Goal: Task Accomplishment & Management: Manage account settings

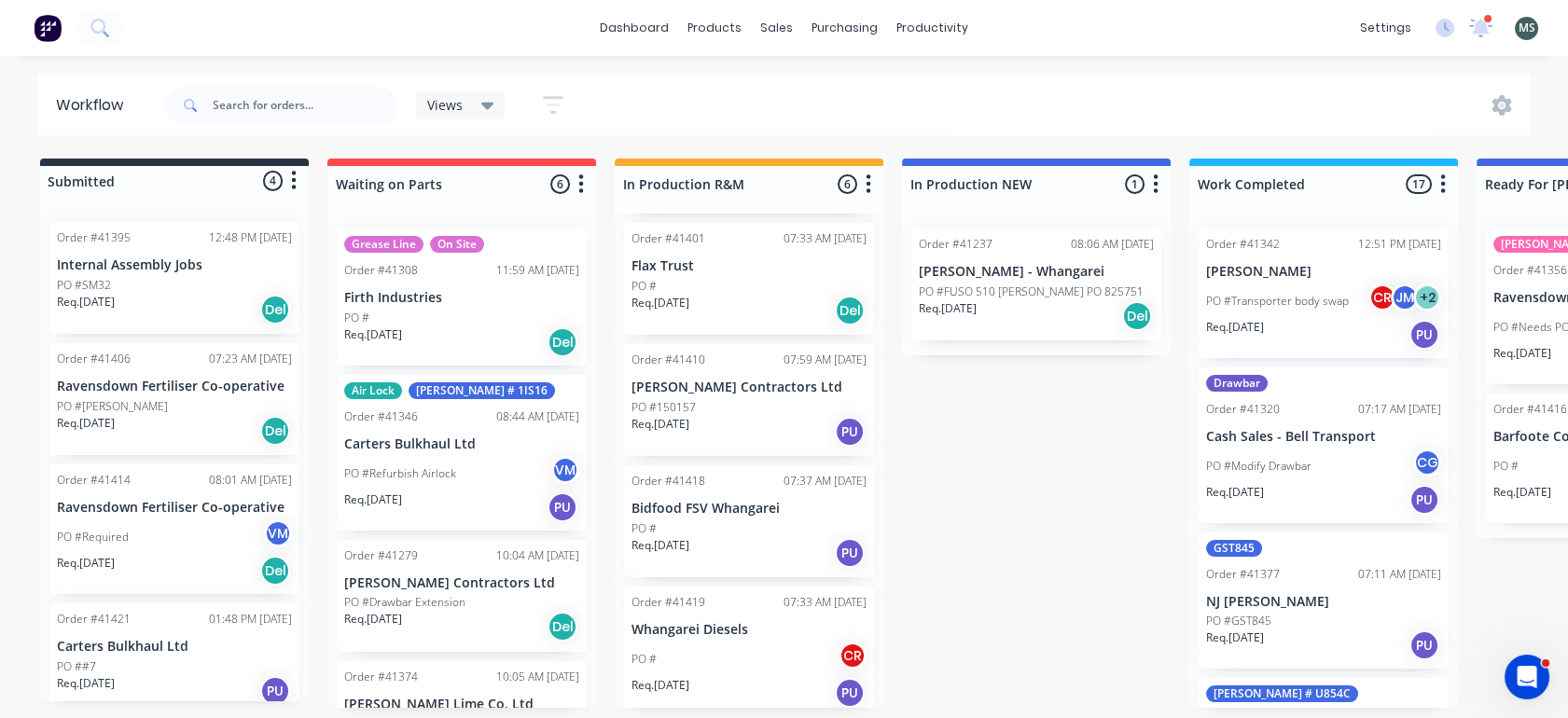
scroll to position [298, 0]
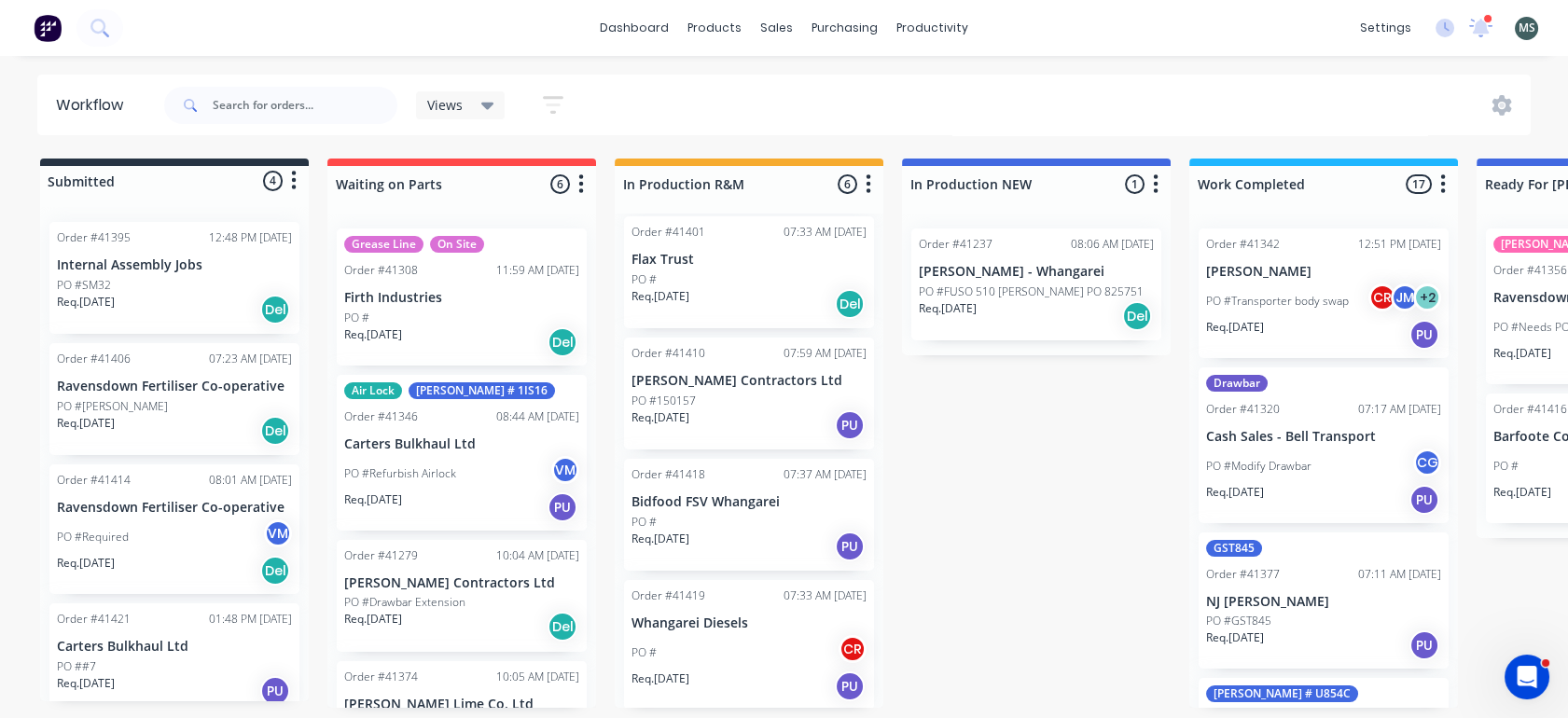
click at [701, 509] on div "Order #41418 07:37 AM [DATE] Bidfood FSV Whangarei PO # Req. [DATE] PU" at bounding box center [748, 515] width 250 height 112
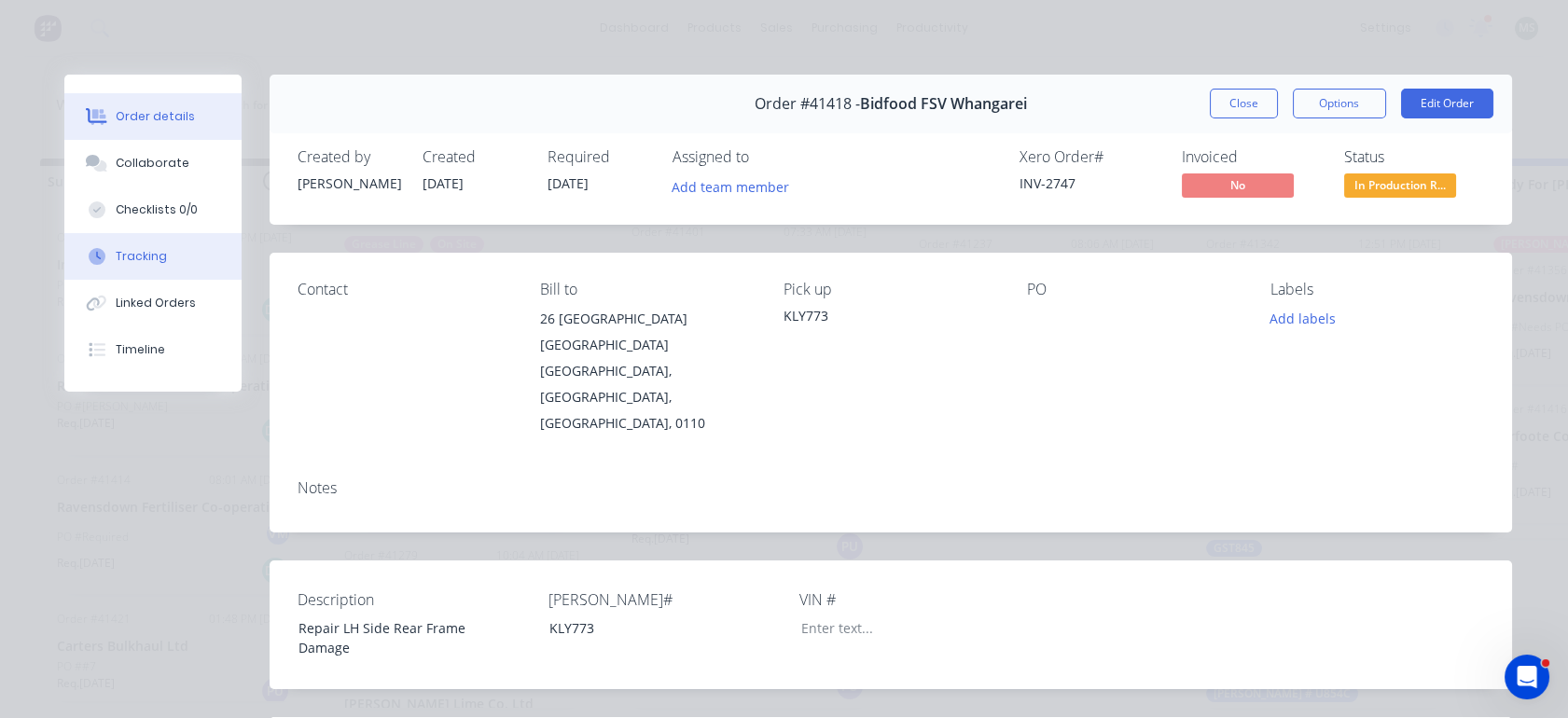
click at [138, 253] on div "Tracking" at bounding box center [141, 256] width 51 height 17
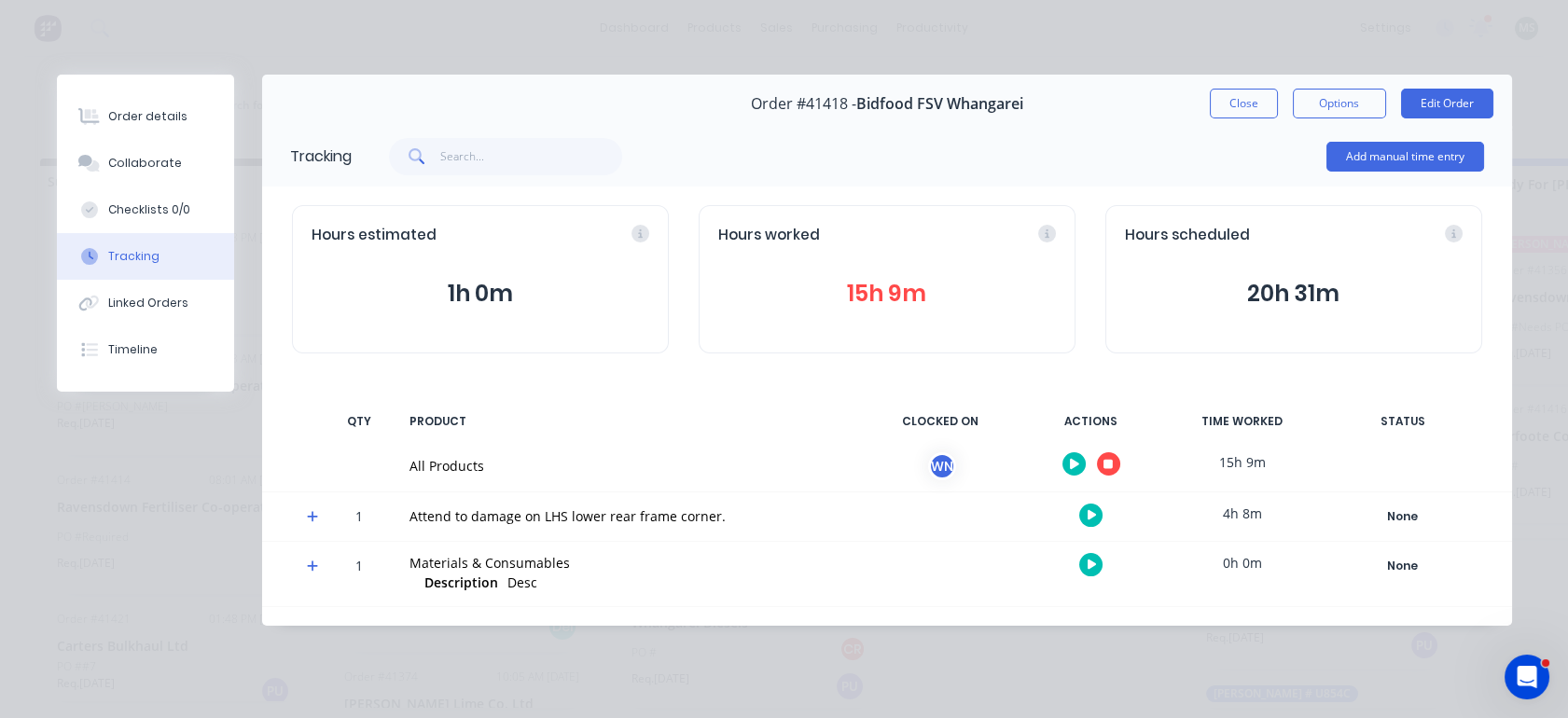
click at [1105, 466] on icon "button" at bounding box center [1108, 465] width 10 height 10
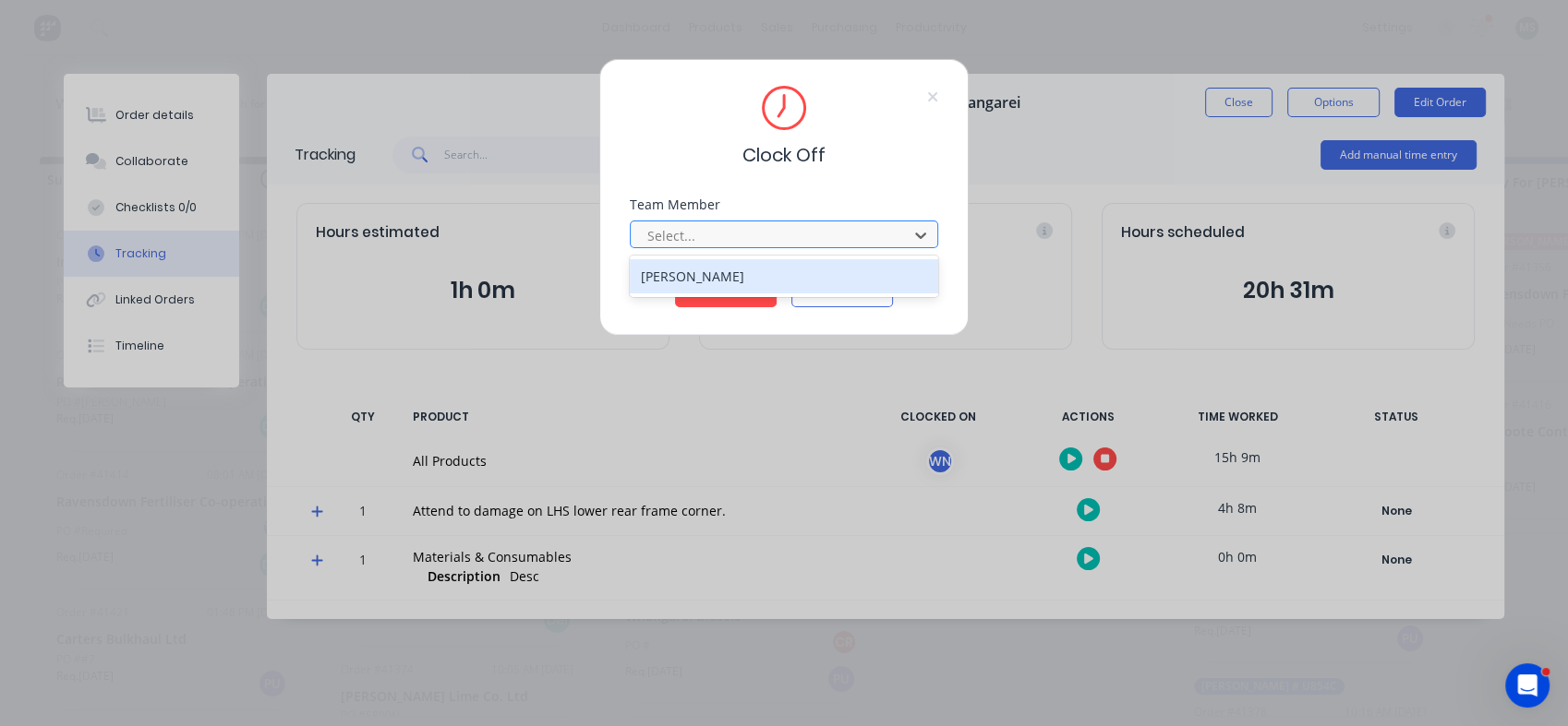
click at [834, 281] on div "[PERSON_NAME]" at bounding box center [784, 276] width 309 height 34
click at [721, 292] on button "Clock Off" at bounding box center [725, 292] width 102 height 29
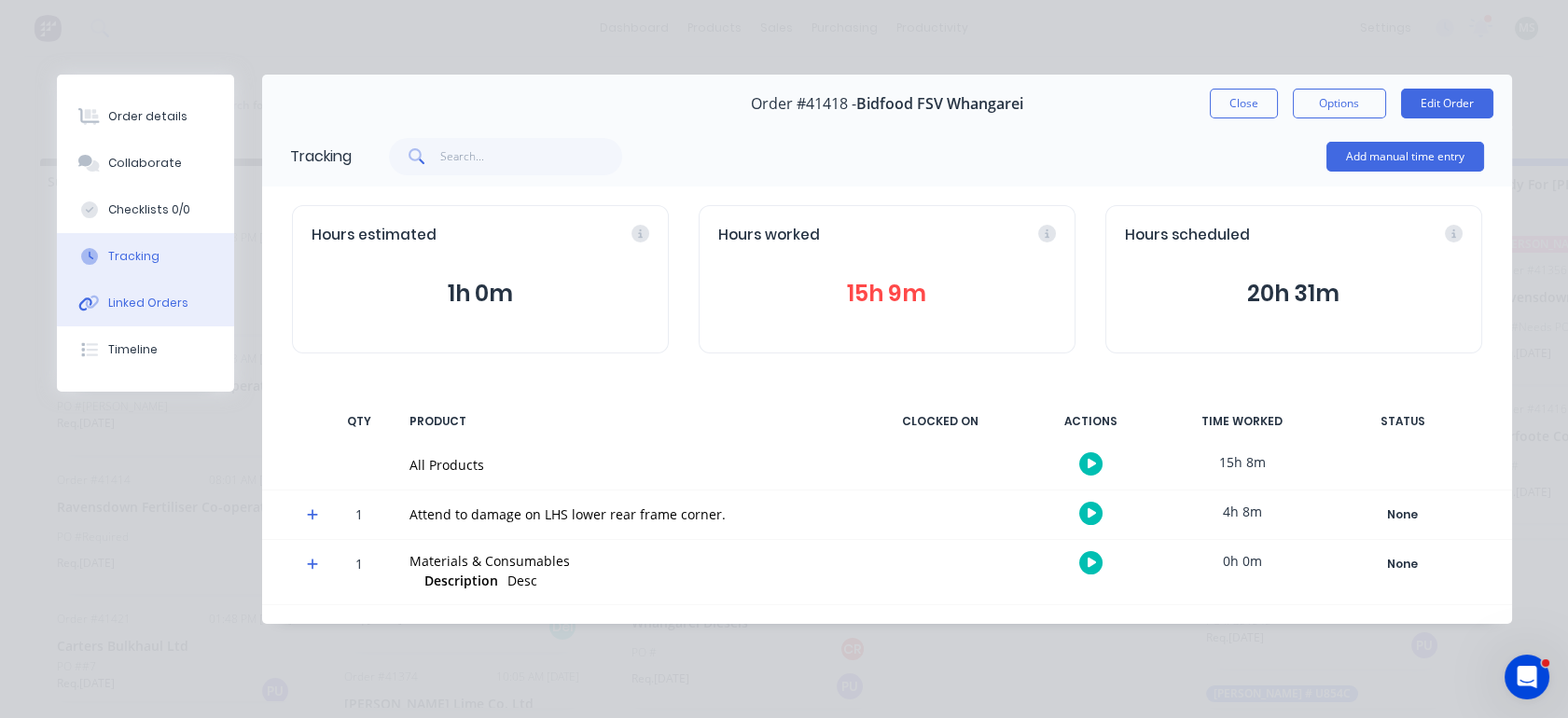
click at [136, 302] on div "Linked Orders" at bounding box center [148, 303] width 80 height 17
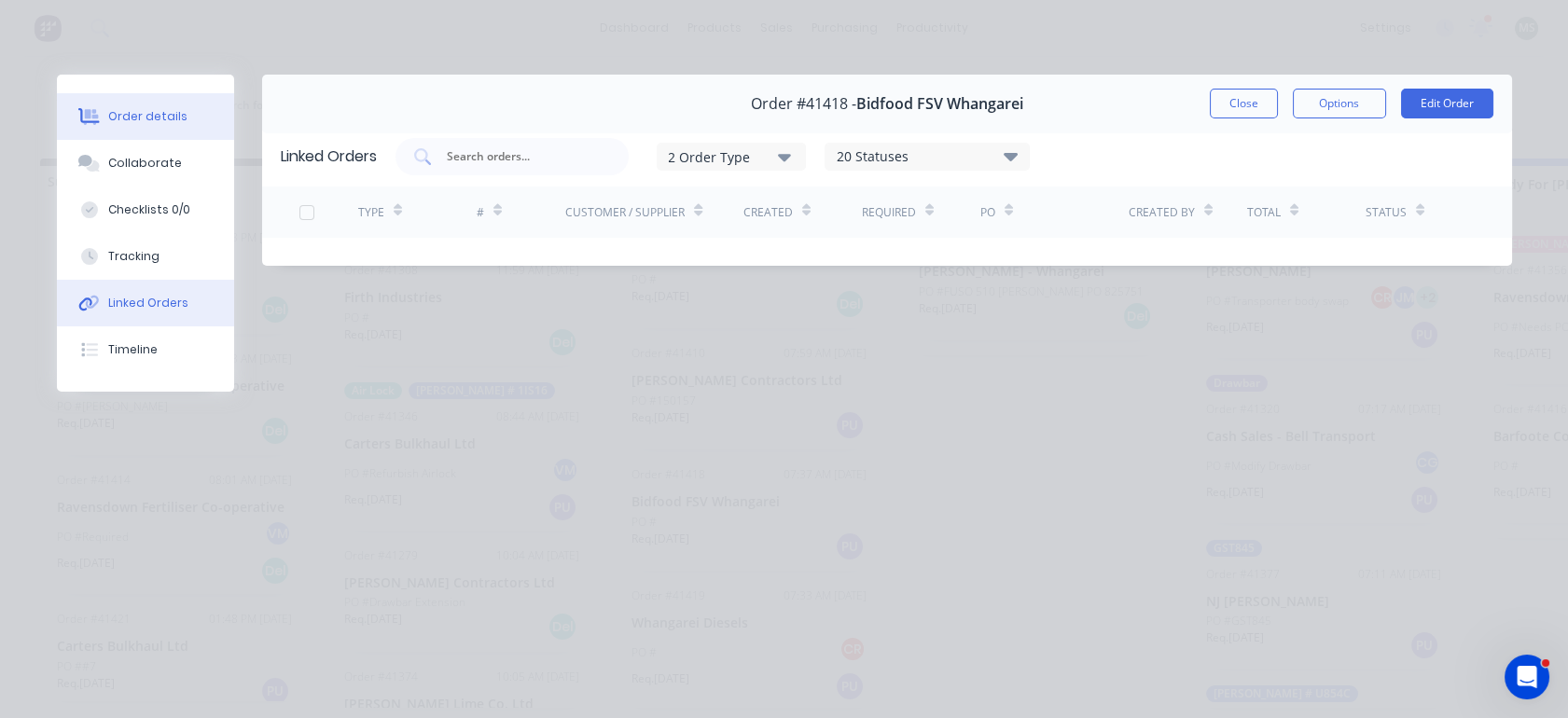
click at [132, 124] on div "Order details" at bounding box center [147, 116] width 79 height 17
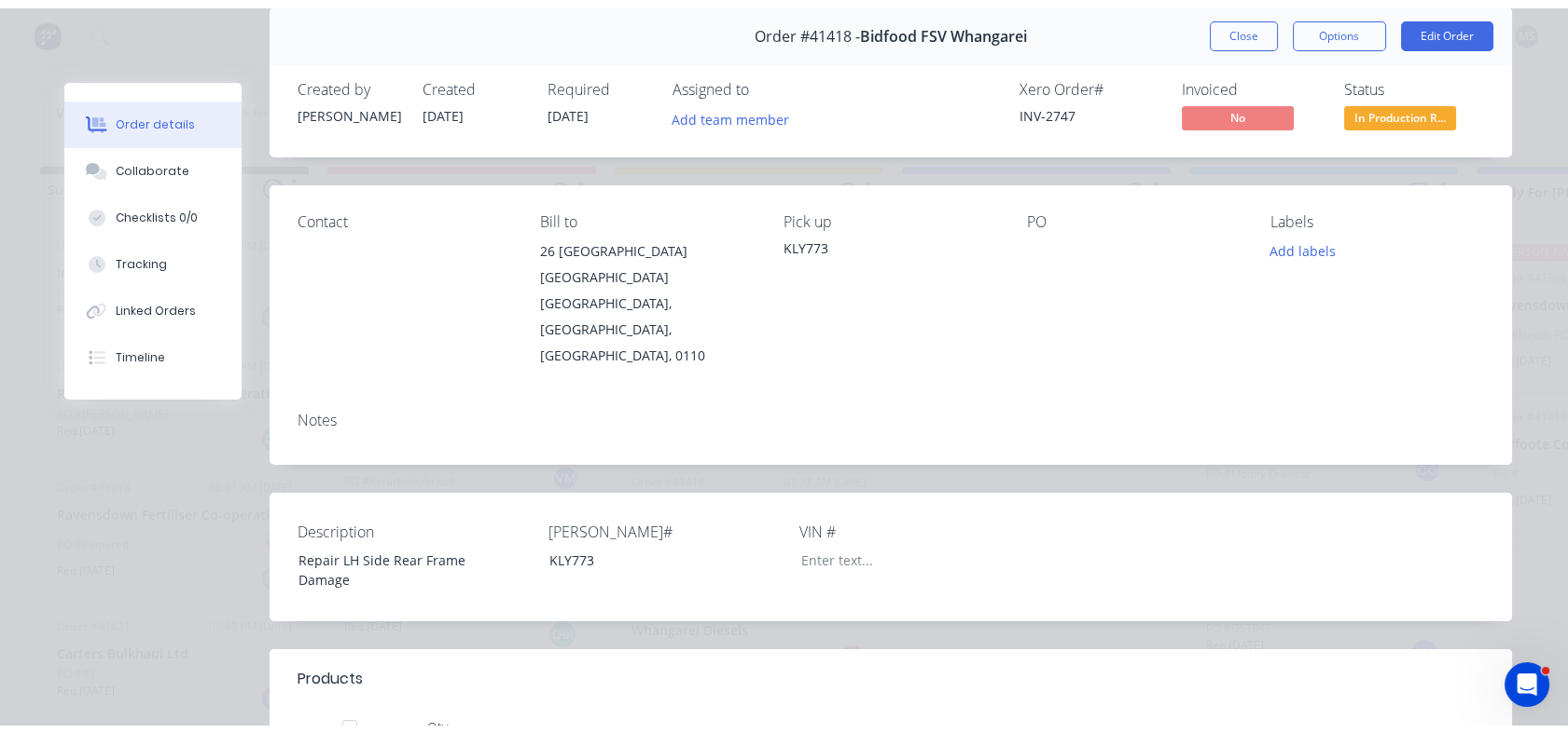
scroll to position [67, 0]
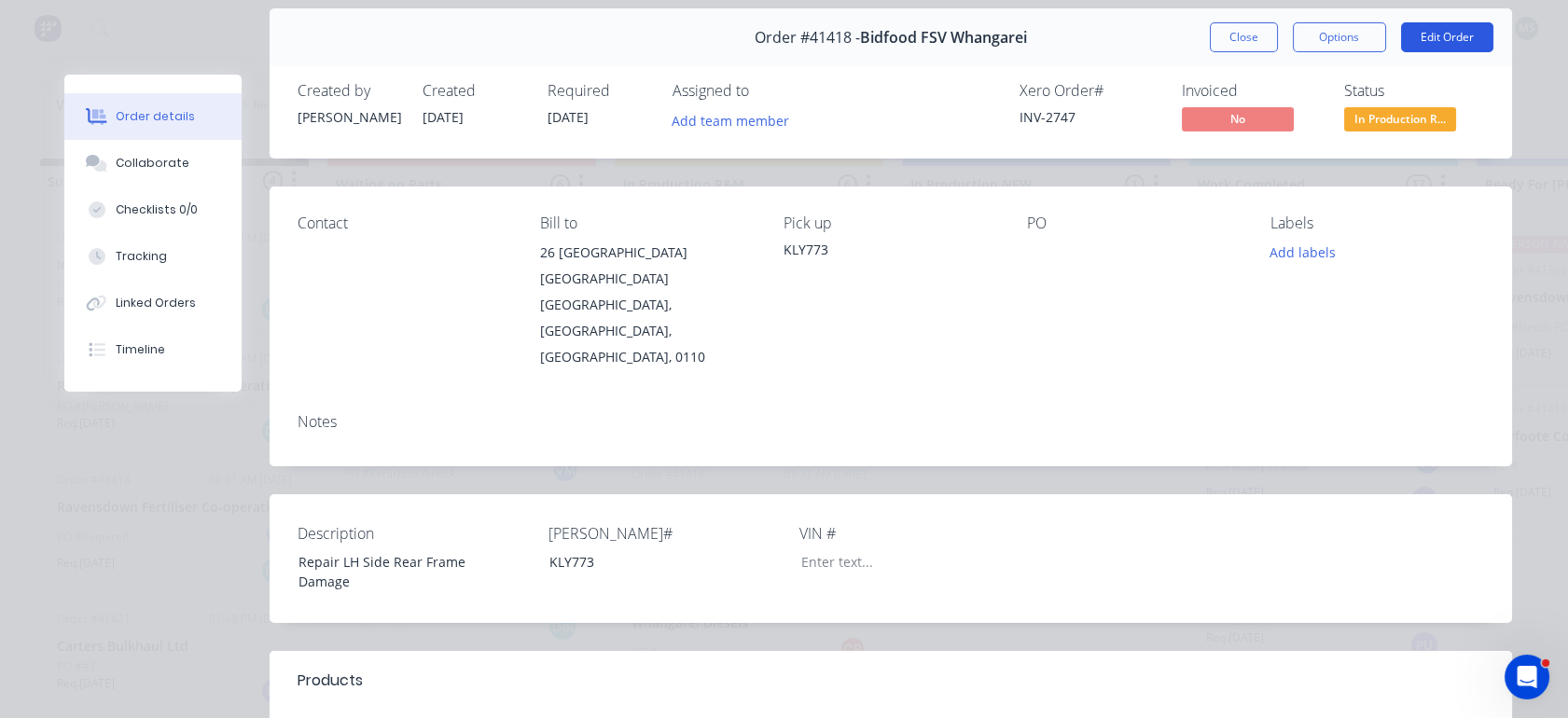
click at [1470, 35] on button "Edit Order" at bounding box center [1446, 37] width 92 height 29
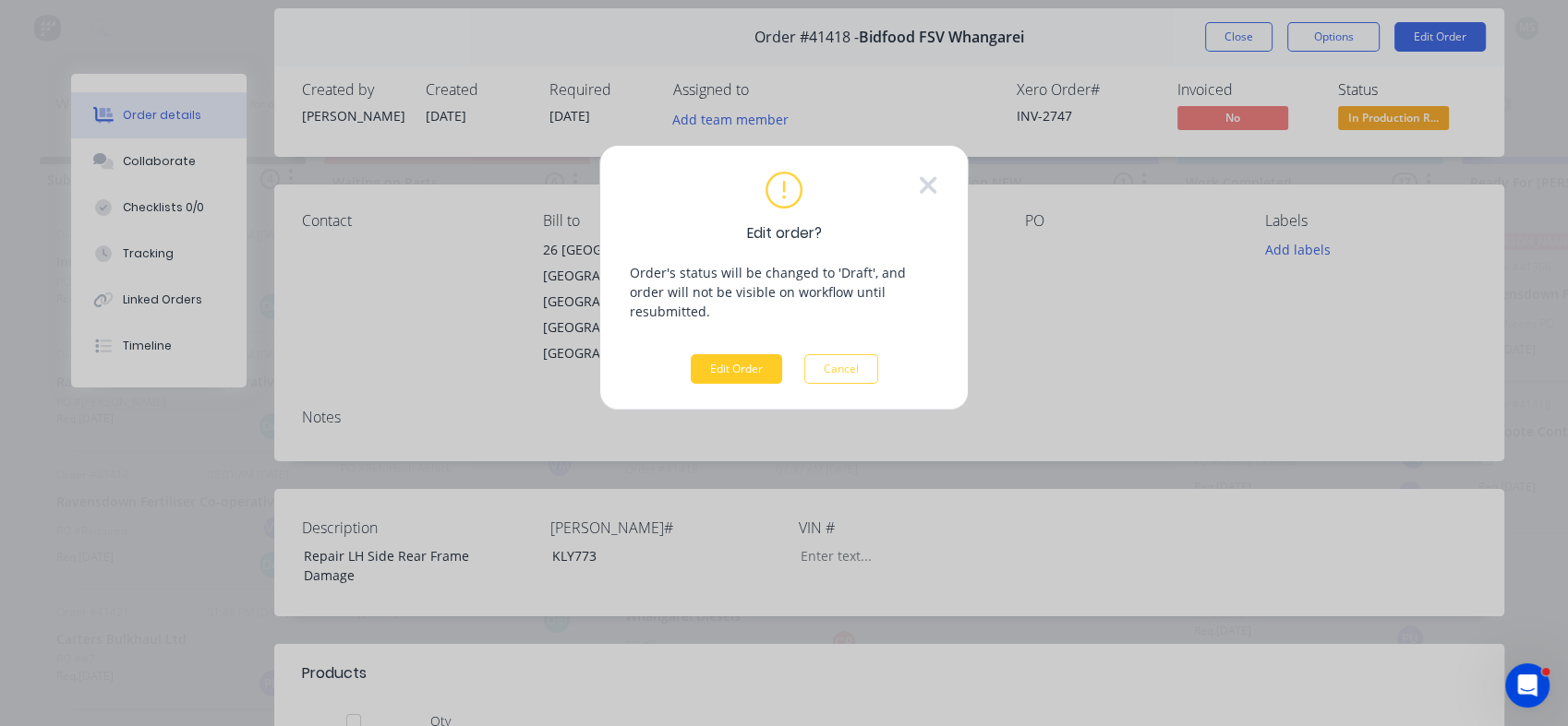
click at [742, 354] on button "Edit Order" at bounding box center [736, 369] width 91 height 29
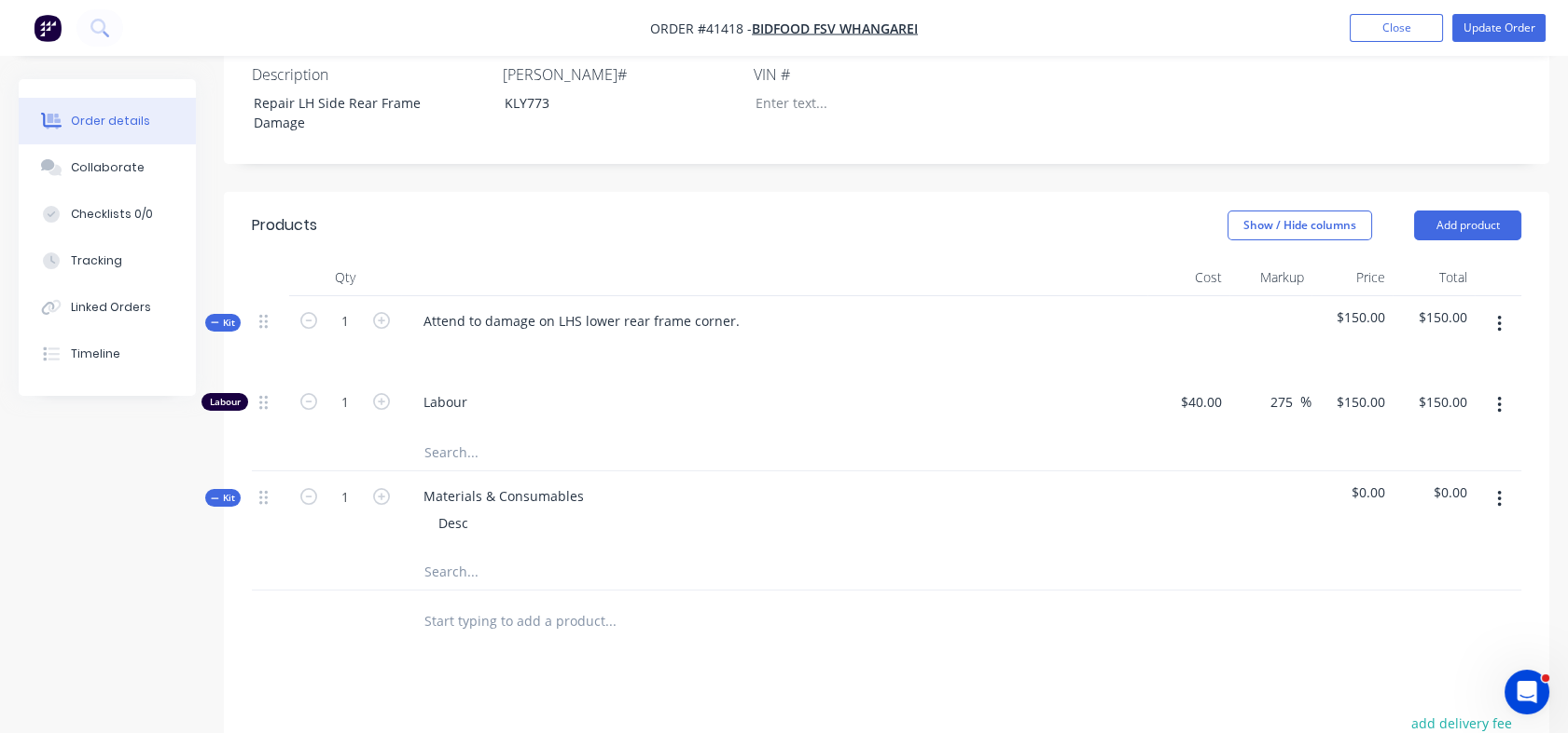
scroll to position [597, 0]
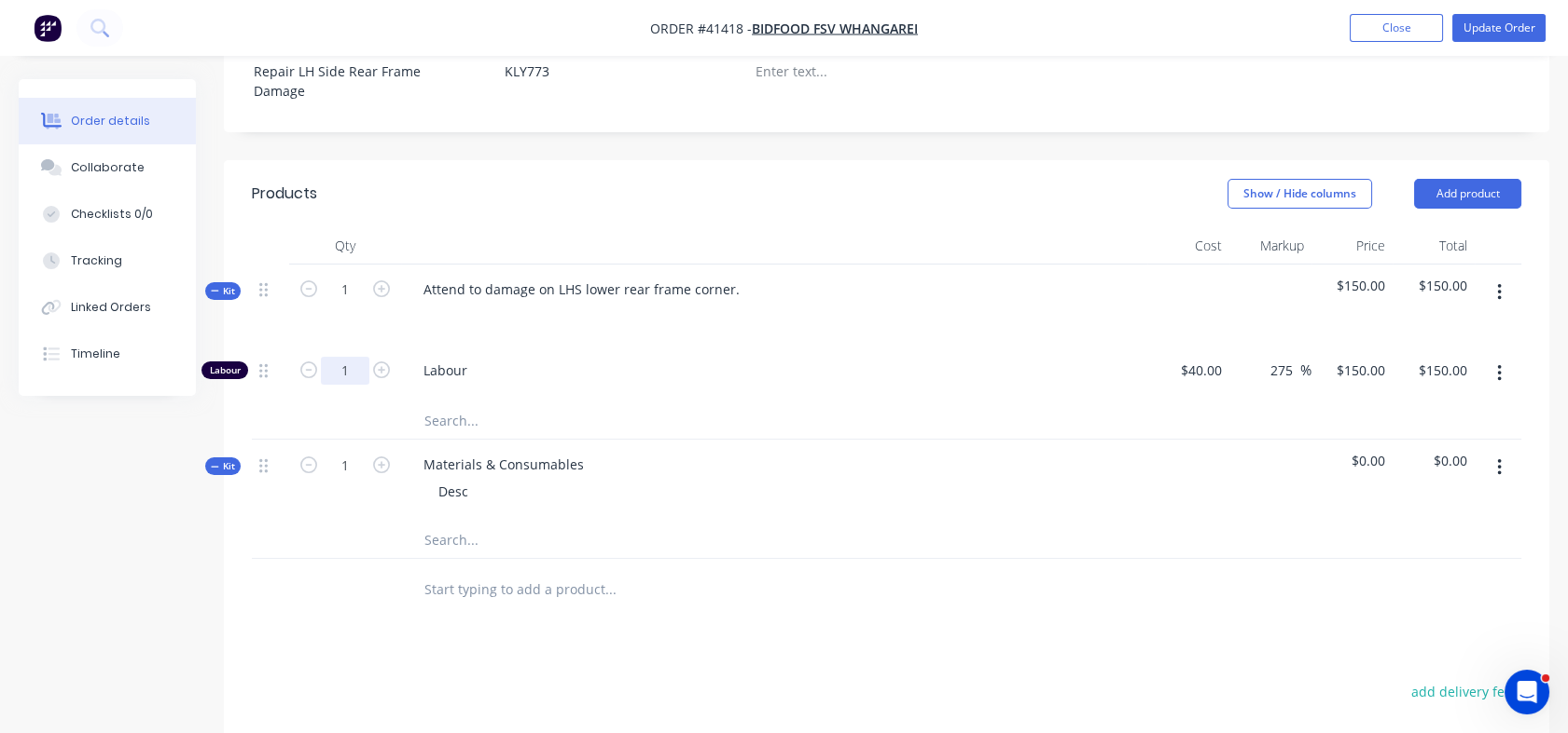
click at [351, 357] on input "1" at bounding box center [344, 370] width 48 height 28
type input "20"
click at [76, 259] on div "Tracking" at bounding box center [96, 261] width 51 height 17
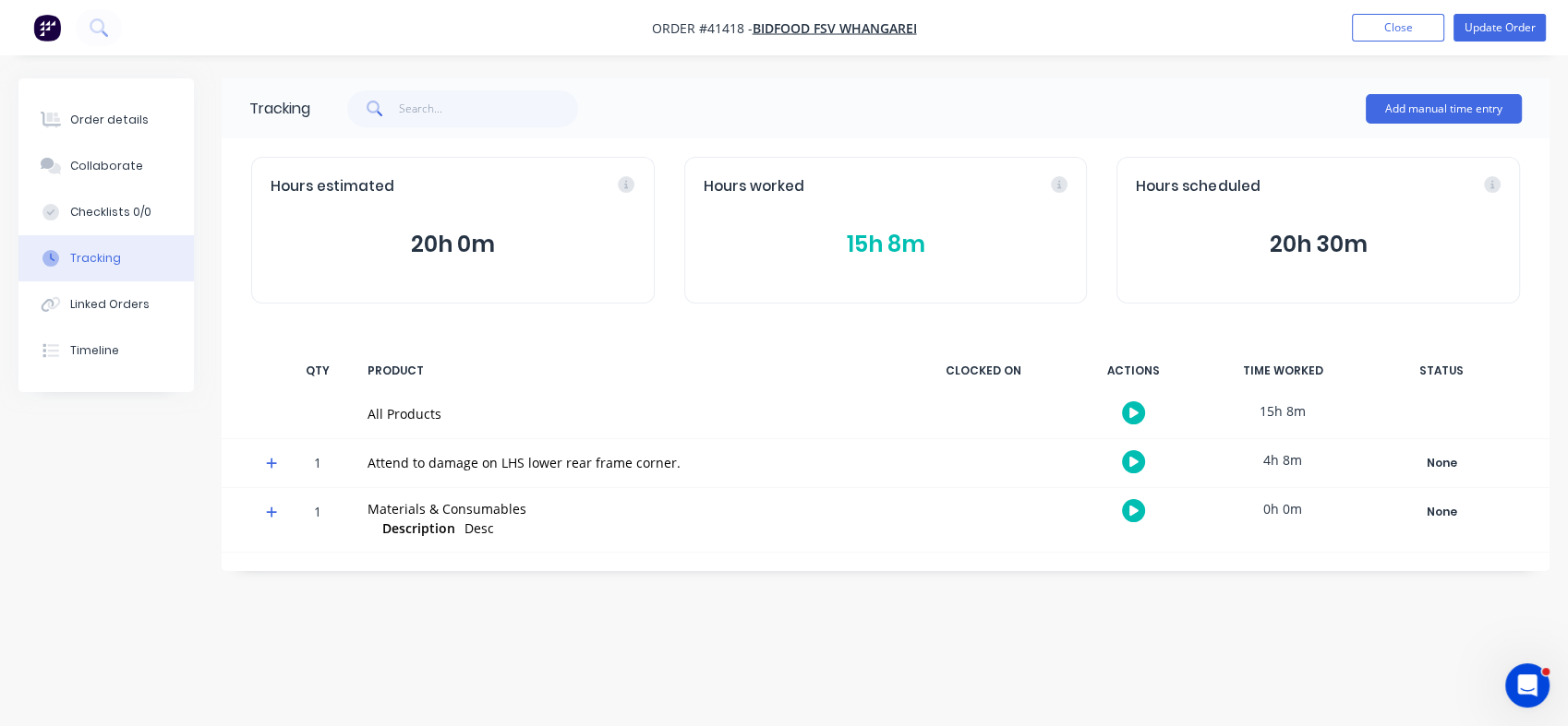
click at [76, 256] on div "Tracking" at bounding box center [95, 258] width 50 height 16
click at [98, 118] on div "Order details" at bounding box center [109, 119] width 79 height 16
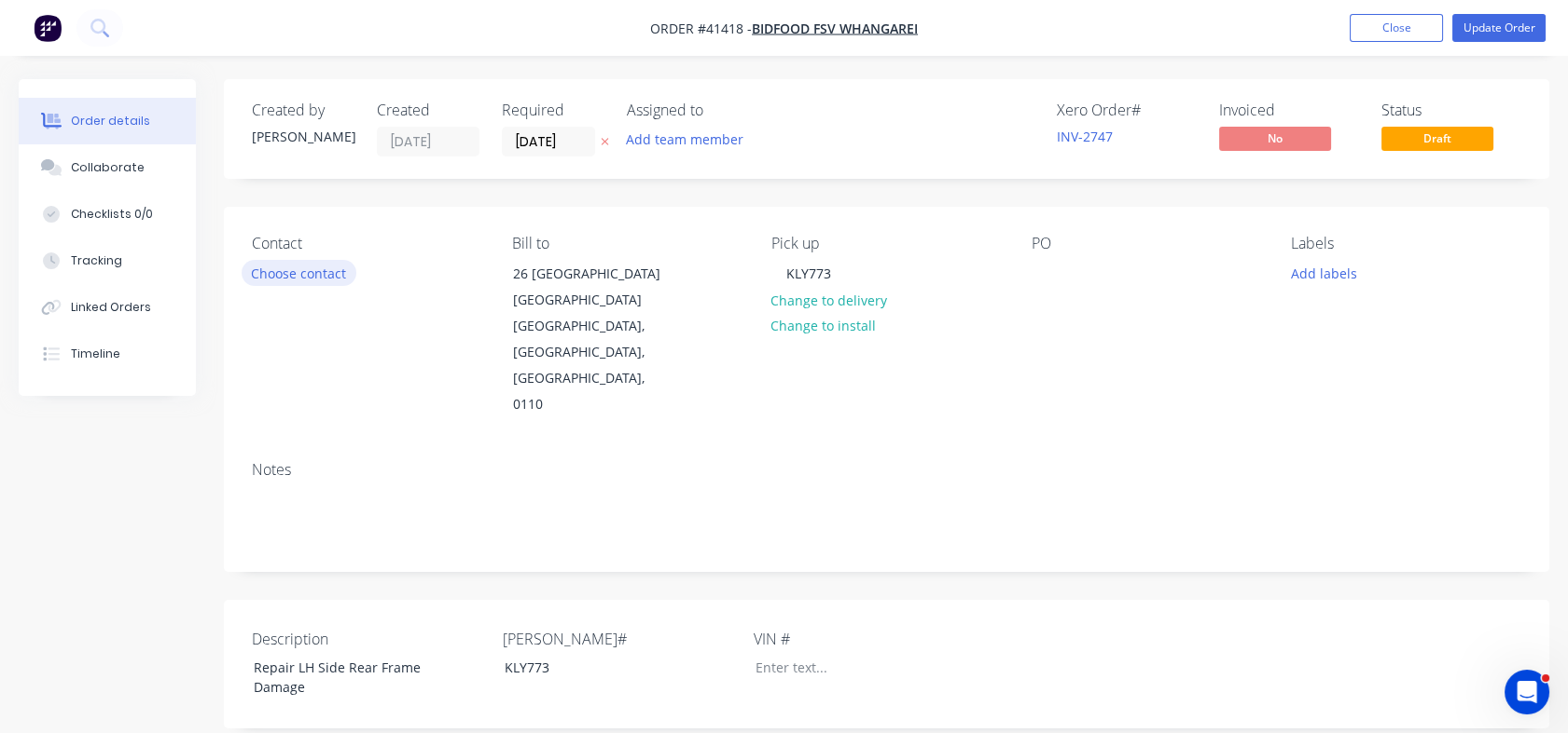
click at [298, 276] on button "Choose contact" at bounding box center [298, 272] width 115 height 25
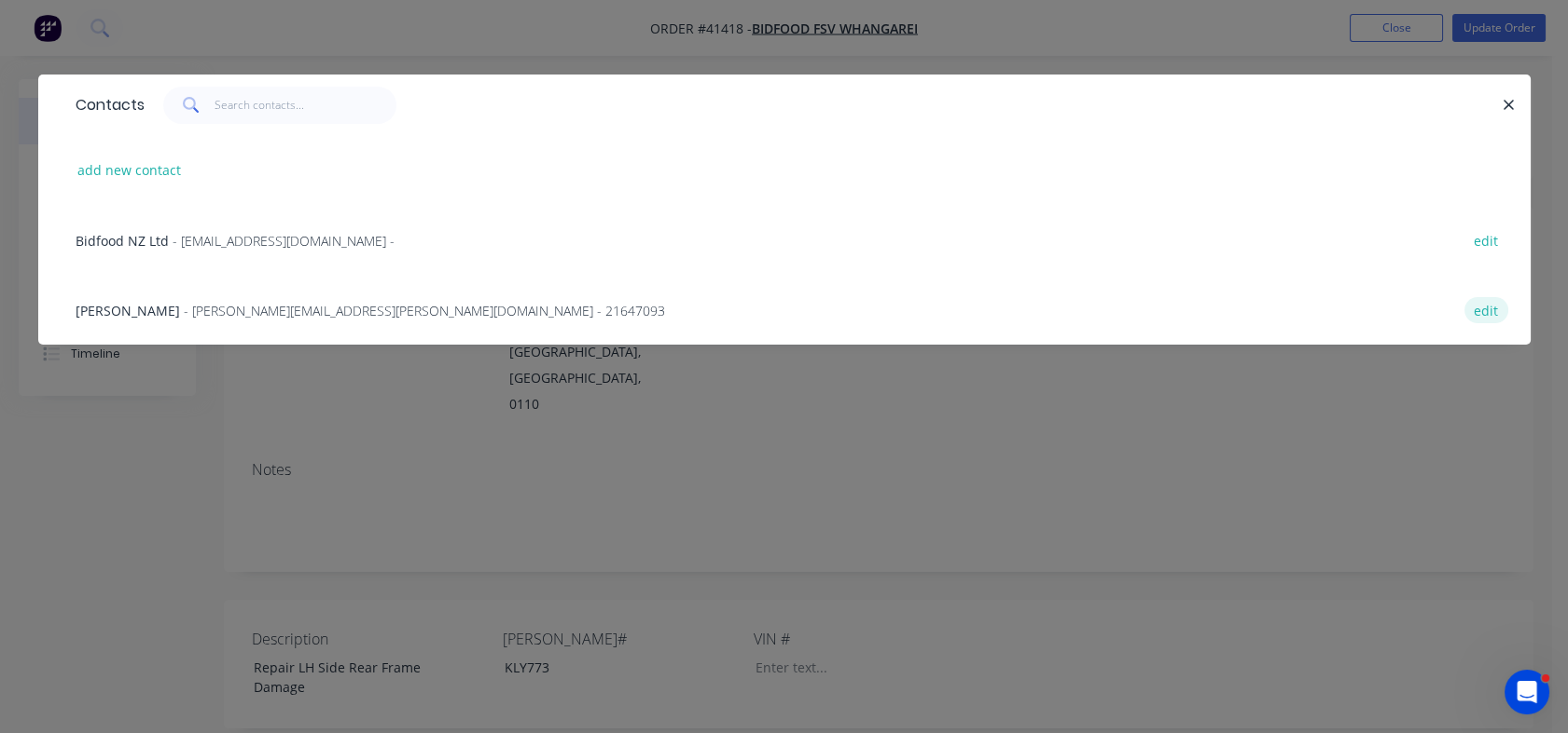
click at [1483, 312] on button "edit" at bounding box center [1486, 310] width 44 height 25
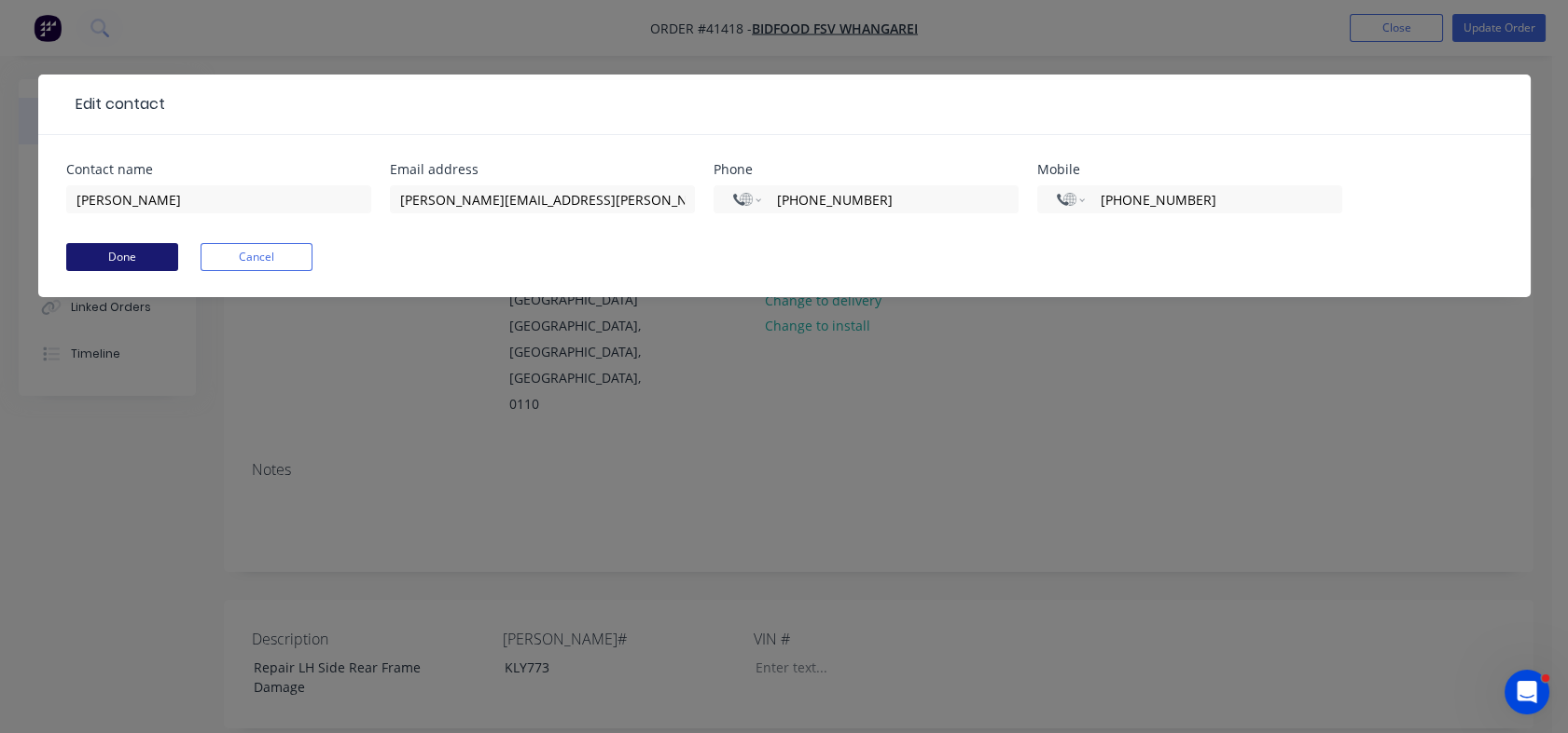
click at [98, 264] on button "Done" at bounding box center [123, 257] width 112 height 28
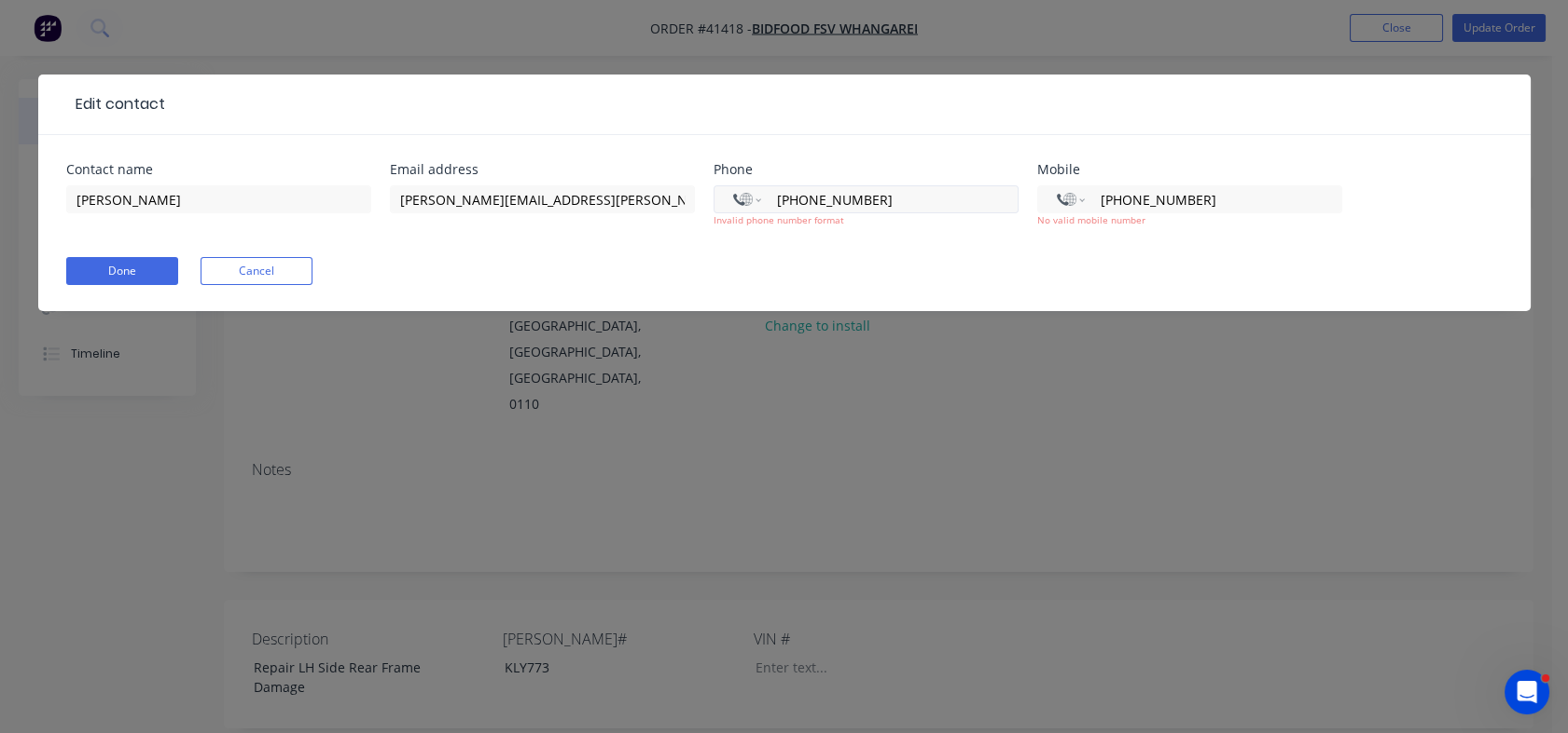
drag, startPoint x: 779, startPoint y: 194, endPoint x: 805, endPoint y: 195, distance: 26.0
click at [805, 195] on input "+61 2 1647 093" at bounding box center [885, 200] width 224 height 22
select select "TN"
type input "4"
type input "021647093"
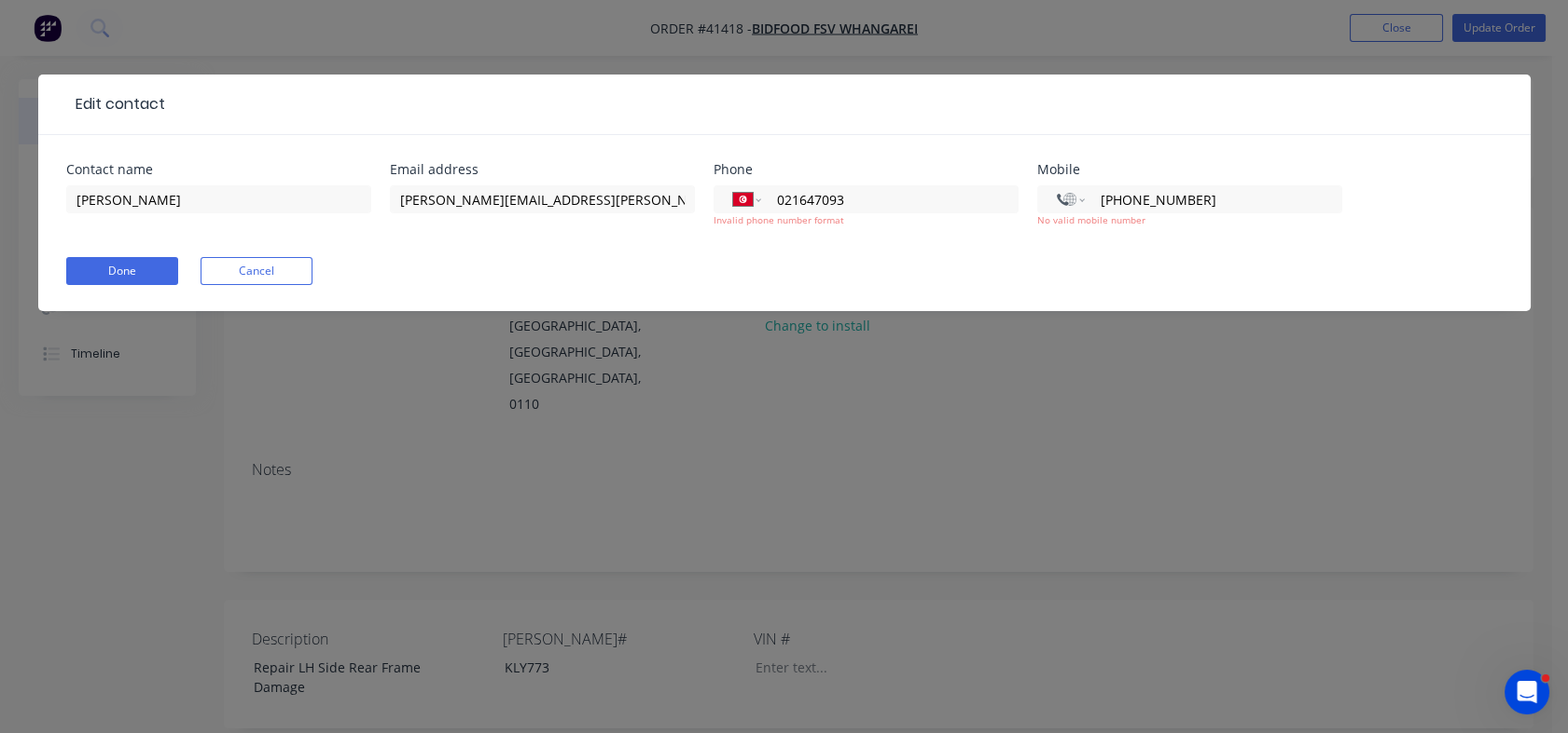
click at [815, 258] on div "Done Cancel" at bounding box center [784, 270] width 1437 height 28
click at [757, 198] on select "International Afghanistan Åland Islands Albania Algeria American Samoa Andorra …" at bounding box center [747, 199] width 28 height 26
select select "NZ"
click at [733, 186] on select "International Afghanistan Åland Islands Albania Algeria American Samoa Andorra …" at bounding box center [747, 199] width 28 height 26
type input "021 647 093"
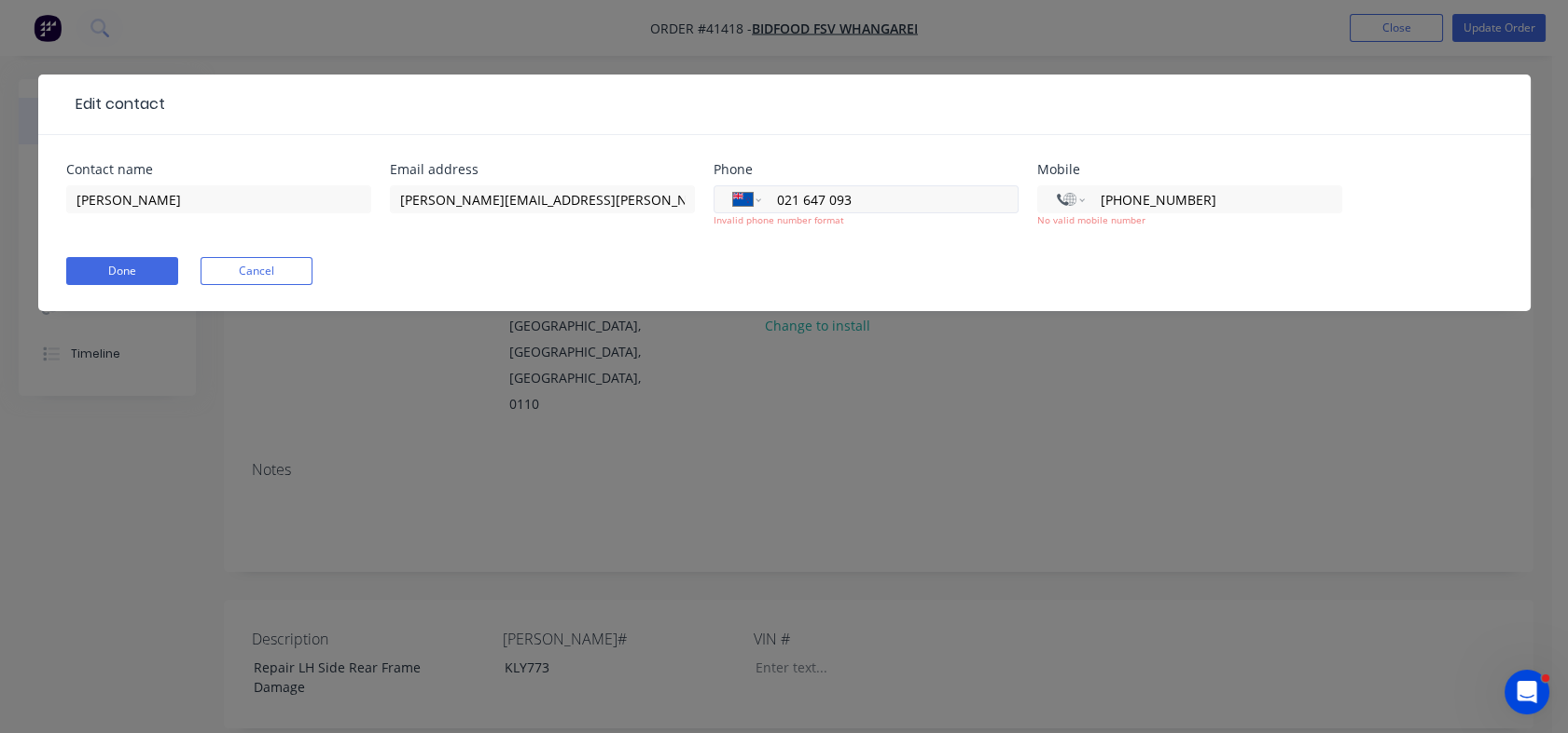
drag, startPoint x: 863, startPoint y: 200, endPoint x: 746, endPoint y: 204, distance: 117.1
click at [746, 204] on div "International Afghanistan Åland Islands Albania Algeria American Samoa Andorra …" at bounding box center [866, 199] width 305 height 28
drag, startPoint x: 1224, startPoint y: 192, endPoint x: 1023, endPoint y: 187, distance: 201.1
click at [1023, 187] on div "Contact name Calvin Squire Email address calvin.squire@bidfood.co.nz Phone Inte…" at bounding box center [784, 206] width 1437 height 86
paste input "021647"
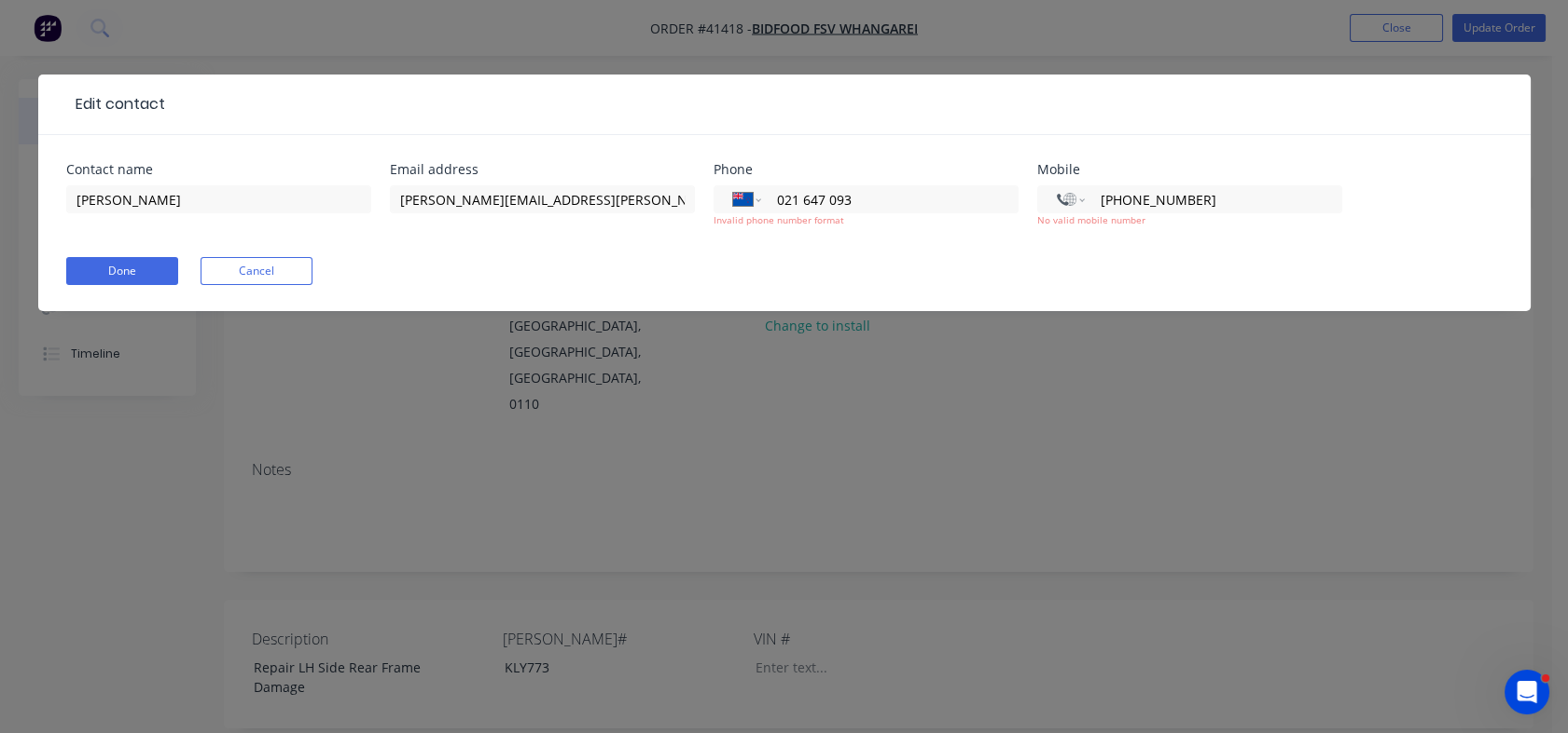
click at [1089, 253] on form "Contact name Calvin Squire Email address calvin.squire@bidfood.co.nz Phone Inte…" at bounding box center [784, 236] width 1437 height 148
click at [1107, 199] on input "+021647093" at bounding box center [1209, 200] width 224 height 22
type input "+021647093"
click at [1080, 201] on select "International Afghanistan Åland Islands Albania Algeria American Samoa Andorra …" at bounding box center [1071, 199] width 28 height 26
select select "NZ"
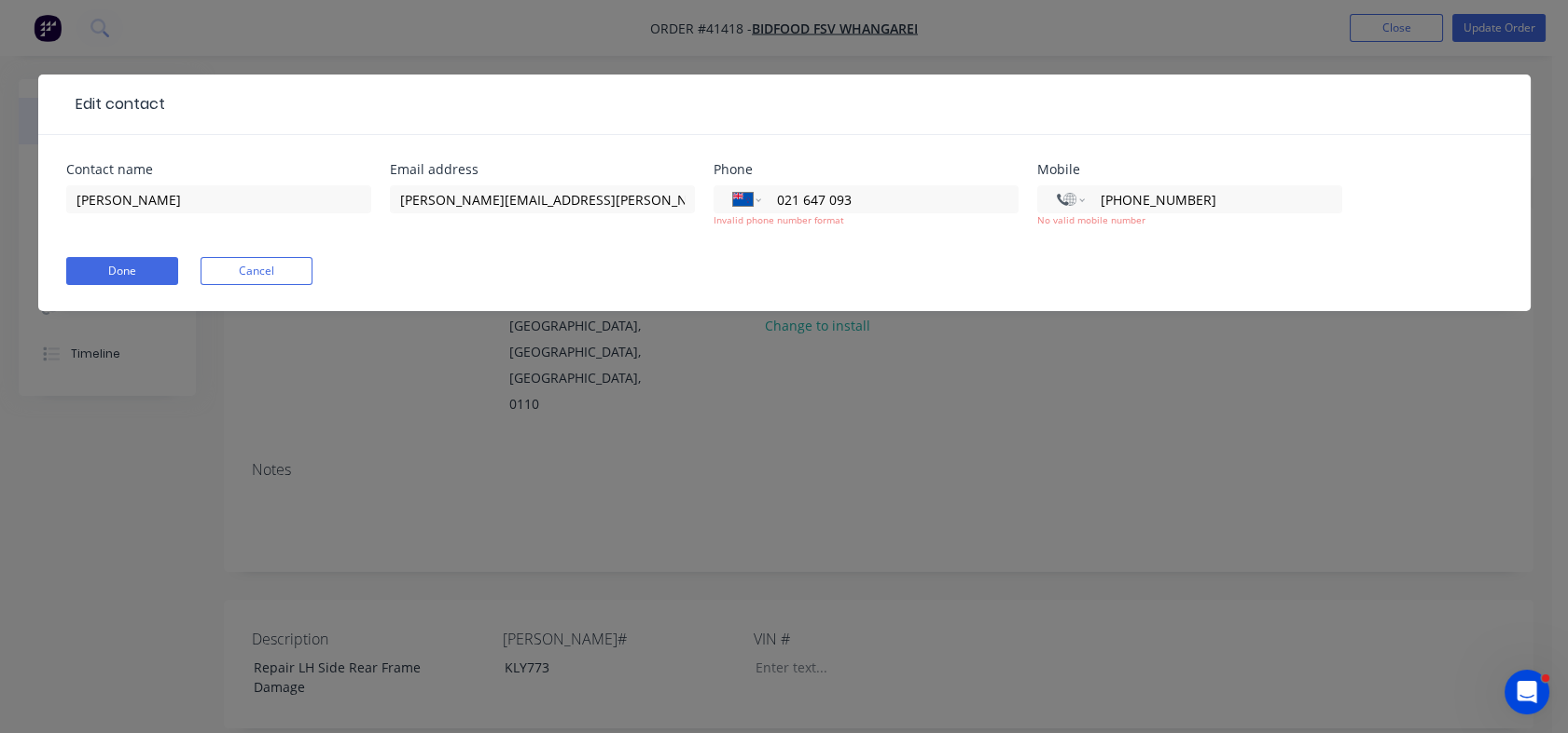
click at [1057, 186] on select "International Afghanistan Åland Islands Albania Algeria American Samoa Andorra …" at bounding box center [1071, 199] width 28 height 26
paste input "021 647 093"
type input "021 647 093"
click at [1094, 276] on div "Done Cancel" at bounding box center [784, 270] width 1437 height 28
click at [117, 269] on button "Done" at bounding box center [123, 270] width 112 height 28
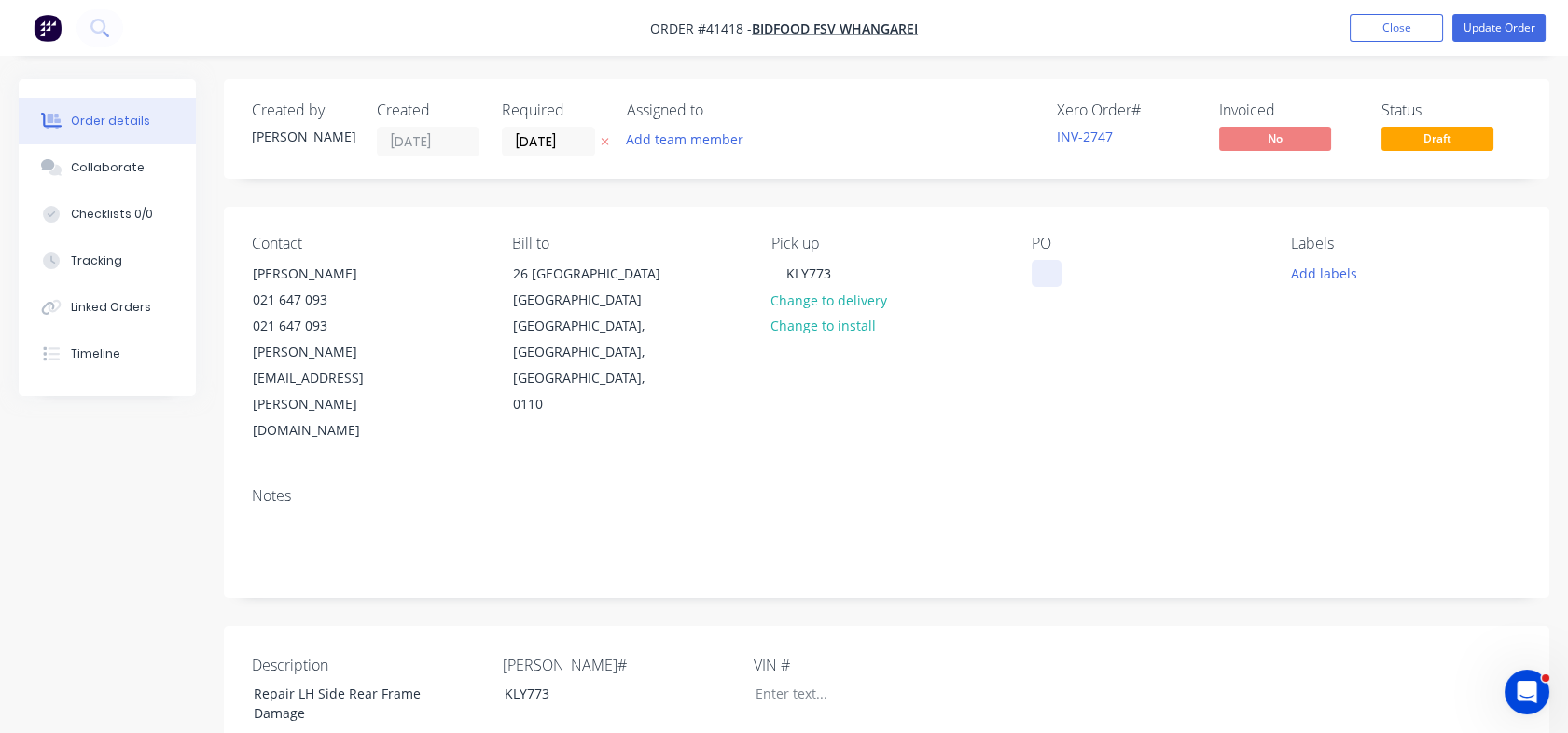
click at [1032, 264] on div at bounding box center [1046, 273] width 29 height 27
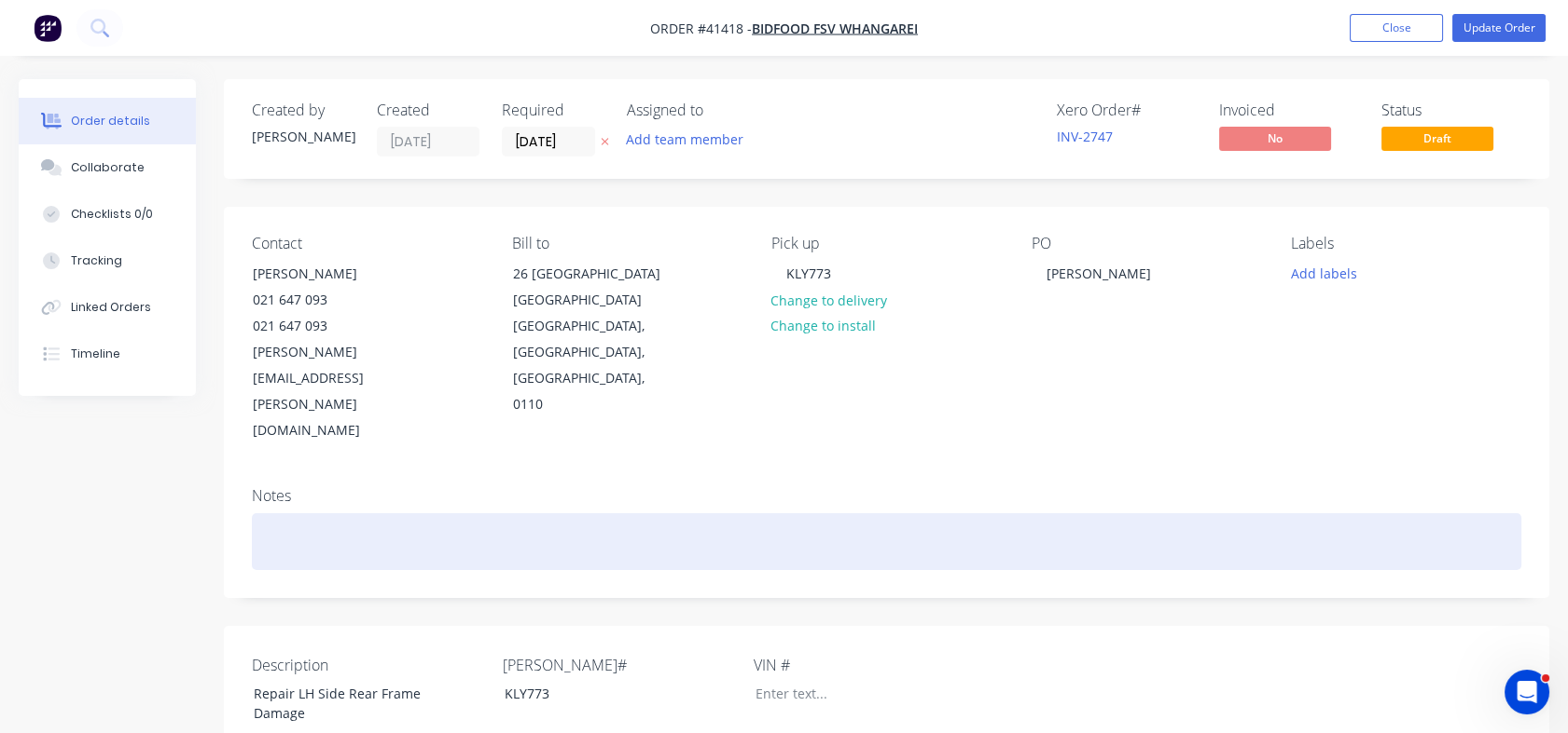
click at [1002, 513] on div at bounding box center [886, 542] width 1269 height 57
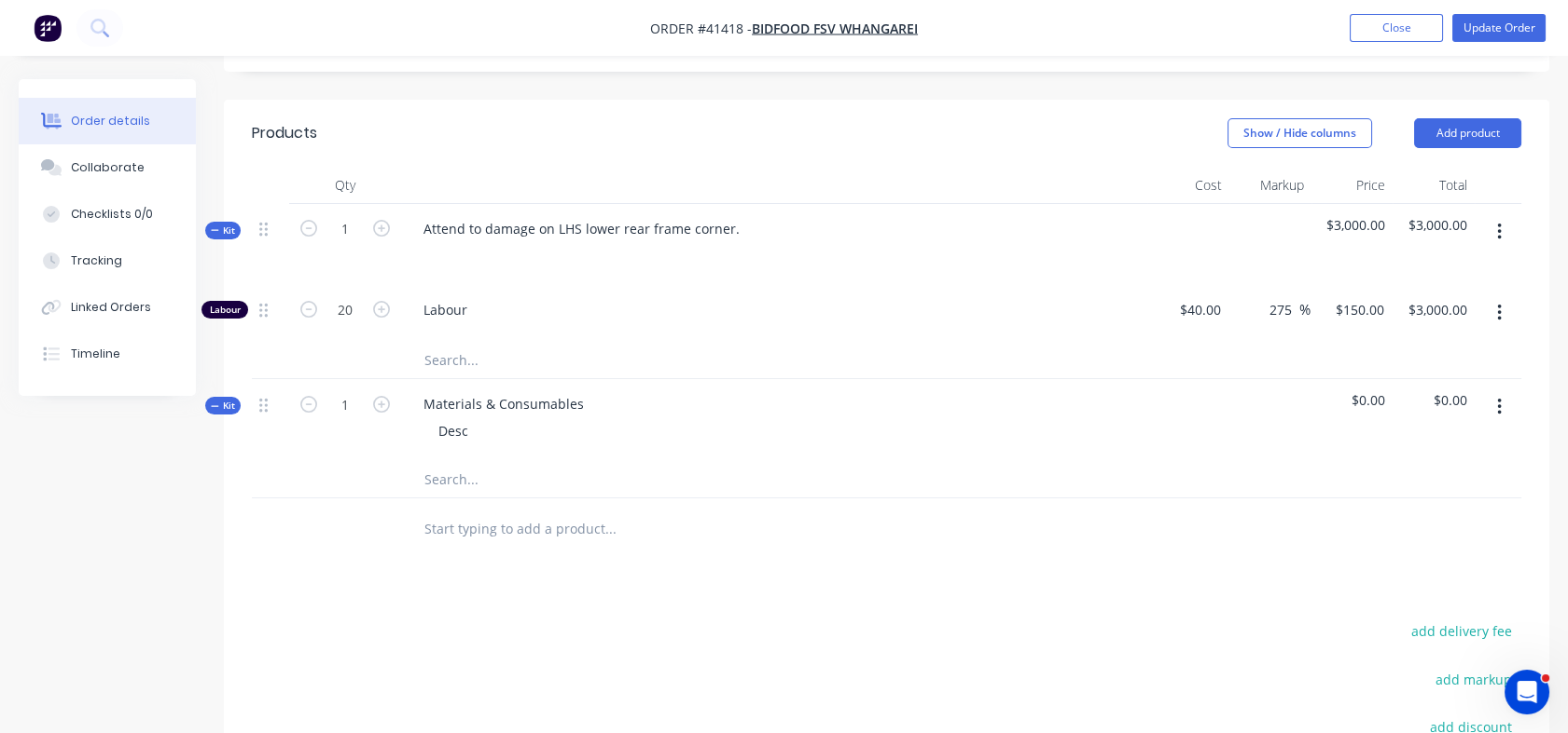
scroll to position [689, 0]
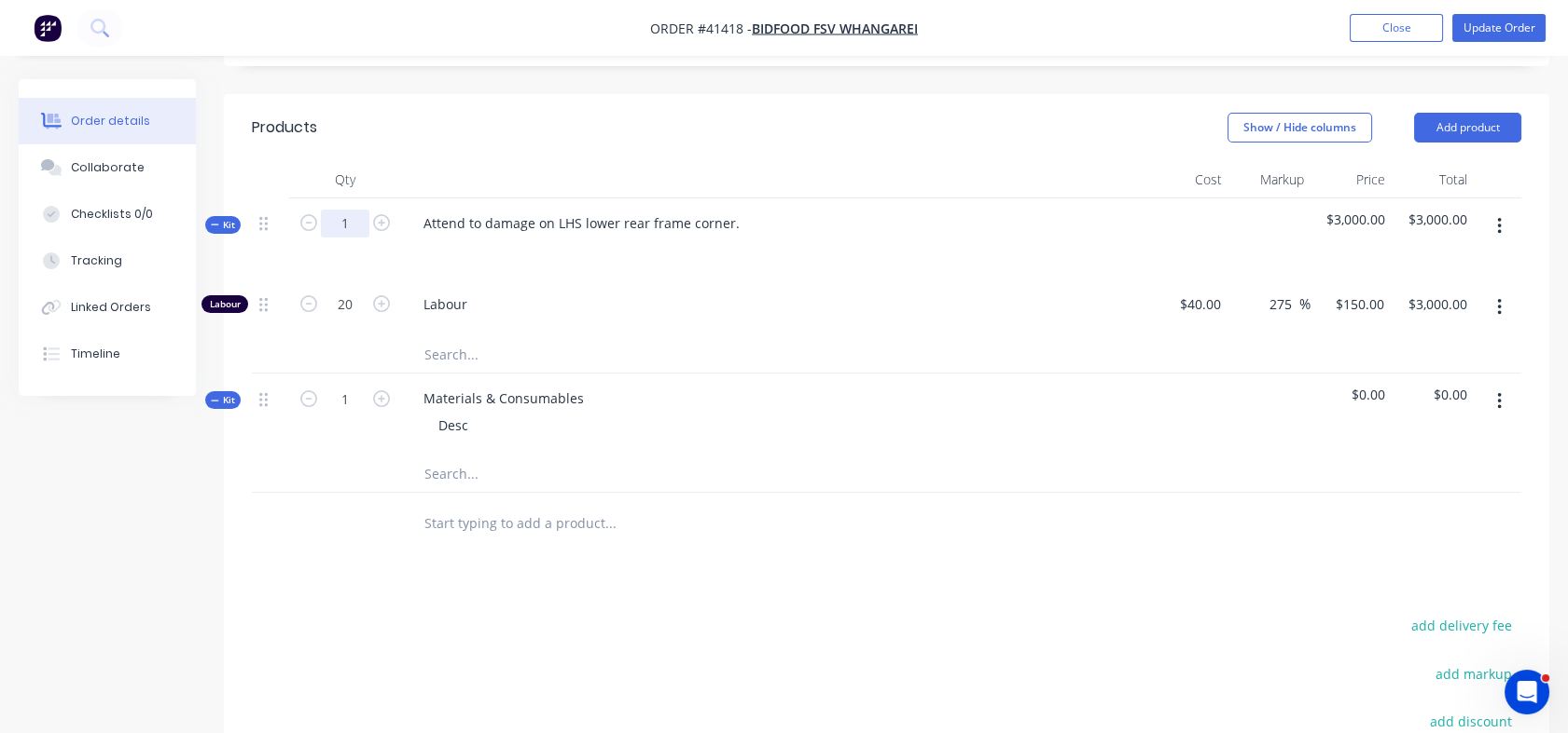
click at [344, 210] on input "1" at bounding box center [344, 223] width 48 height 28
type input "20"
type input "400"
type input "$60,000.00"
click at [327, 199] on div "20" at bounding box center [345, 239] width 112 height 81
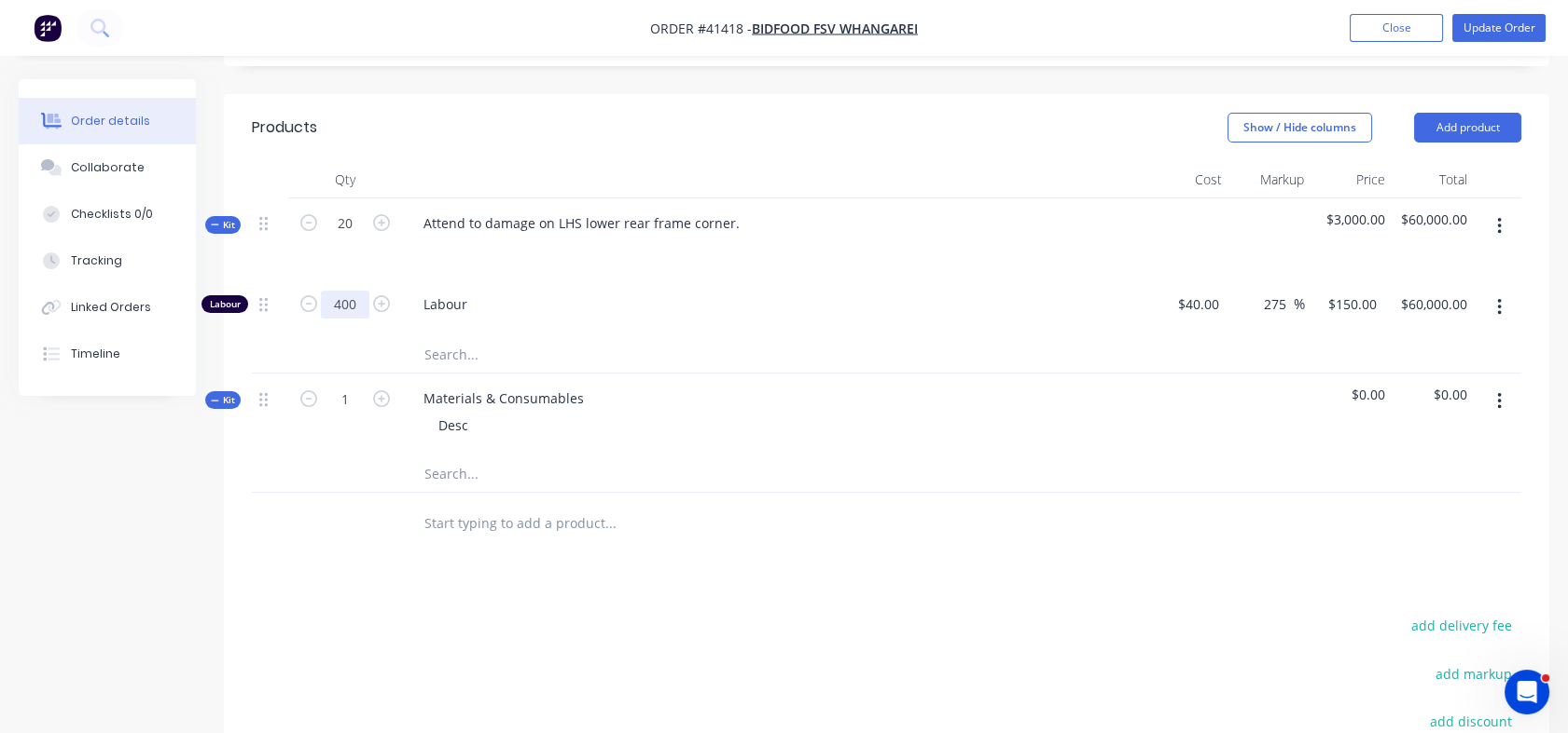
click at [330, 291] on input "400" at bounding box center [344, 305] width 48 height 28
type input "20"
type input "$3,000.00"
click at [332, 335] on div at bounding box center [345, 354] width 112 height 37
click at [432, 455] on input "text" at bounding box center [610, 473] width 373 height 37
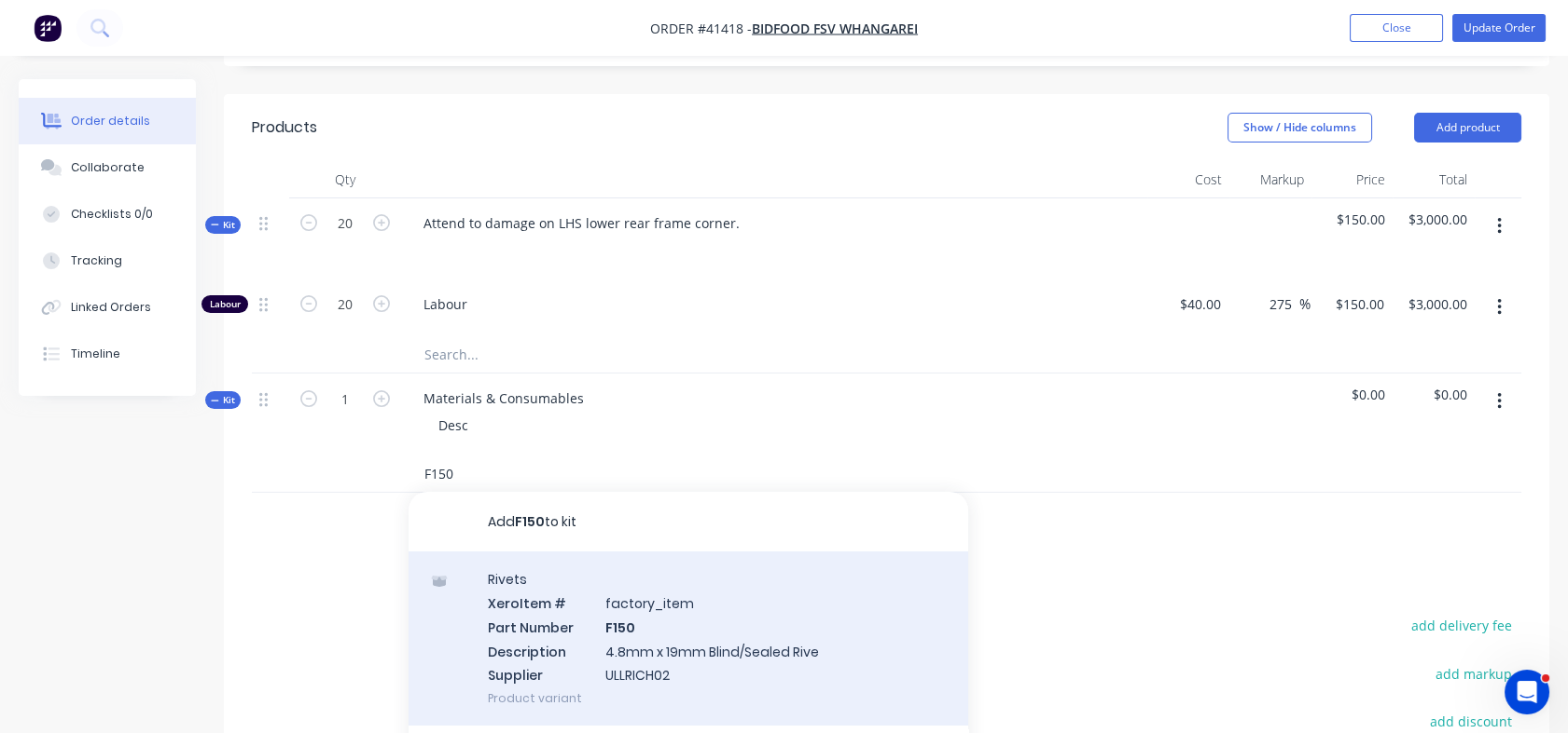
type input "F150"
click at [640, 566] on div "Rivets Xero Item # factory_item Part Number F150 Description 4.8mm x 19mm Blind…" at bounding box center [688, 639] width 560 height 174
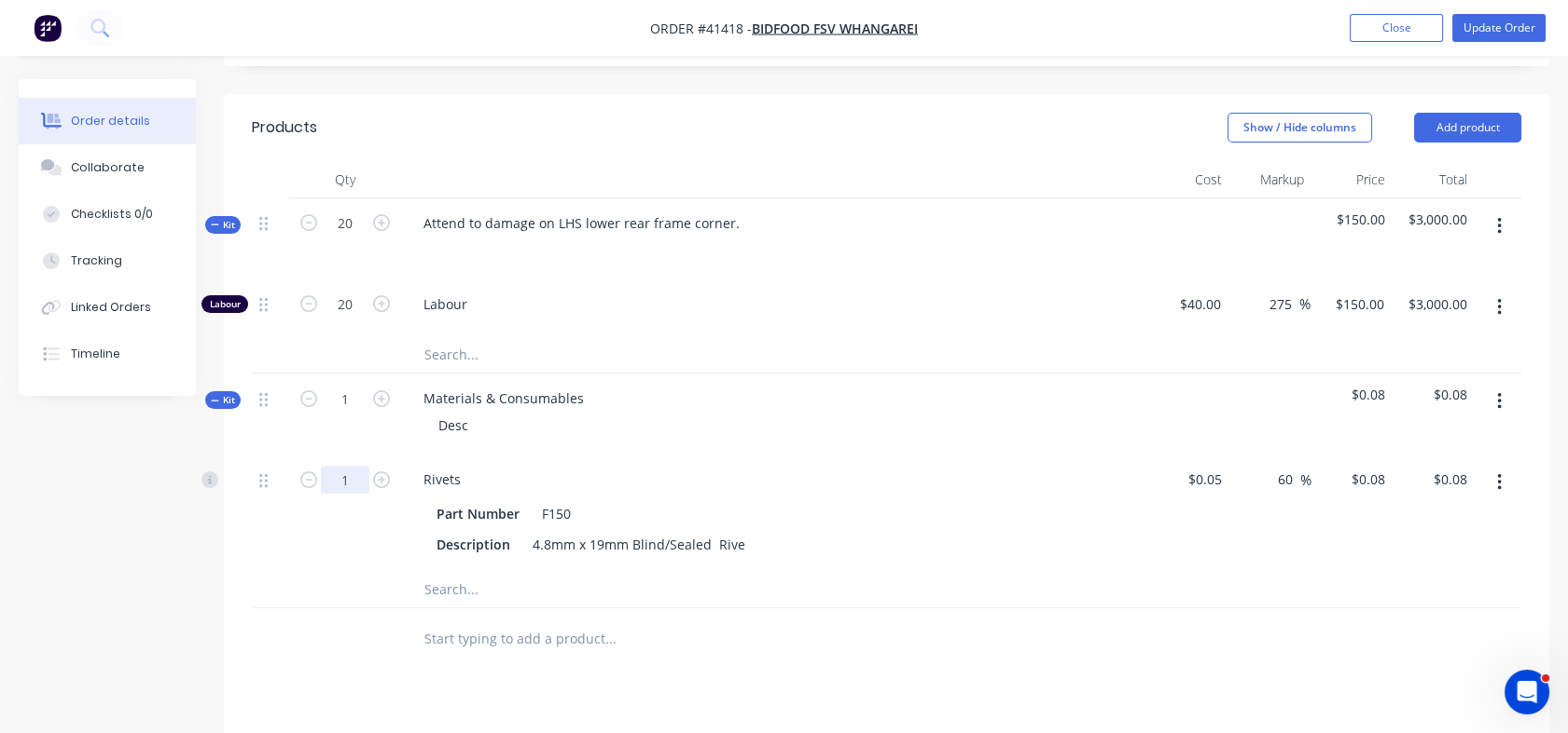
click at [340, 318] on input "1" at bounding box center [344, 305] width 48 height 28
click at [379, 471] on icon "button" at bounding box center [380, 479] width 17 height 17
type input "2"
type input "$0.16"
click at [379, 471] on icon "button" at bounding box center [380, 479] width 17 height 17
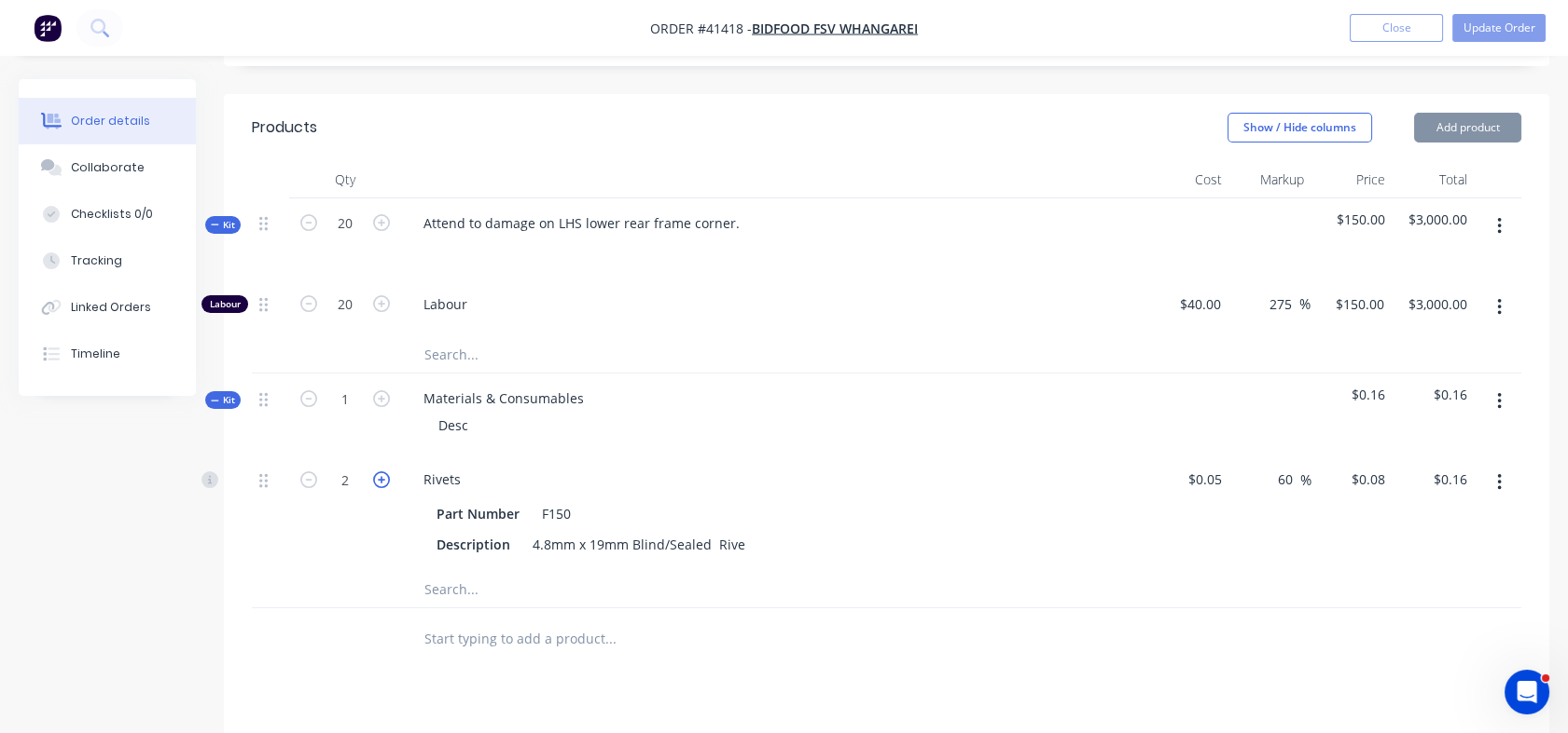
type input "3"
type input "$0.24"
click at [379, 471] on icon "button" at bounding box center [380, 479] width 17 height 17
type input "4"
type input "$0.32"
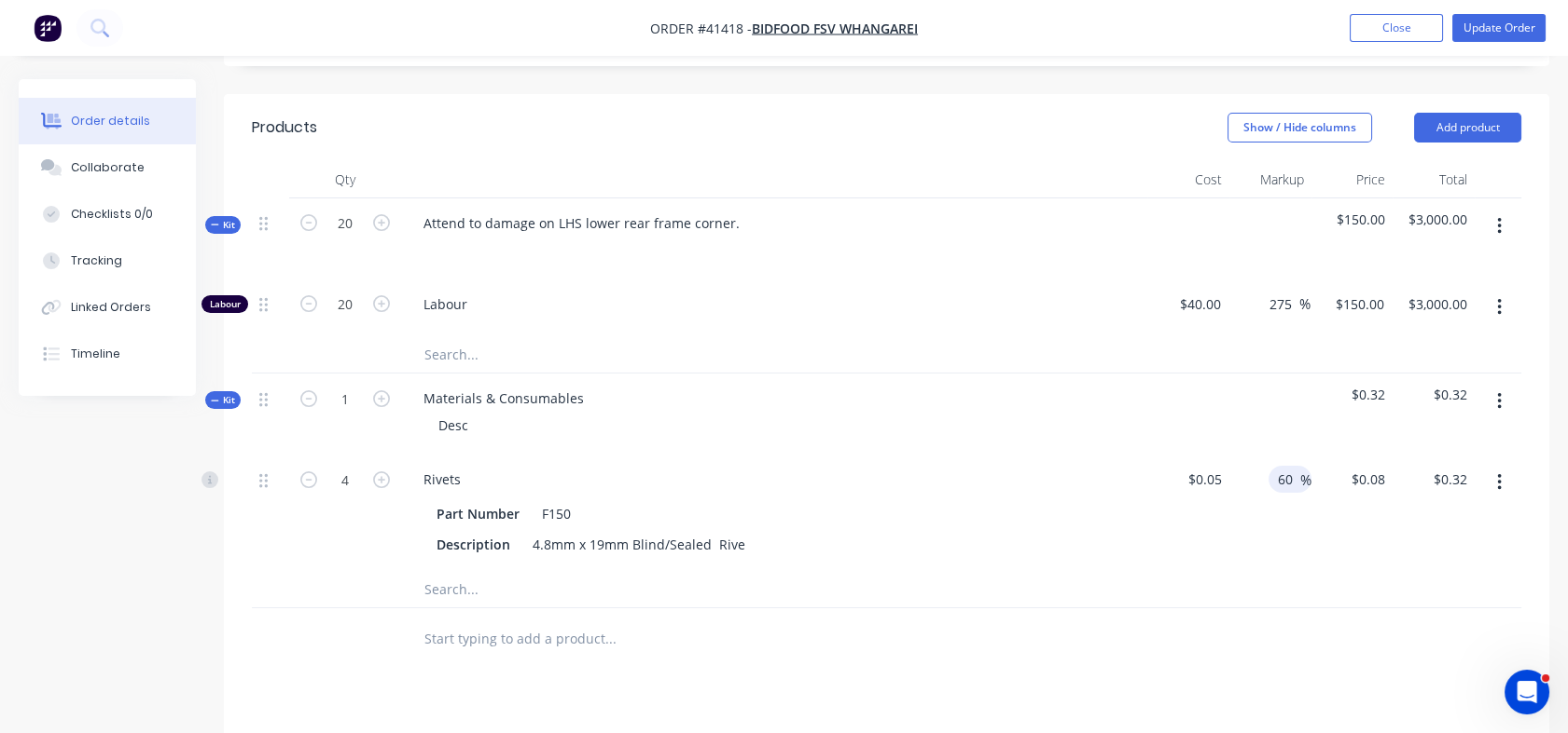
drag, startPoint x: 1275, startPoint y: 400, endPoint x: 1290, endPoint y: 397, distance: 15.3
click at [1290, 466] on input "60" at bounding box center [1288, 480] width 25 height 27
type input "150"
type input "$0.125"
type input "$0.50"
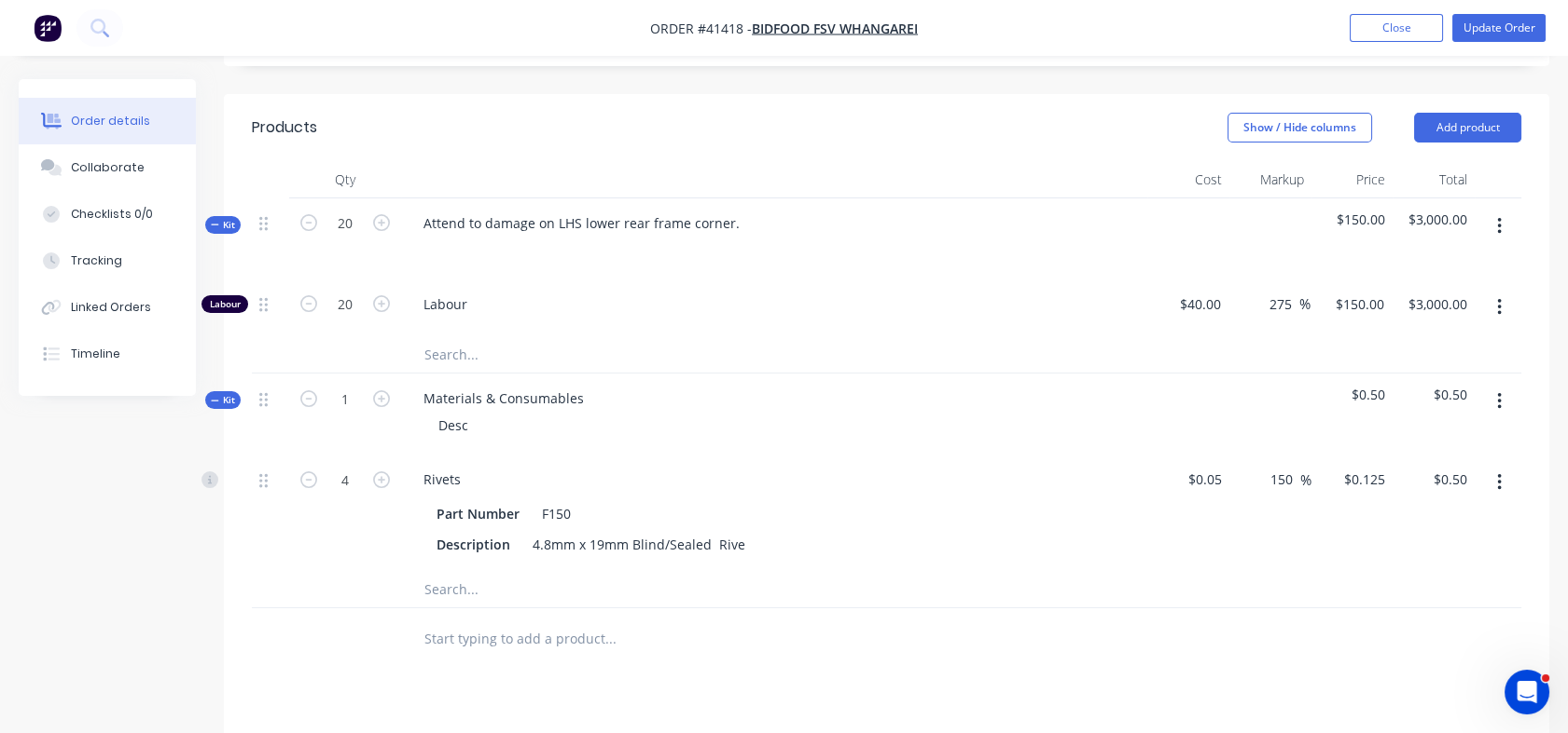
click at [1250, 570] on div at bounding box center [886, 589] width 1269 height 38
click at [430, 570] on input "text" at bounding box center [610, 589] width 373 height 37
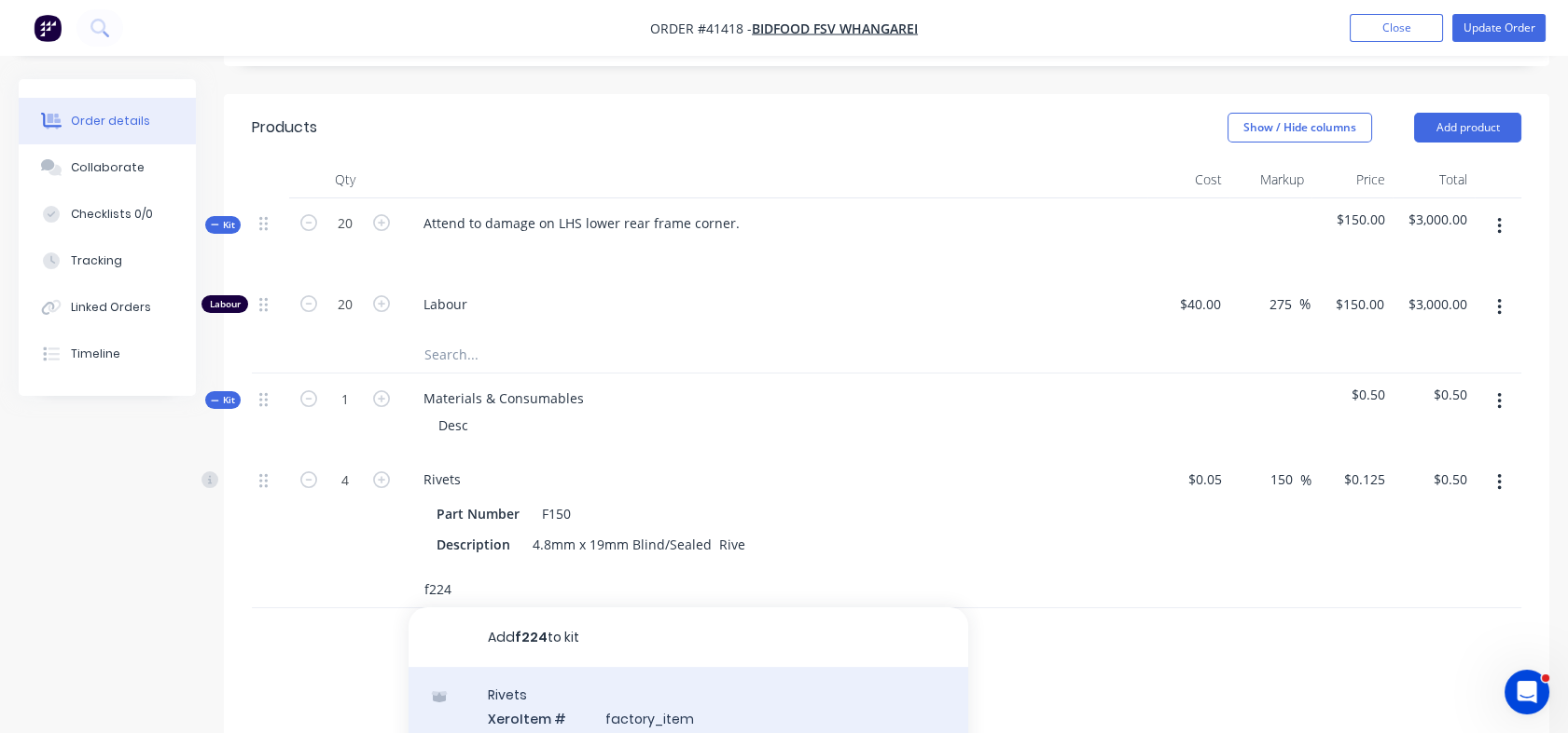
type input "f224"
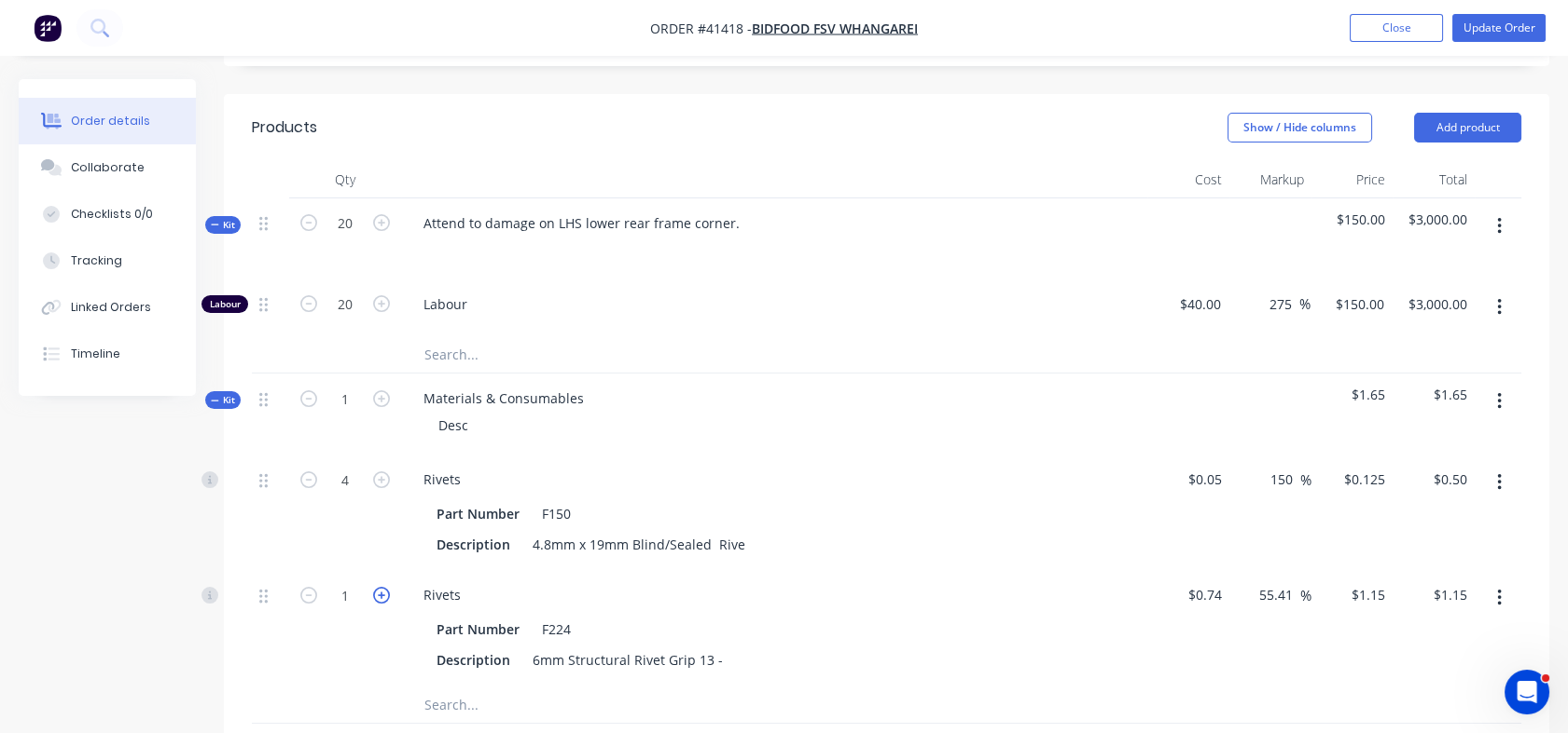
click at [376, 587] on icon "button" at bounding box center [380, 595] width 17 height 17
type input "2"
type input "$2.30"
click at [376, 587] on icon "button" at bounding box center [380, 595] width 17 height 17
type input "3"
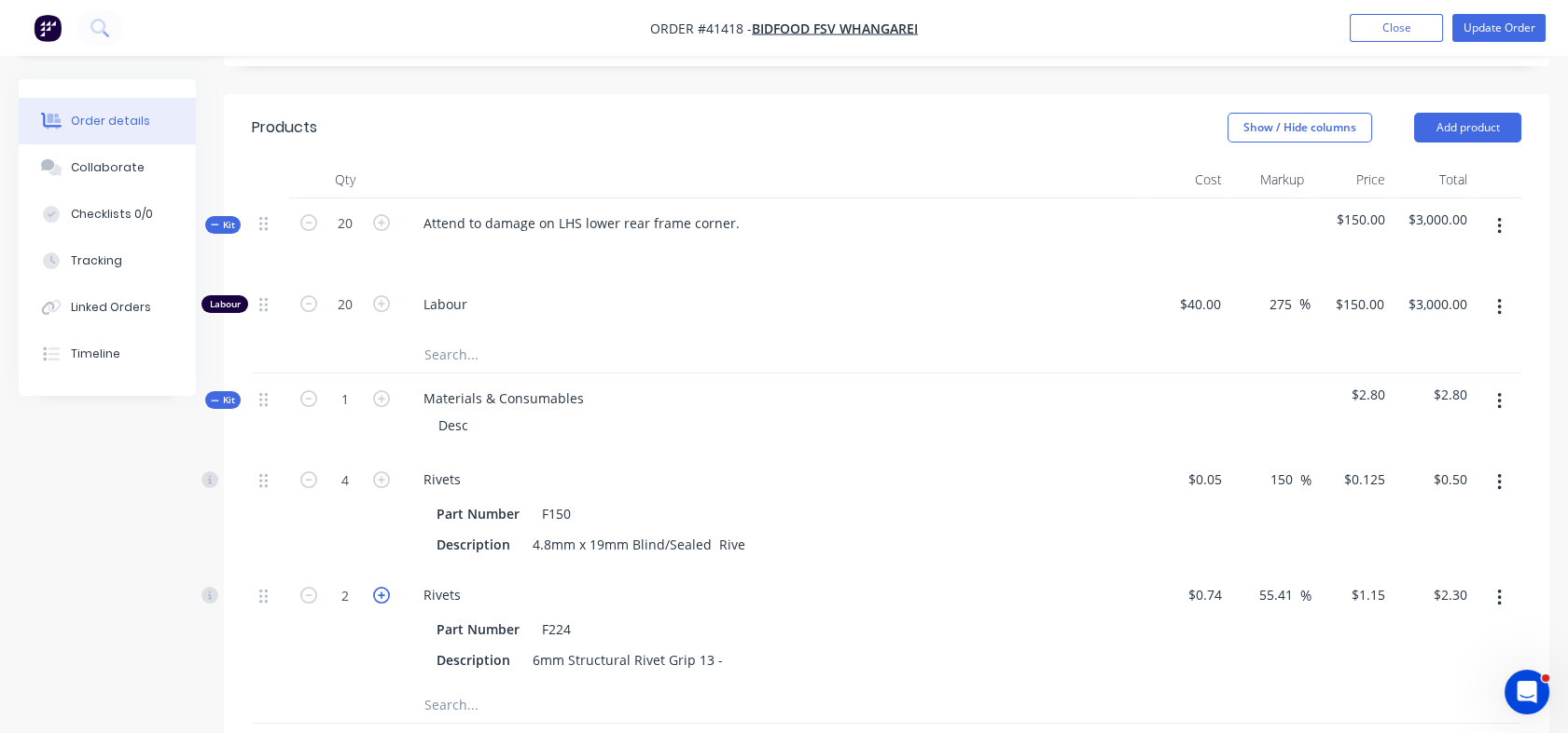
type input "$3.45"
click at [376, 587] on icon "button" at bounding box center [380, 595] width 17 height 17
type input "4"
type input "$4.60"
click at [1261, 581] on input "55.41" at bounding box center [1279, 595] width 43 height 27
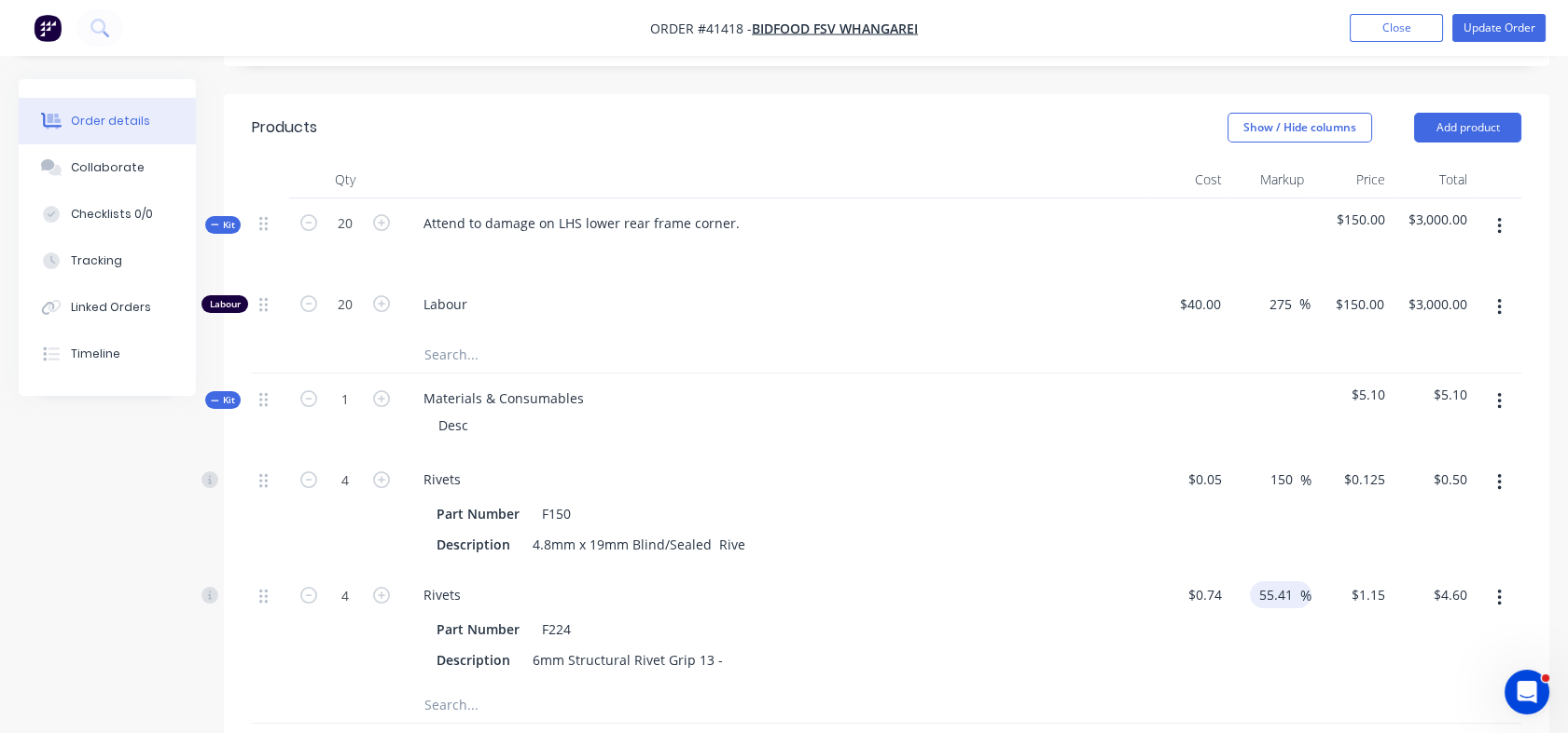
drag, startPoint x: 1261, startPoint y: 514, endPoint x: 1313, endPoint y: 509, distance: 52.2
click at [1313, 570] on div "4 Rivets Part Number F224 Description 6mm Structural Rivet Grip 13 - $0.74 $0.7…" at bounding box center [886, 628] width 1269 height 116
type input "150"
type input "$1.85"
type input "$7.40"
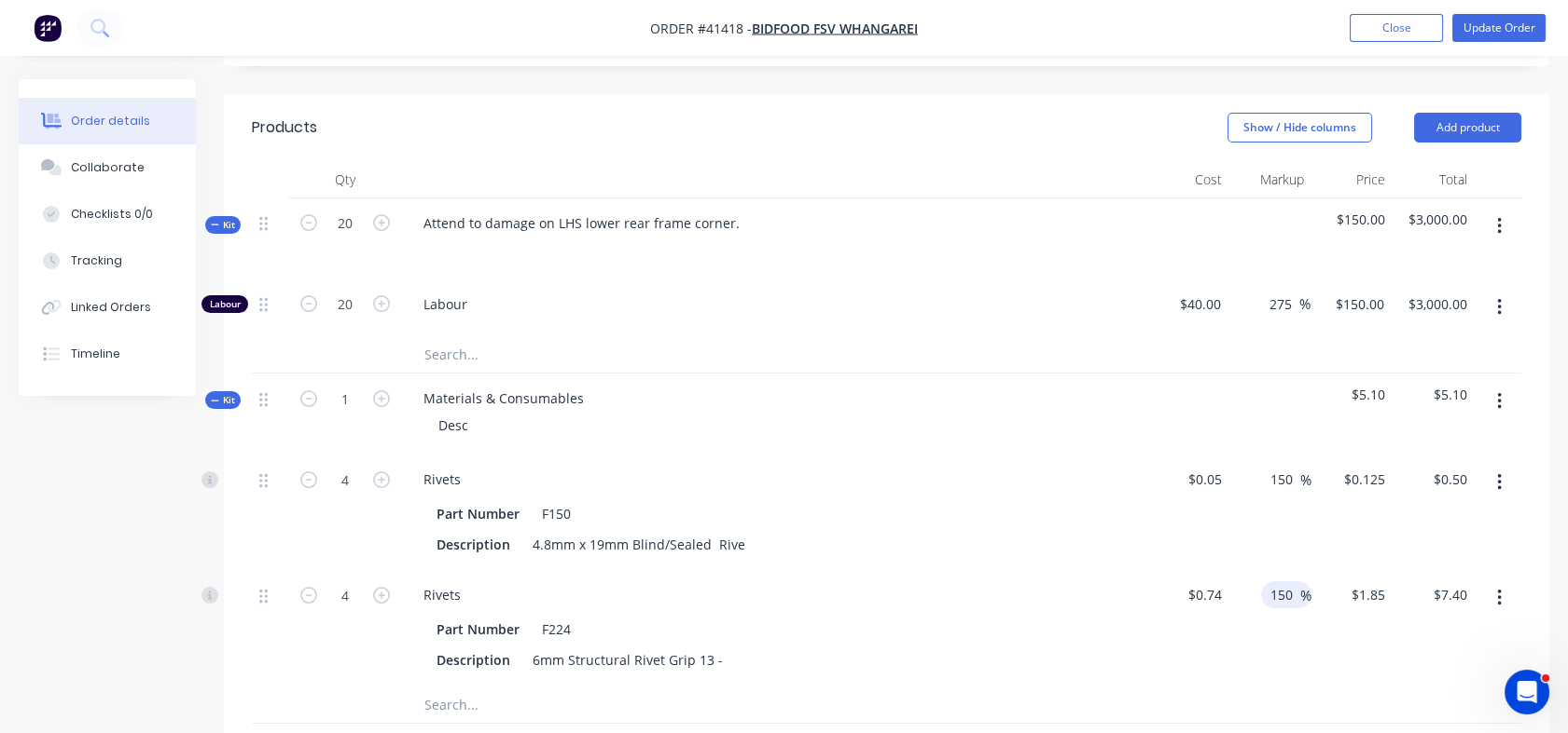
click at [1286, 603] on div "150 150 %" at bounding box center [1270, 628] width 82 height 116
click at [440, 686] on input "text" at bounding box center [610, 705] width 373 height 37
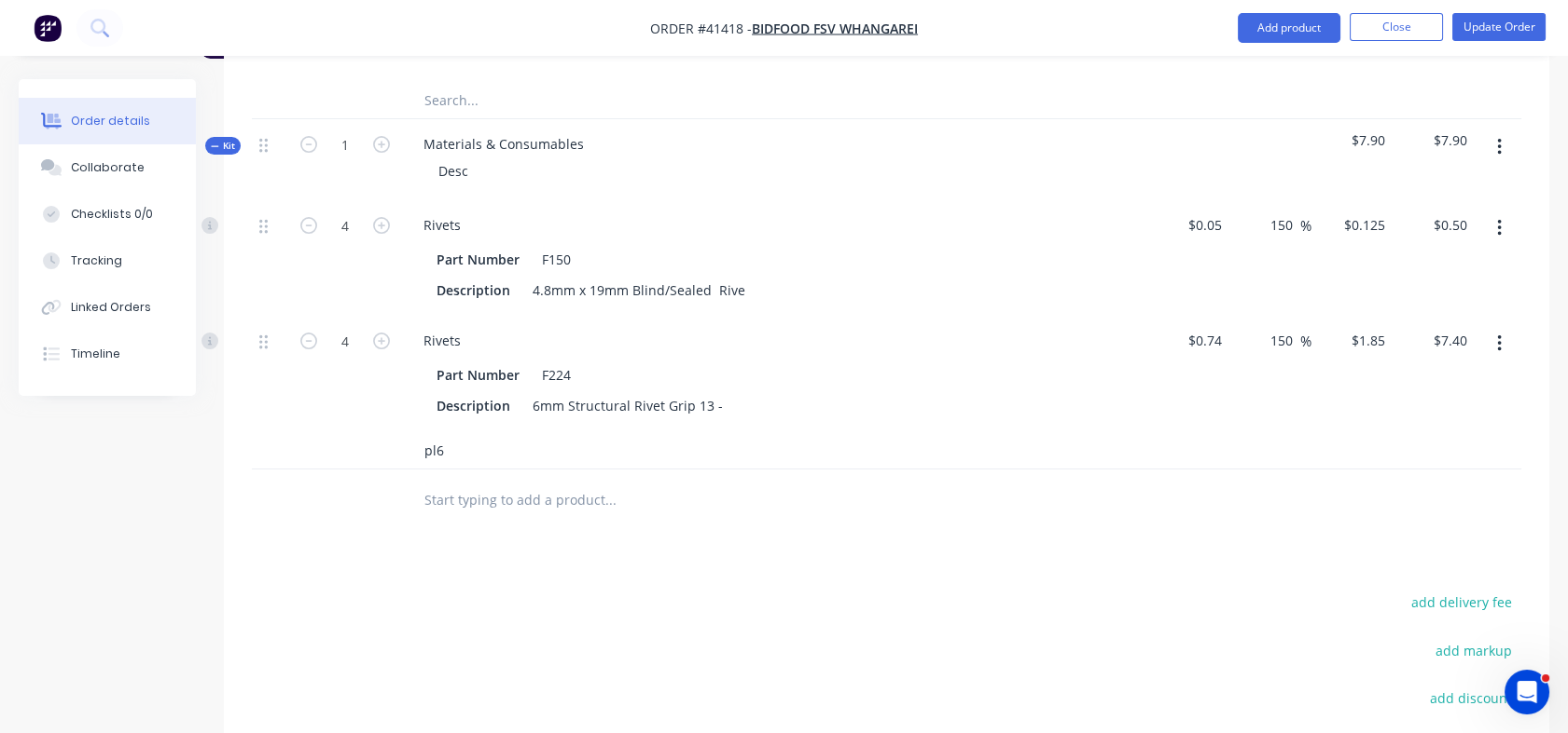
scroll to position [989, 0]
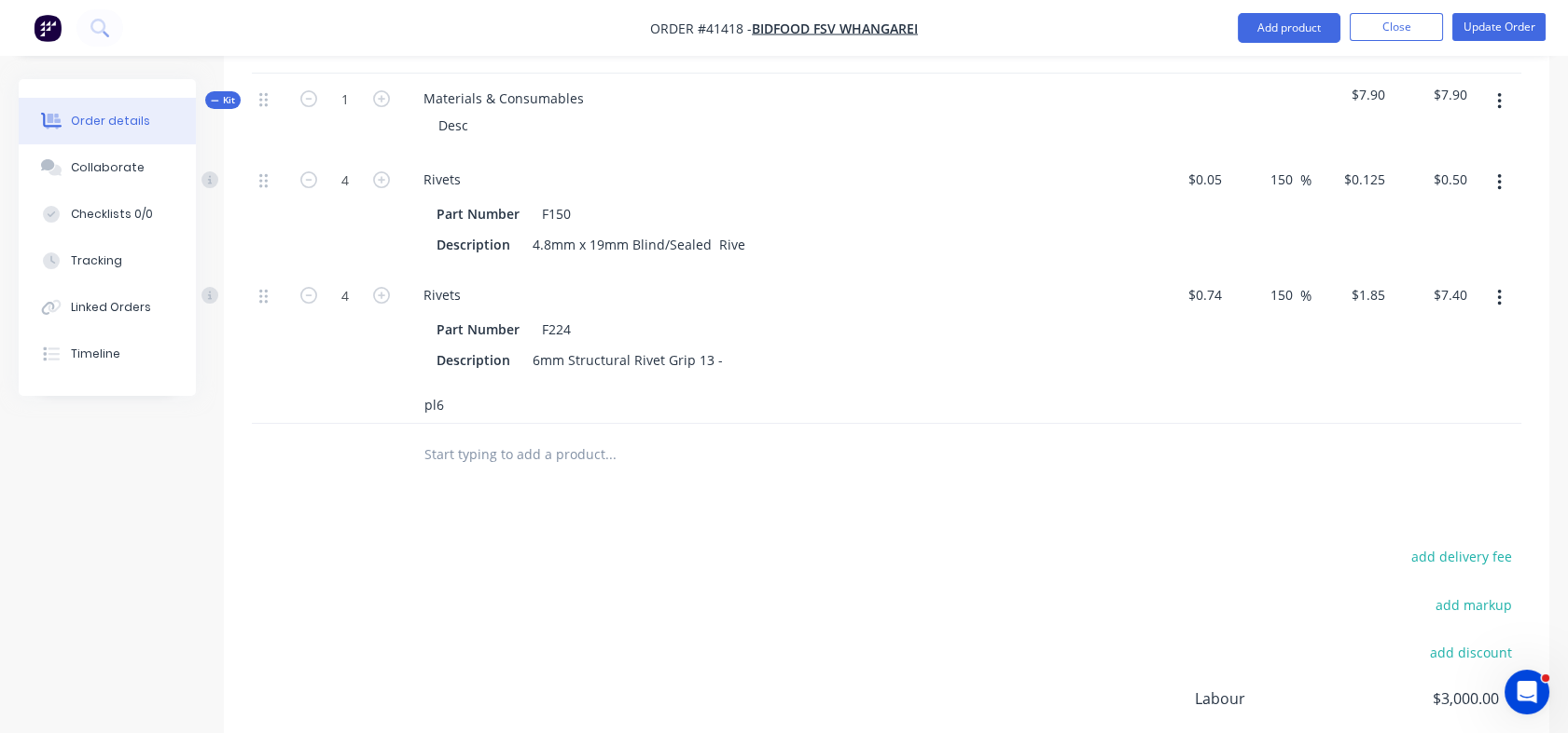
click at [443, 386] on input "pl6" at bounding box center [610, 405] width 373 height 37
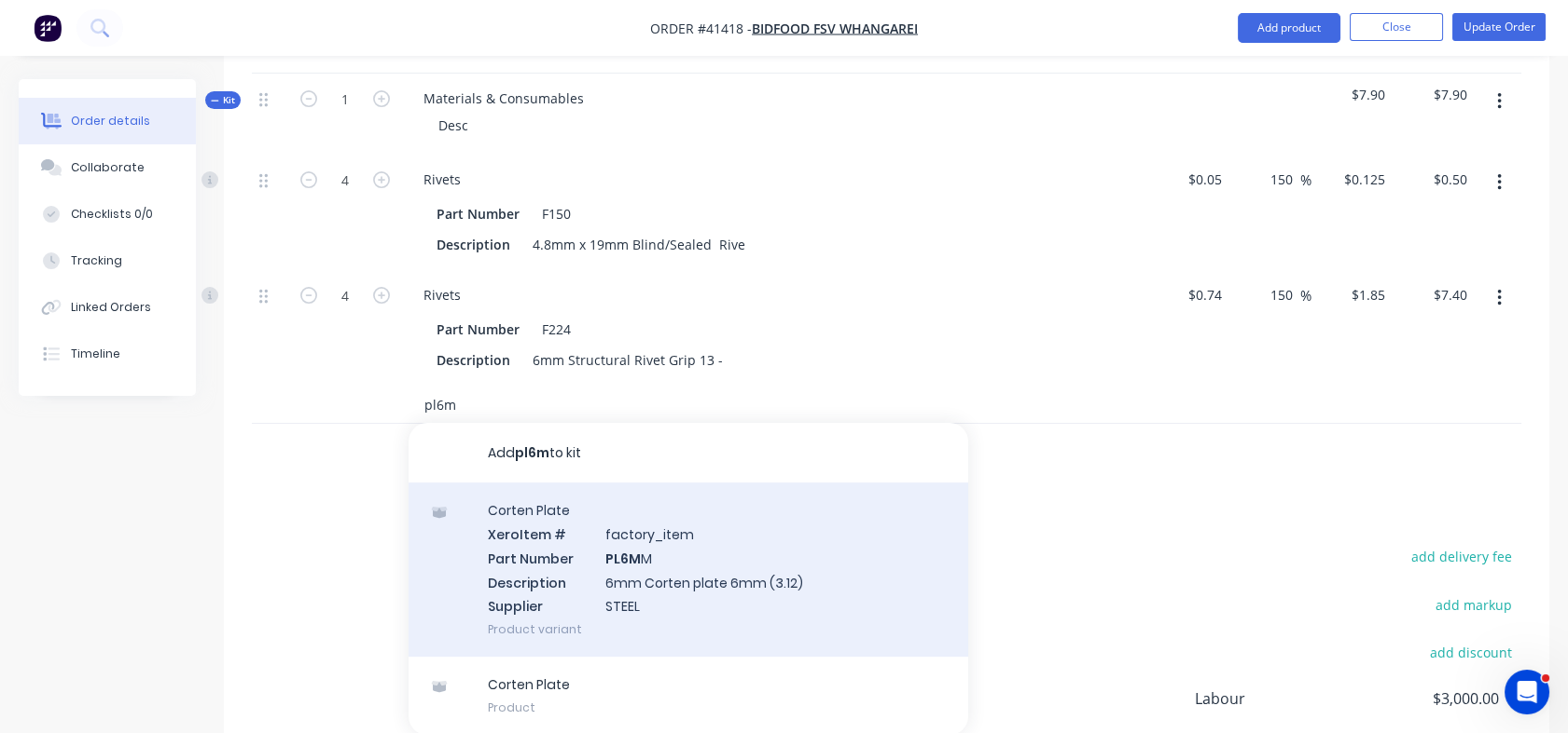
type input "pl6m"
click at [621, 483] on div "Corten Plate Xero Item # factory_item Part Number PL6M M Description 6mm Corten…" at bounding box center [688, 570] width 560 height 174
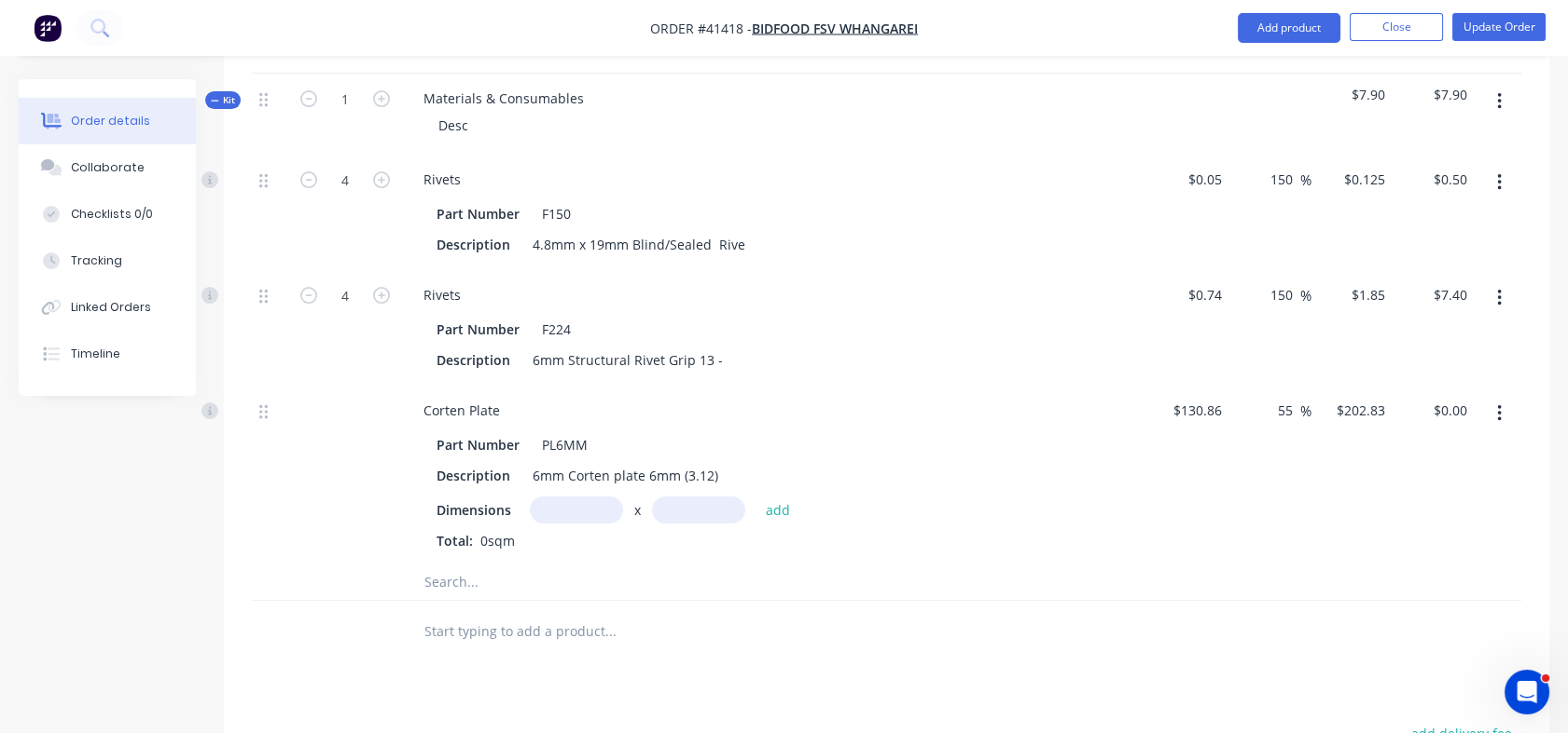
click at [570, 497] on input "text" at bounding box center [576, 511] width 93 height 27
type input "150m"
click at [686, 497] on input "text" at bounding box center [698, 511] width 93 height 27
type input "100m"
click at [783, 498] on button "add" at bounding box center [778, 511] width 44 height 25
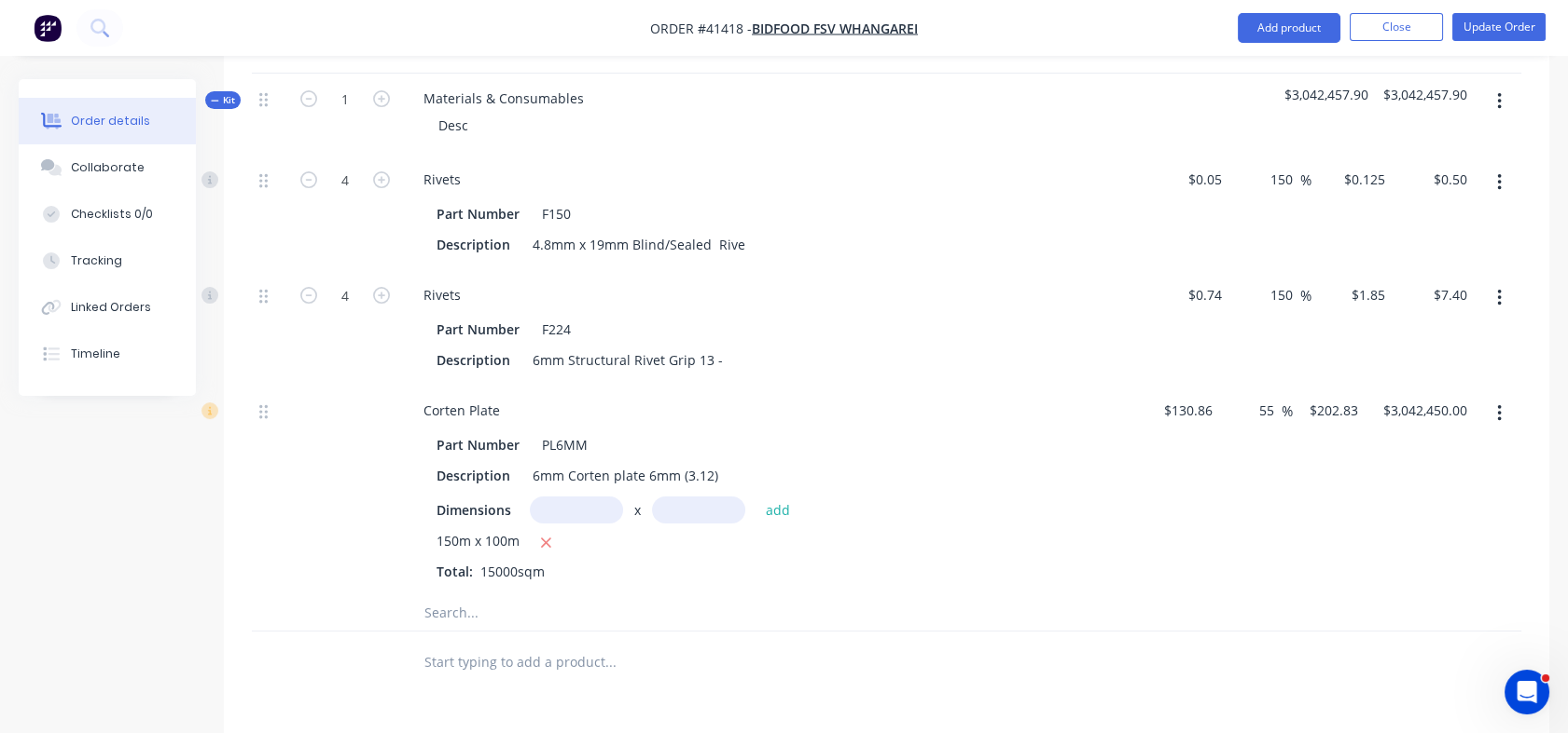
click at [567, 497] on input "text" at bounding box center [576, 511] width 93 height 27
click at [543, 535] on icon "button" at bounding box center [546, 543] width 12 height 17
type input "$0.00"
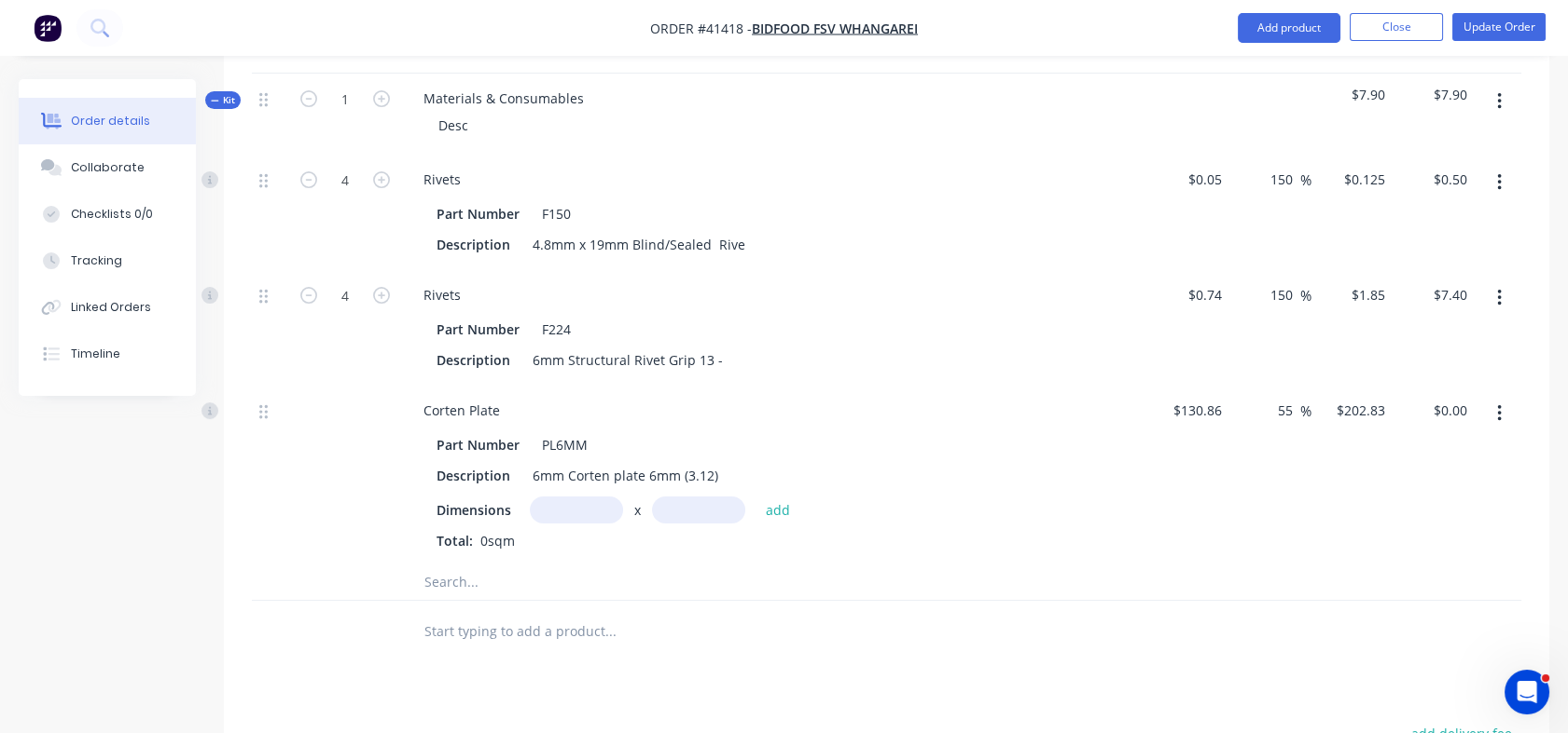
click at [581, 497] on input "text" at bounding box center [576, 511] width 93 height 27
type input "0.2m"
click at [682, 497] on input "text" at bounding box center [698, 511] width 93 height 27
type input "0.1m"
click at [776, 498] on button "add" at bounding box center [778, 511] width 44 height 25
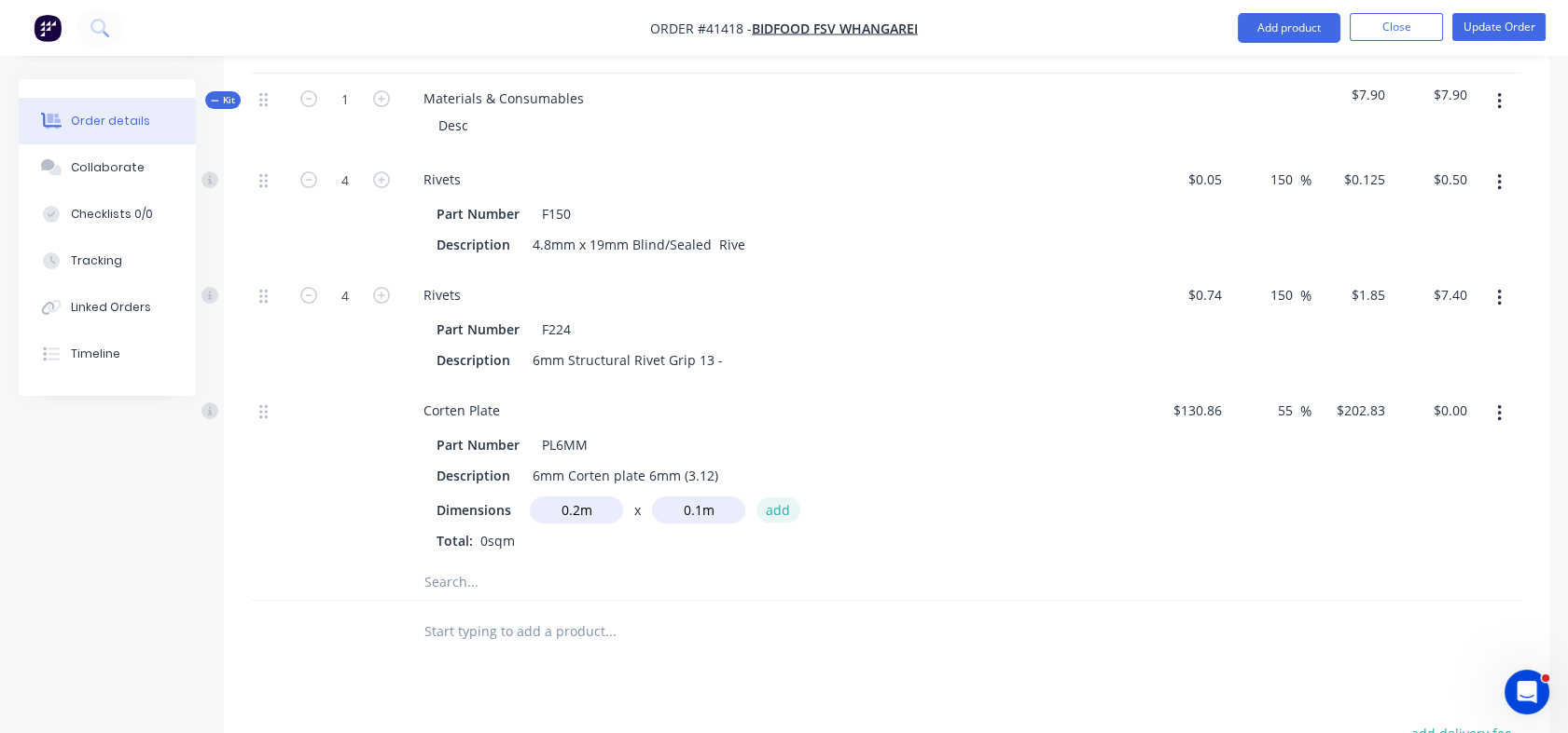
type input "$4.06"
click at [1273, 397] on div "55 55 %" at bounding box center [1290, 411] width 43 height 27
drag, startPoint x: 1275, startPoint y: 333, endPoint x: 1291, endPoint y: 333, distance: 16.0
click at [1291, 397] on input "55" at bounding box center [1288, 411] width 25 height 27
type input "150"
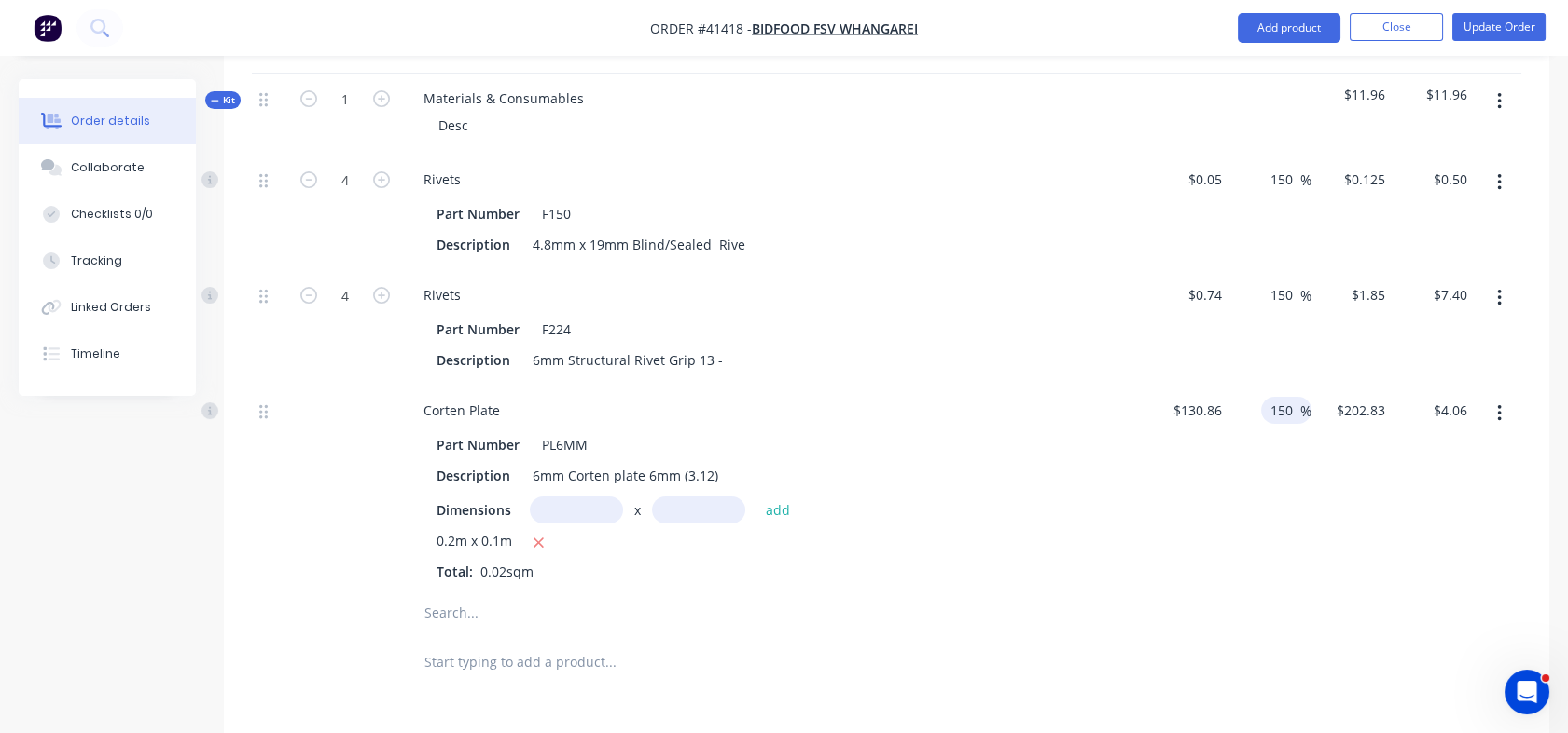
type input "$327.15"
type input "$6.54"
click at [1261, 399] on div "150 150 %" at bounding box center [1270, 490] width 82 height 208
click at [485, 594] on input "text" at bounding box center [610, 612] width 373 height 37
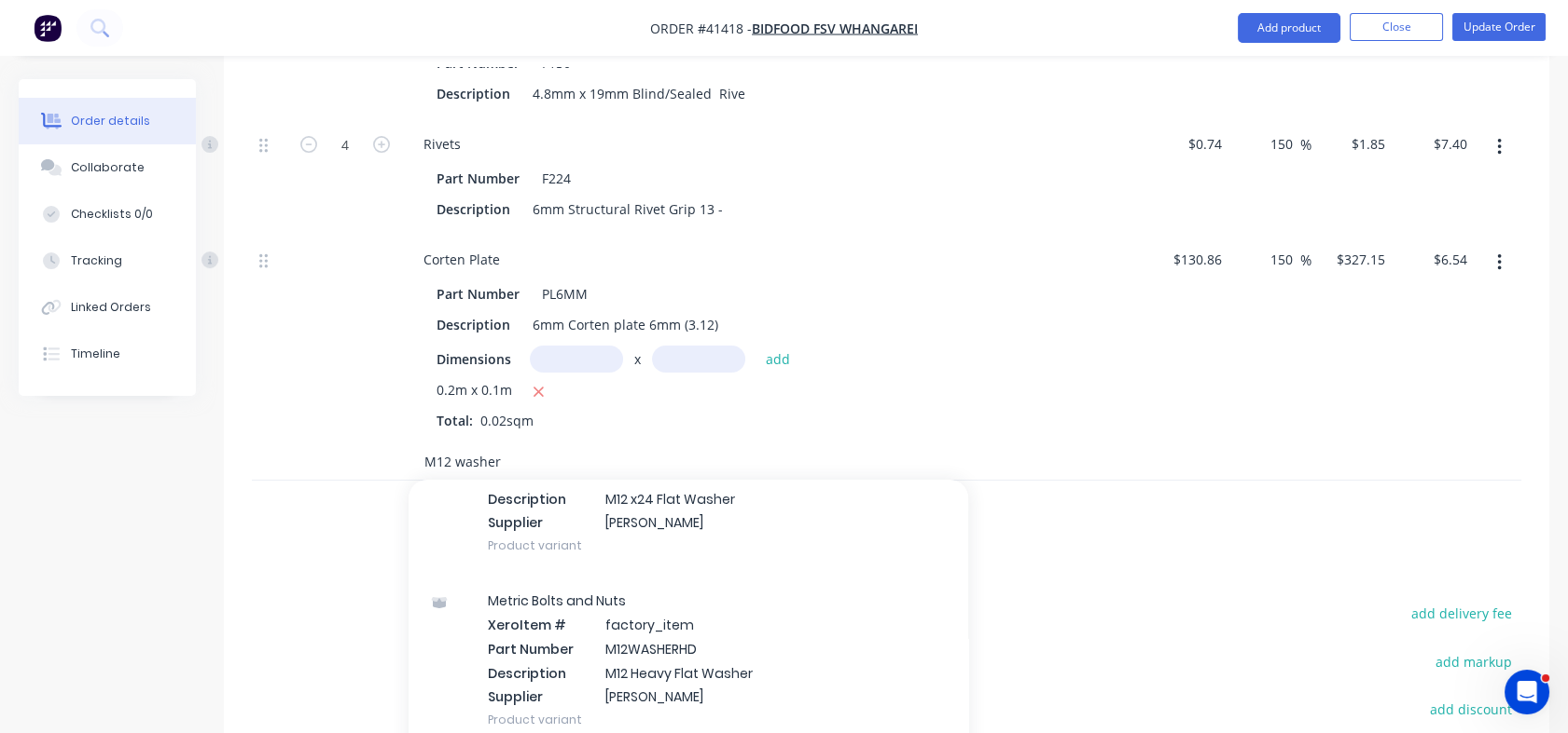
scroll to position [1143, 0]
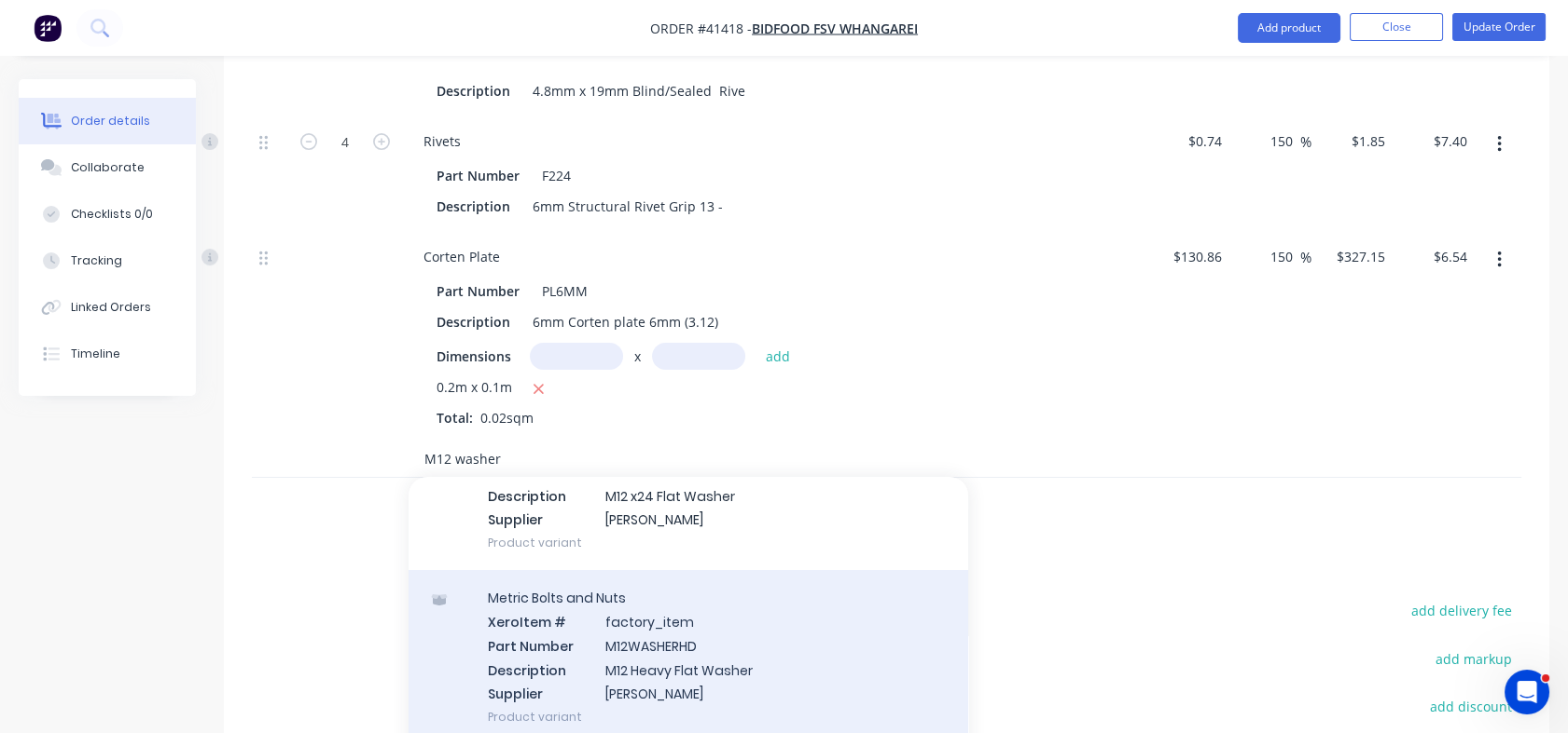
type input "M12 washer"
click at [532, 570] on div "Metric Bolts and Nuts Xero Item # factory_item Part Number M12WASHERHD Descript…" at bounding box center [688, 658] width 560 height 174
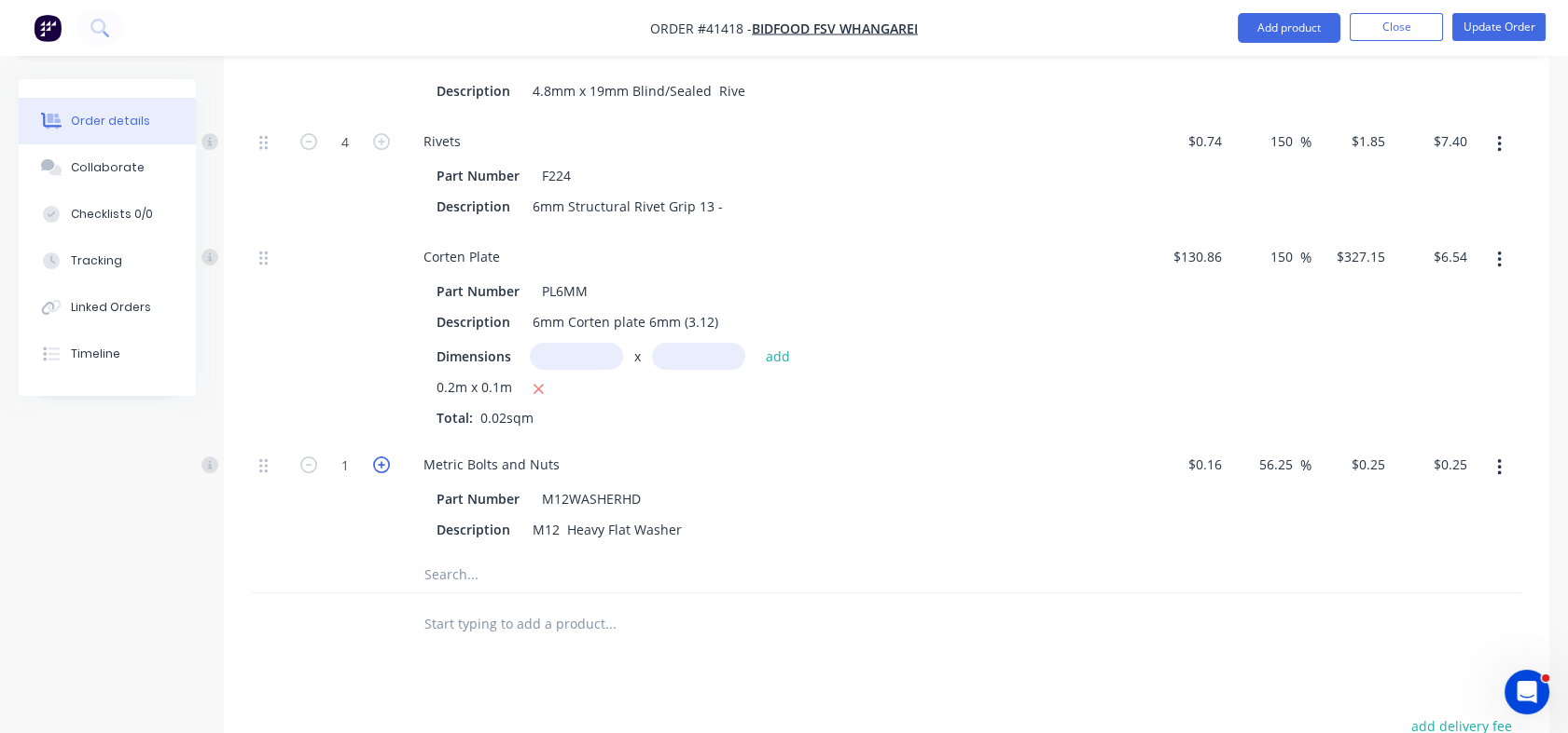
click at [378, 457] on icon "button" at bounding box center [380, 464] width 17 height 17
type input "2"
type input "$0.50"
click at [378, 457] on icon "button" at bounding box center [380, 464] width 17 height 17
type input "3"
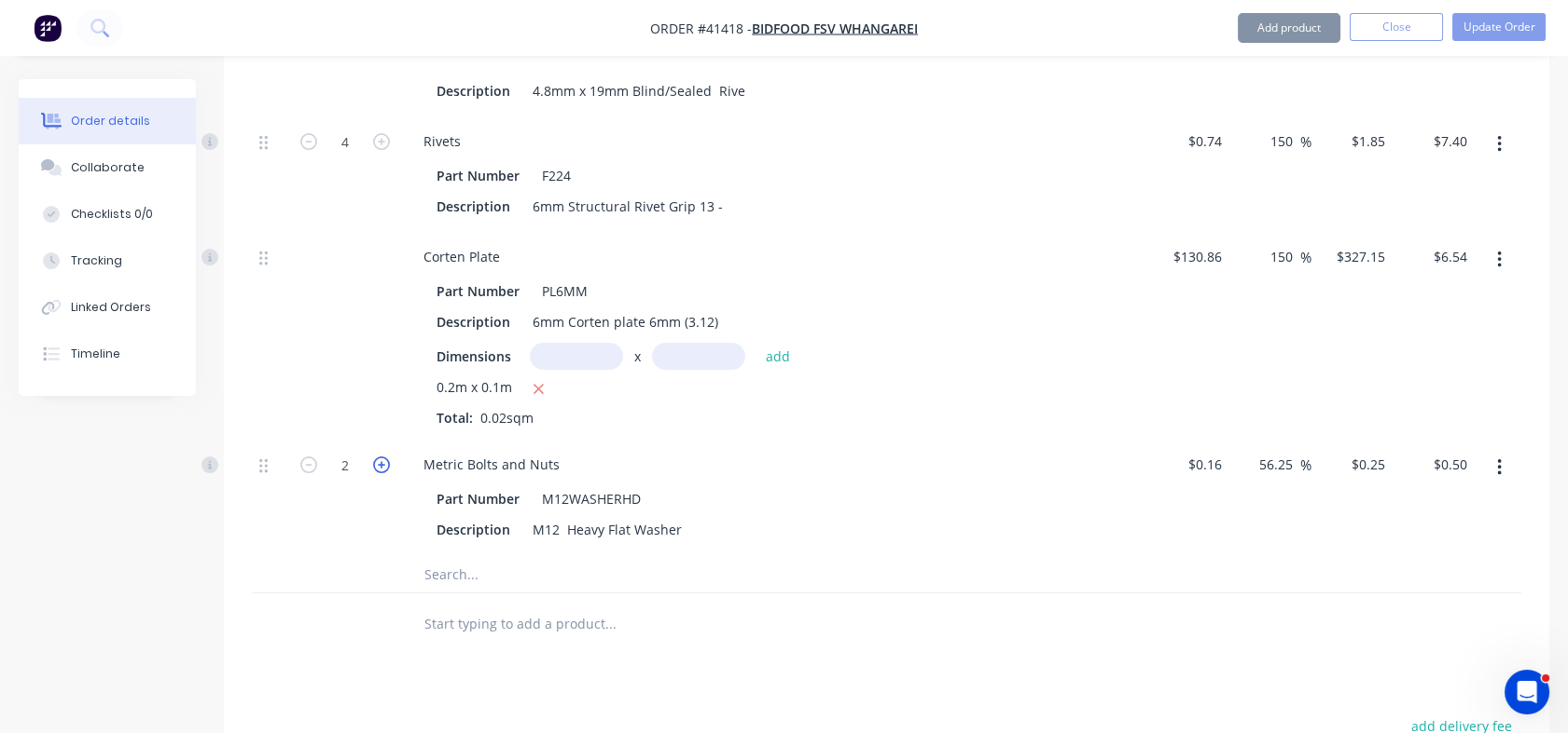
type input "$0.75"
click at [378, 457] on icon "button" at bounding box center [380, 464] width 17 height 17
type input "4"
type input "$1.00"
click at [378, 457] on icon "button" at bounding box center [380, 464] width 17 height 17
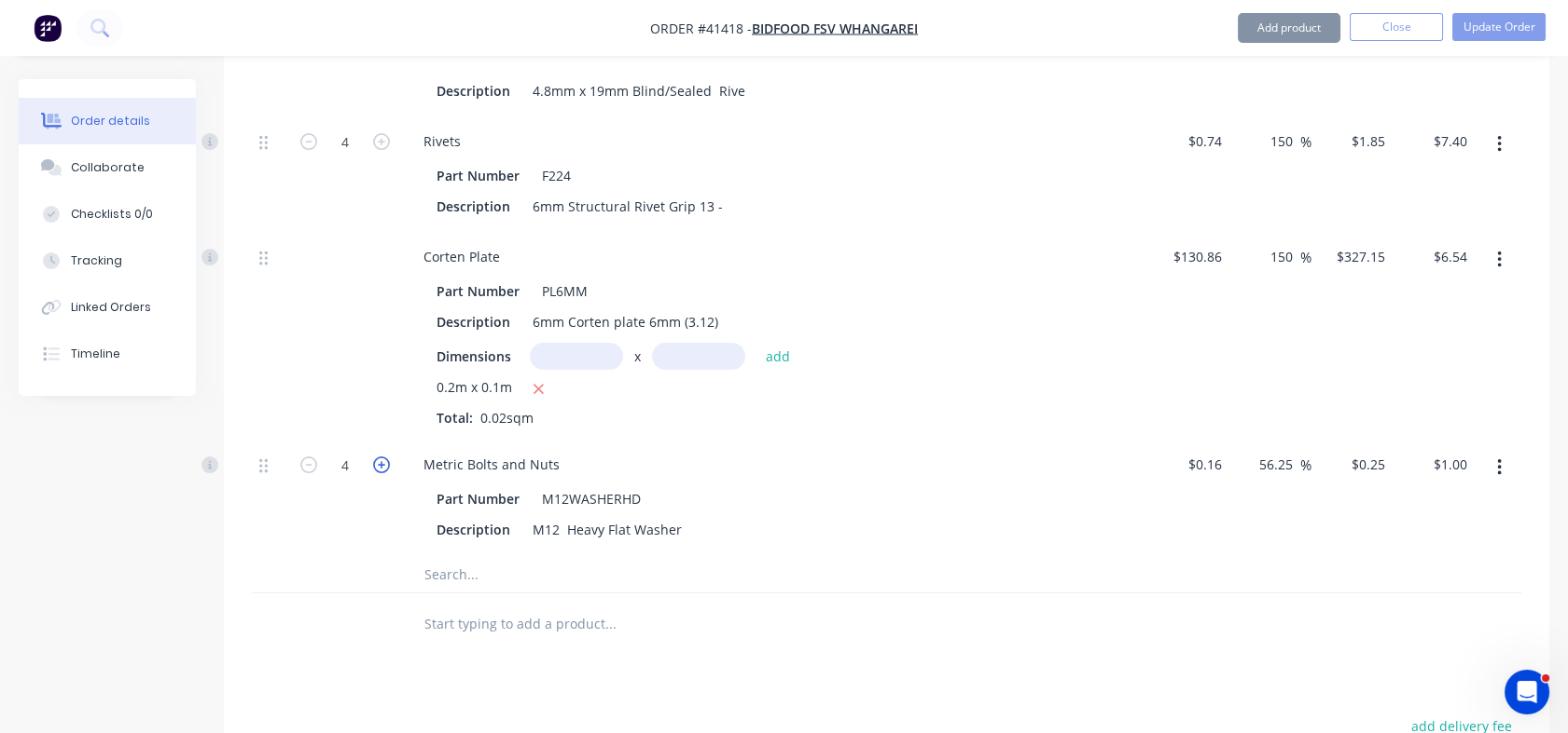
type input "5"
type input "$1.25"
click at [312, 457] on icon "button" at bounding box center [308, 464] width 17 height 17
type input "4"
type input "$1.00"
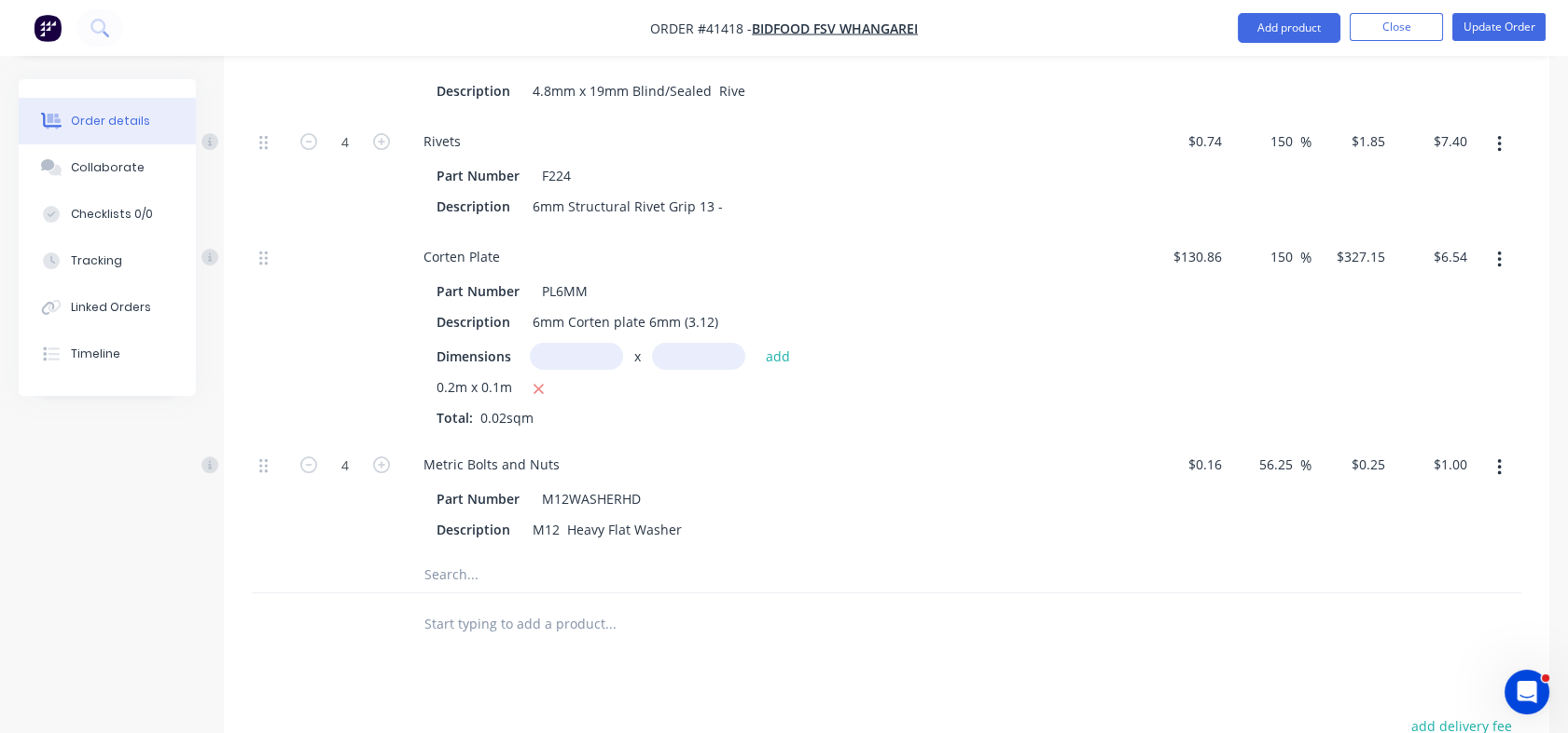
click at [1247, 440] on div "56.25 56.25 %" at bounding box center [1270, 498] width 82 height 116
click at [1257, 451] on input "56.25" at bounding box center [1279, 464] width 43 height 27
drag, startPoint x: 1255, startPoint y: 385, endPoint x: 1281, endPoint y: 387, distance: 26.1
click at [1281, 451] on input "56.25" at bounding box center [1279, 464] width 43 height 27
type input "150"
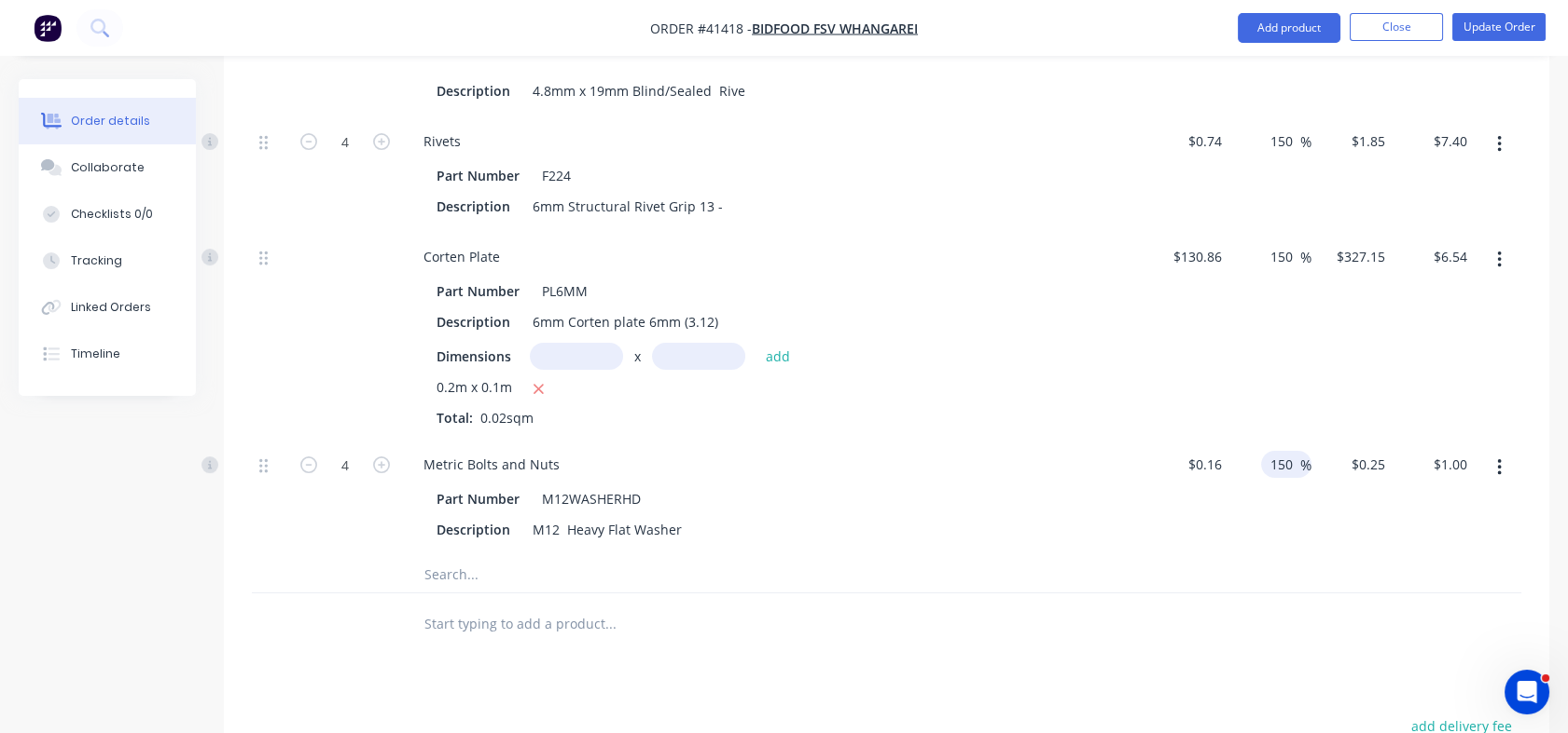
type input "$0.40"
type input "$1.60"
click at [1274, 455] on div "150 150 %" at bounding box center [1270, 498] width 82 height 116
click at [469, 556] on input "text" at bounding box center [610, 574] width 373 height 37
type input "F"
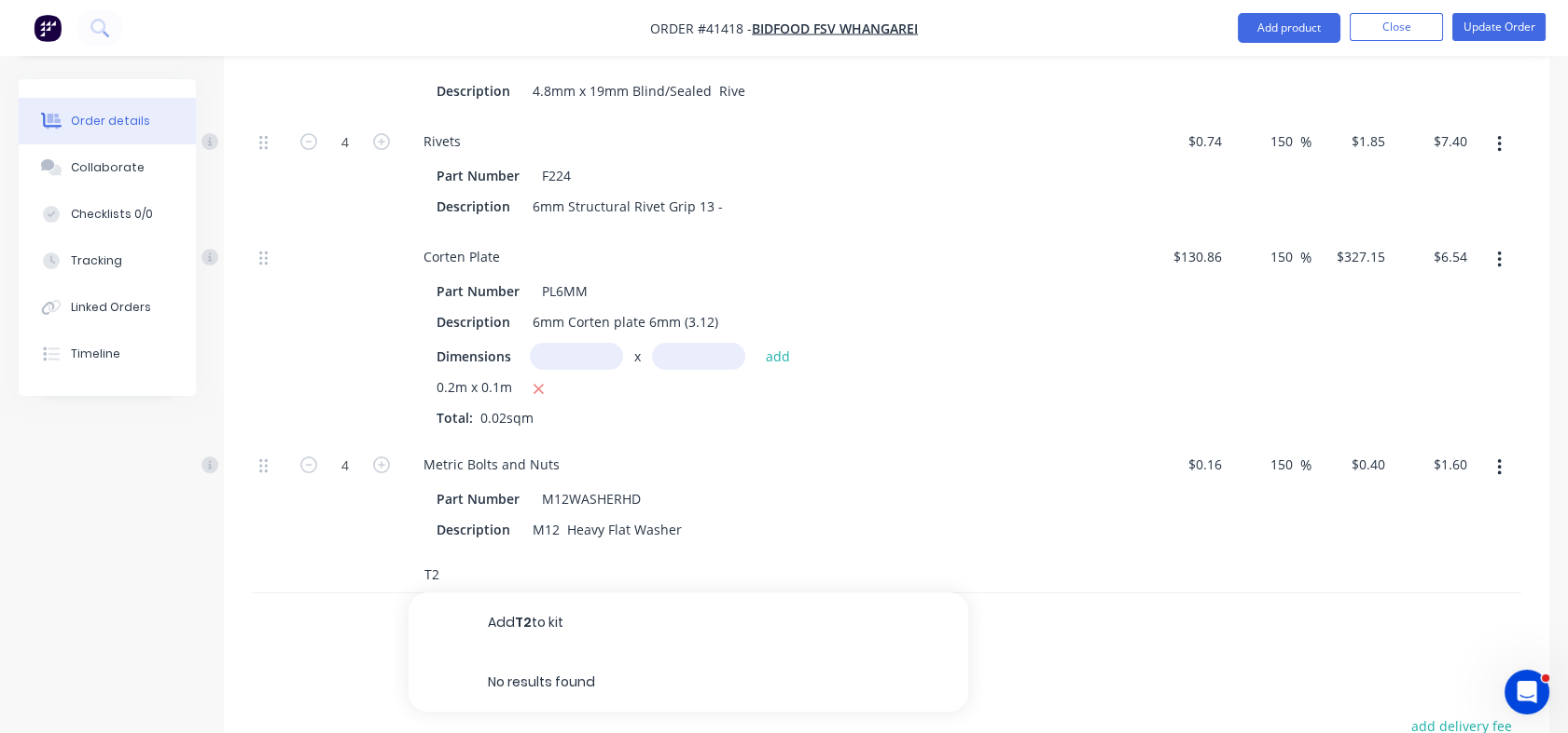
type input "T"
type input "b"
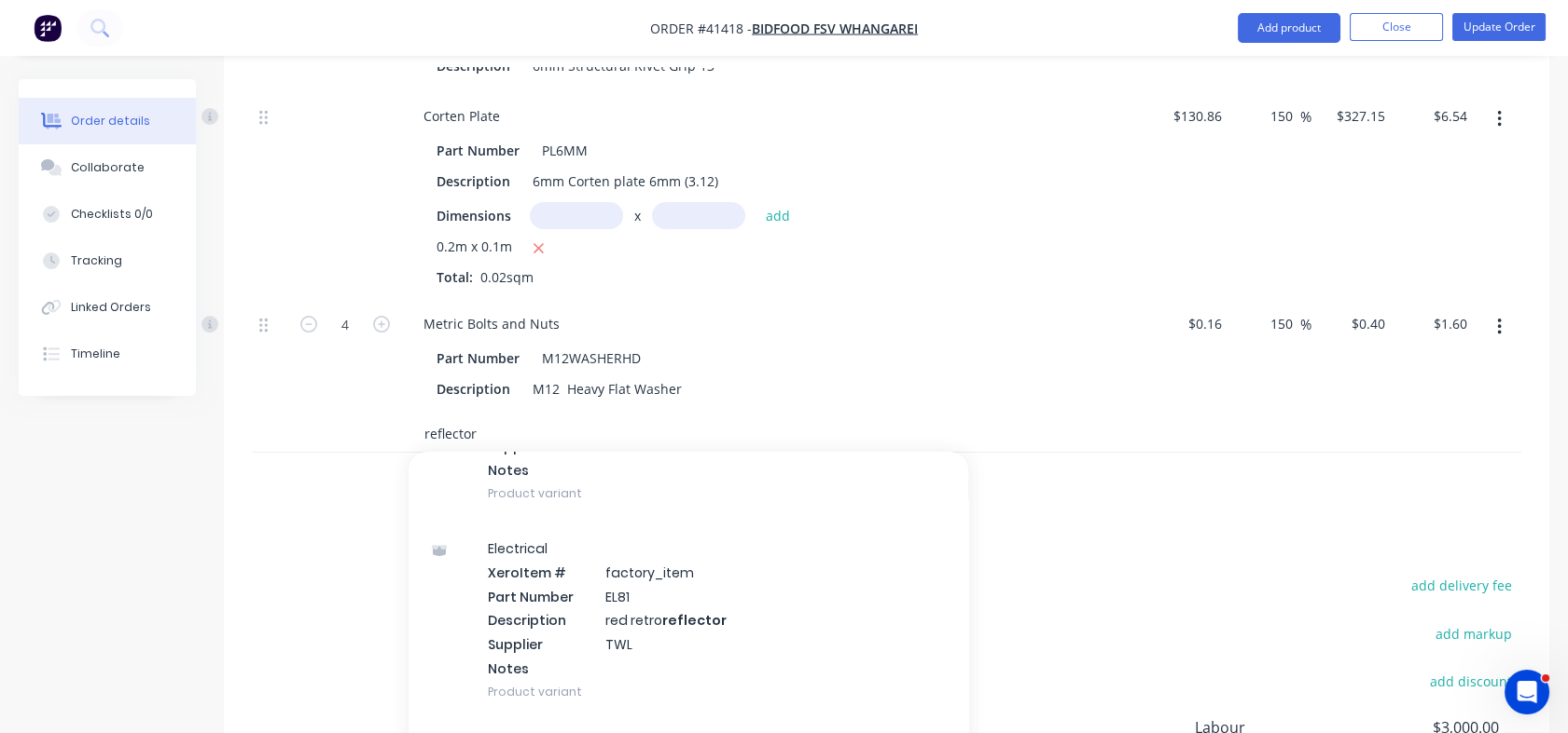
scroll to position [1290, 0]
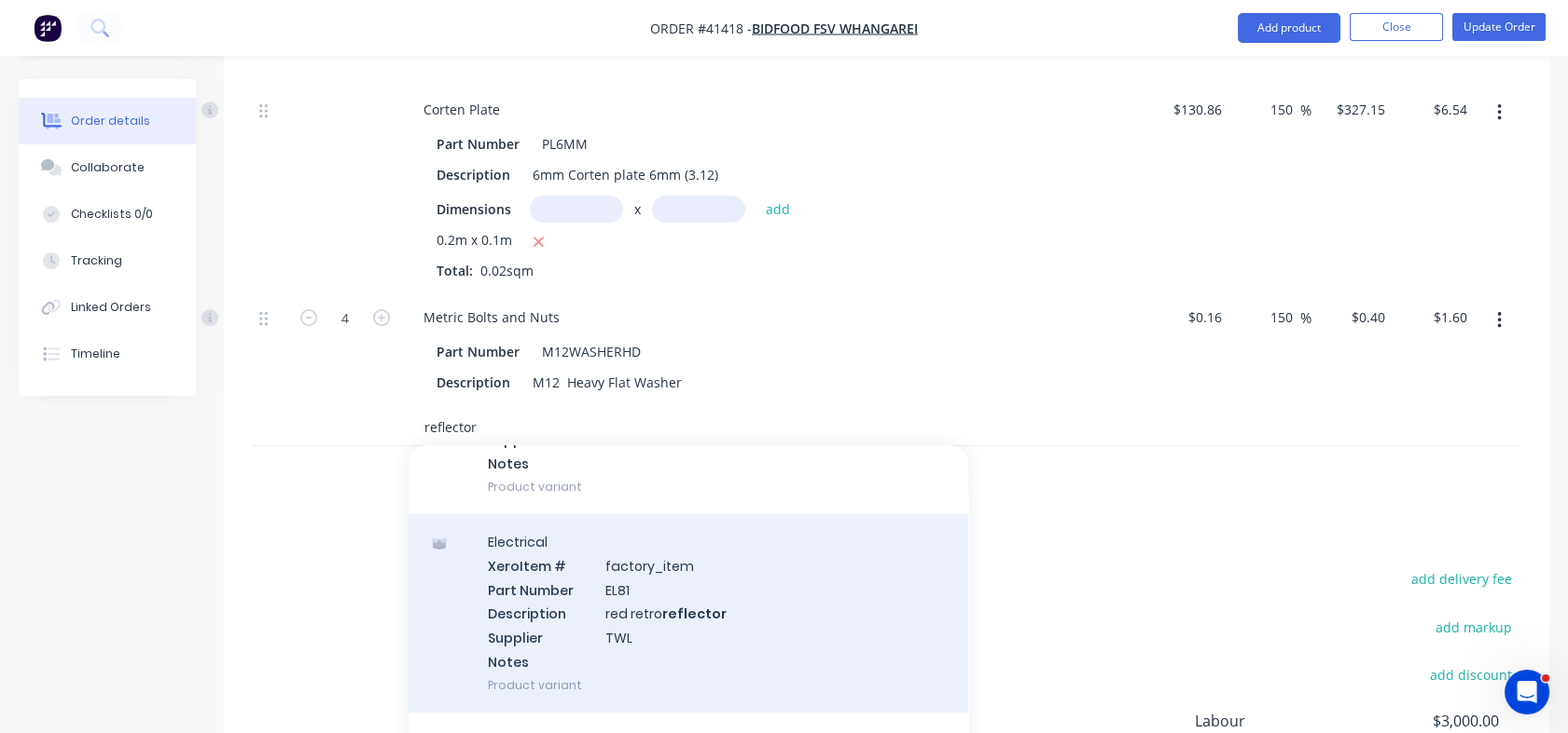
type input "reflector"
click at [538, 516] on div "Electrical Xero Item # factory_item Part Number EL81 Description red retro refl…" at bounding box center [688, 613] width 560 height 199
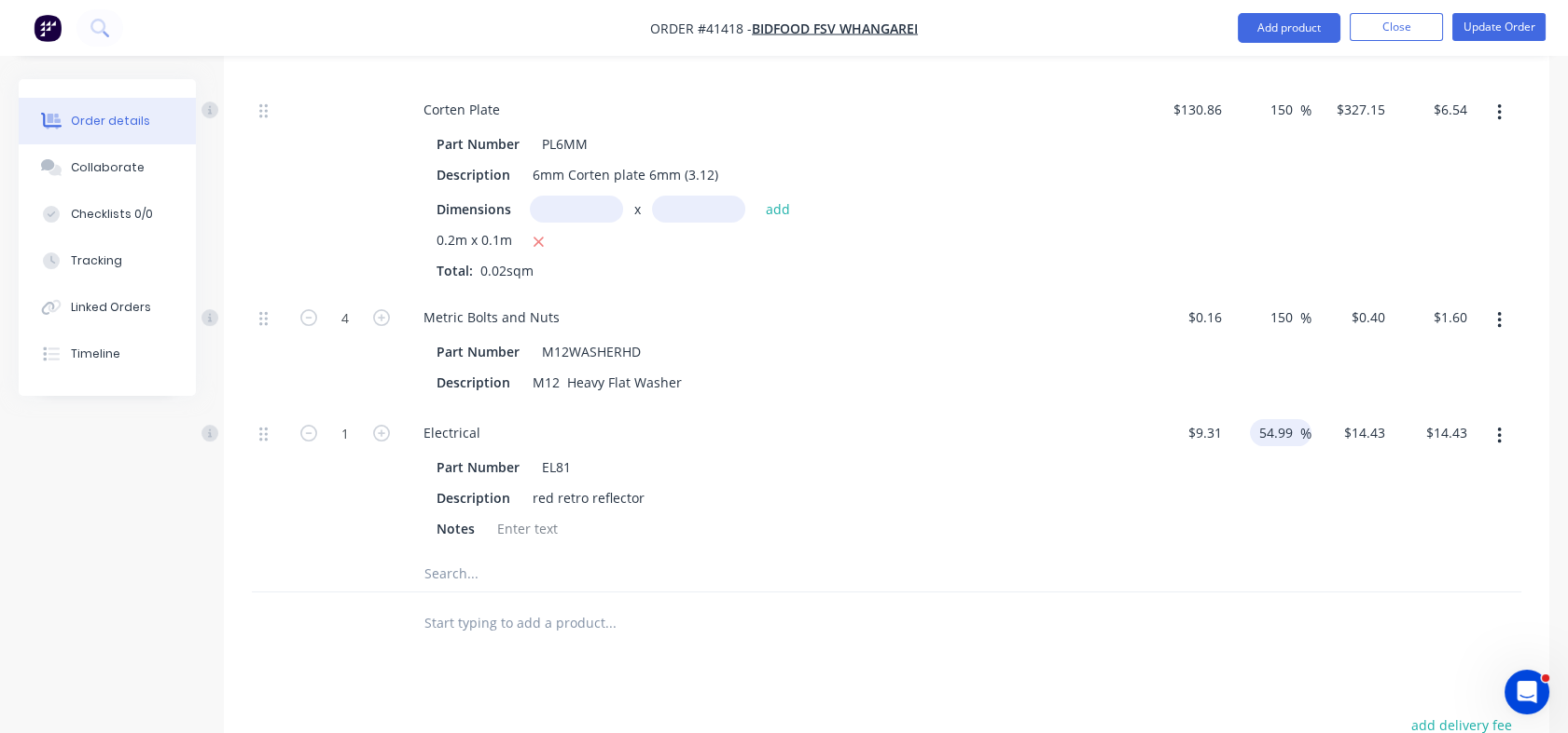
click at [1264, 419] on input "54.99" at bounding box center [1279, 433] width 43 height 27
drag, startPoint x: 1257, startPoint y: 351, endPoint x: 1303, endPoint y: 351, distance: 46.0
click at [1303, 419] on div "54.99 54.99 %" at bounding box center [1280, 433] width 62 height 27
type input "100"
type input "$18.62"
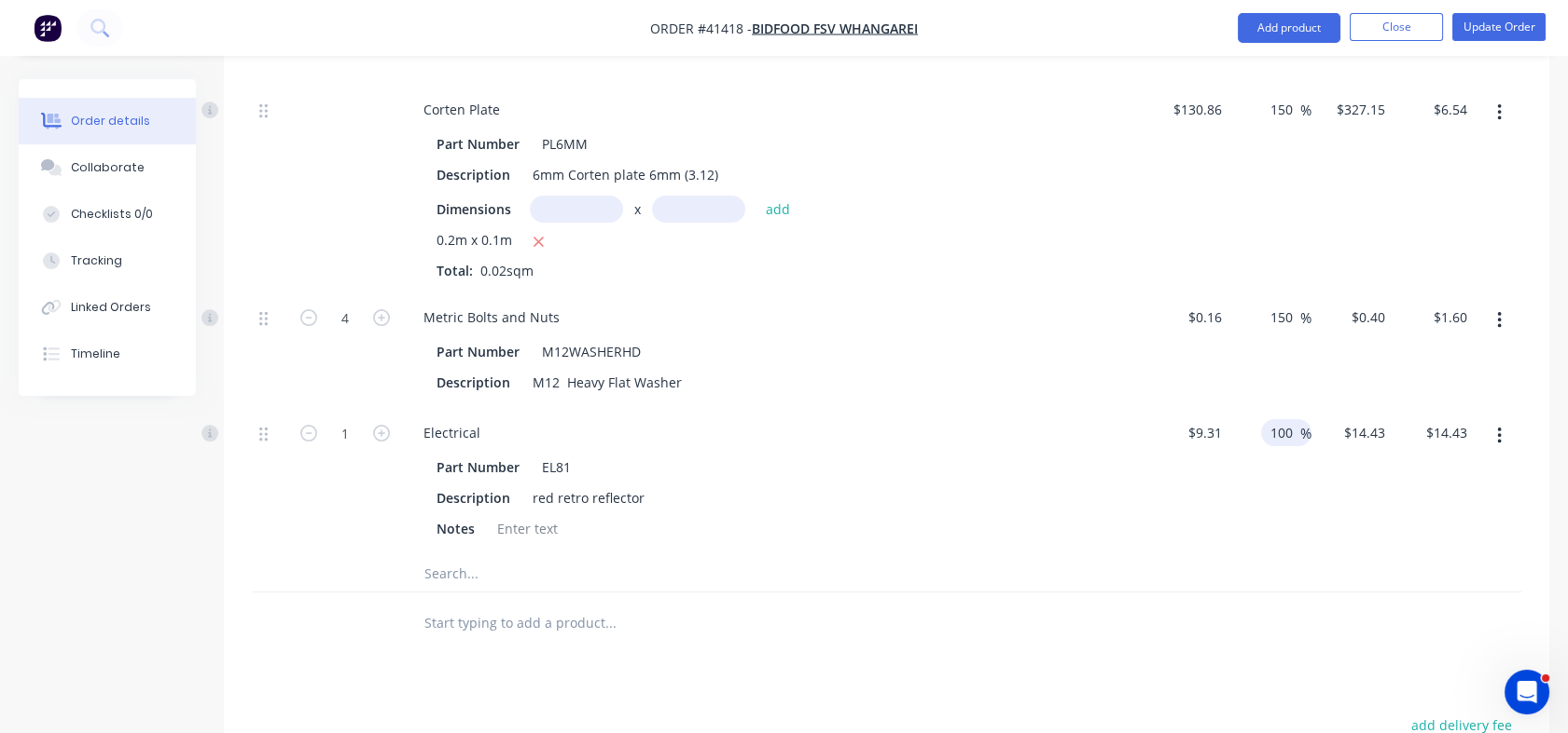
type input "$18.62"
click at [1292, 464] on div "100 100 %" at bounding box center [1270, 481] width 82 height 146
click at [449, 555] on input "text" at bounding box center [610, 573] width 373 height 37
type input "f"
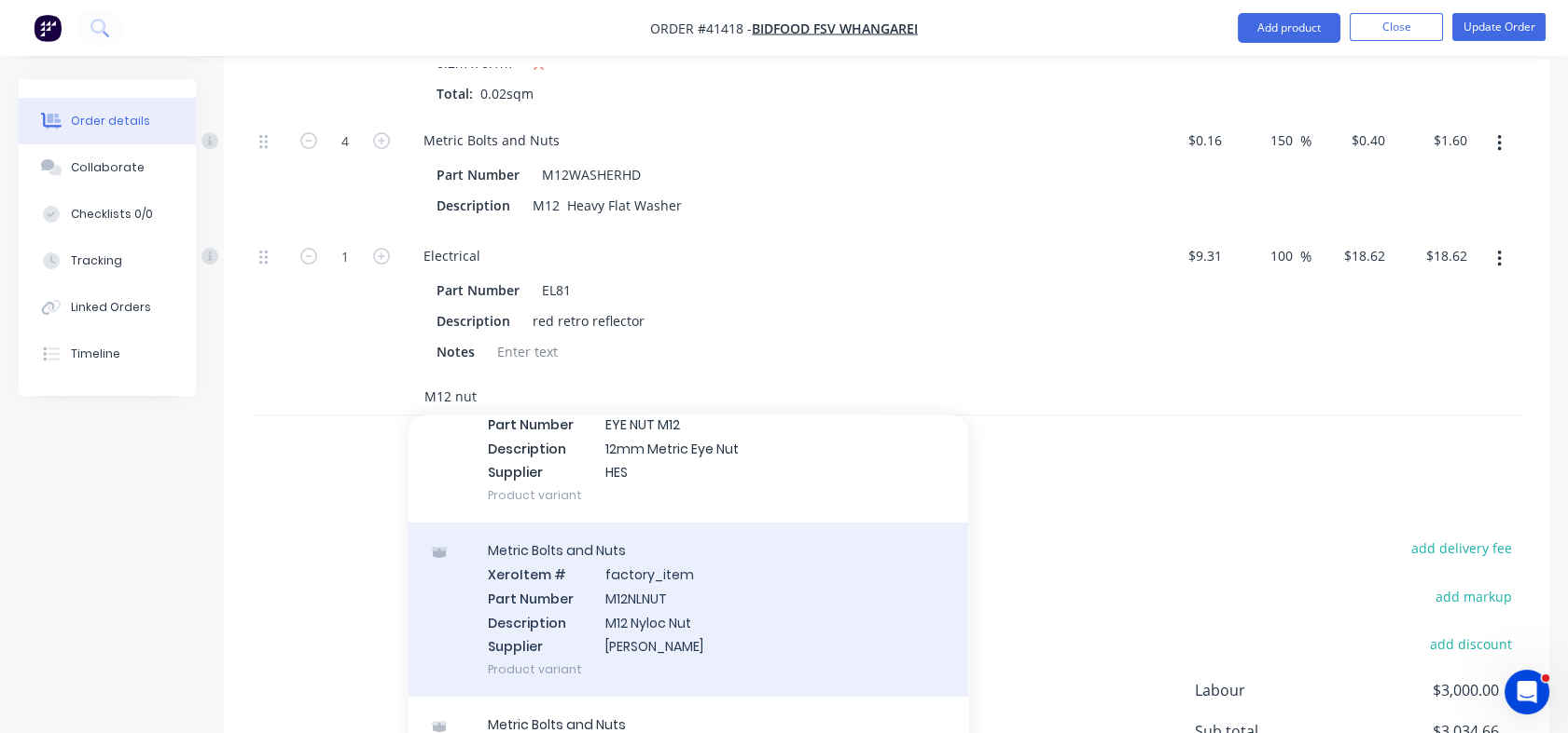
scroll to position [142, 0]
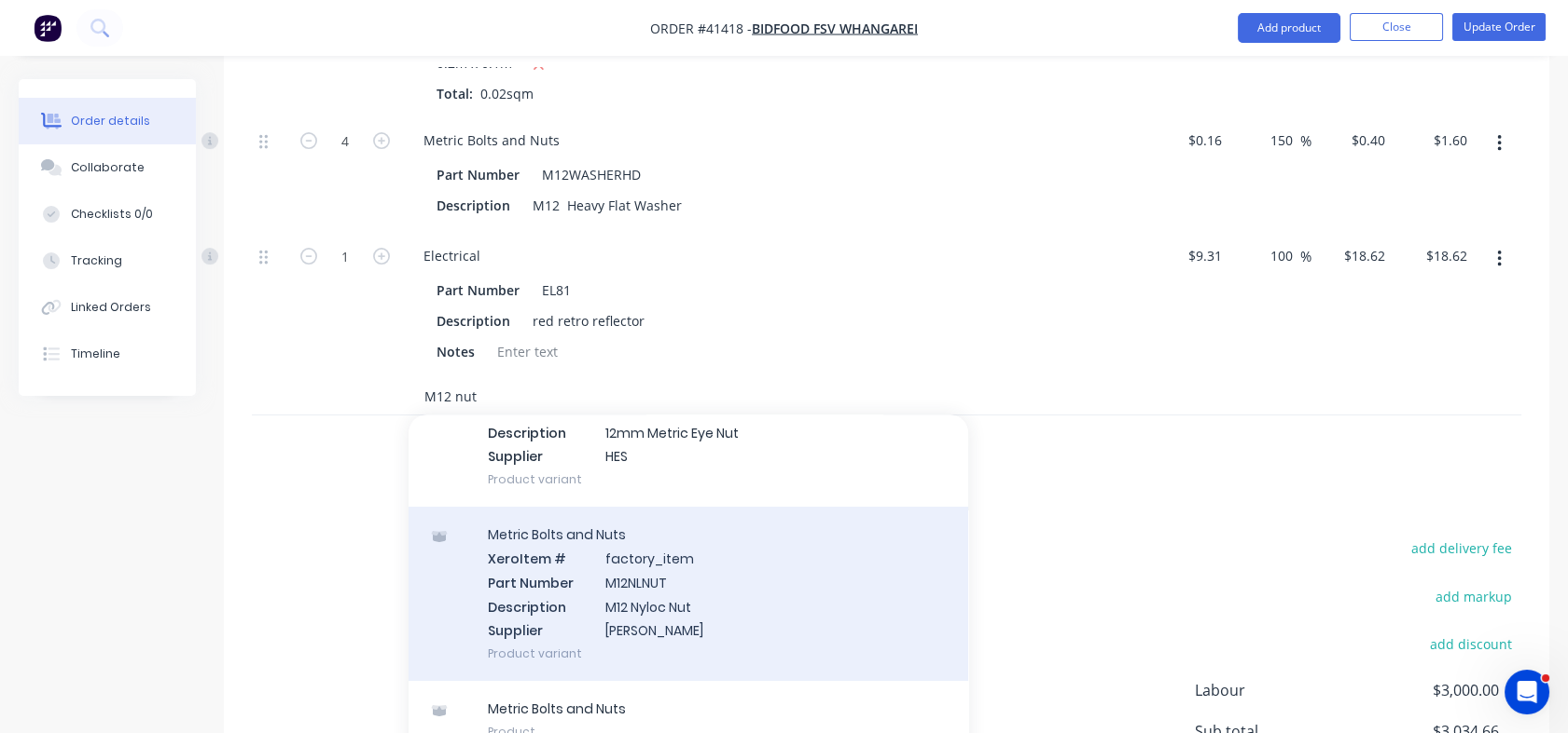
type input "M12 nut"
click at [626, 507] on div "Metric Bolts and Nuts Xero Item # factory_item Part Number M12NLNUT Description…" at bounding box center [688, 594] width 560 height 174
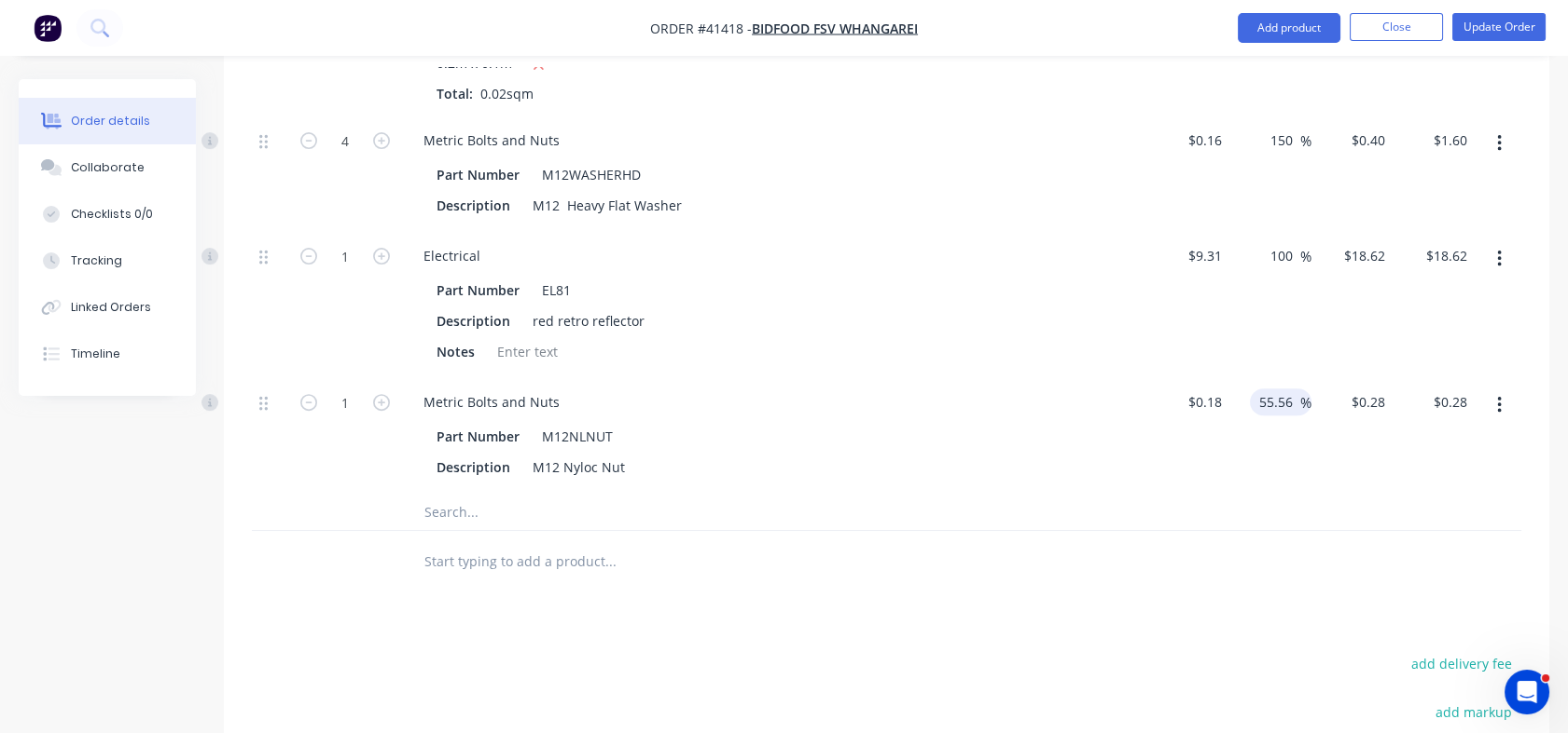
click at [1257, 389] on input "55.56" at bounding box center [1279, 403] width 43 height 27
drag, startPoint x: 1256, startPoint y: 324, endPoint x: 1293, endPoint y: 317, distance: 37.7
click at [1293, 389] on input "55.56" at bounding box center [1279, 403] width 43 height 27
type input "150"
type input "$0.45"
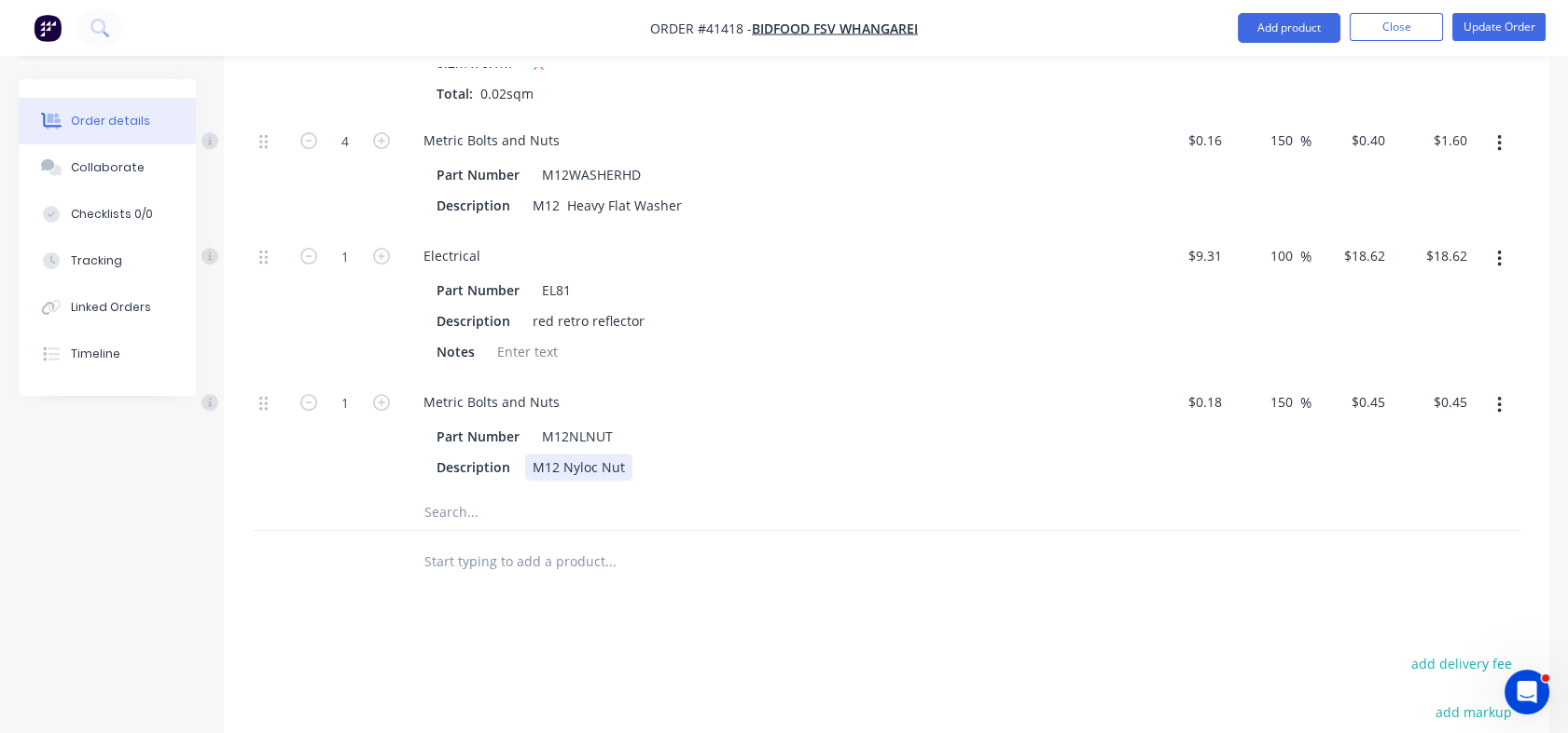
type input "$0.45"
click at [1089, 454] on div "Description M12 Nyloc Nut" at bounding box center [770, 467] width 683 height 27
click at [378, 394] on icon "button" at bounding box center [380, 402] width 17 height 17
type input "2"
type input "$0.90"
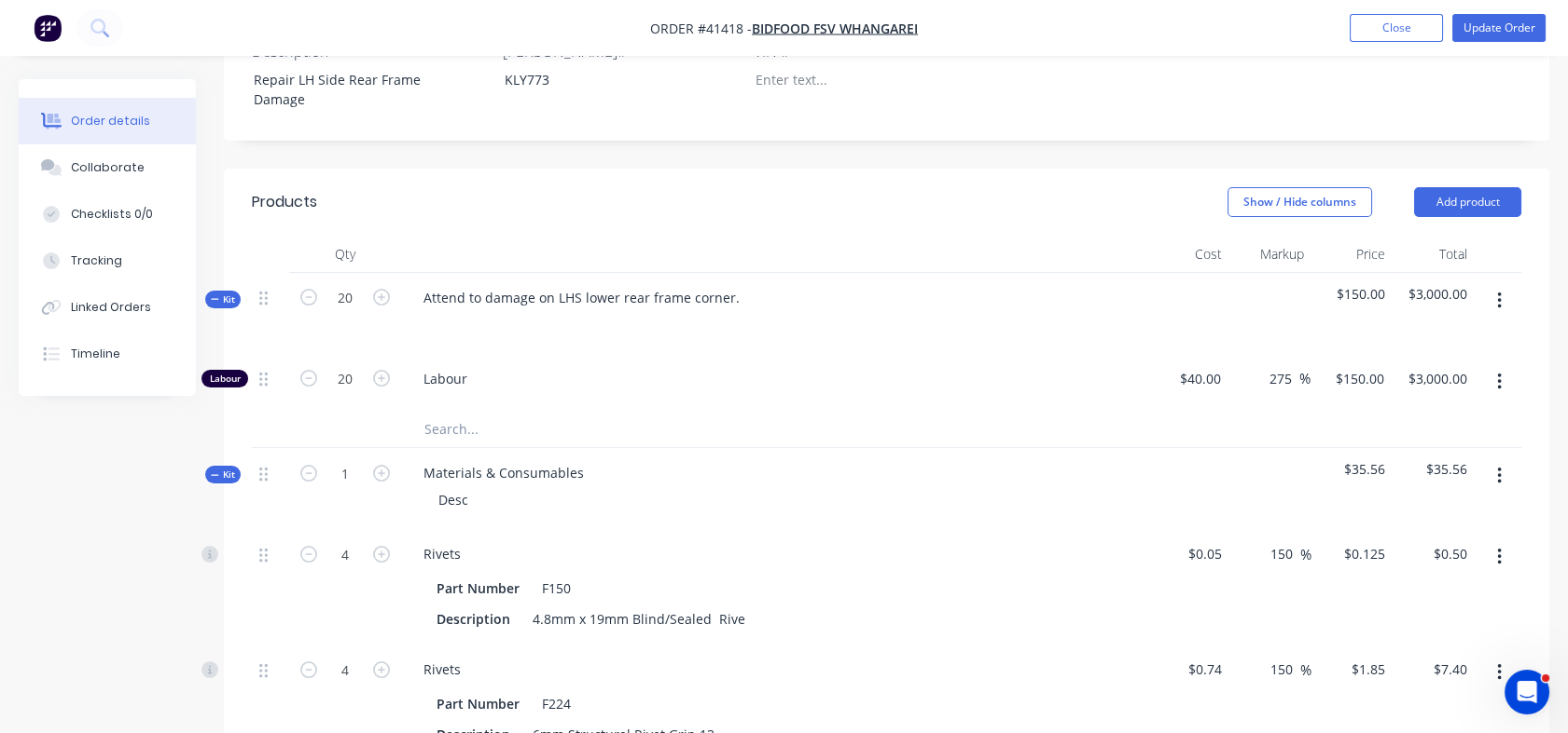
scroll to position [608, 0]
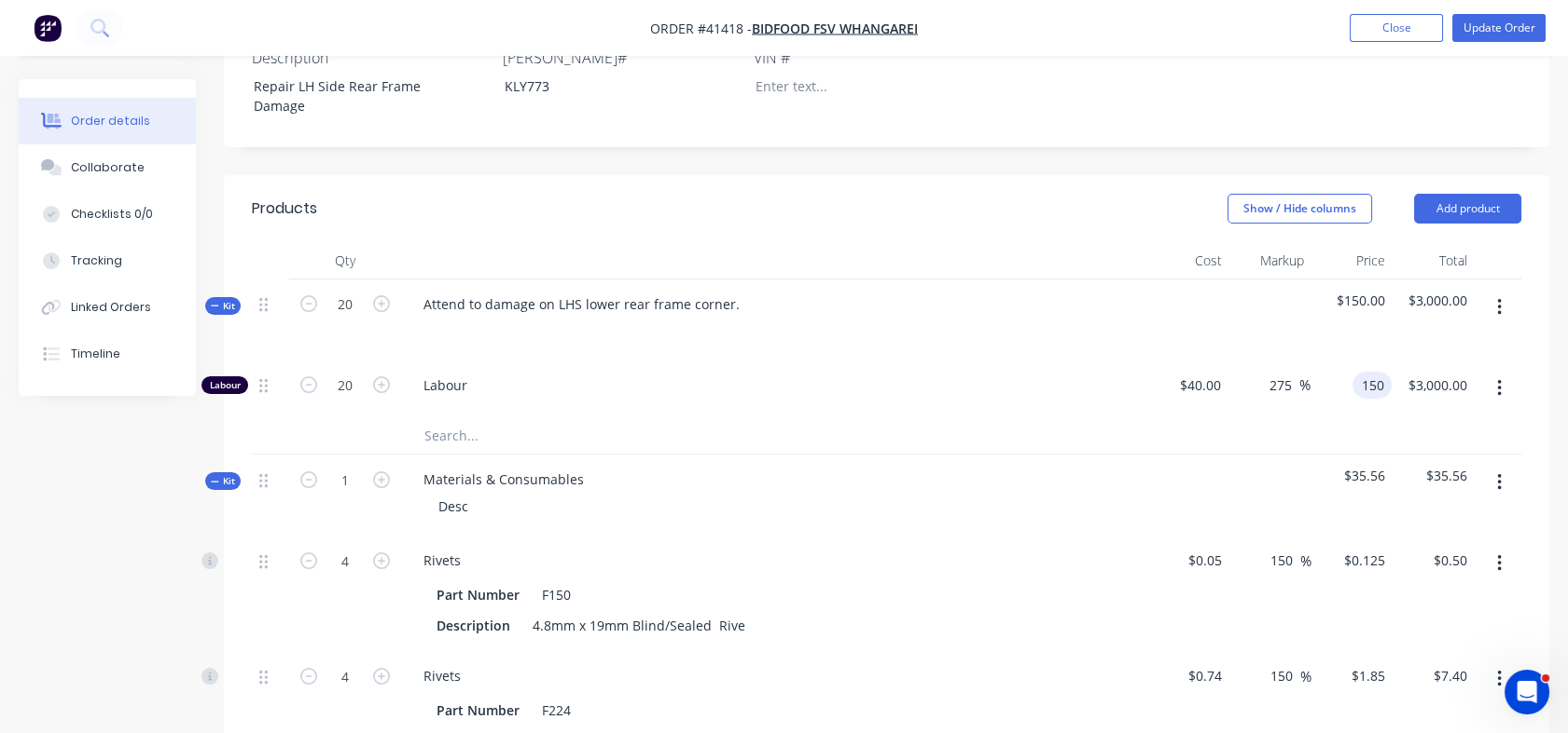
click at [1336, 361] on div "150 150" at bounding box center [1350, 389] width 81 height 57
type input "115"
type input "187.5"
type input "$115.00"
type input "$2,300.00"
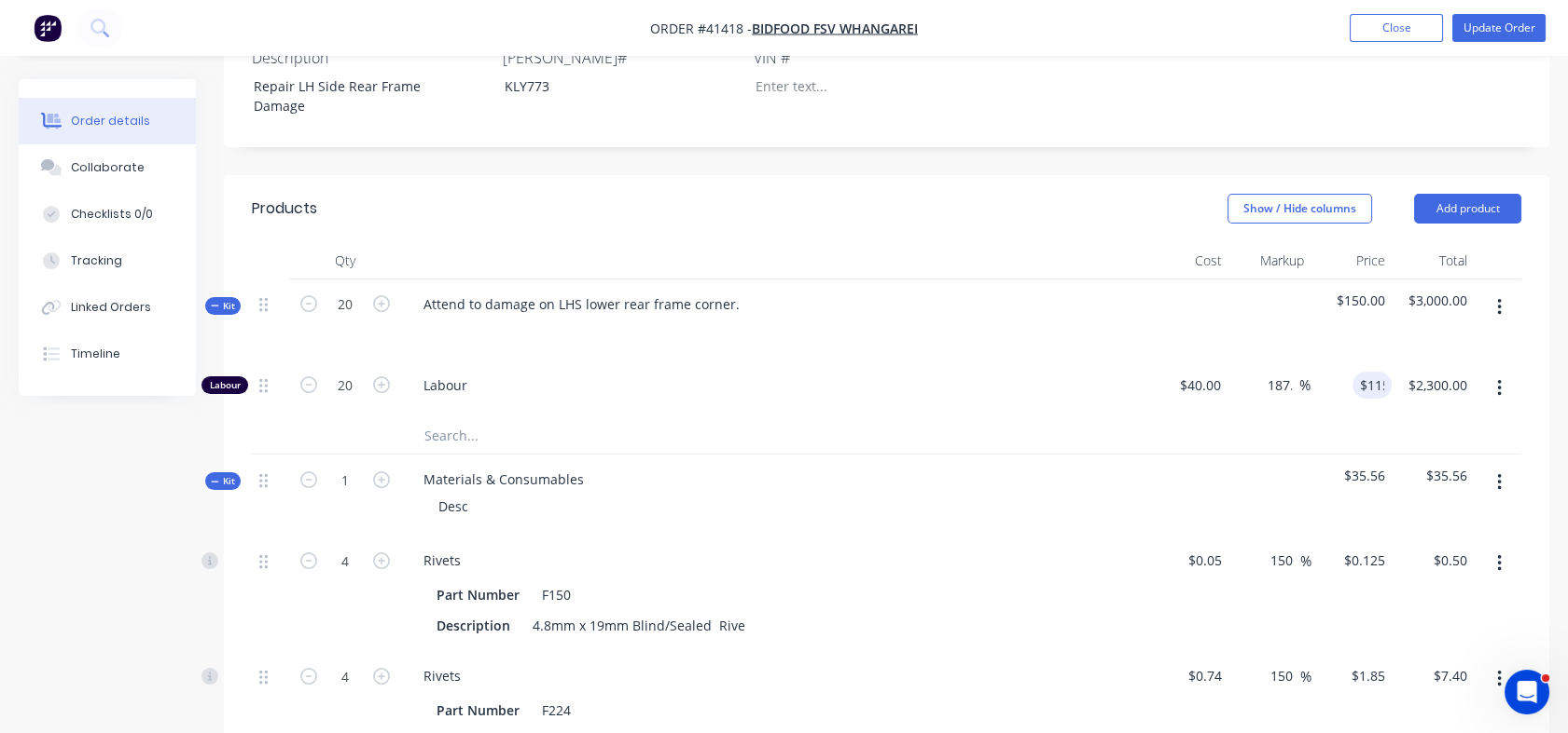
click at [1286, 455] on div at bounding box center [1270, 495] width 82 height 81
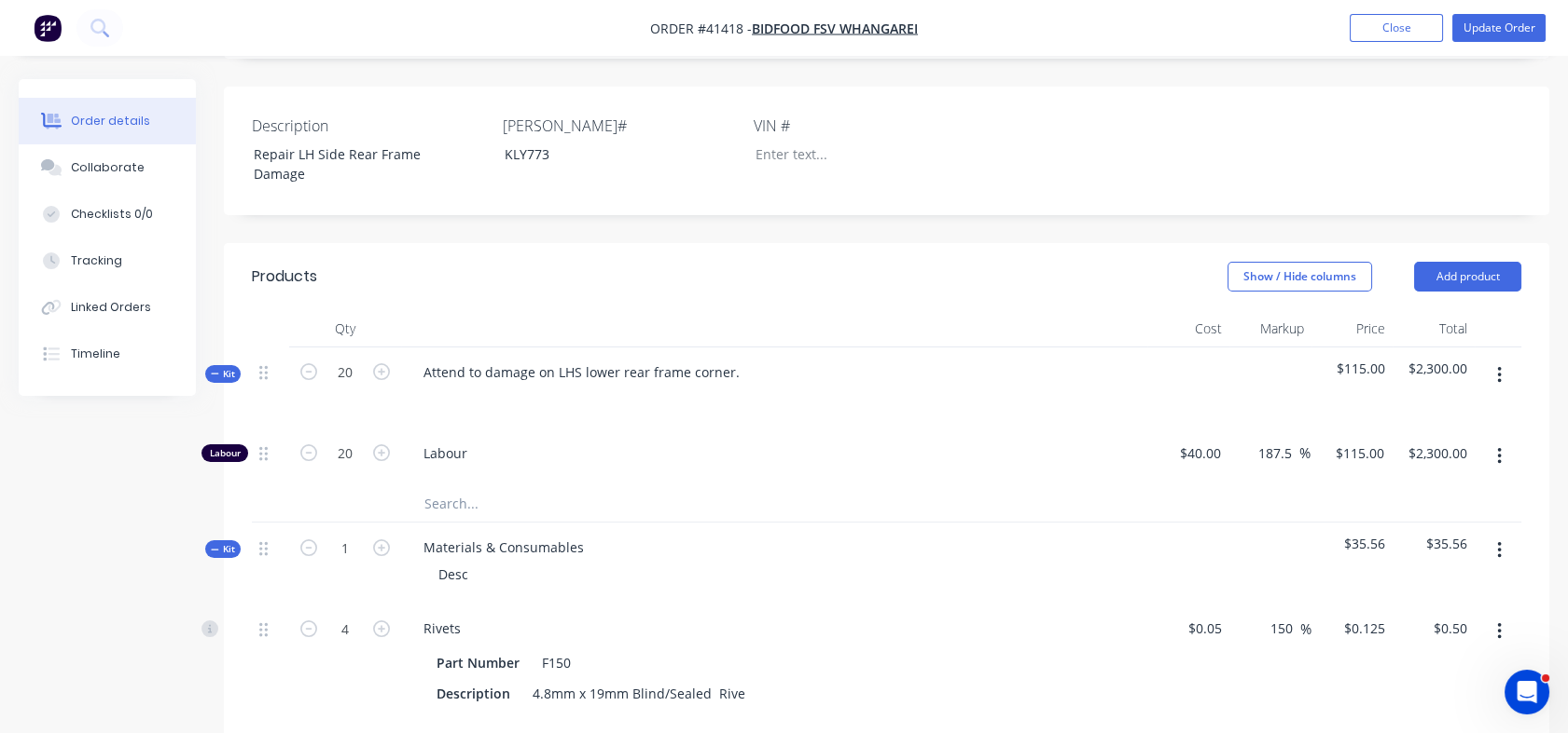
scroll to position [537, 0]
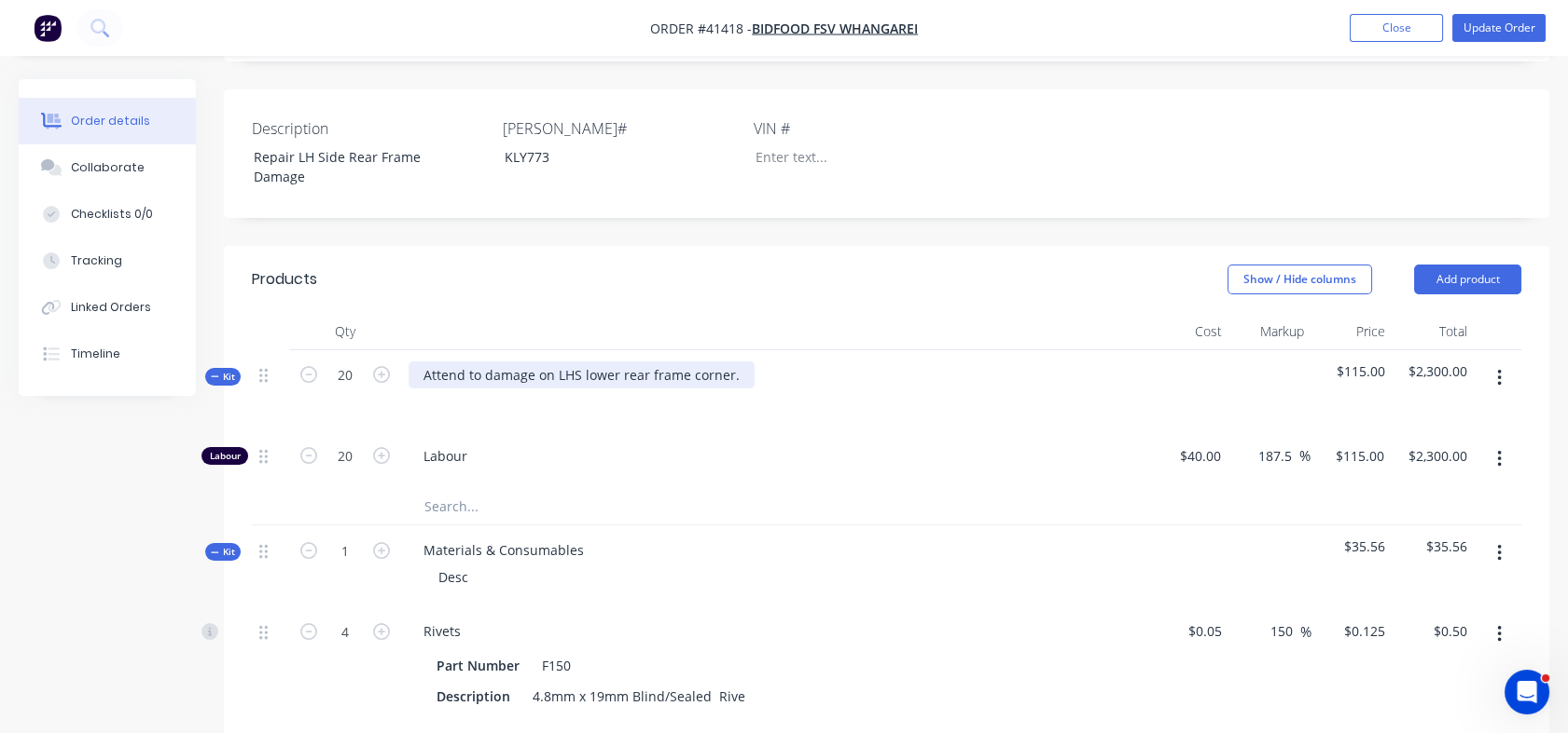
click at [481, 362] on div "Attend to damage on LHS lower rear frame corner." at bounding box center [582, 375] width 346 height 27
click at [737, 362] on div "Attend to damage on LHS lower rear frame corner." at bounding box center [582, 375] width 346 height 27
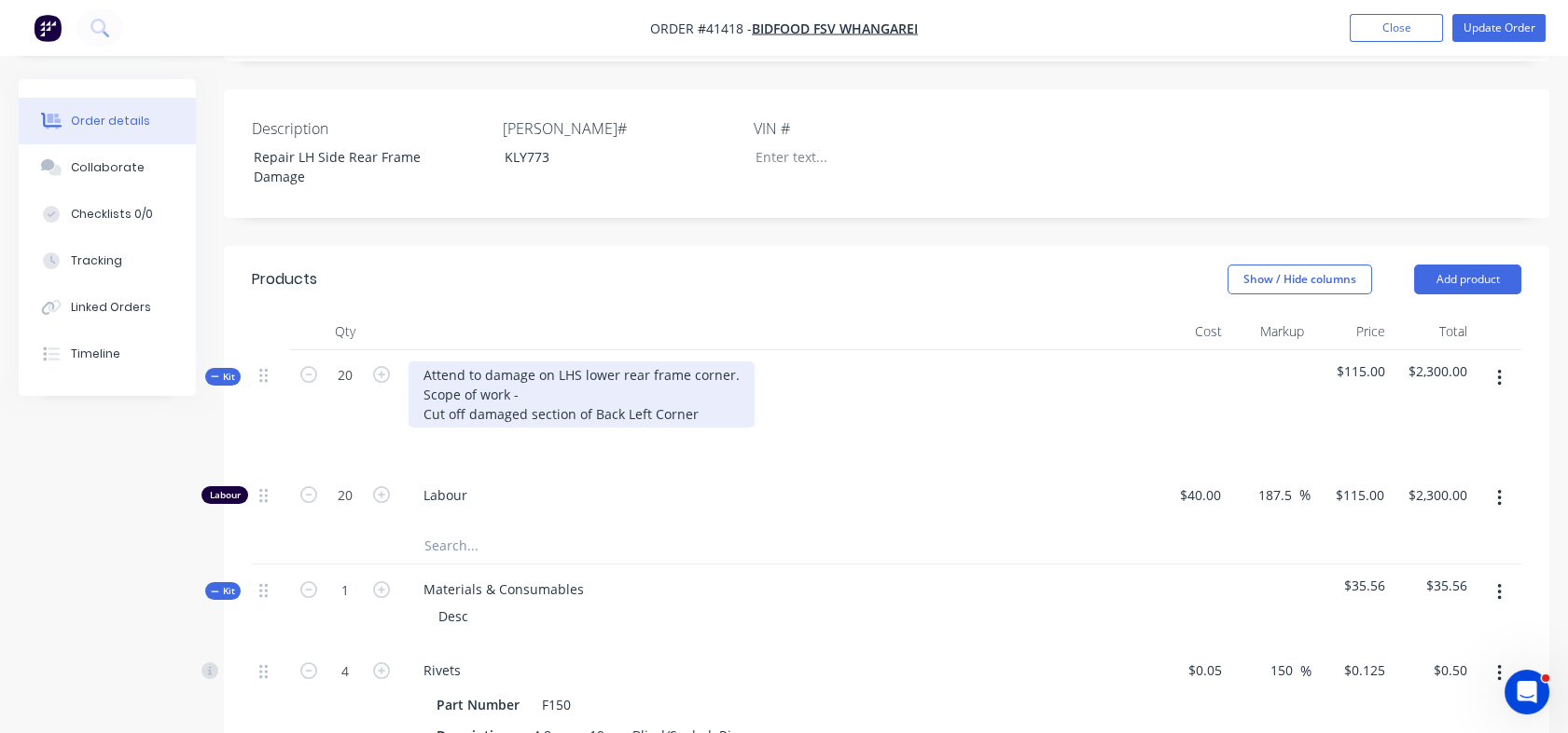
click at [426, 362] on div "Attend to damage on LHS lower rear frame corner. Scope of work - Cut off damage…" at bounding box center [582, 395] width 346 height 67
click at [752, 362] on div "Attend to damage on LHS lower rear frame corner. Scope of work - Carefully Cut …" at bounding box center [591, 395] width 365 height 67
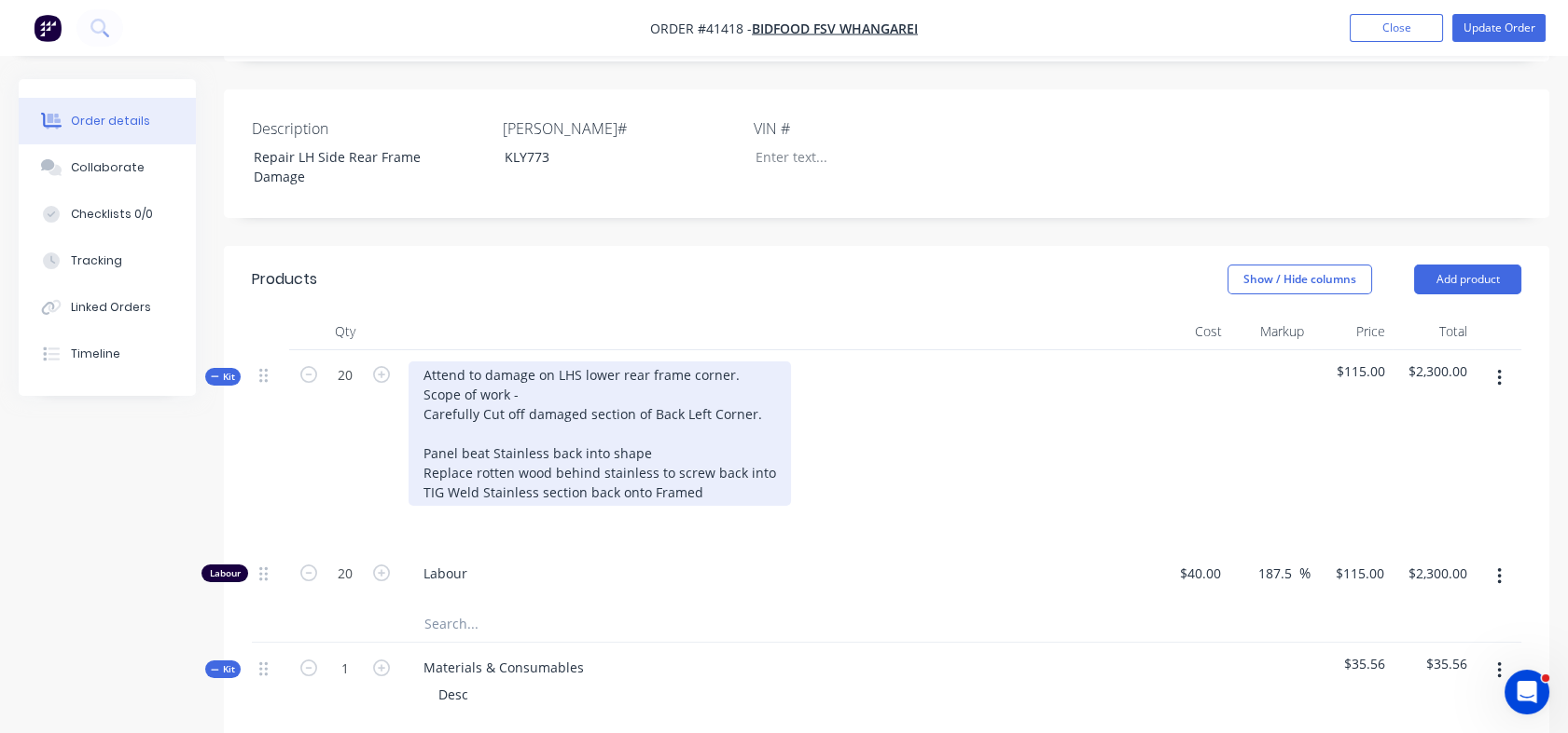
drag, startPoint x: 752, startPoint y: 333, endPoint x: 704, endPoint y: 410, distance: 90.7
click at [704, 410] on div "Attend to damage on LHS lower rear frame corner. Scope of work - Carefully Cut …" at bounding box center [600, 433] width 382 height 144
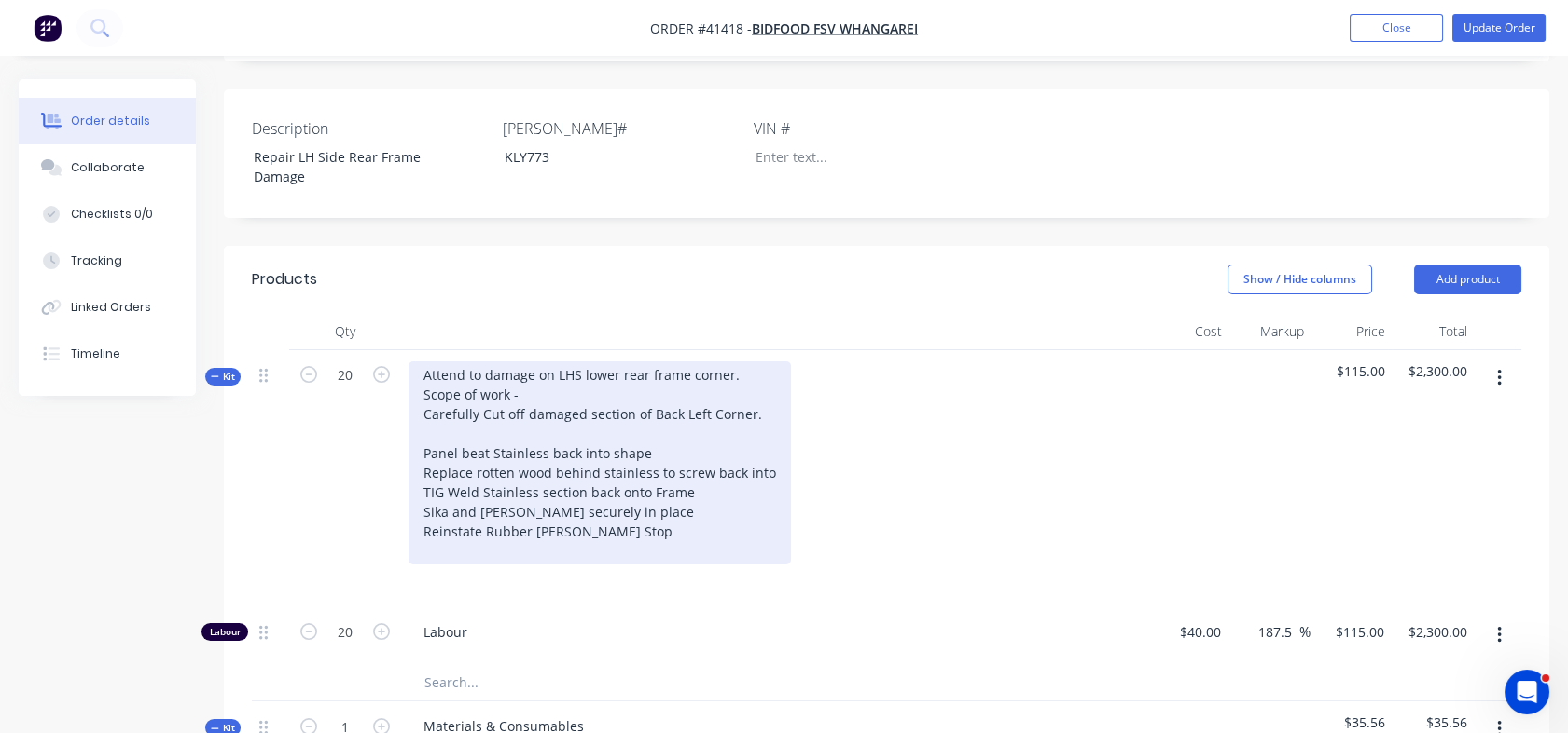
click at [435, 362] on div "Attend to damage on LHS lower rear frame corner. Scope of work - Carefully Cut …" at bounding box center [600, 463] width 382 height 203
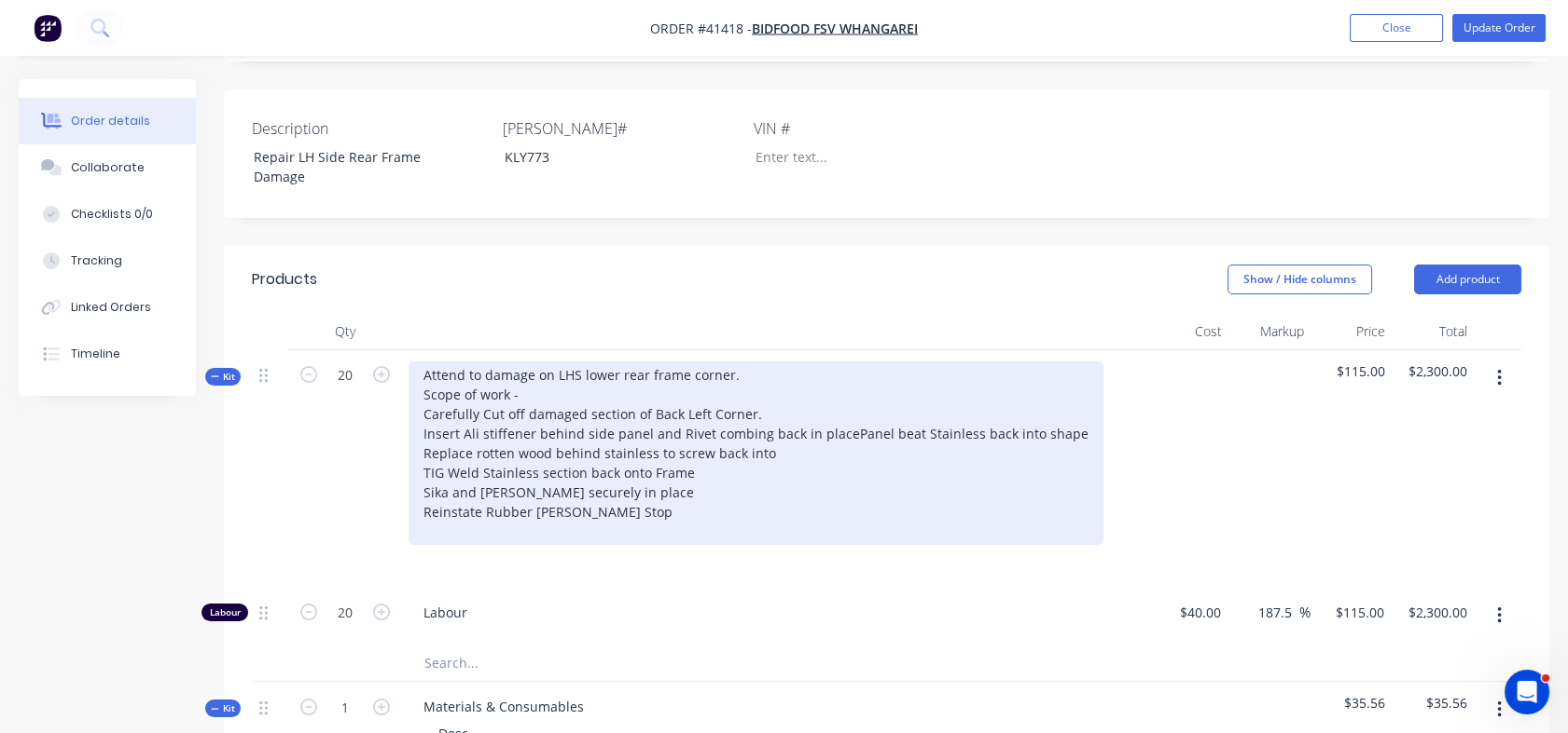
click at [658, 373] on div "Attend to damage on LHS lower rear frame corner. Scope of work - Carefully Cut …" at bounding box center [756, 453] width 695 height 183
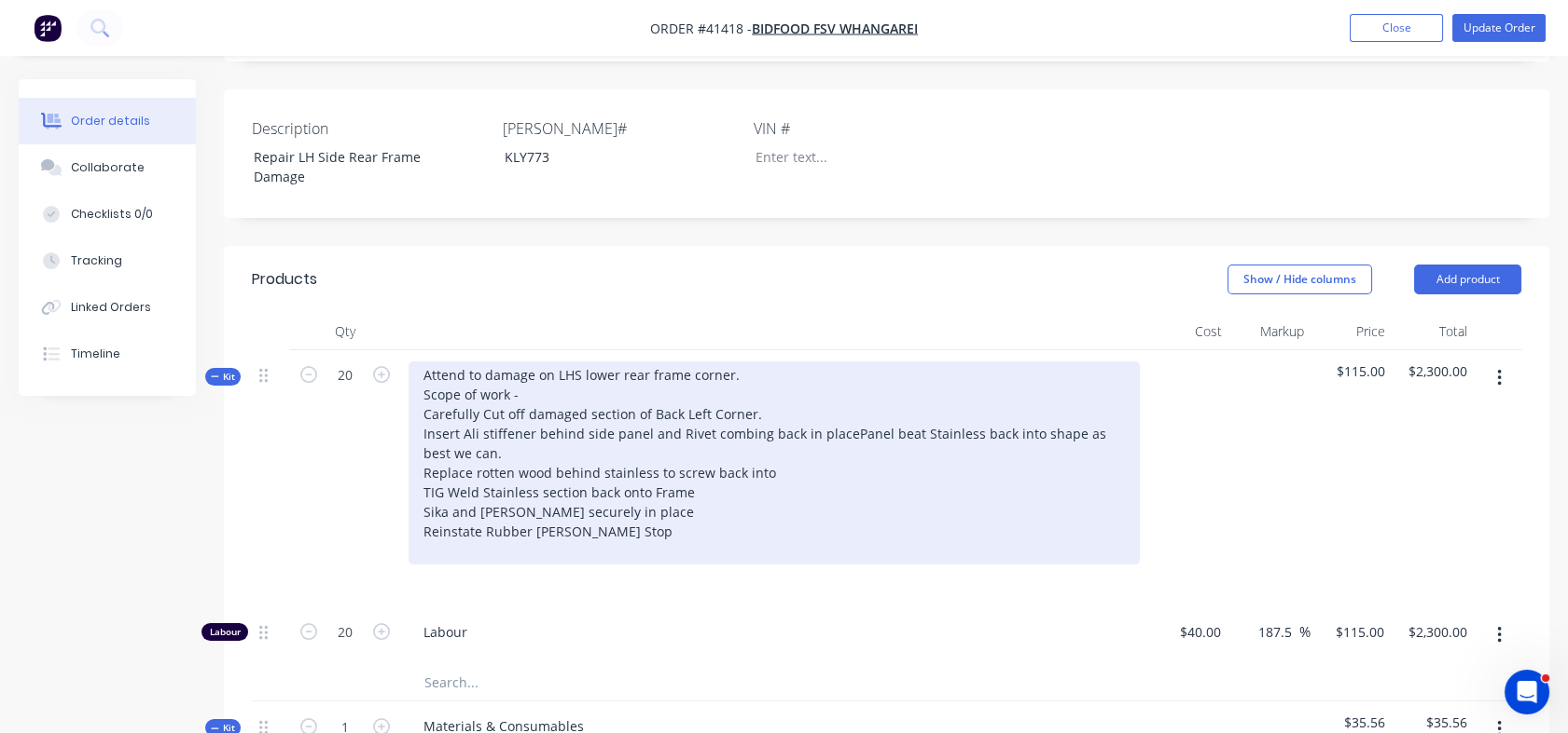
click at [418, 362] on div "Attend to damage on LHS lower rear frame corner. Scope of work - Carefully Cut …" at bounding box center [775, 463] width 732 height 203
click at [635, 362] on div "Attend to damage on LHS lower rear frame corner. Scope of work - - Carefully Cu…" at bounding box center [775, 463] width 732 height 203
click at [655, 362] on div "Attend to damage on LHS lower rear frame corner. Scope of work - - Carefully Cu…" at bounding box center [775, 463] width 732 height 203
click at [784, 362] on div "Attend to damage on LHS lower rear frame corner. Scope of work - - Carefully Cu…" at bounding box center [775, 463] width 732 height 203
click at [813, 362] on div "Attend to damage on LHS lower rear frame corner. Scope of work - - Carefully Cu…" at bounding box center [775, 463] width 732 height 203
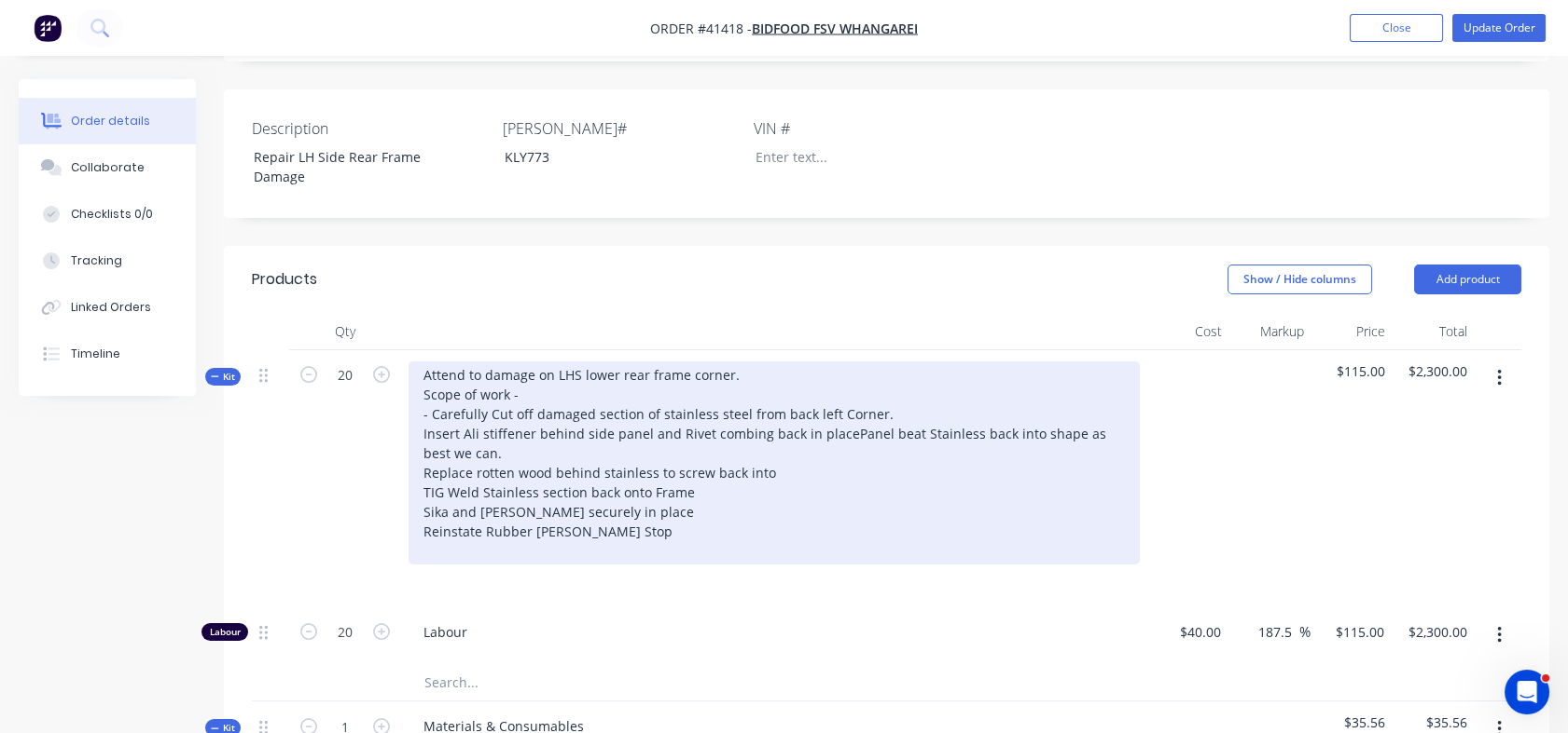
click at [838, 362] on div "Attend to damage on LHS lower rear frame corner. Scope of work - - Carefully Cu…" at bounding box center [775, 463] width 732 height 203
click at [418, 362] on div "Attend to damage on LHS lower rear frame corner. Scope of work - - Carefully Cu…" at bounding box center [775, 463] width 732 height 203
click at [423, 376] on div "Attend to damage on LHS lower rear frame corner. Scope of work - - Carefully Cu…" at bounding box center [775, 463] width 732 height 203
click at [423, 387] on div "Attend to damage on LHS lower rear frame corner. Scope of work - - Carefully Cu…" at bounding box center [775, 463] width 732 height 203
drag, startPoint x: 677, startPoint y: 394, endPoint x: 709, endPoint y: 397, distance: 32.1
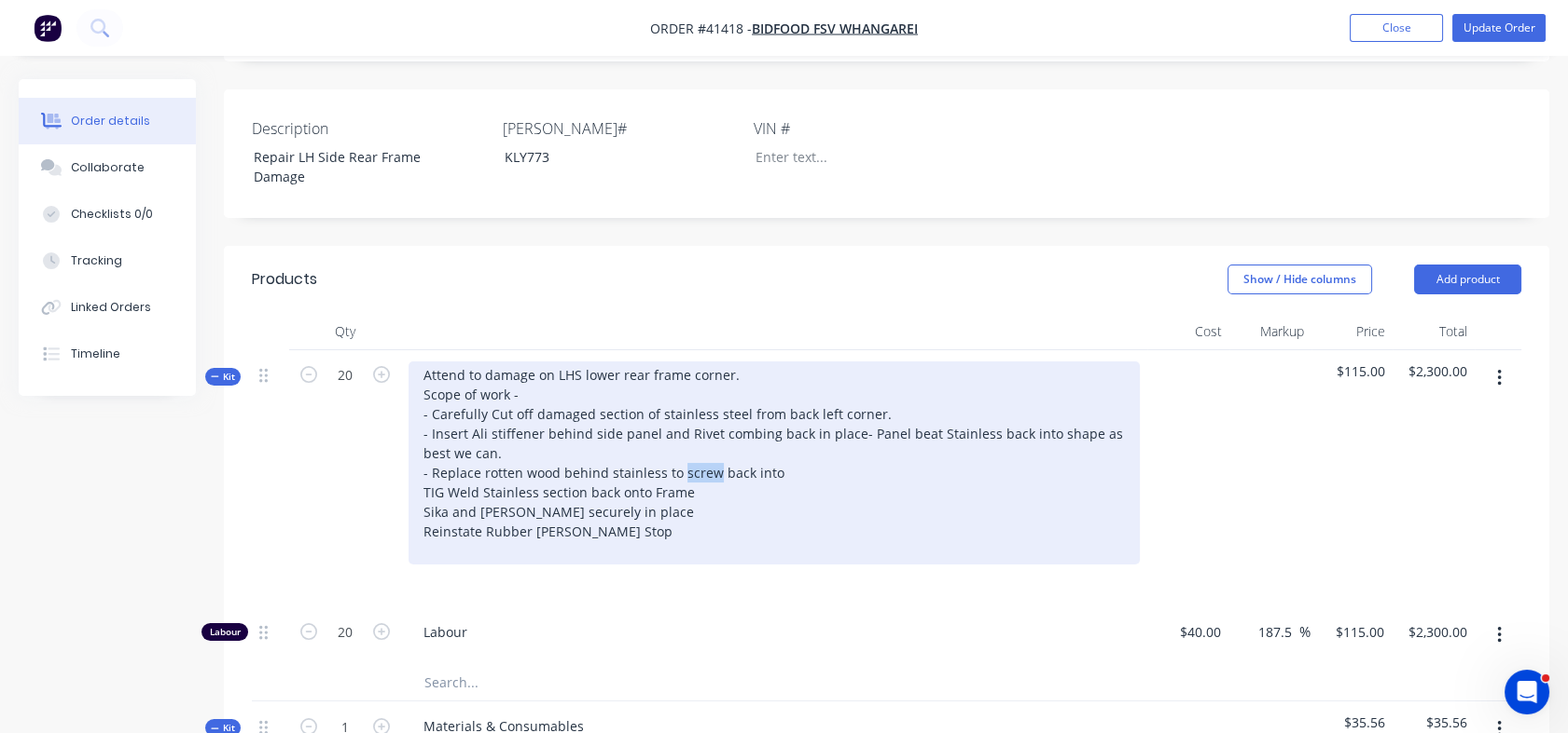
click at [709, 397] on div "Attend to damage on LHS lower rear frame corner. Scope of work - - Carefully Cu…" at bounding box center [775, 463] width 732 height 203
click at [750, 393] on div "Attend to damage on LHS lower rear frame corner. Scope of work - - Carefully Cu…" at bounding box center [775, 463] width 732 height 203
click at [423, 411] on div "Attend to damage on LHS lower rear frame corner. Scope of work - - Carefully Cu…" at bounding box center [775, 463] width 732 height 203
click at [421, 432] on div "Attend to damage on LHS lower rear frame corner. Scope of work - - Carefully Cu…" at bounding box center [775, 463] width 732 height 203
click at [480, 431] on div "Attend to damage on LHS lower rear frame corner. Scope of work - - Carefully Cu…" at bounding box center [775, 463] width 732 height 203
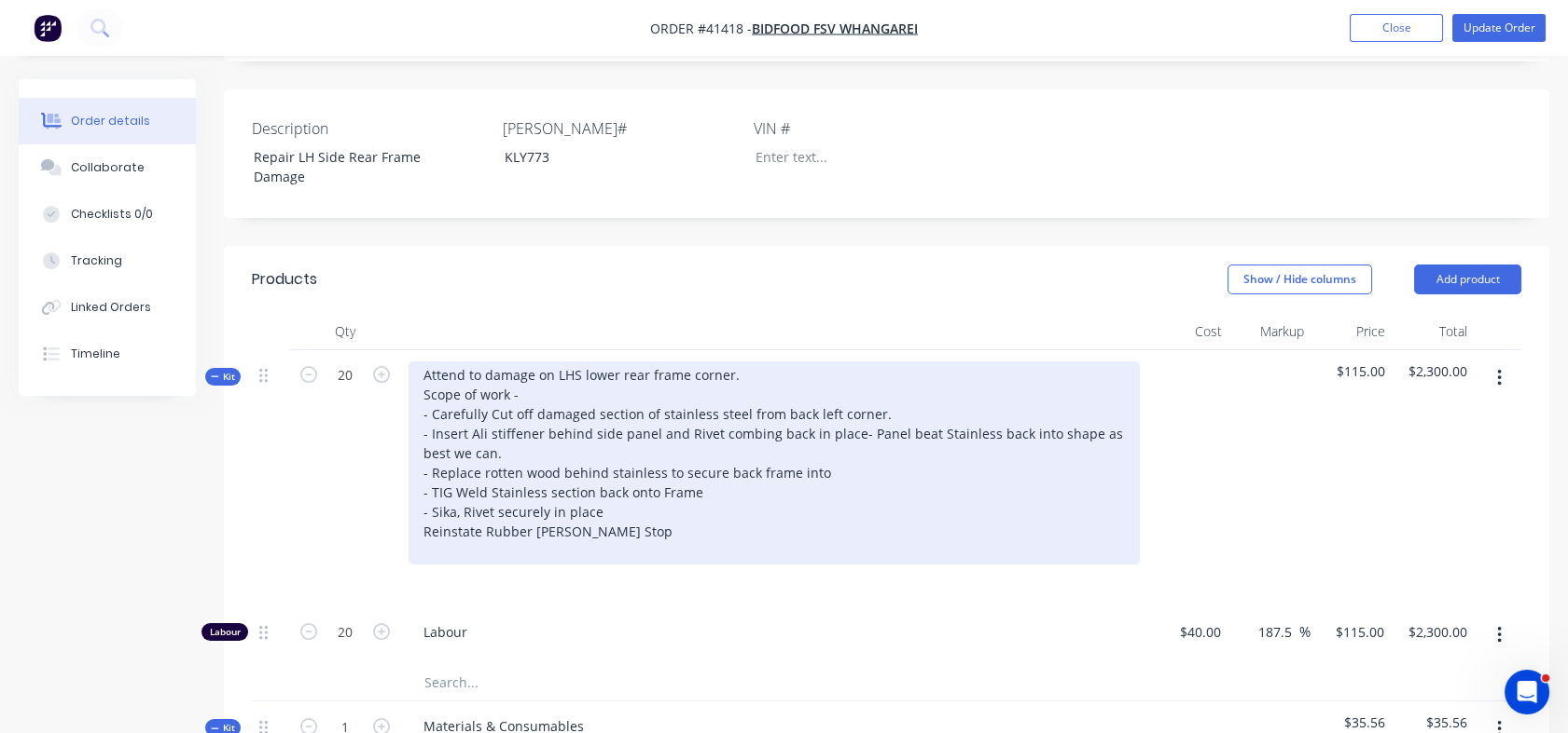
click at [496, 430] on div "Attend to damage on LHS lower rear frame corner. Scope of work - - Carefully Cu…" at bounding box center [775, 463] width 732 height 203
click at [560, 430] on div "Attend to damage on LHS lower rear frame corner. Scope of work - - Carefully Cu…" at bounding box center [775, 463] width 732 height 203
click at [420, 453] on div "Attend to damage on LHS lower rear frame corner. Scope of work - - Carefully Cu…" at bounding box center [775, 463] width 732 height 203
click at [615, 447] on div "Attend to damage on LHS lower rear frame corner. Scope of work - - Carefully Cu…" at bounding box center [775, 463] width 732 height 203
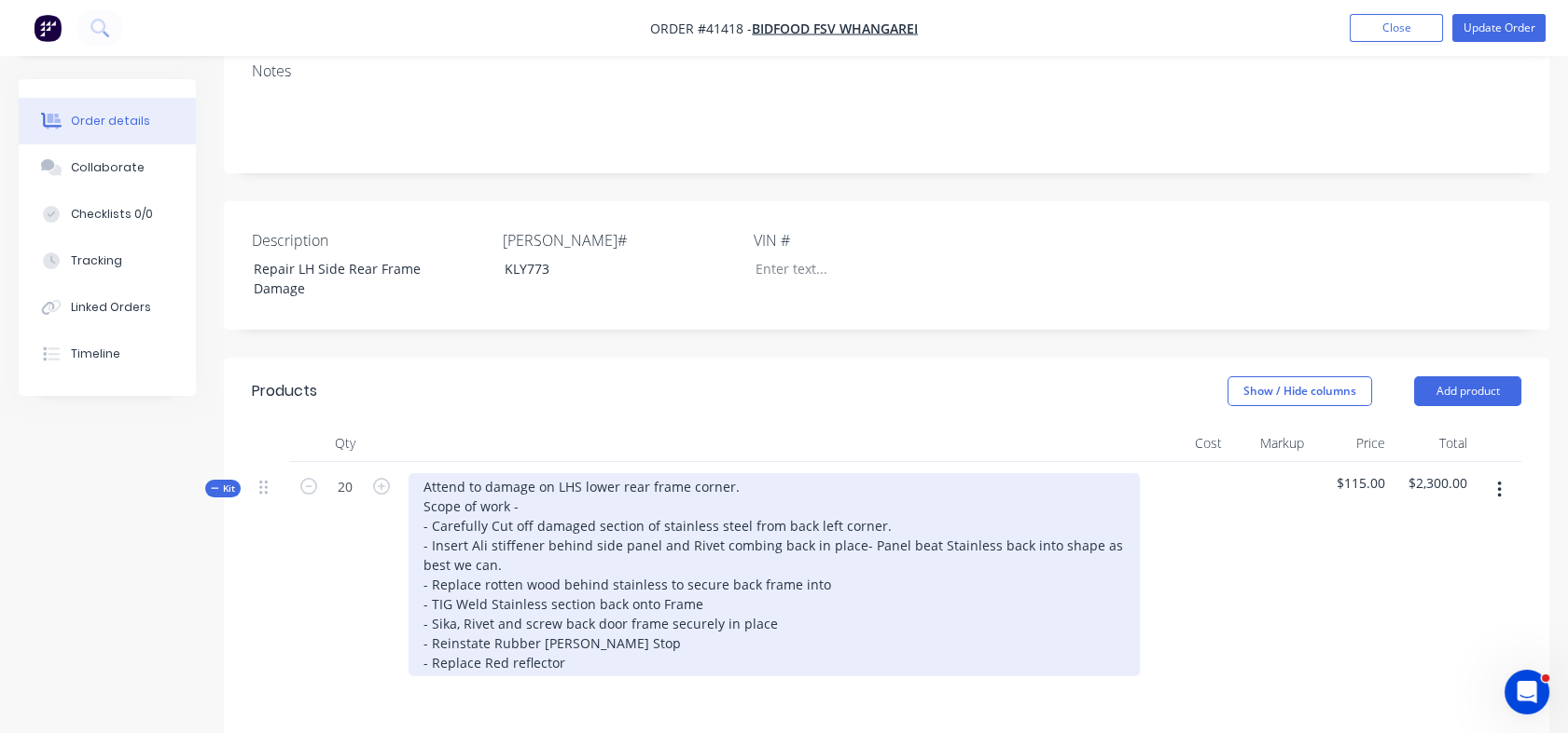
scroll to position [417, 0]
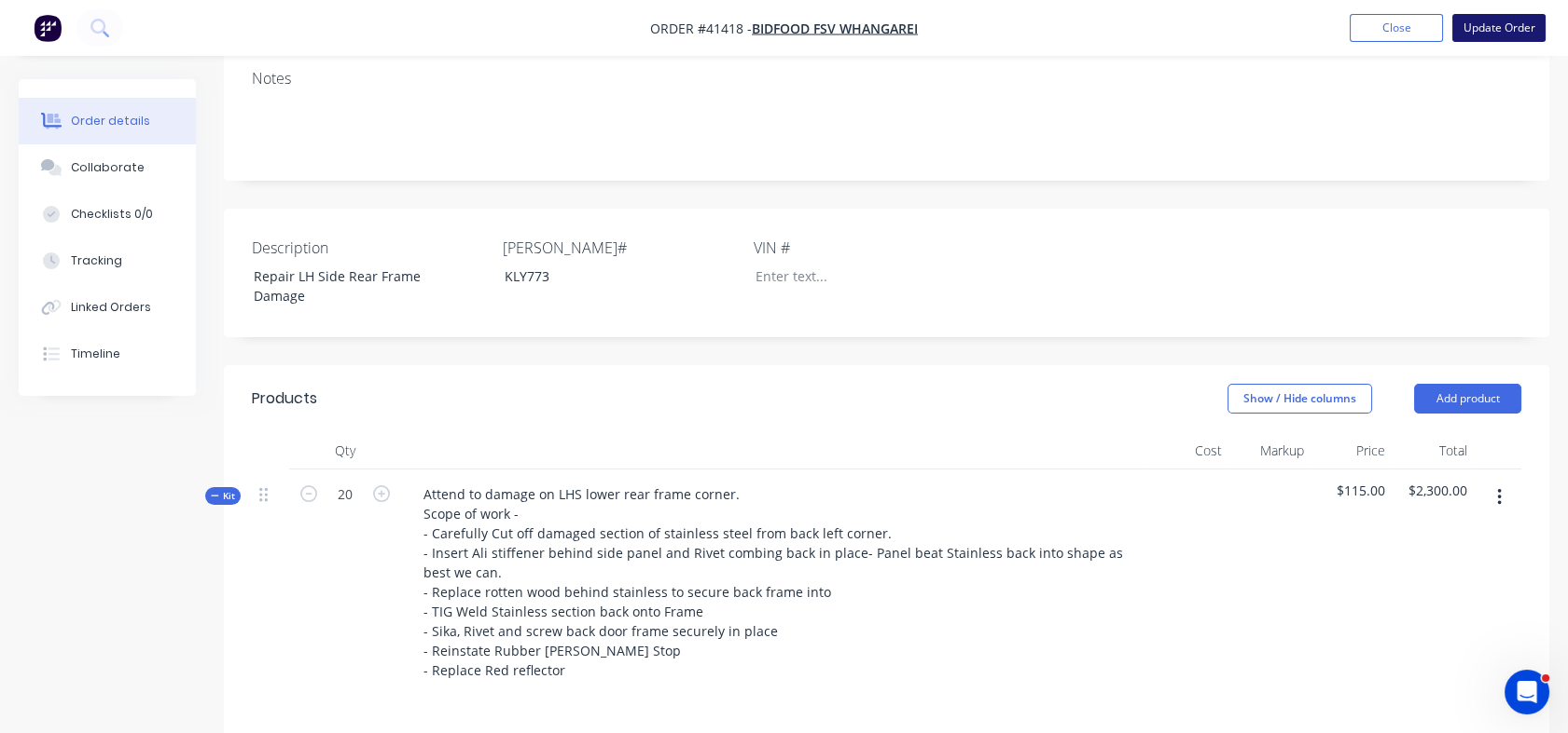
click at [1504, 33] on button "Update Order" at bounding box center [1498, 27] width 93 height 28
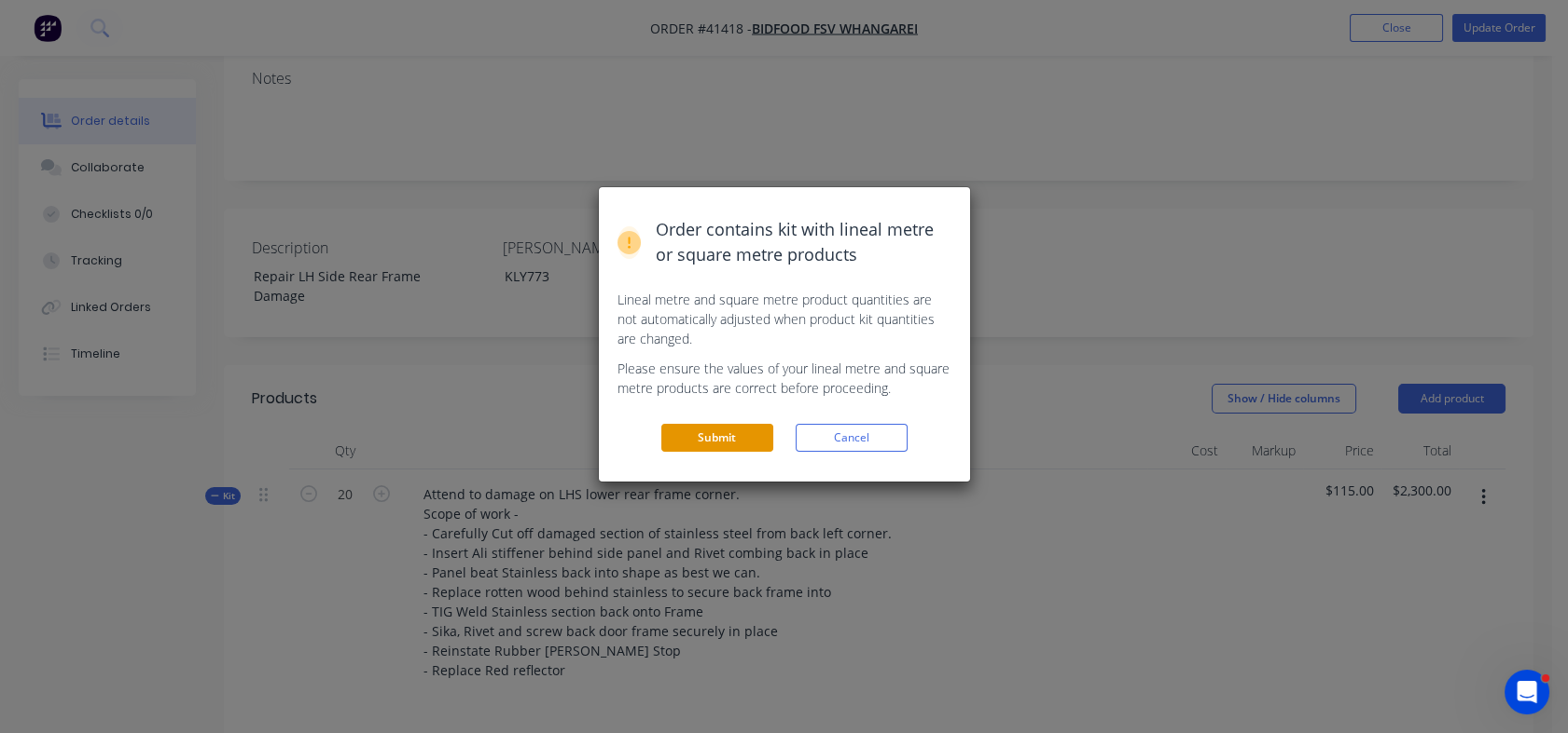
click at [704, 434] on button "Submit" at bounding box center [717, 438] width 112 height 28
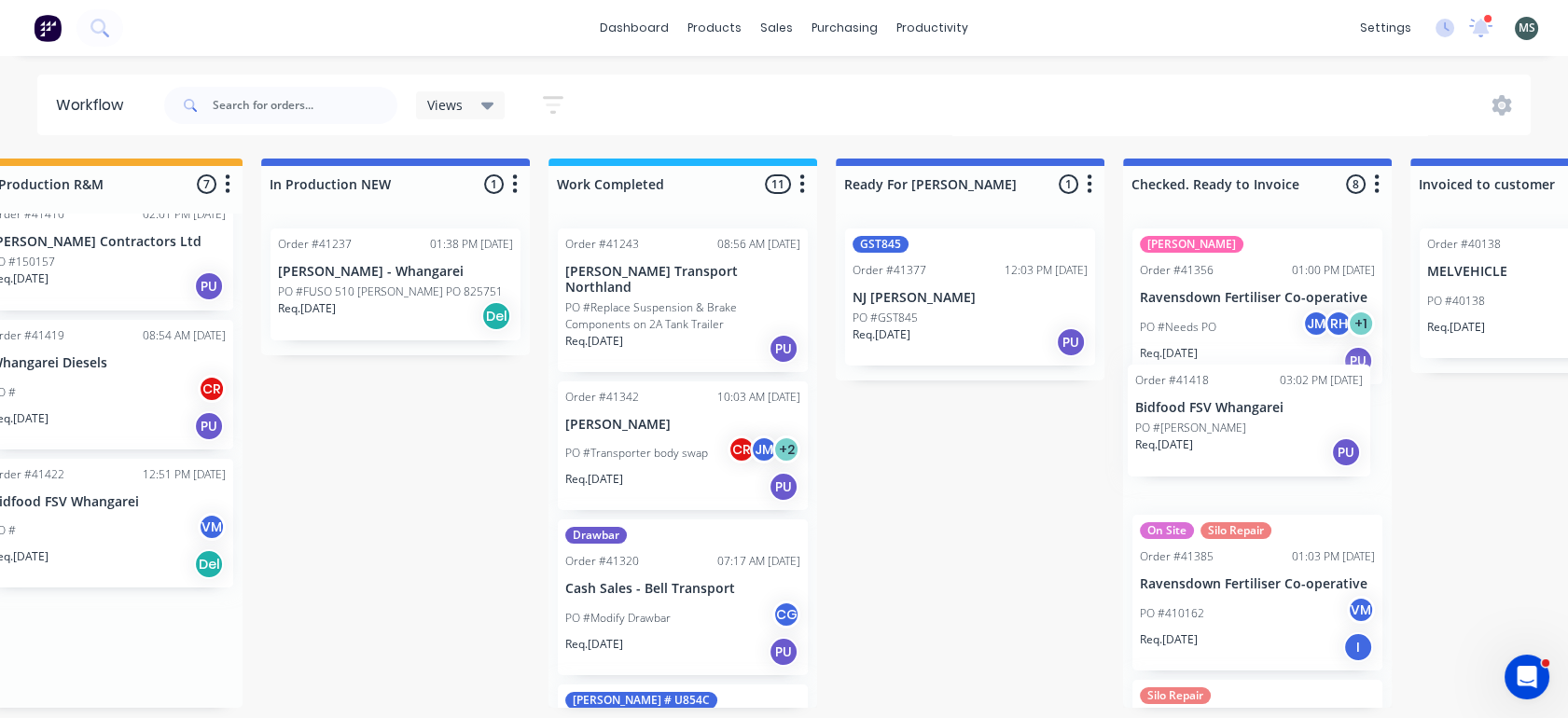
scroll to position [0, 664]
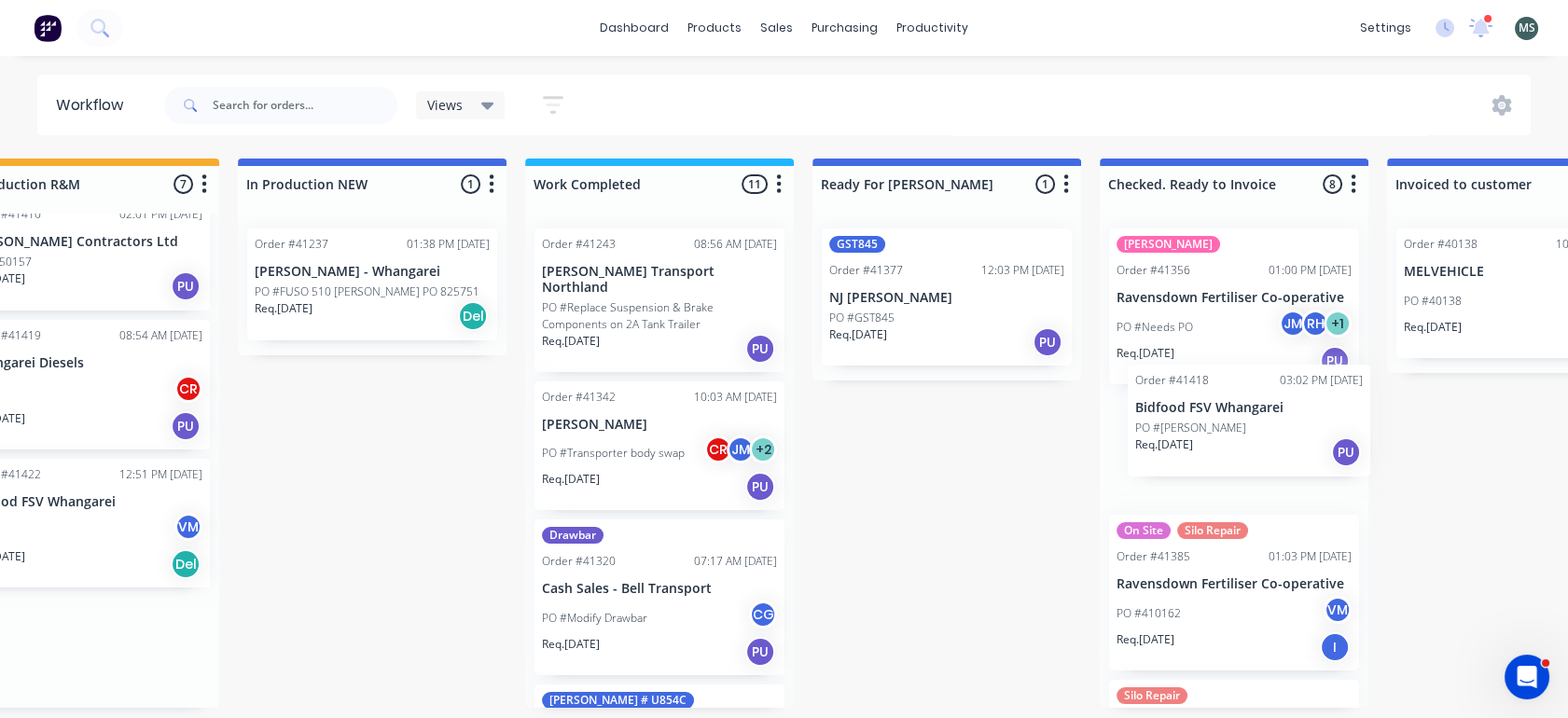
drag, startPoint x: 738, startPoint y: 382, endPoint x: 1261, endPoint y: 430, distance: 525.2
click at [1261, 430] on div "Submitted 6 Status colour #273444 hex #273444 Save Cancel Summaries Total order…" at bounding box center [878, 434] width 3111 height 549
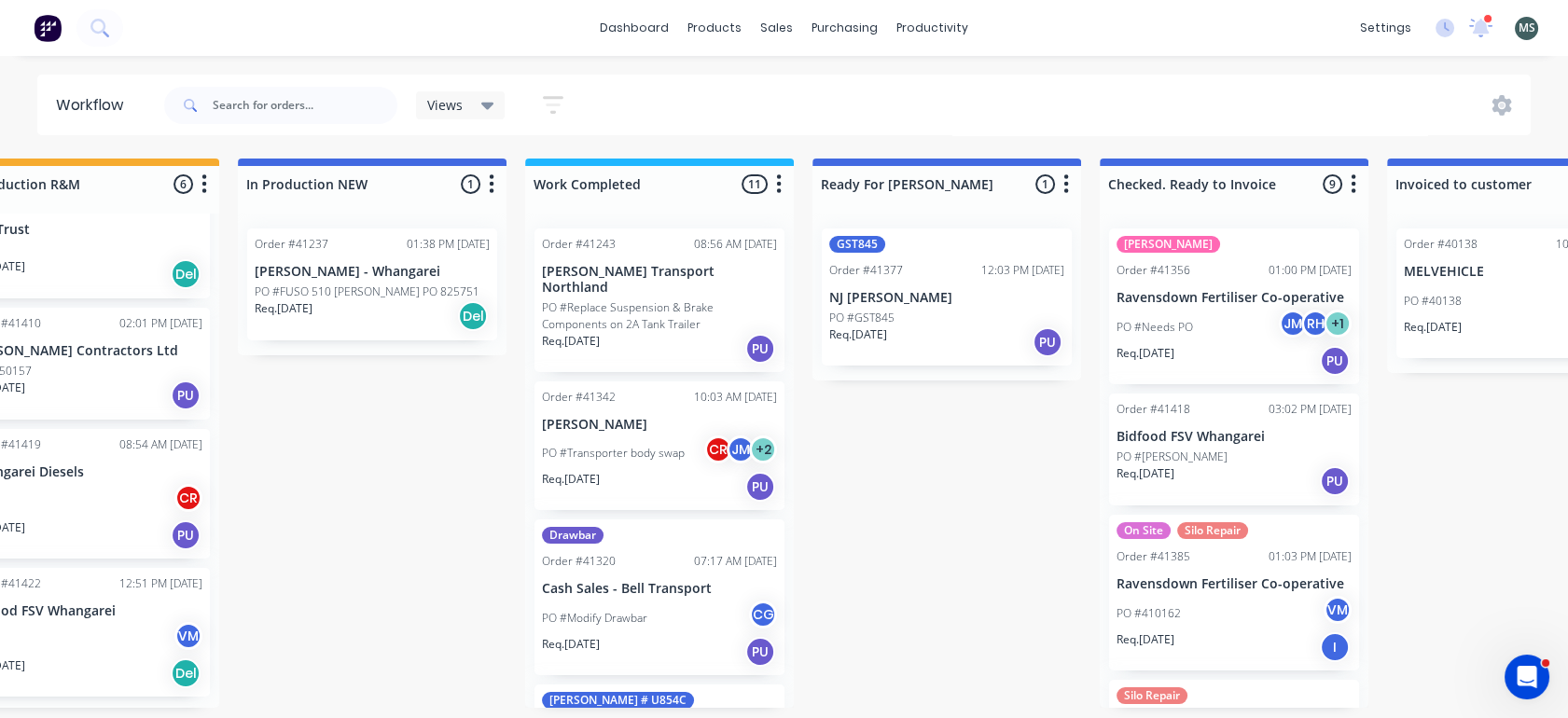
scroll to position [316, 0]
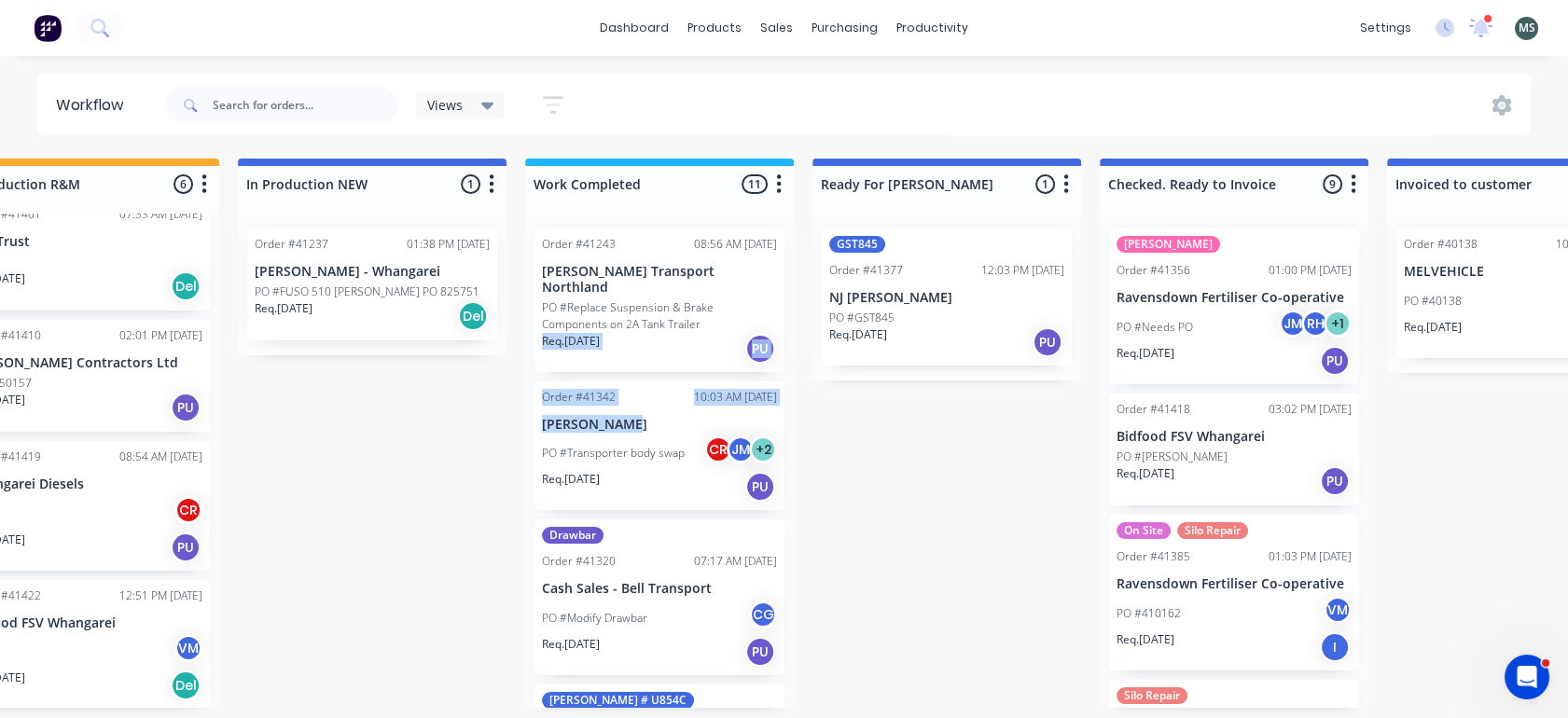
drag, startPoint x: 792, startPoint y: 304, endPoint x: 806, endPoint y: 401, distance: 98.0
click at [806, 401] on div "Submitted 6 Status colour #273444 hex #273444 Save Cancel Summaries Total order…" at bounding box center [878, 434] width 3111 height 549
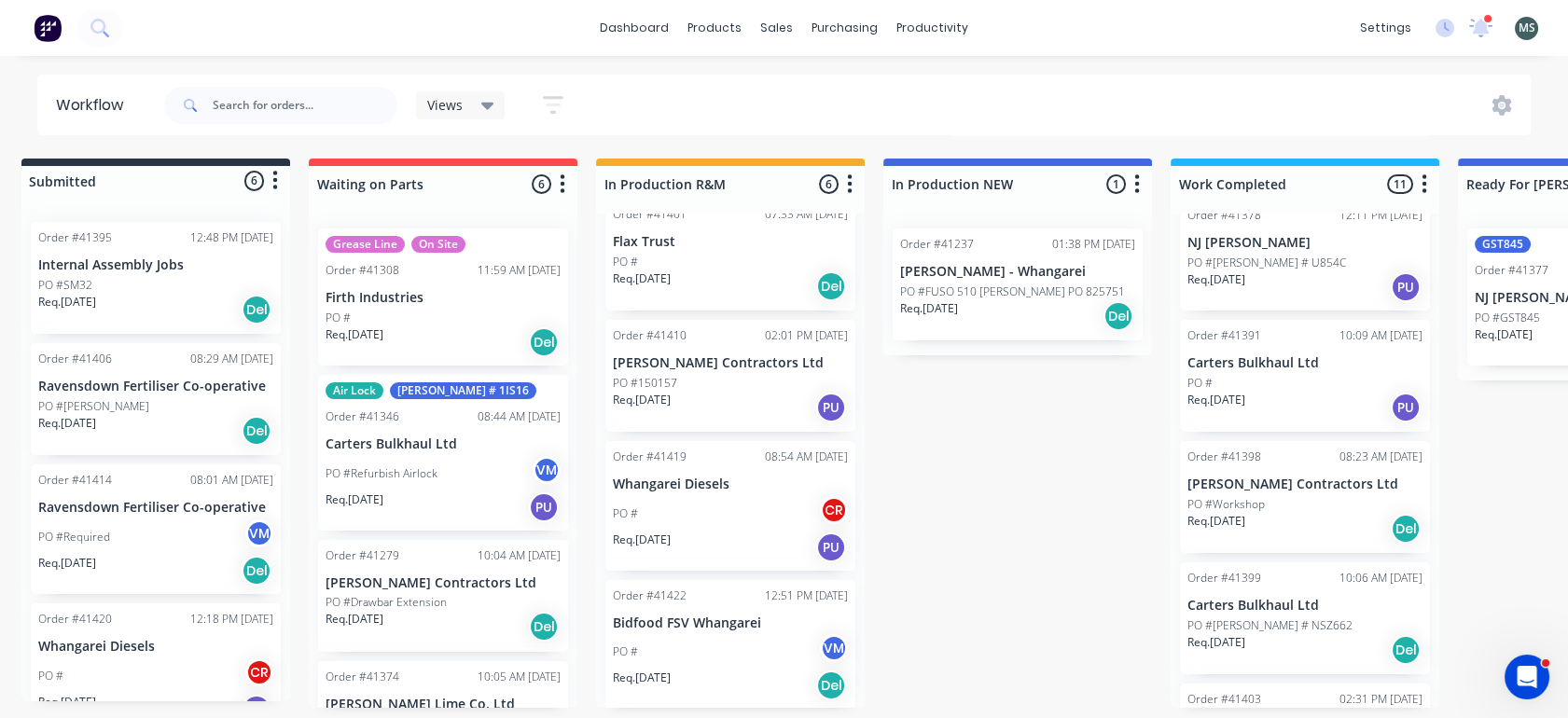
scroll to position [0, 0]
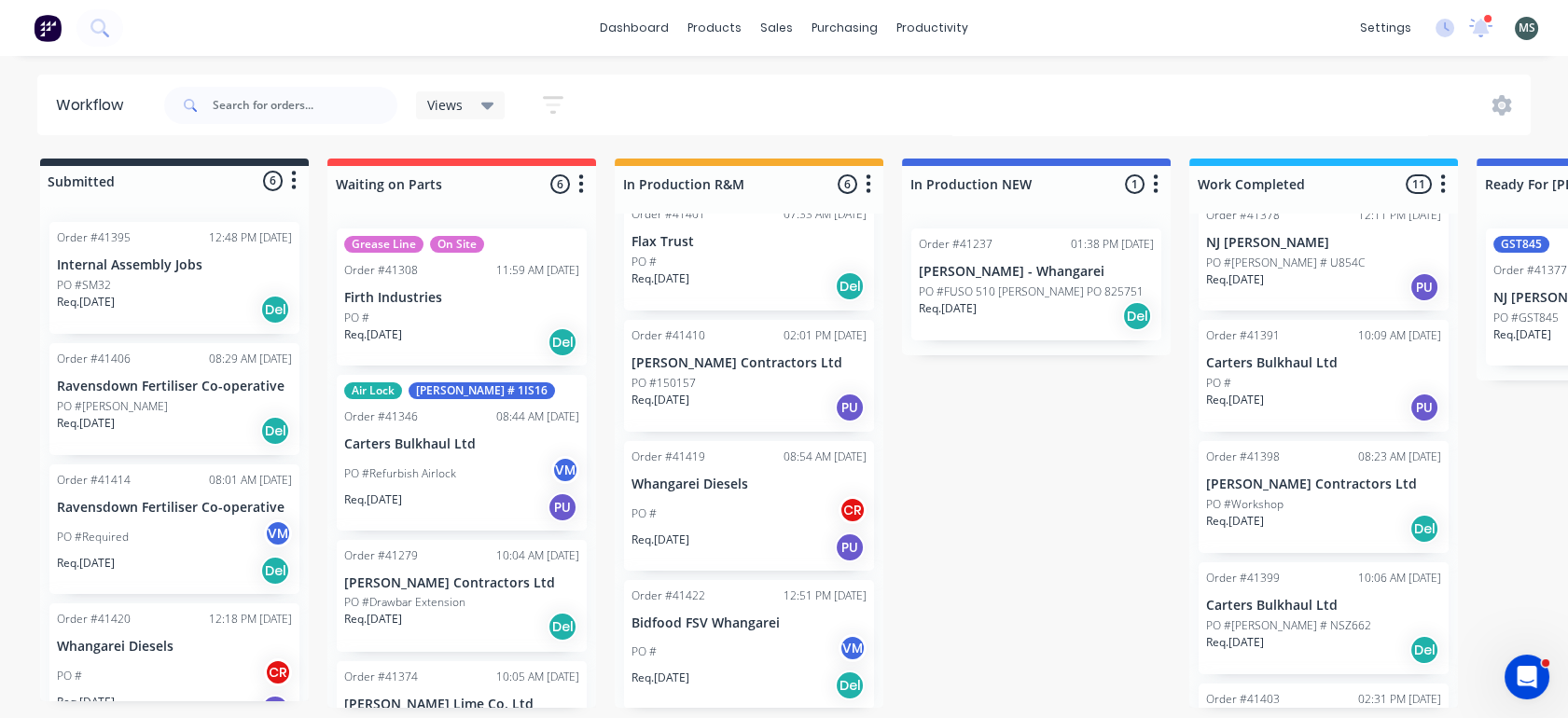
click at [730, 527] on div "PO # CR" at bounding box center [749, 514] width 235 height 35
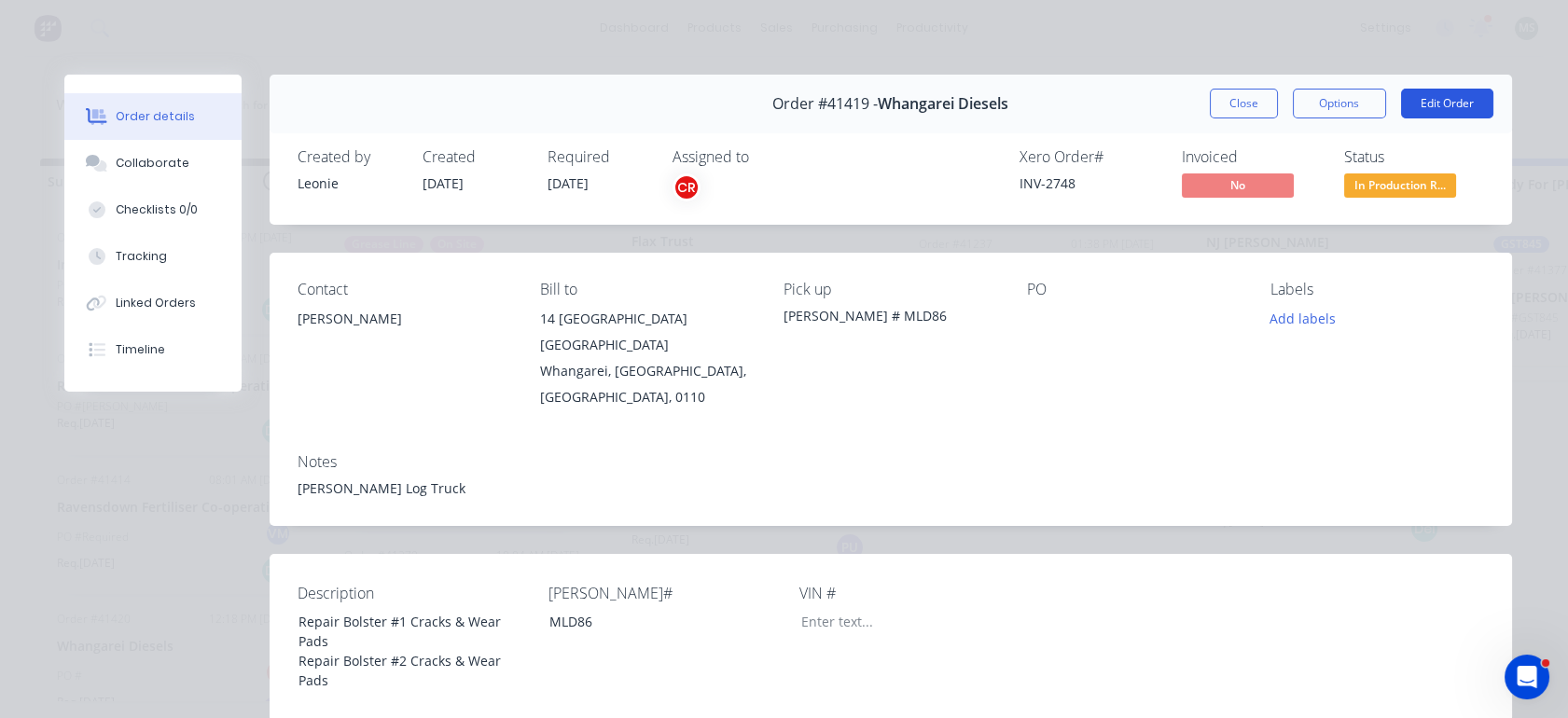
click at [1433, 93] on button "Edit Order" at bounding box center [1446, 103] width 92 height 29
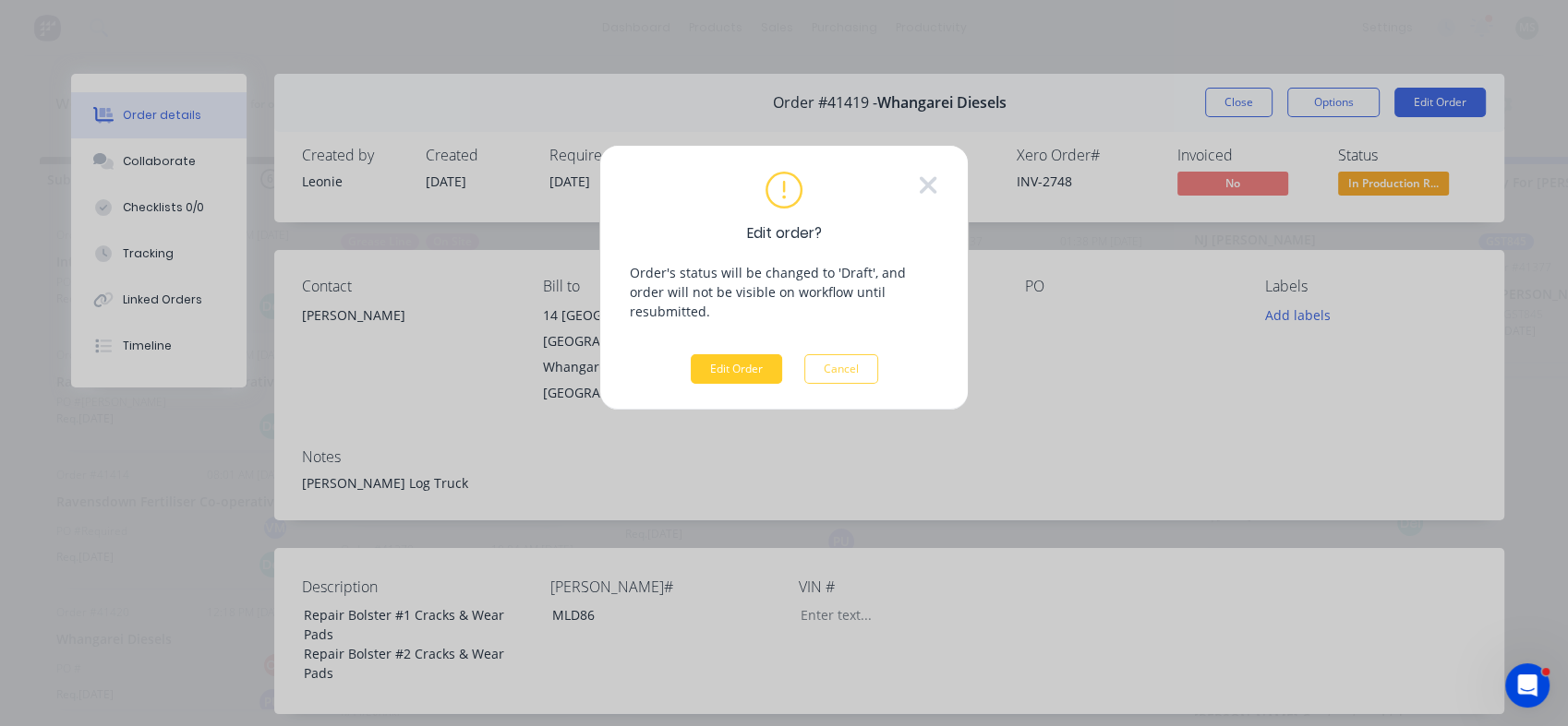
click at [734, 354] on button "Edit Order" at bounding box center [736, 369] width 91 height 29
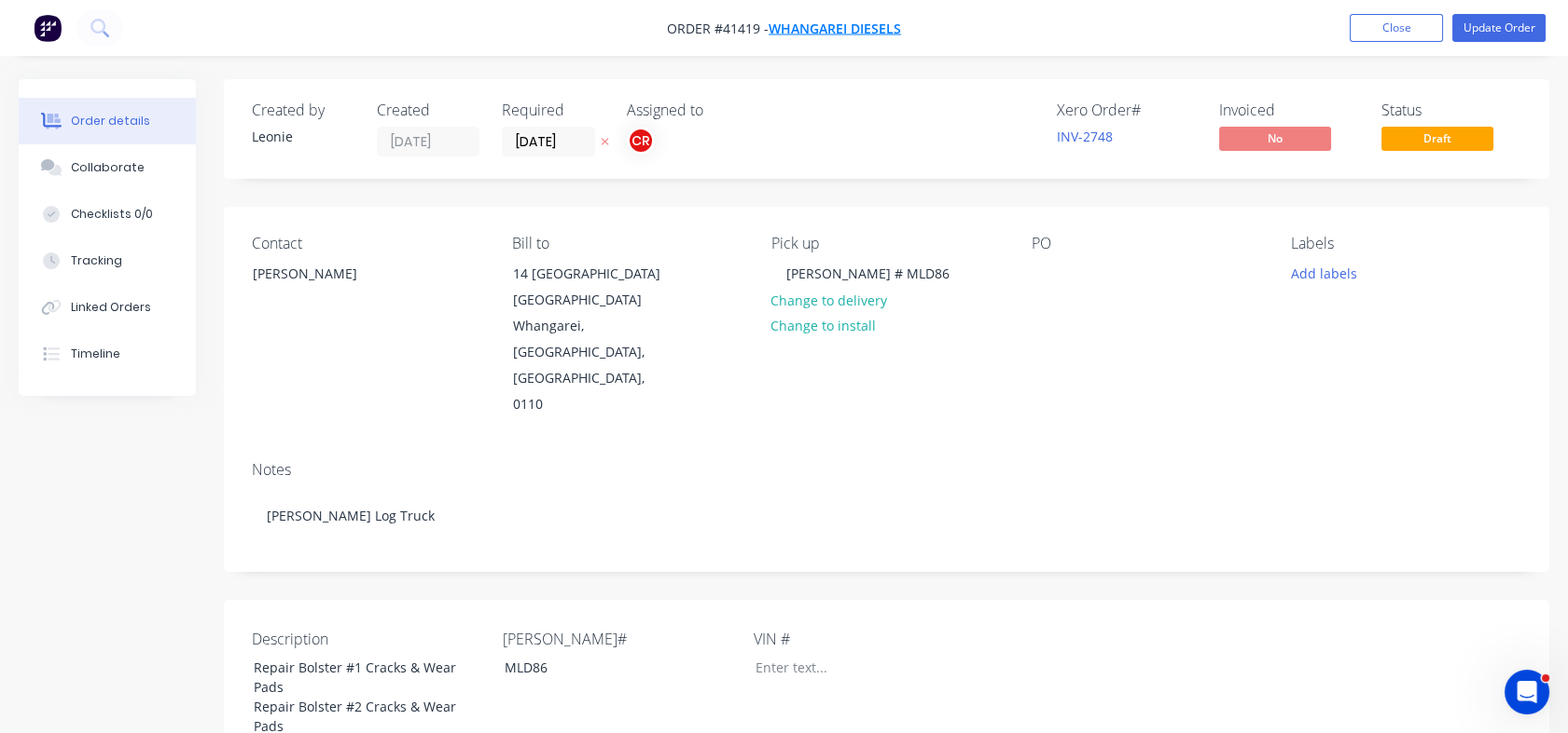
click at [842, 28] on span "Whangarei Diesels" at bounding box center [835, 28] width 132 height 18
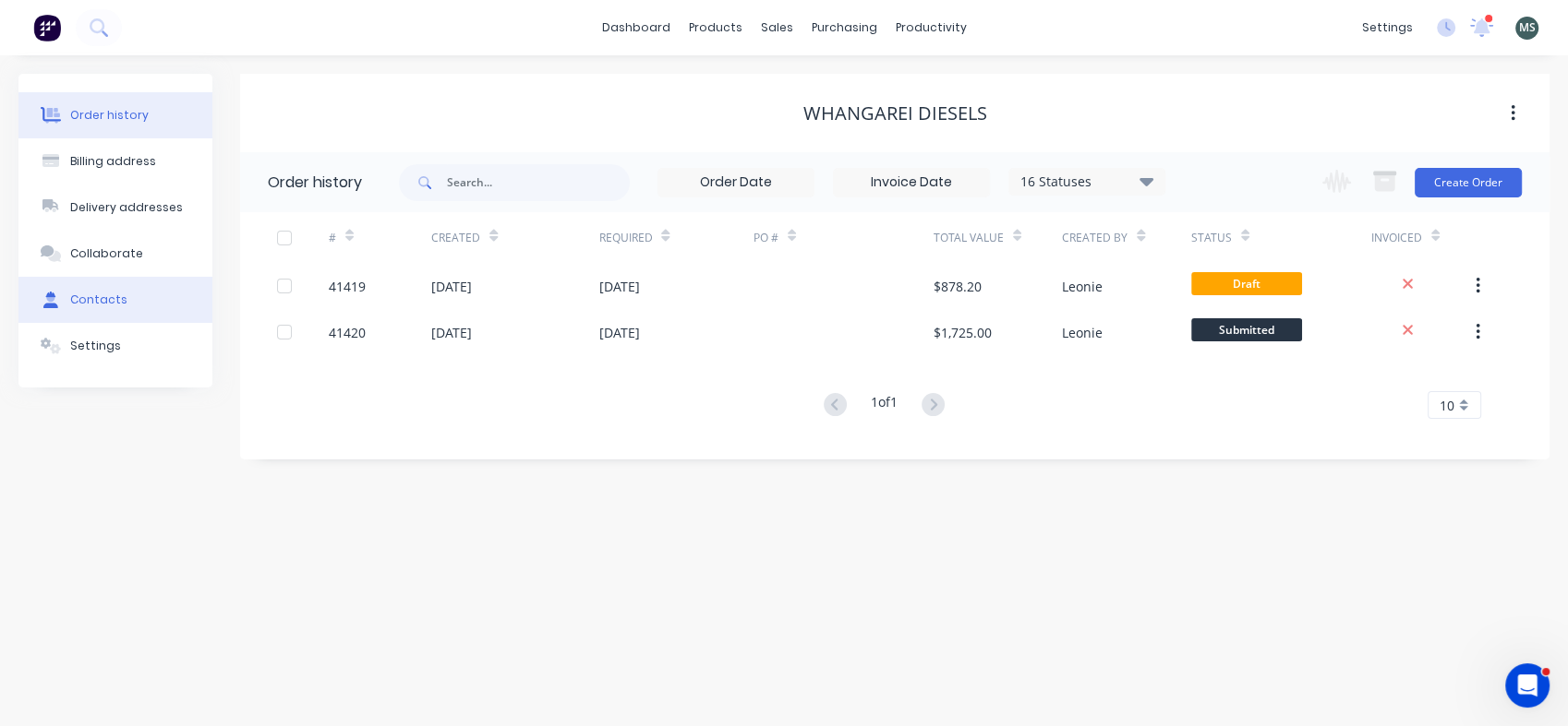
click at [82, 311] on button "Contacts" at bounding box center [116, 300] width 194 height 47
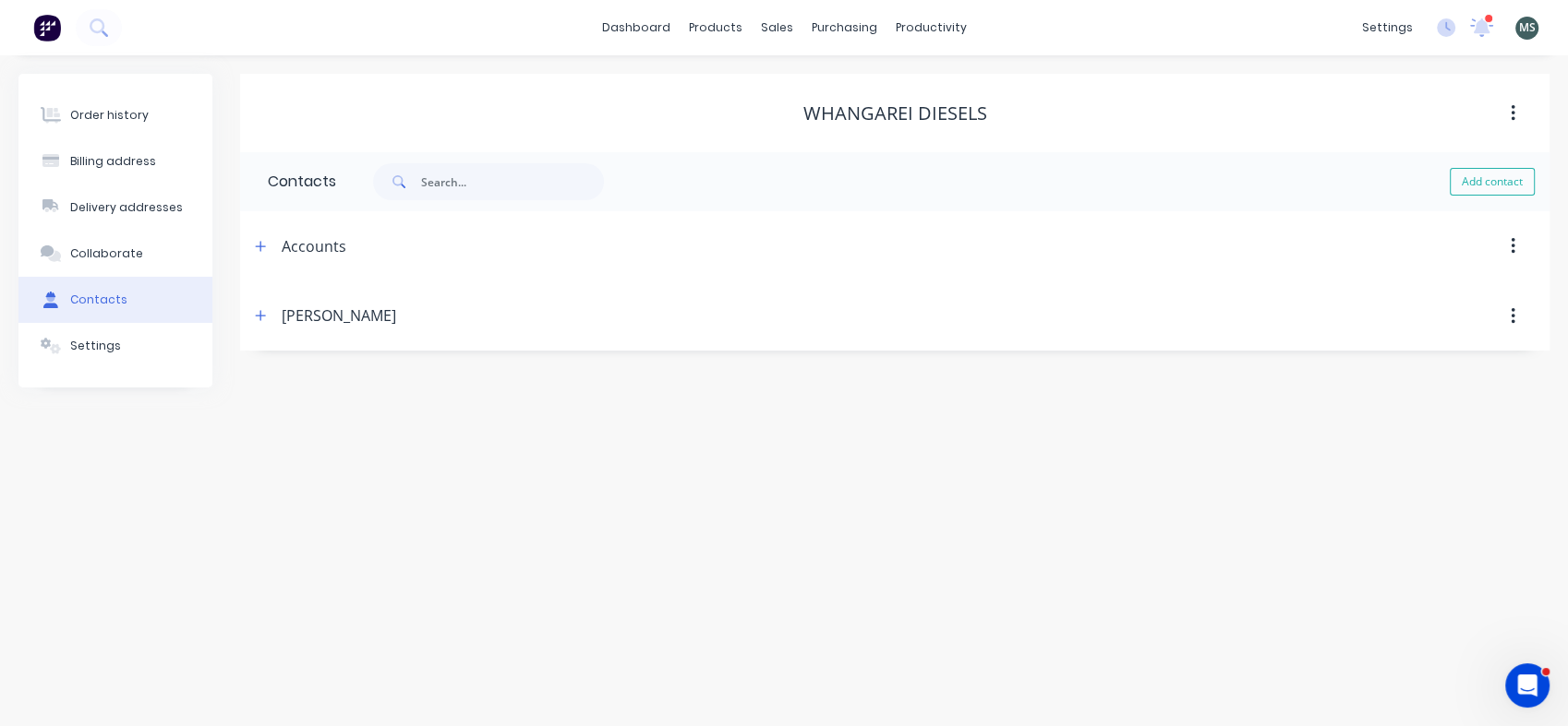
click at [1514, 317] on icon "button" at bounding box center [1513, 316] width 5 height 20
click at [484, 333] on header "Rex Delete" at bounding box center [894, 316] width 1310 height 70
click at [79, 115] on div "Order history" at bounding box center [109, 115] width 79 height 16
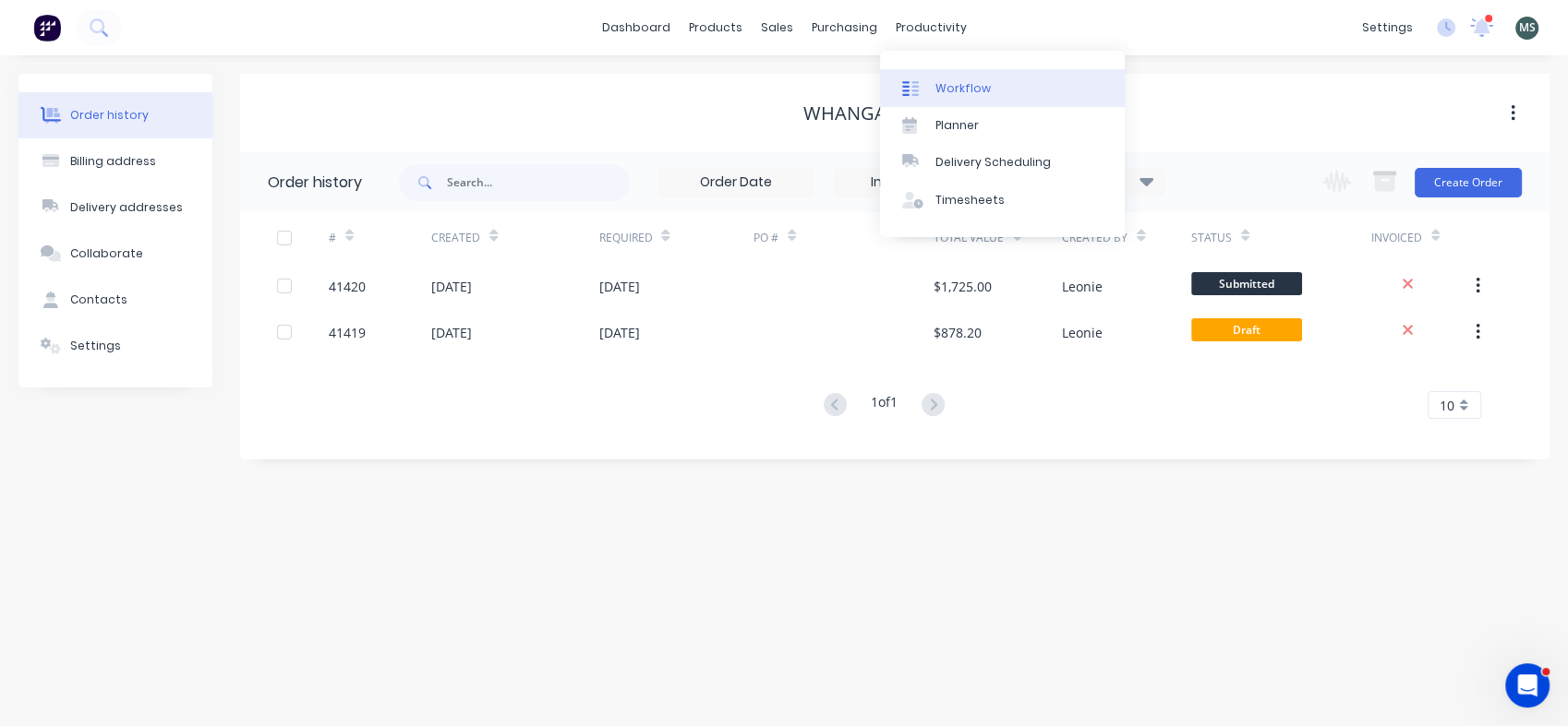
click at [951, 92] on div "Workflow" at bounding box center [962, 88] width 55 height 16
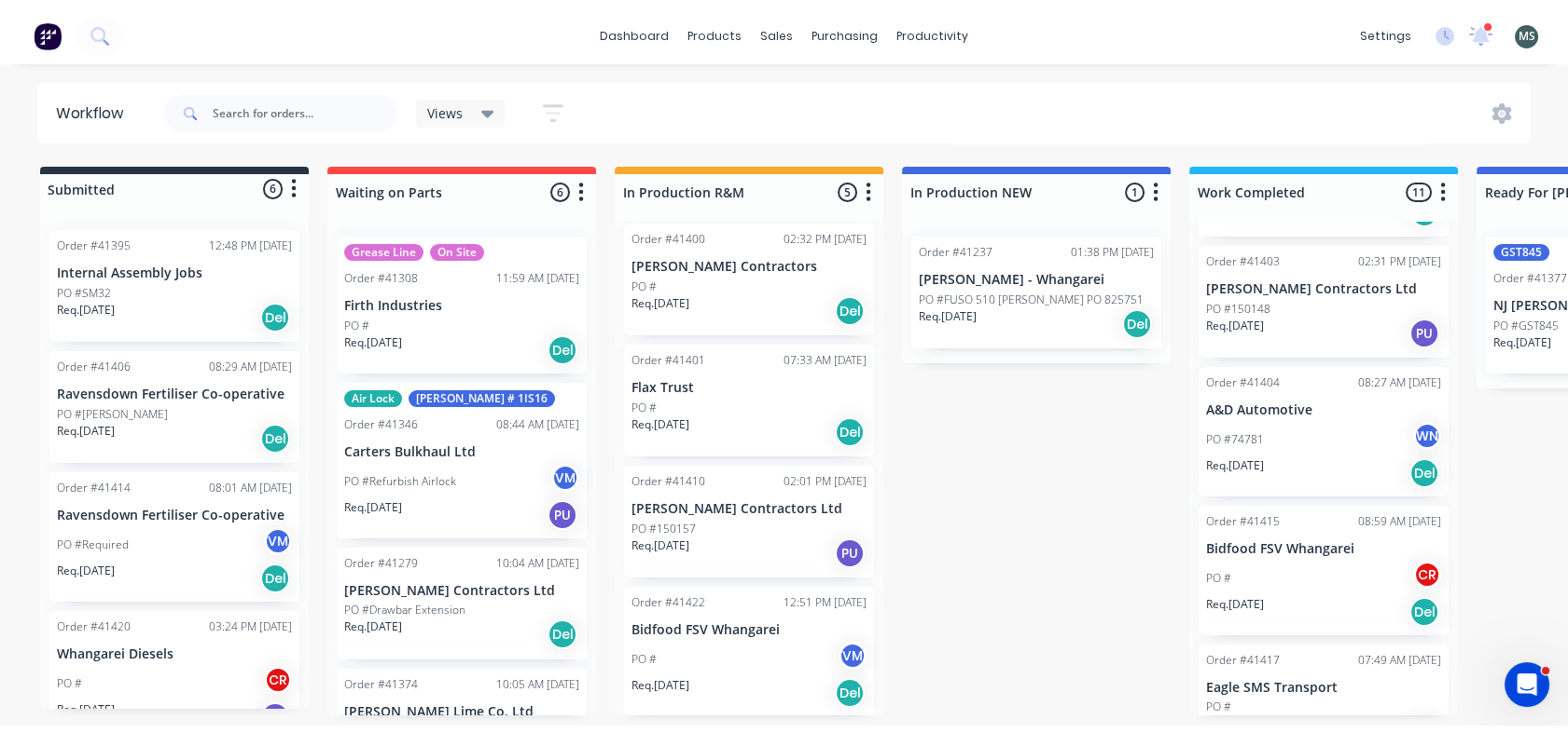
scroll to position [980, 0]
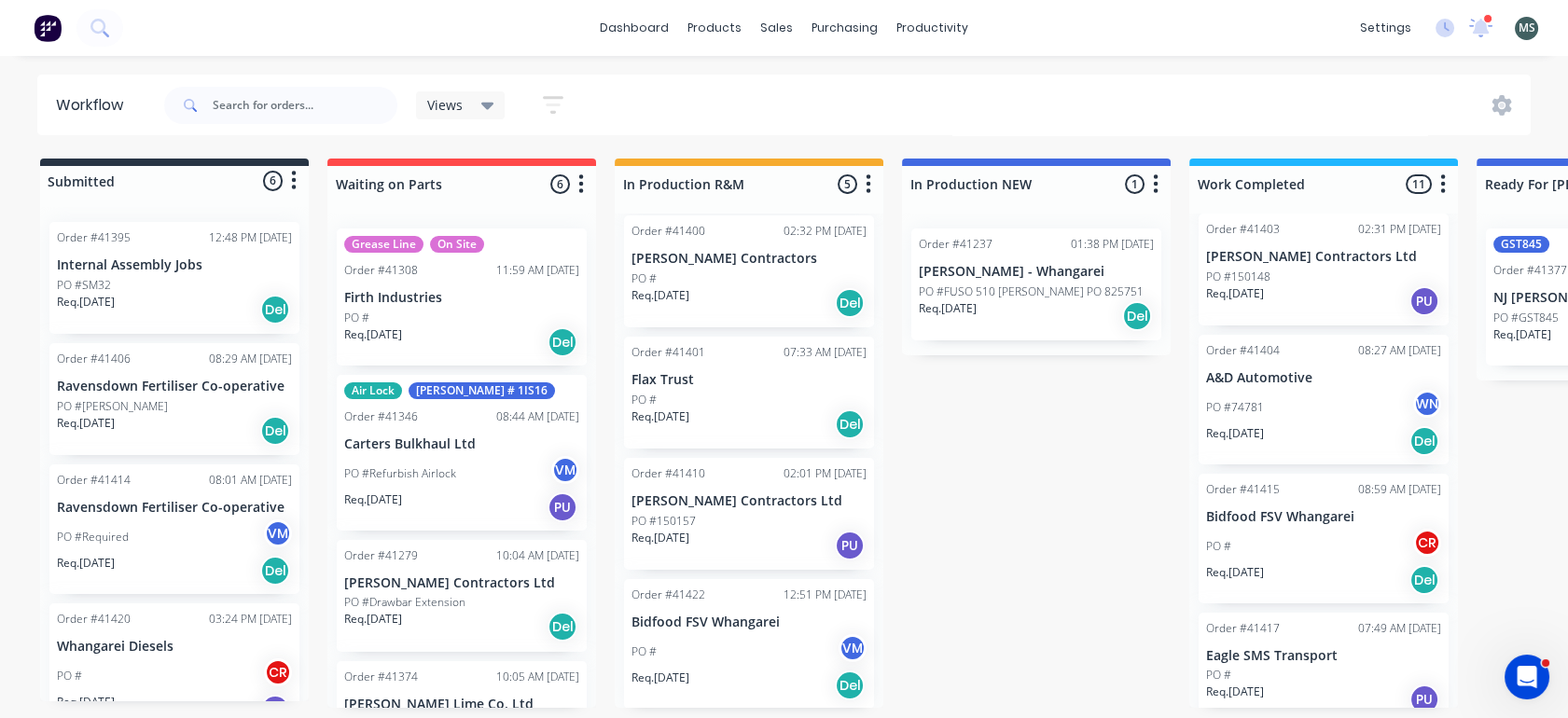
click at [1276, 684] on div "Req. 11/08/25 PU" at bounding box center [1324, 699] width 235 height 31
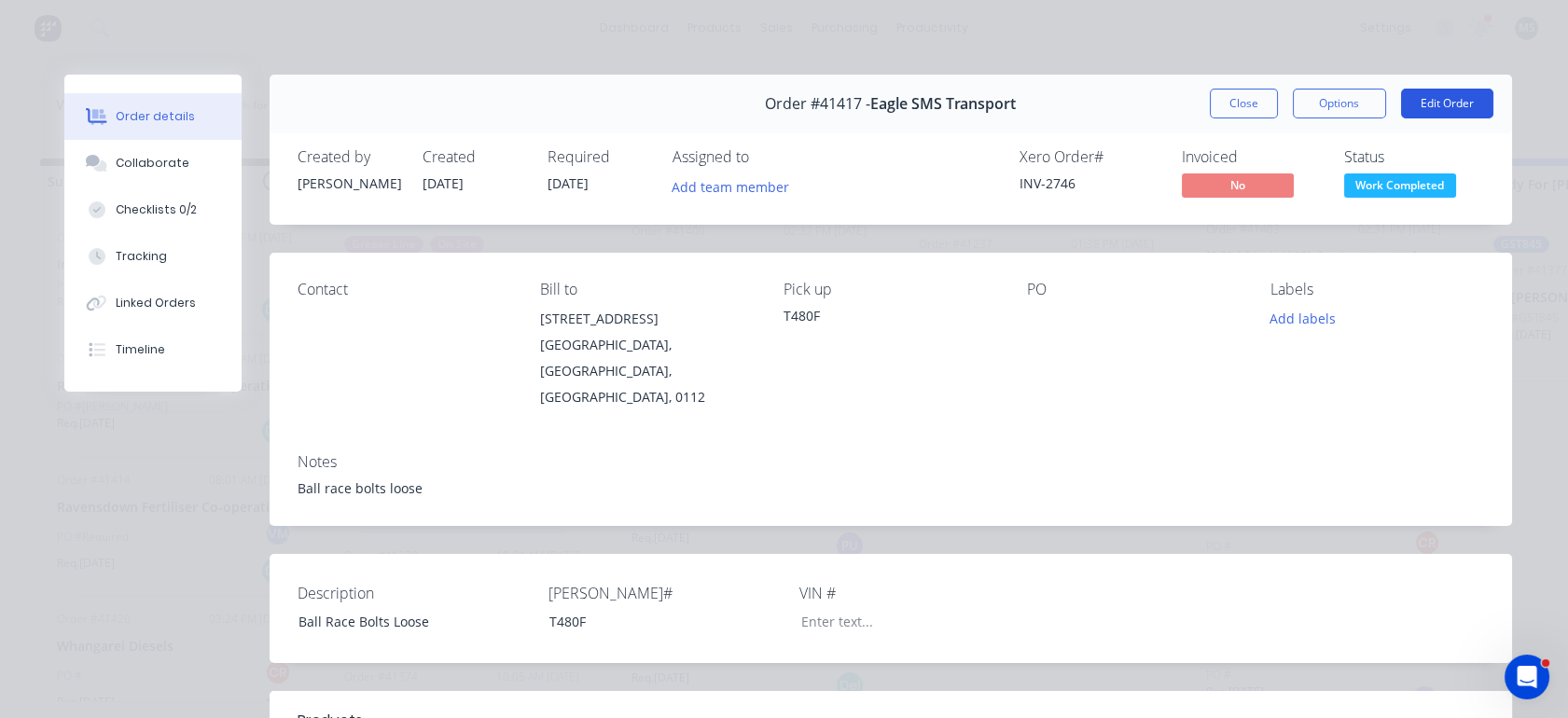
click at [1442, 99] on button "Edit Order" at bounding box center [1446, 103] width 92 height 29
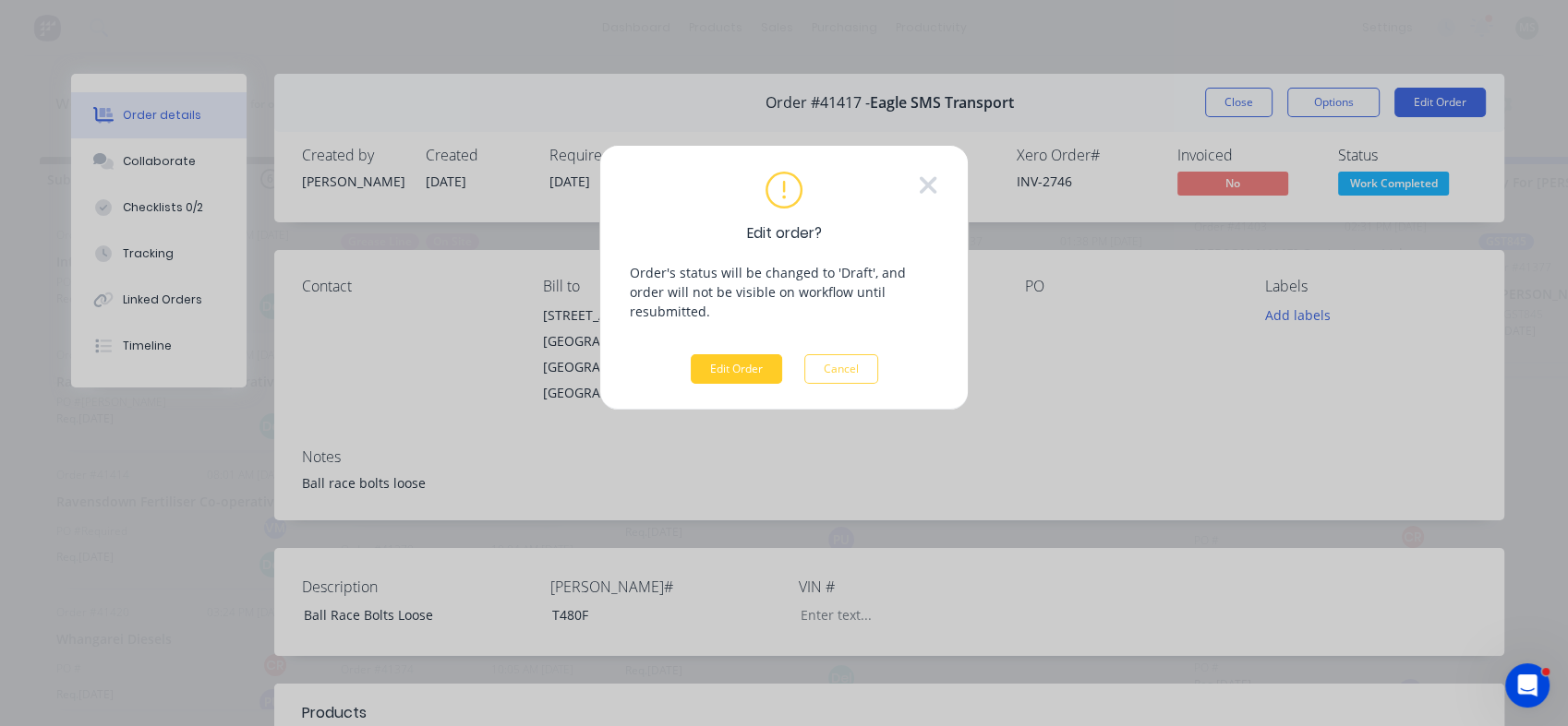
click at [717, 354] on button "Edit Order" at bounding box center [736, 369] width 91 height 29
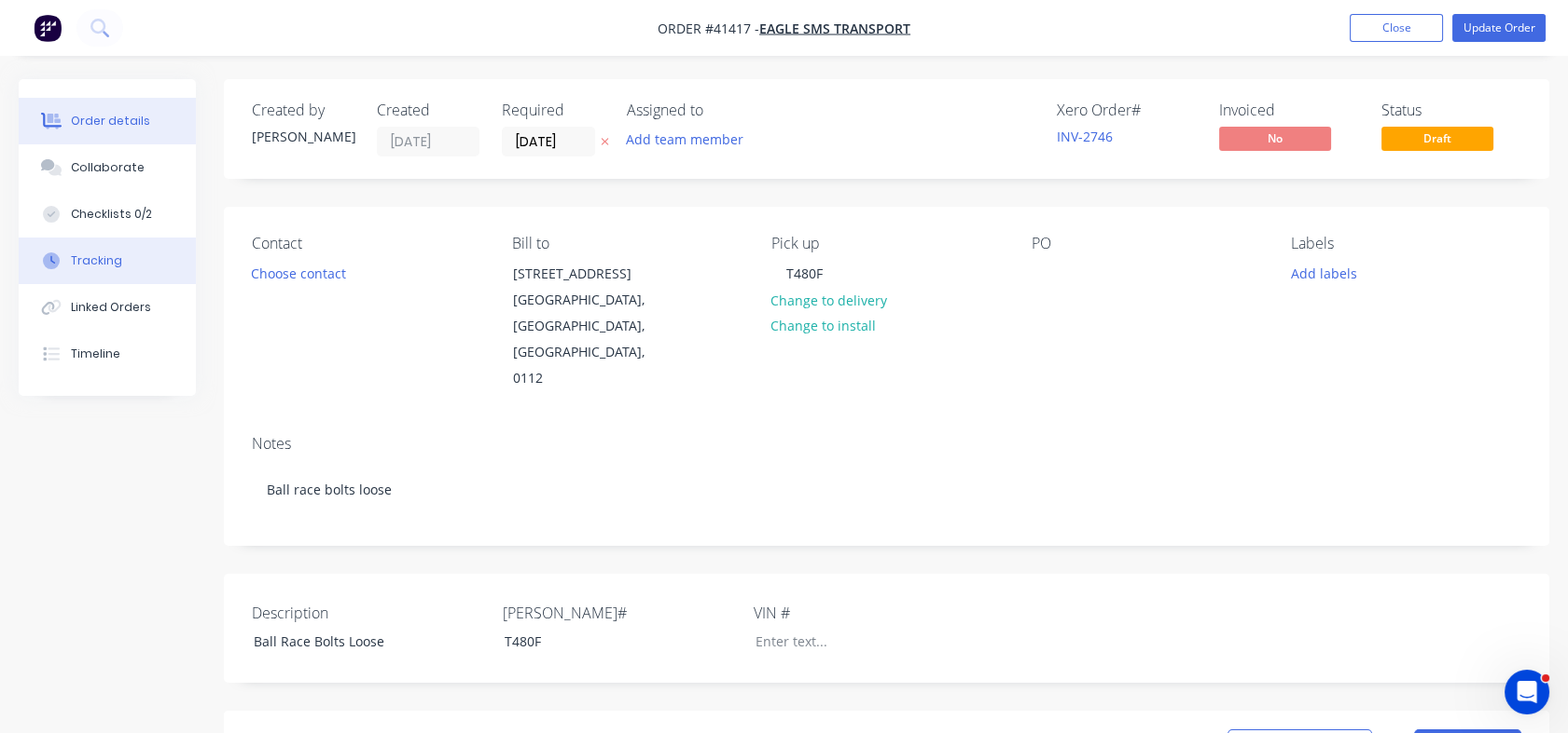
click at [86, 258] on div "Tracking" at bounding box center [96, 261] width 51 height 17
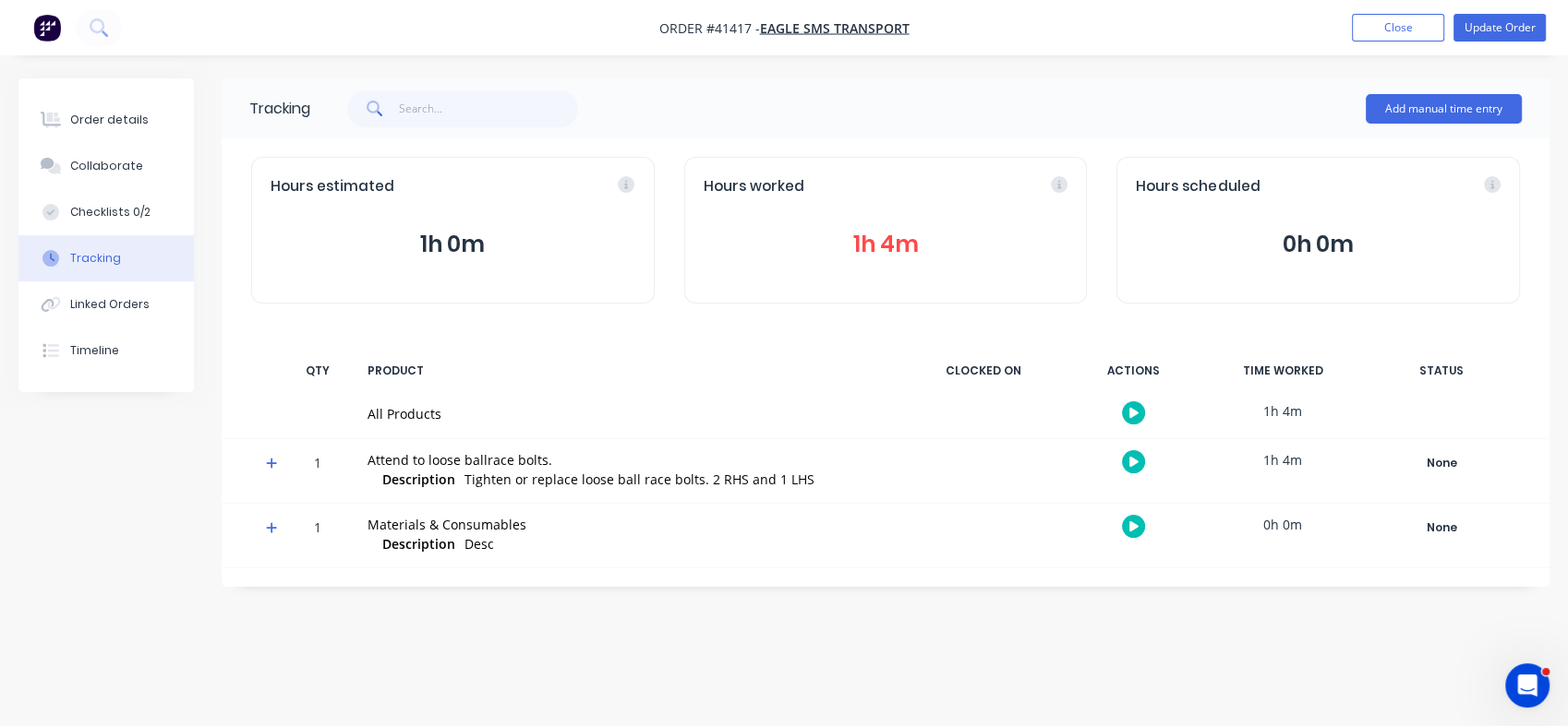
click at [864, 249] on button "1h 4m" at bounding box center [886, 245] width 365 height 35
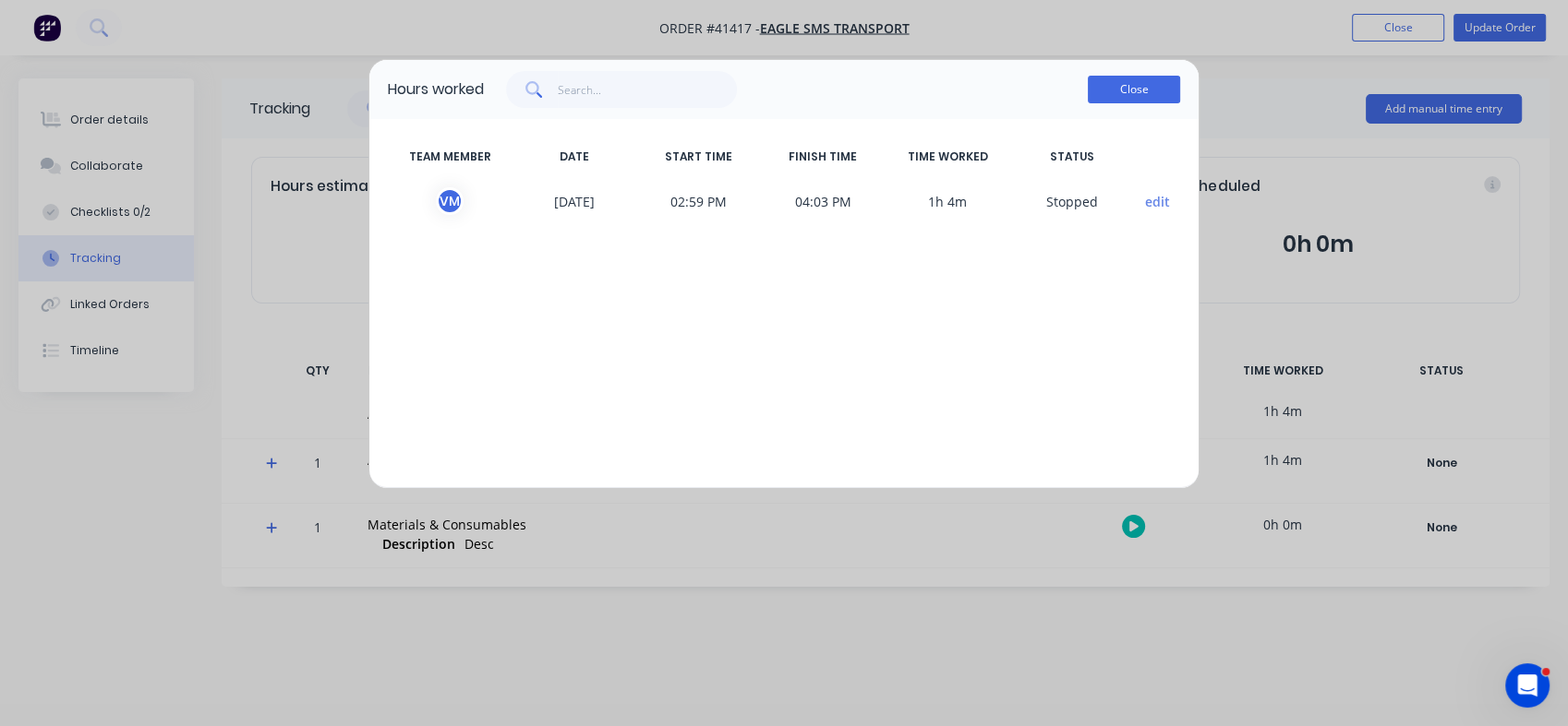
click at [1144, 94] on button "Close" at bounding box center [1133, 89] width 92 height 28
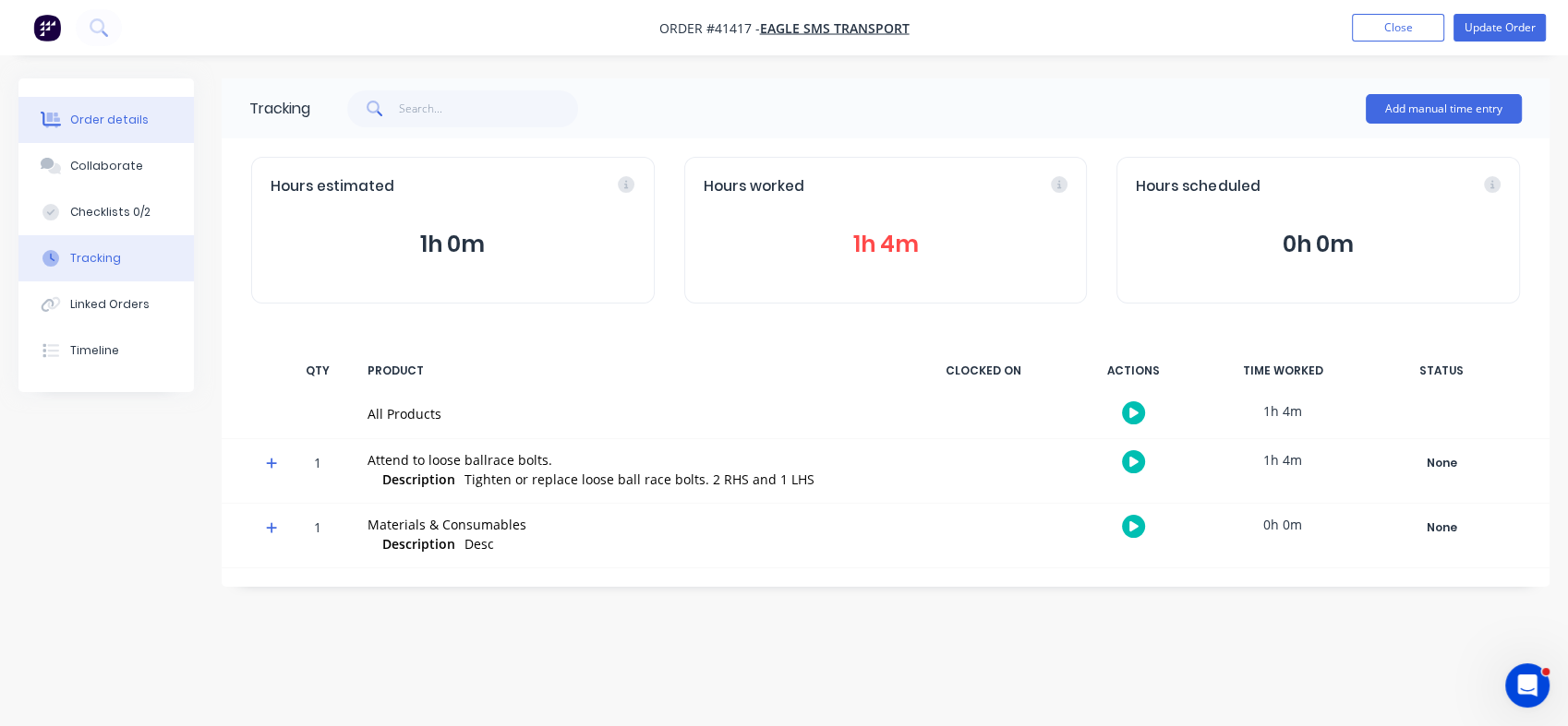
click at [89, 120] on div "Order details" at bounding box center [109, 119] width 79 height 16
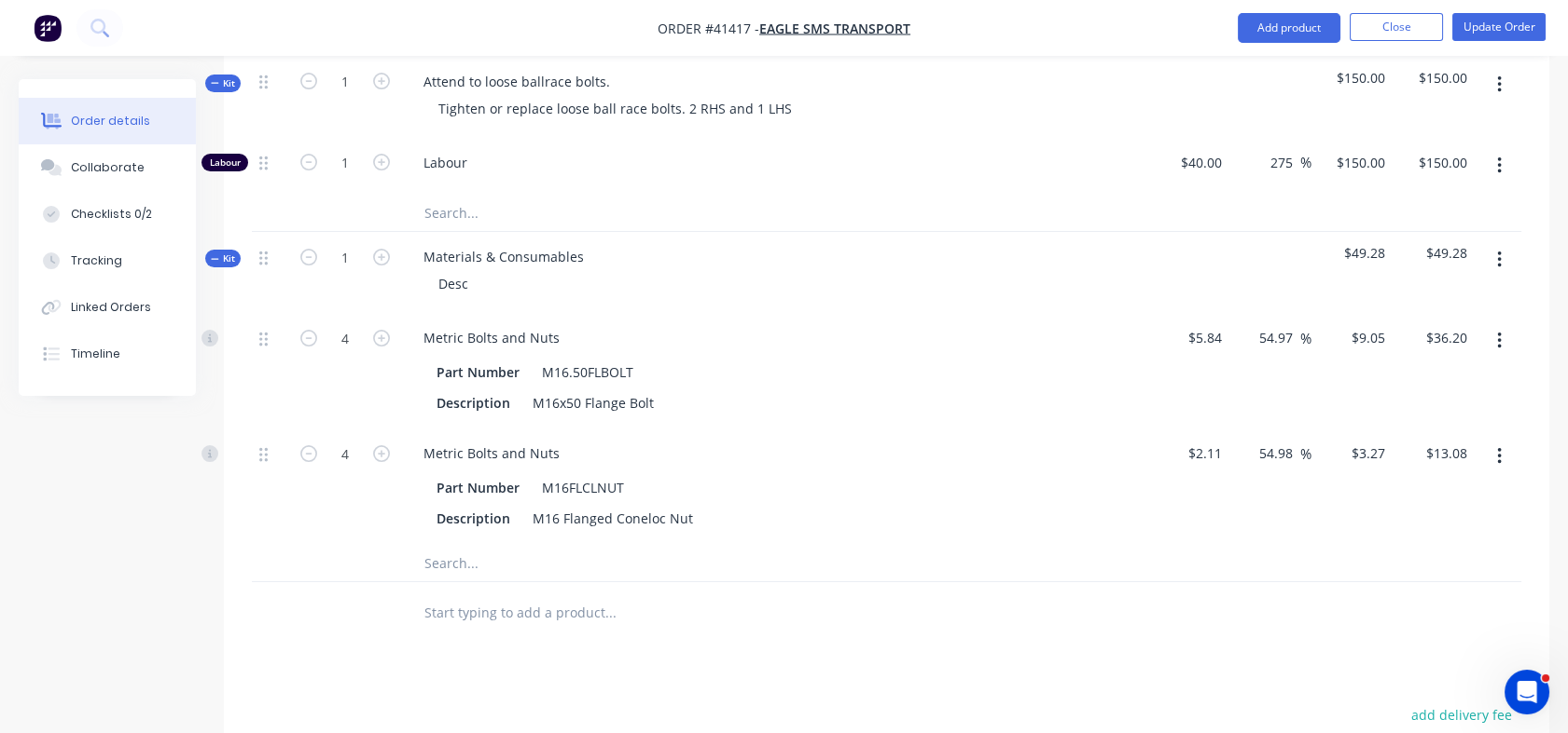
scroll to position [769, 0]
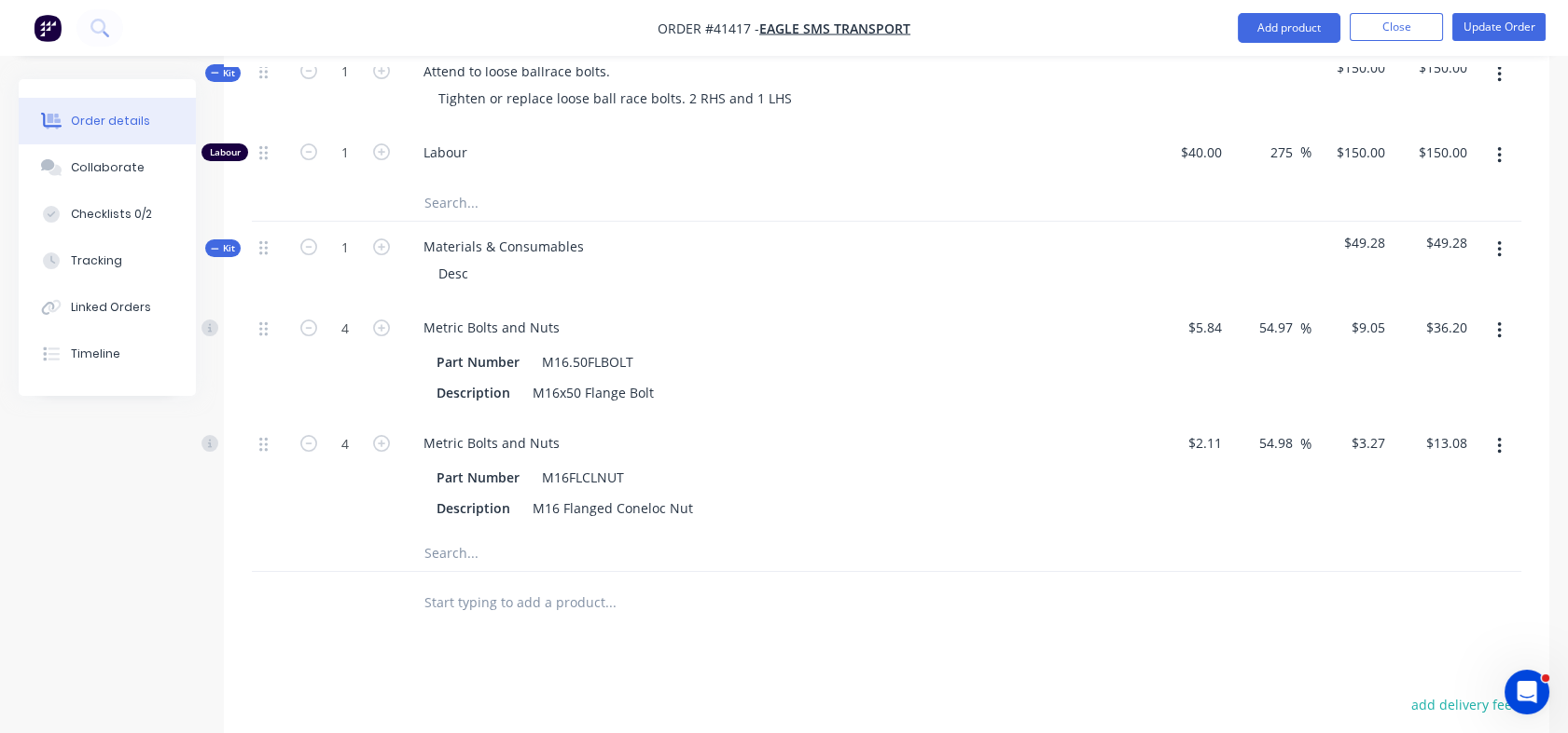
click at [432, 534] on input "text" at bounding box center [610, 553] width 373 height 37
type input "gas"
click at [456, 534] on input "gas" at bounding box center [610, 553] width 373 height 37
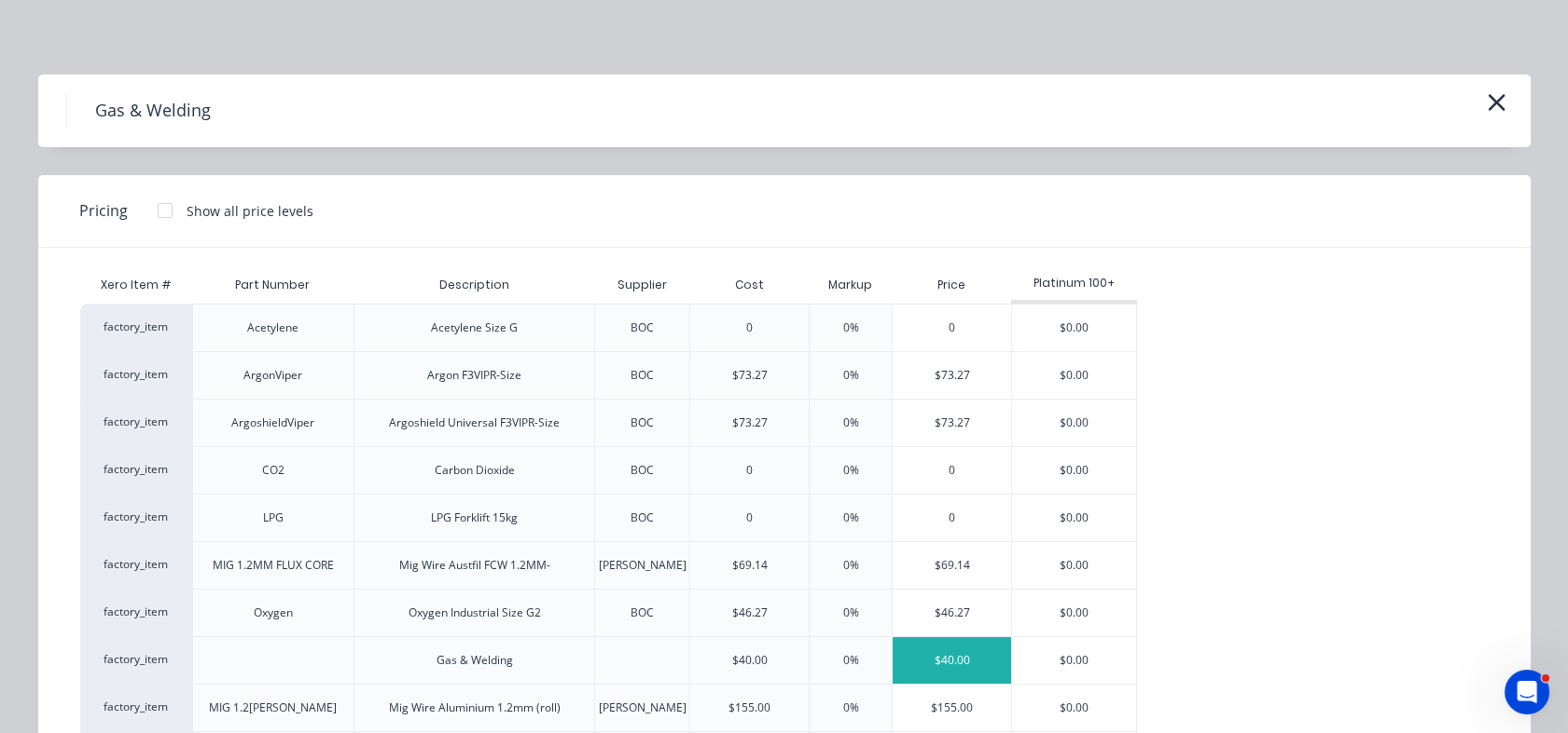
click at [965, 663] on div "$40.00" at bounding box center [951, 660] width 119 height 47
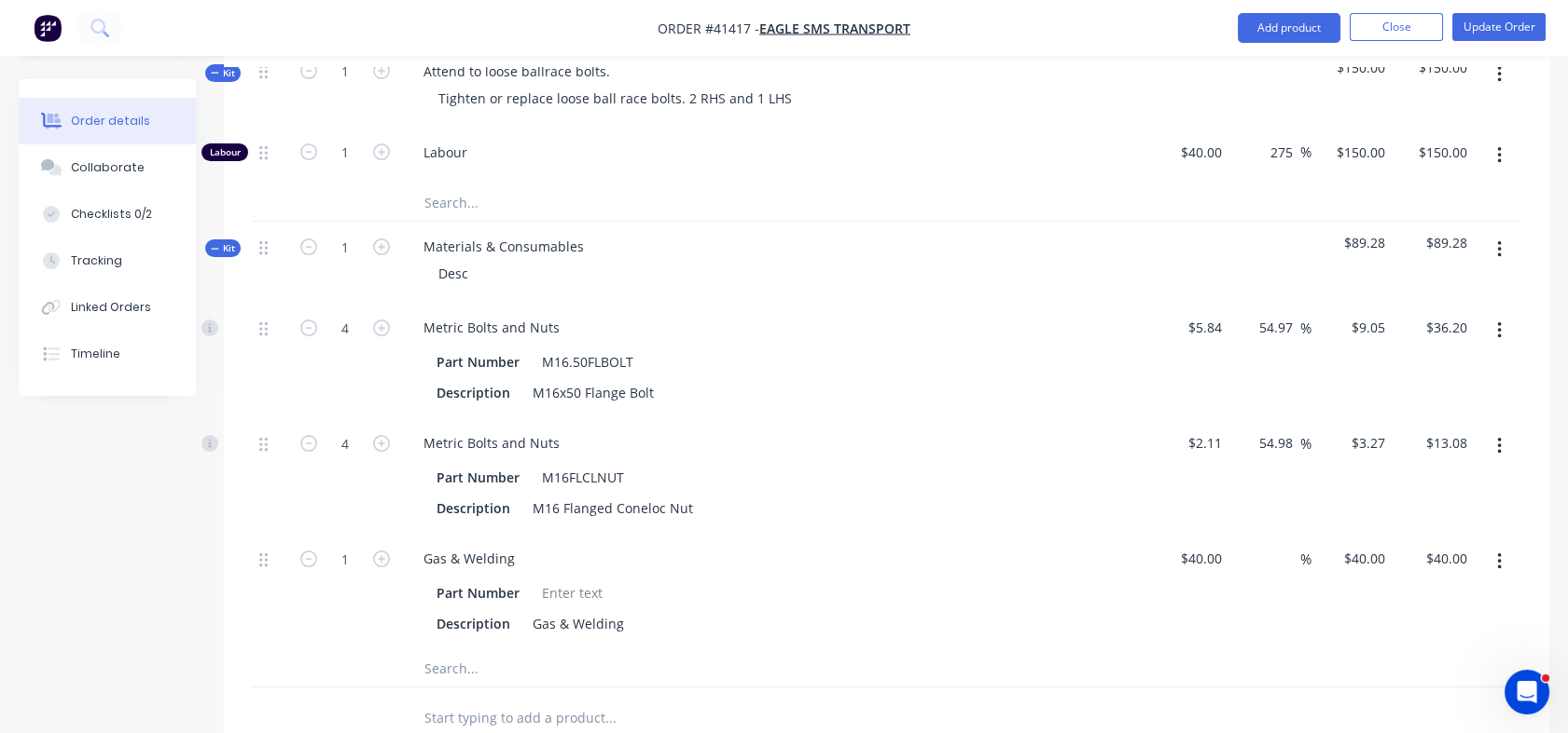
click at [1229, 534] on div "%" at bounding box center [1270, 592] width 82 height 116
click at [1223, 545] on input "40" at bounding box center [1217, 559] width 25 height 27
type input "$10.00"
type input "10"
type input "$10.00"
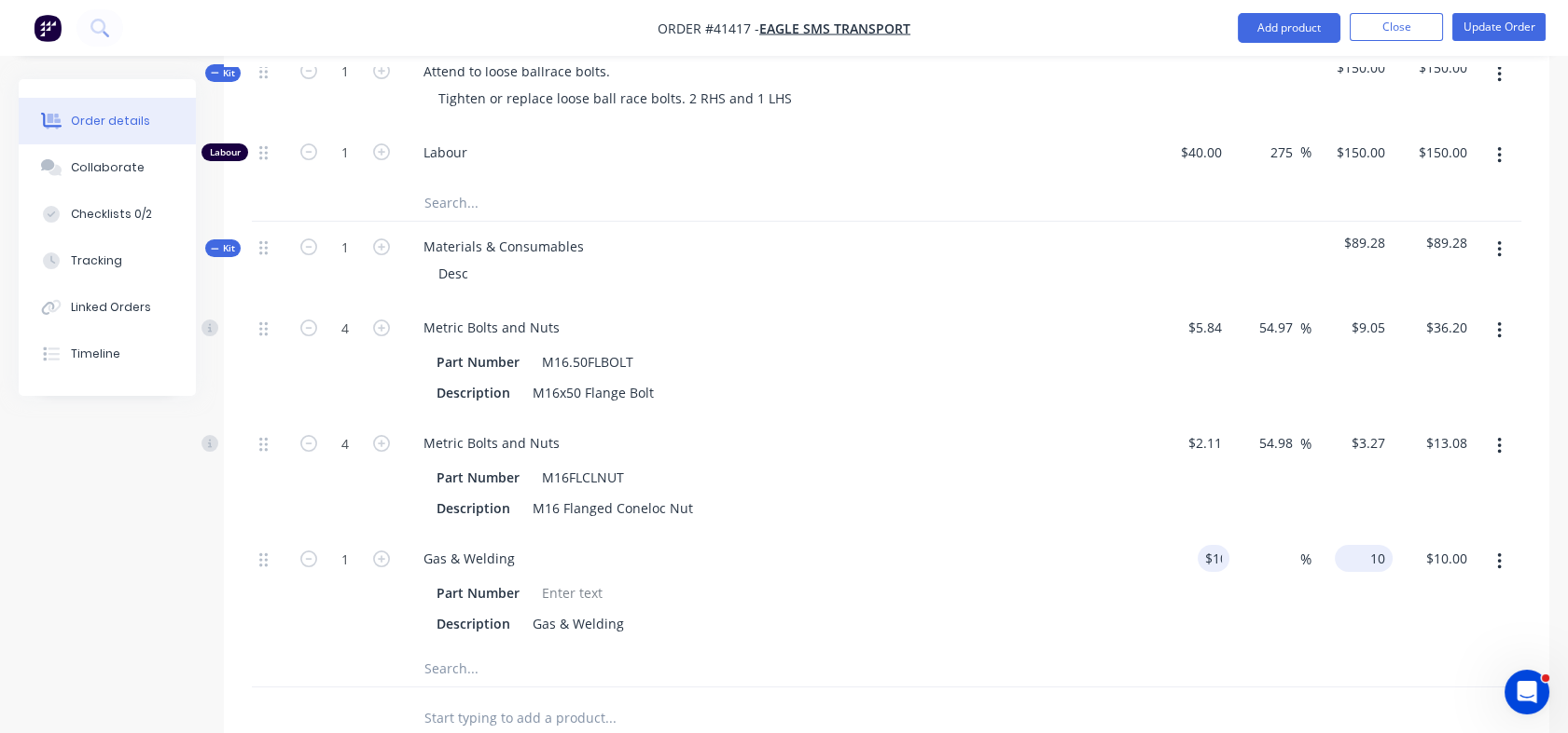
click at [1357, 534] on div "10 $40.00" at bounding box center [1352, 592] width 82 height 116
type input "20"
type input "100"
type input "$20.00"
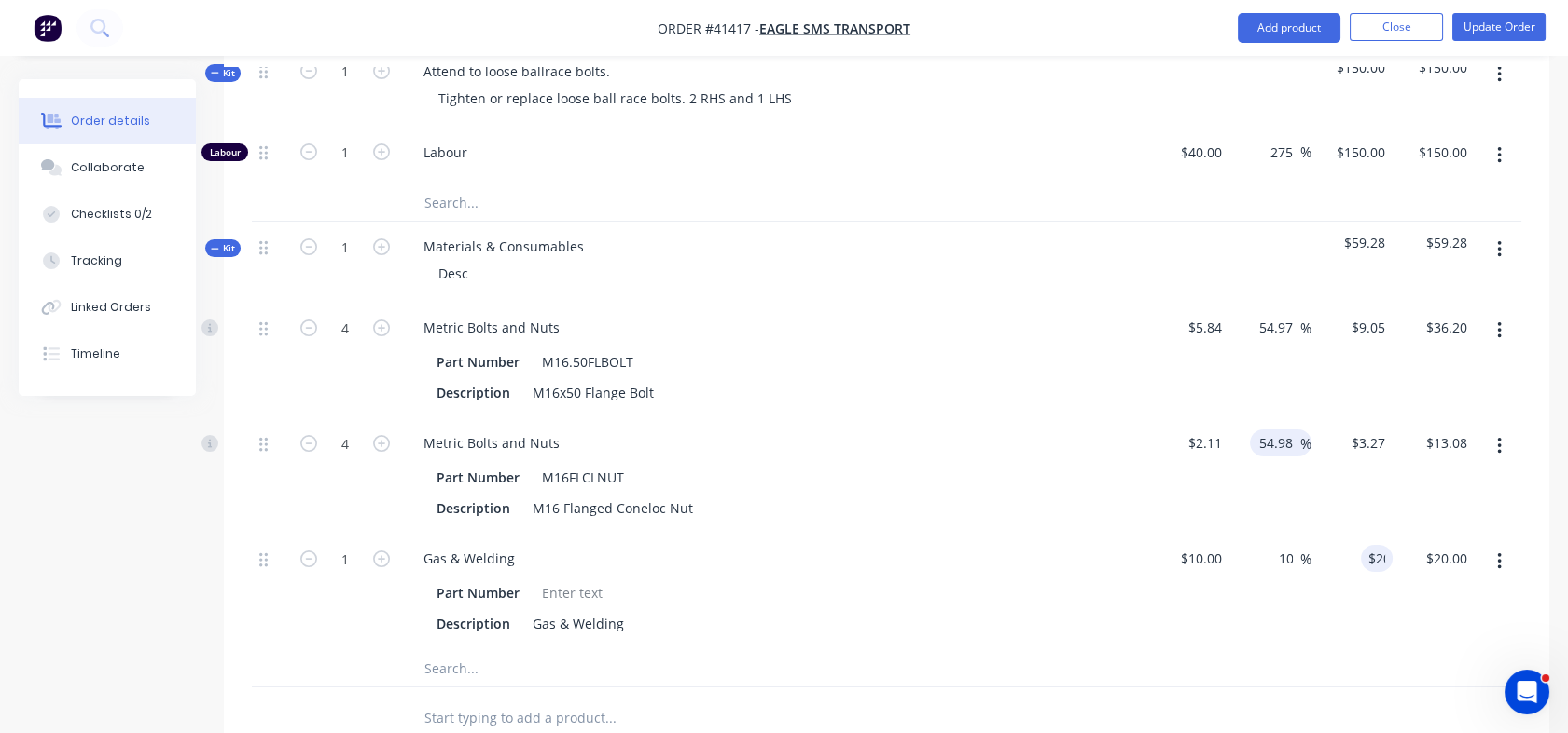
click at [1259, 429] on input "54.98" at bounding box center [1279, 443] width 43 height 27
drag, startPoint x: 1259, startPoint y: 417, endPoint x: 1289, endPoint y: 419, distance: 30.1
click at [1289, 429] on input "54.98" at bounding box center [1279, 443] width 43 height 27
type input "150"
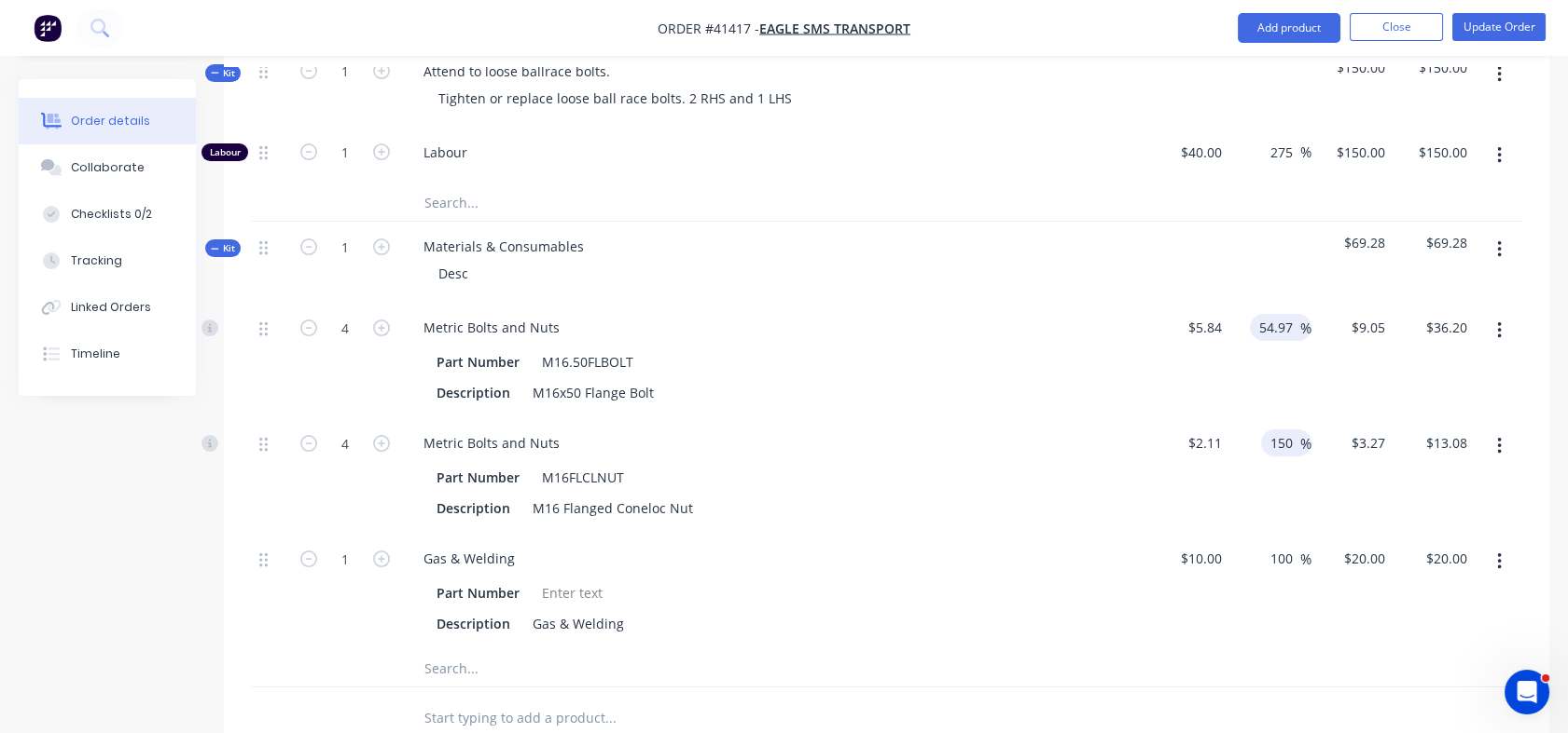
type input "$5.275"
type input "$21.10"
click at [1257, 314] on input "54.97" at bounding box center [1279, 327] width 43 height 27
drag, startPoint x: 1256, startPoint y: 305, endPoint x: 1290, endPoint y: 309, distance: 34.2
click at [1290, 314] on input "54.97" at bounding box center [1279, 327] width 43 height 27
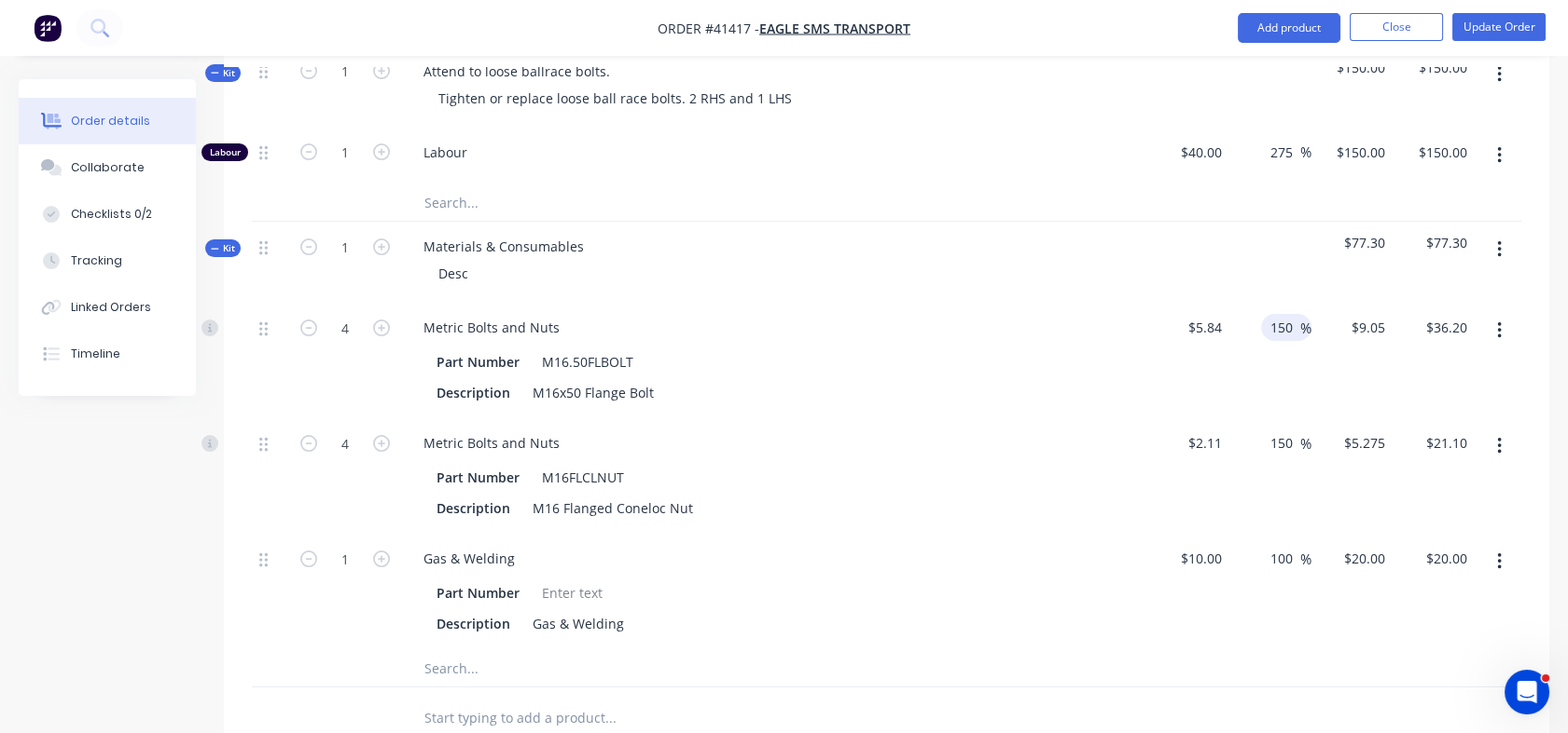
type input "150"
type input "$14.60"
type input "$58.40"
click at [1292, 354] on div "150 150 %" at bounding box center [1270, 361] width 82 height 116
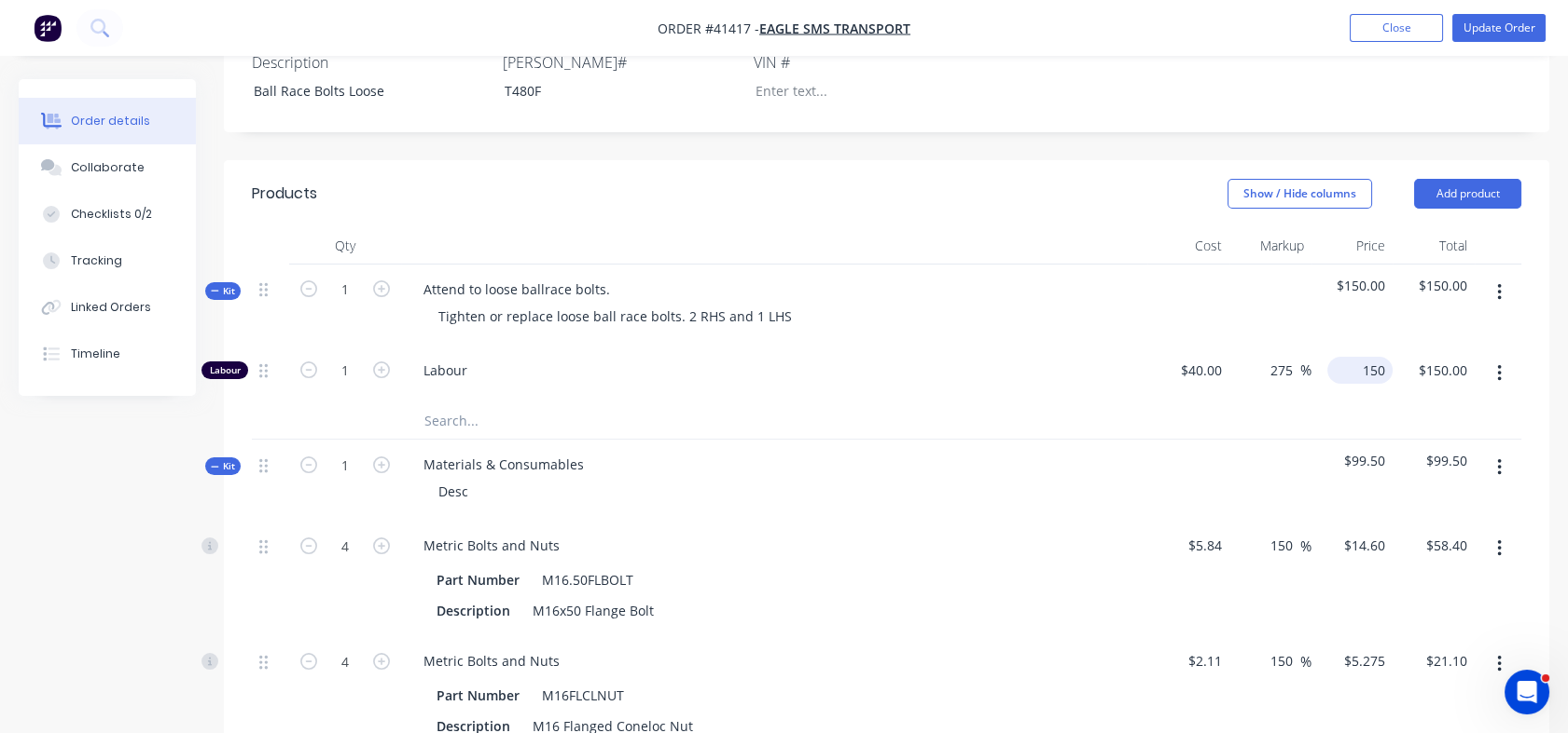
click at [1350, 346] on div "150 $150.00" at bounding box center [1352, 374] width 82 height 57
type input "115"
type input "187.5"
type input "$115.00"
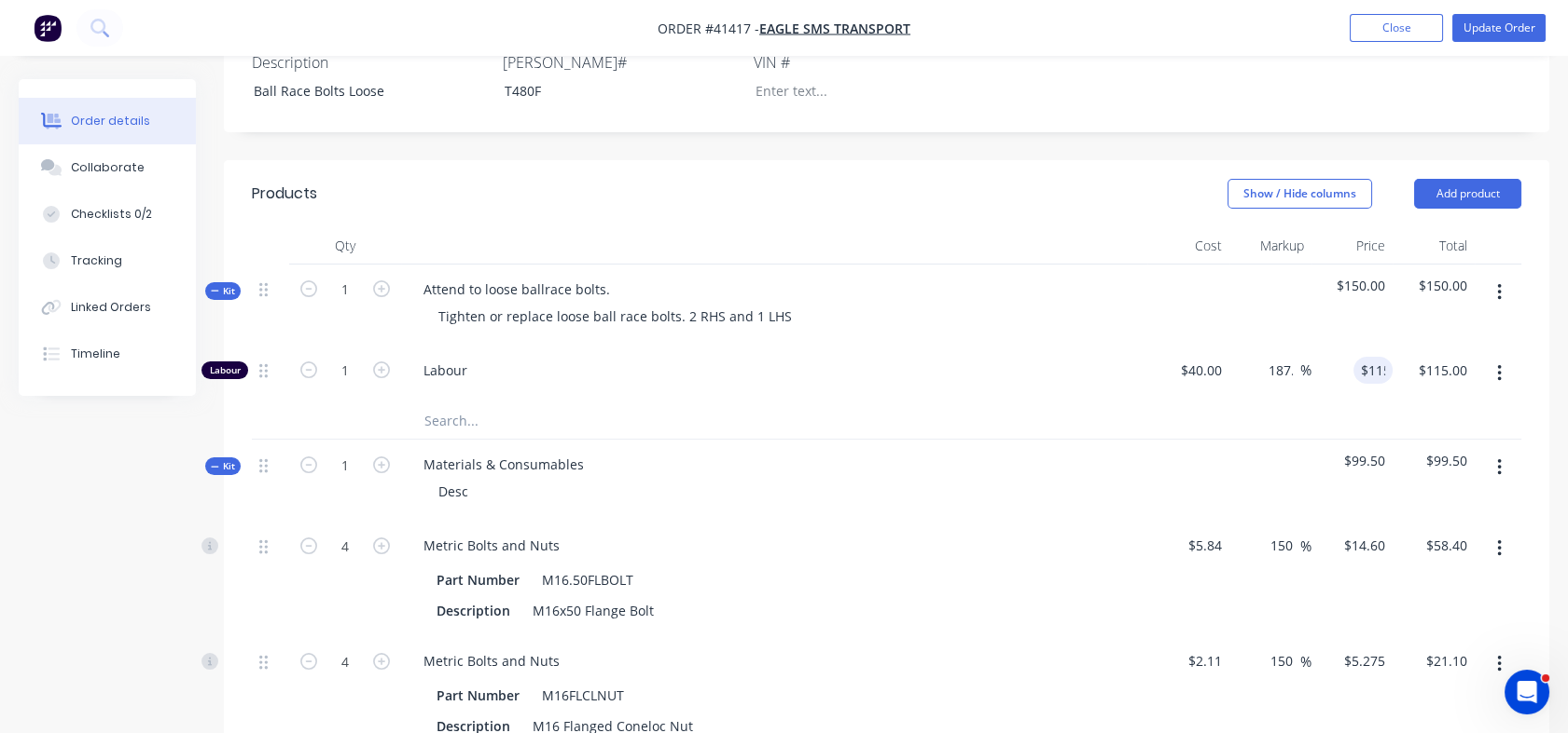
click at [1321, 402] on div at bounding box center [886, 420] width 1269 height 38
click at [1206, 357] on input "40" at bounding box center [1203, 370] width 50 height 27
type input "$38.00"
type input "$109.25"
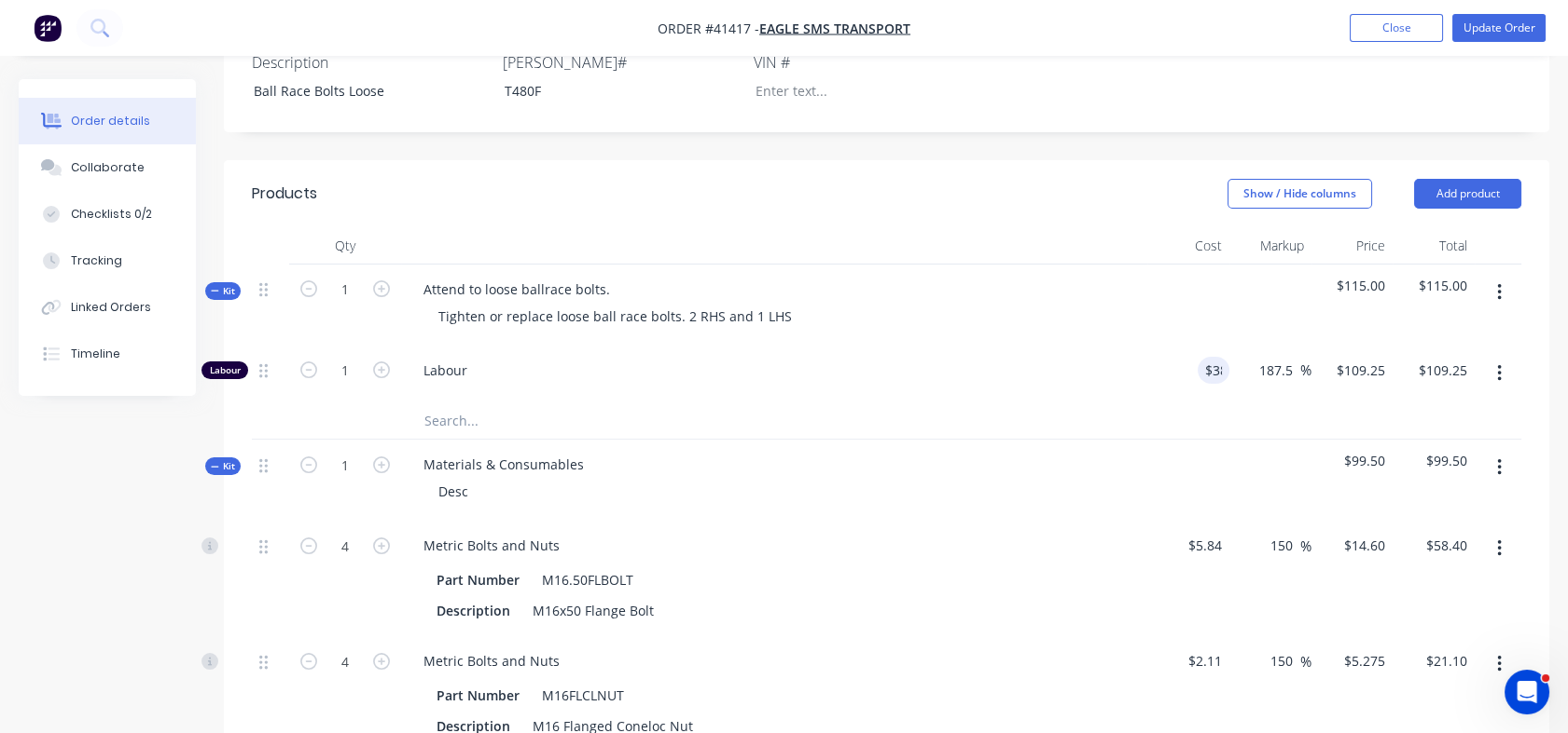
click at [1187, 440] on div at bounding box center [1189, 480] width 82 height 81
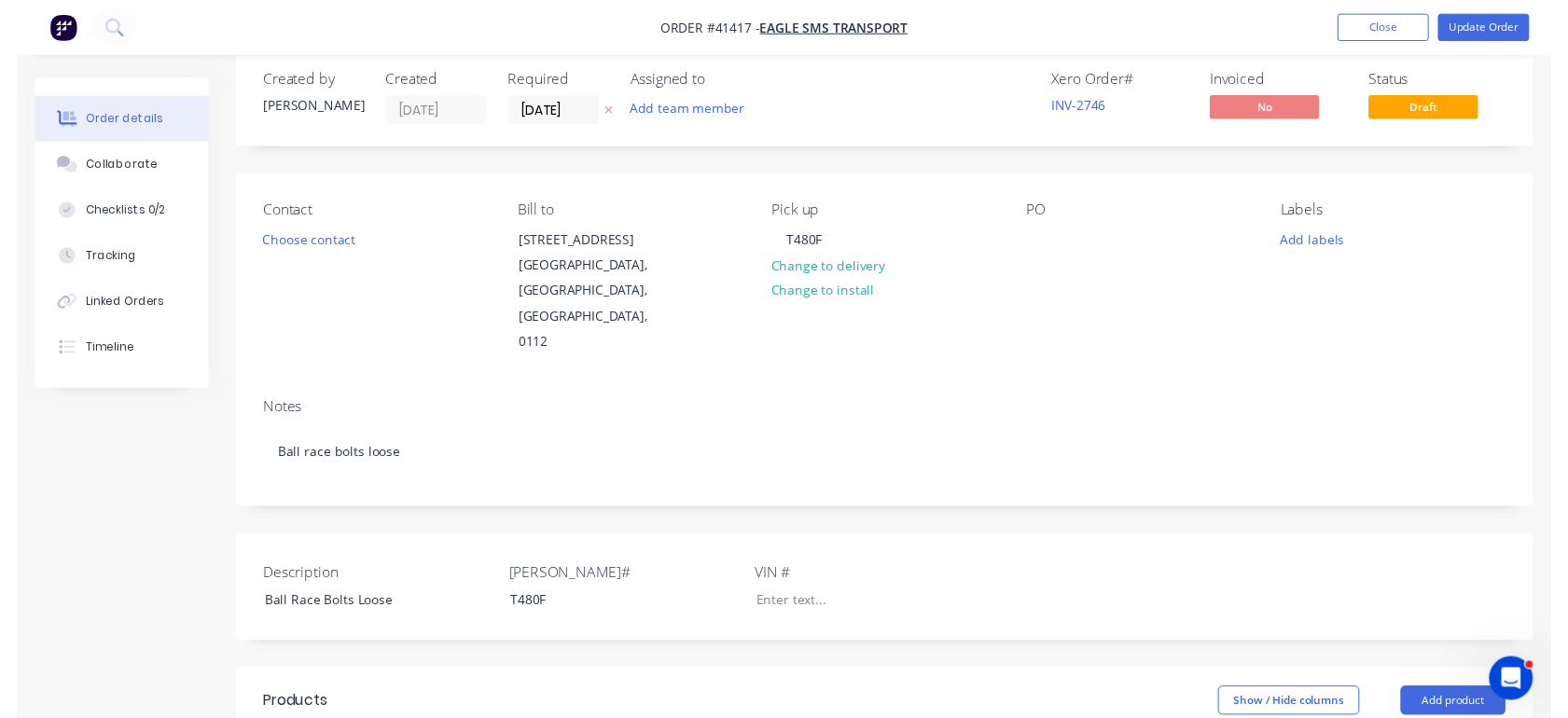
scroll to position [0, 0]
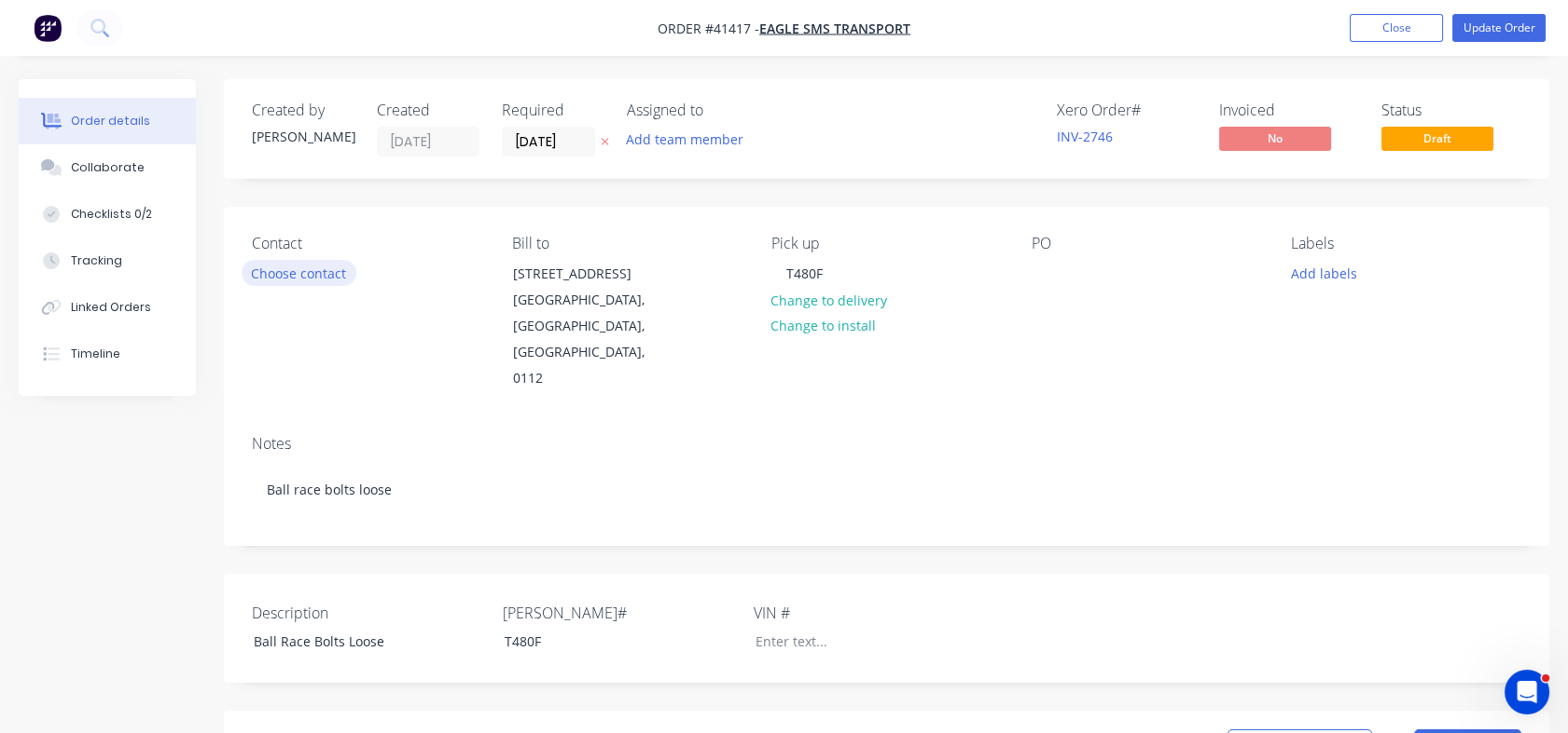
click at [335, 269] on button "Choose contact" at bounding box center [298, 272] width 115 height 25
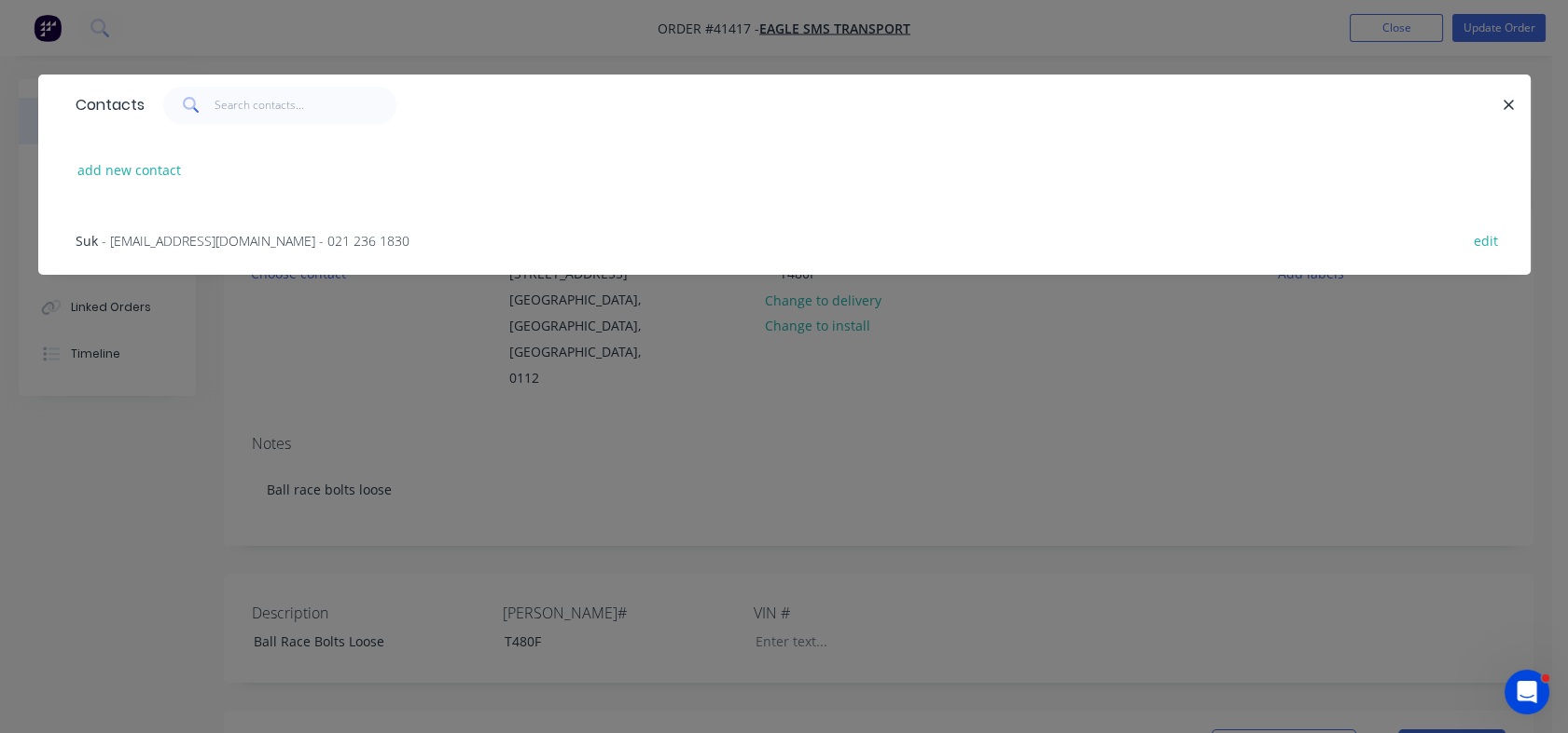
click at [185, 243] on span "- singhsukhvir588@gmail.com - 021 236 1830" at bounding box center [256, 241] width 308 height 18
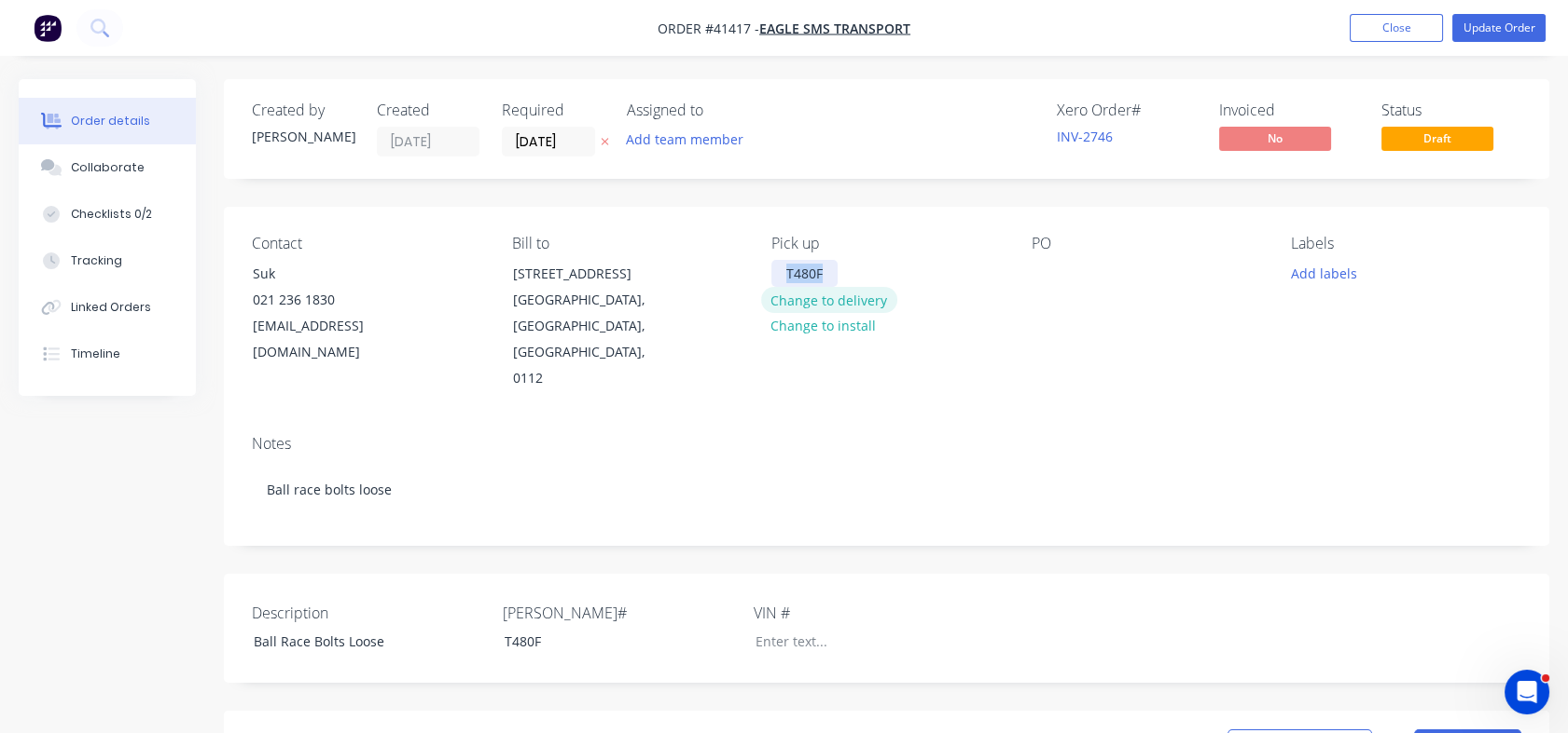
drag, startPoint x: 829, startPoint y: 277, endPoint x: 776, endPoint y: 295, distance: 56.0
click at [776, 295] on div "Pick up T480F Change to delivery Change to install" at bounding box center [885, 314] width 230 height 158
copy div "T480F"
click at [776, 295] on button "Change to delivery" at bounding box center [829, 300] width 136 height 25
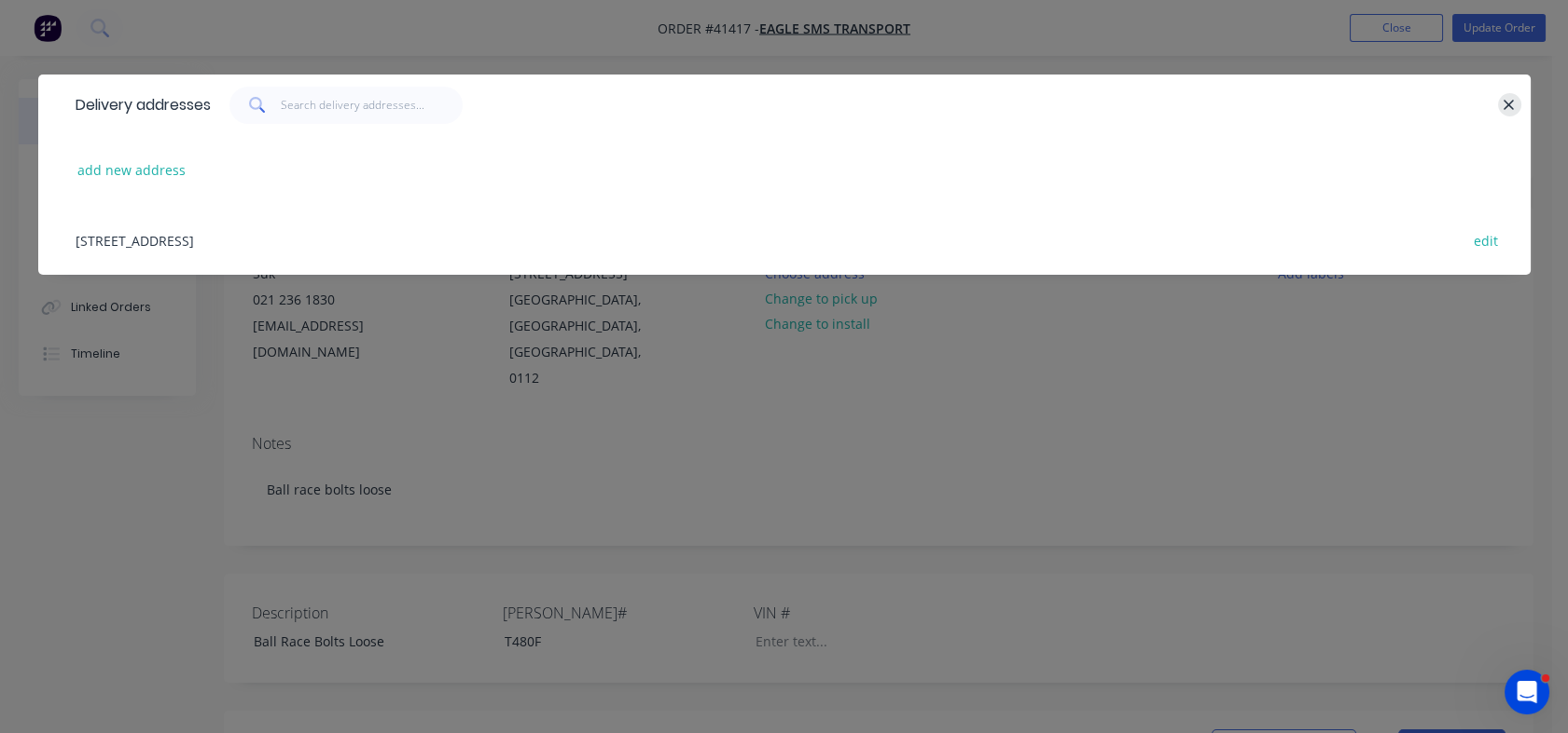
click at [1509, 108] on icon "button" at bounding box center [1508, 105] width 12 height 17
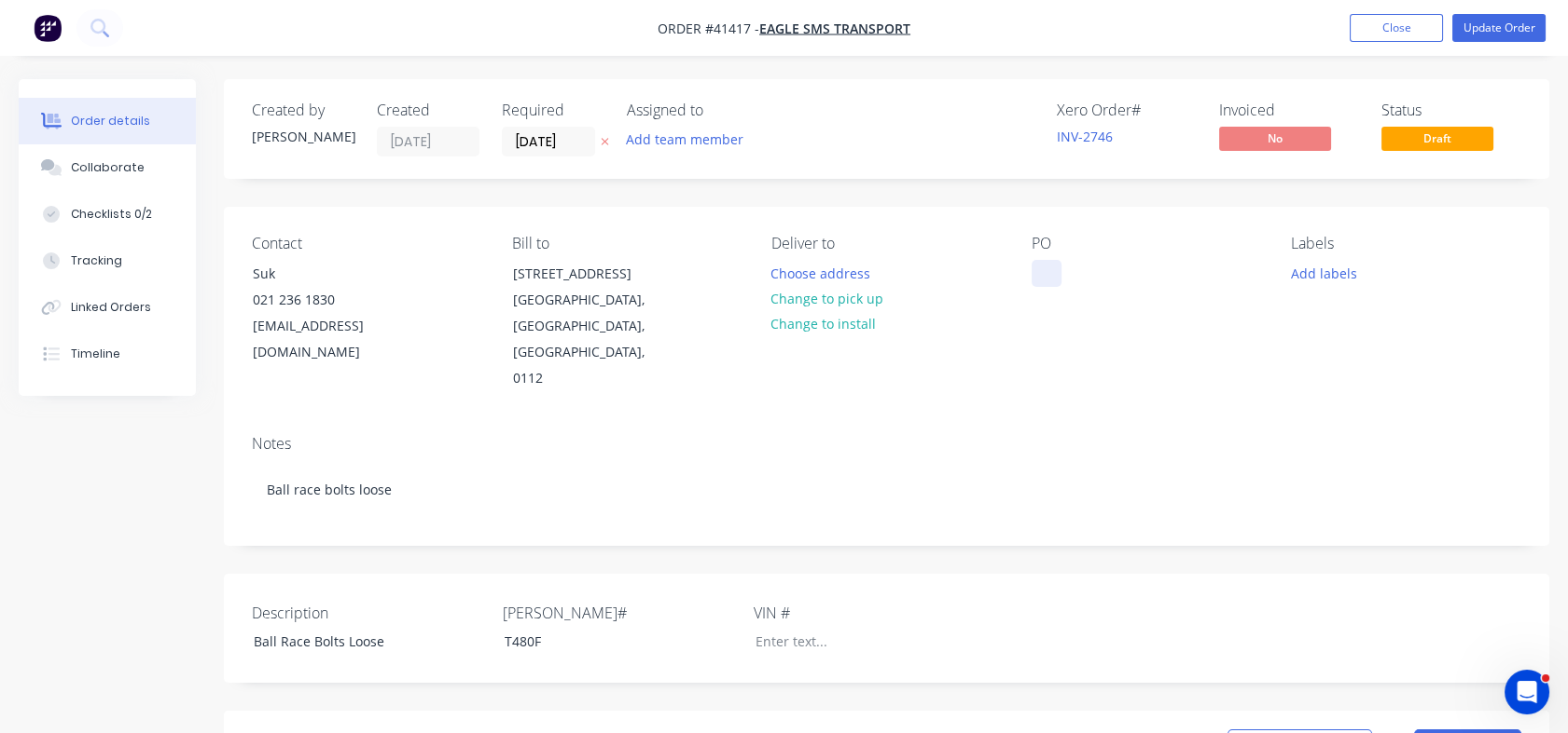
click at [1042, 281] on div at bounding box center [1046, 273] width 29 height 27
paste div
click at [1064, 366] on div "Contact Suk 021 236 1830 singhsukhvir588@gmail.com Bill to 35A Dundas Road Rive…" at bounding box center [885, 314] width 1325 height 214
click at [1491, 31] on button "Update Order" at bounding box center [1498, 27] width 93 height 28
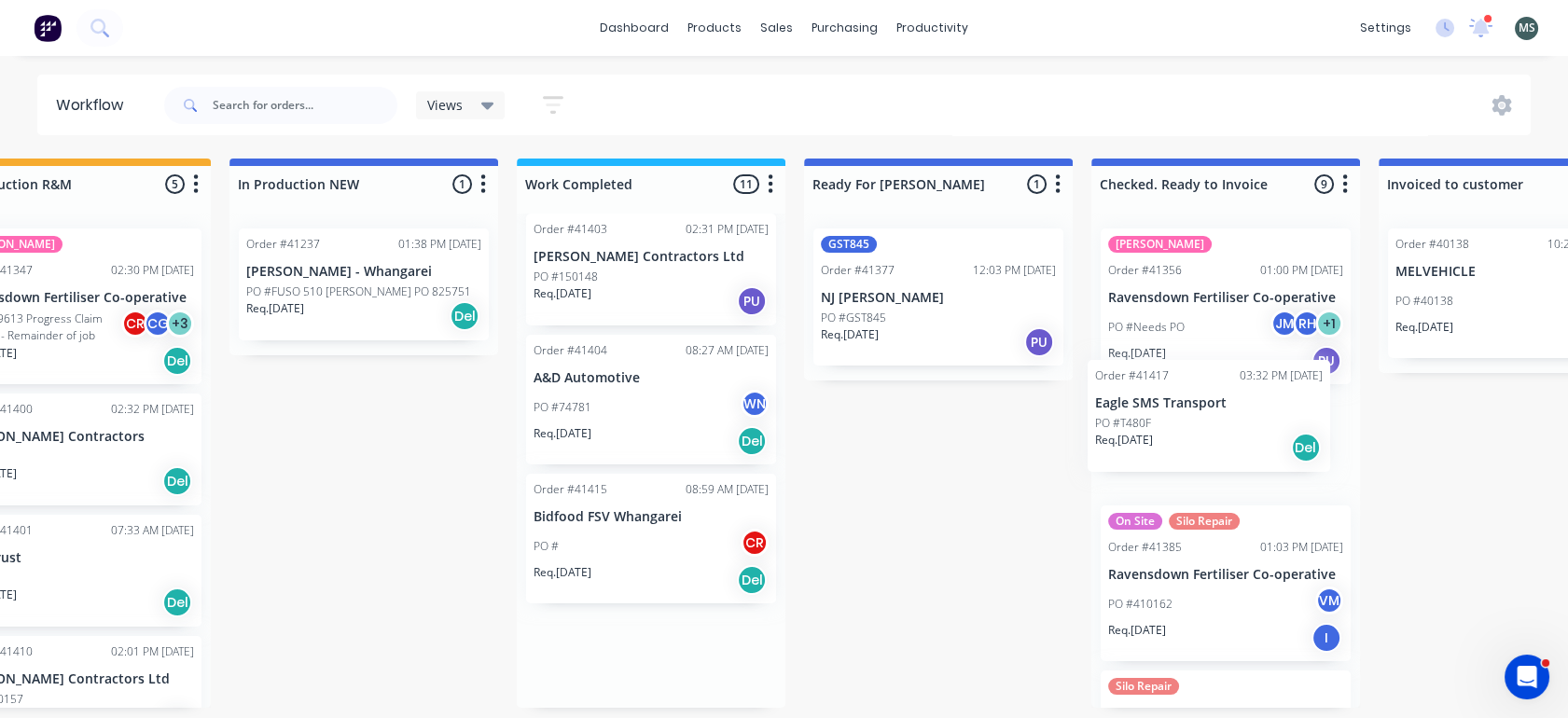
scroll to position [5, 682]
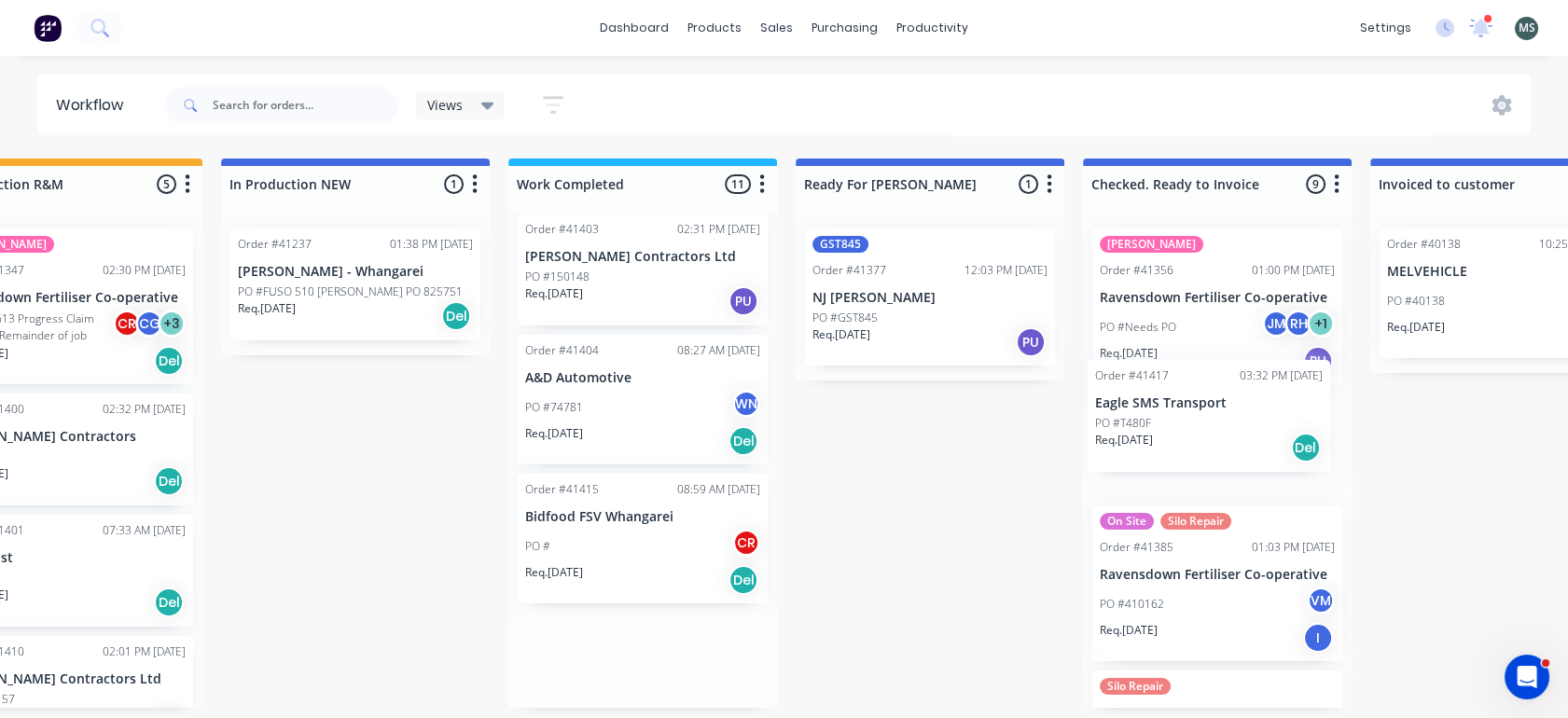
drag, startPoint x: 692, startPoint y: 665, endPoint x: 1246, endPoint y: 437, distance: 599.1
click at [1246, 437] on div "Submitted 6 Status colour #273444 hex #273444 Save Cancel Summaries Total order…" at bounding box center [860, 434] width 3111 height 549
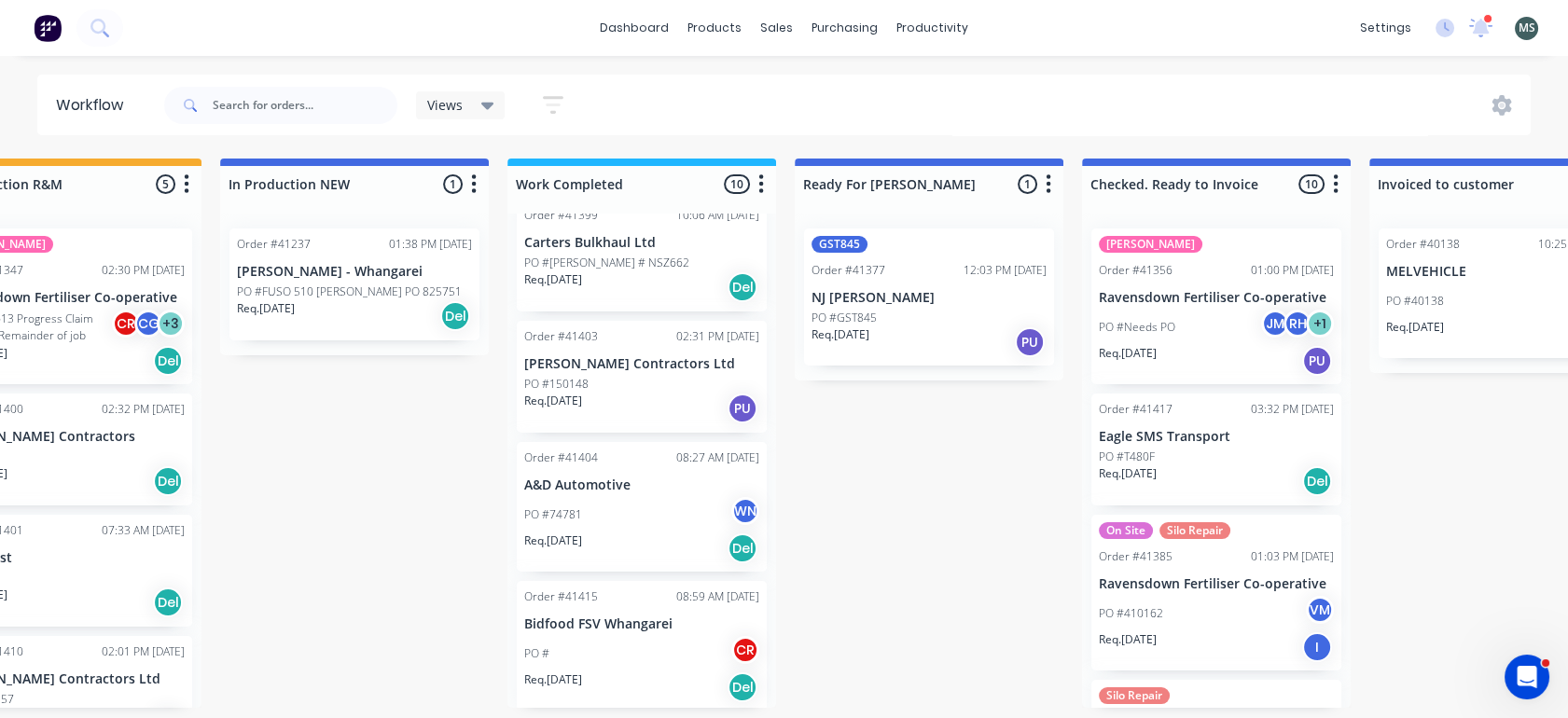
scroll to position [859, 0]
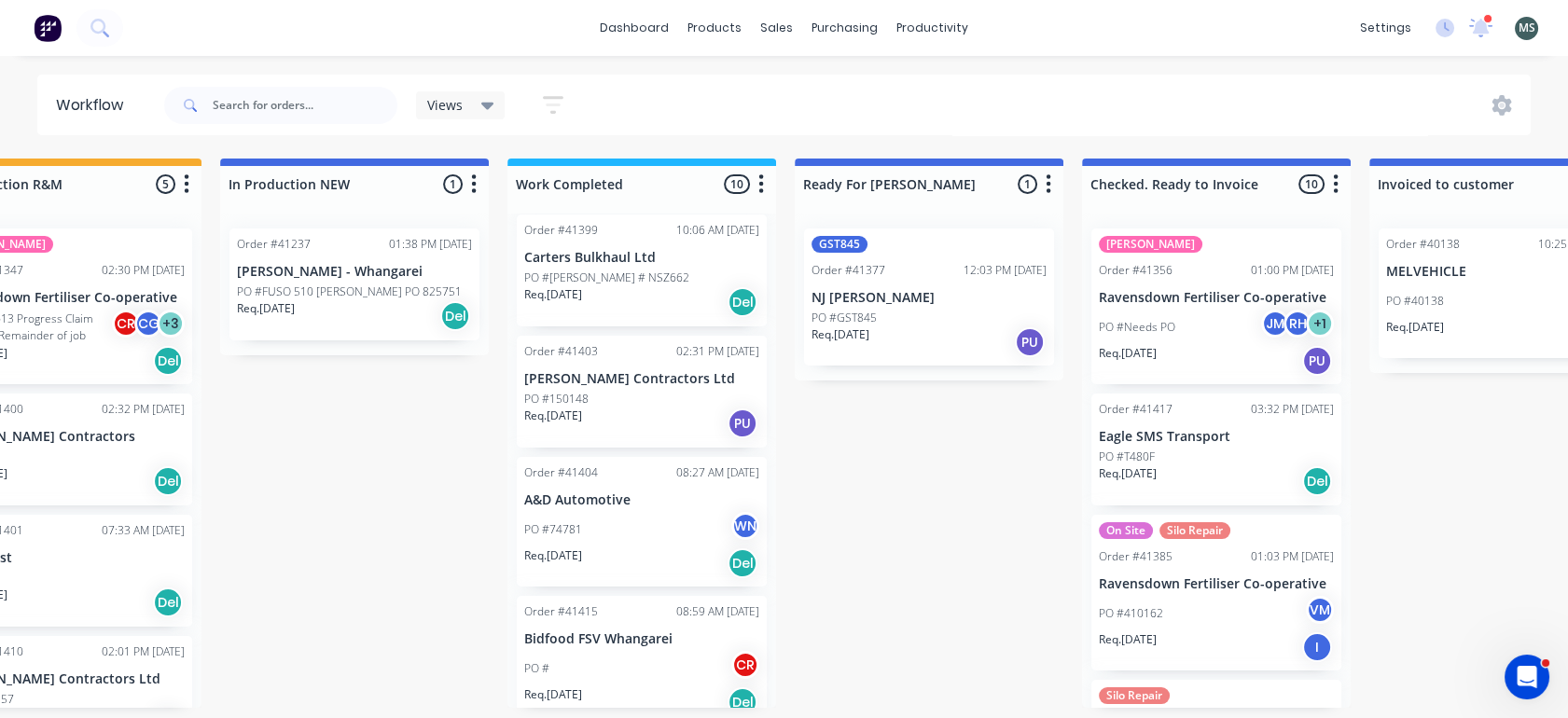
click at [644, 632] on p "Bidfood FSV Whangarei" at bounding box center [641, 640] width 235 height 16
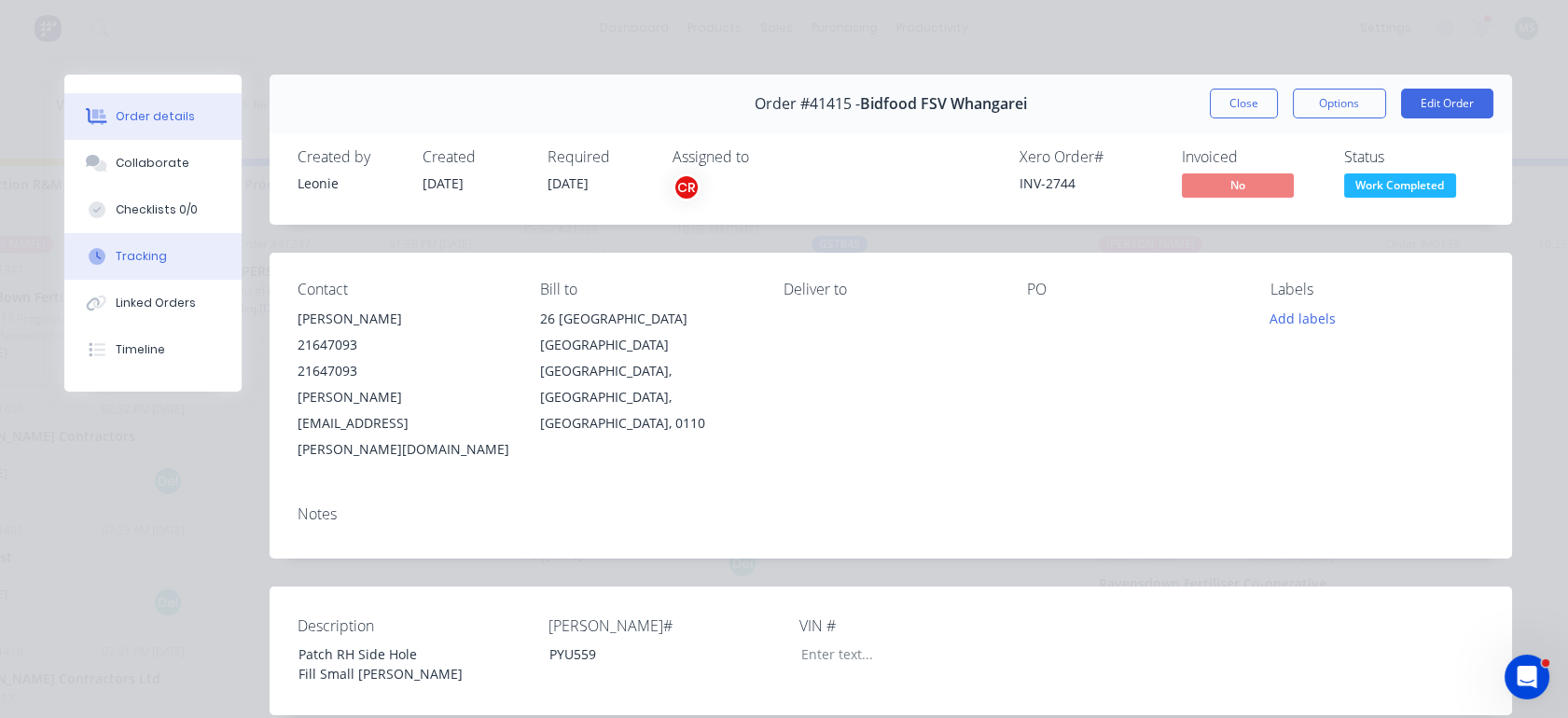
click at [124, 257] on div "Tracking" at bounding box center [141, 256] width 51 height 17
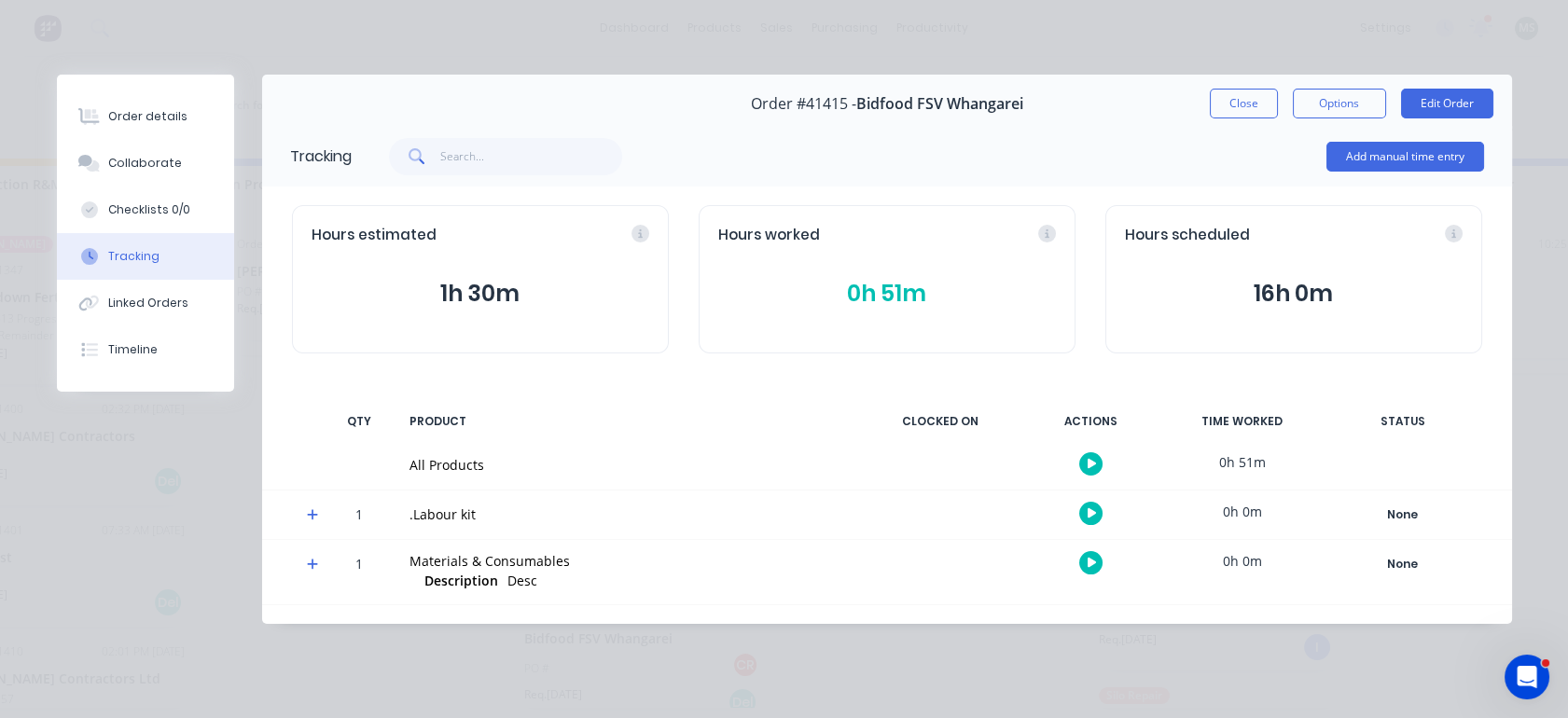
click at [124, 257] on div "Tracking" at bounding box center [133, 256] width 51 height 17
click at [1442, 93] on button "Edit Order" at bounding box center [1446, 103] width 92 height 29
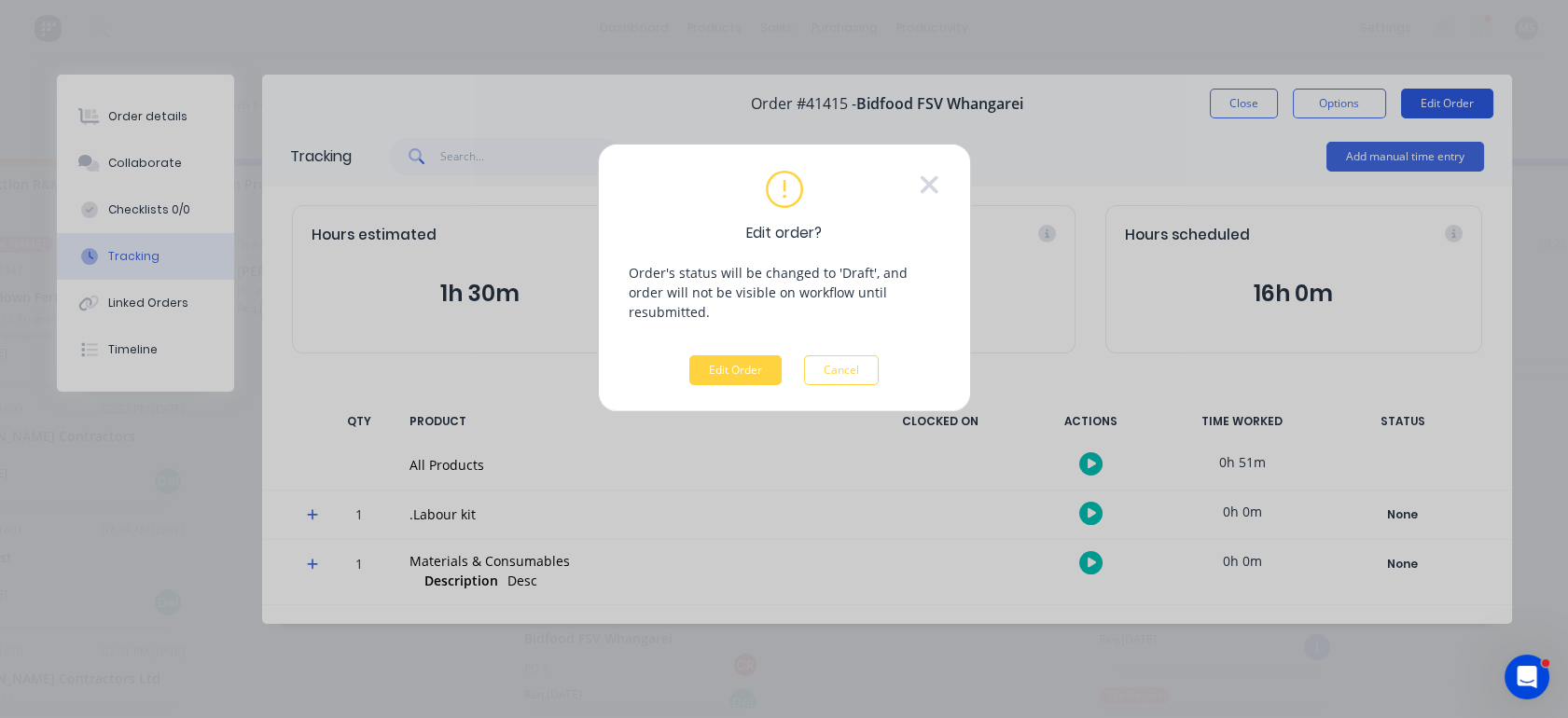
scroll to position [0, 682]
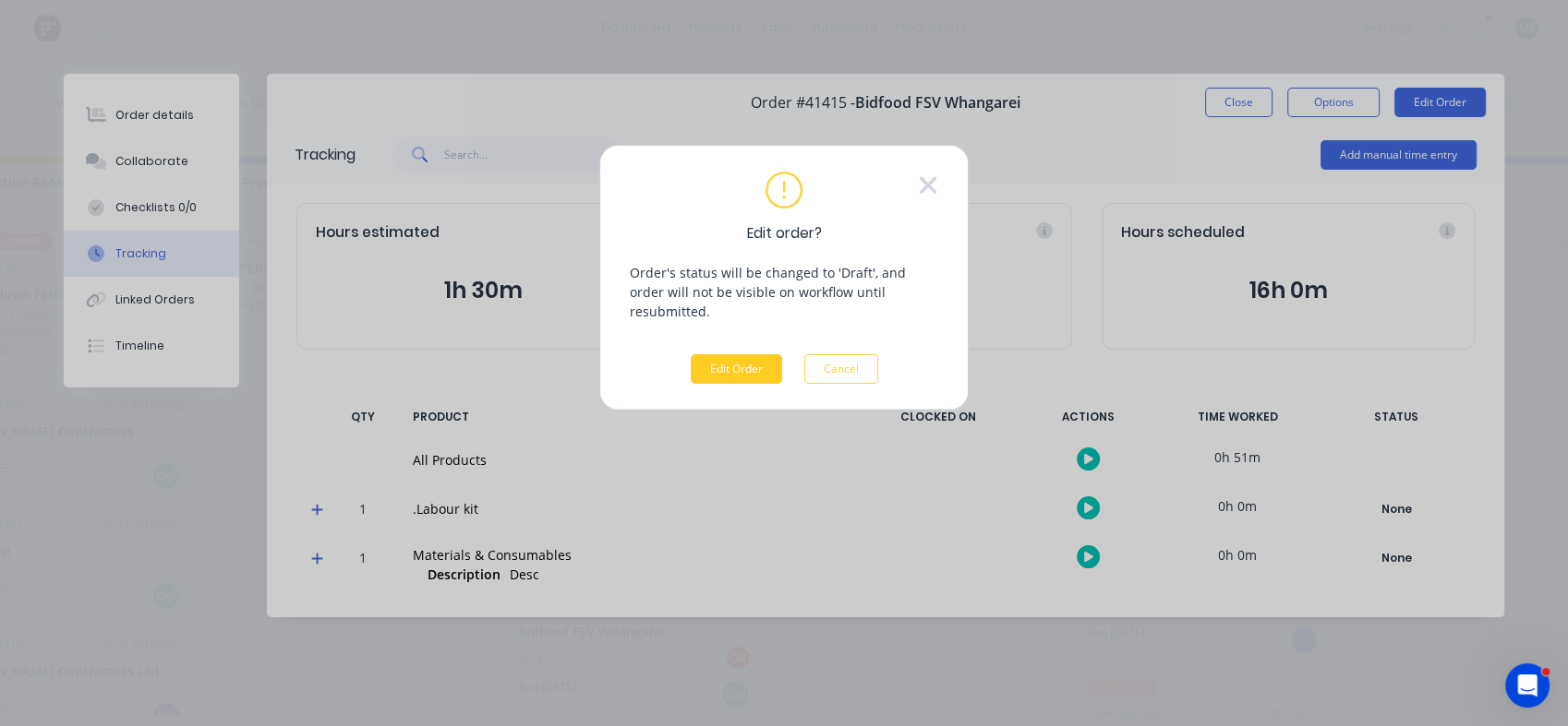
click at [726, 354] on button "Edit Order" at bounding box center [736, 369] width 91 height 29
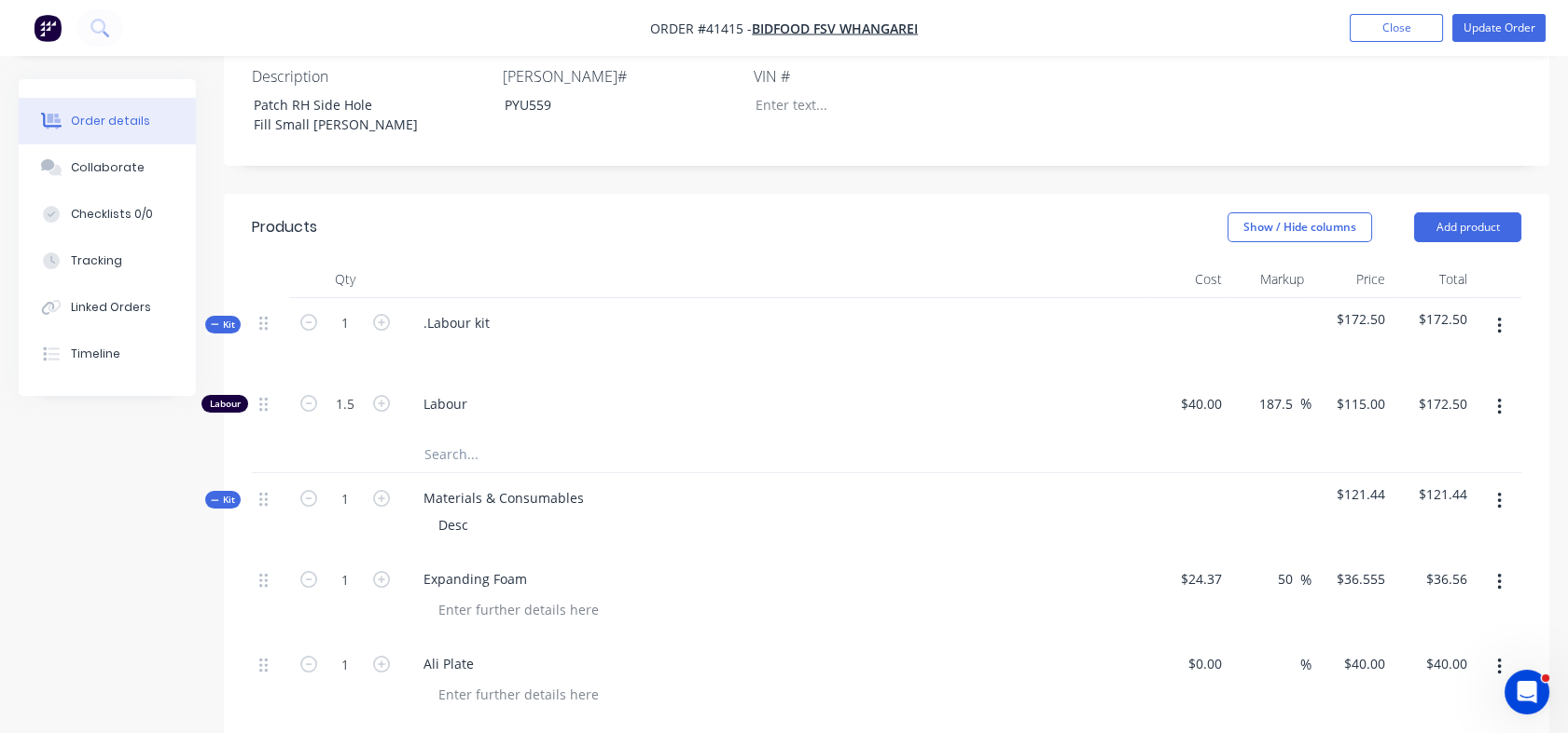
scroll to position [667, 0]
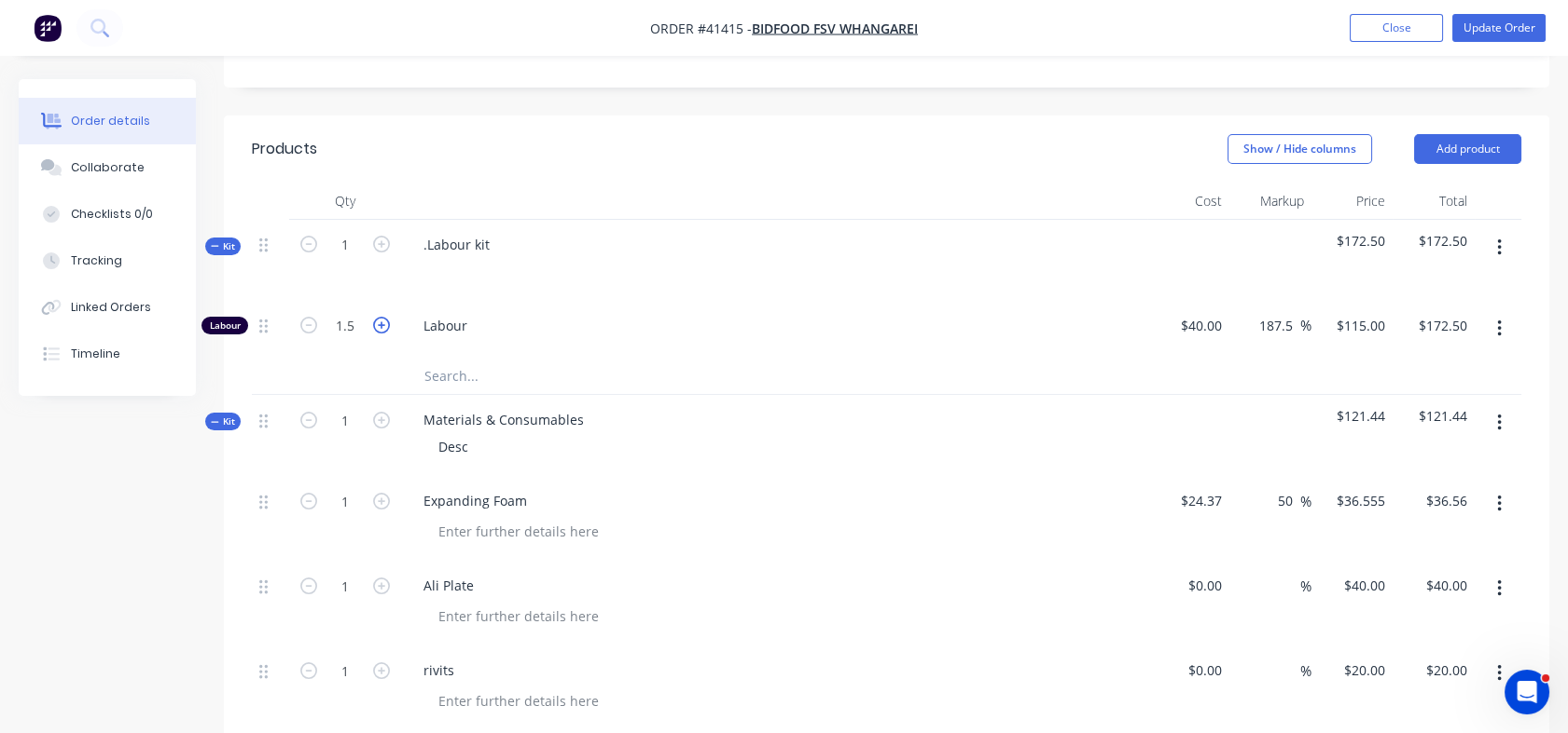
click at [374, 317] on icon "button" at bounding box center [380, 324] width 17 height 17
type input "2.5"
type input "$287.50"
click at [346, 231] on input "1" at bounding box center [344, 245] width 48 height 28
type input "2.5"
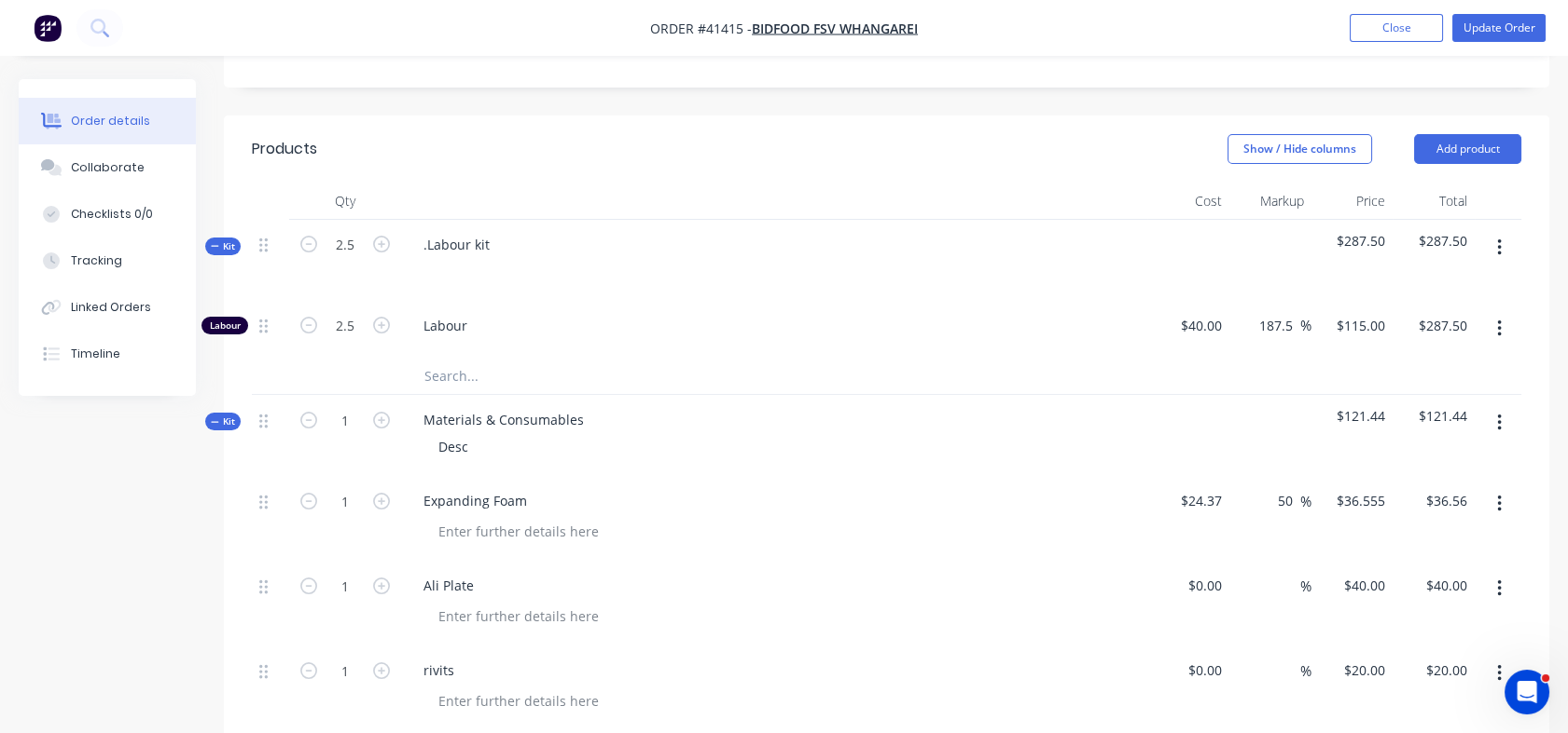
type input "6.25"
type input "$718.75"
click at [366, 301] on div "6.25" at bounding box center [345, 329] width 112 height 57
click at [354, 313] on input "6.25" at bounding box center [344, 326] width 48 height 28
type input "2.5"
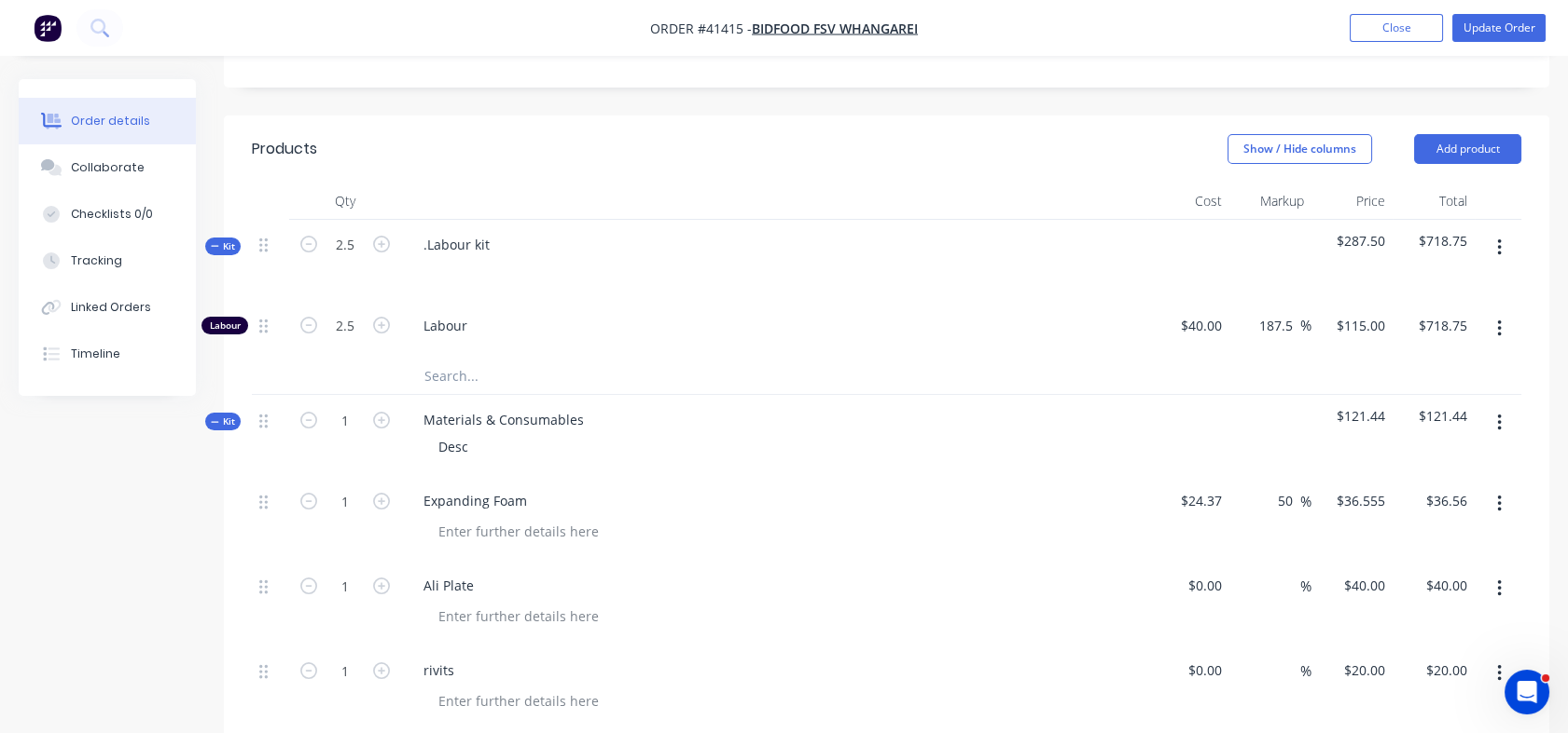
type input "$287.50"
click at [528, 301] on div "Labour" at bounding box center [774, 329] width 746 height 57
click at [1180, 301] on div "40 $40.00" at bounding box center [1189, 329] width 82 height 57
type input "$37.00"
type input "$106.375"
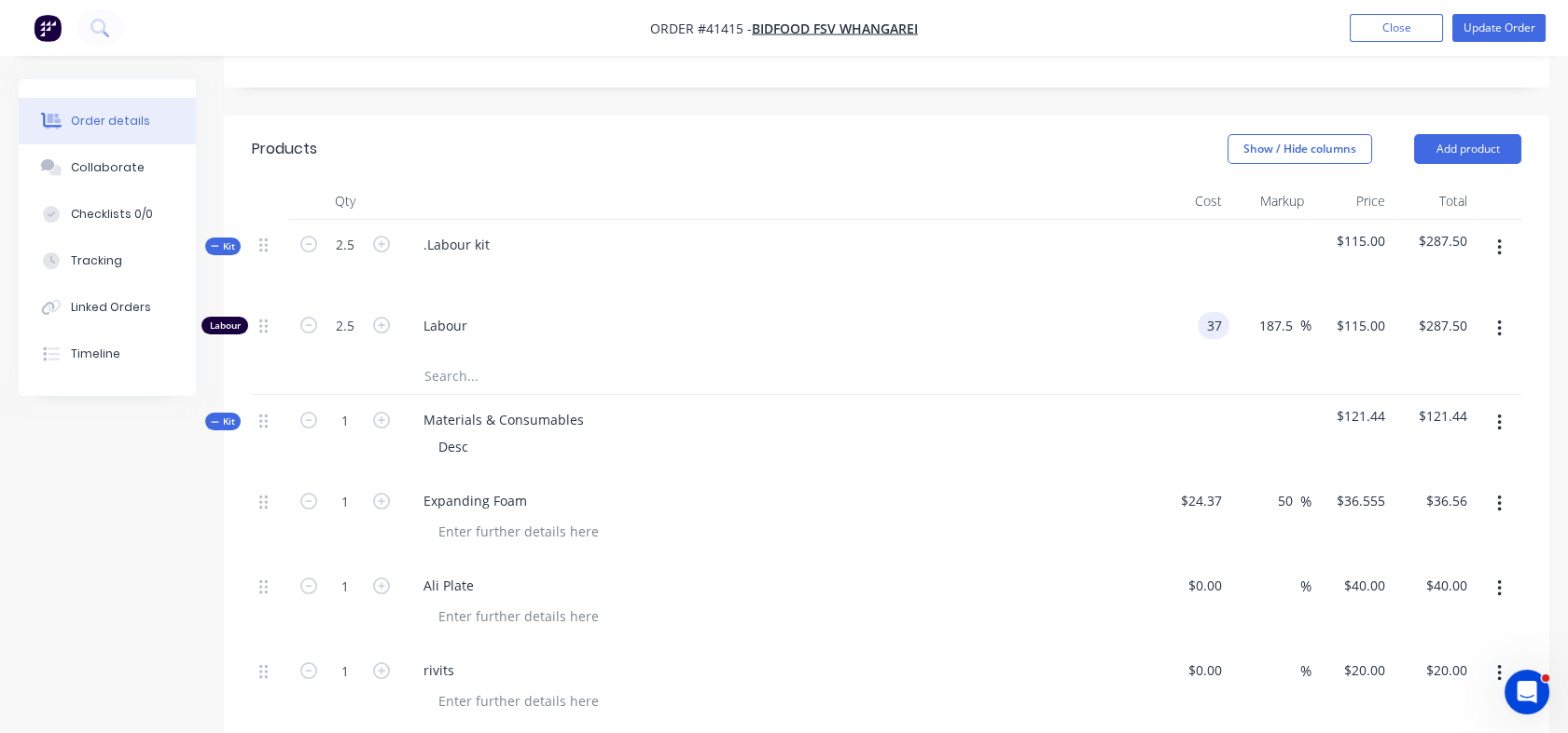
type input "$265.94"
click at [1121, 433] on div "Desc" at bounding box center [775, 447] width 732 height 27
click at [1339, 313] on input "106.375" at bounding box center [1359, 326] width 66 height 27
type input "115"
type input "210.81"
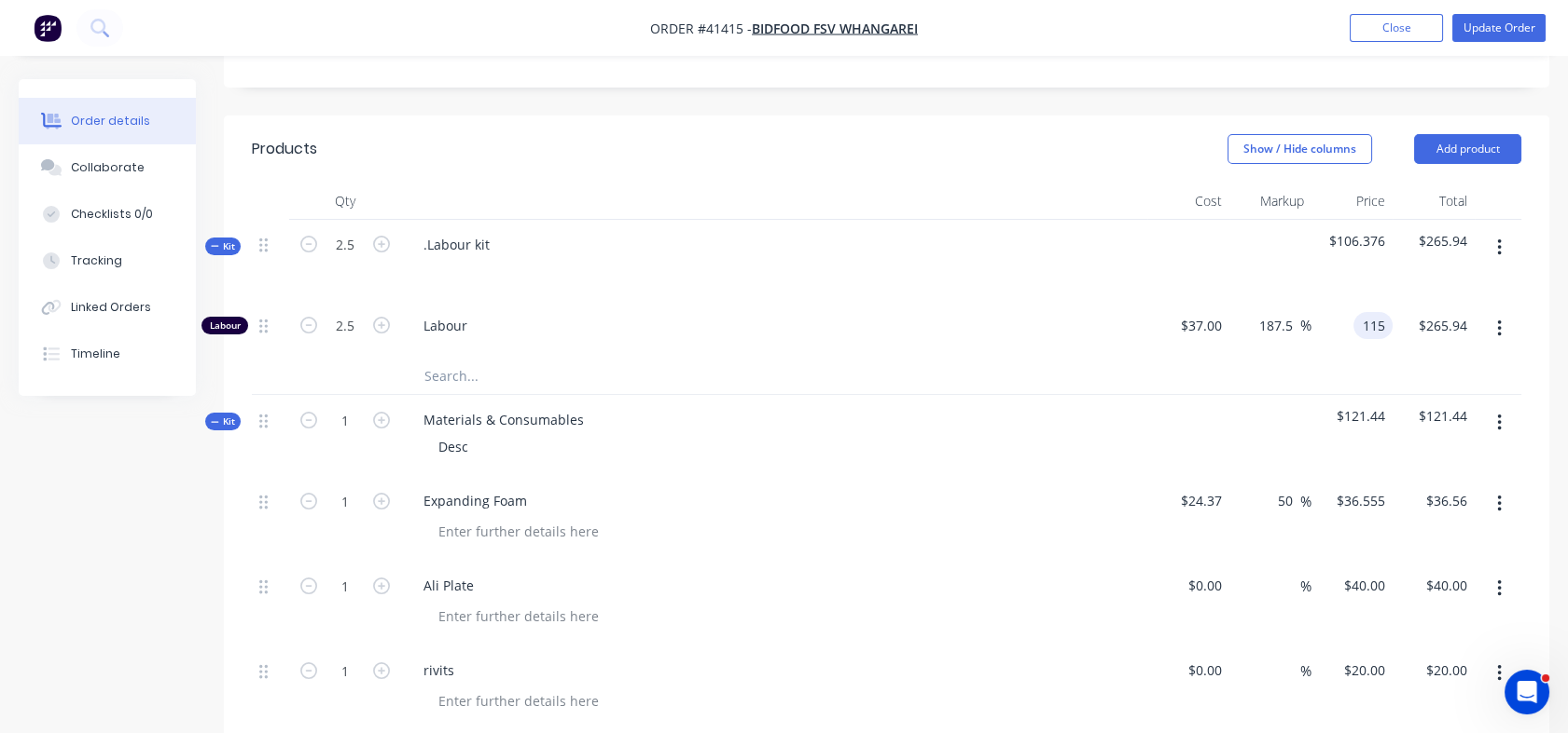
type input "$115.00"
type input "$287.50"
click at [1247, 357] on div at bounding box center [886, 375] width 1269 height 38
click at [1278, 487] on input "50" at bounding box center [1288, 501] width 25 height 27
drag, startPoint x: 1278, startPoint y: 421, endPoint x: 1290, endPoint y: 421, distance: 12.0
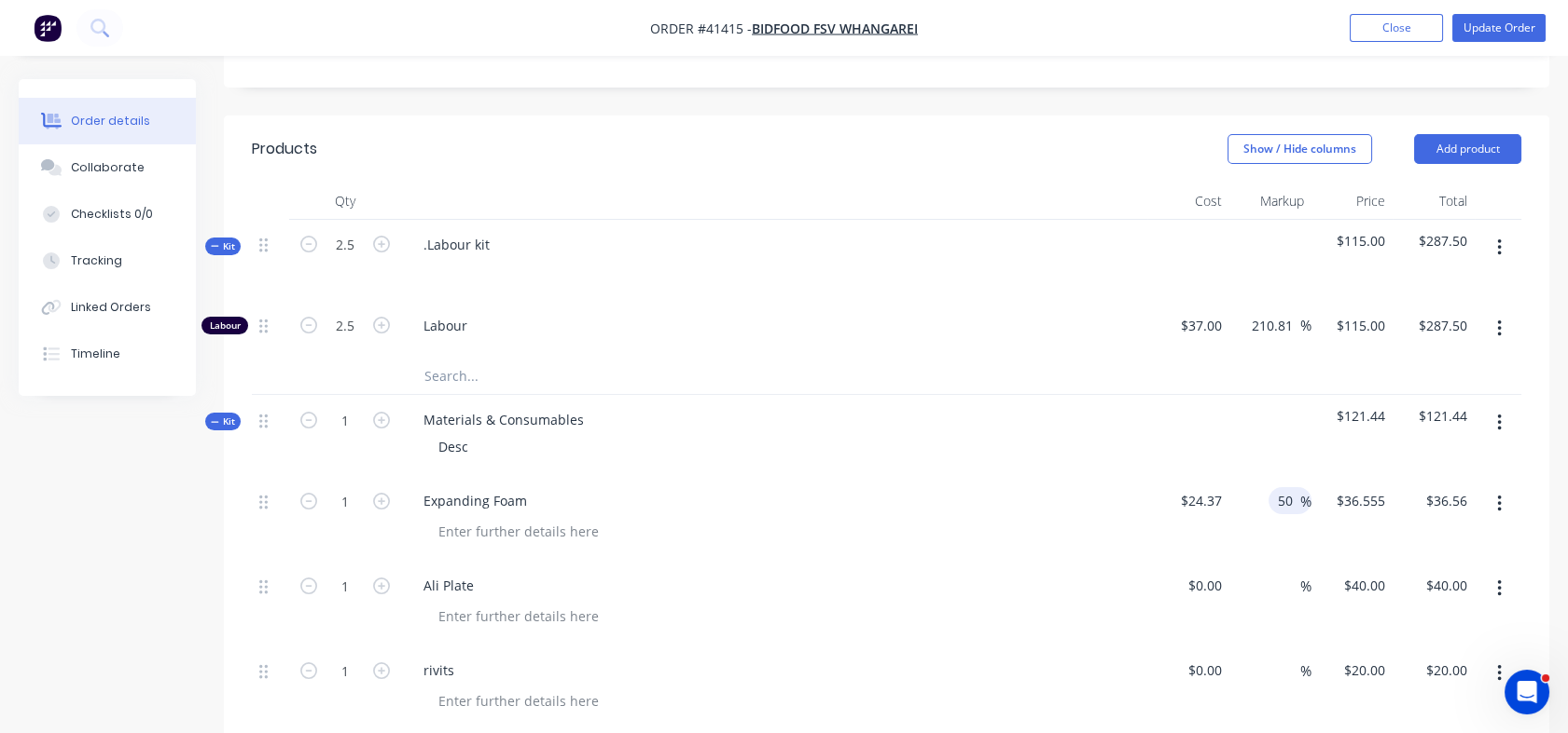
click at [1290, 487] on input "50" at bounding box center [1288, 501] width 25 height 27
type input "100"
type input "$48.74"
click at [1282, 562] on div "%" at bounding box center [1270, 604] width 82 height 85
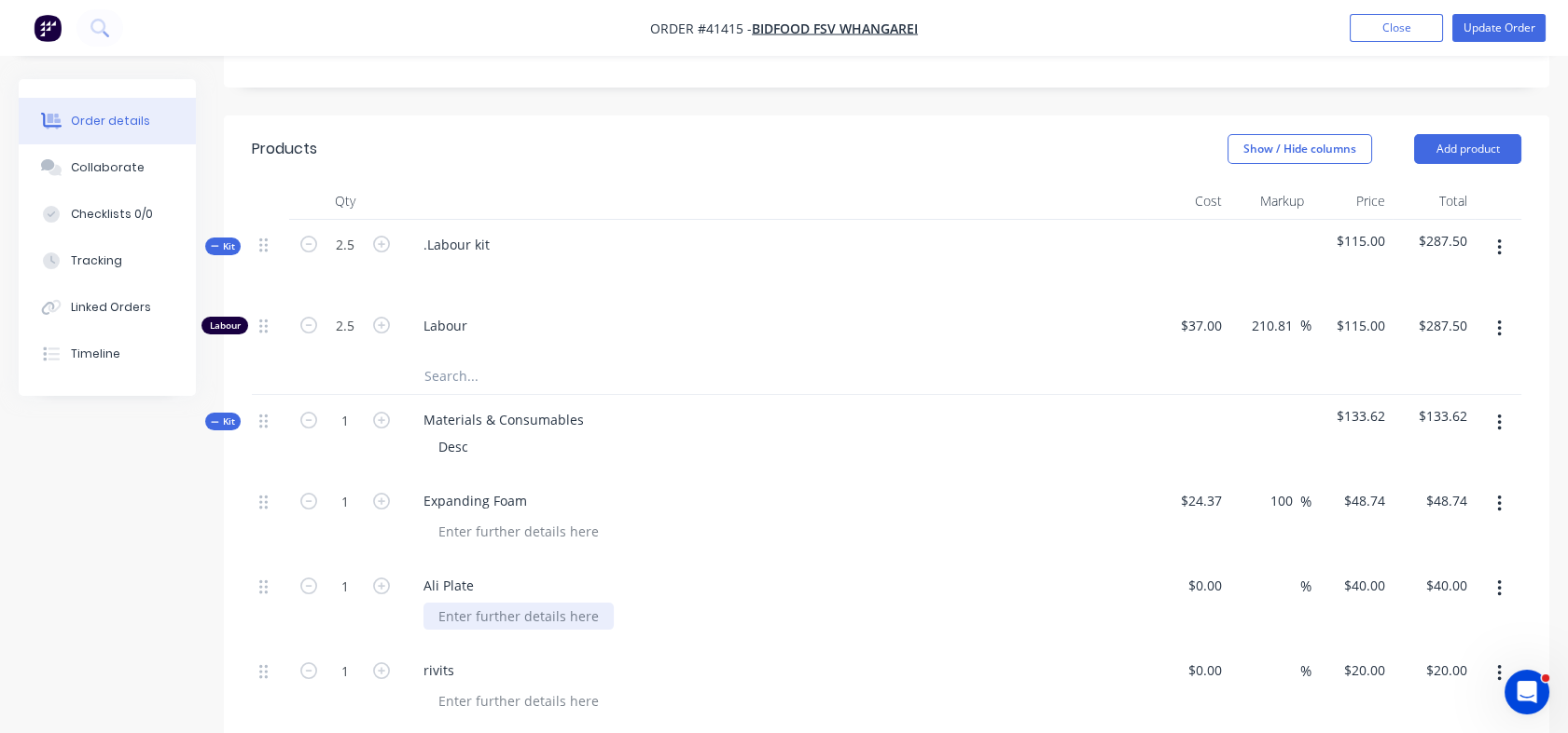
click at [462, 603] on div at bounding box center [519, 616] width 190 height 27
click at [461, 603] on div "200x" at bounding box center [453, 616] width 59 height 27
click at [465, 572] on div "Ali Plate" at bounding box center [449, 586] width 80 height 27
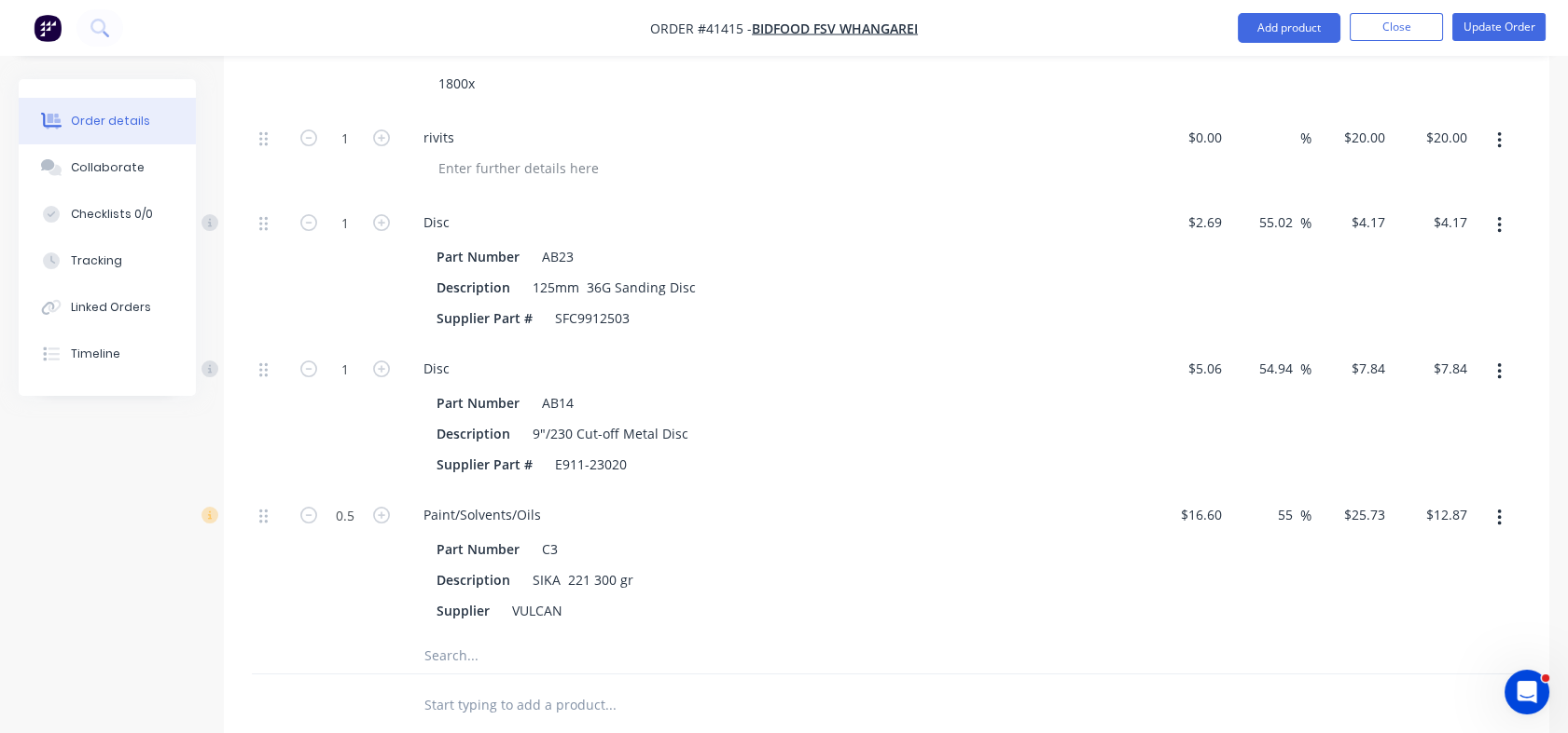
scroll to position [1214, 0]
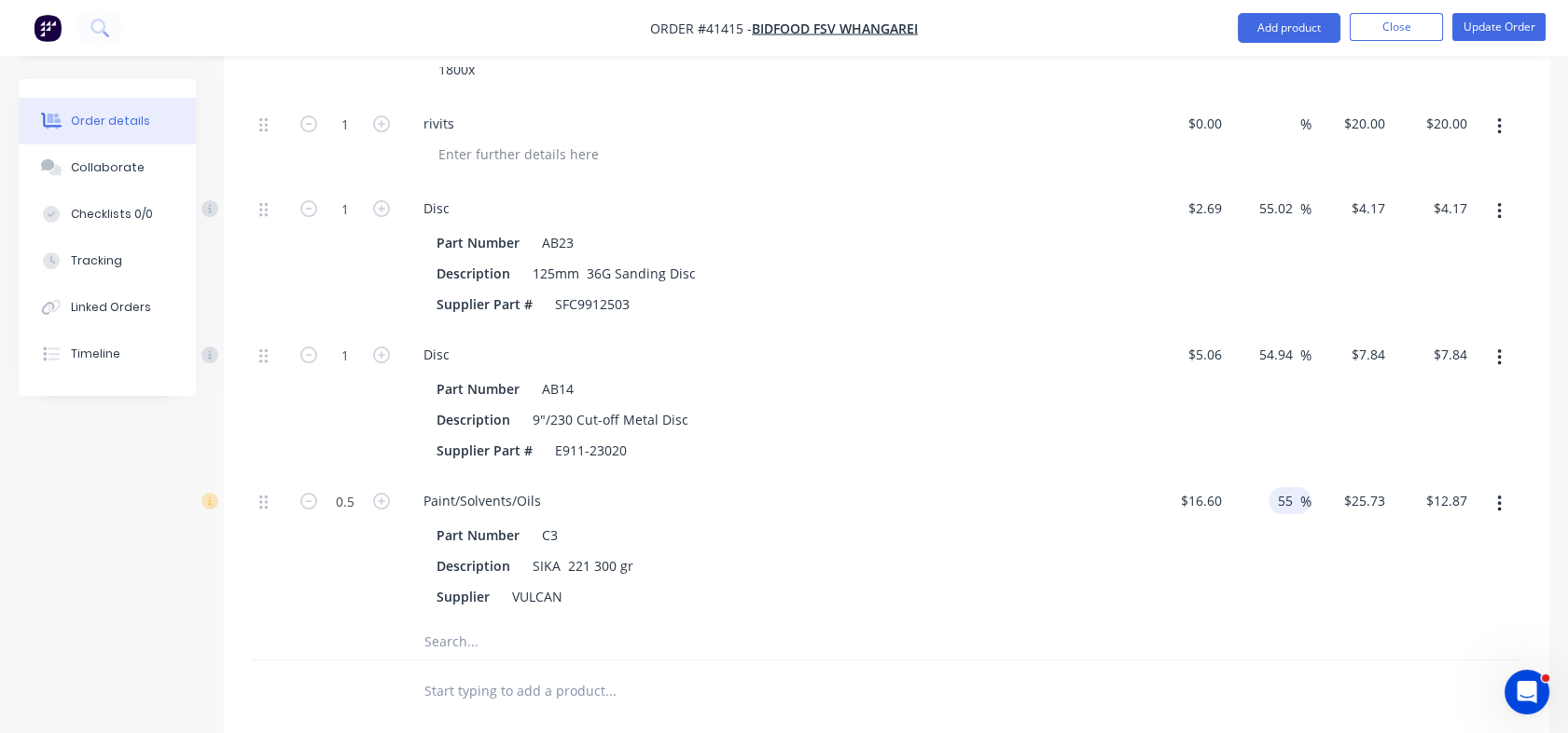
click at [1276, 487] on input "55" at bounding box center [1288, 501] width 25 height 27
drag, startPoint x: 1276, startPoint y: 427, endPoint x: 1292, endPoint y: 427, distance: 16.0
click at [1292, 487] on input "55" at bounding box center [1288, 501] width 25 height 27
type input "150"
type input "$41.50"
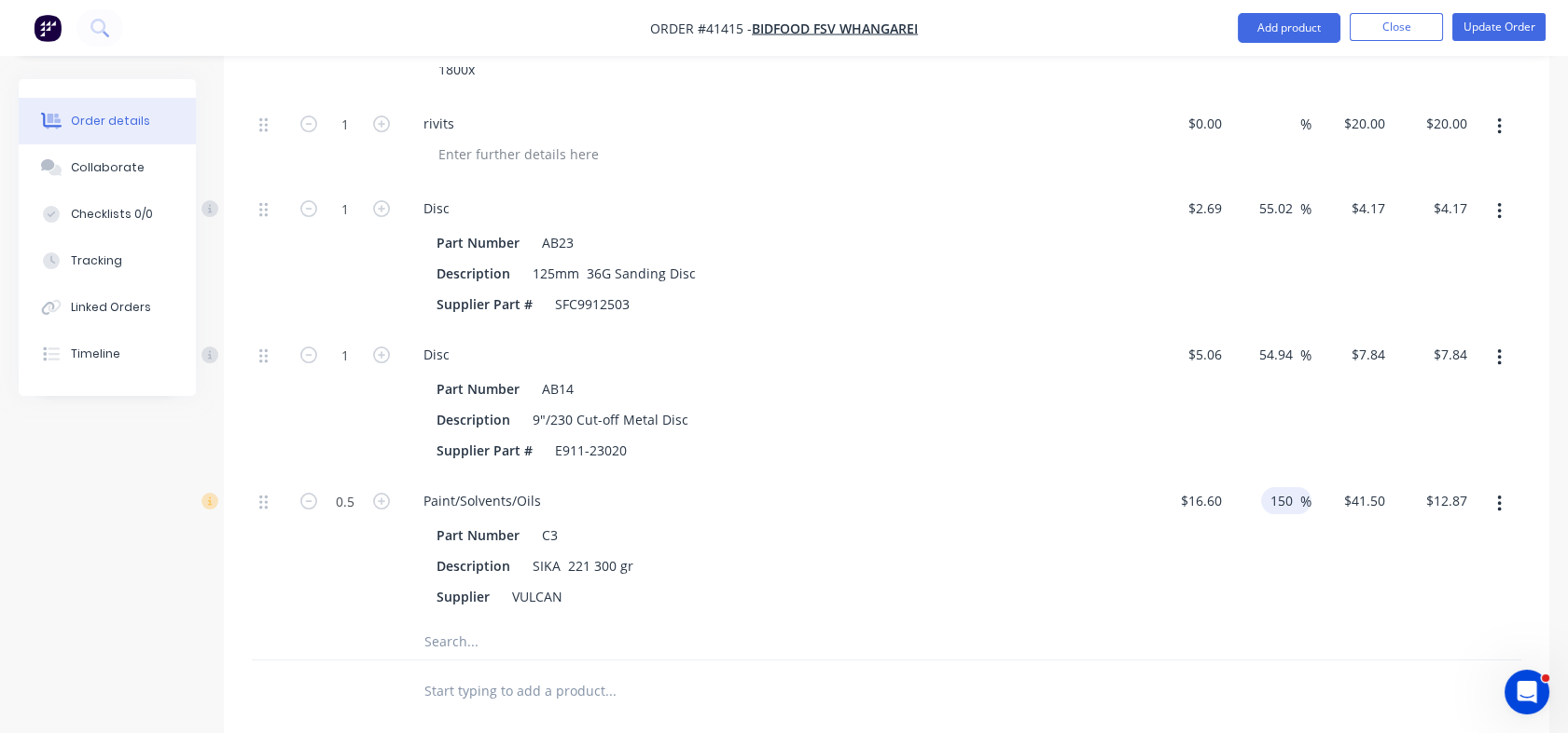
type input "$20.75"
click at [1293, 378] on div "54.94 54.94 %" at bounding box center [1270, 403] width 82 height 146
click at [1254, 341] on div "54.94 54.94 %" at bounding box center [1280, 355] width 62 height 27
drag, startPoint x: 1261, startPoint y: 276, endPoint x: 1291, endPoint y: 276, distance: 30.0
click at [1291, 341] on input "54.94" at bounding box center [1279, 355] width 43 height 27
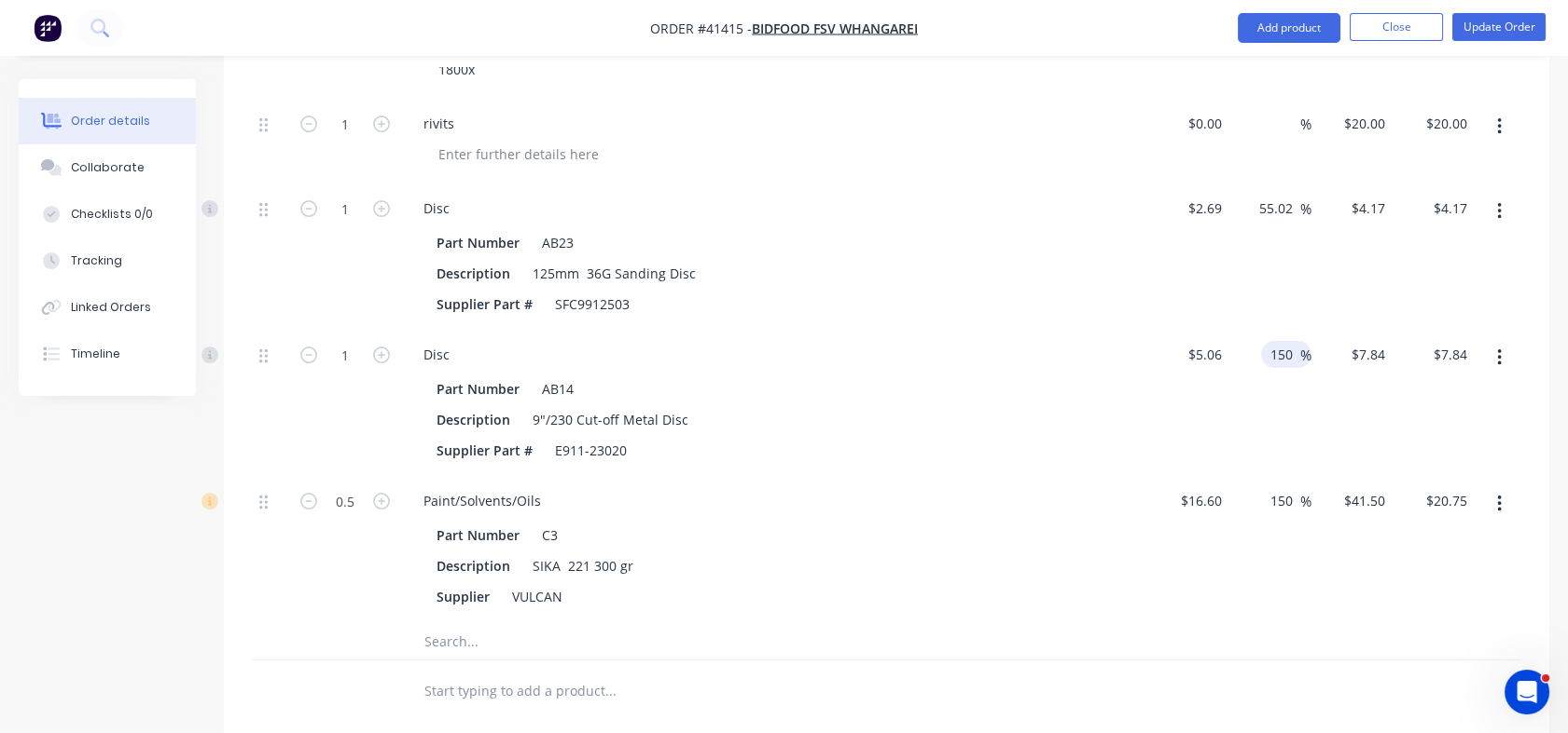
type input "150"
type input "$12.65"
click at [1284, 238] on div "55.02 55.02 %" at bounding box center [1270, 256] width 82 height 146
drag, startPoint x: 1258, startPoint y: 121, endPoint x: 1293, endPoint y: 120, distance: 35.0
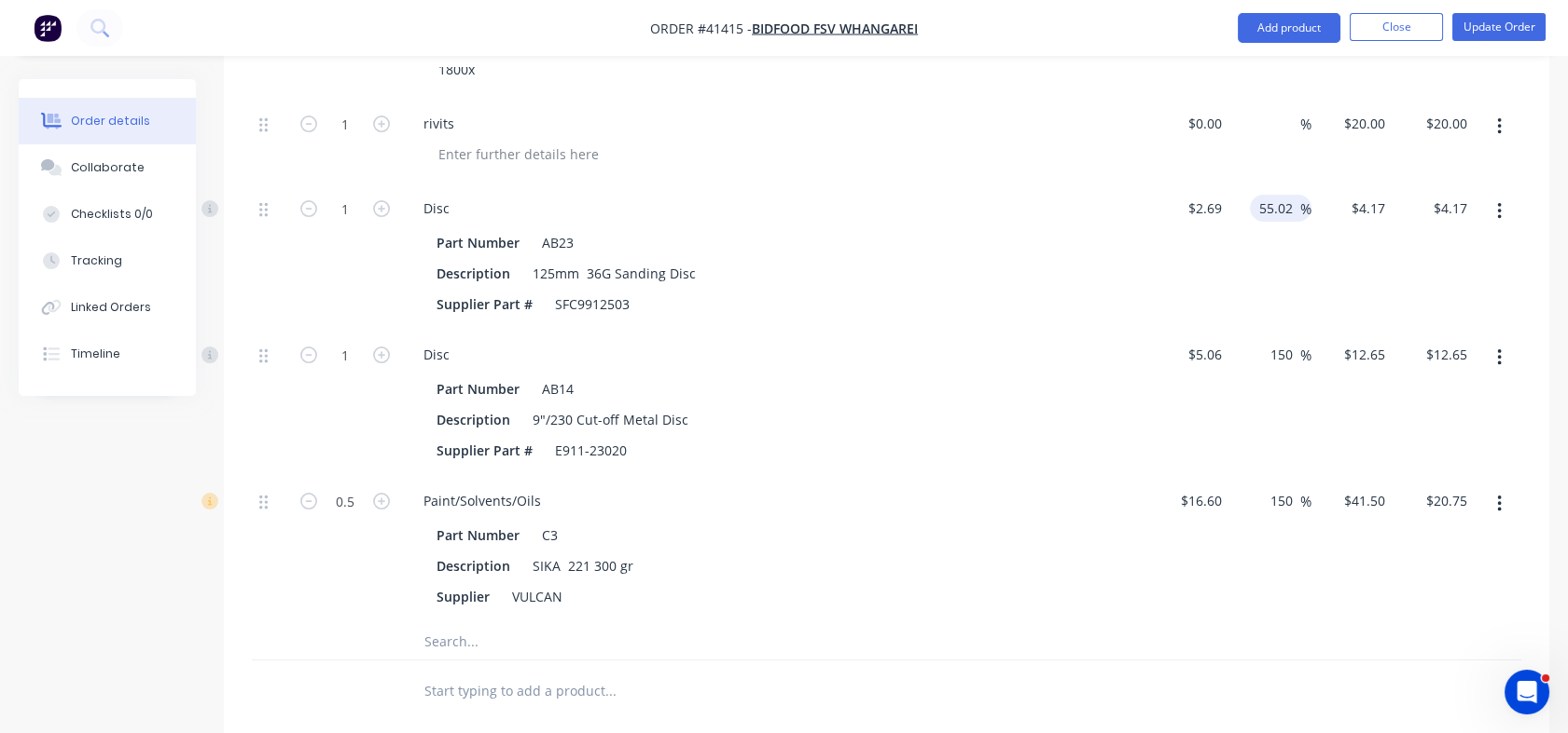
click at [1293, 195] on input "55.02" at bounding box center [1279, 209] width 43 height 27
type input "150"
type input "$6.725"
type input "$6.73"
click at [1273, 208] on div "150 150 %" at bounding box center [1270, 256] width 82 height 146
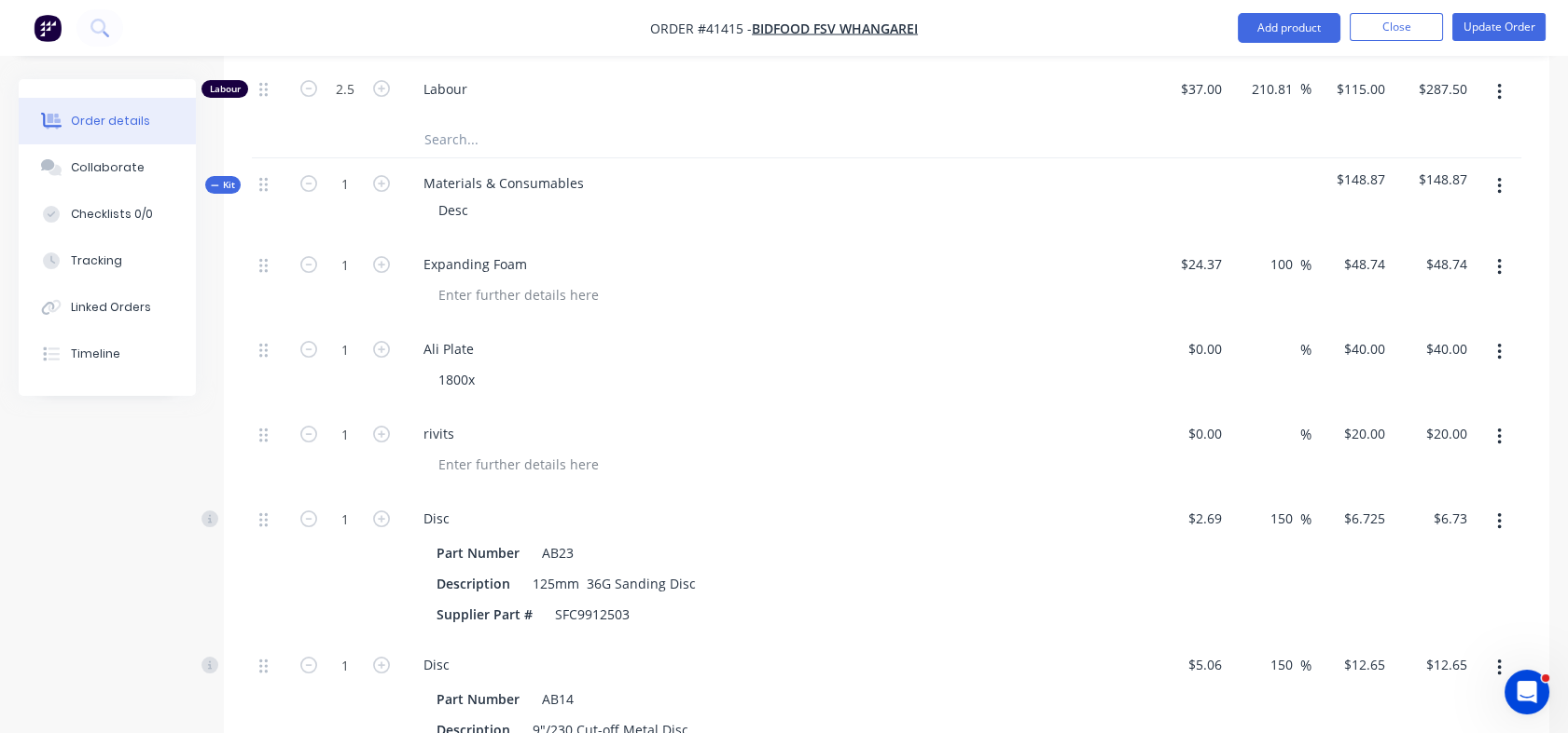
scroll to position [903, 0]
click at [447, 422] on div "rivits" at bounding box center [439, 436] width 61 height 27
drag, startPoint x: 458, startPoint y: 357, endPoint x: 416, endPoint y: 359, distance: 42.0
click at [416, 422] on div "rivits" at bounding box center [439, 436] width 61 height 27
click at [464, 337] on div "Ali Plate" at bounding box center [449, 351] width 80 height 27
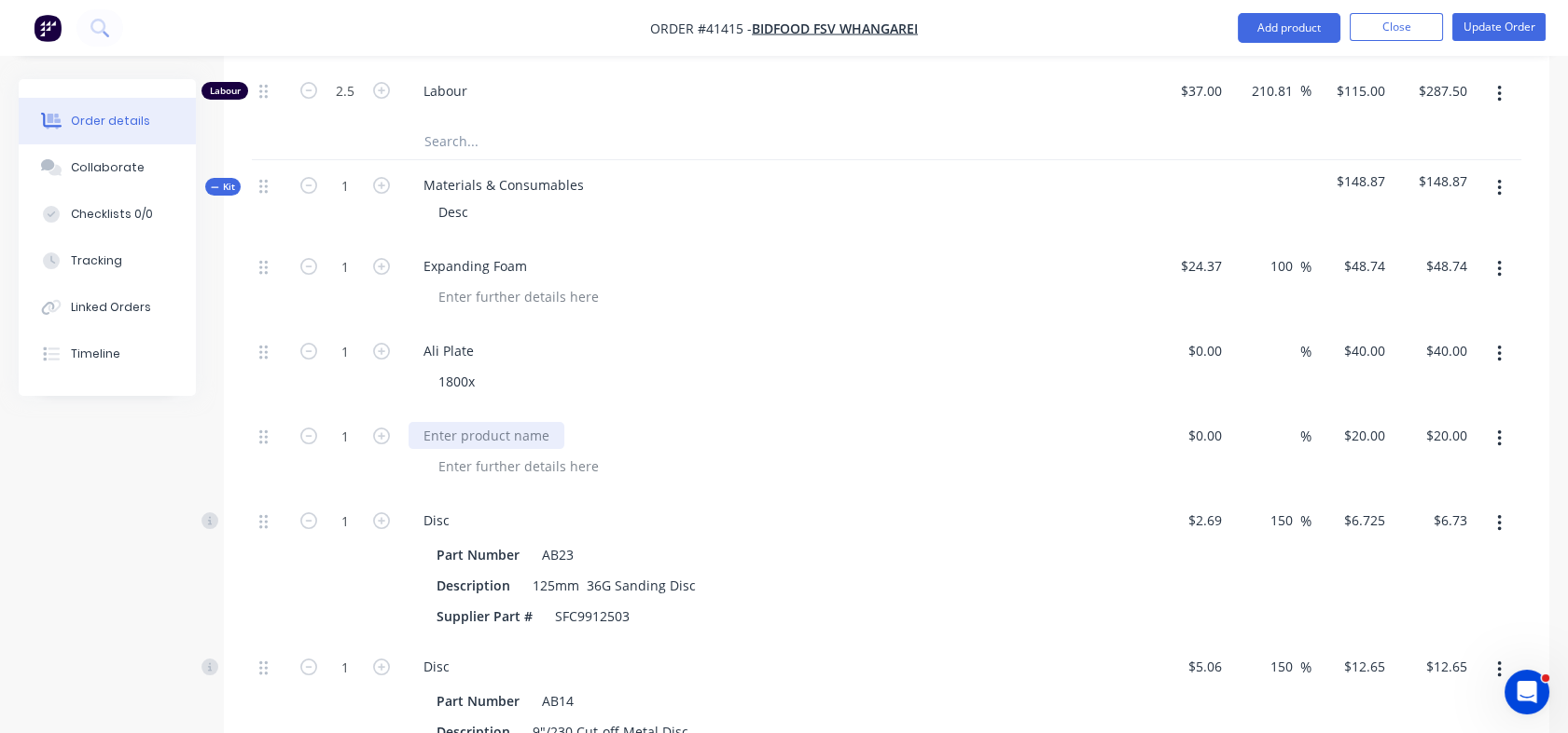
click at [425, 422] on div at bounding box center [486, 436] width 156 height 27
click at [1501, 422] on button "button" at bounding box center [1498, 439] width 44 height 33
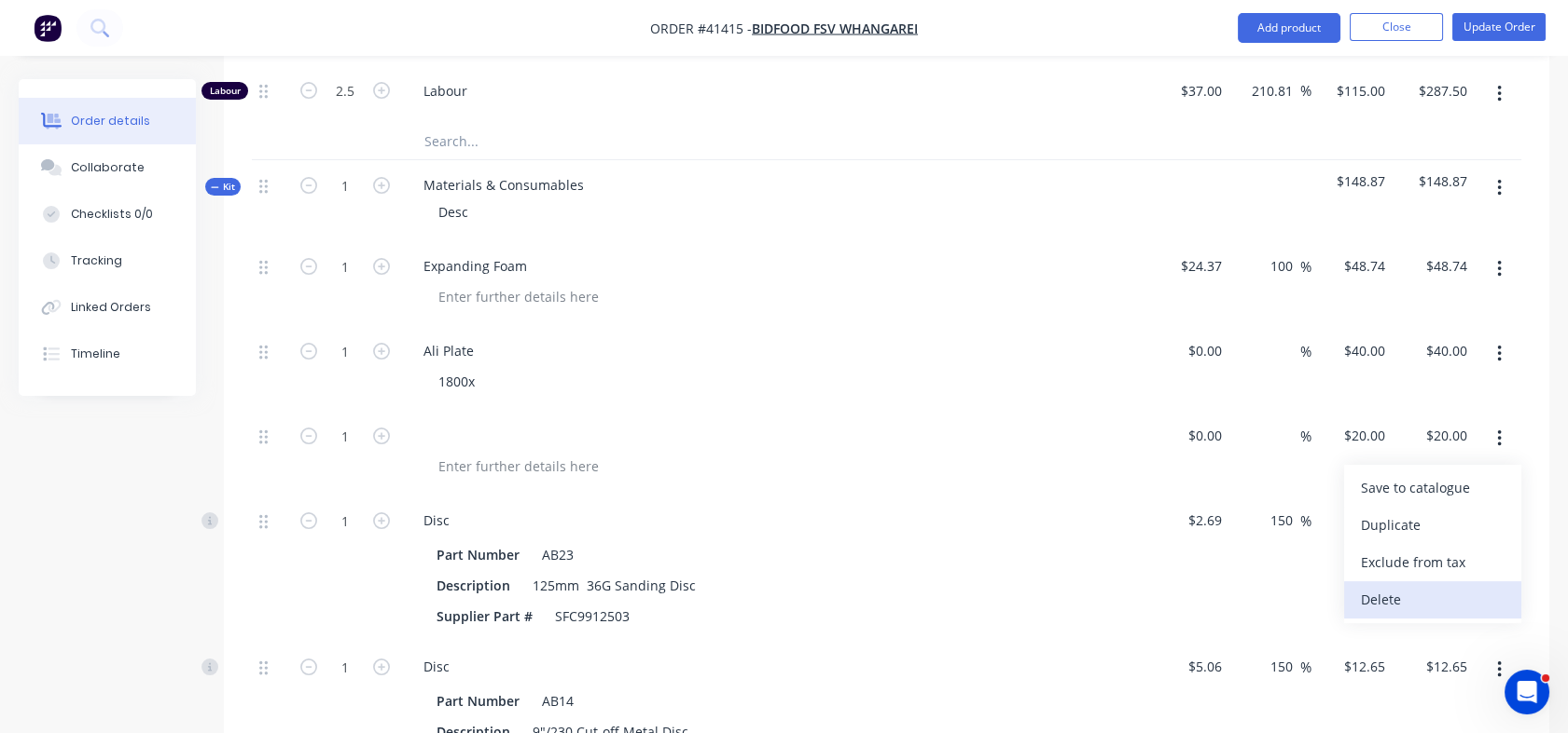
click at [1389, 586] on div "Delete" at bounding box center [1433, 600] width 143 height 27
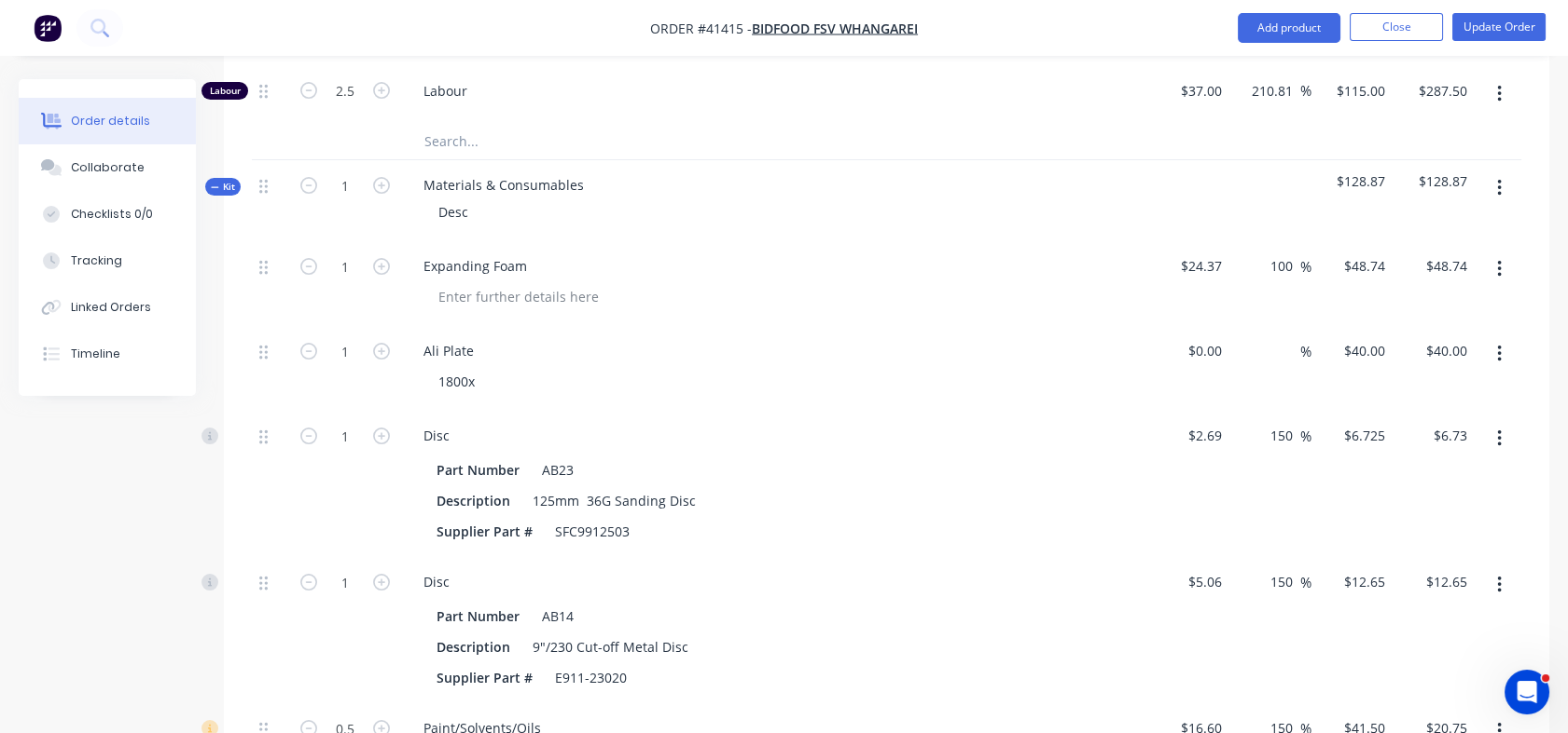
click at [1497, 344] on icon "button" at bounding box center [1498, 354] width 5 height 21
click at [1374, 502] on div "Delete" at bounding box center [1433, 515] width 143 height 27
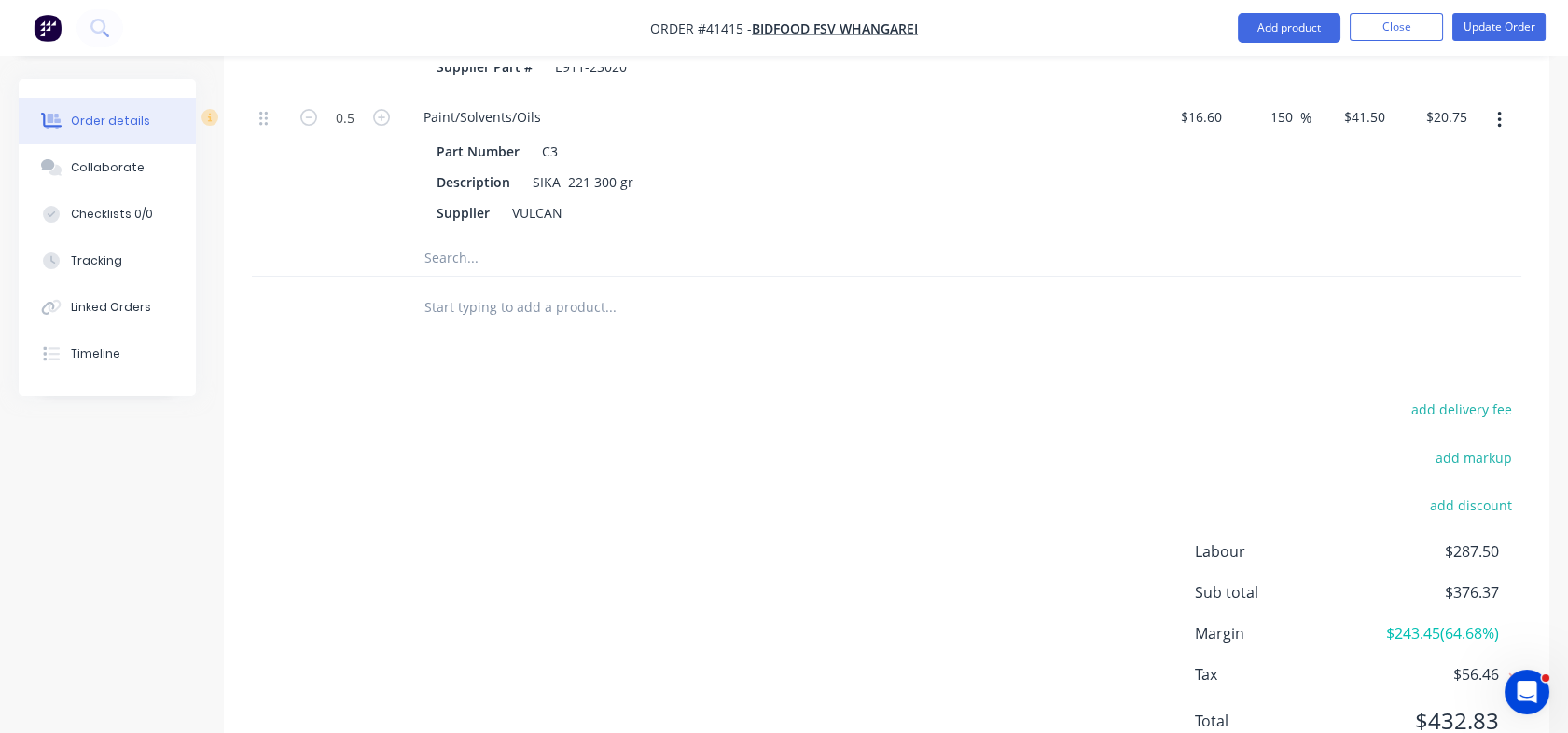
scroll to position [1253, 0]
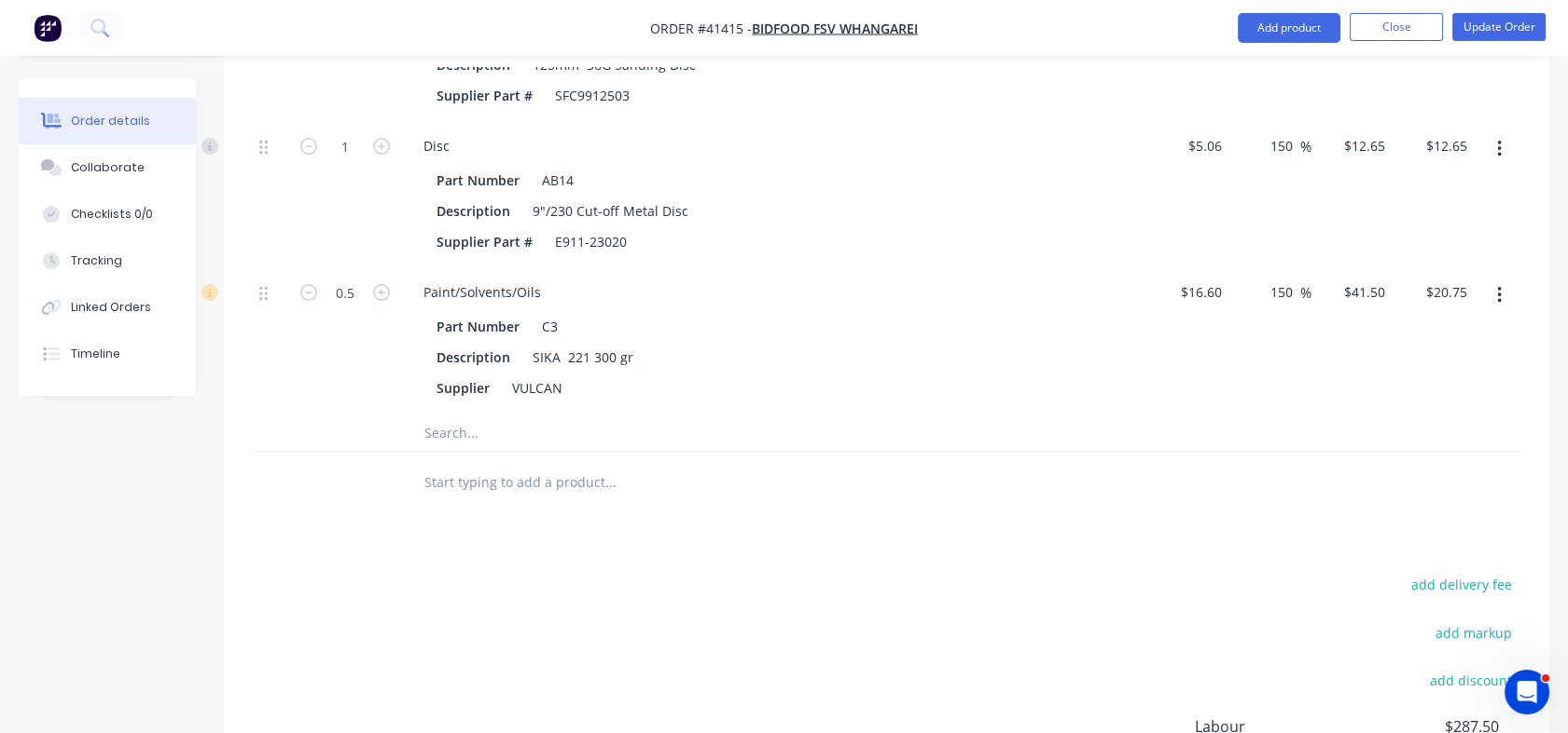
click at [442, 414] on input "text" at bounding box center [610, 432] width 373 height 37
type input "Riv"
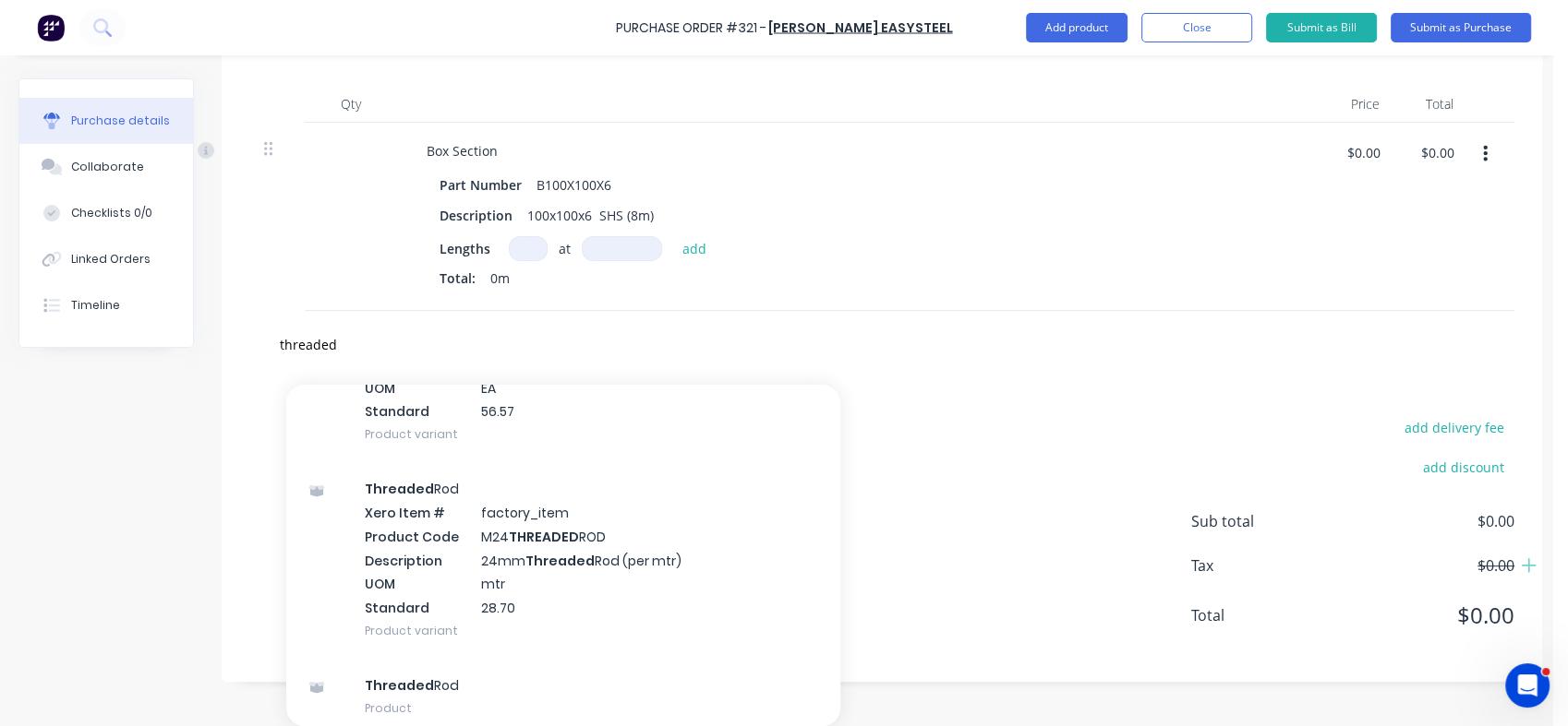
scroll to position [776, 0]
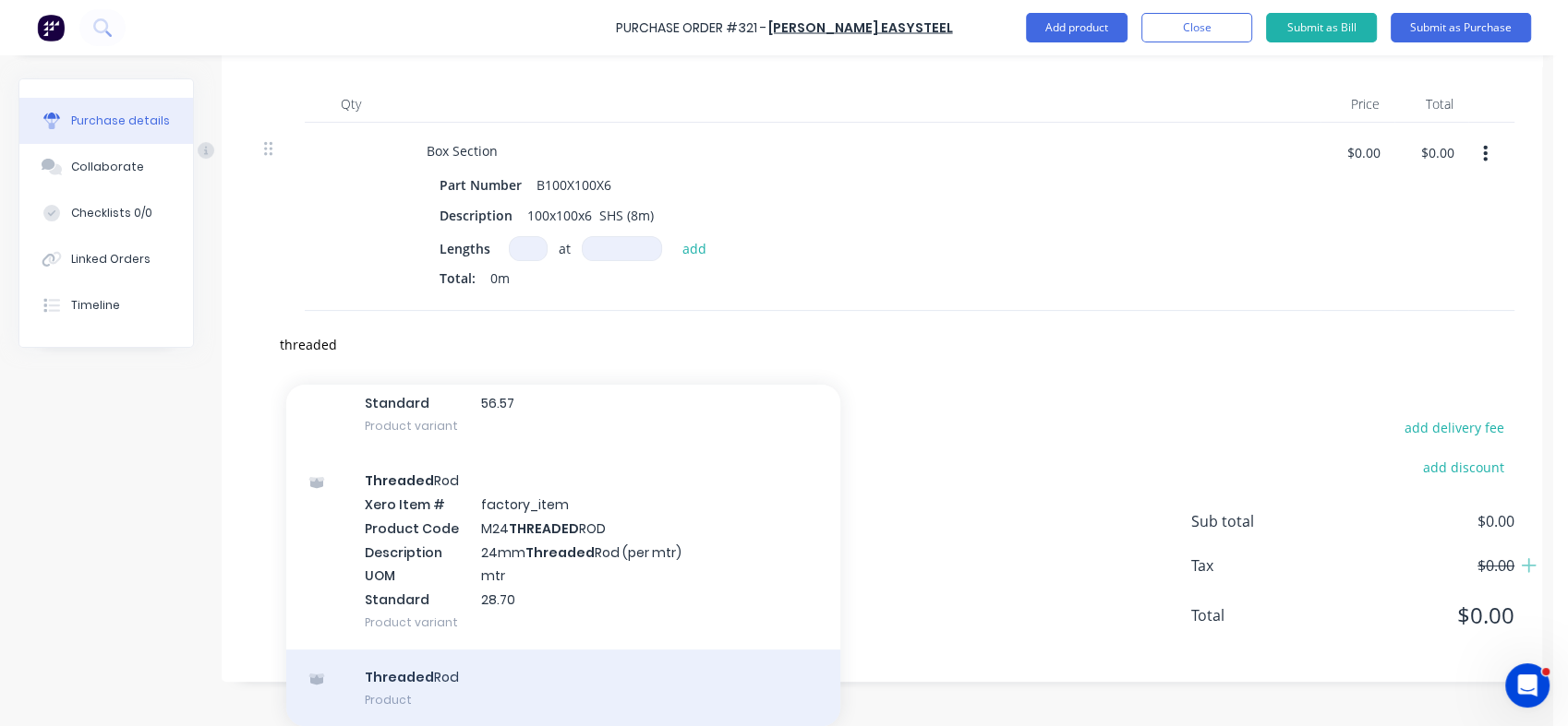
click at [422, 665] on div "Threaded Rod Product" at bounding box center [563, 689] width 554 height 78
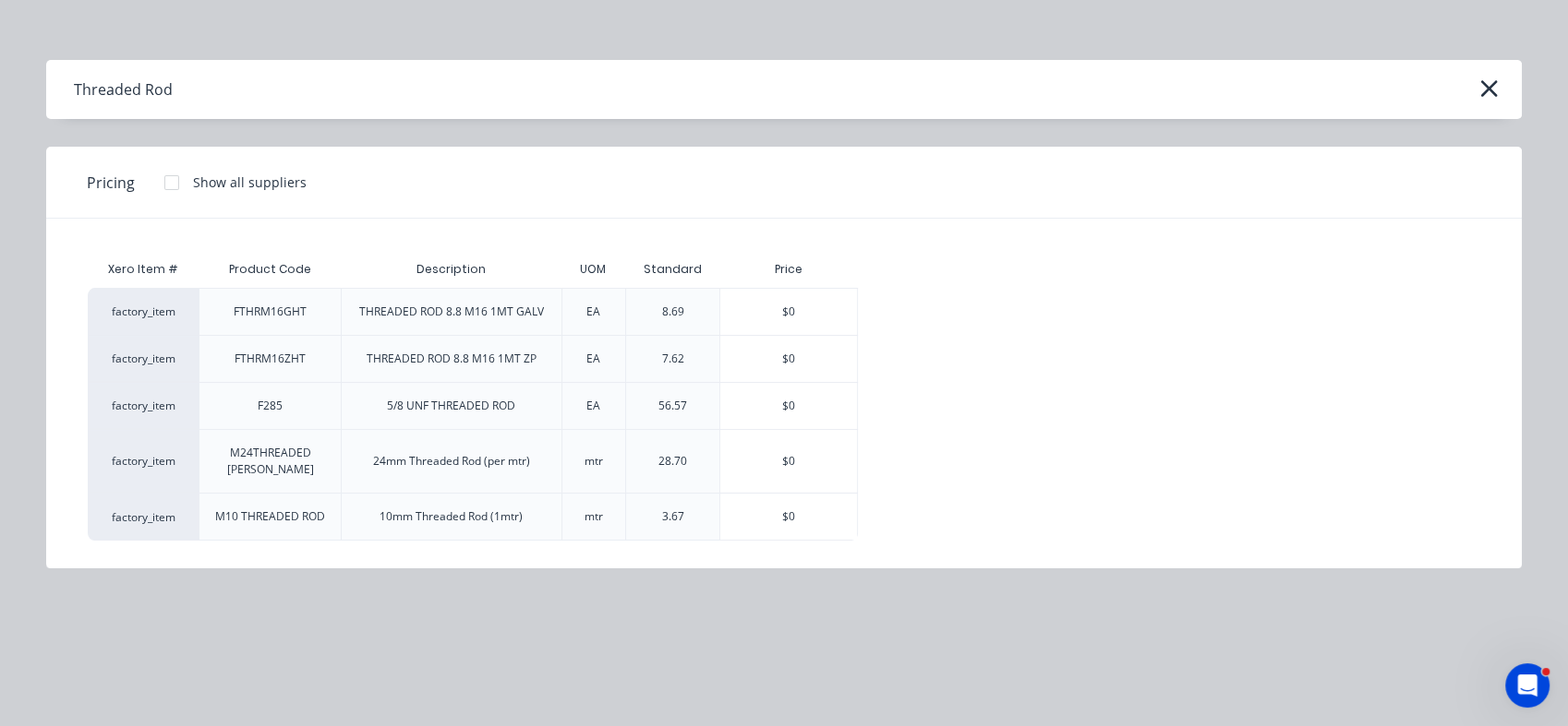
click at [169, 187] on div at bounding box center [172, 182] width 37 height 37
click at [1498, 84] on icon "button" at bounding box center [1489, 88] width 19 height 26
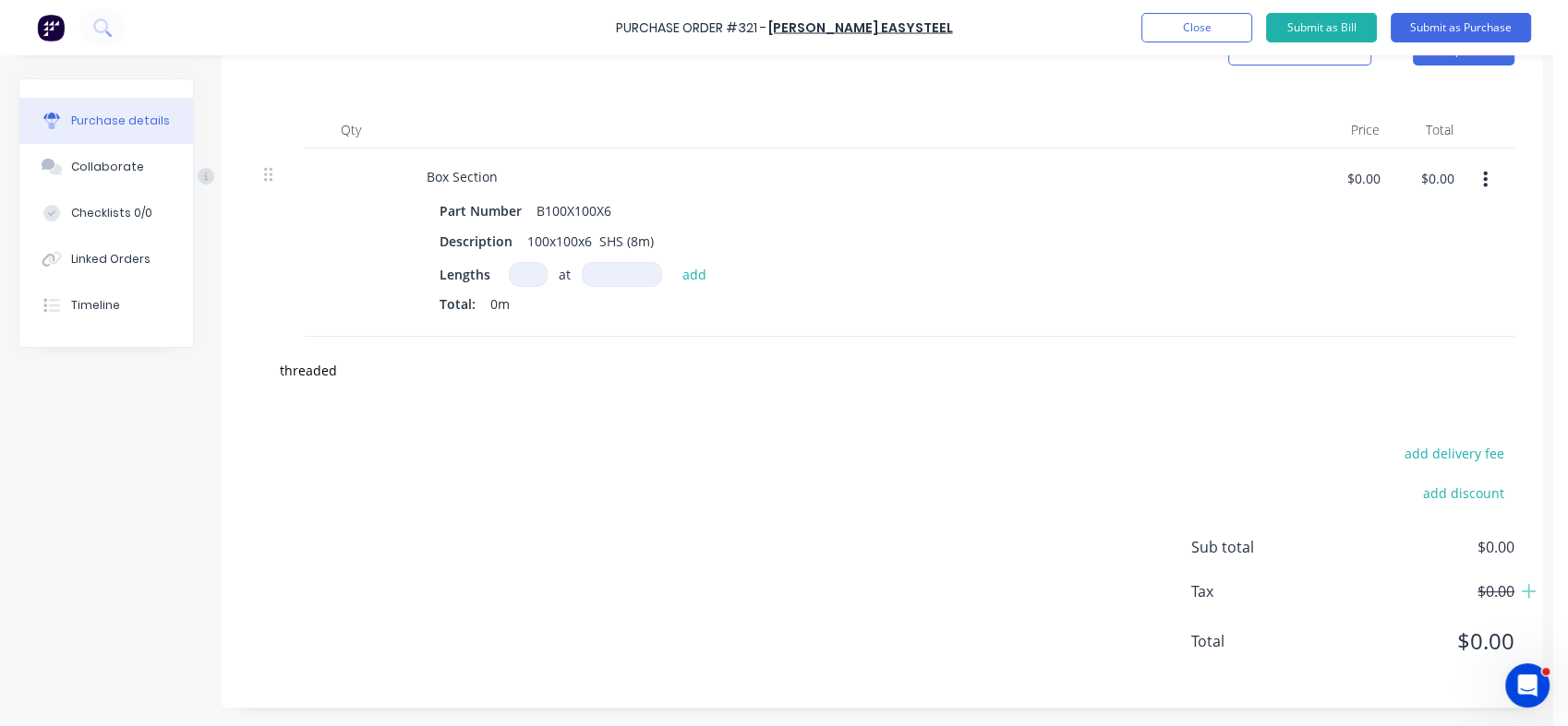
type textarea "x"
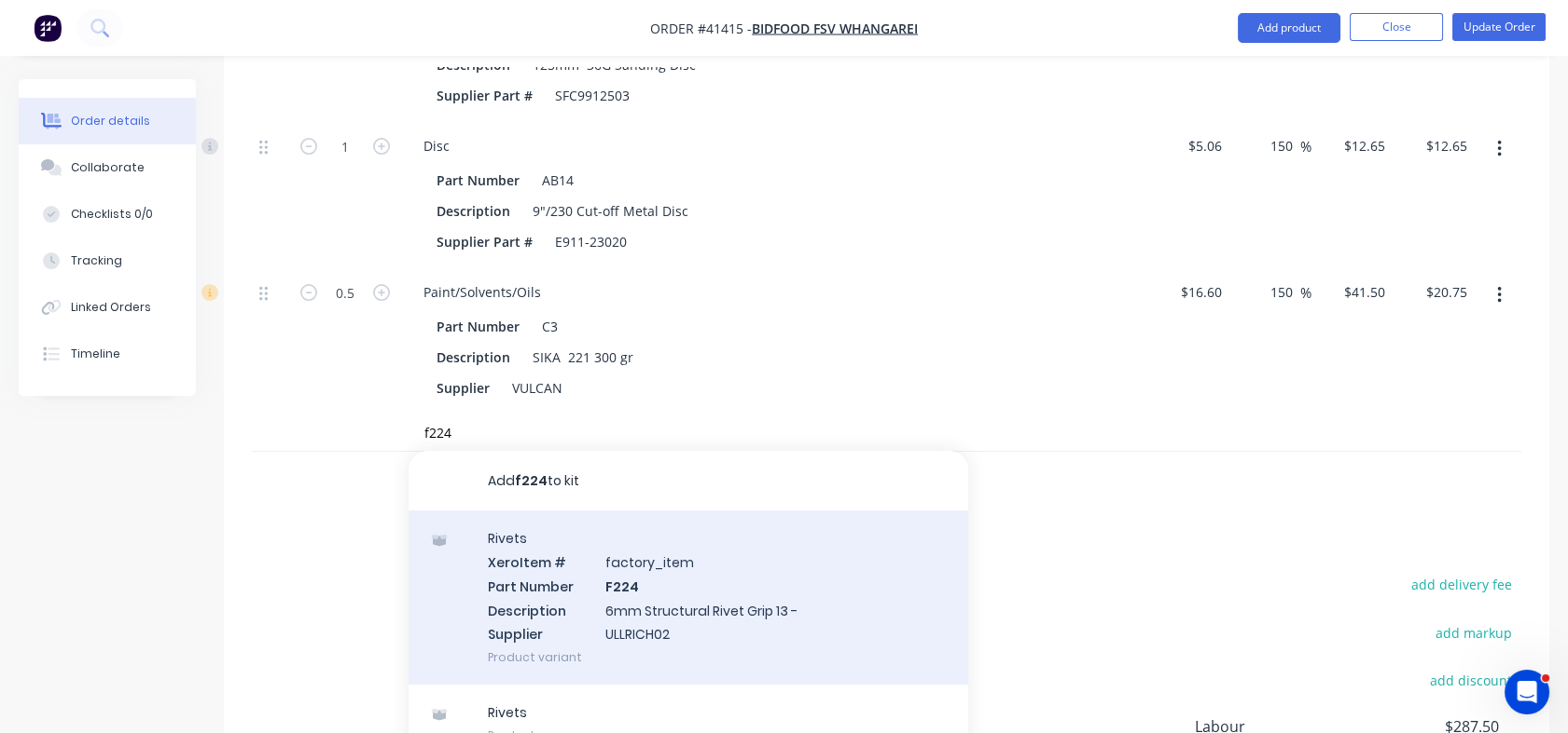
type input "f224"
click at [626, 529] on div "Rivets Xero Item # factory_item Part Number F224 Description 6mm Structural Riv…" at bounding box center [688, 598] width 560 height 174
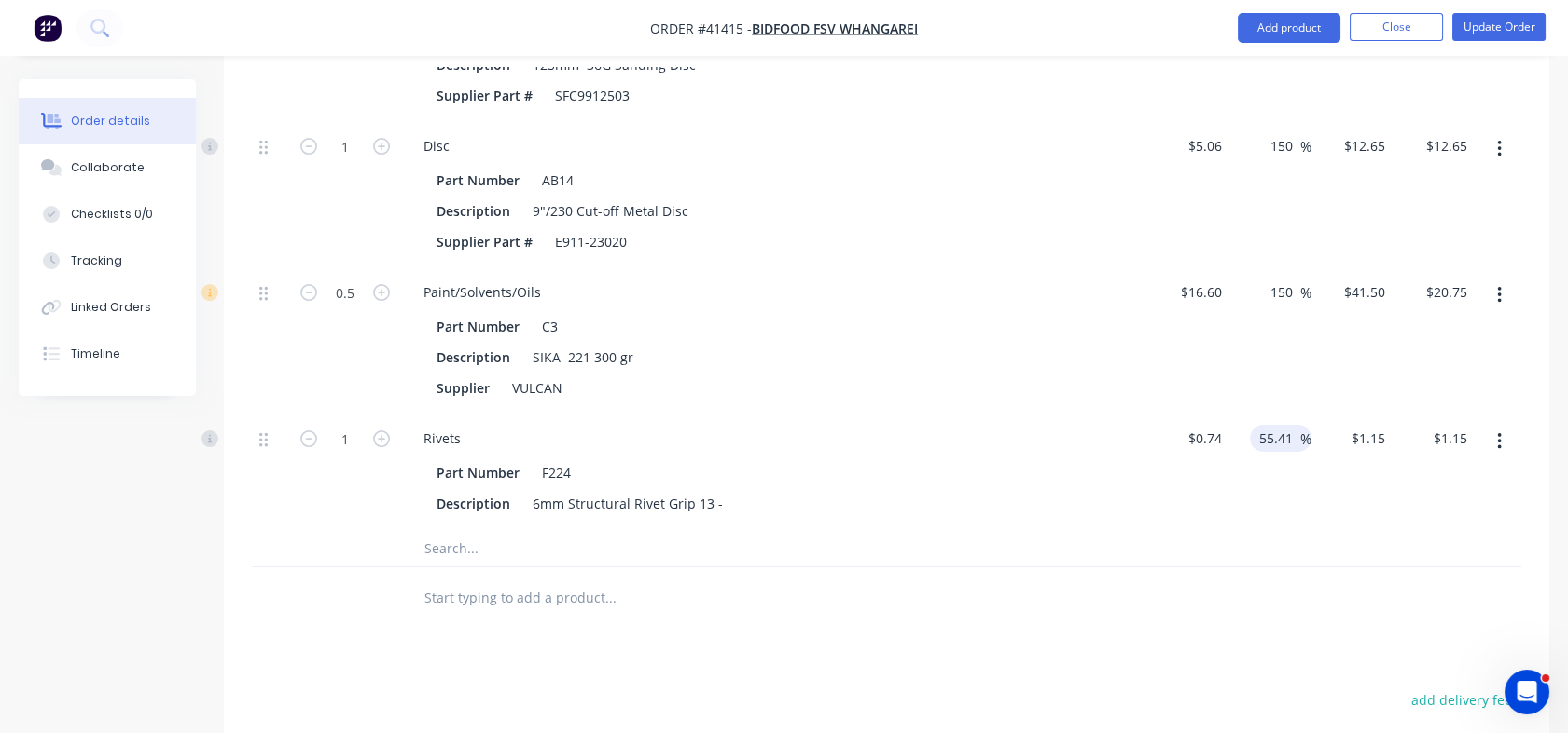
click at [1258, 425] on input "55.41" at bounding box center [1279, 439] width 43 height 27
type input "155.41"
type input "$1.89"
click at [1269, 441] on div "155.41 155.41 %" at bounding box center [1270, 471] width 82 height 116
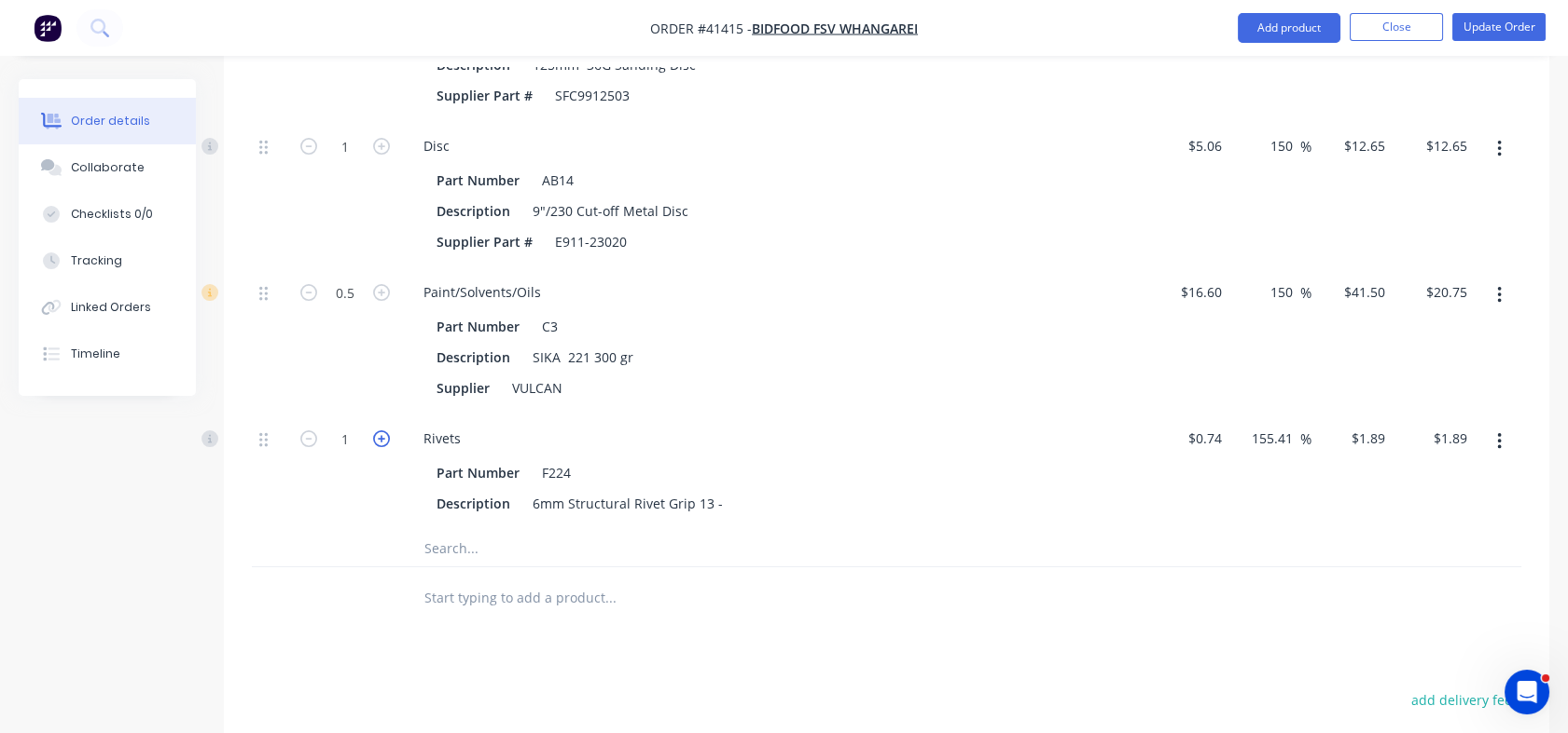
click at [381, 430] on icon "button" at bounding box center [380, 438] width 17 height 17
type input "2"
type input "$3.78"
click at [381, 430] on icon "button" at bounding box center [380, 438] width 17 height 17
type input "3"
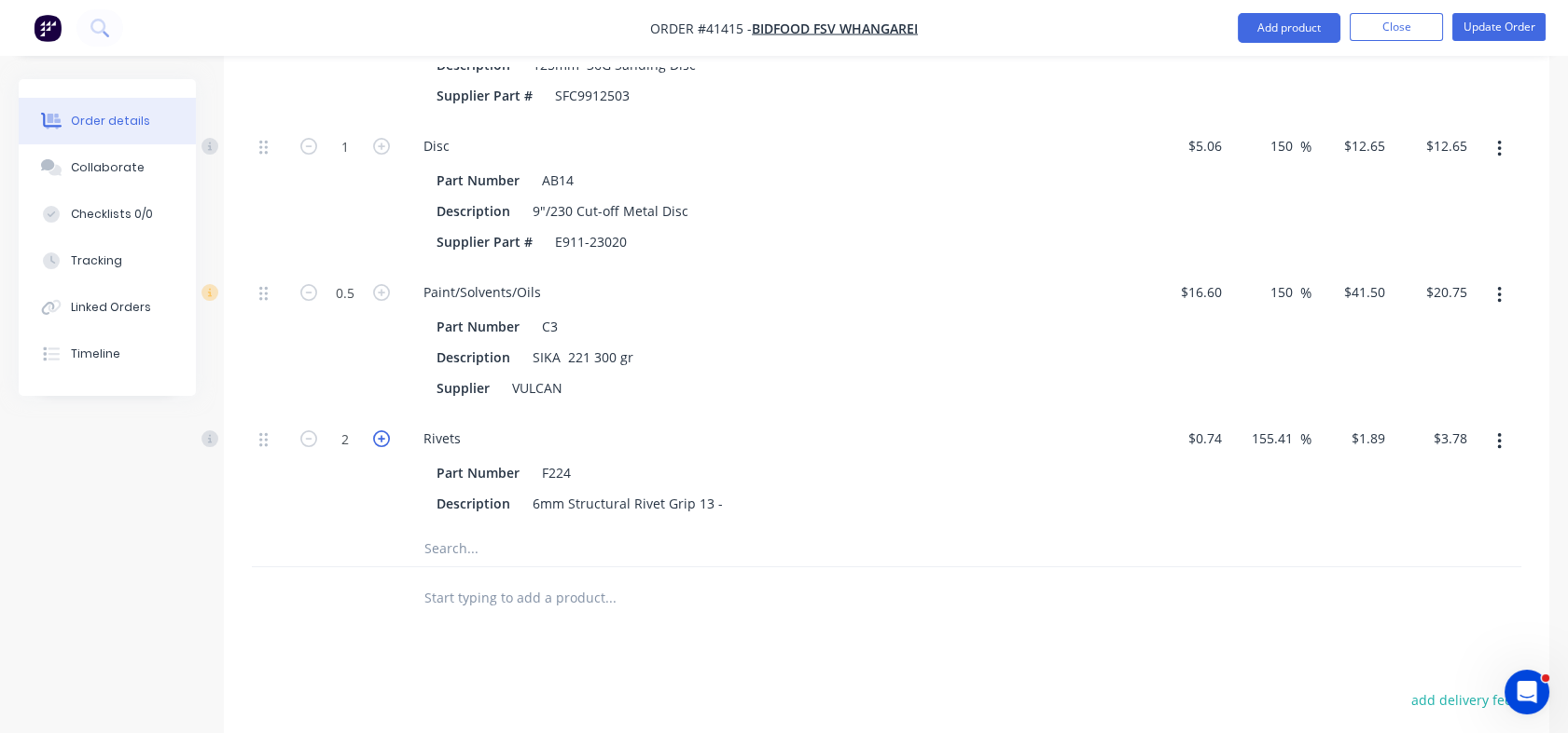
type input "$5.67"
click at [381, 430] on icon "button" at bounding box center [380, 438] width 17 height 17
type input "4"
type input "$7.56"
click at [381, 430] on icon "button" at bounding box center [380, 438] width 17 height 17
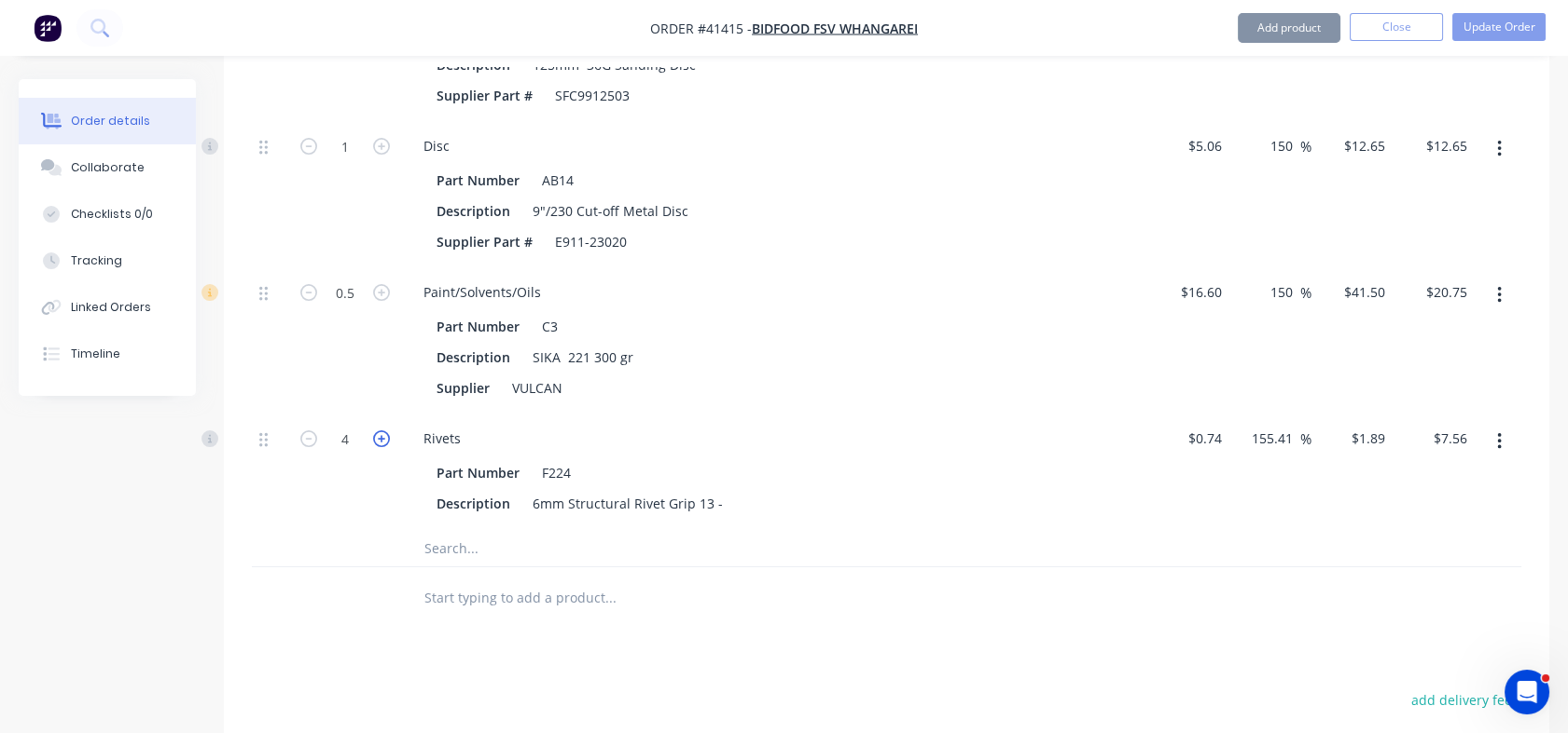
type input "5"
type input "$9.45"
click at [381, 430] on icon "button" at bounding box center [380, 438] width 17 height 17
type input "6"
type input "$11.34"
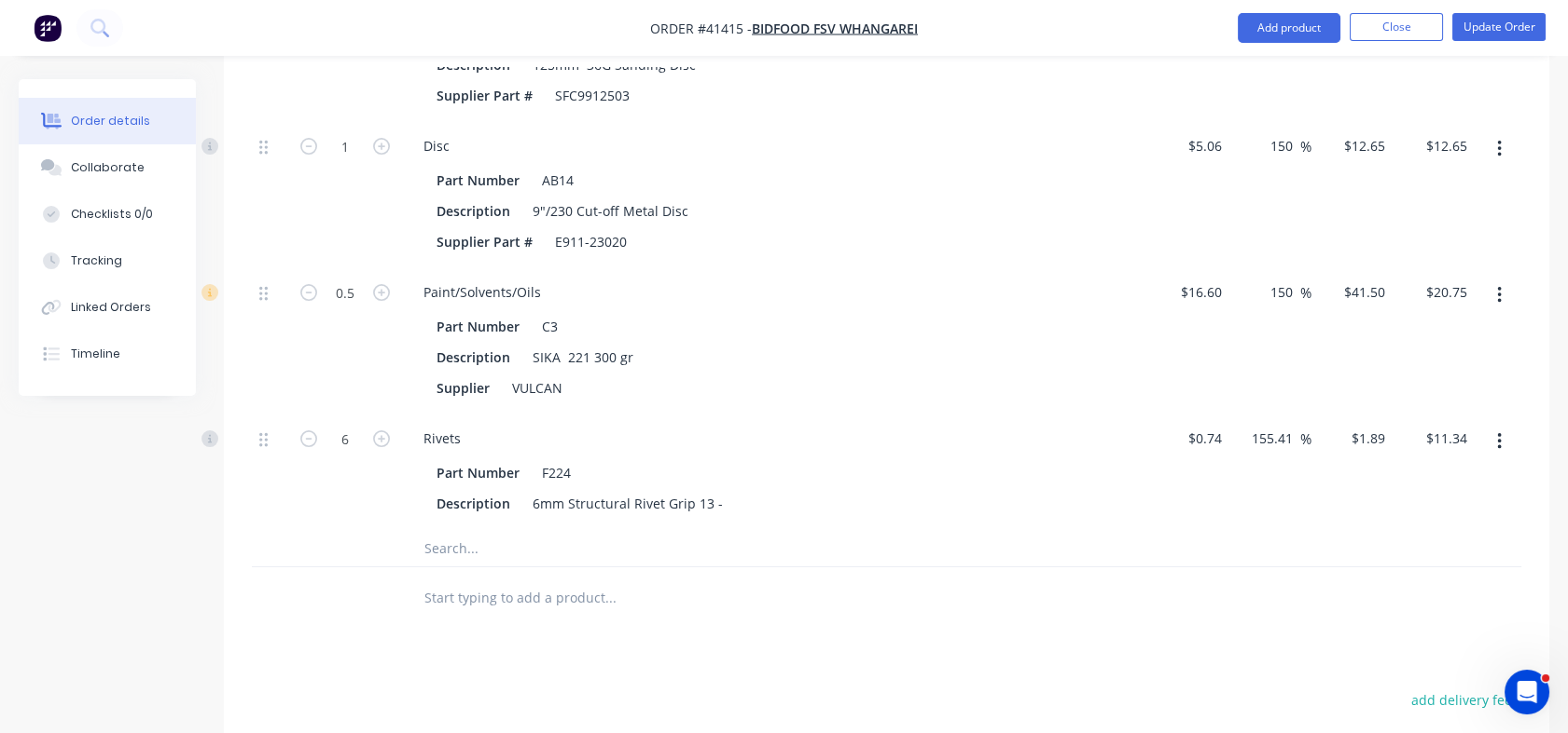
click at [440, 529] on input "text" at bounding box center [610, 548] width 373 height 37
click at [440, 529] on input "al" at bounding box center [610, 548] width 373 height 37
type input "a"
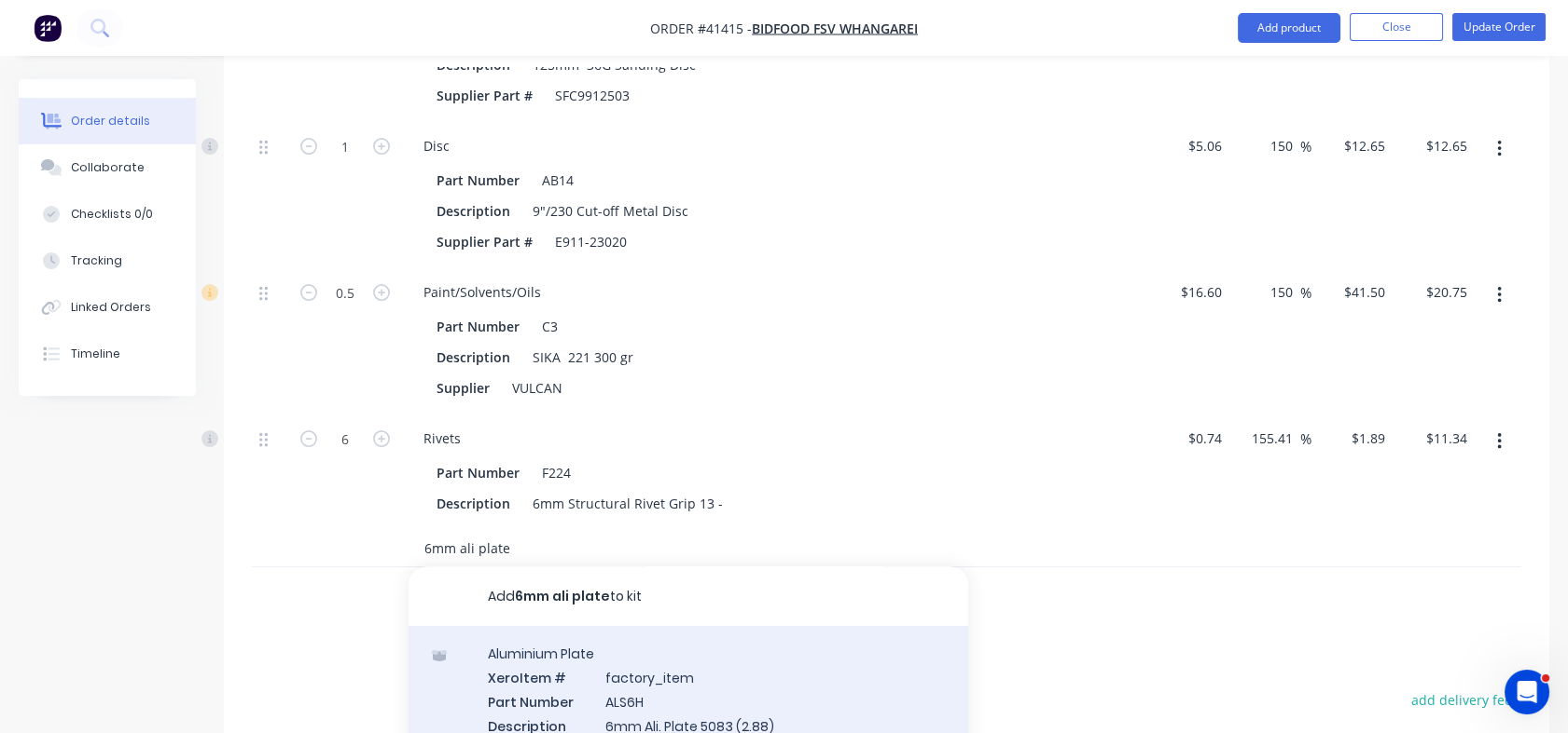
type input "6mm ali plate"
click at [643, 664] on div "Aluminium Plate Xero Item # factory_item Part Number ALS6H Description 6mm Ali.…" at bounding box center [688, 713] width 560 height 174
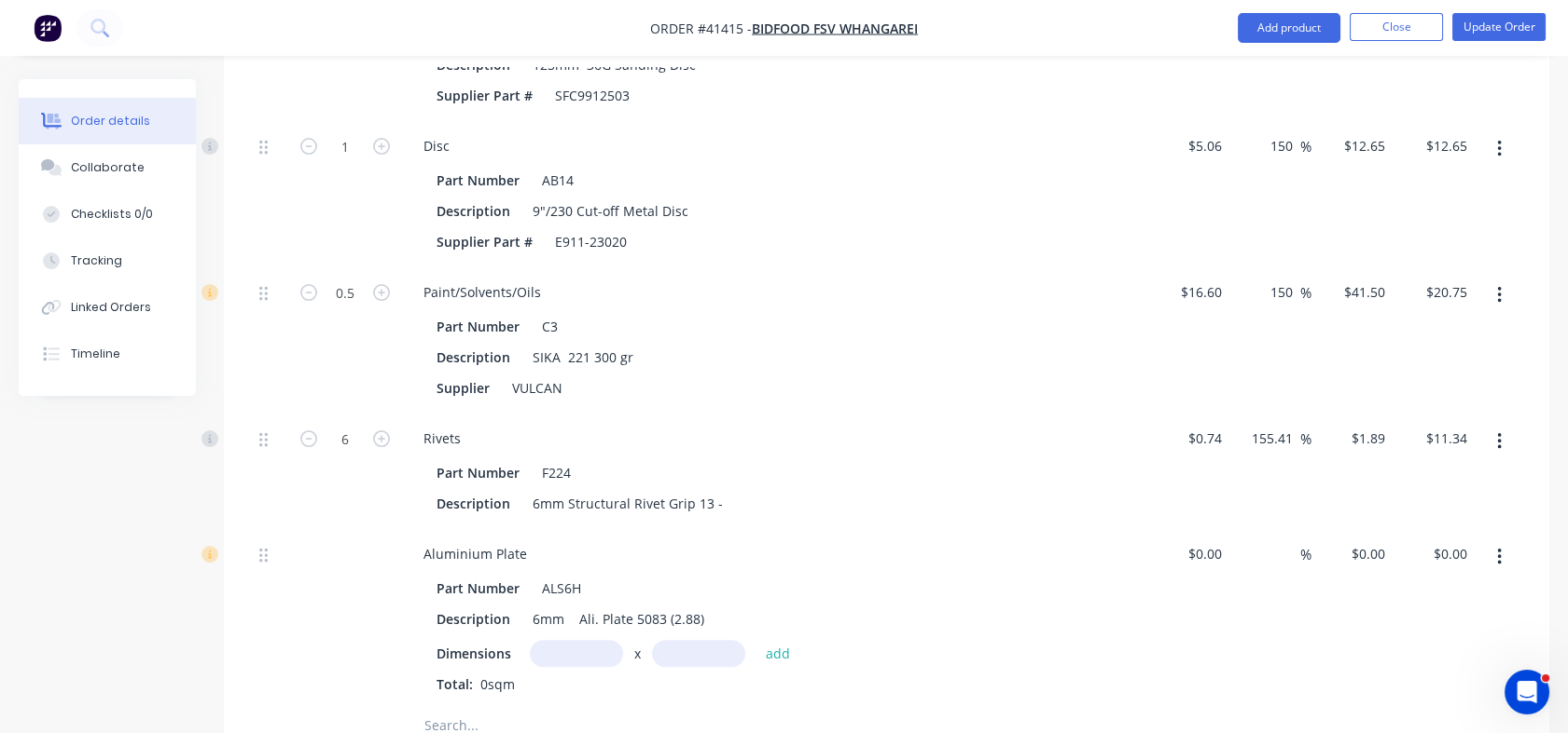
click at [586, 640] on input "text" at bounding box center [576, 654] width 93 height 27
click at [566, 640] on input "200" at bounding box center [576, 654] width 93 height 27
type input "0.2m"
click at [665, 640] on input "text" at bounding box center [698, 654] width 93 height 27
type input "0.4m"
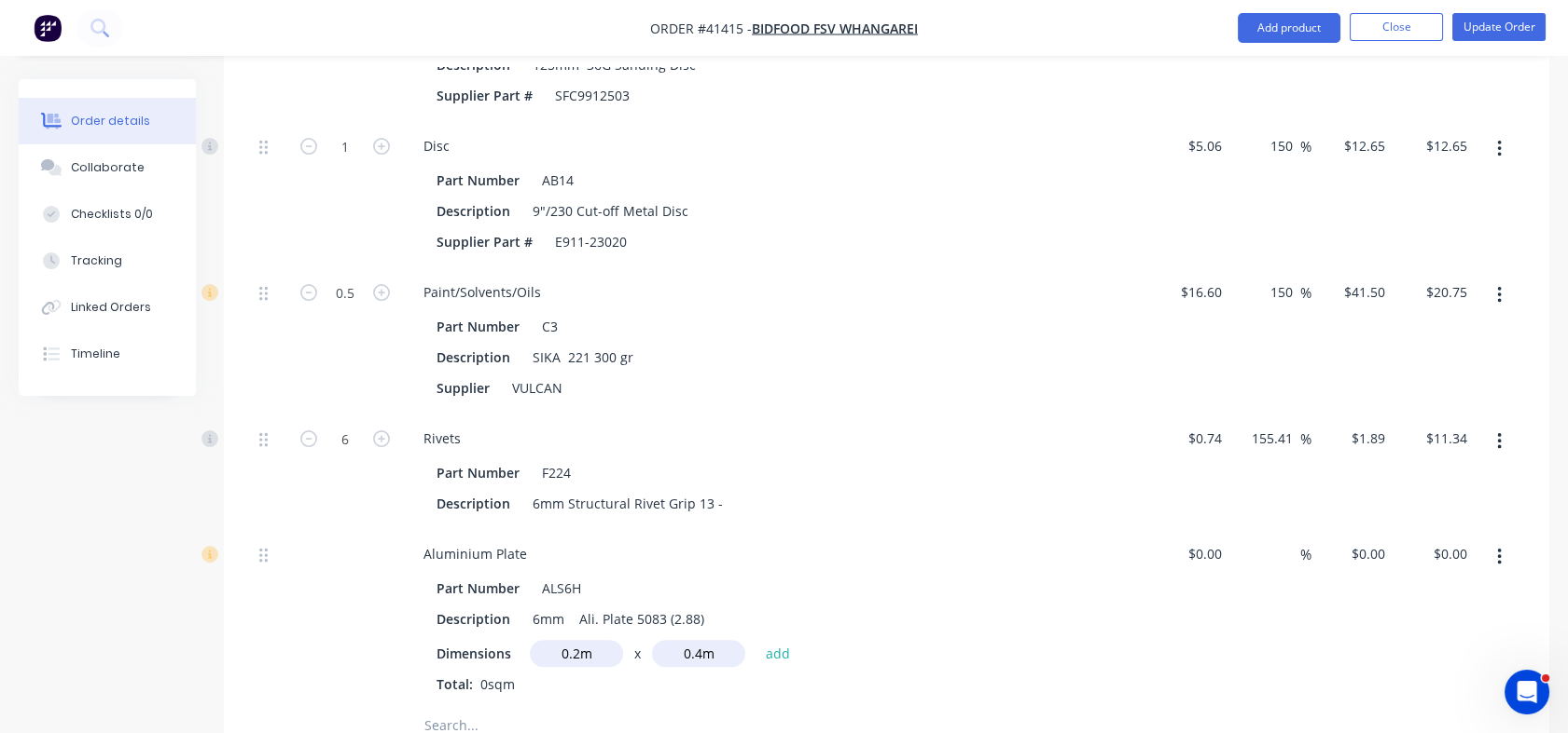
click at [868, 640] on div "Dimensions 0.2m x 0.4m add" at bounding box center [774, 654] width 676 height 27
click at [784, 641] on button "add" at bounding box center [778, 654] width 44 height 25
click at [600, 640] on input "text" at bounding box center [576, 654] width 93 height 27
click at [613, 675] on div "0.2m x 0.4m Total: 0.08sqm" at bounding box center [774, 700] width 676 height 50
click at [1191, 529] on div at bounding box center [1189, 633] width 82 height 208
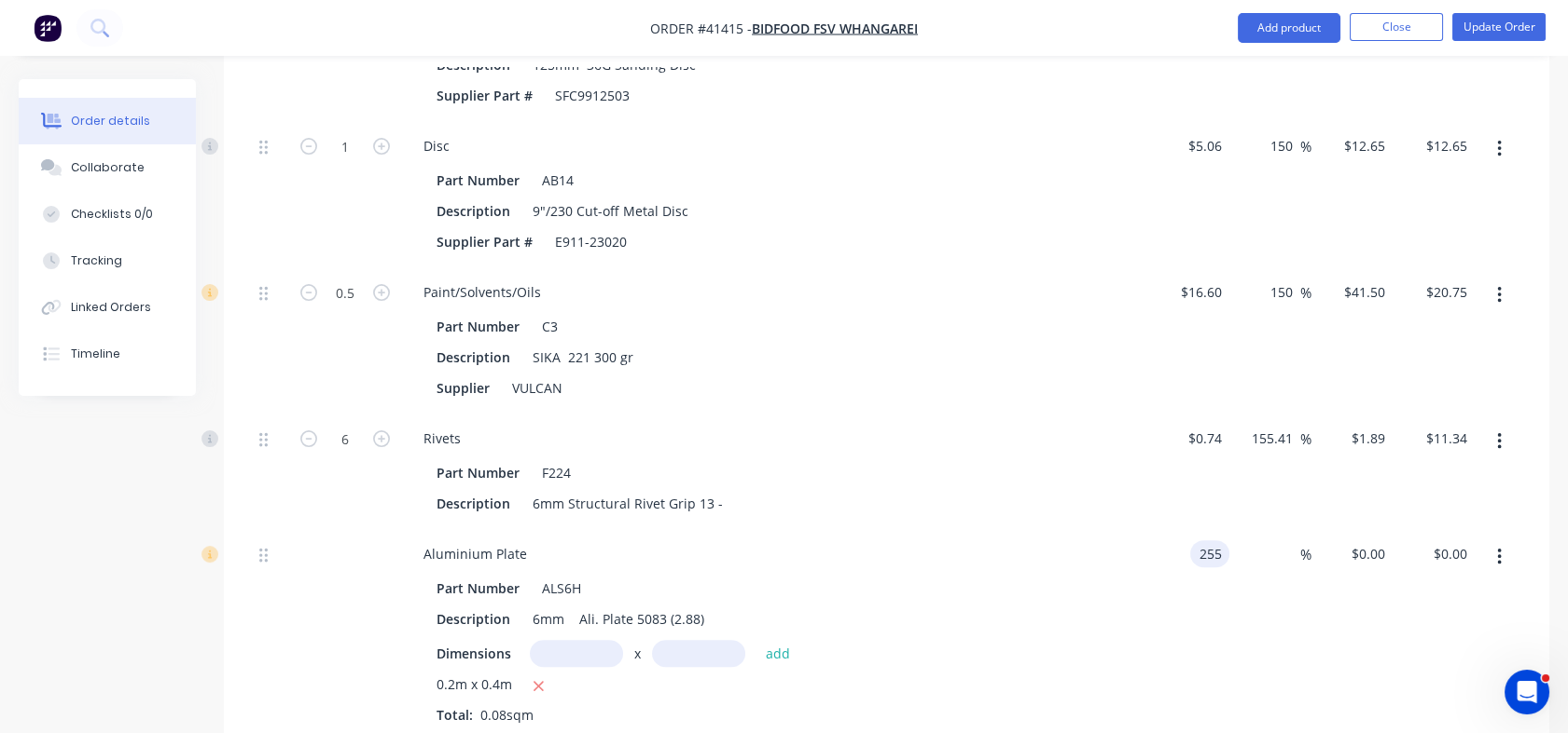
type input "$255.00"
type input "$20.40"
click at [1313, 548] on div "$255.00 $0.00" at bounding box center [1352, 633] width 82 height 208
click at [1276, 541] on div "%" at bounding box center [1290, 555] width 40 height 27
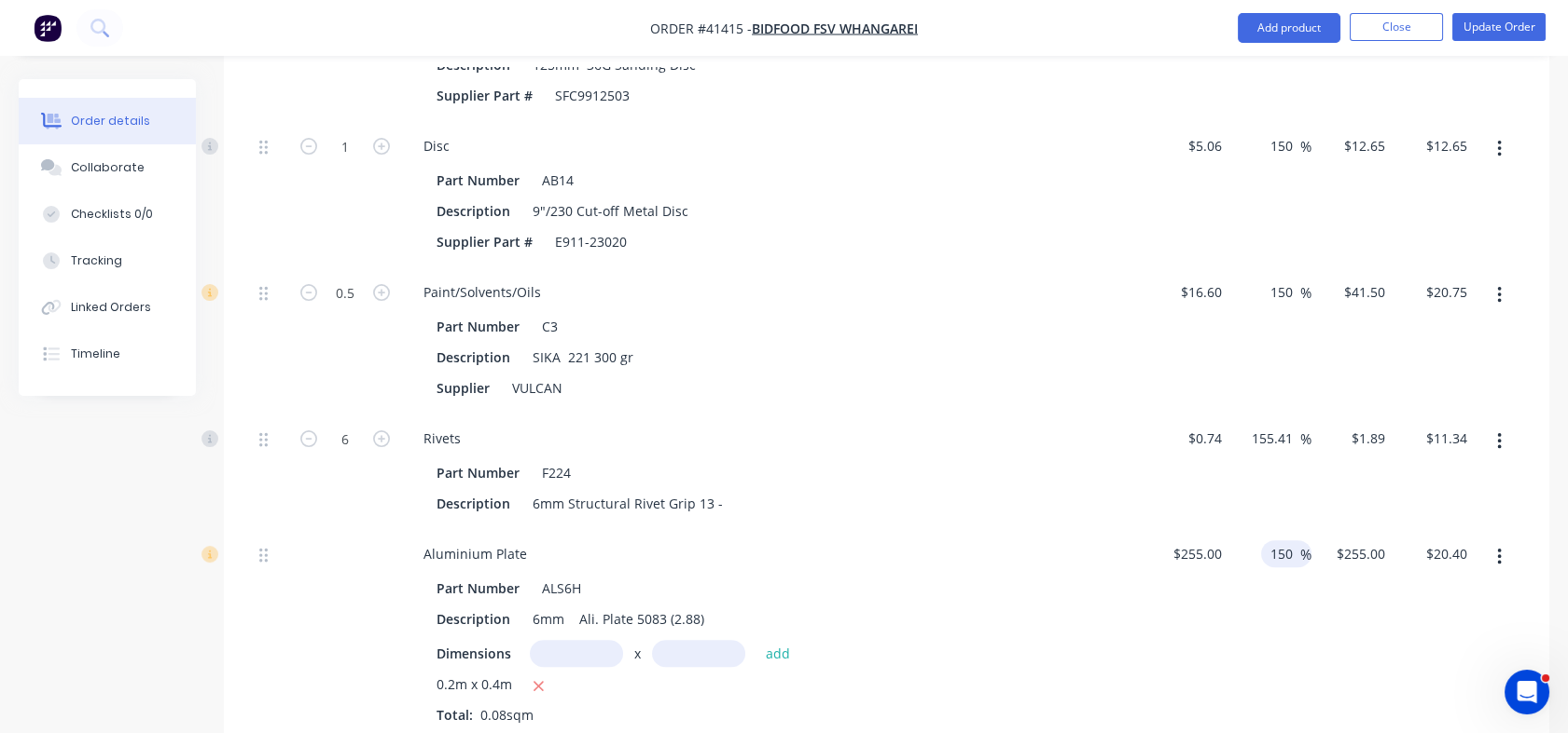
type input "150"
type input "$637.50"
type input "$51.00"
click at [1281, 561] on div "150 150 %" at bounding box center [1270, 633] width 82 height 208
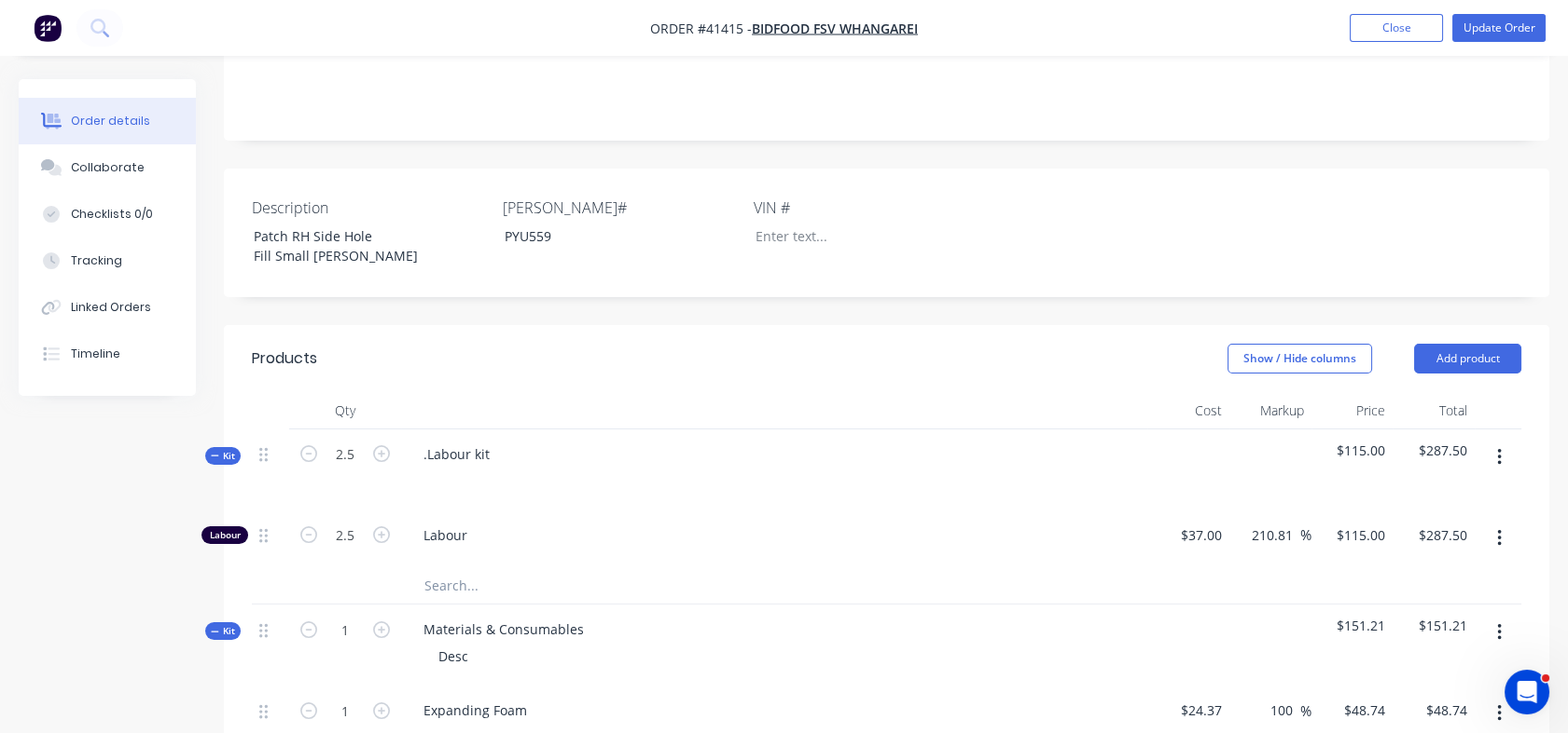
scroll to position [462, 0]
click at [497, 437] on div ".Labour kit" at bounding box center [457, 451] width 96 height 27
drag, startPoint x: 497, startPoint y: 372, endPoint x: 425, endPoint y: 372, distance: 72.0
click at [425, 437] on div ".Labour kit" at bounding box center [457, 451] width 96 height 27
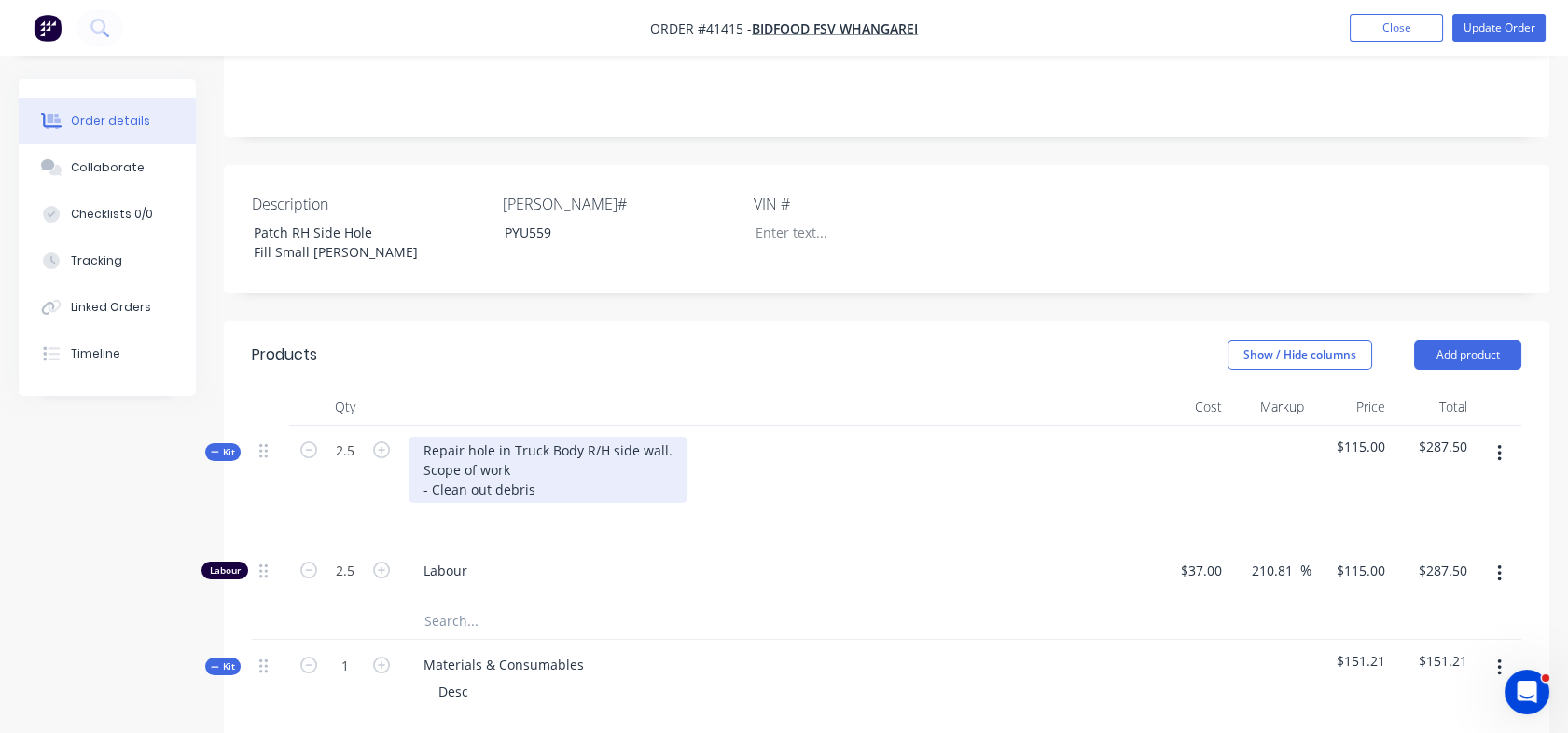
click at [430, 437] on div "Repair hole in Truck Body R/H side wall. Scope of work - Clean out debris" at bounding box center [548, 470] width 278 height 67
click at [602, 437] on div "Repair hole in Truck Body R/H side wall. Scope of work - Prep and Clean out deb…" at bounding box center [548, 470] width 278 height 67
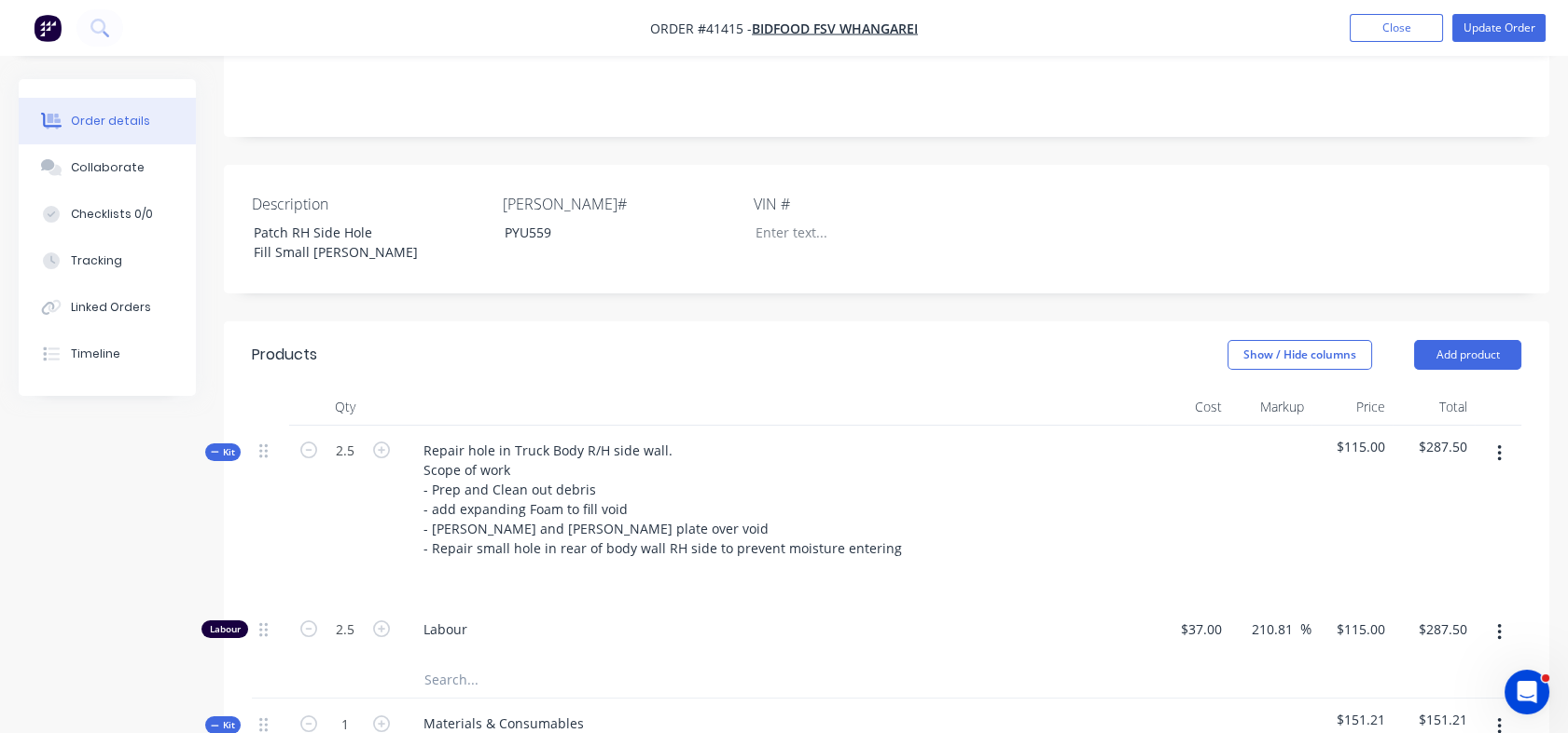
click at [720, 605] on div "Labour" at bounding box center [774, 633] width 746 height 57
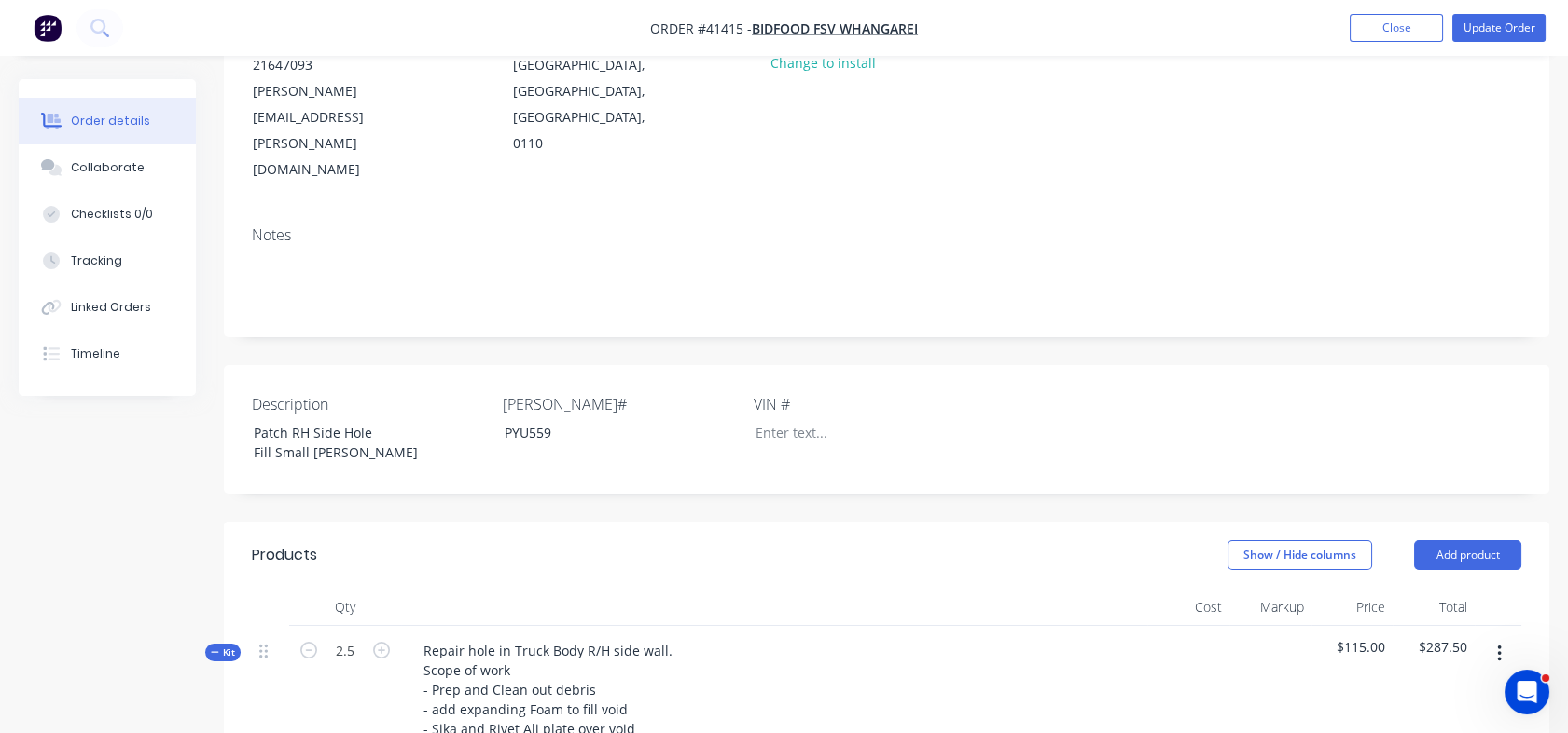
scroll to position [179, 0]
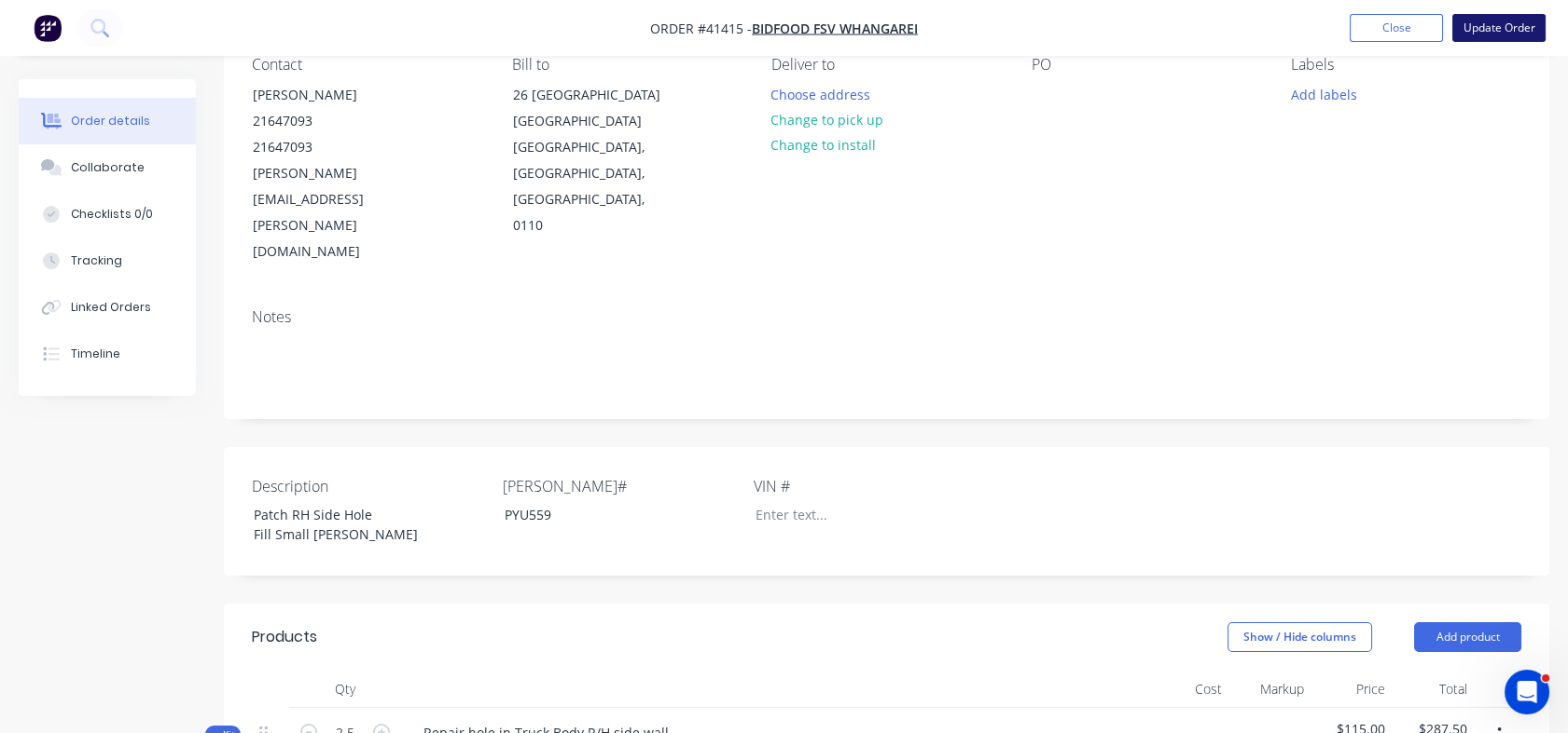
click at [1510, 39] on button "Update Order" at bounding box center [1498, 27] width 93 height 28
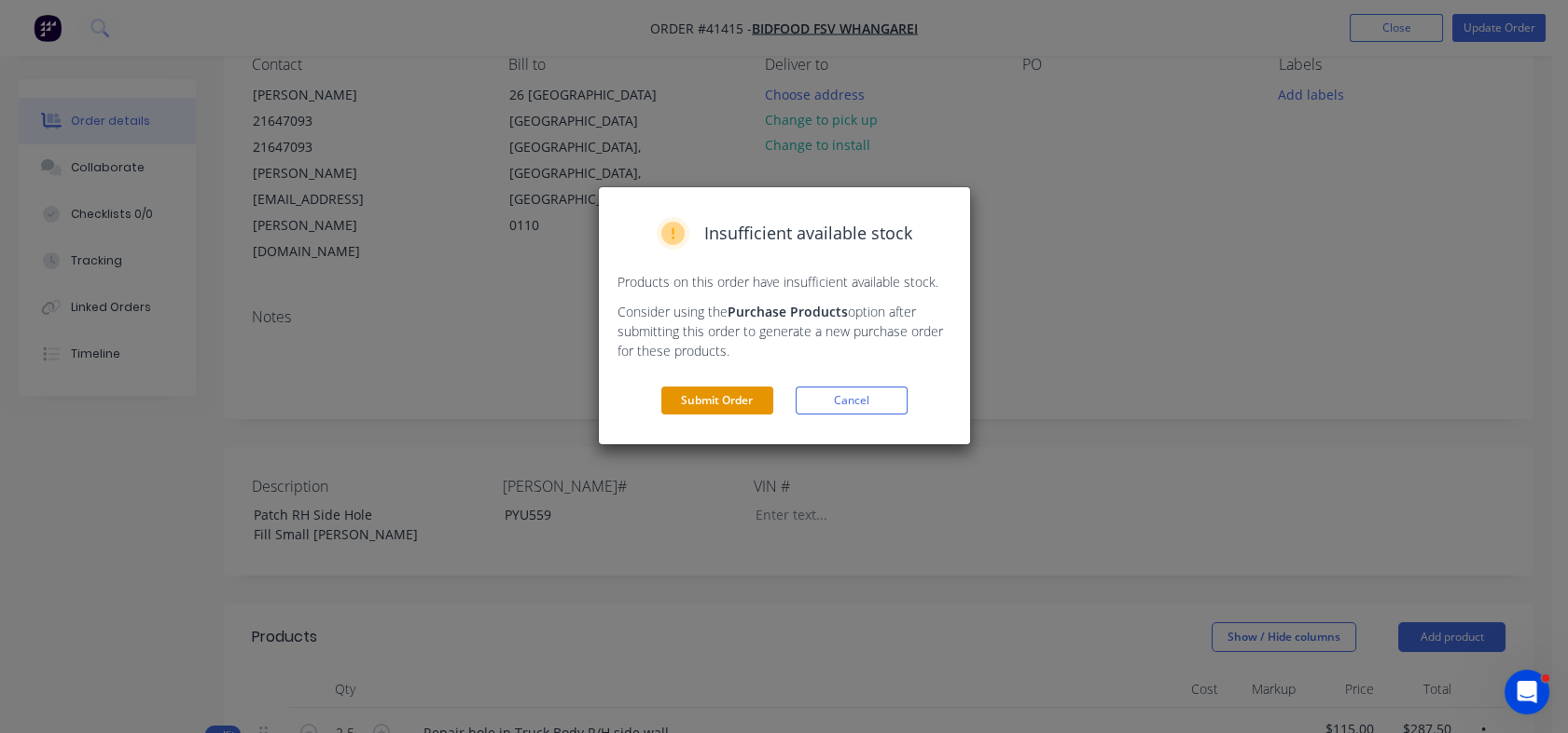
click at [708, 393] on button "Submit Order" at bounding box center [717, 401] width 112 height 28
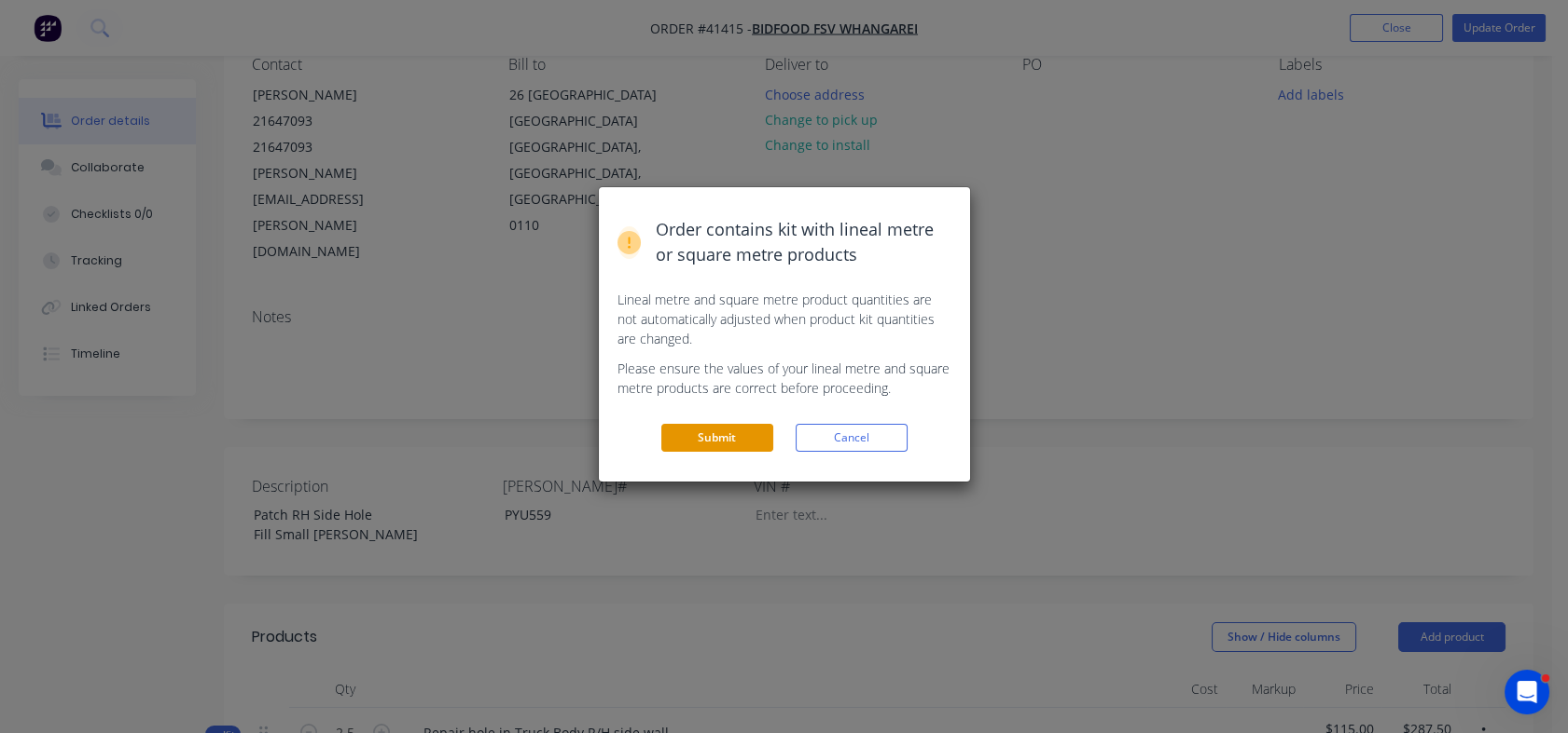
click at [672, 437] on button "Submit" at bounding box center [717, 438] width 112 height 28
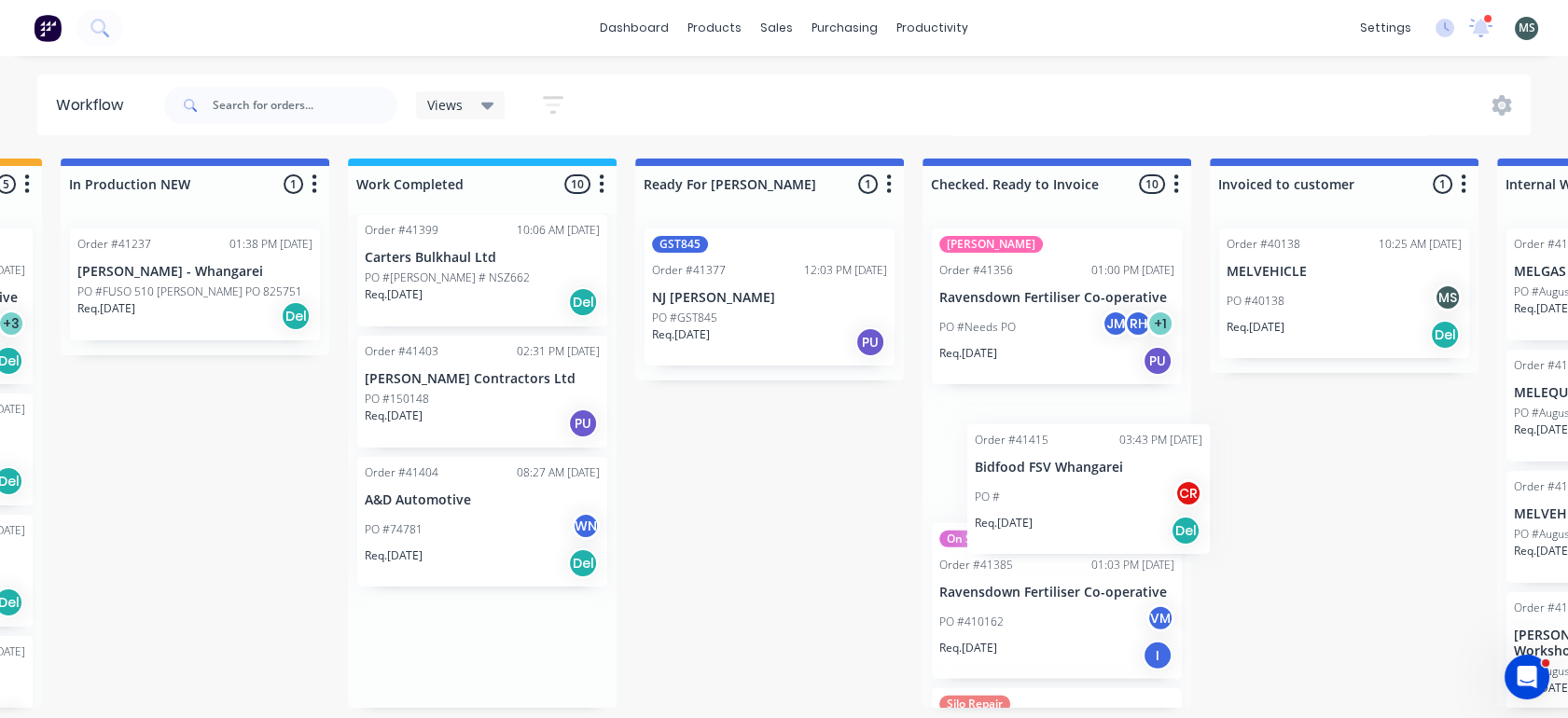
scroll to position [5, 842]
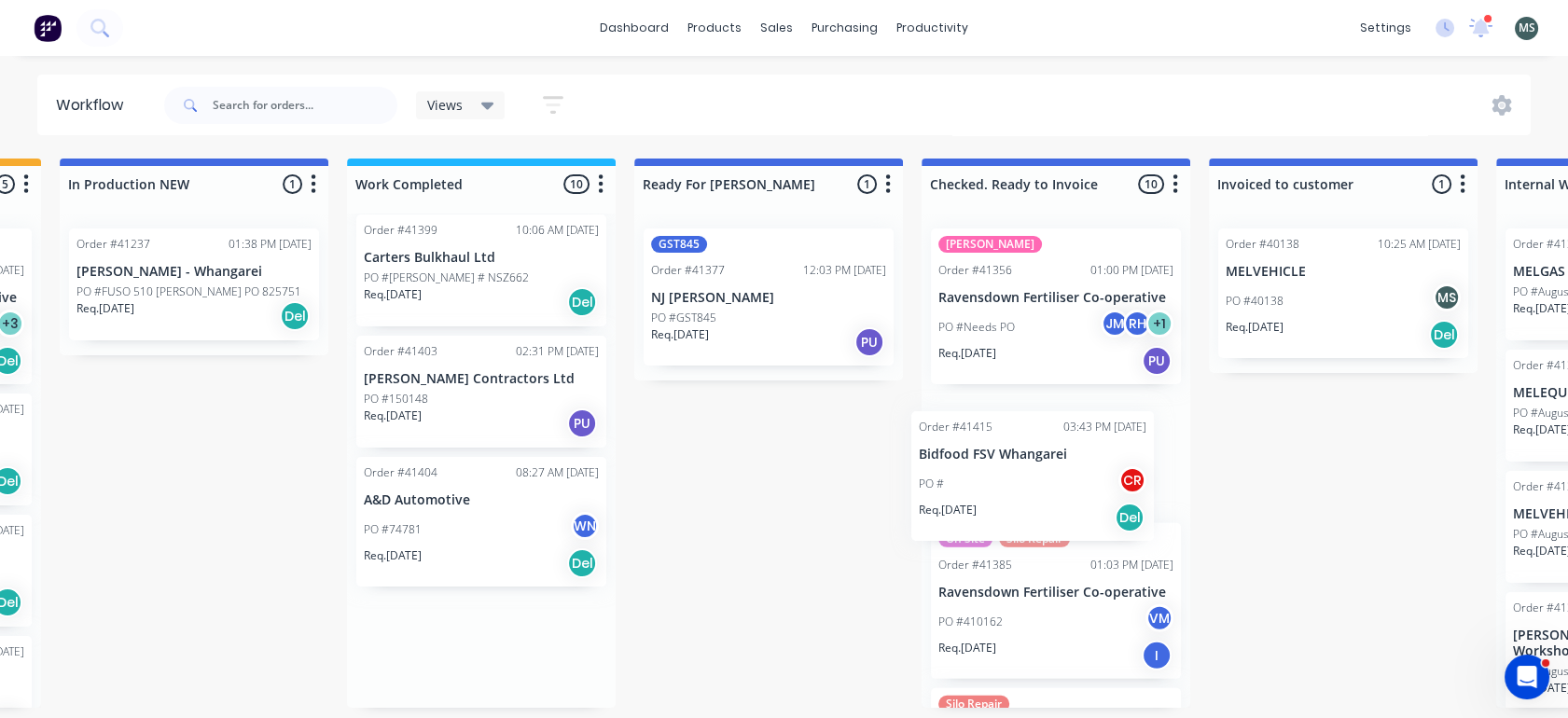
drag, startPoint x: 1311, startPoint y: 657, endPoint x: 1037, endPoint y: 484, distance: 324.0
click at [1037, 484] on div "Submitted 6 Status colour #273444 hex #273444 Save Cancel Summaries Total order…" at bounding box center [699, 434] width 3111 height 549
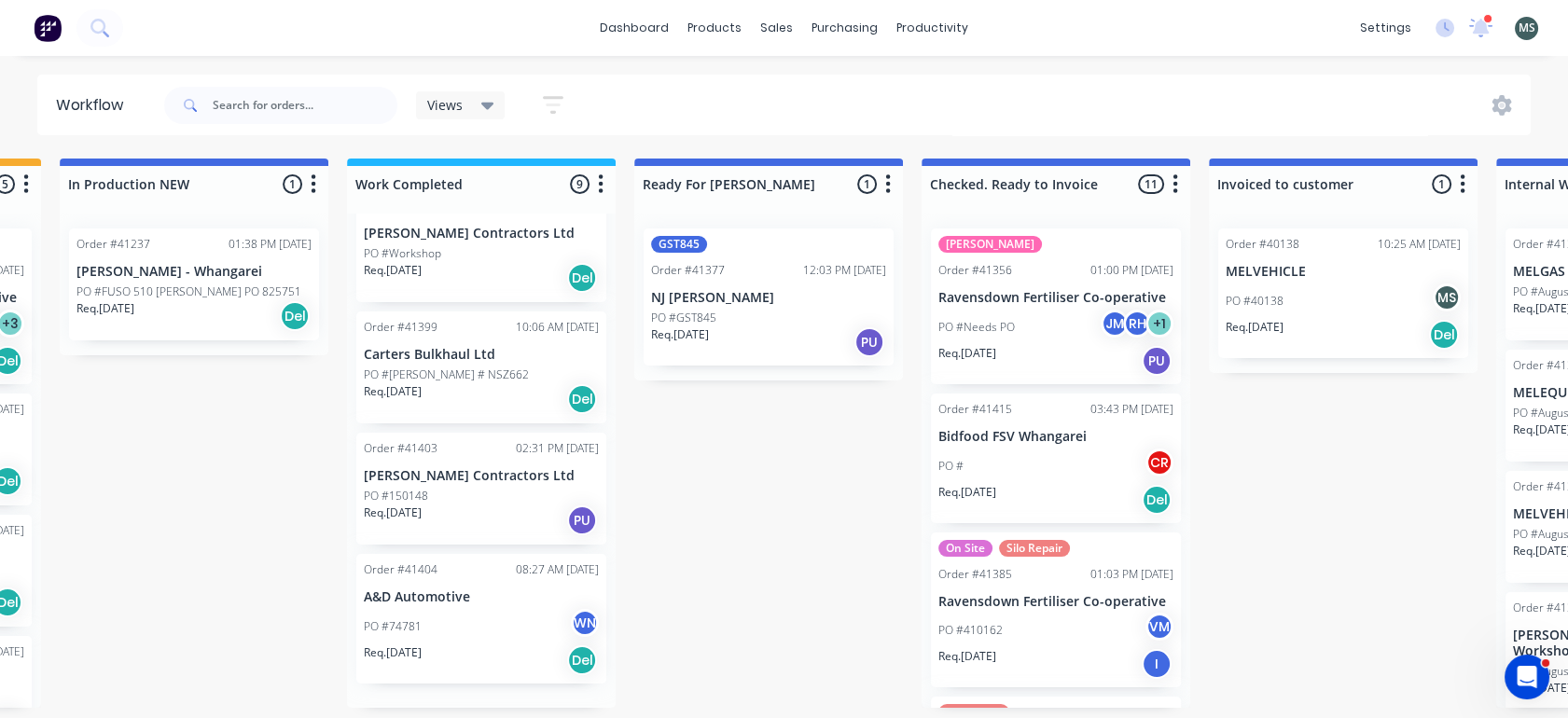
scroll to position [721, 0]
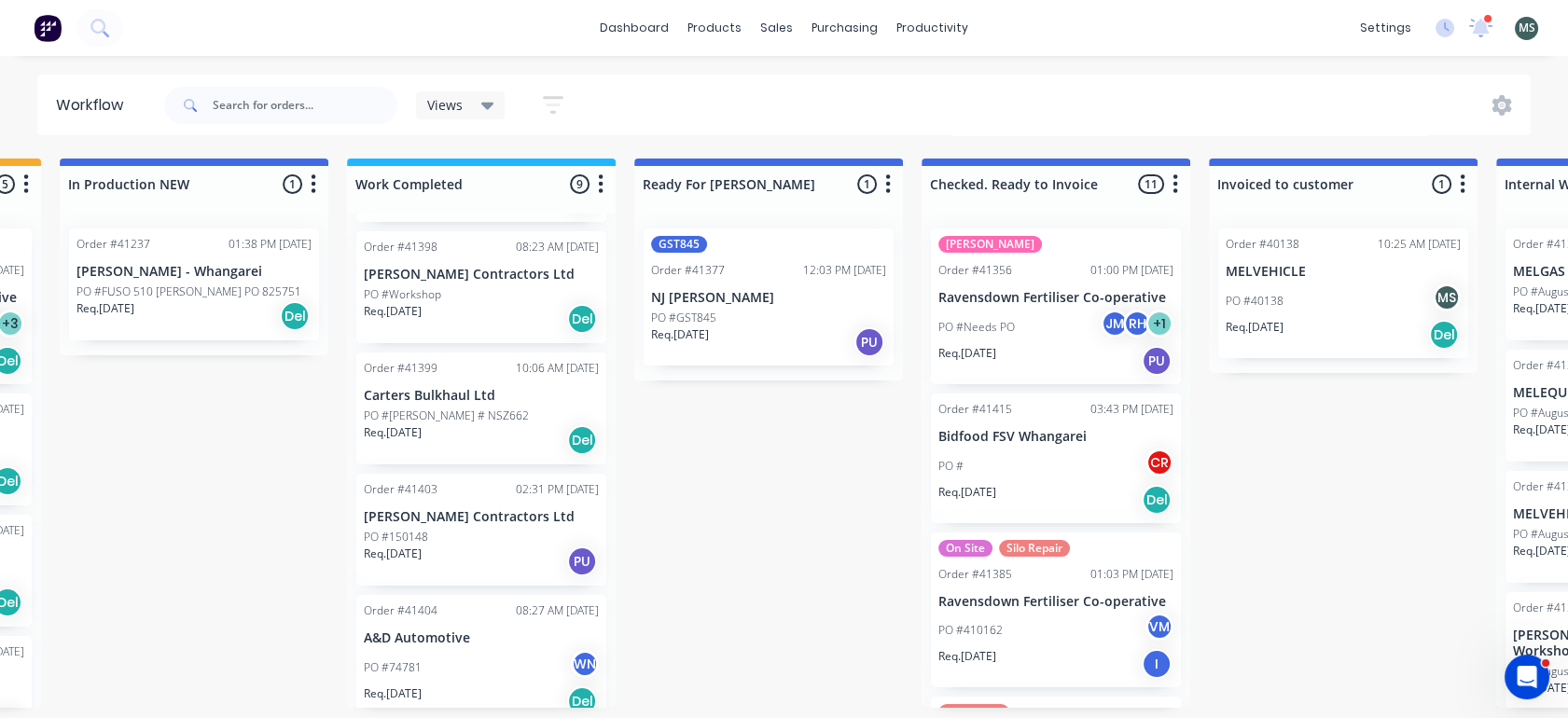
click at [429, 627] on div "Order #41404 08:27 AM 13/08/25 A&D Automotive PO #74781 WN Req. 07/08/25 Del" at bounding box center [481, 660] width 250 height 129
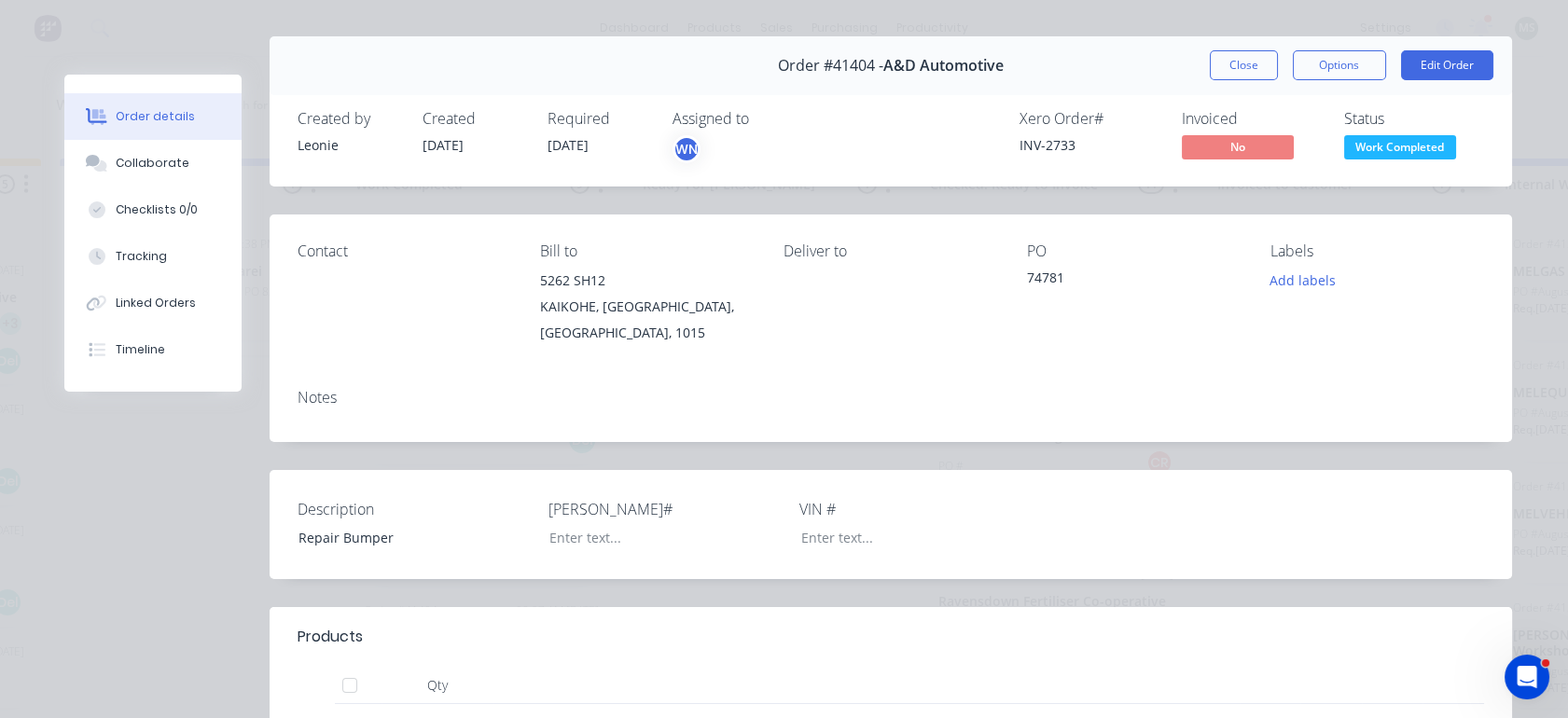
scroll to position [7, 0]
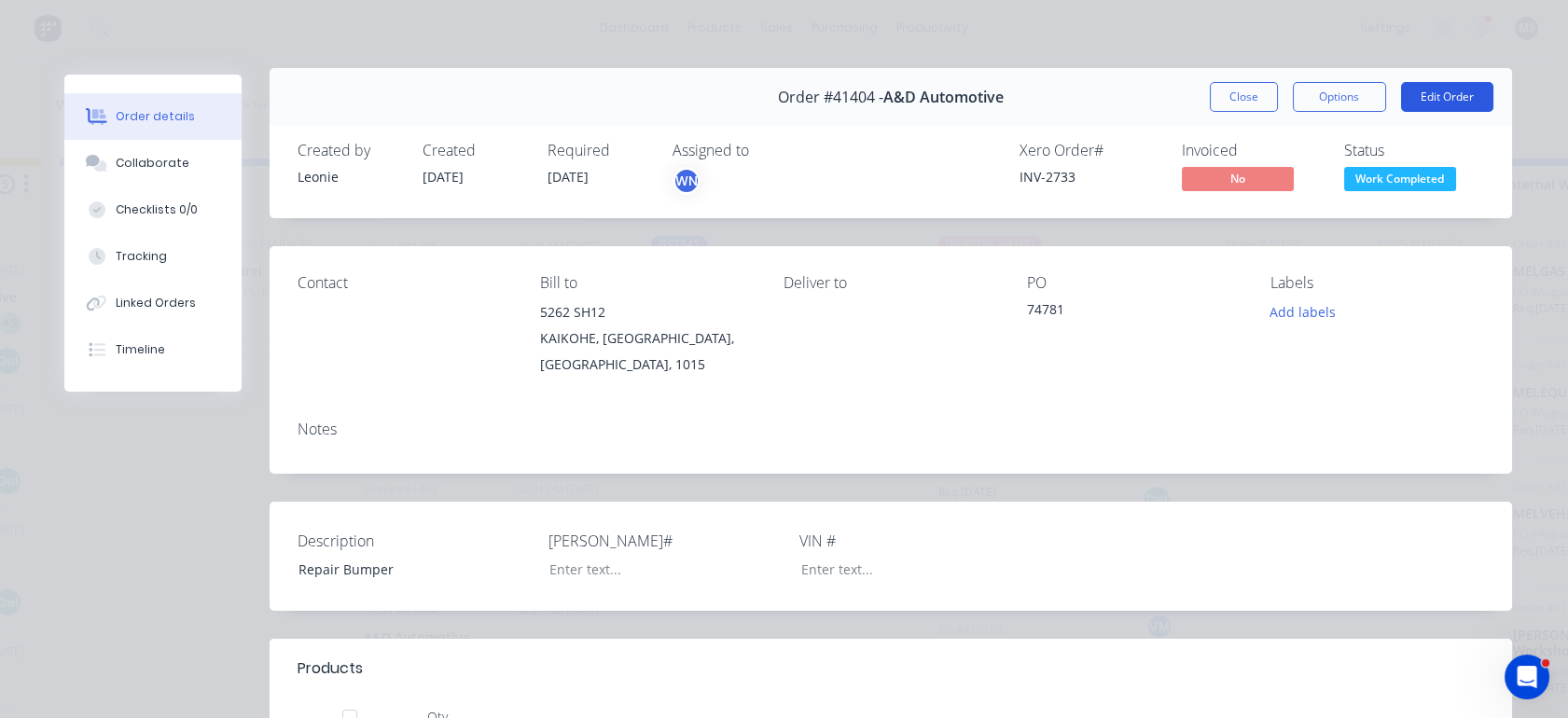
click at [1433, 87] on button "Edit Order" at bounding box center [1446, 97] width 92 height 29
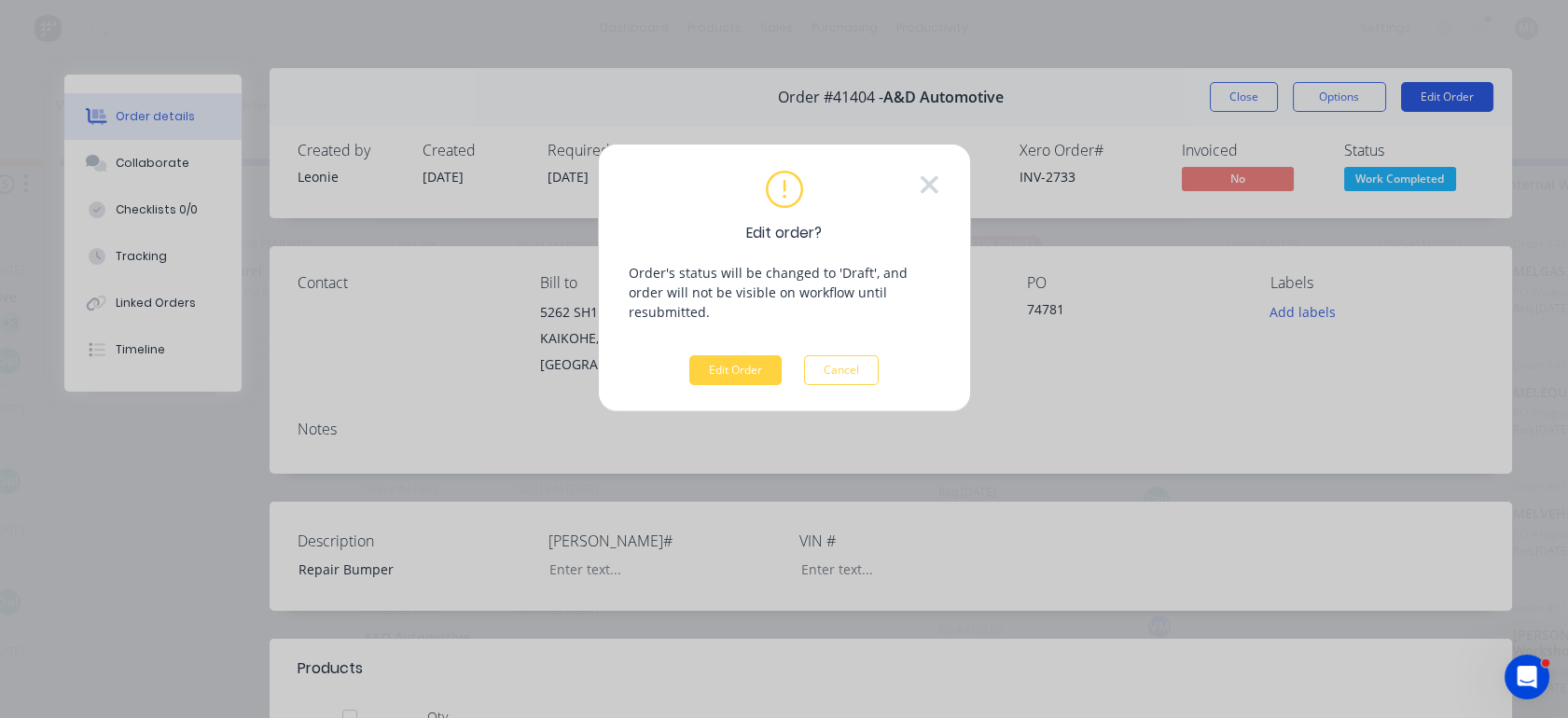
scroll to position [0, 842]
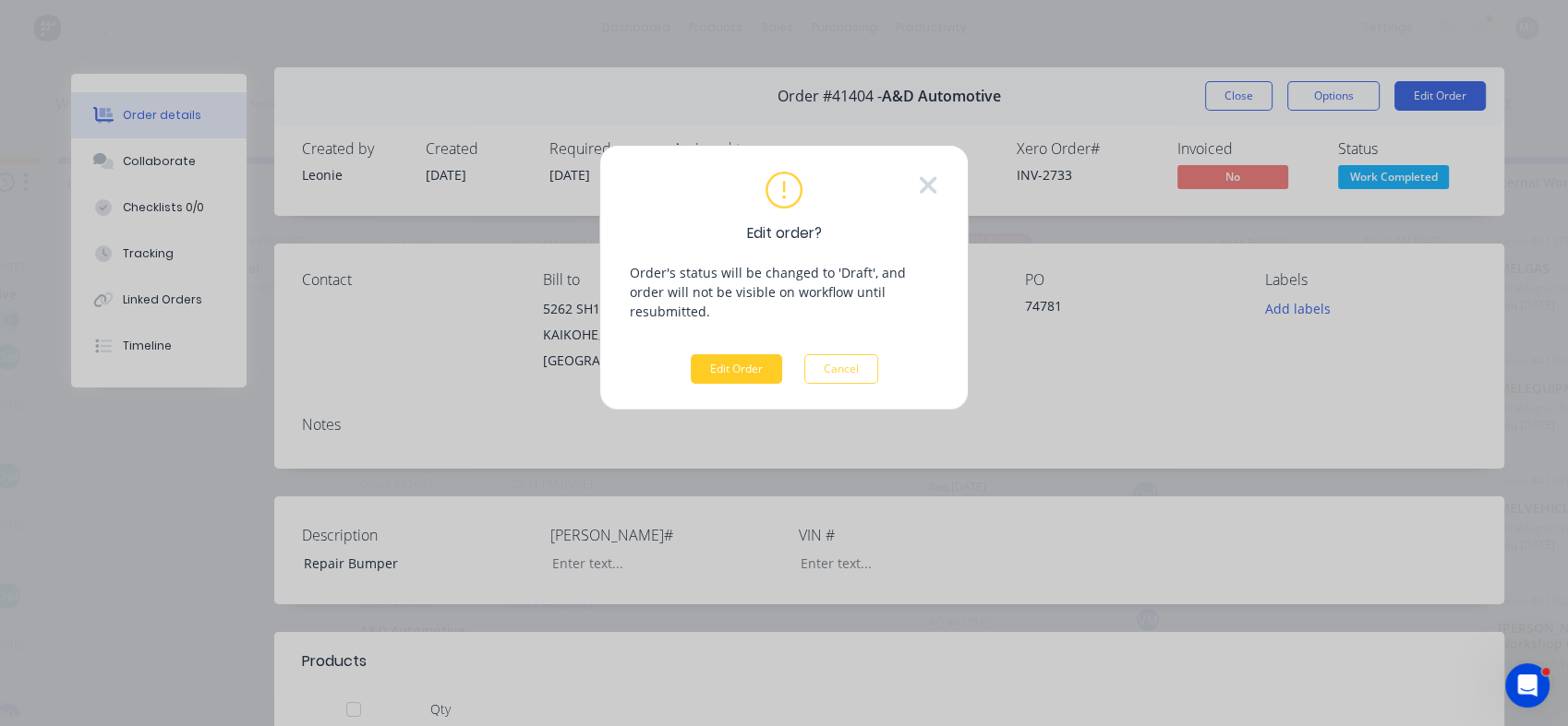
click at [711, 358] on button "Edit Order" at bounding box center [736, 369] width 91 height 29
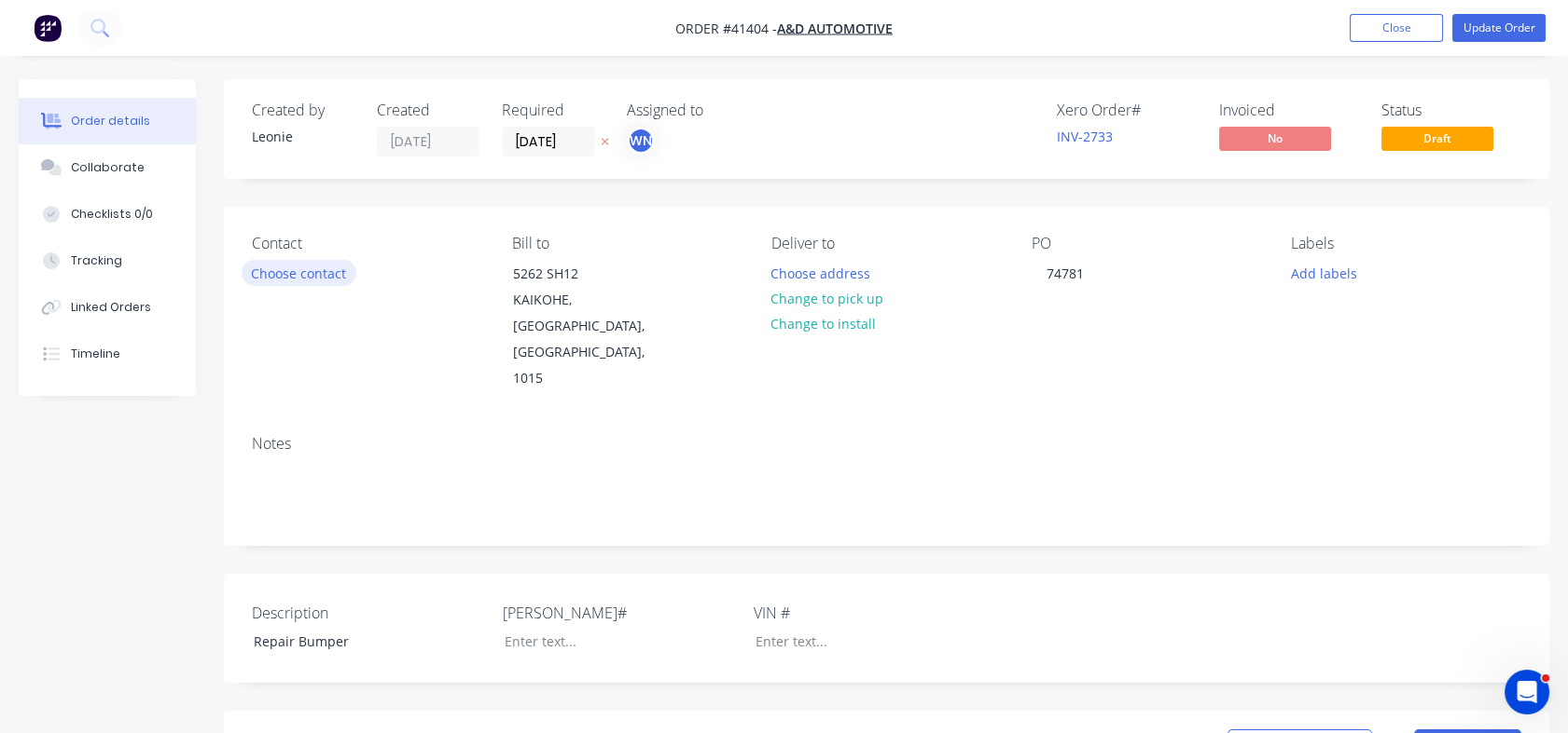
click at [326, 279] on button "Choose contact" at bounding box center [298, 272] width 115 height 25
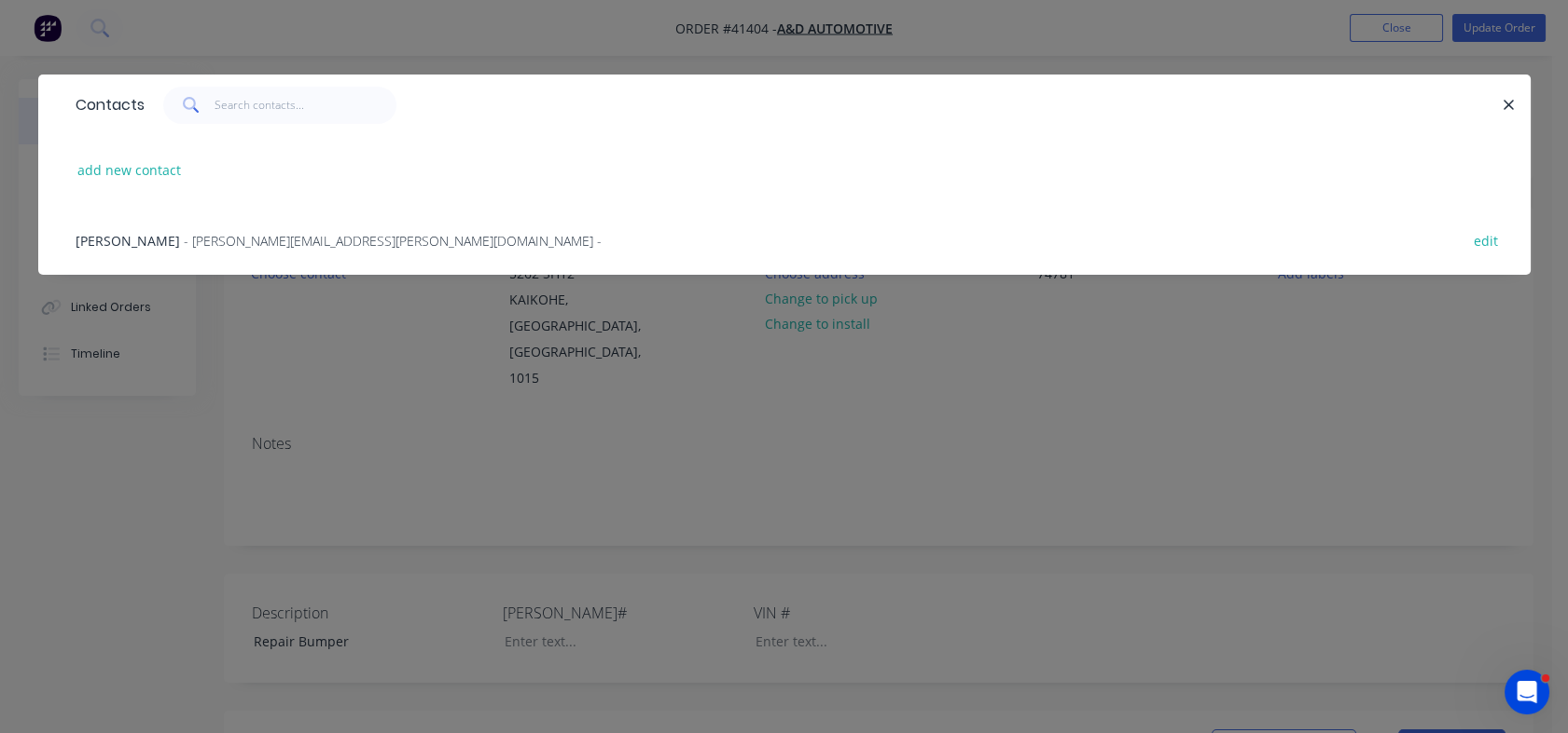
click at [183, 238] on span "- shirley@adauto.co.nz -" at bounding box center [392, 241] width 418 height 18
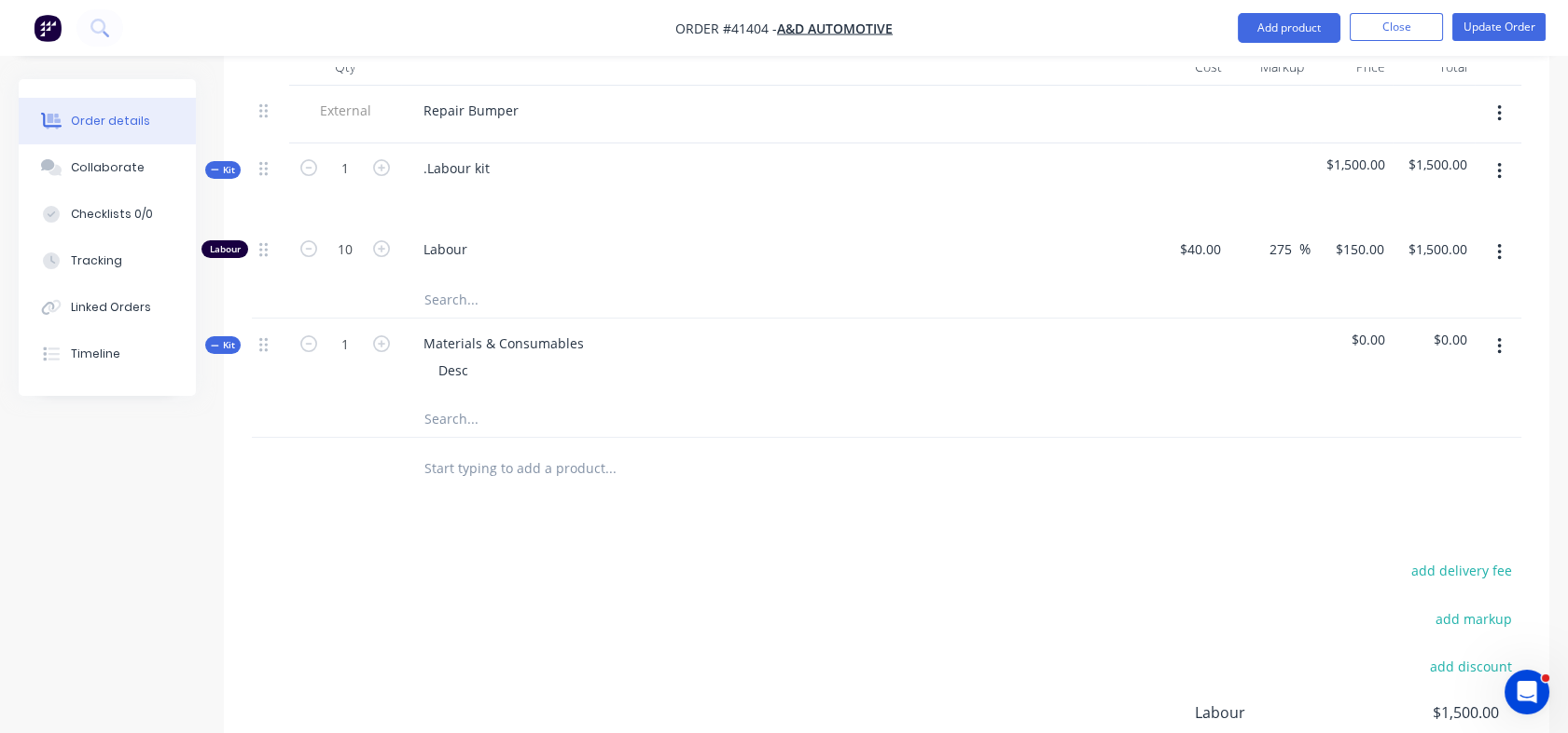
scroll to position [657, 0]
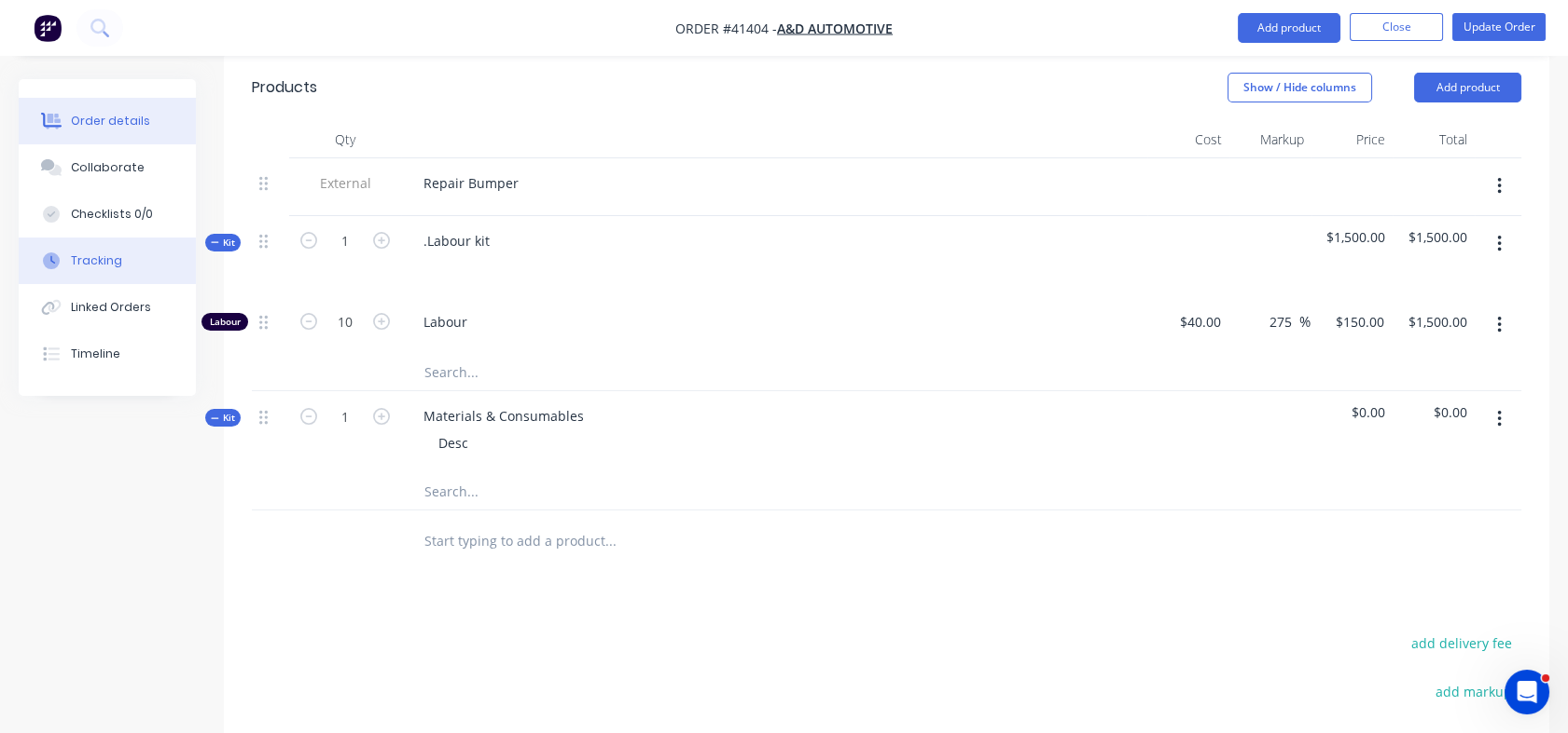
click at [77, 260] on div "Tracking" at bounding box center [96, 261] width 51 height 17
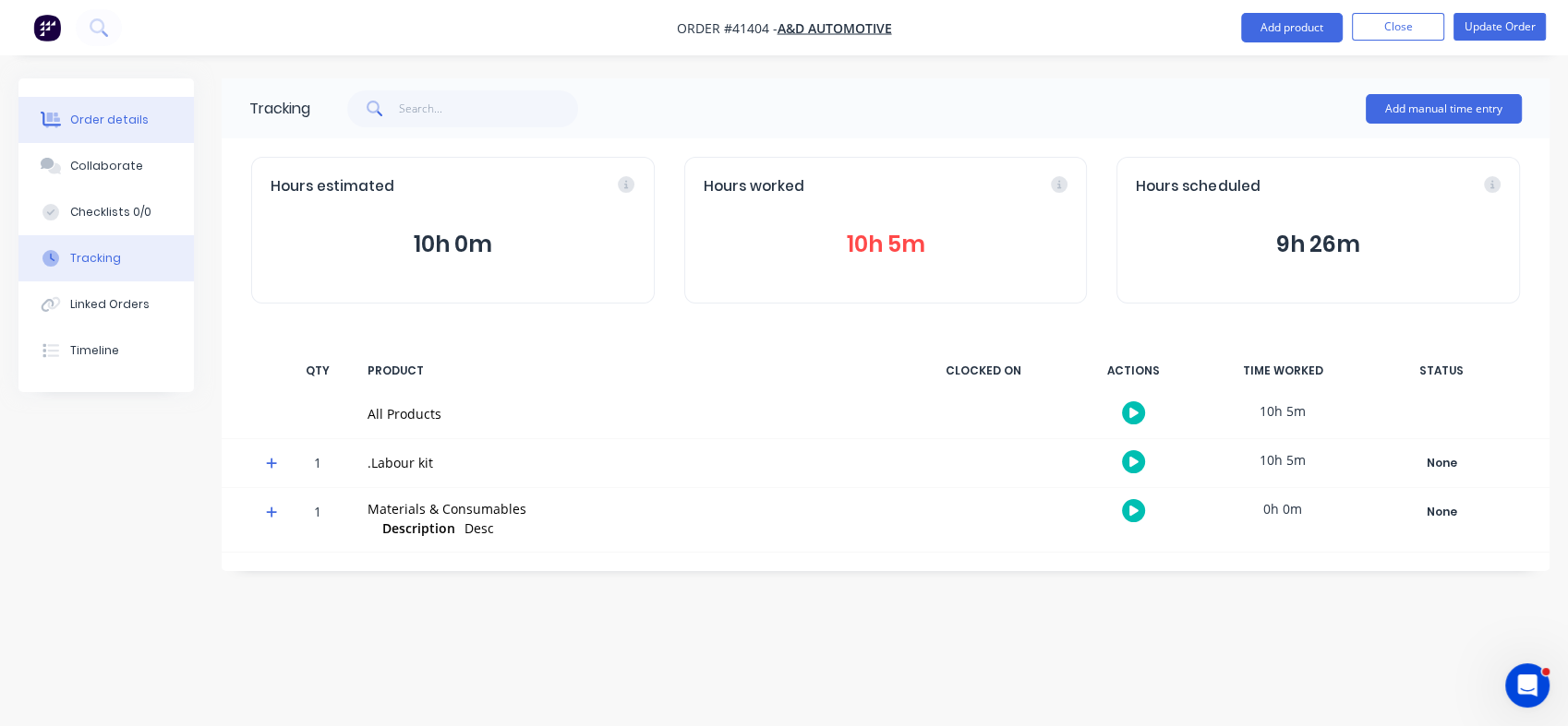
click at [115, 107] on button "Order details" at bounding box center [106, 120] width 176 height 47
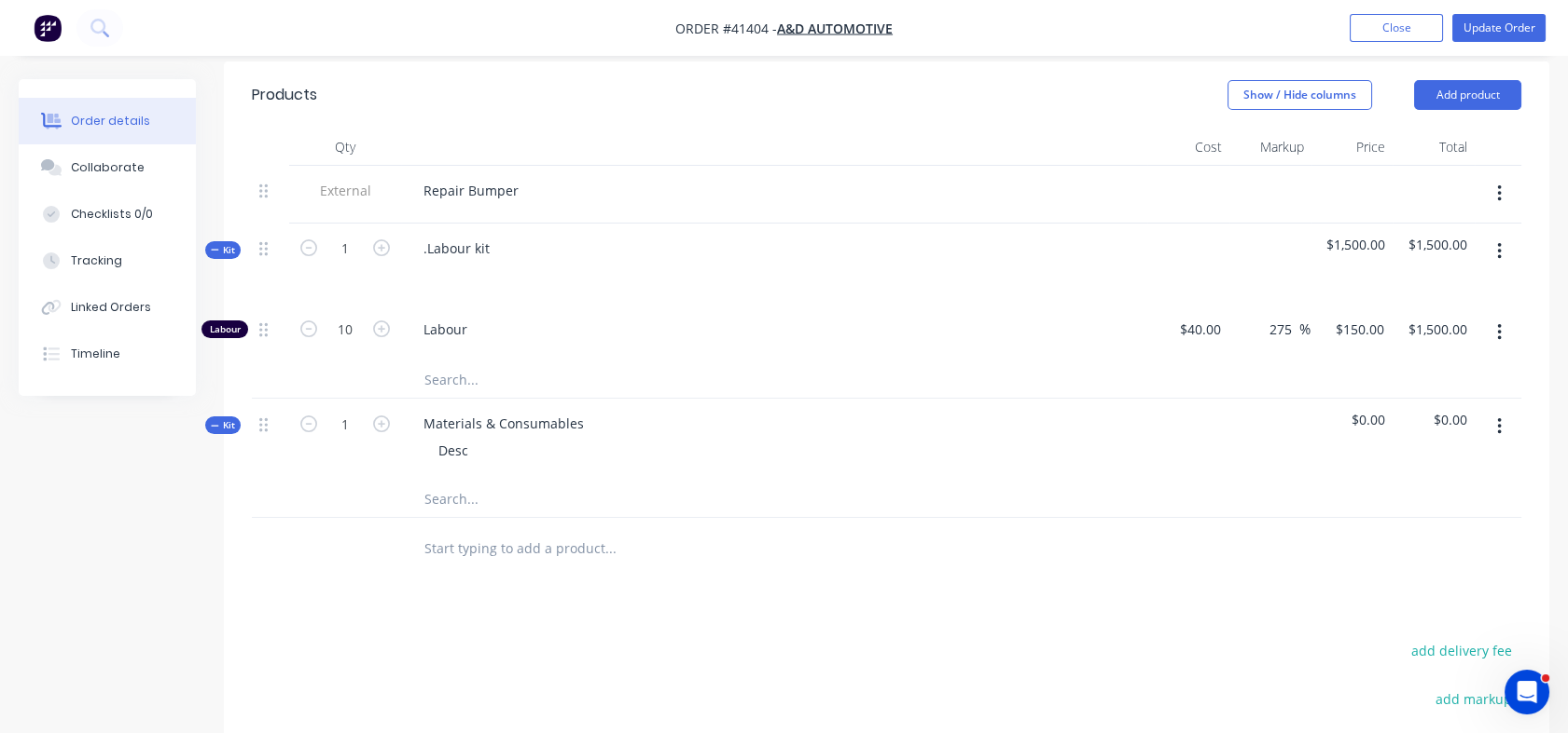
scroll to position [665, 0]
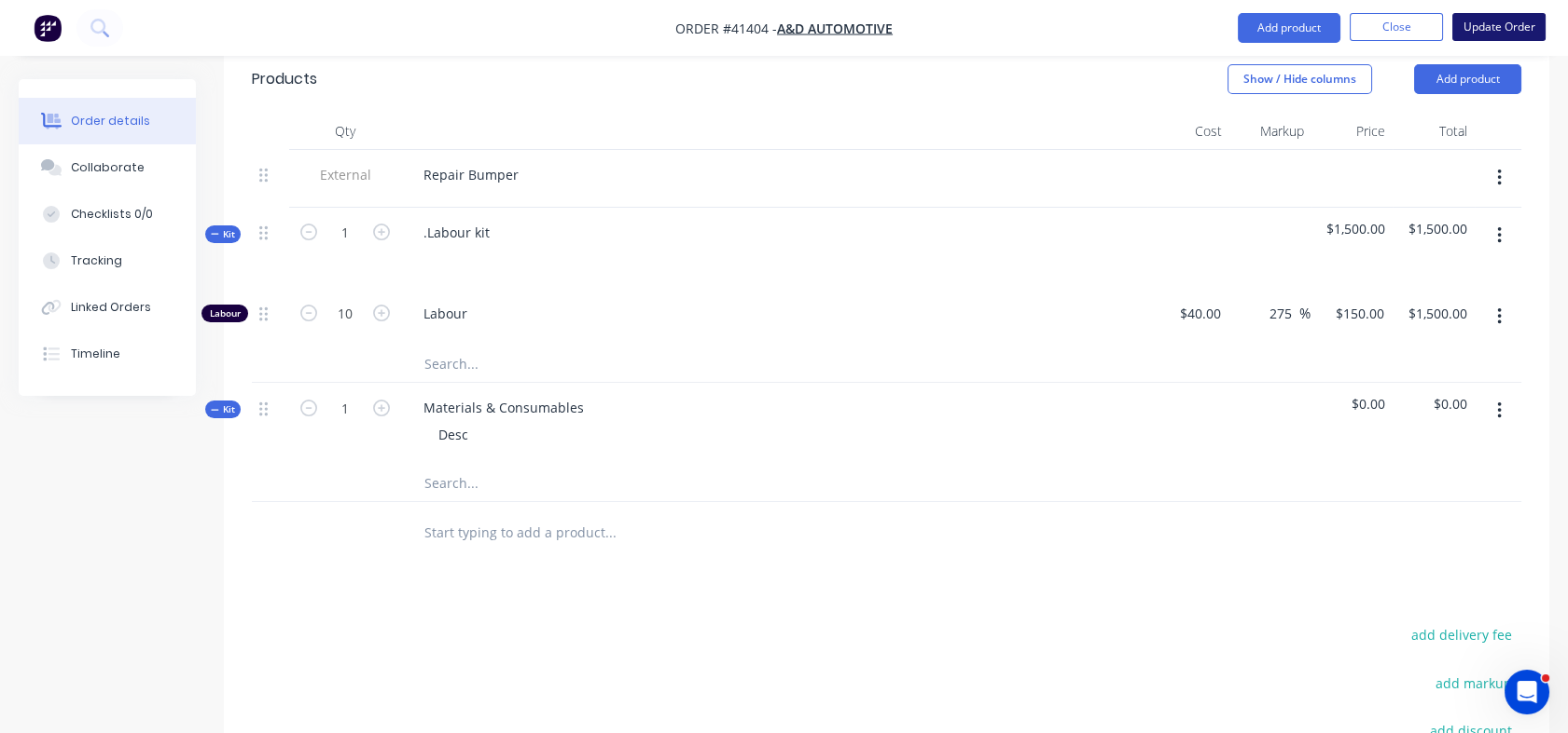
click at [1525, 13] on button "Update Order" at bounding box center [1498, 26] width 93 height 28
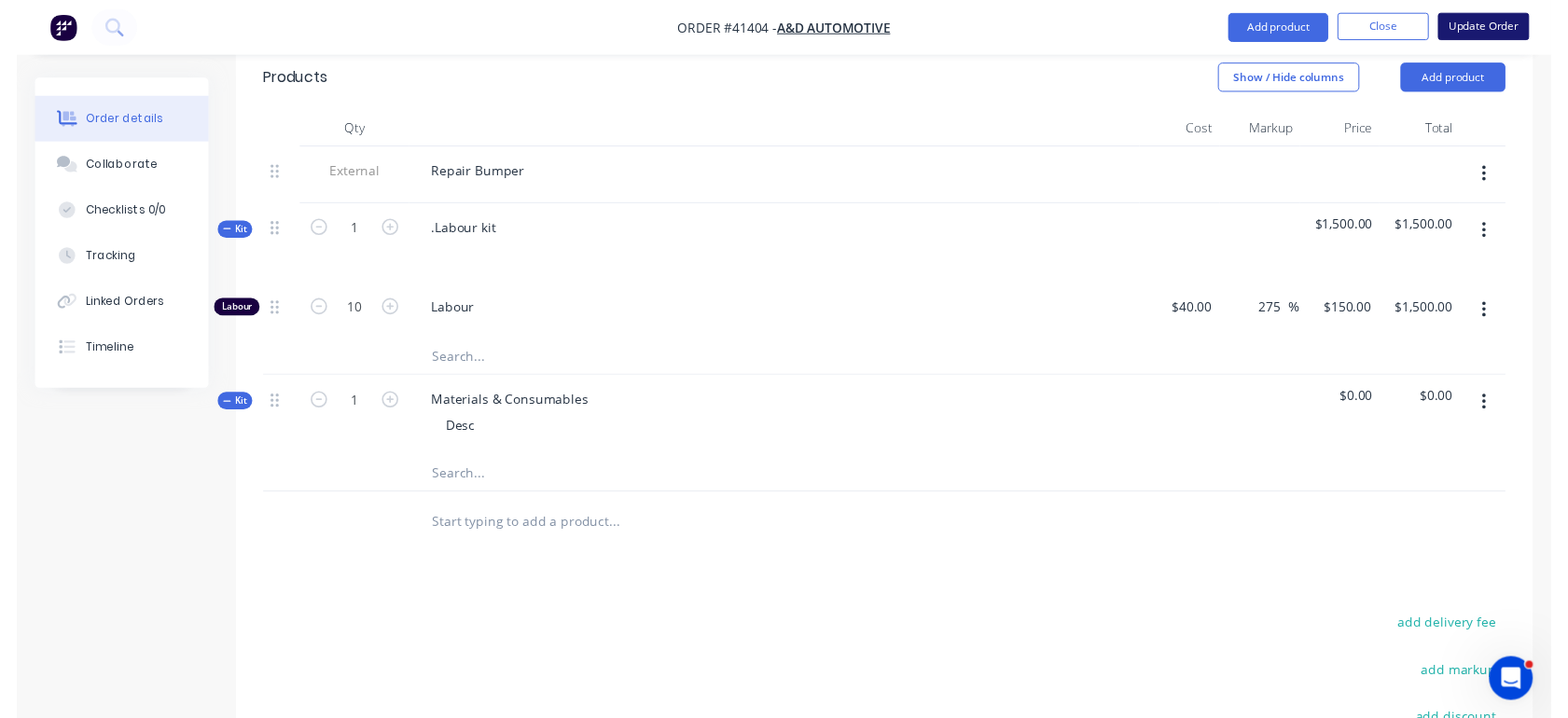
scroll to position [0, 0]
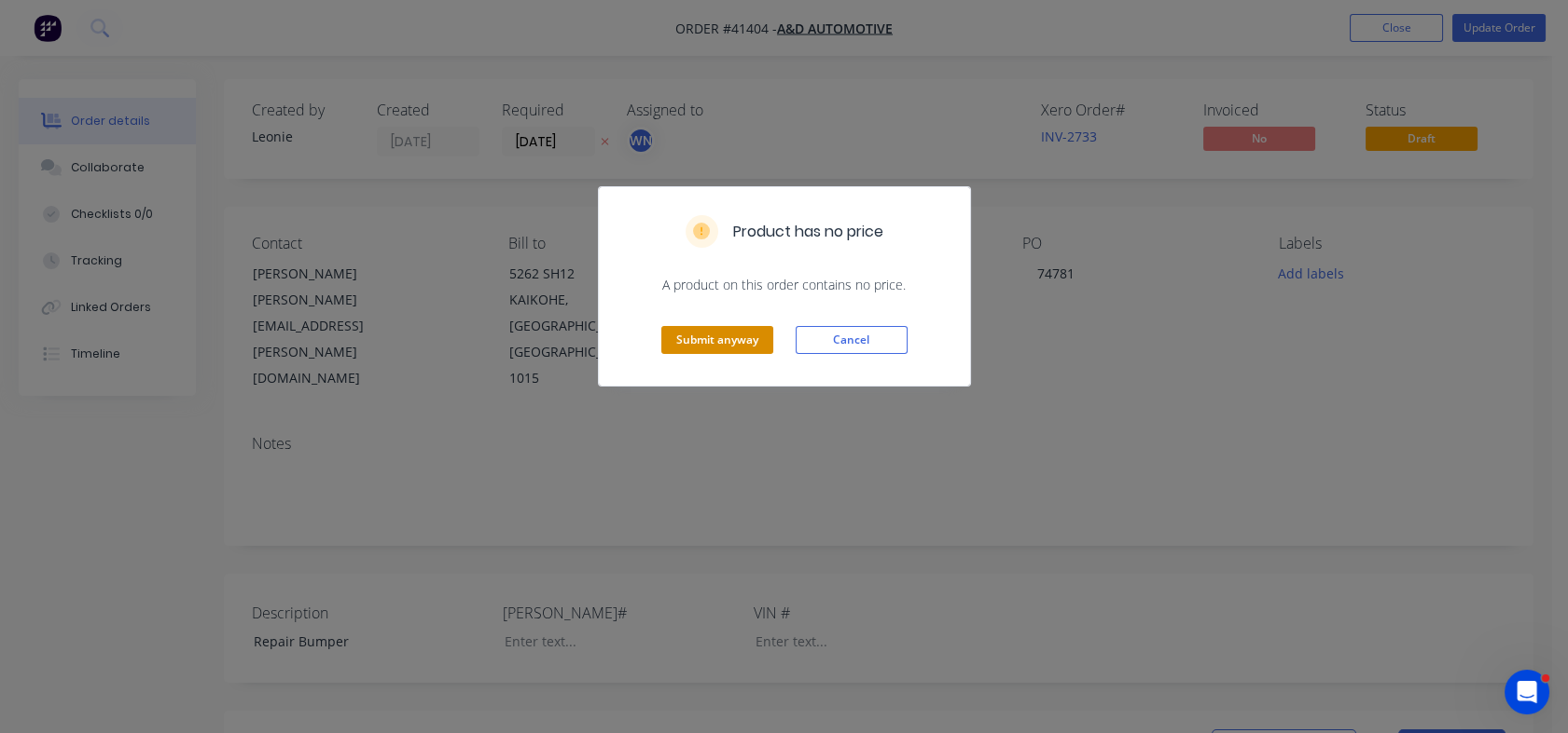
click at [701, 343] on button "Submit anyway" at bounding box center [717, 340] width 112 height 28
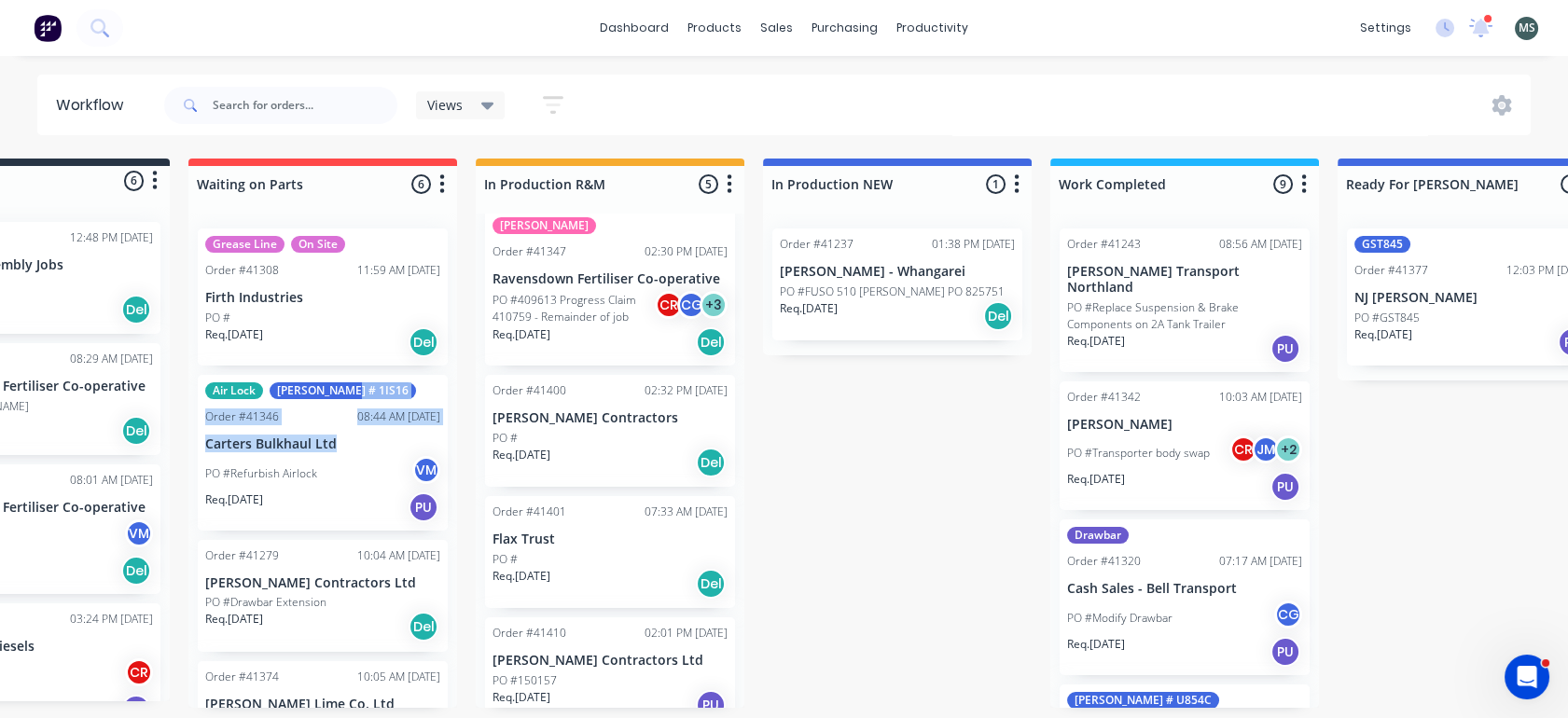
drag, startPoint x: 455, startPoint y: 384, endPoint x: 445, endPoint y: 428, distance: 45.1
click at [445, 428] on div "Submitted 6 Status colour #273444 hex #273444 Save Cancel Summaries Total order…" at bounding box center [1402, 434] width 3111 height 549
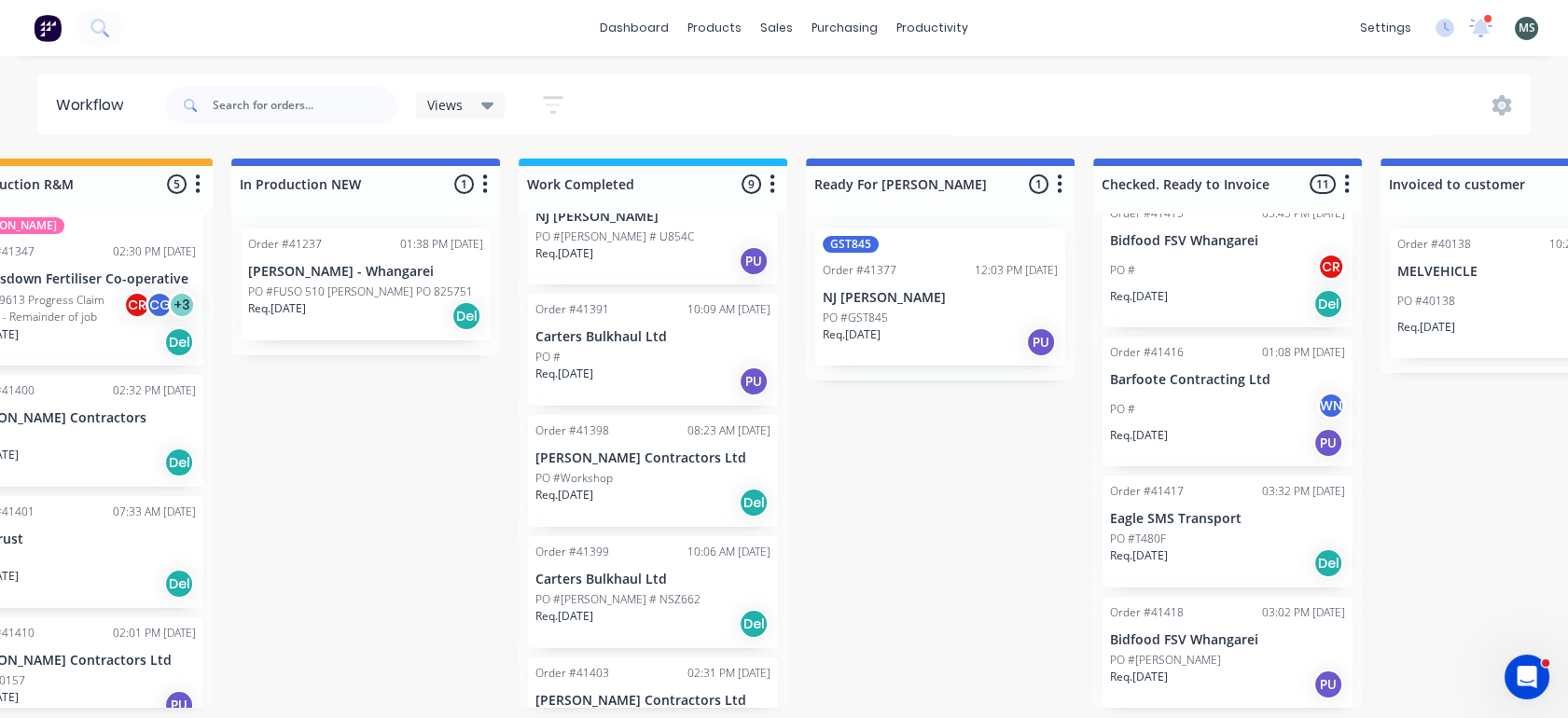
scroll to position [577, 0]
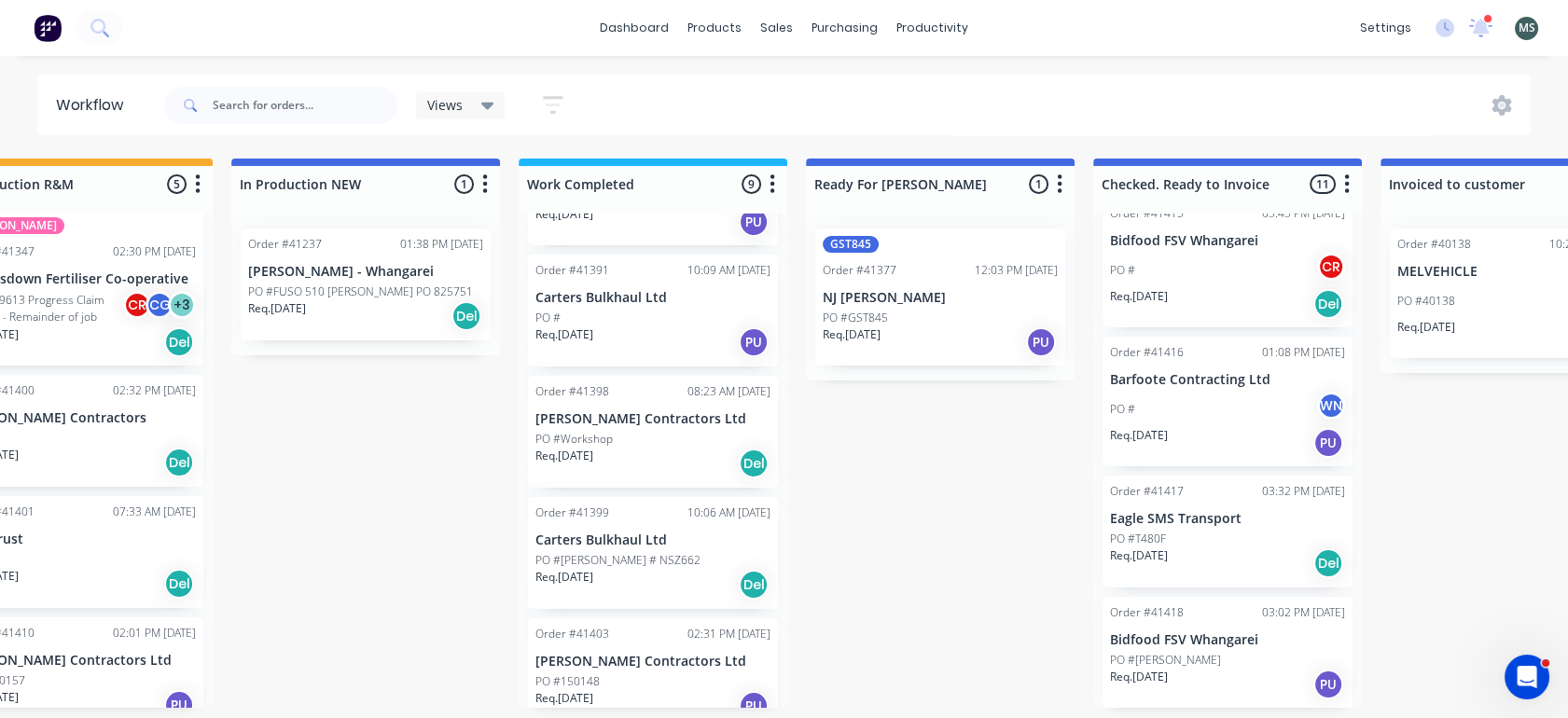
click at [582, 431] on p "PO #Workshop" at bounding box center [574, 438] width 77 height 17
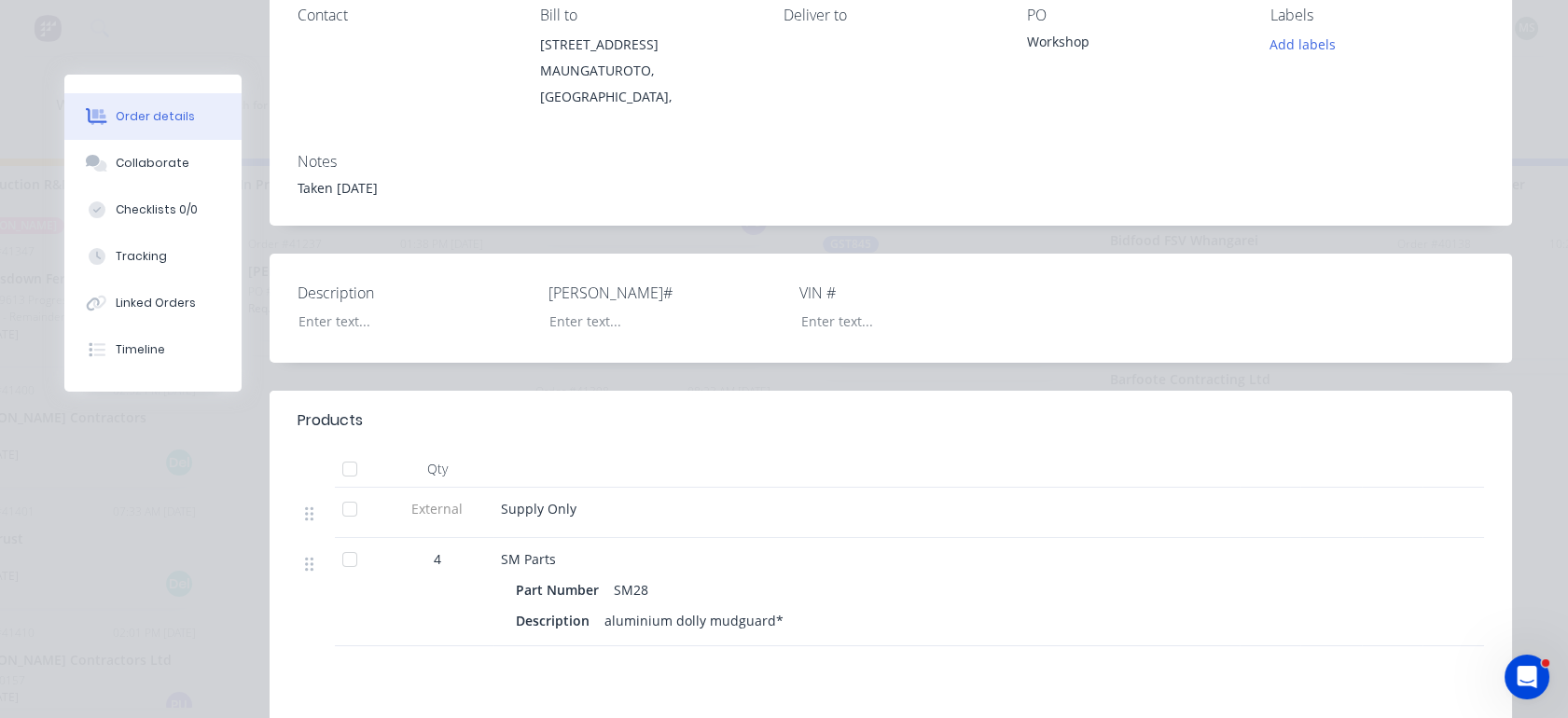
scroll to position [83, 0]
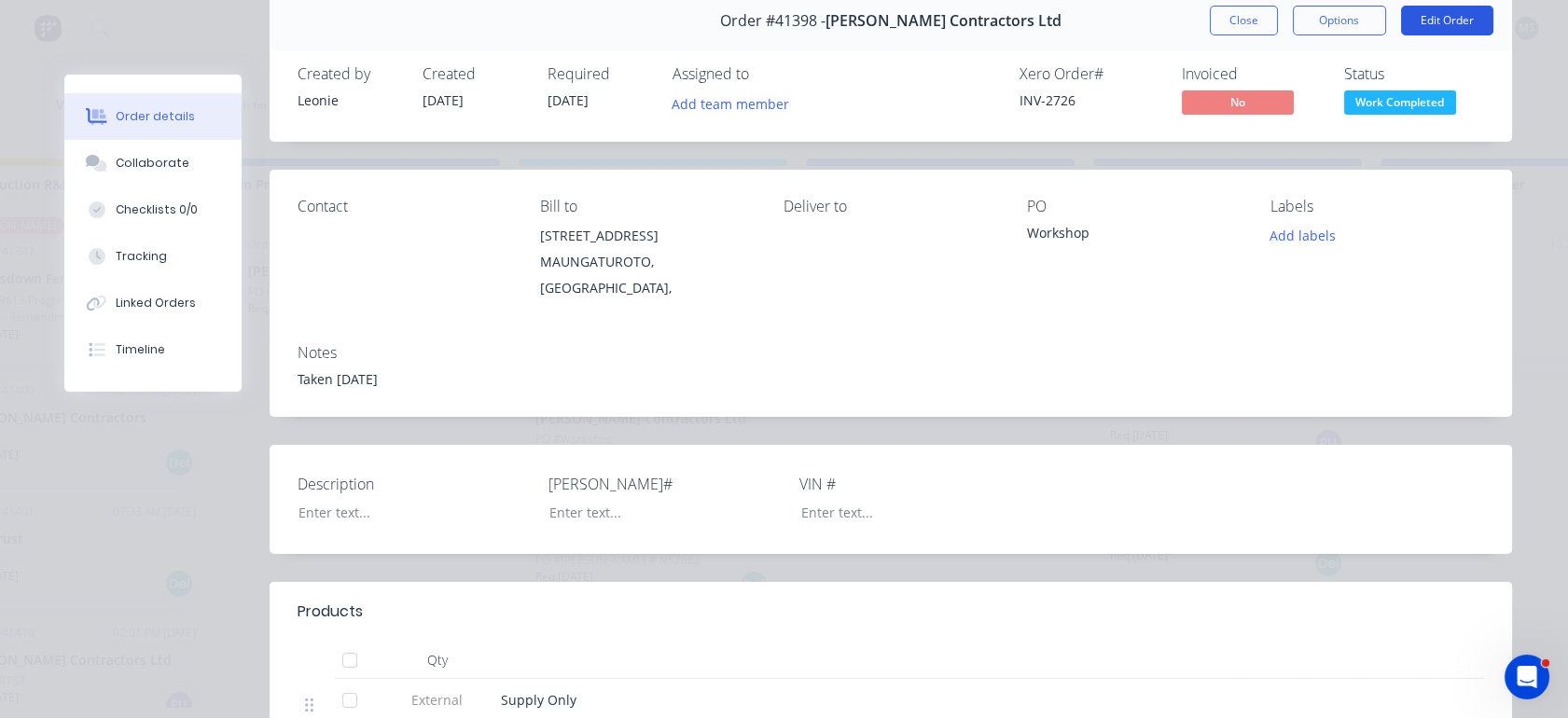
click at [1436, 19] on button "Edit Order" at bounding box center [1446, 21] width 92 height 29
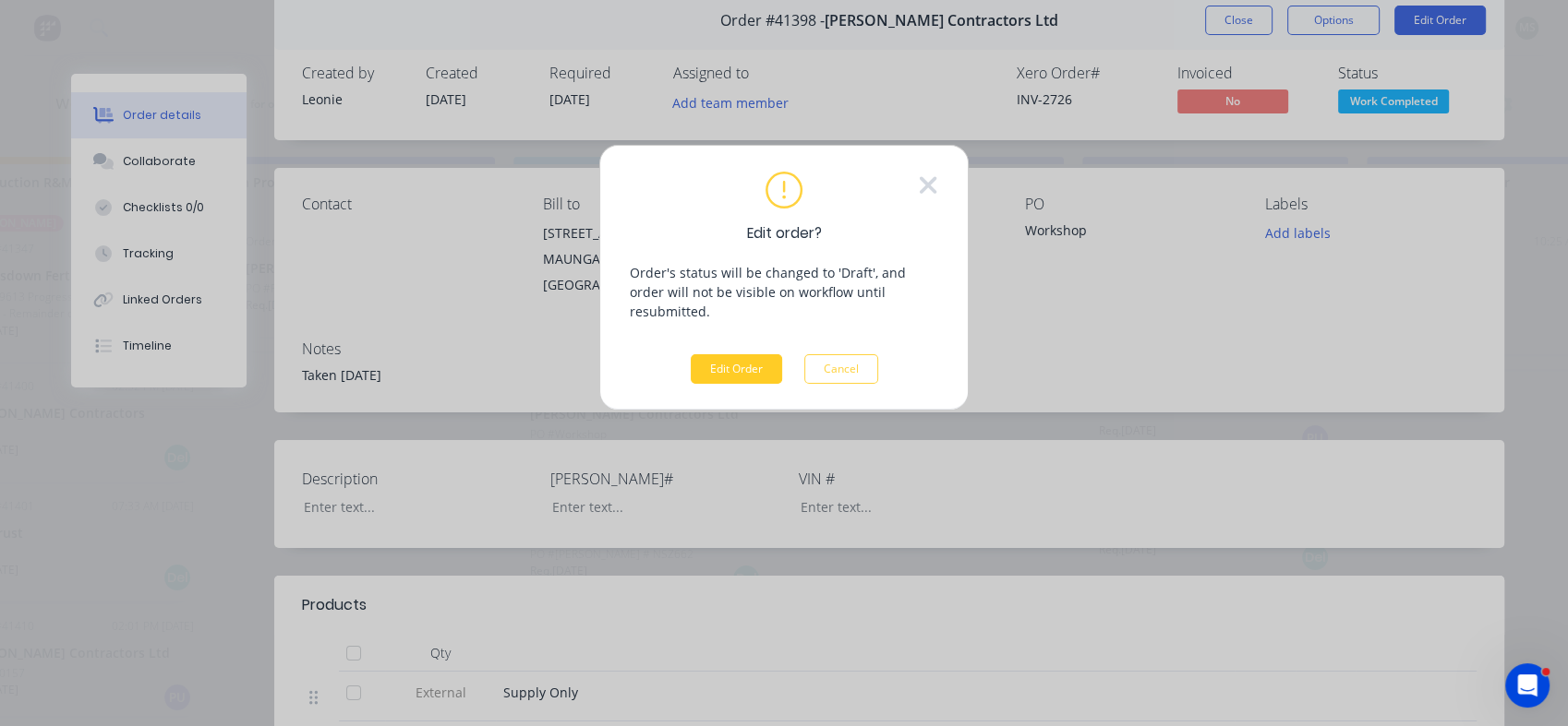
click at [746, 355] on button "Edit Order" at bounding box center [736, 369] width 91 height 29
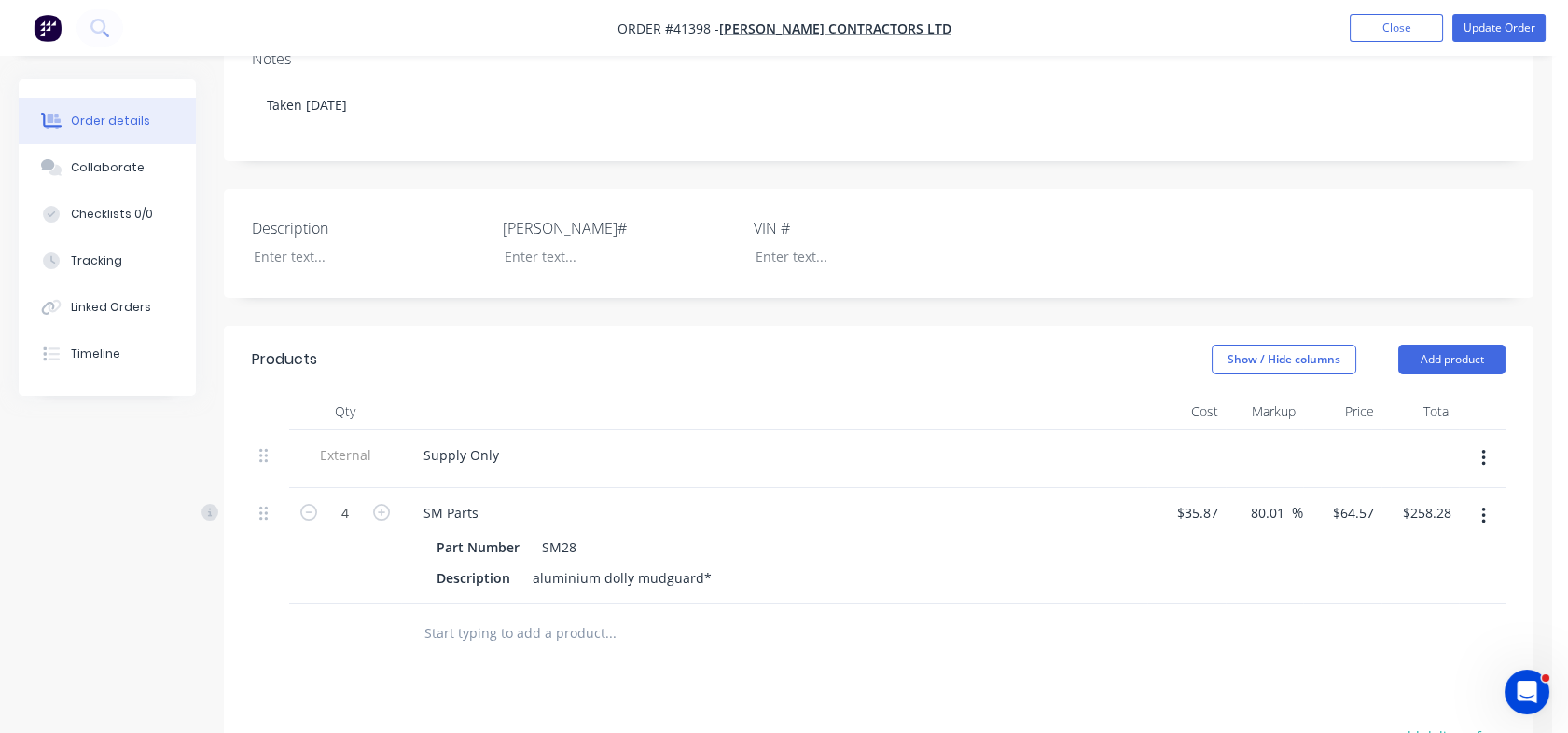
scroll to position [408, 0]
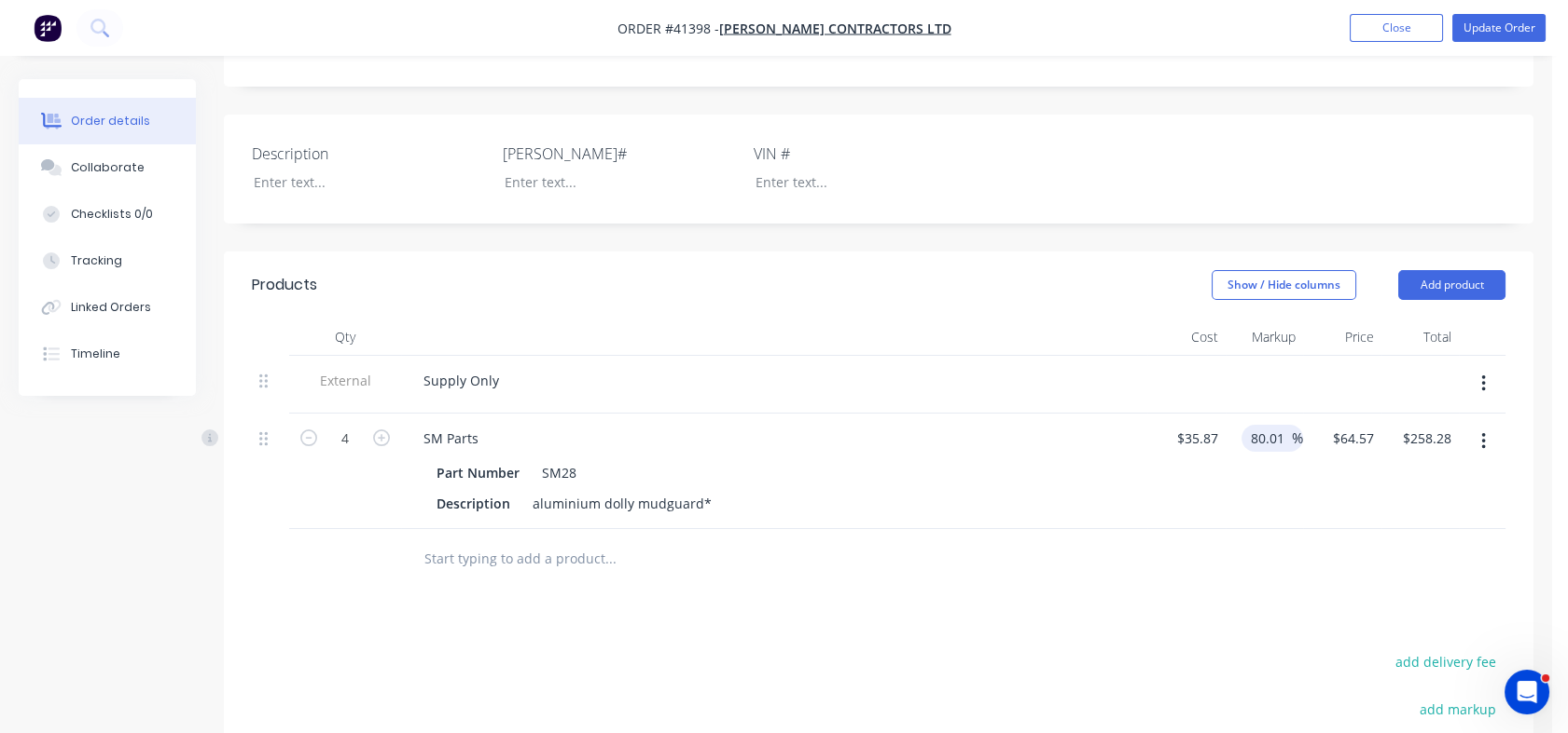
click at [1254, 452] on input "80.01" at bounding box center [1270, 439] width 43 height 27
drag, startPoint x: 1252, startPoint y: 463, endPoint x: 1278, endPoint y: 469, distance: 26.7
click at [1278, 452] on input "80.01" at bounding box center [1270, 439] width 43 height 27
click at [1285, 452] on input "1" at bounding box center [1281, 439] width 22 height 27
type input "100"
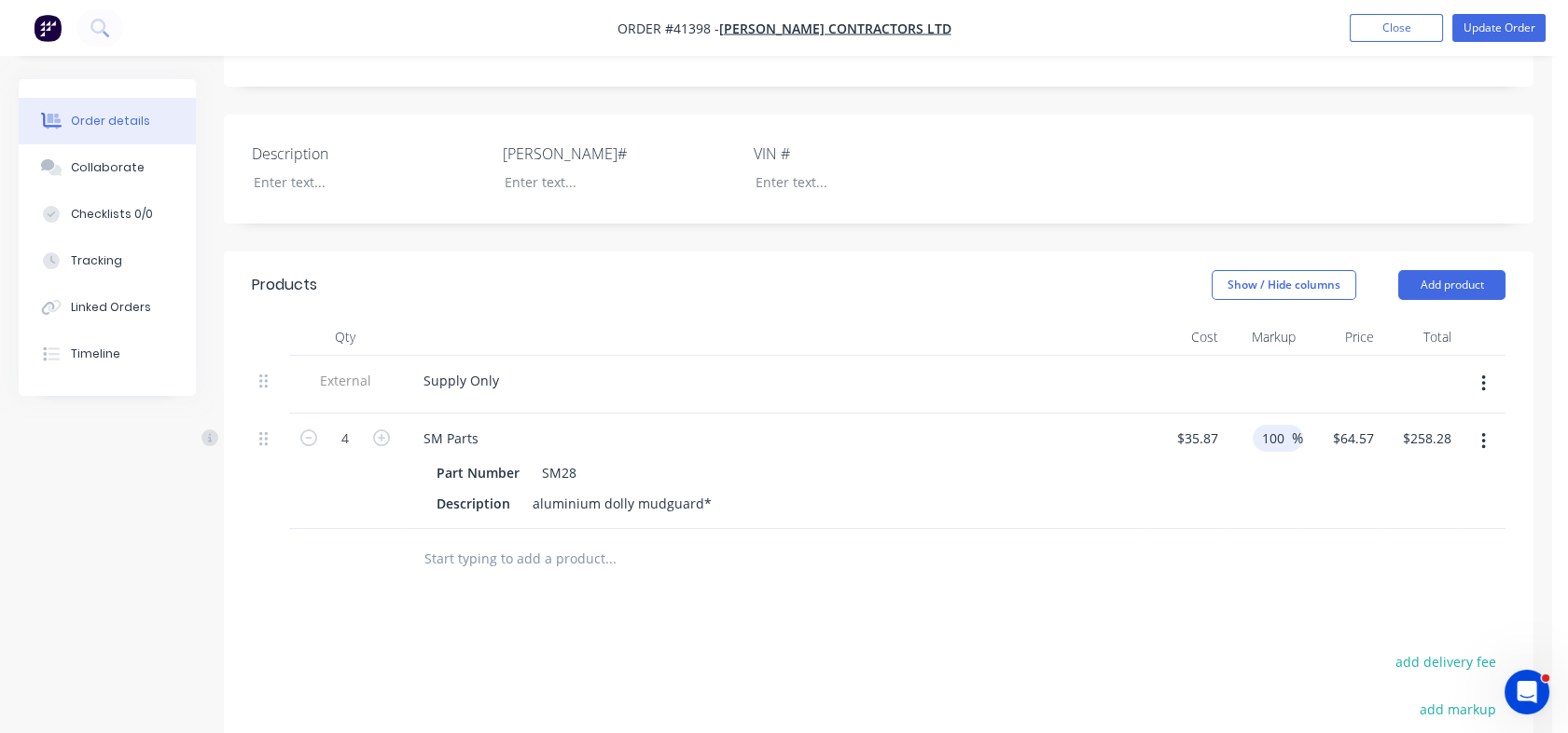
type input "$71.74"
type input "$286.96"
click at [1283, 524] on div "100 100 %" at bounding box center [1265, 471] width 78 height 116
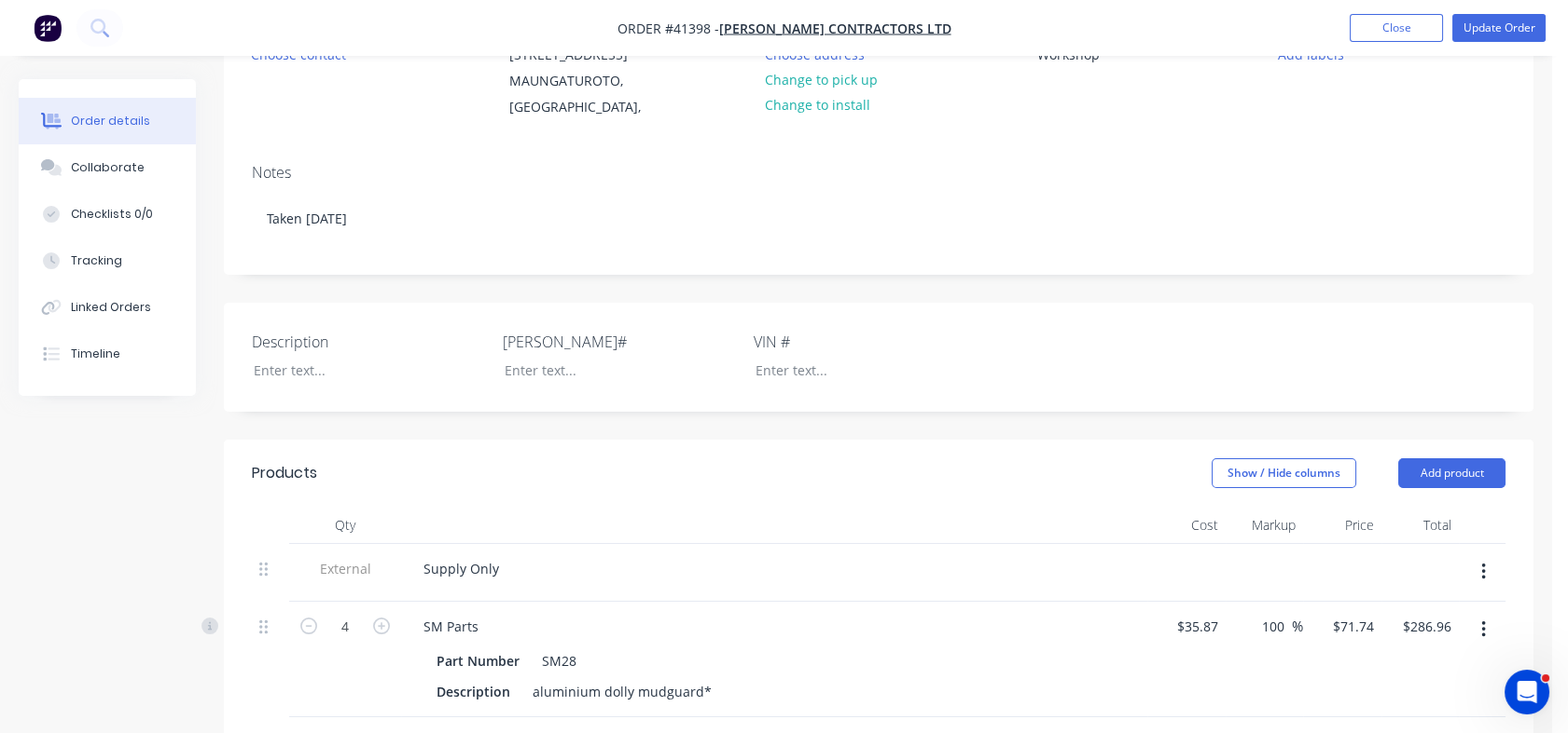
scroll to position [179, 0]
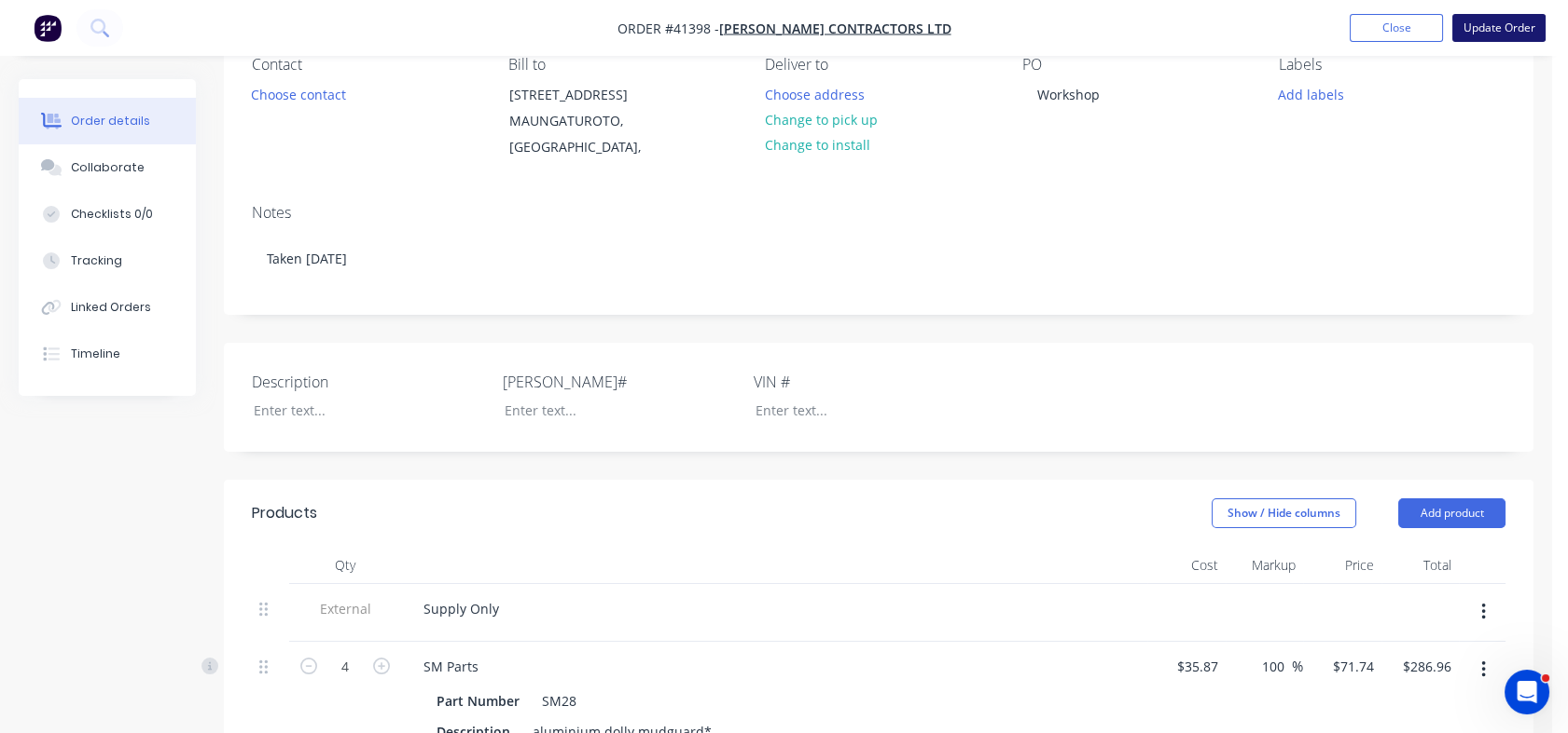
click at [1491, 29] on button "Update Order" at bounding box center [1498, 27] width 93 height 28
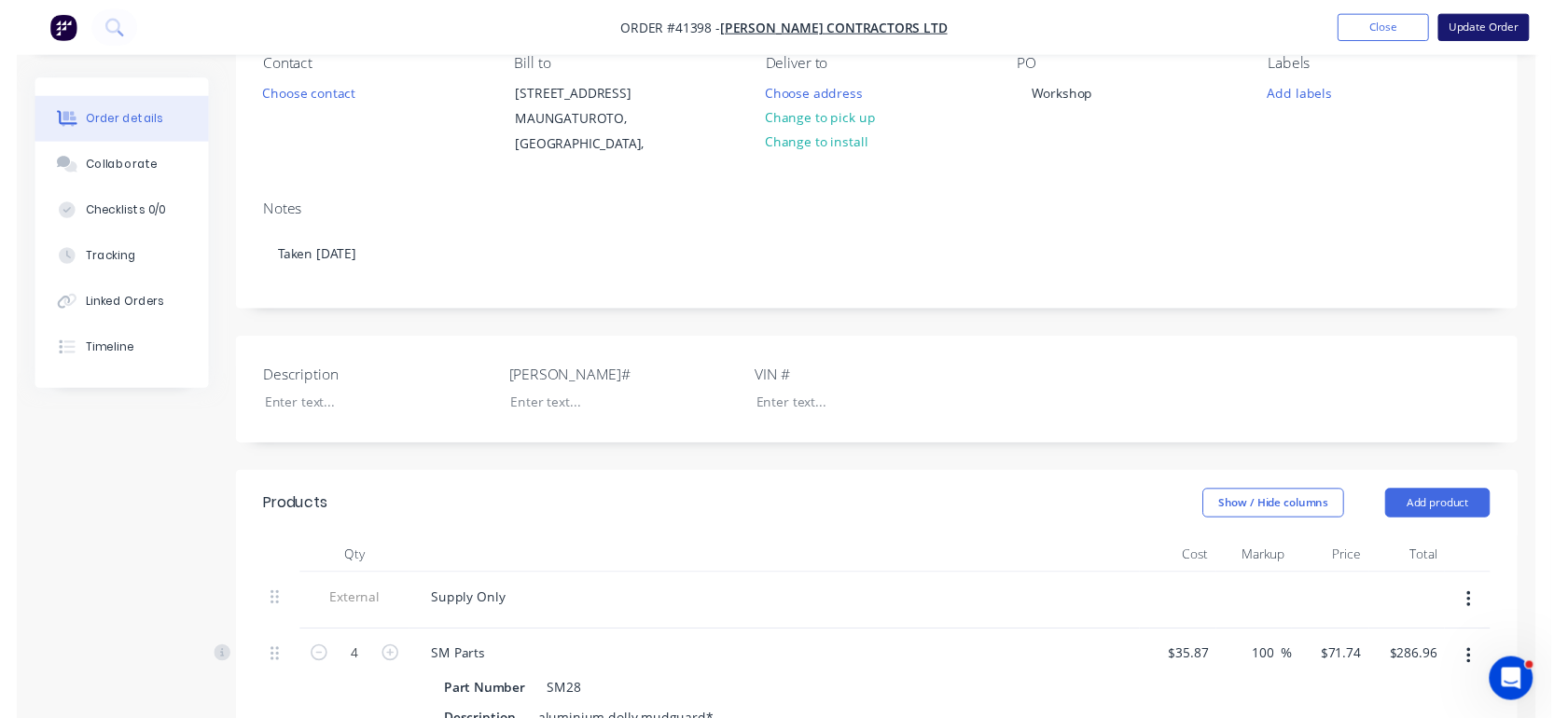
scroll to position [0, 0]
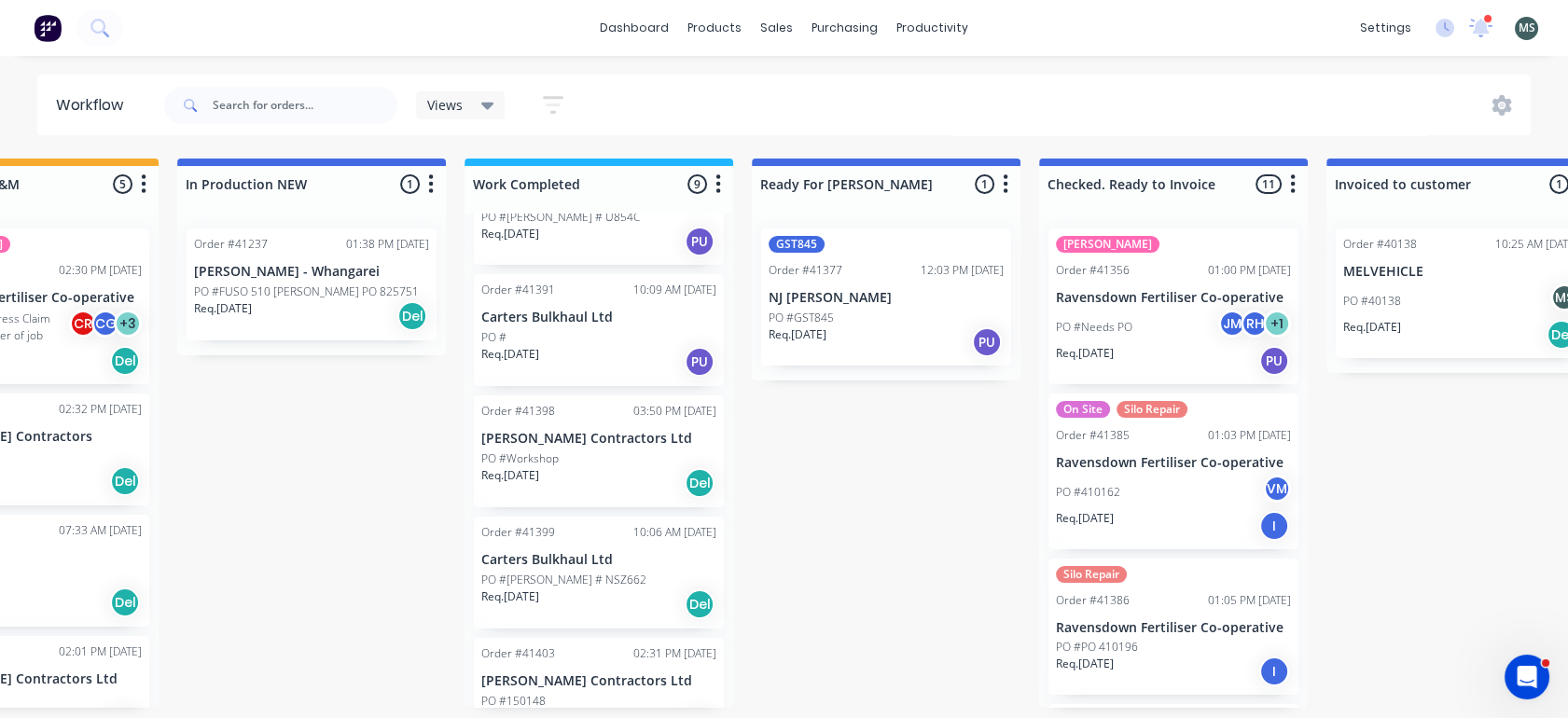
scroll to position [0, 727]
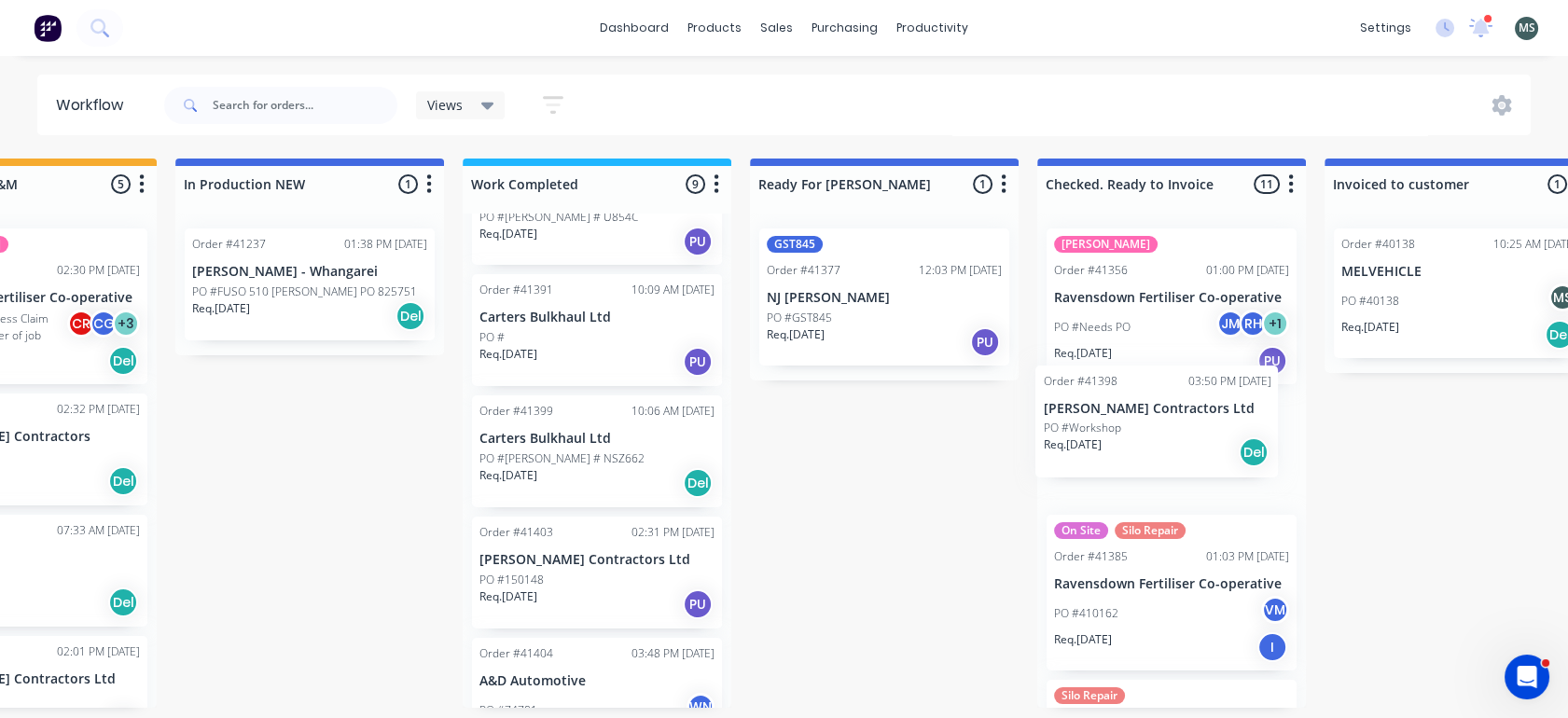
drag, startPoint x: 567, startPoint y: 425, endPoint x: 1142, endPoint y: 414, distance: 575.1
click at [1142, 414] on div "Submitted 6 Status colour #273444 hex #273444 Save Cancel Summaries Total order…" at bounding box center [815, 434] width 3111 height 549
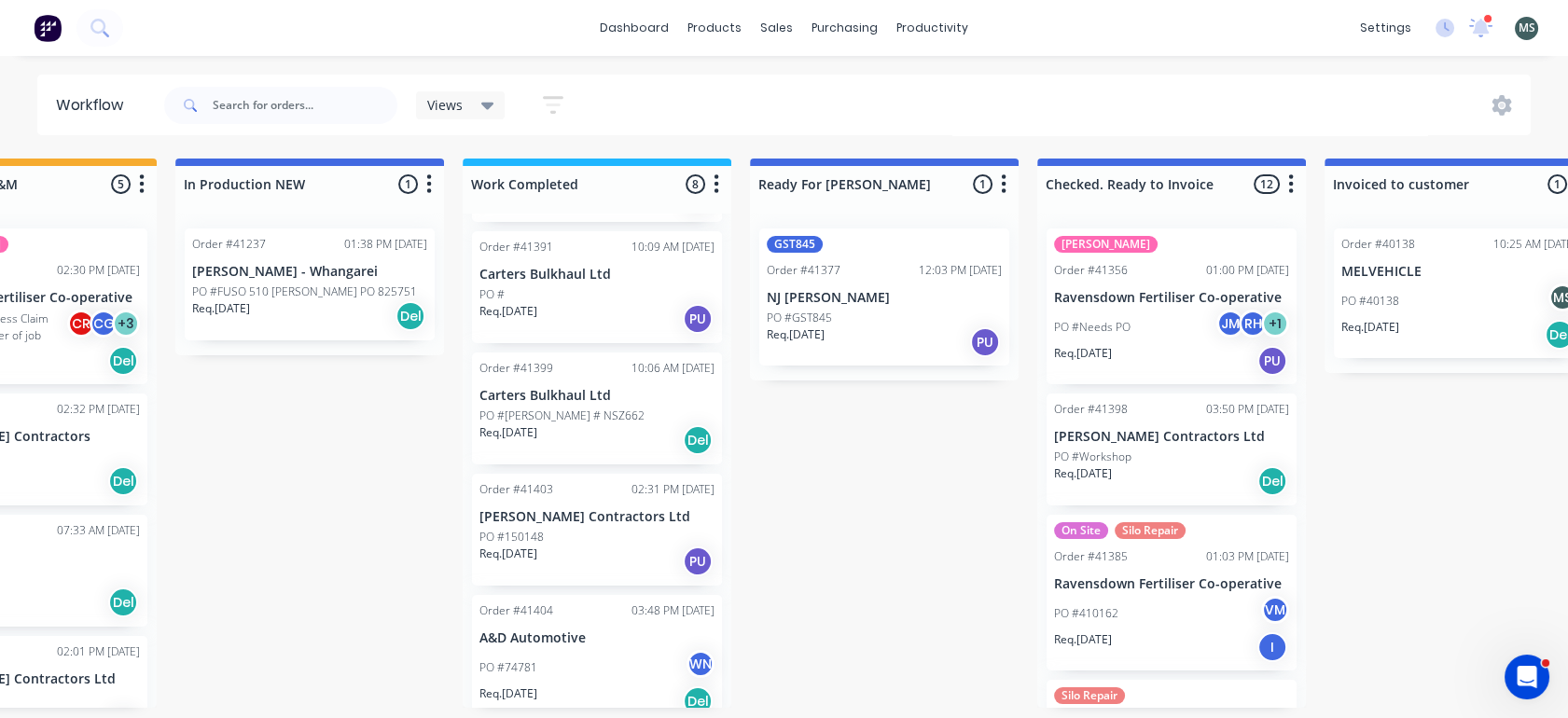
click at [557, 659] on div "PO #74781 WN" at bounding box center [597, 668] width 235 height 35
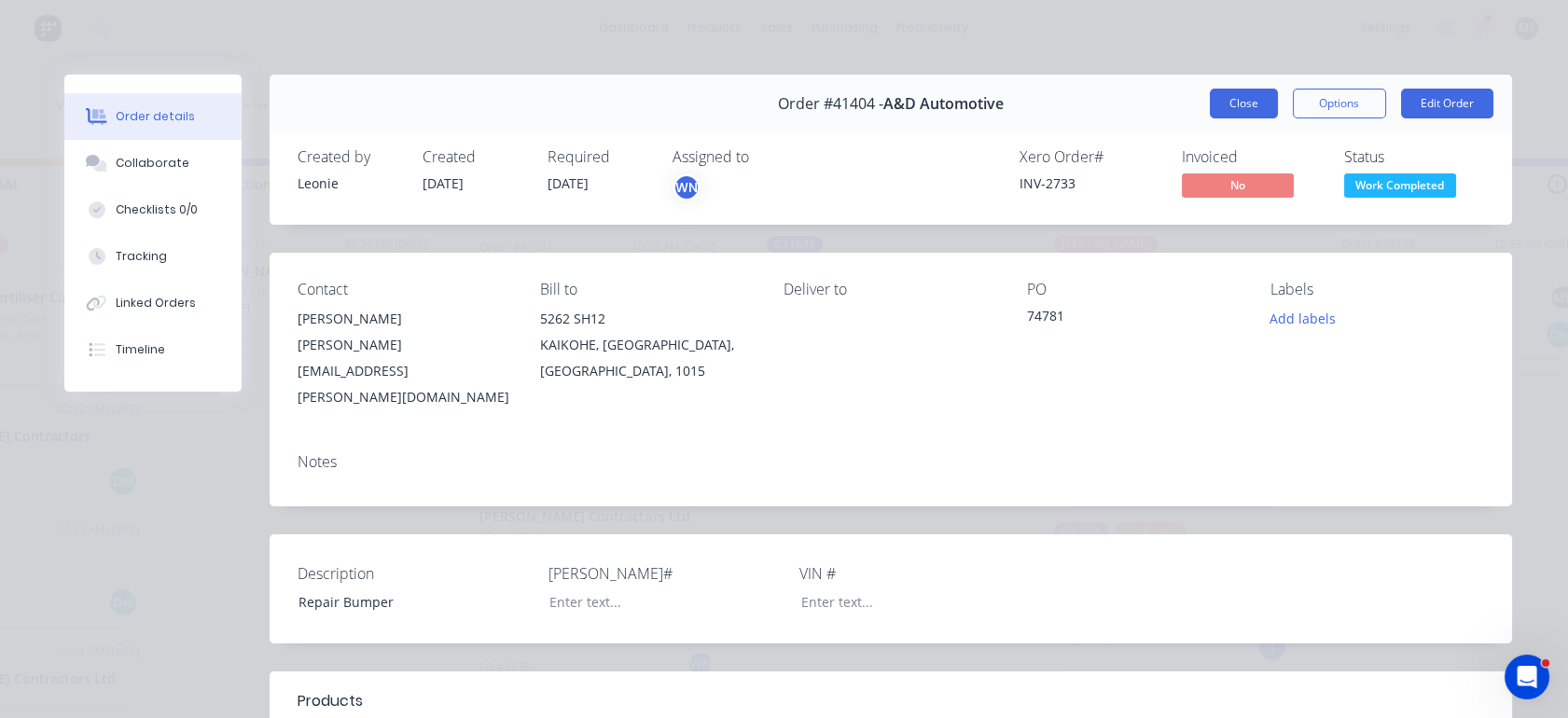
click at [1239, 94] on button "Close" at bounding box center [1242, 103] width 68 height 29
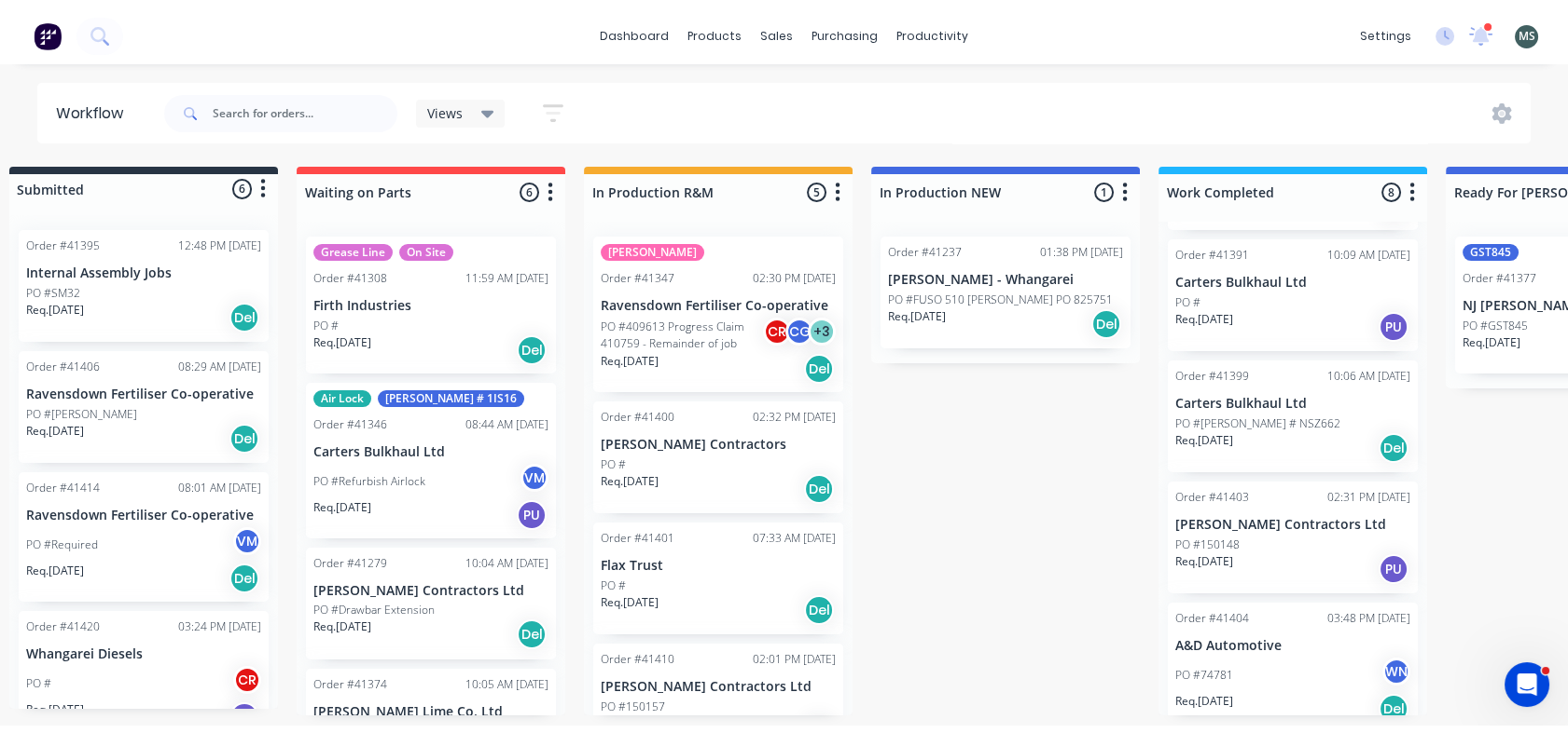
scroll to position [0, 0]
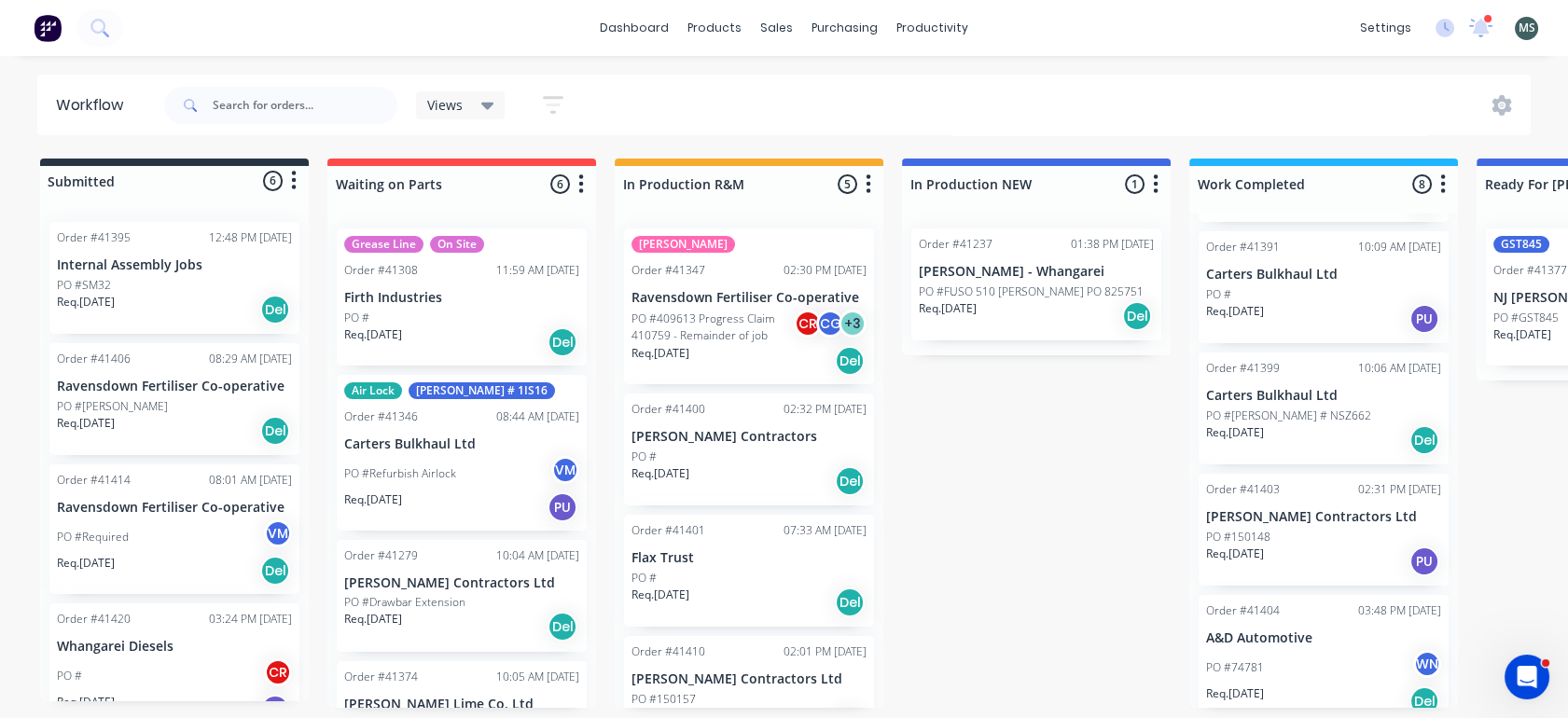
click at [151, 670] on div "PO # CR" at bounding box center [175, 676] width 235 height 35
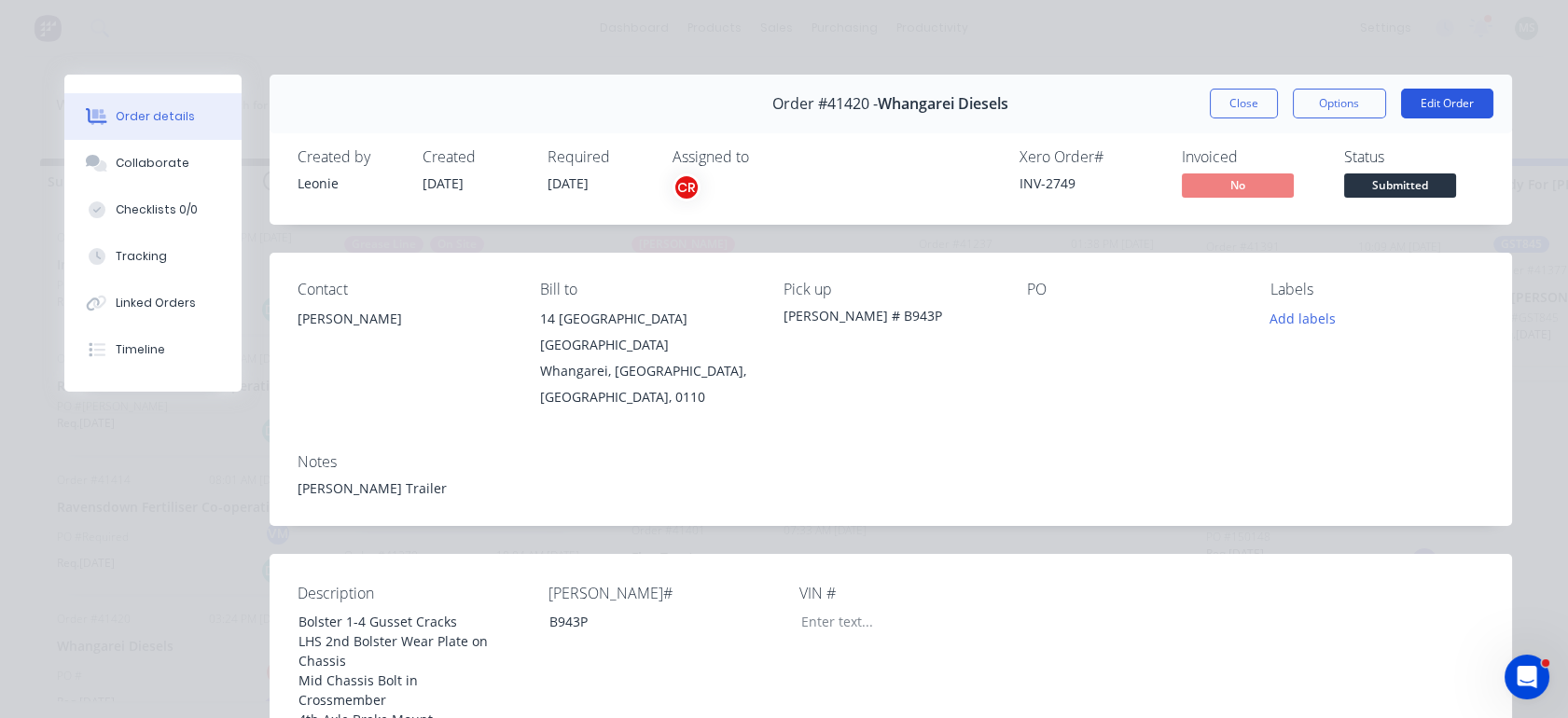
click at [1446, 108] on button "Edit Order" at bounding box center [1446, 103] width 92 height 29
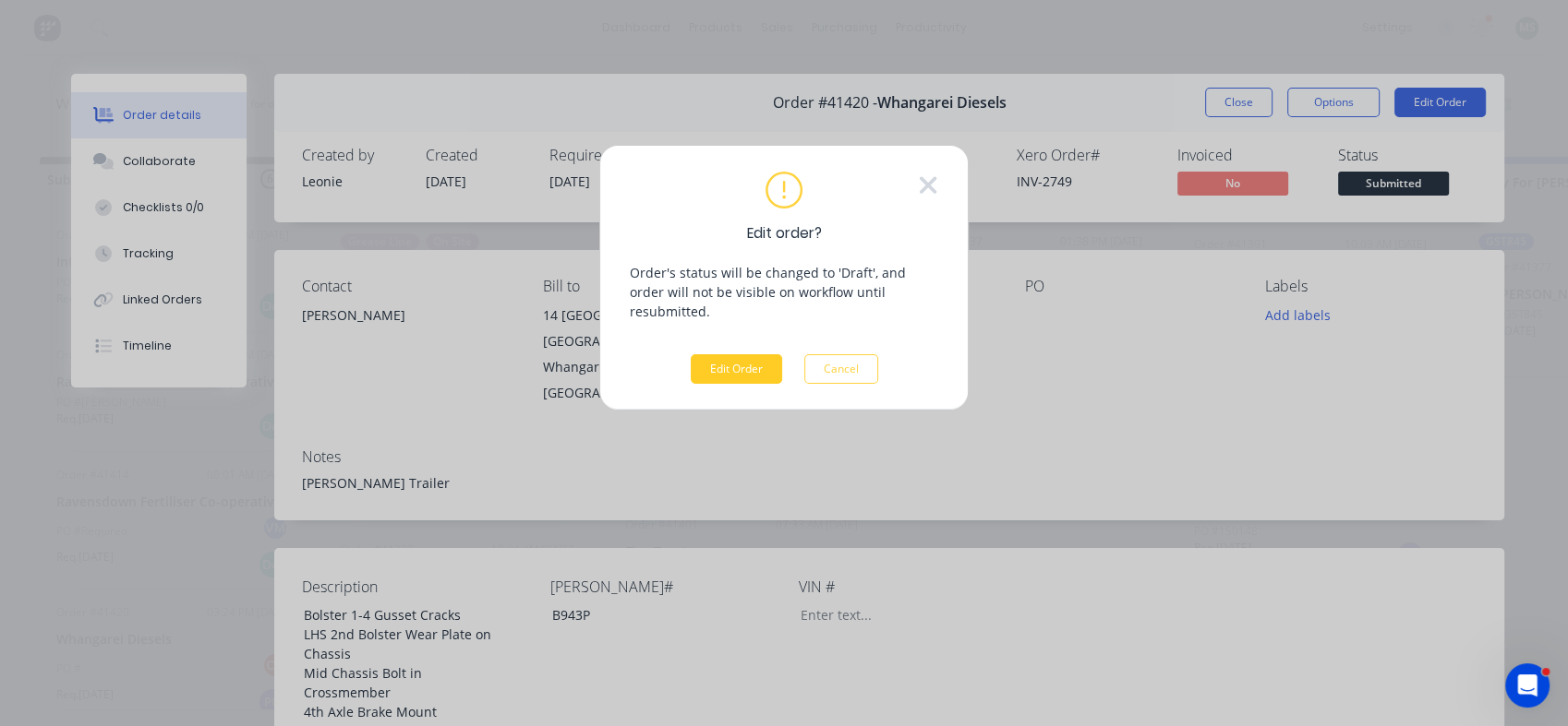
click at [741, 356] on button "Edit Order" at bounding box center [736, 369] width 91 height 29
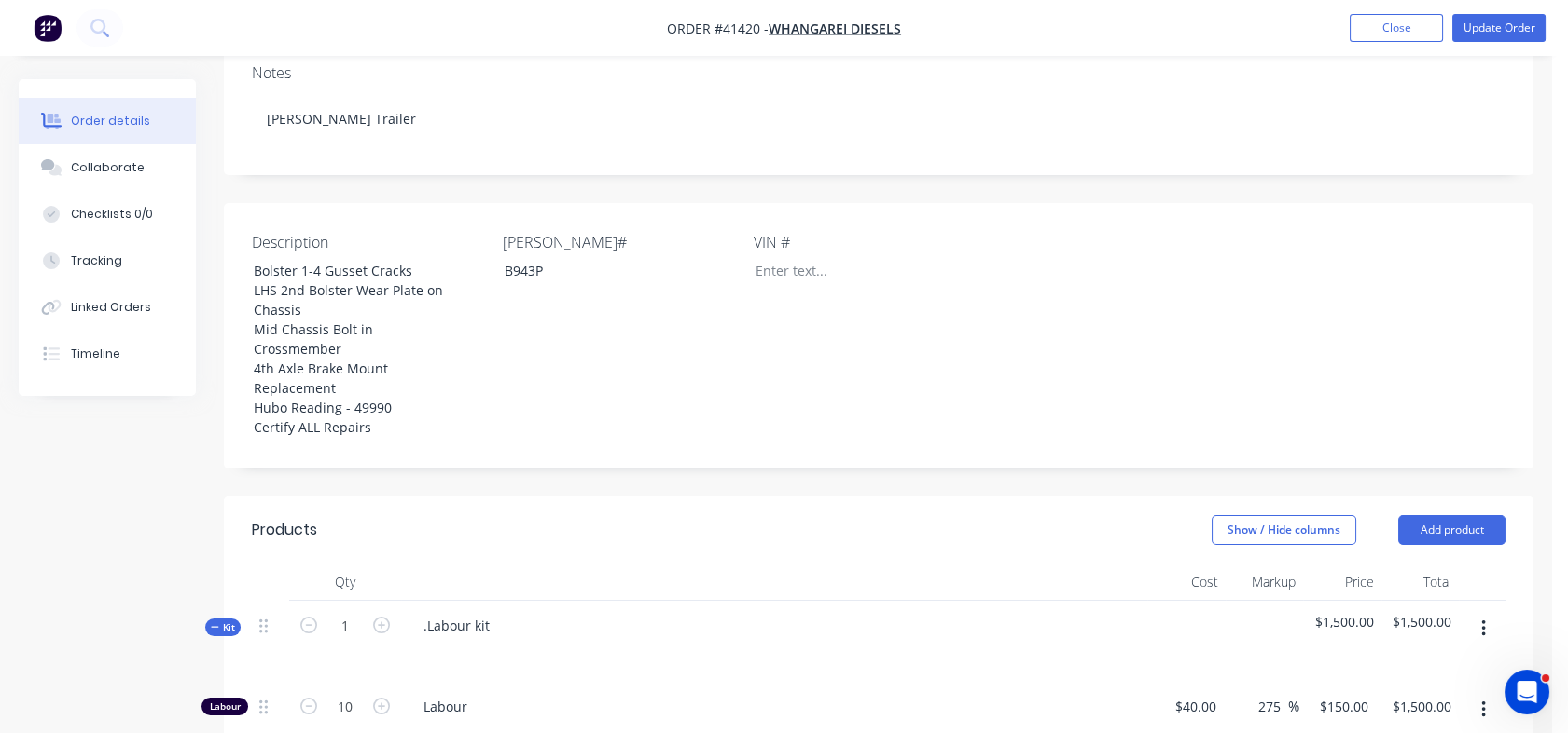
scroll to position [427, 0]
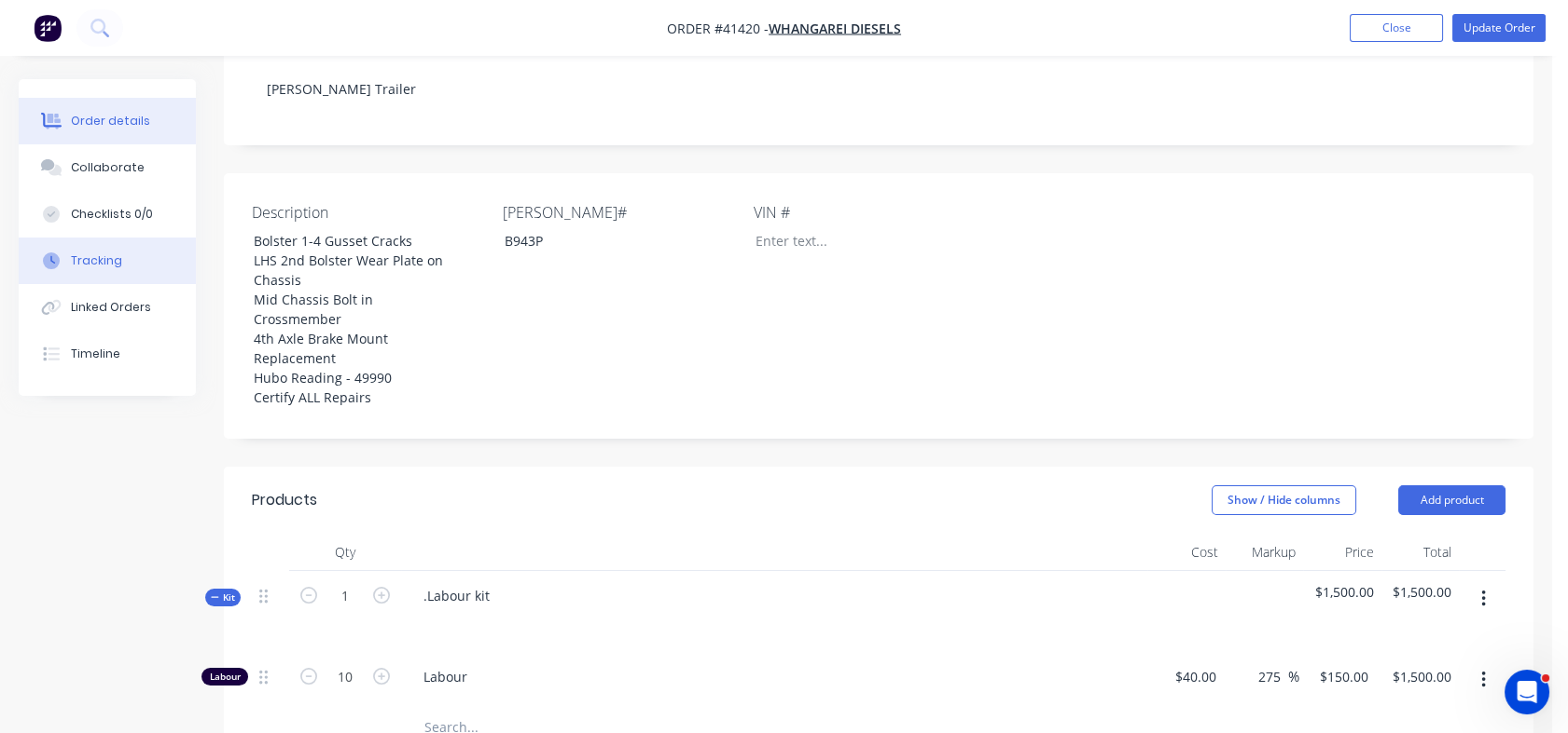
click at [102, 266] on div "Tracking" at bounding box center [96, 261] width 51 height 17
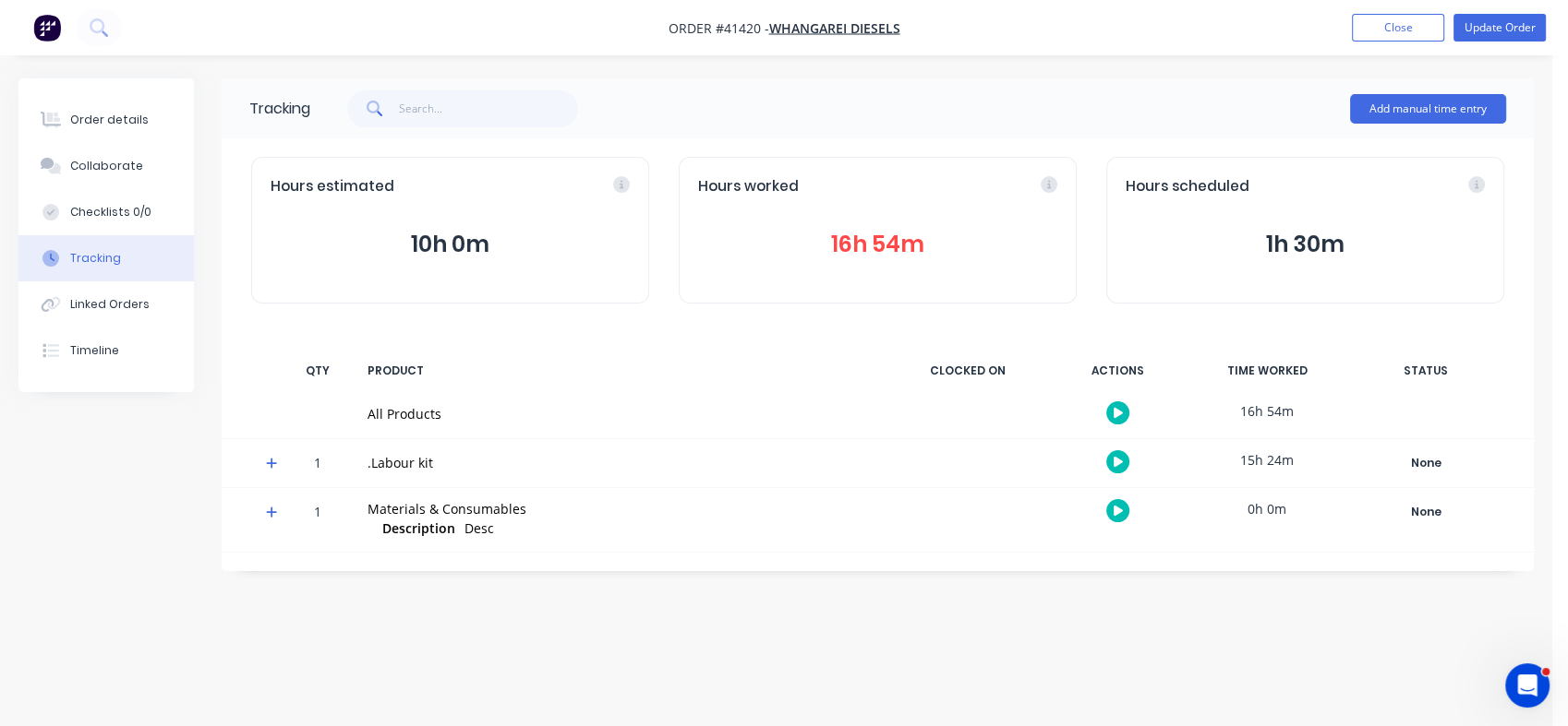
click at [868, 282] on div "Hours worked 16h 54m" at bounding box center [878, 230] width 398 height 147
click at [860, 244] on button "16h 54m" at bounding box center [878, 245] width 359 height 35
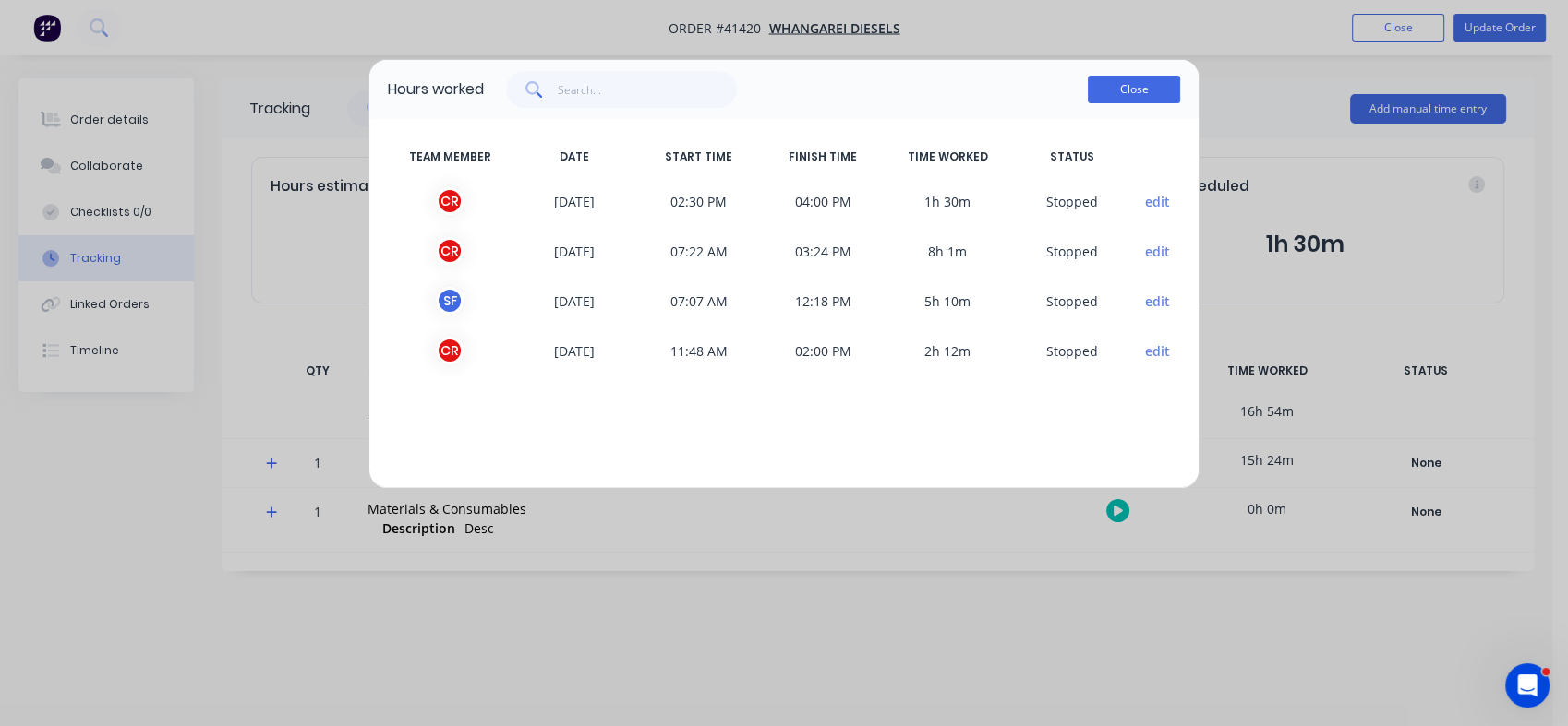
click at [1147, 93] on button "Close" at bounding box center [1133, 89] width 92 height 28
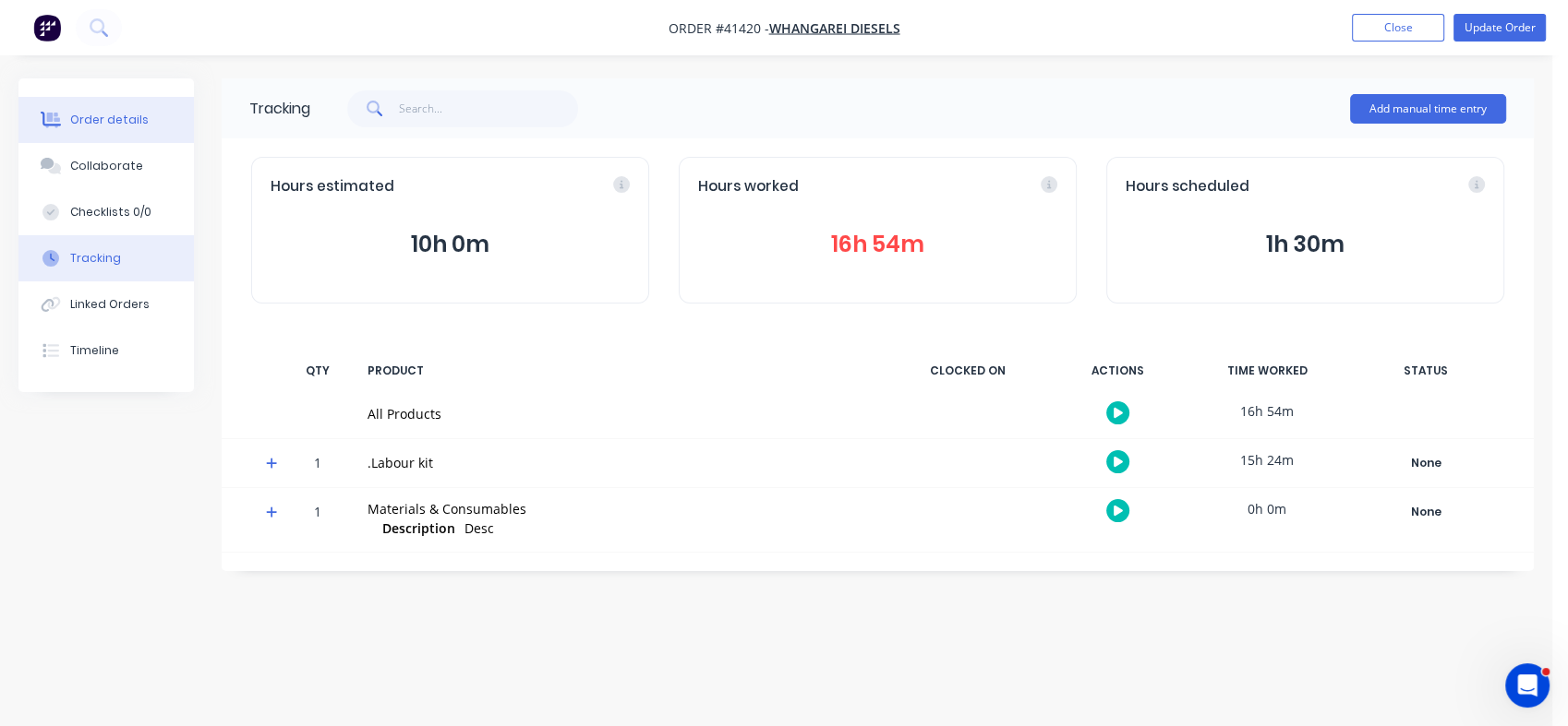
click at [82, 115] on div "Order details" at bounding box center [109, 119] width 79 height 16
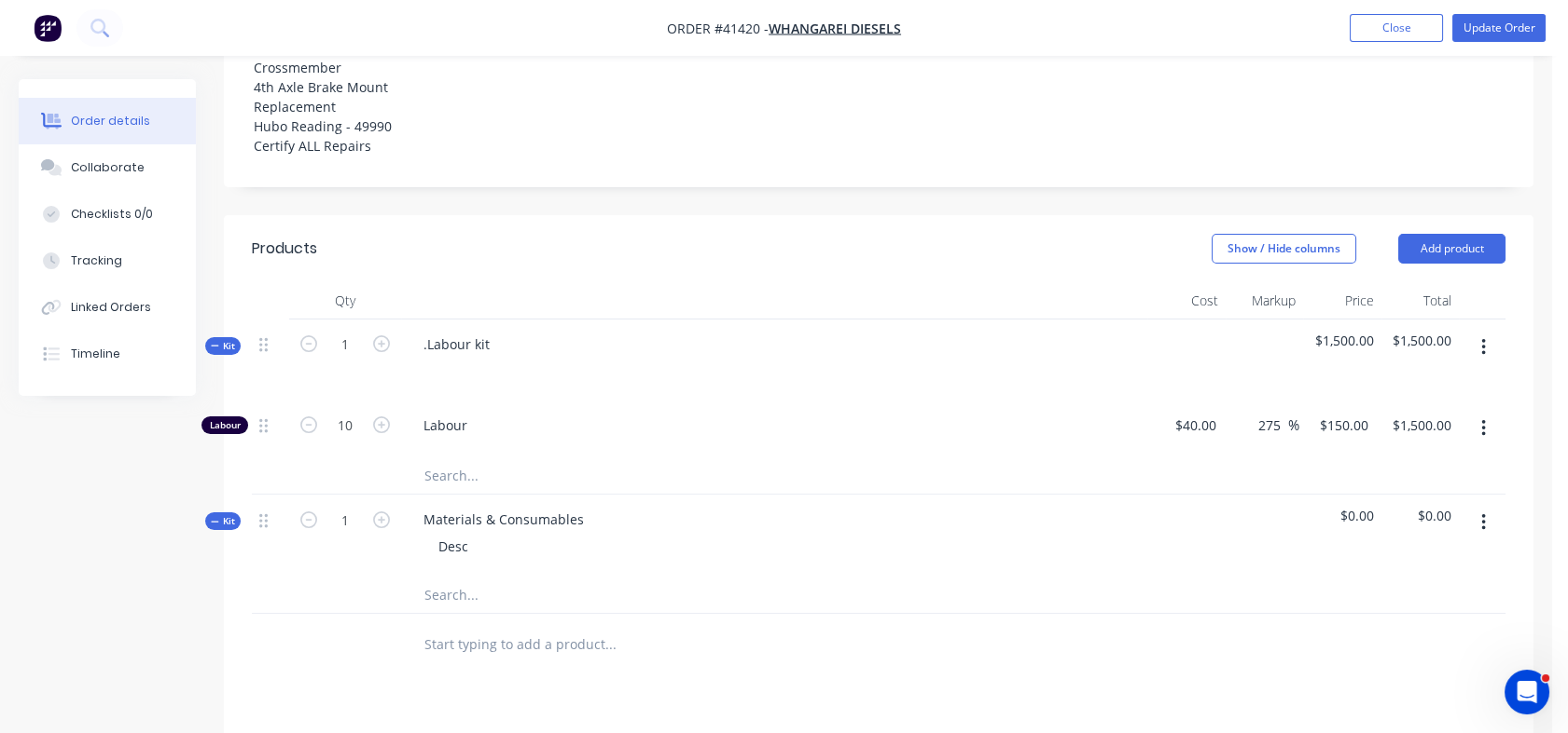
scroll to position [683, 0]
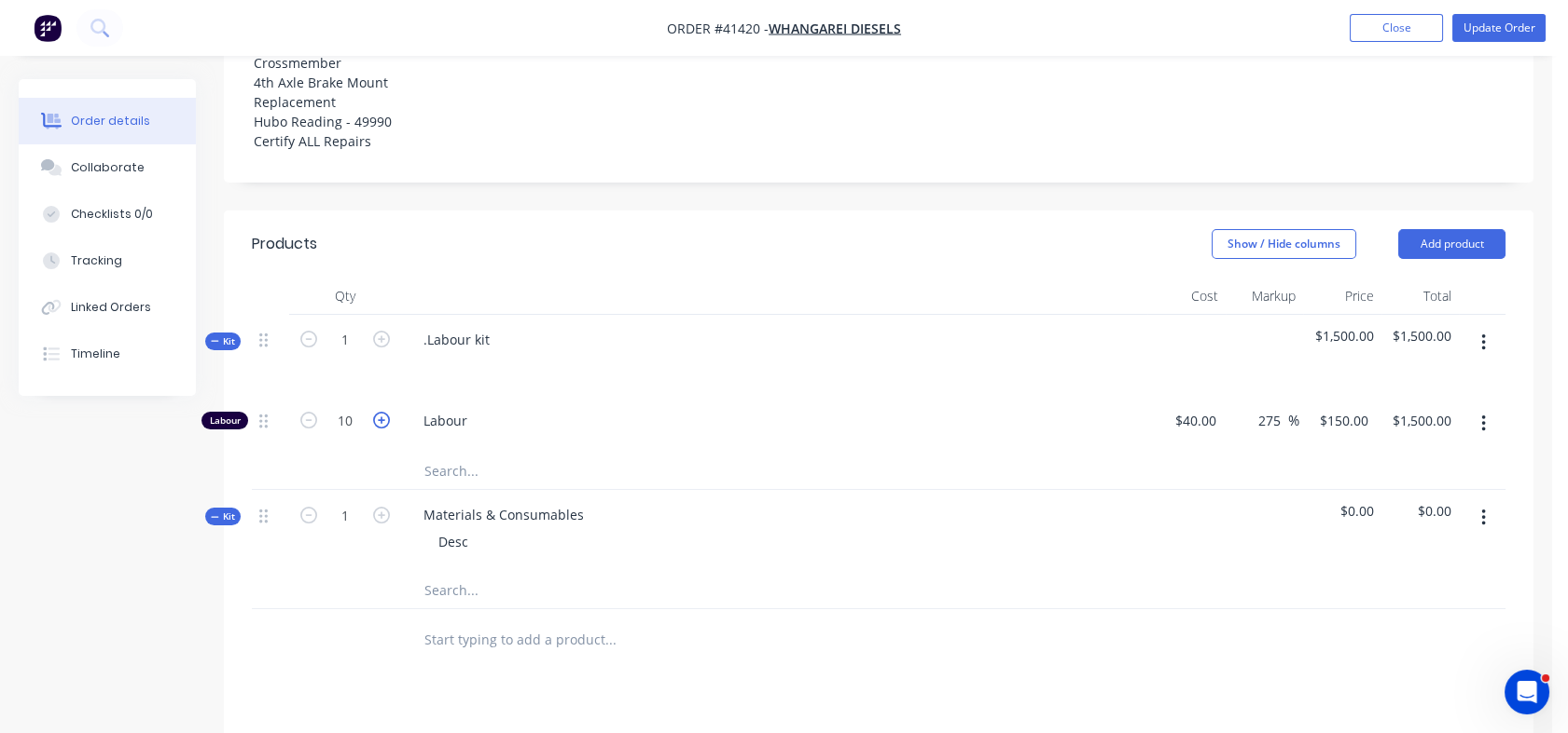
click at [379, 412] on icon "button" at bounding box center [380, 419] width 17 height 17
type input "11"
type input "$1,650.00"
click at [379, 412] on icon "button" at bounding box center [380, 419] width 17 height 17
type input "12"
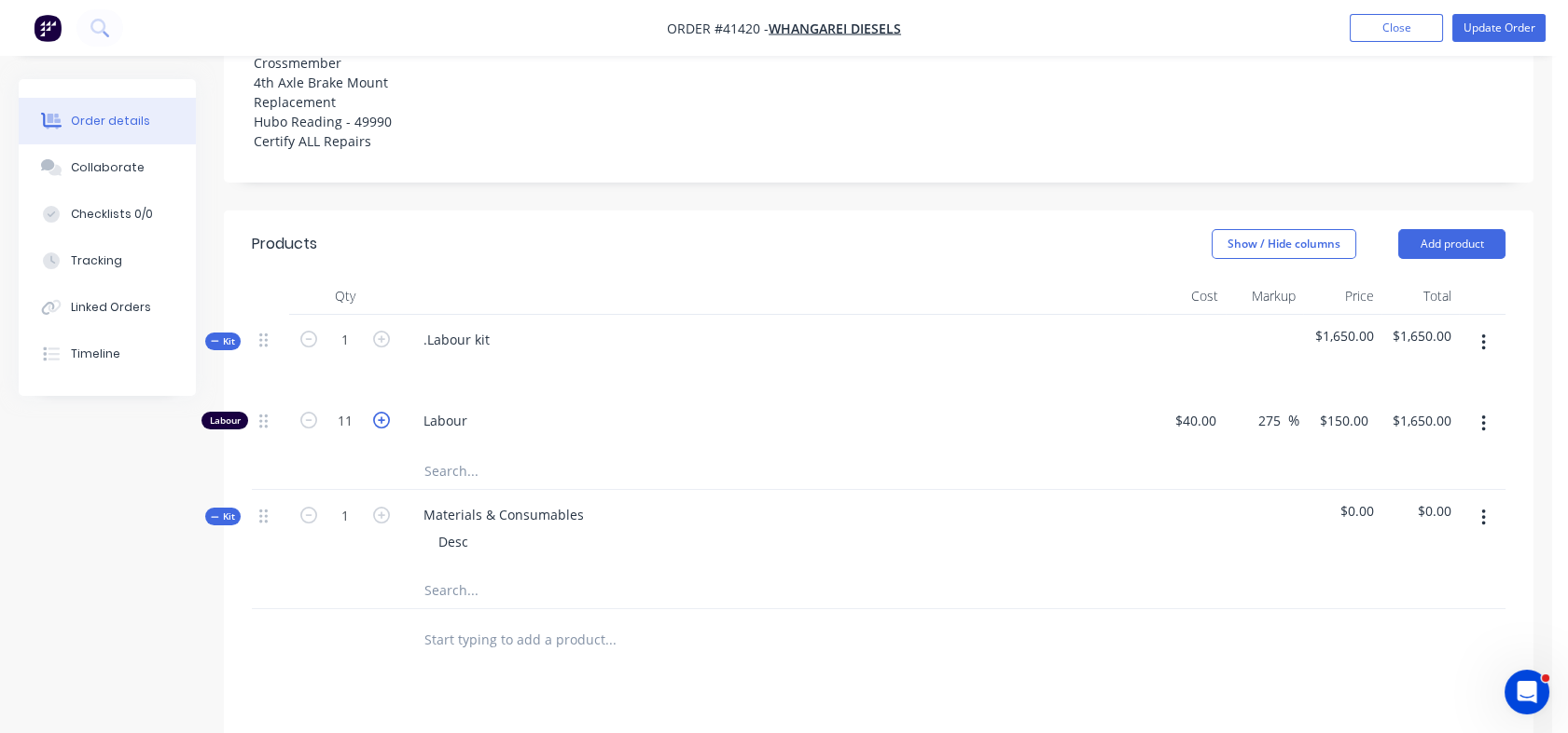
type input "$1,800.00"
click at [379, 412] on icon "button" at bounding box center [380, 419] width 17 height 17
type input "13"
type input "$1,950.00"
click at [379, 412] on icon "button" at bounding box center [380, 419] width 17 height 17
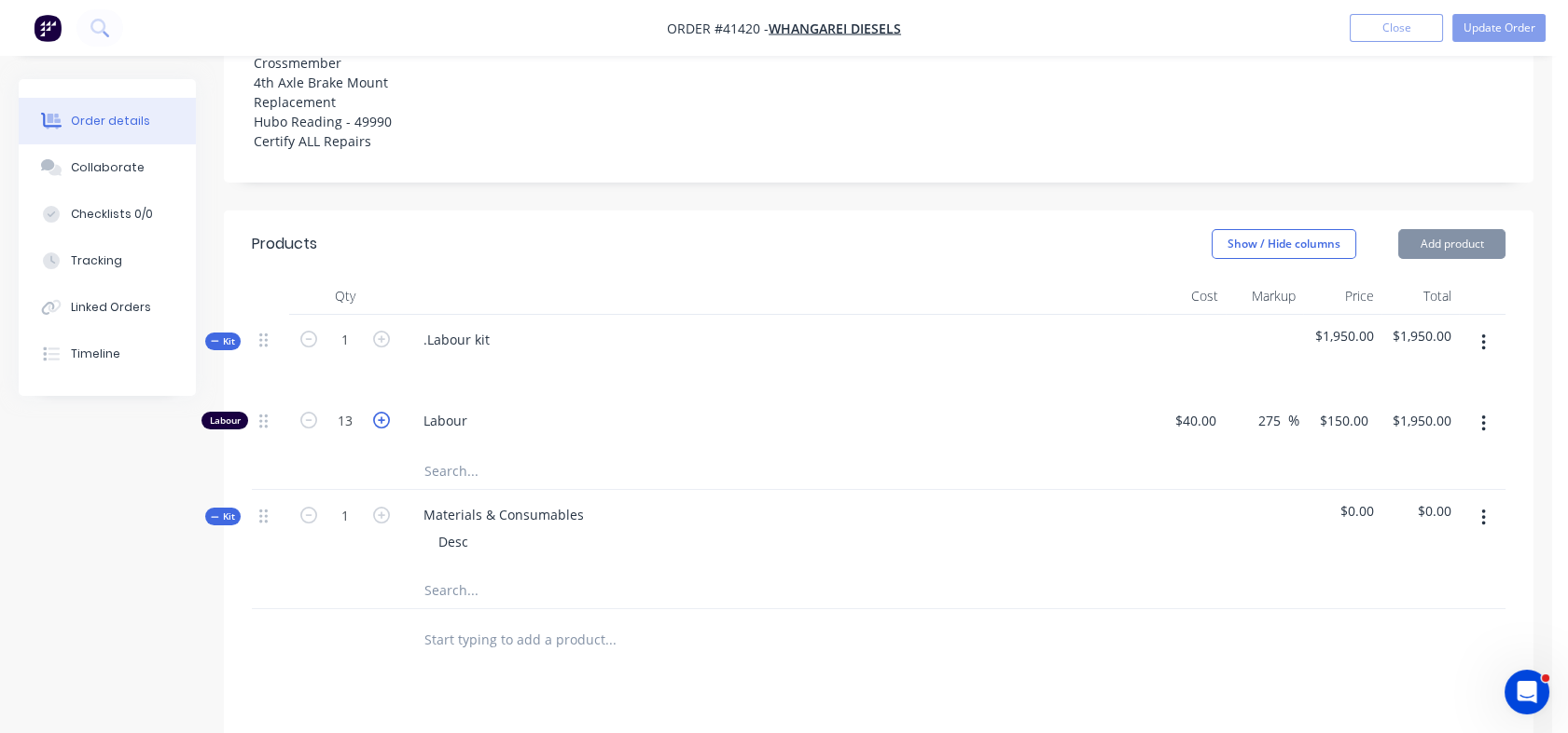
type input "14"
type input "$2,100.00"
click at [379, 412] on icon "button" at bounding box center [380, 419] width 17 height 17
type input "15"
type input "$2,250.00"
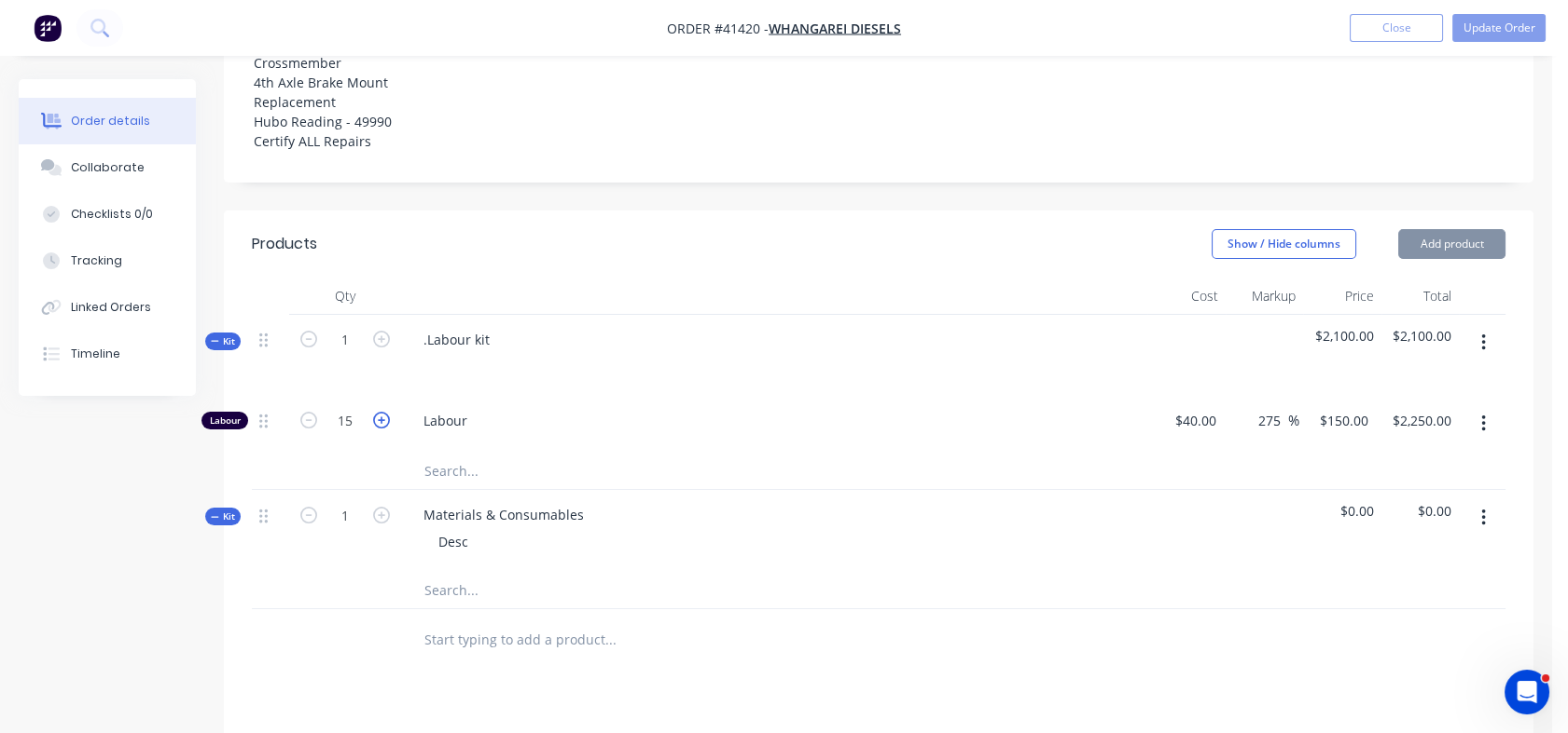
click at [379, 412] on icon "button" at bounding box center [380, 419] width 17 height 17
type input "16"
type input "$2,400.00"
click at [379, 412] on icon "button" at bounding box center [380, 419] width 17 height 17
type input "17"
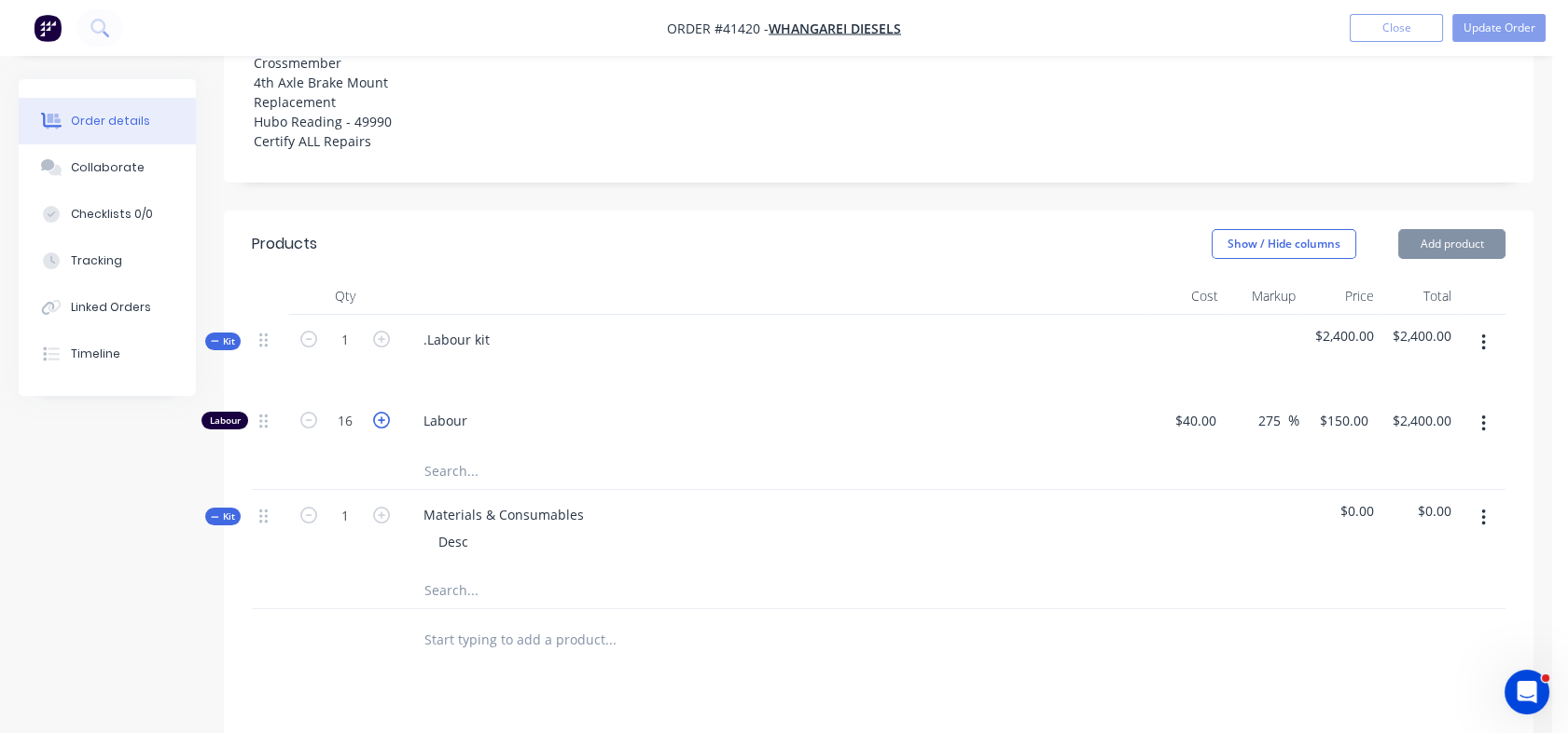
type input "$2,550.00"
click at [379, 412] on icon "button" at bounding box center [380, 419] width 17 height 17
type input "18"
type input "$2,700.00"
click at [343, 326] on input "1" at bounding box center [344, 340] width 48 height 28
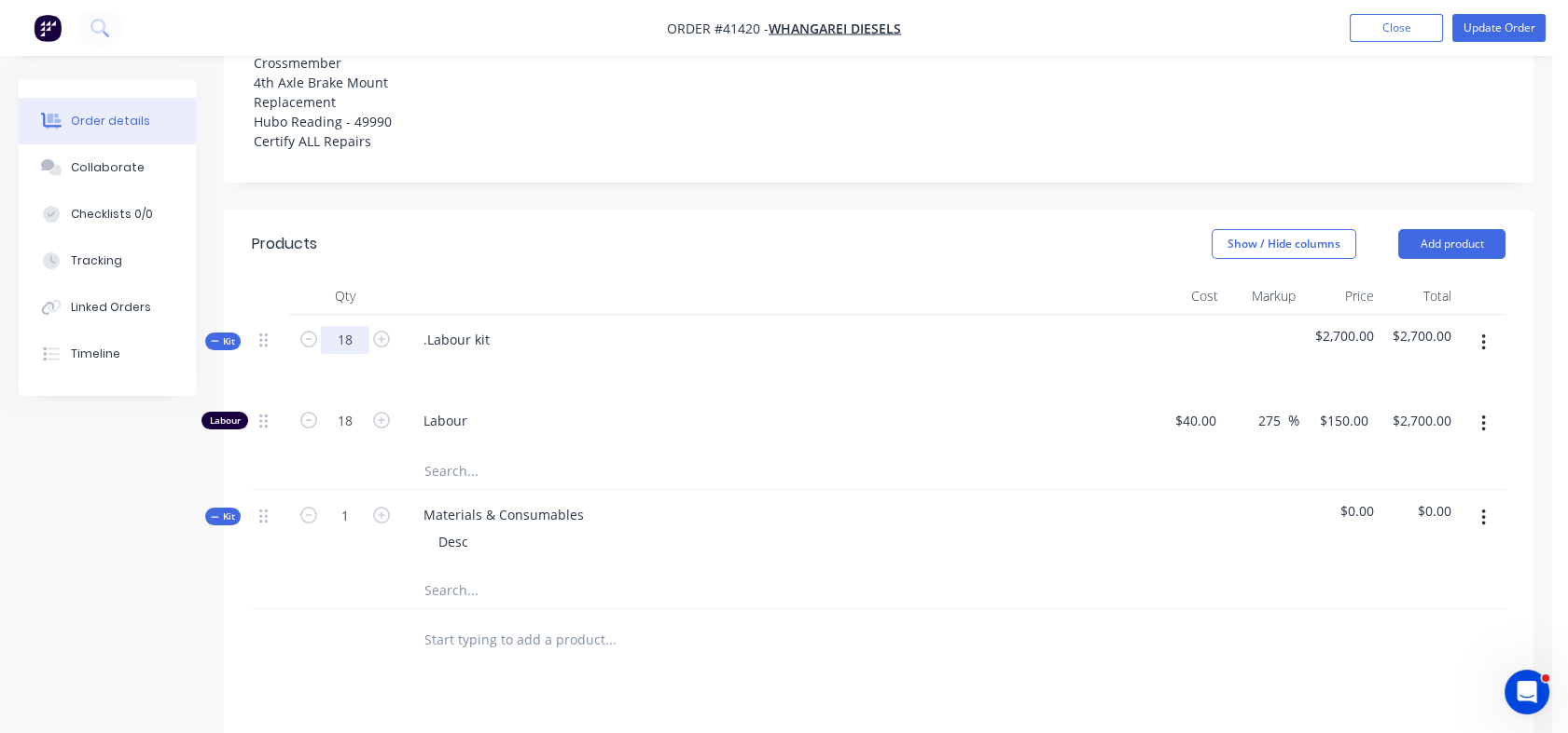
type input "18"
type input "324"
type input "$48,600.00"
click at [301, 452] on div at bounding box center [345, 470] width 112 height 37
click at [357, 408] on input "324" at bounding box center [344, 421] width 48 height 28
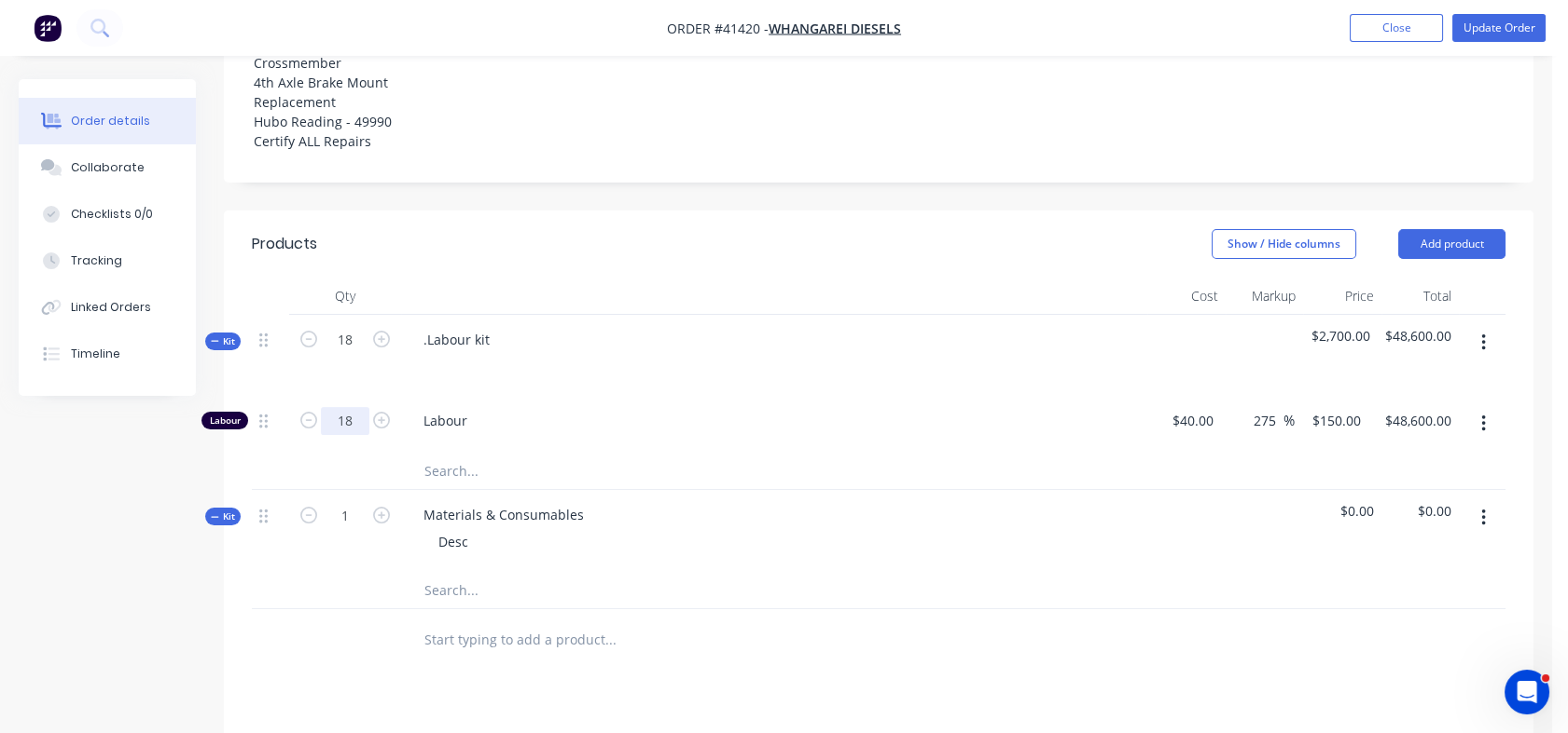
type input "18"
type input "$2,700.00"
click at [553, 411] on span "Labour" at bounding box center [782, 420] width 716 height 20
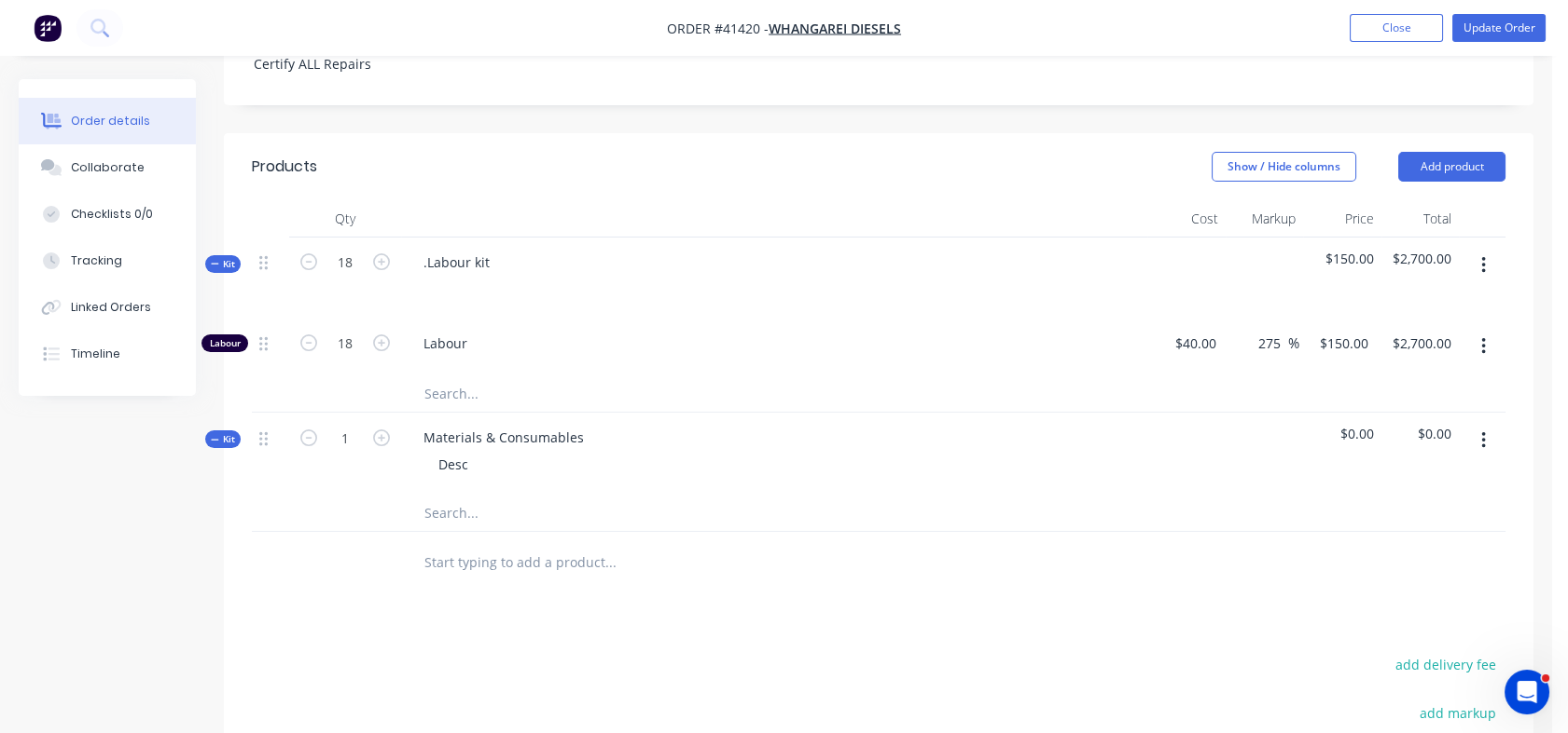
scroll to position [765, 0]
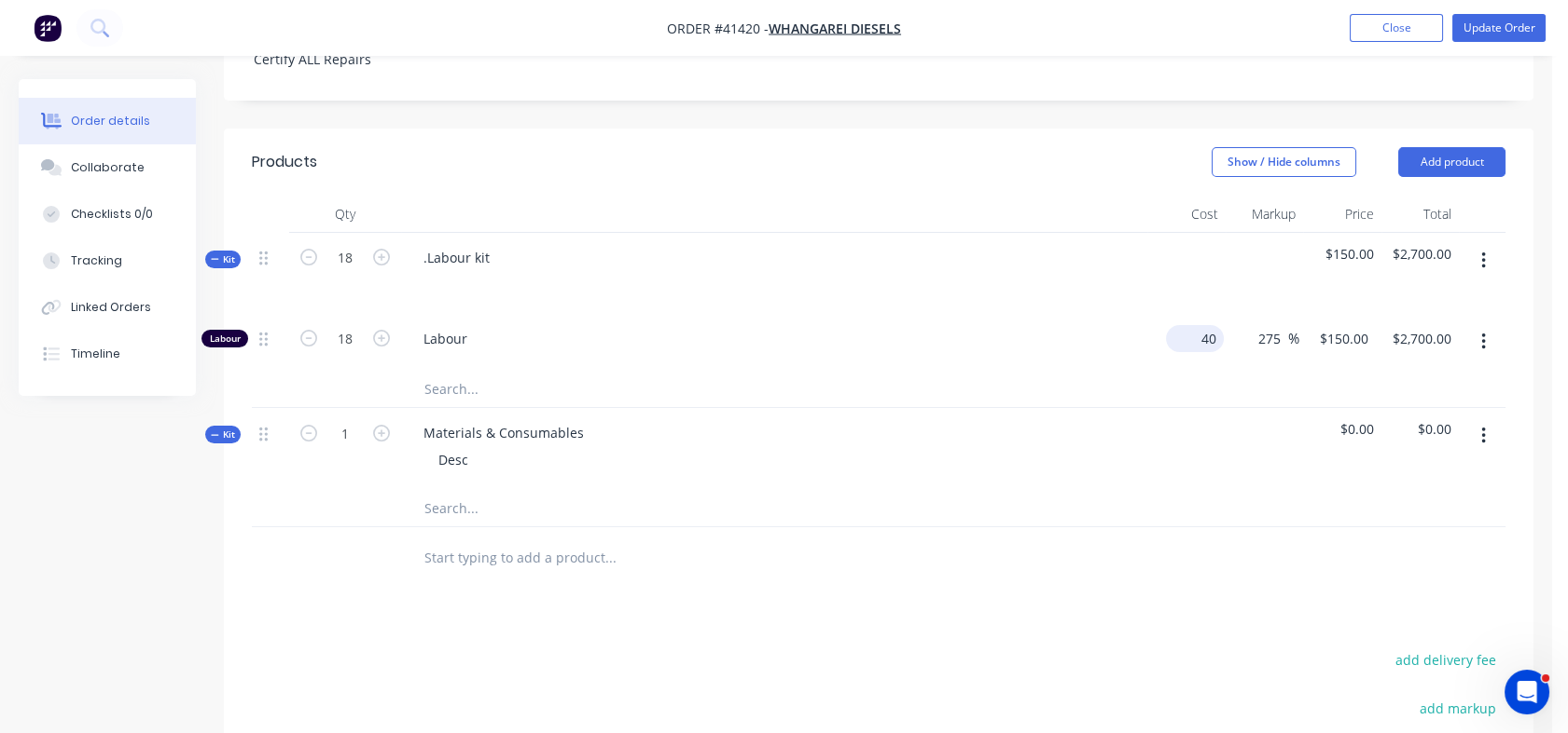
click at [1184, 314] on div "40 $40.00" at bounding box center [1186, 342] width 76 height 57
type input "$40.00"
click at [1358, 370] on div at bounding box center [879, 389] width 1253 height 38
click at [1323, 314] on div "150 150" at bounding box center [1338, 342] width 76 height 57
type input "115"
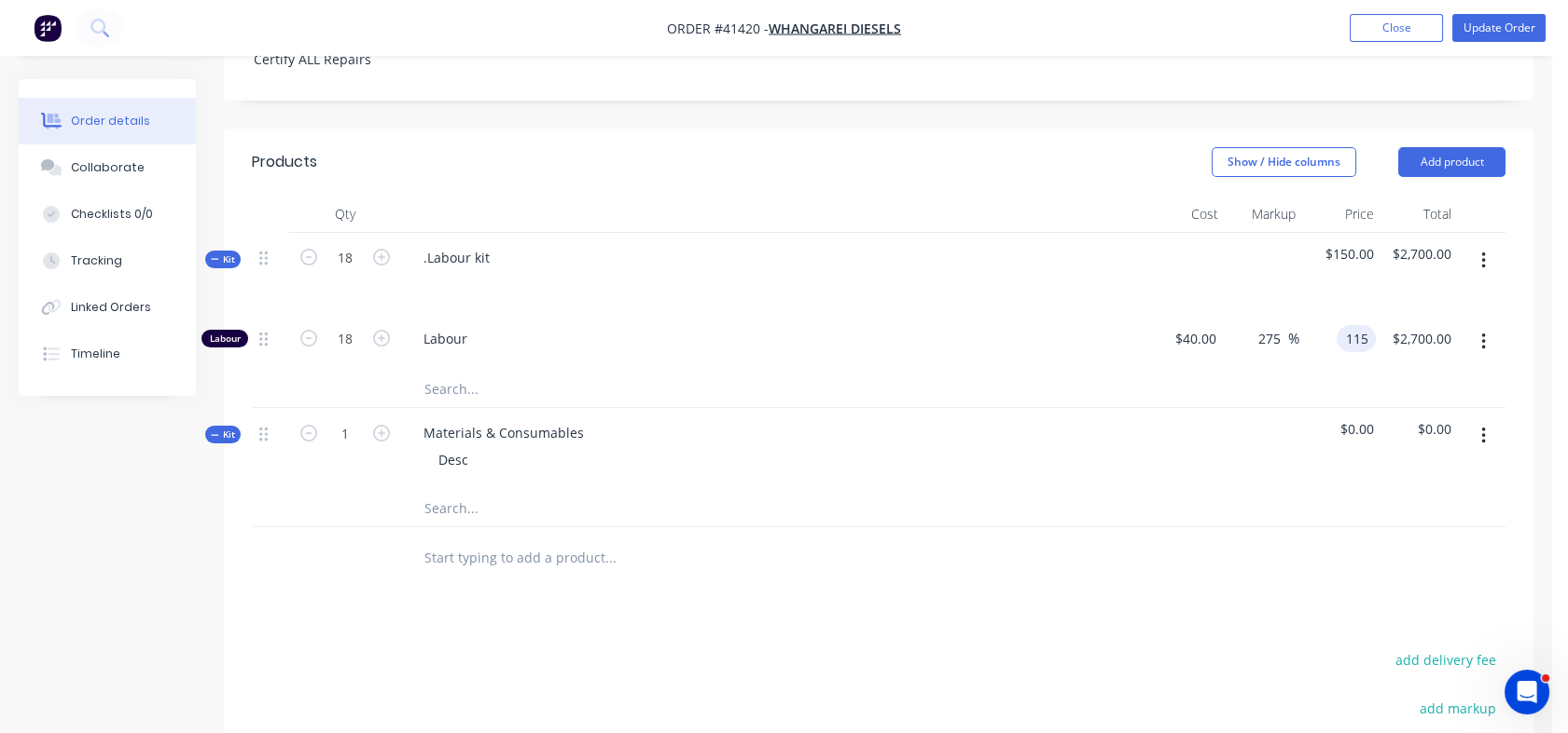
type input "187.5"
type input "$115.00"
type input "$2,070.00"
click at [1111, 447] on div "Desc" at bounding box center [775, 461] width 732 height 27
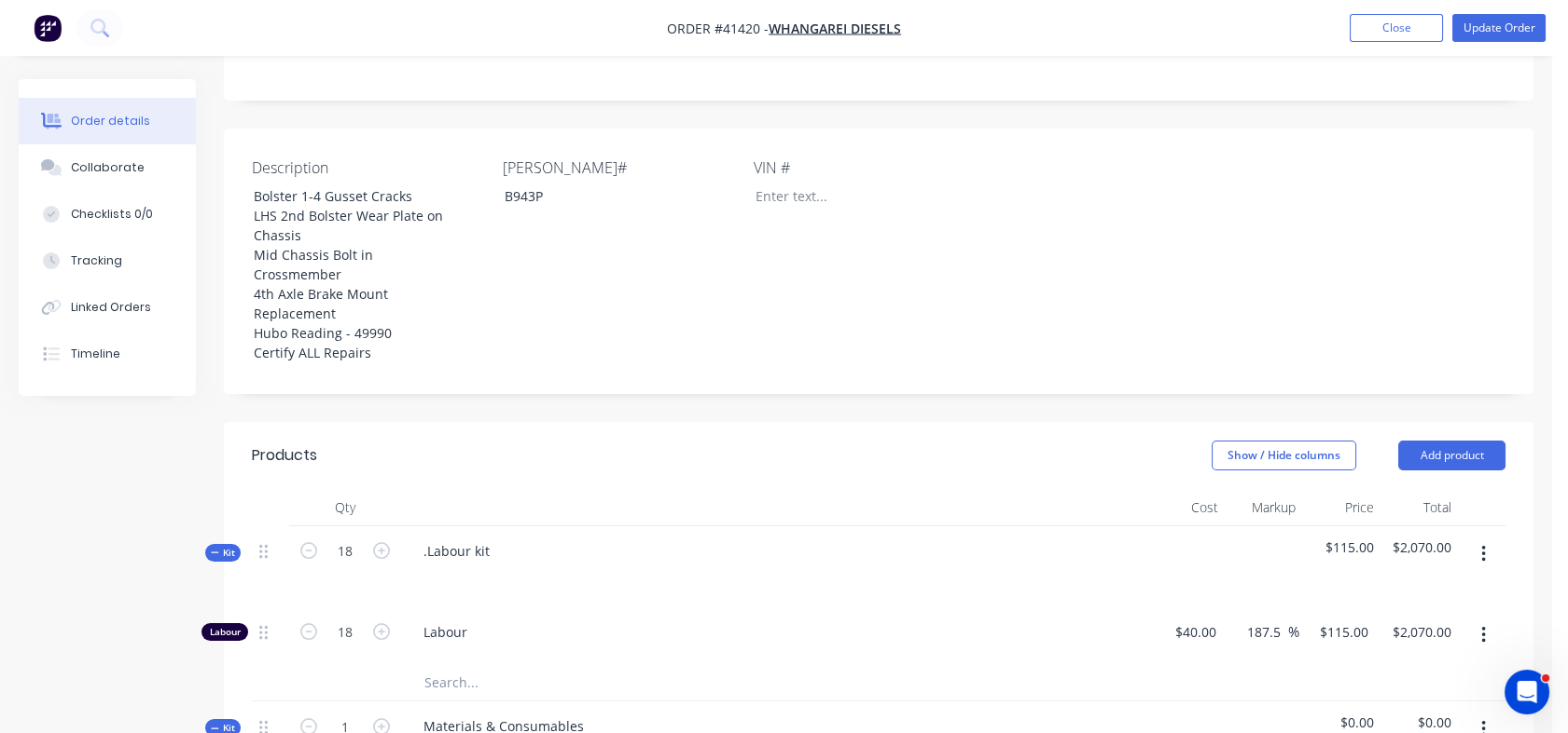
scroll to position [522, 0]
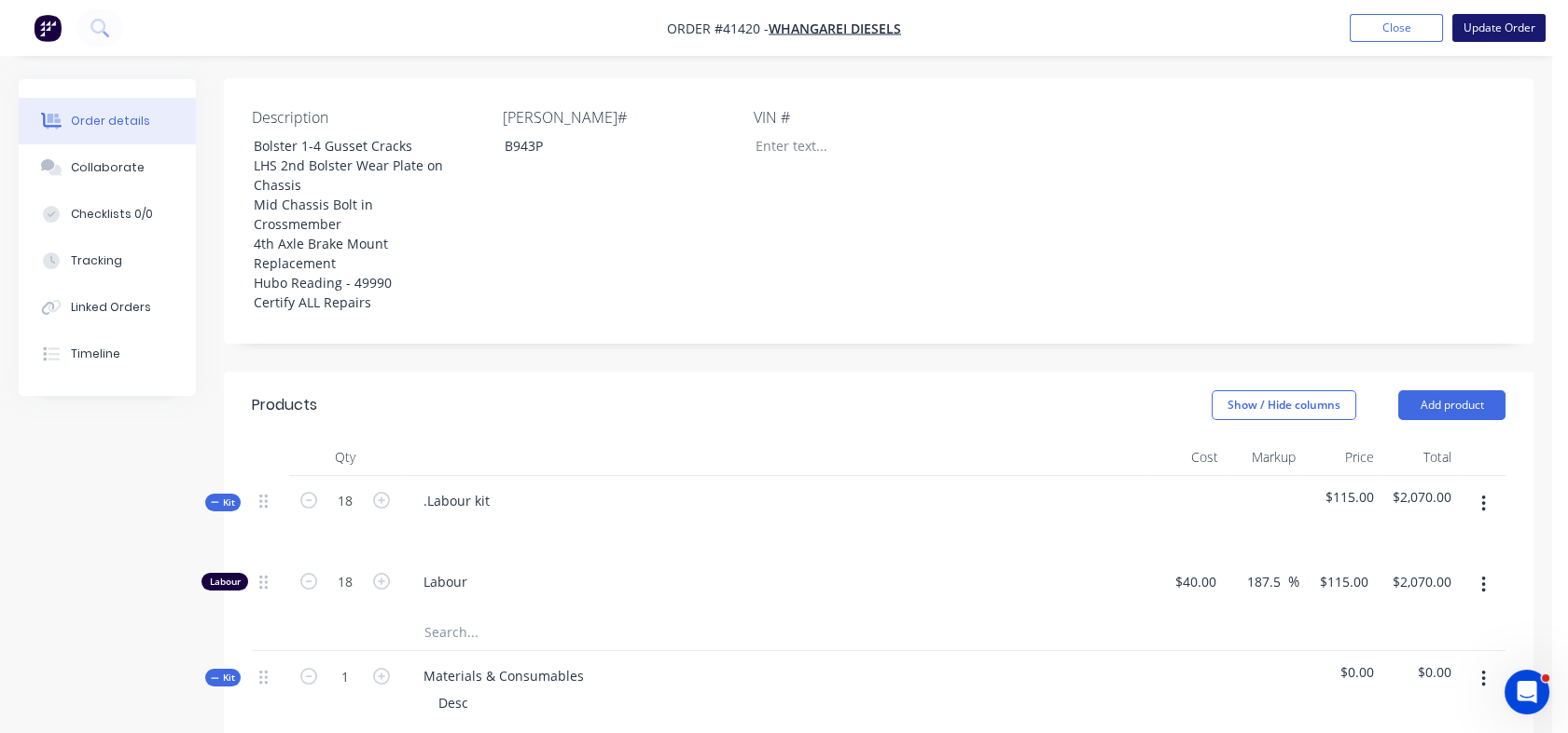
click at [1506, 27] on button "Update Order" at bounding box center [1498, 27] width 93 height 28
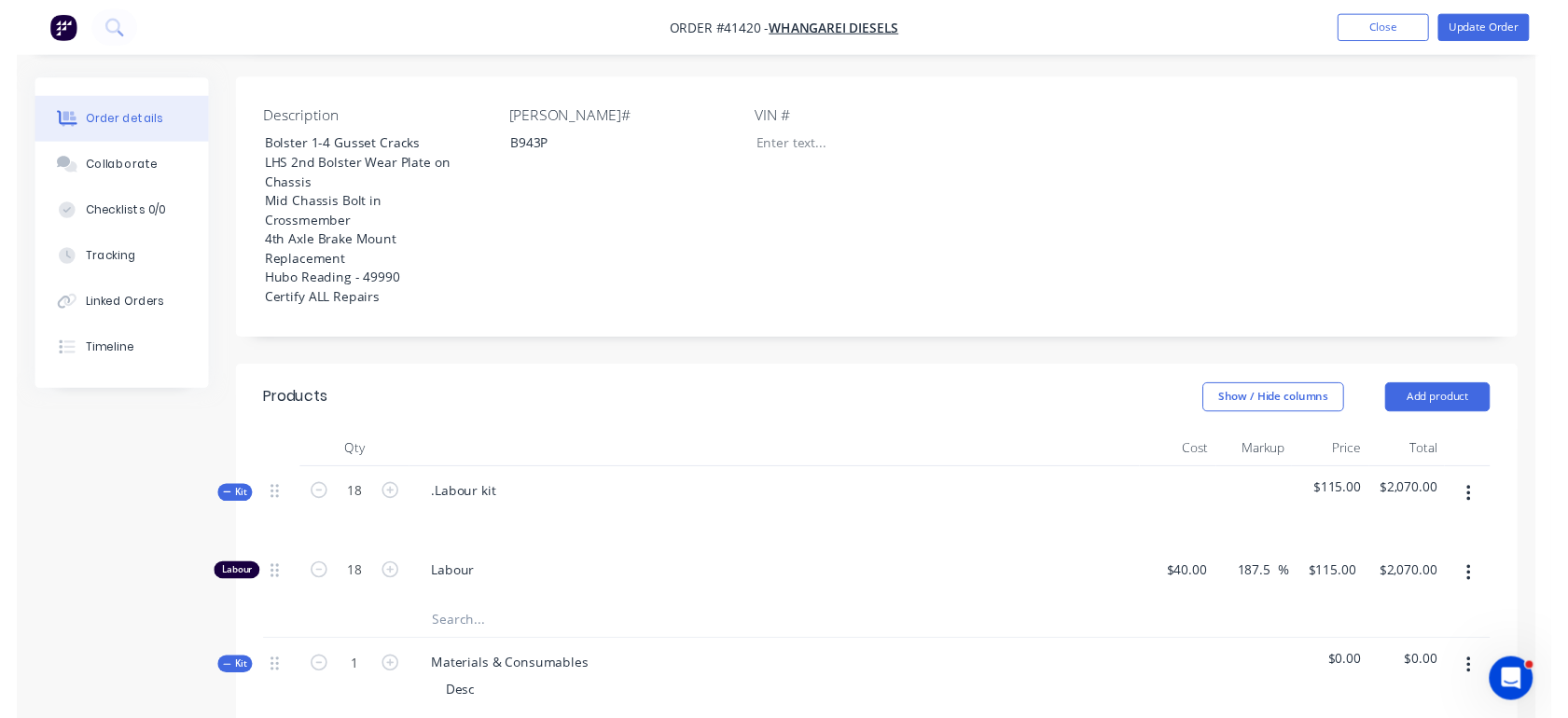
scroll to position [0, 0]
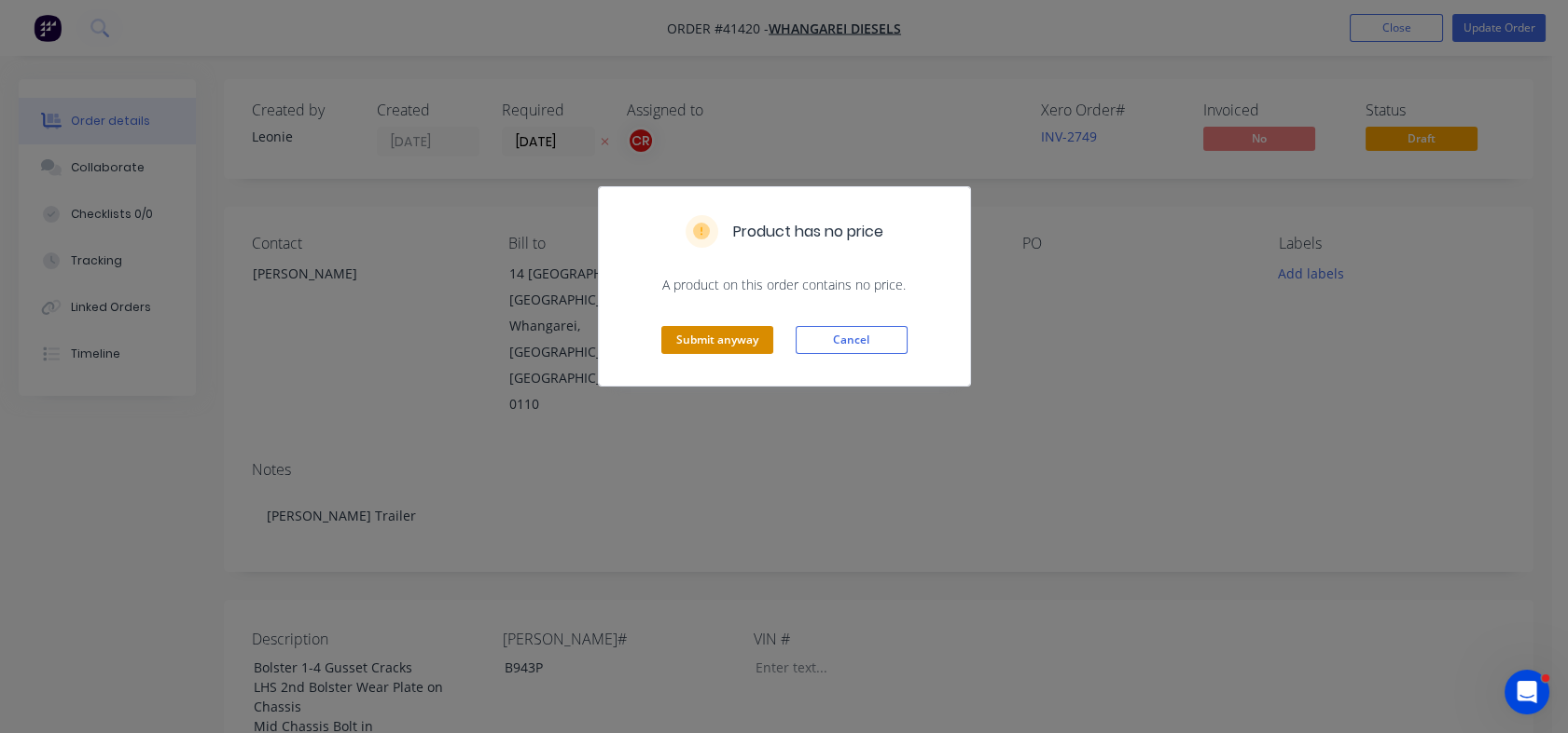
click at [694, 338] on button "Submit anyway" at bounding box center [717, 340] width 112 height 28
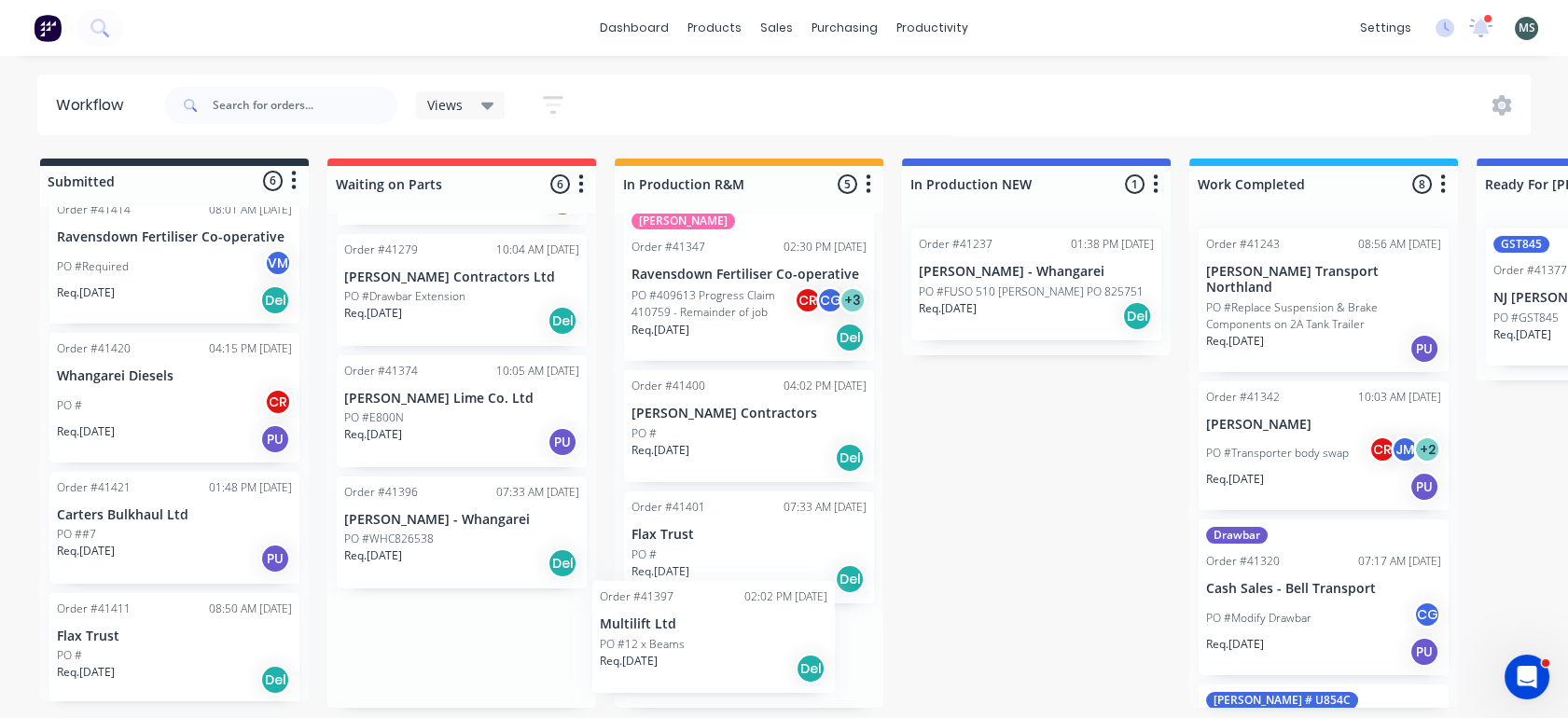
scroll to position [40, 0]
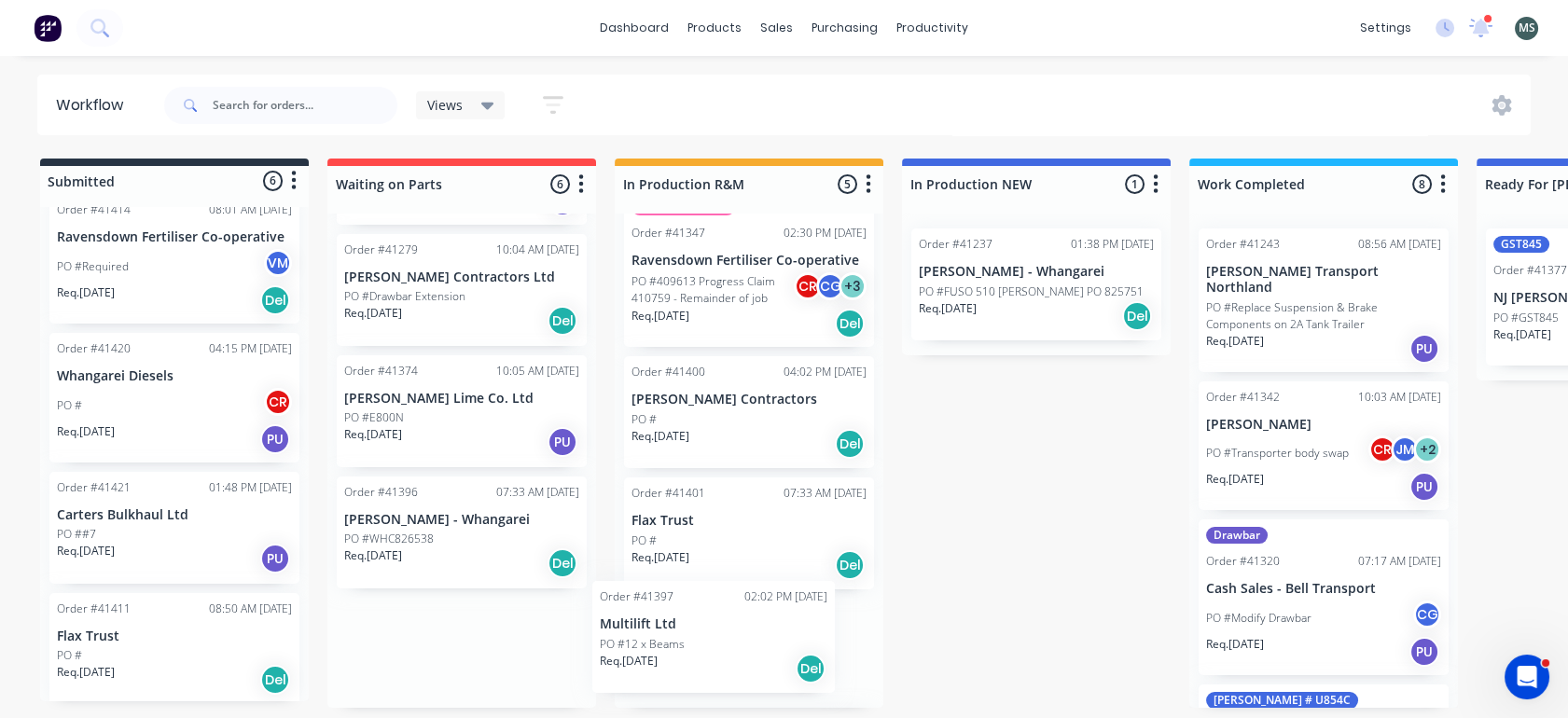
drag, startPoint x: 447, startPoint y: 666, endPoint x: 726, endPoint y: 656, distance: 279.2
click at [726, 656] on div "Submitted 6 Status colour #273444 hex #273444 Save Cancel Summaries Total order…" at bounding box center [1542, 434] width 3111 height 549
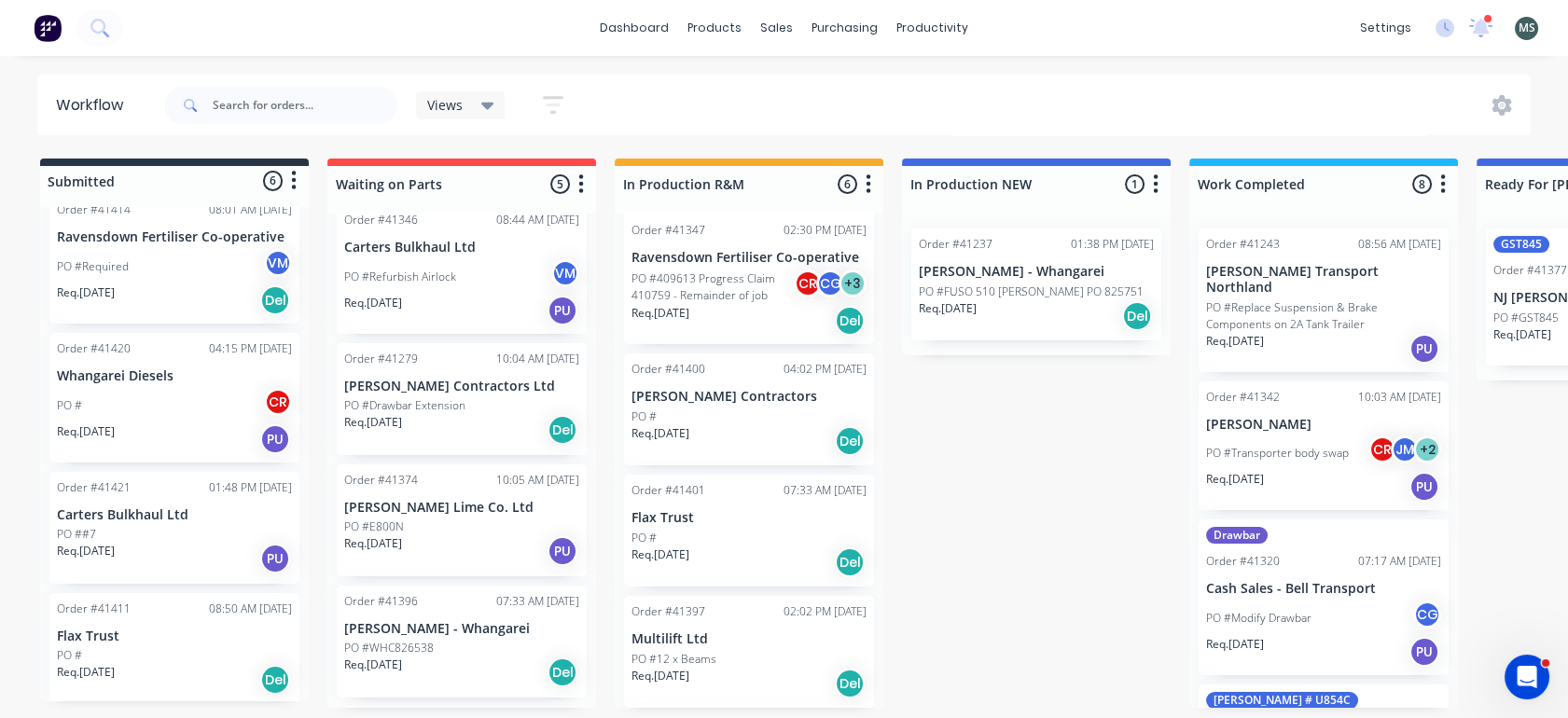
scroll to position [185, 0]
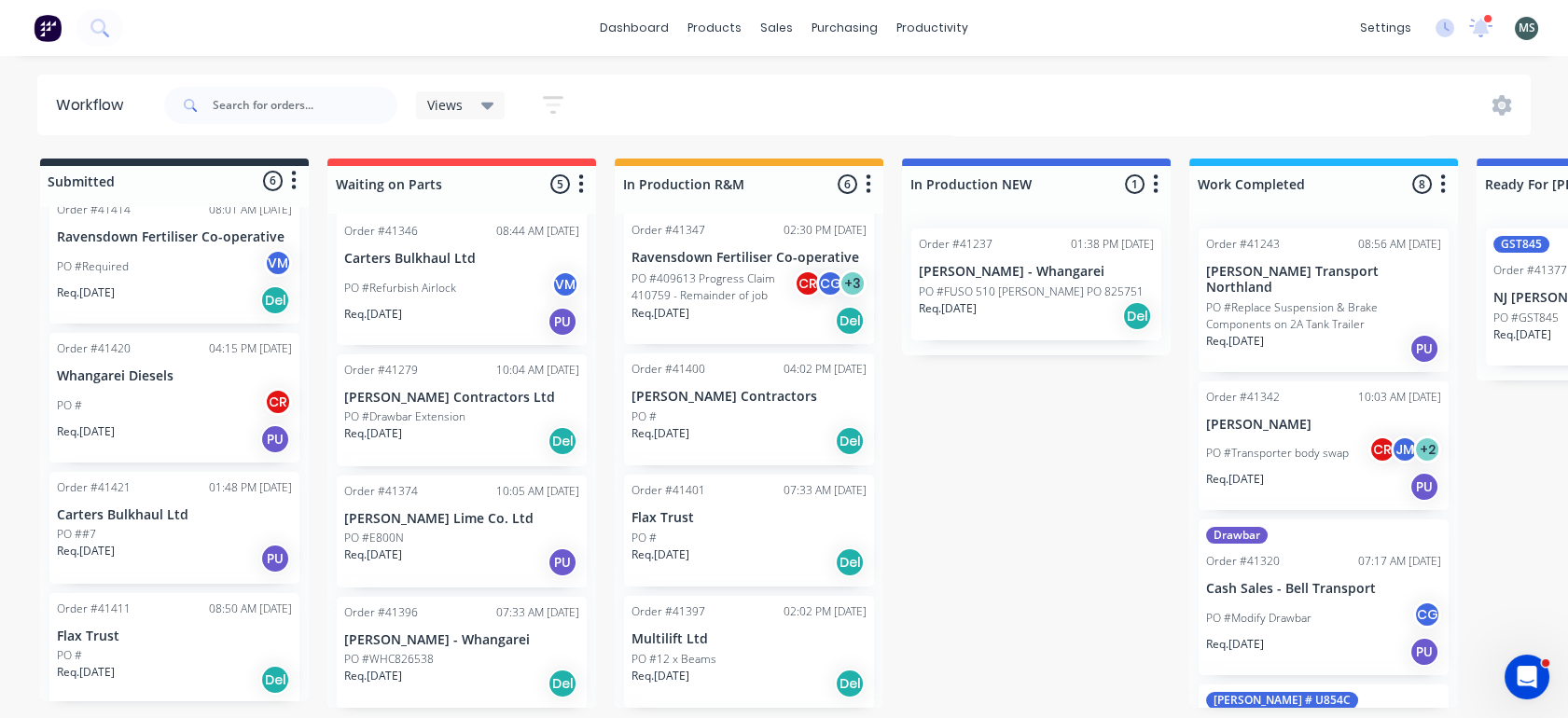
click at [409, 540] on div "PO #E800N" at bounding box center [462, 538] width 235 height 17
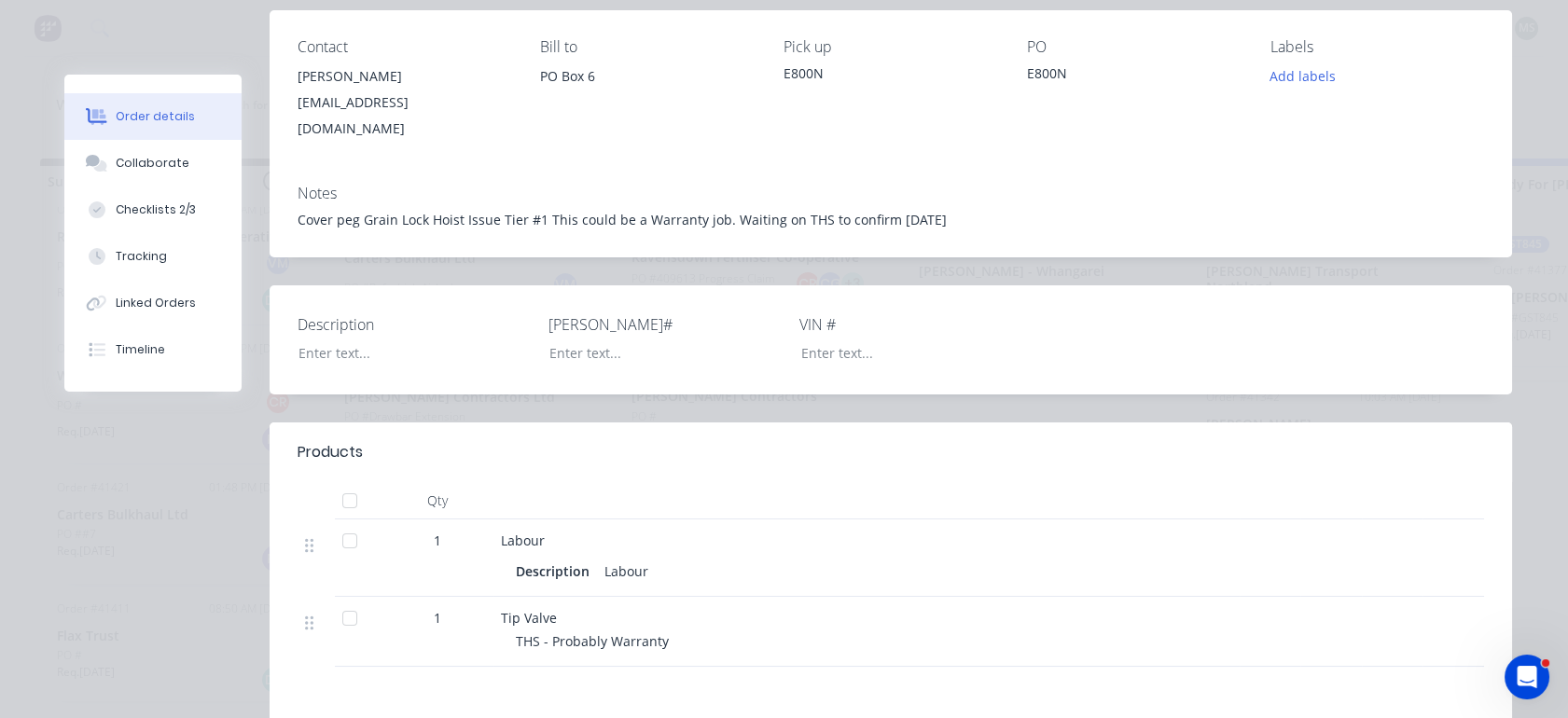
scroll to position [0, 0]
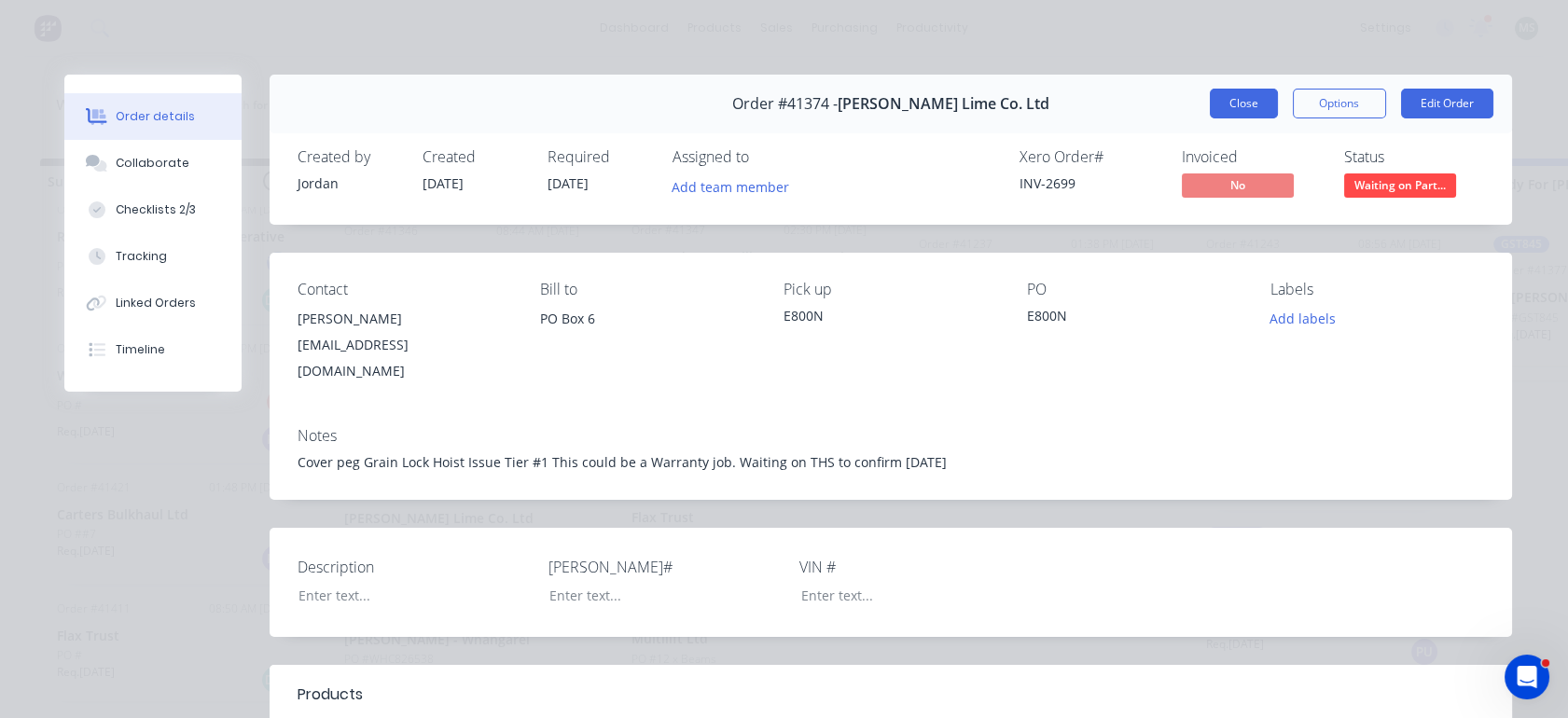
click at [1235, 105] on button "Close" at bounding box center [1242, 103] width 68 height 29
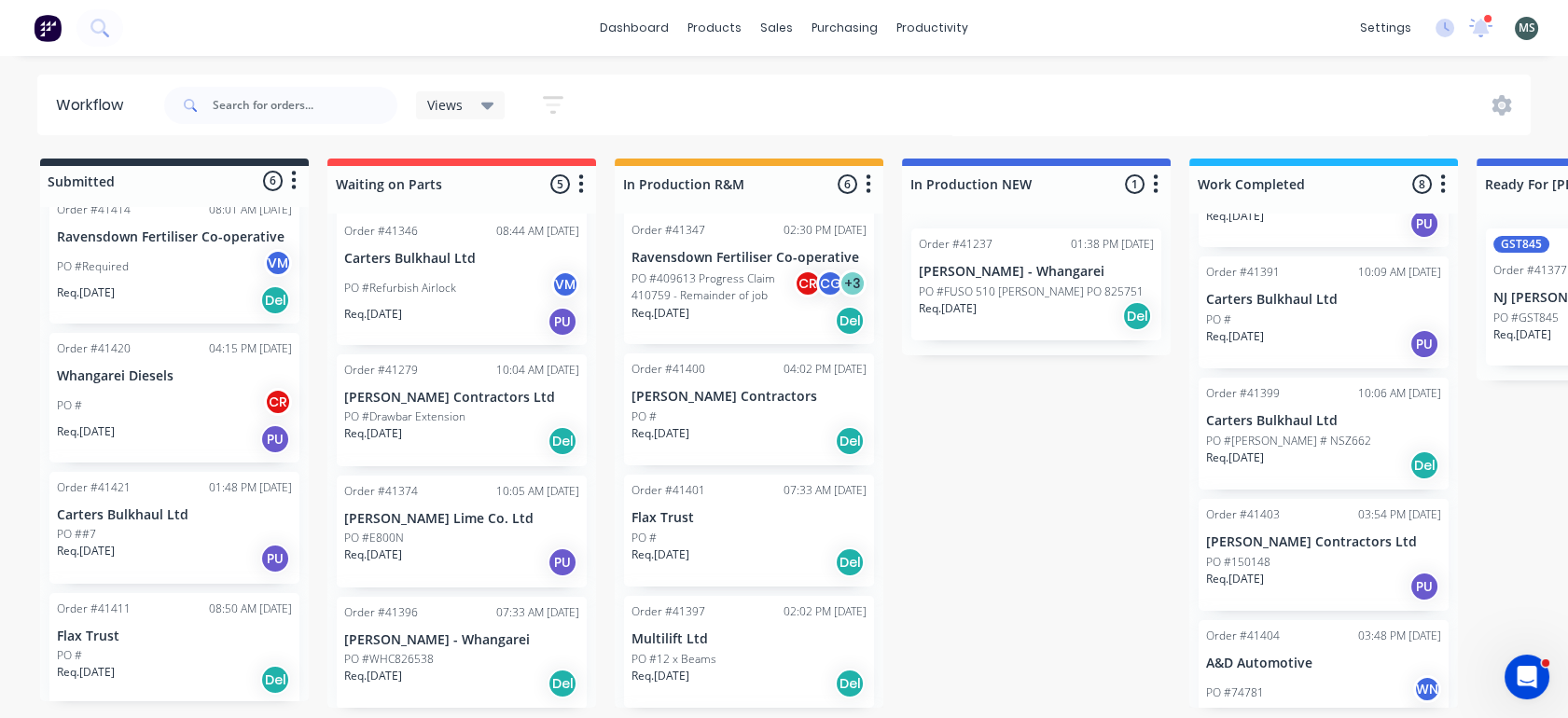
scroll to position [600, 0]
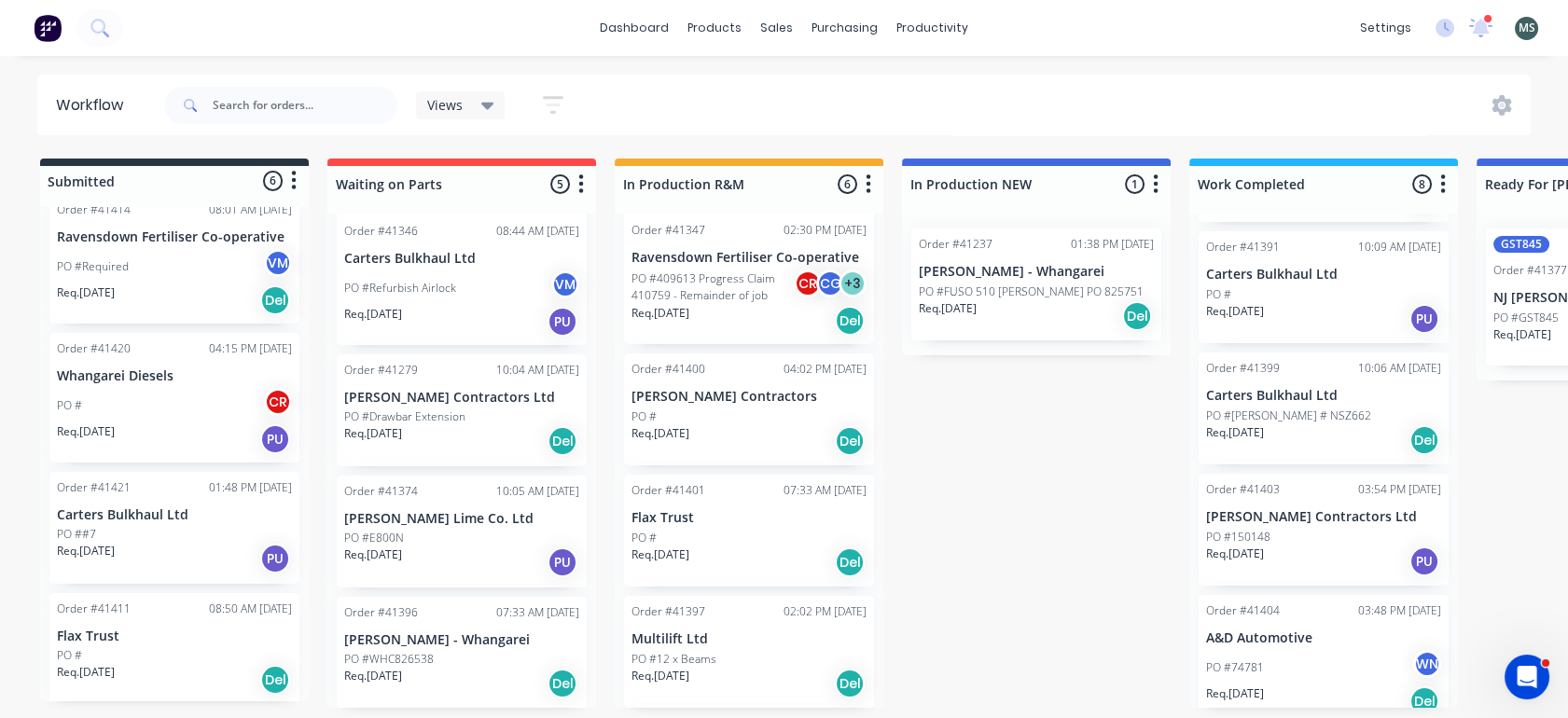
click at [1263, 529] on p "PO #150148" at bounding box center [1239, 537] width 65 height 17
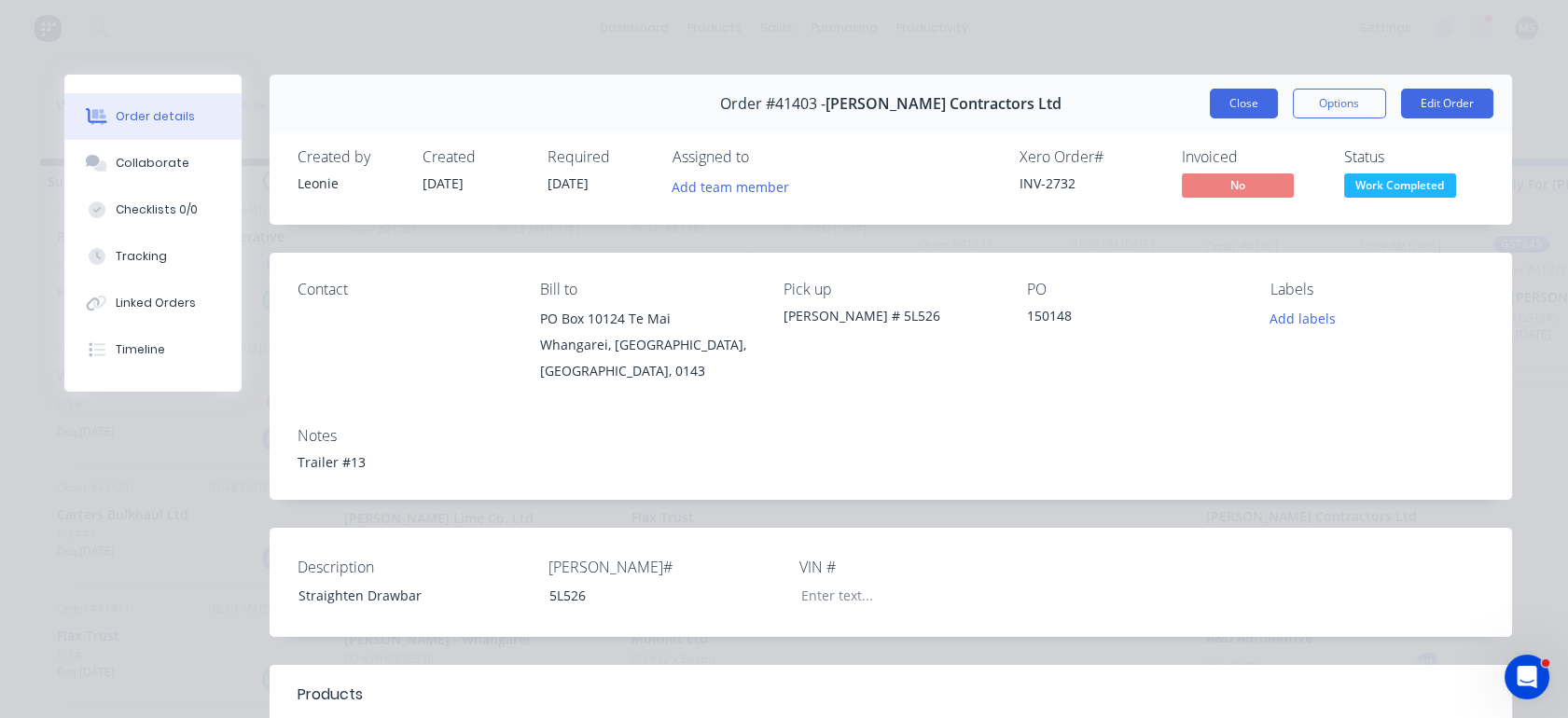
click at [1235, 105] on button "Close" at bounding box center [1242, 103] width 68 height 29
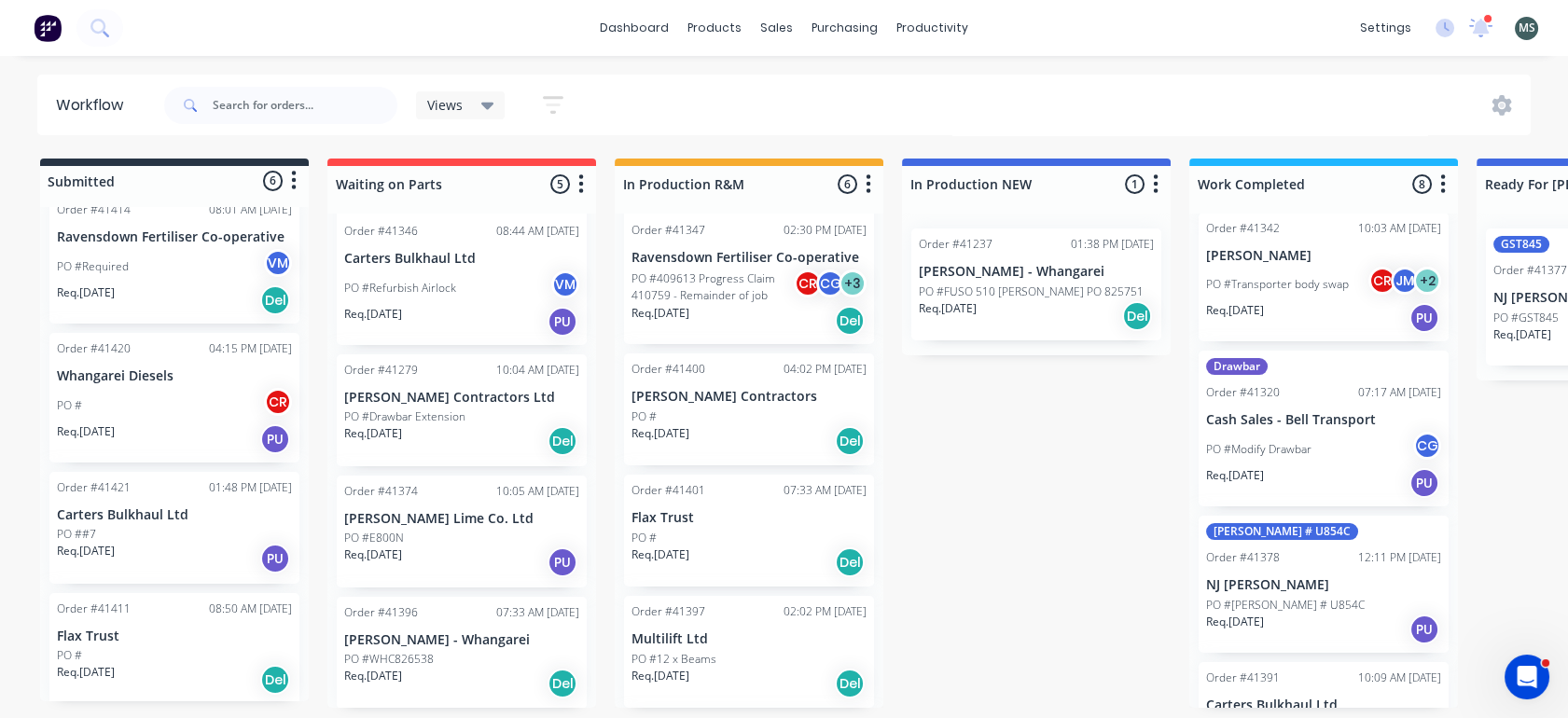
scroll to position [0, 0]
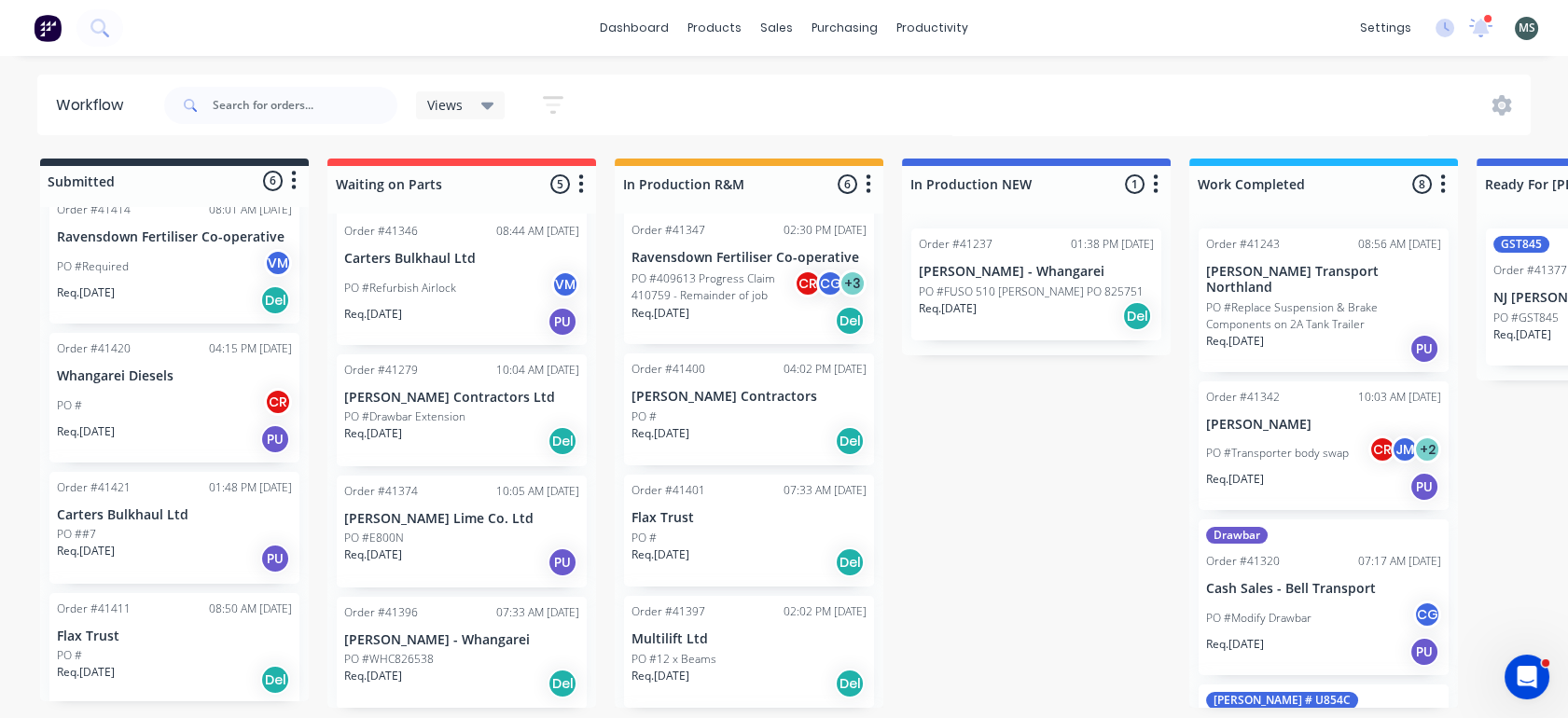
drag, startPoint x: 1456, startPoint y: 310, endPoint x: 1462, endPoint y: 361, distance: 51.4
click at [1462, 361] on div "Submitted 6 Status colour #273444 hex #273444 Save Cancel Summaries Total order…" at bounding box center [1542, 434] width 3111 height 549
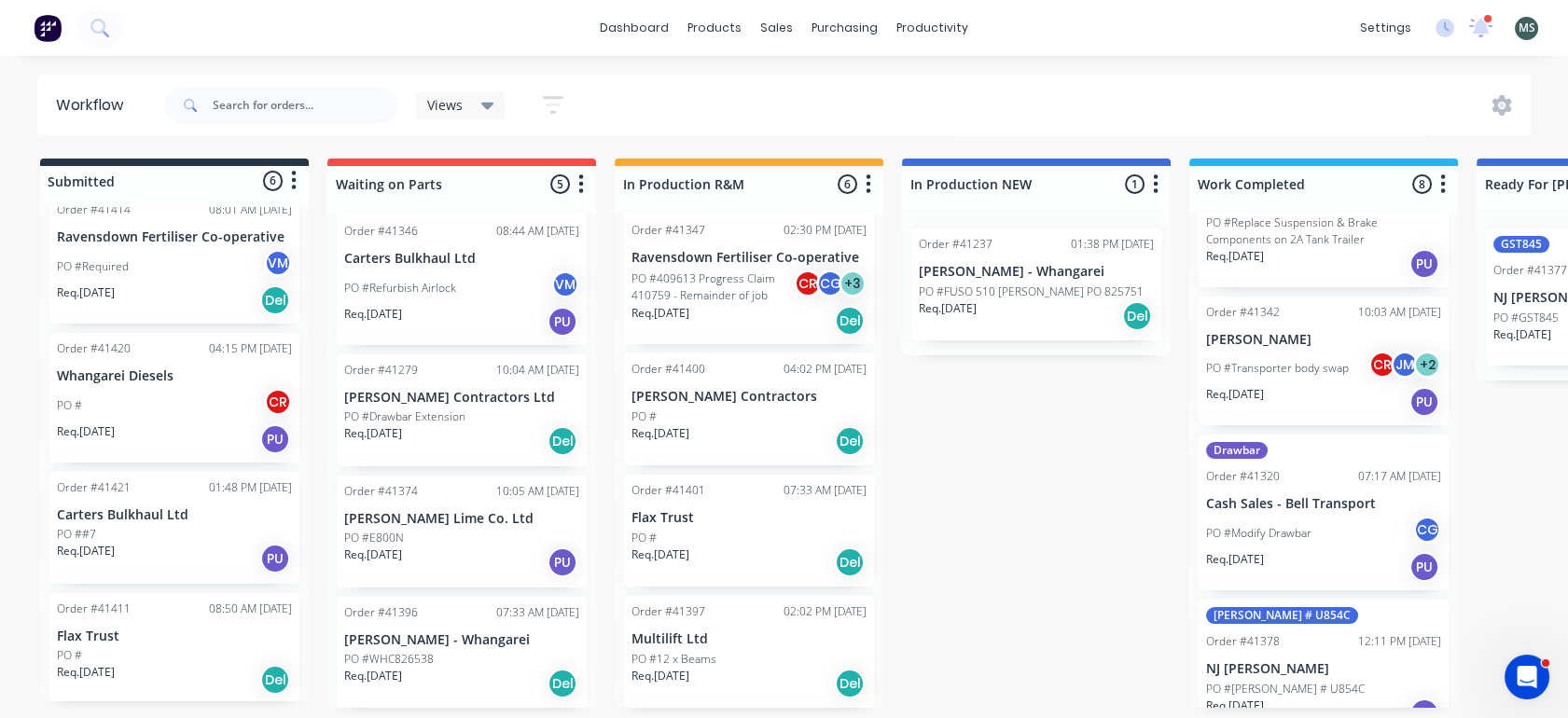
scroll to position [97, 0]
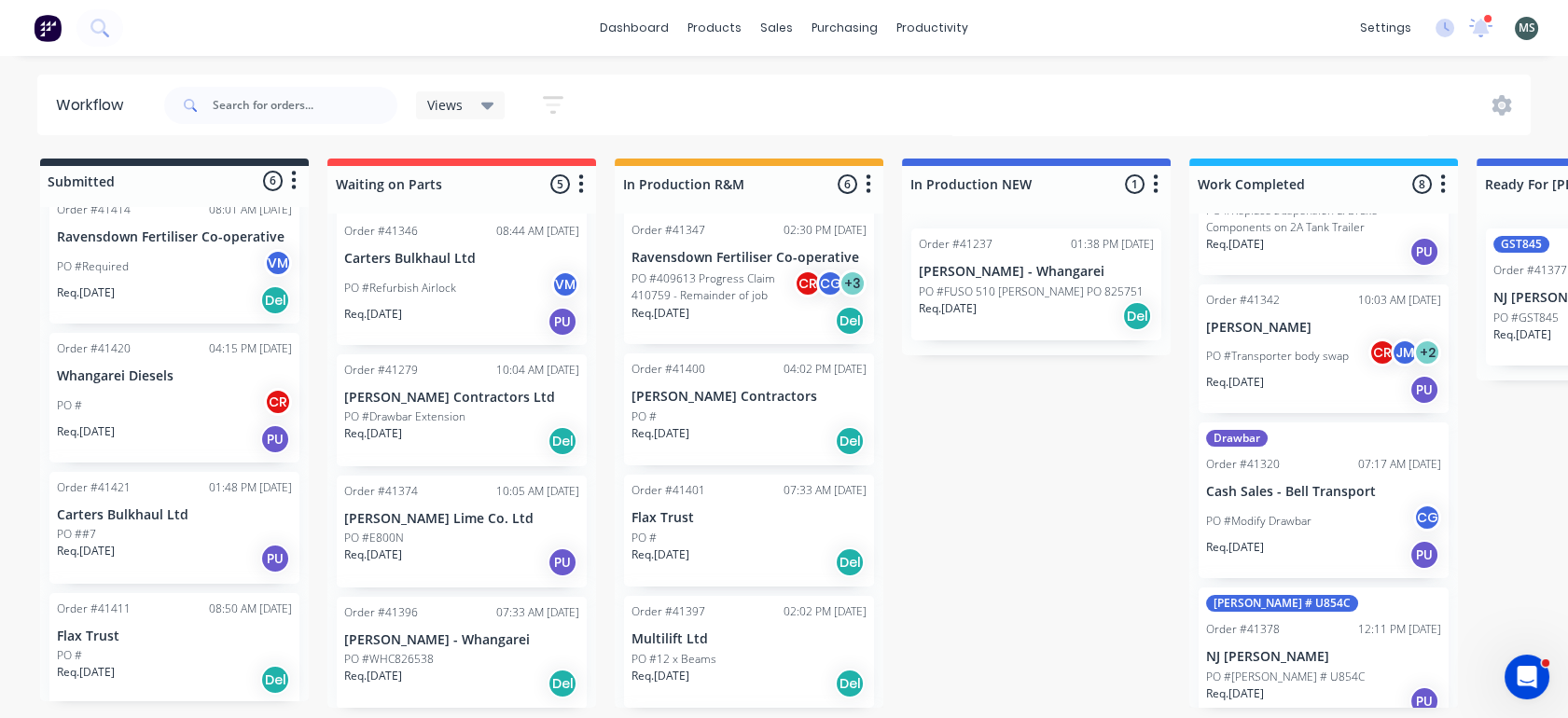
click at [1034, 448] on div "Submitted 6 Status colour #273444 hex #273444 Save Cancel Summaries Total order…" at bounding box center [1542, 434] width 3111 height 549
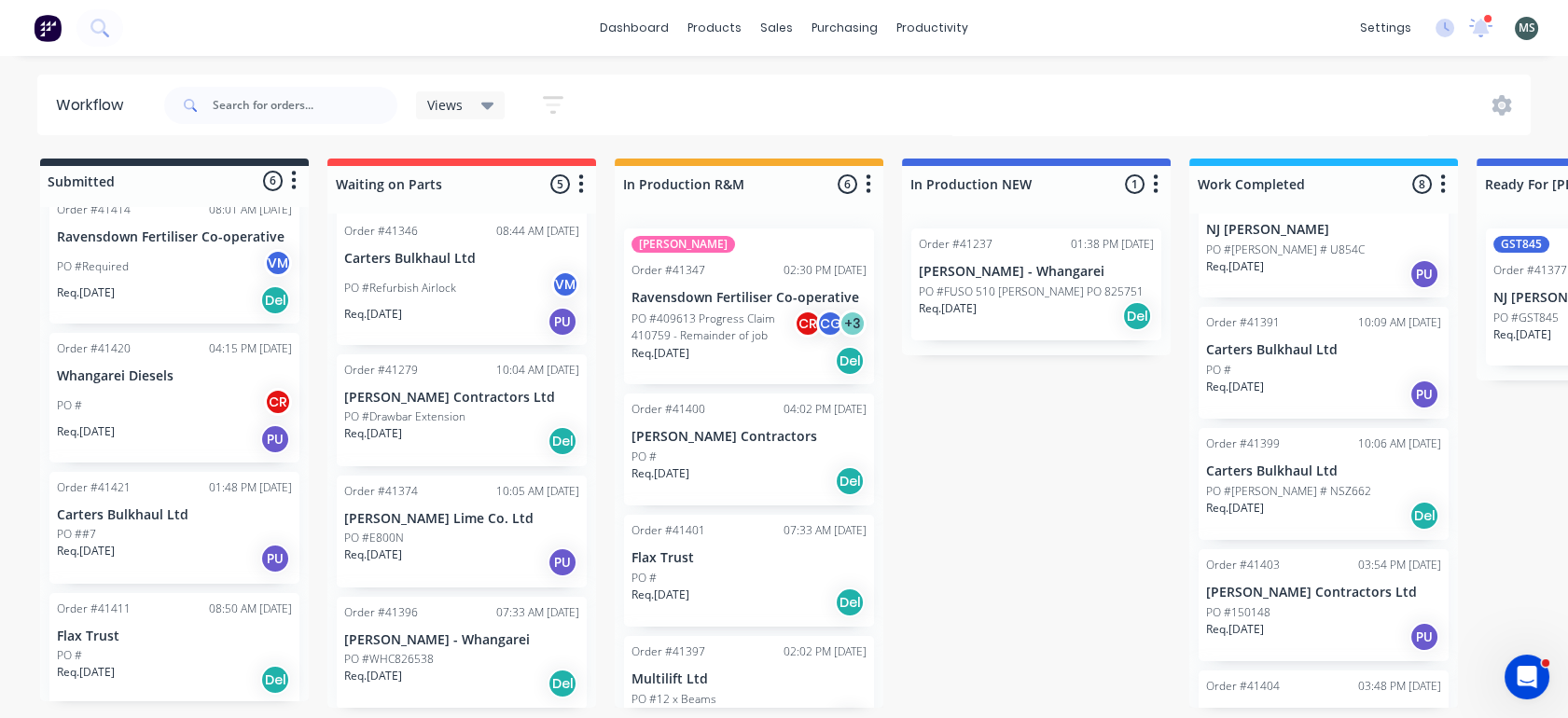
scroll to position [509, 0]
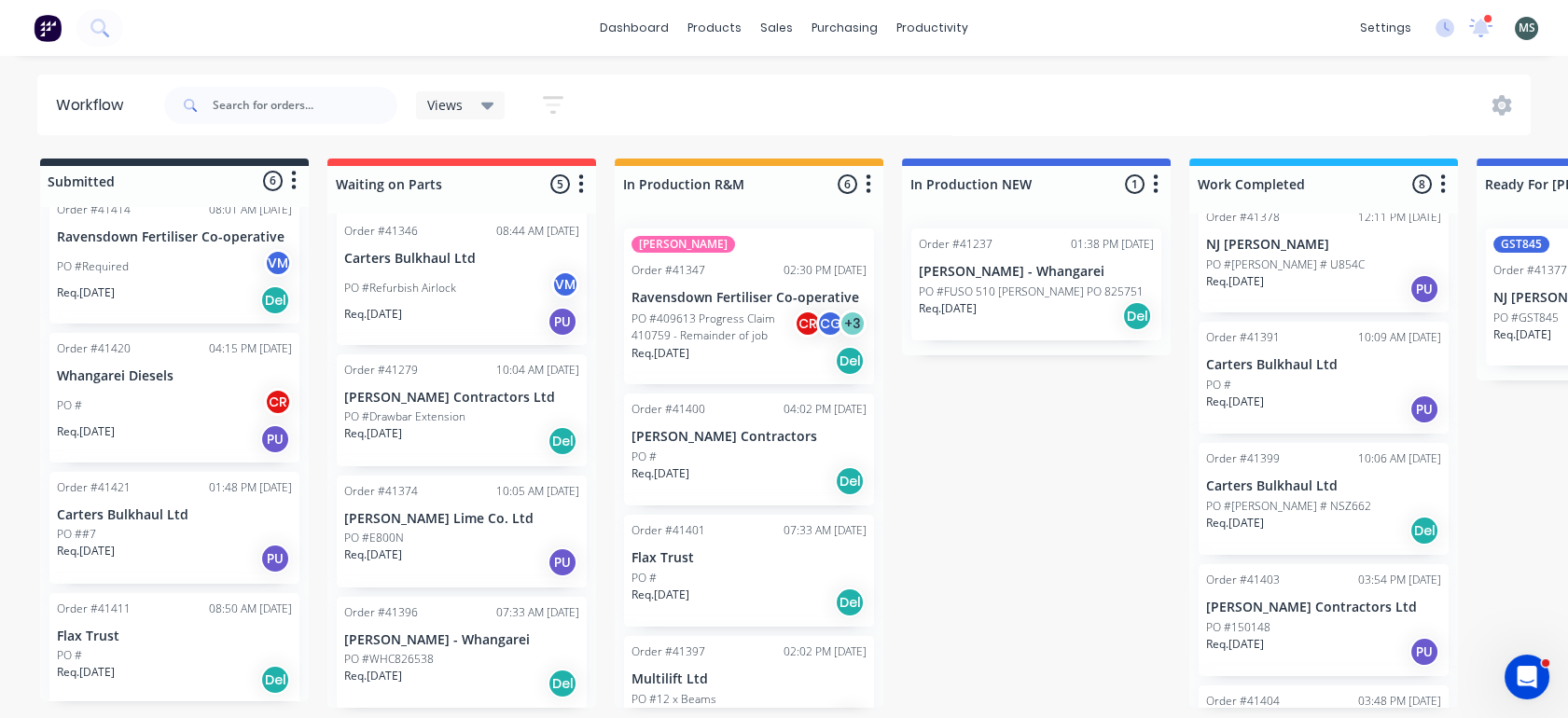
click at [1292, 377] on div "PO #" at bounding box center [1324, 385] width 235 height 17
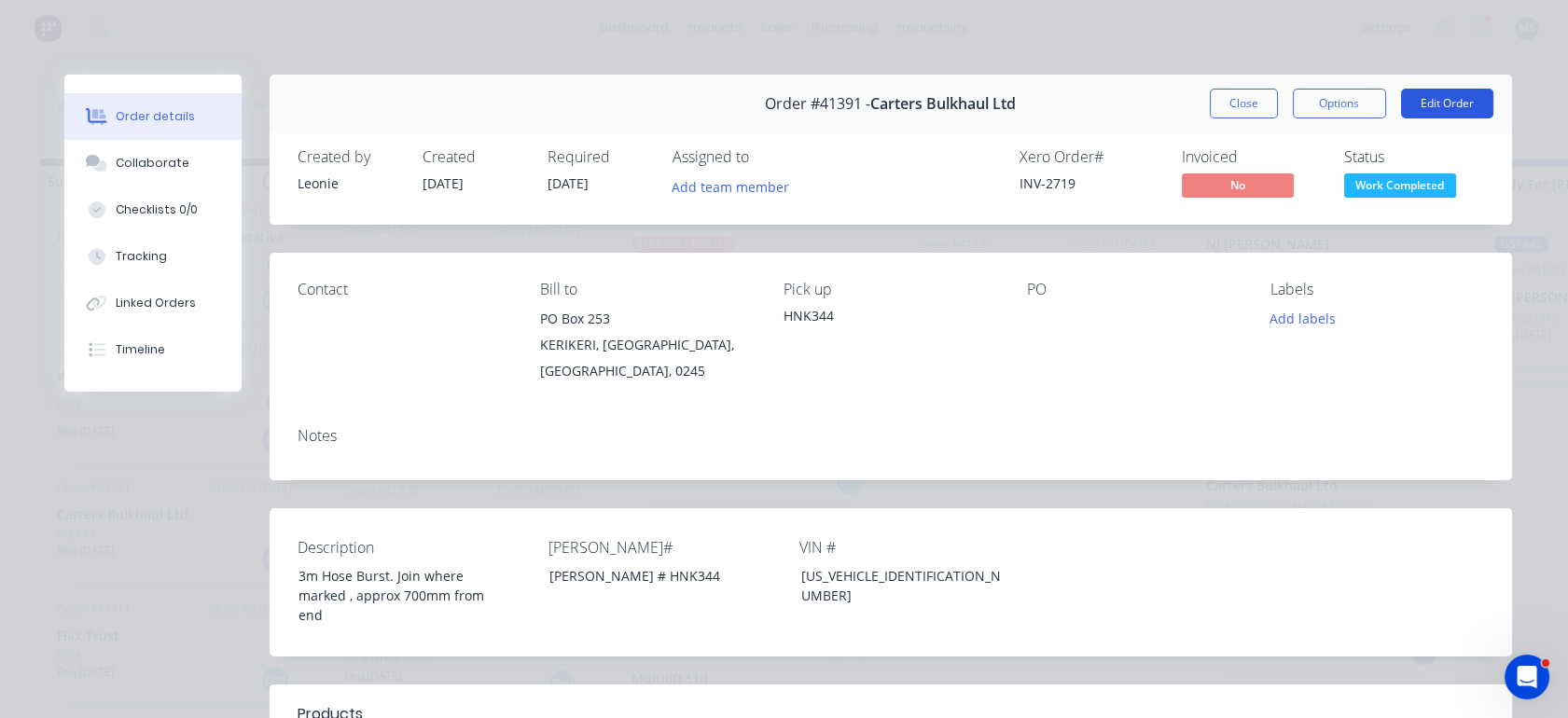
click at [1418, 108] on button "Edit Order" at bounding box center [1446, 103] width 92 height 29
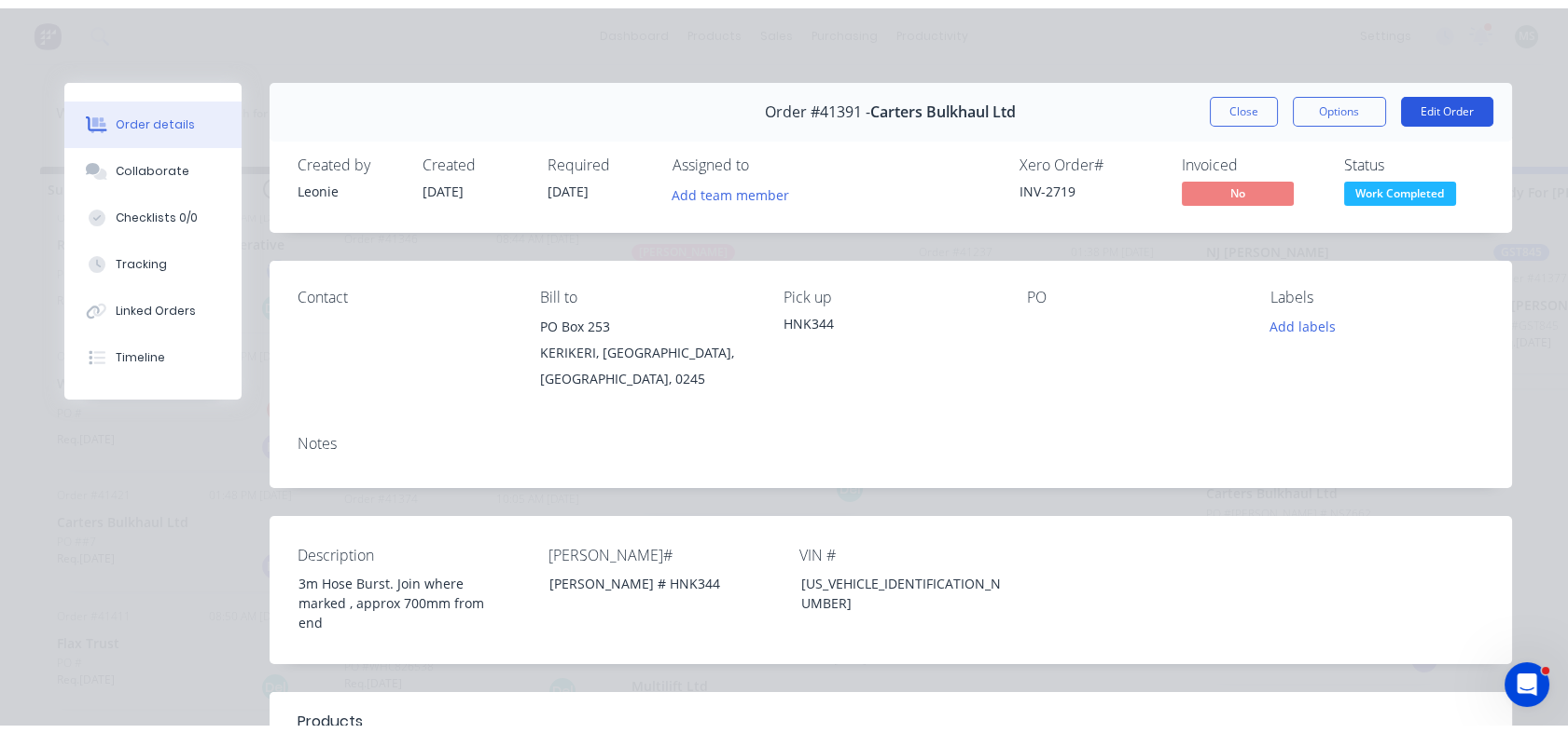
scroll to position [0, 0]
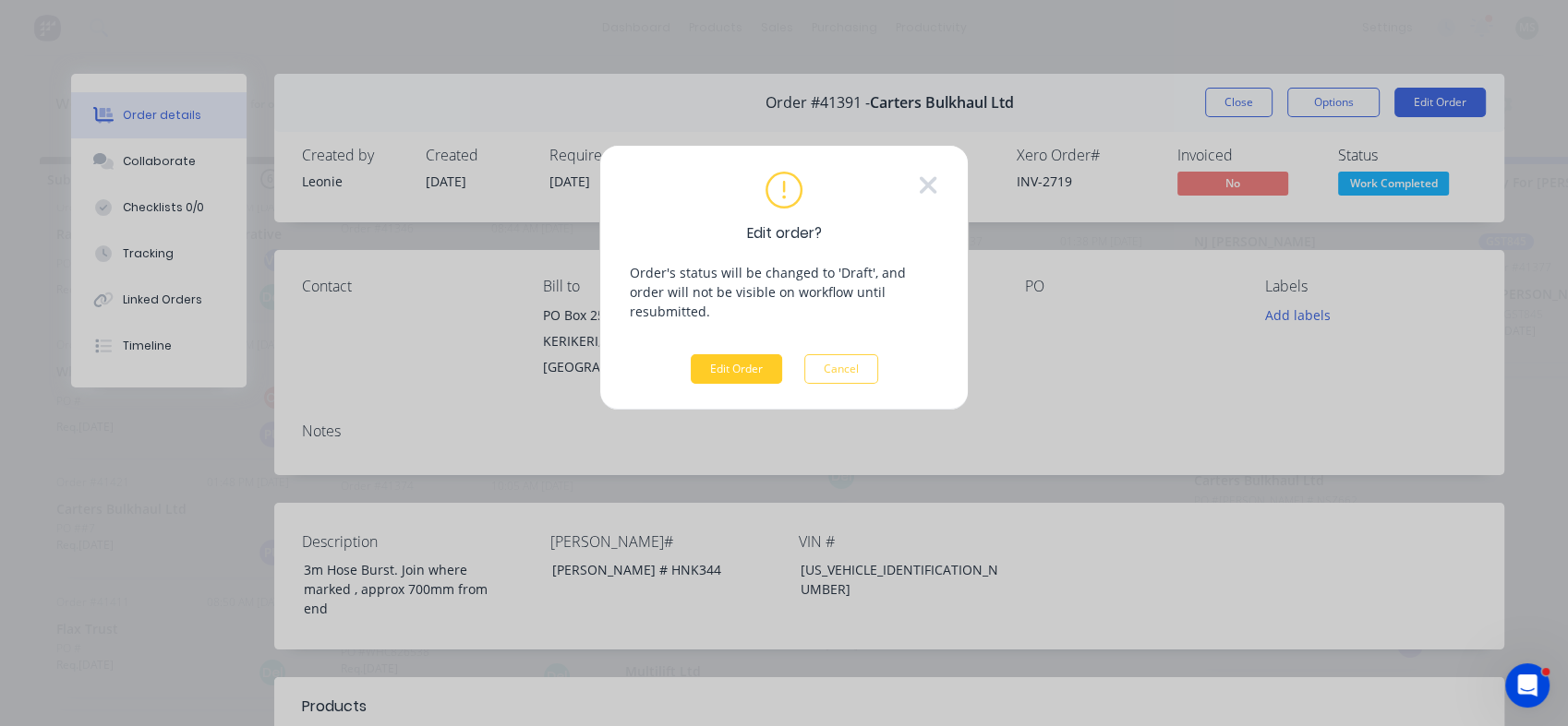
click at [707, 354] on button "Edit Order" at bounding box center [736, 369] width 91 height 29
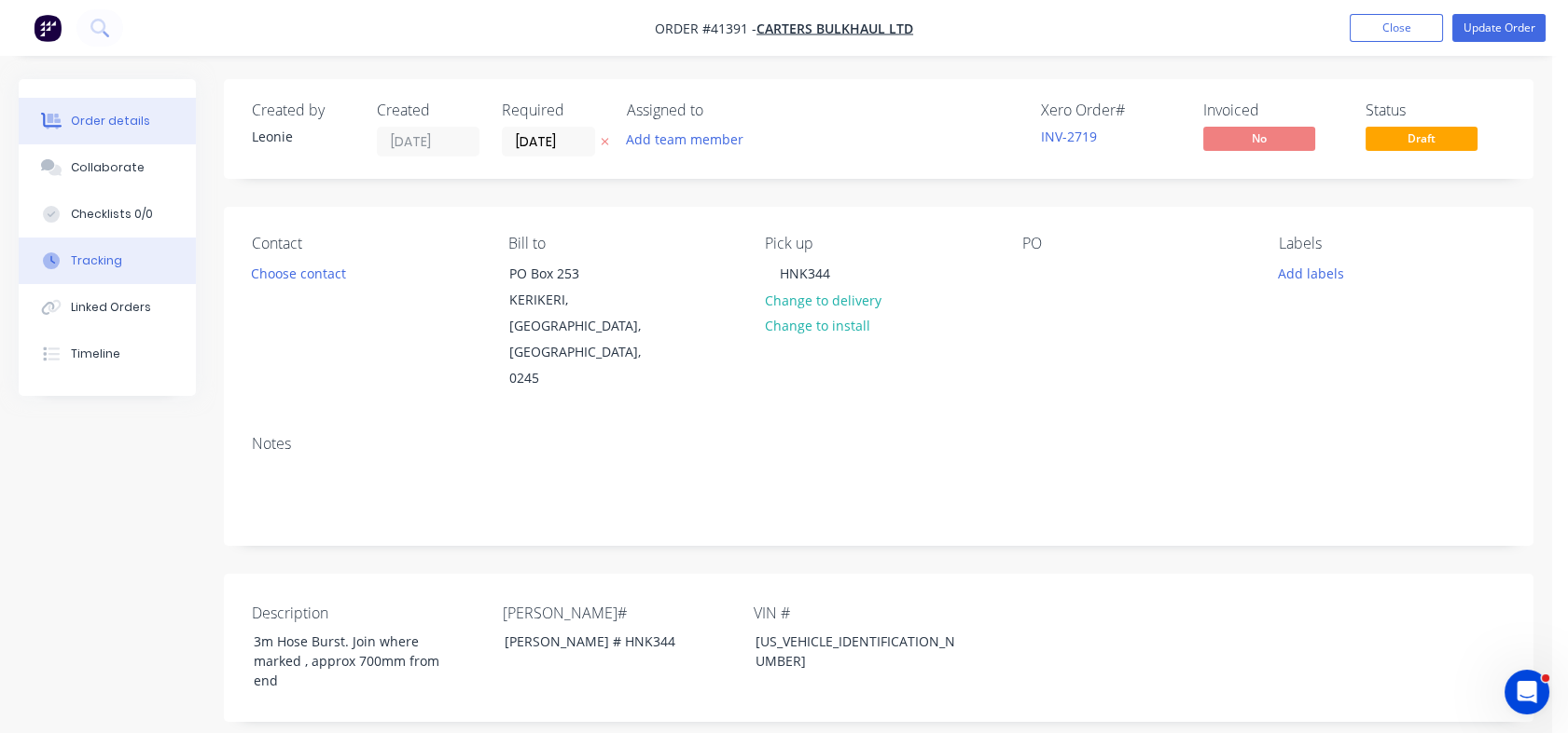
click at [89, 257] on div "Tracking" at bounding box center [96, 261] width 51 height 17
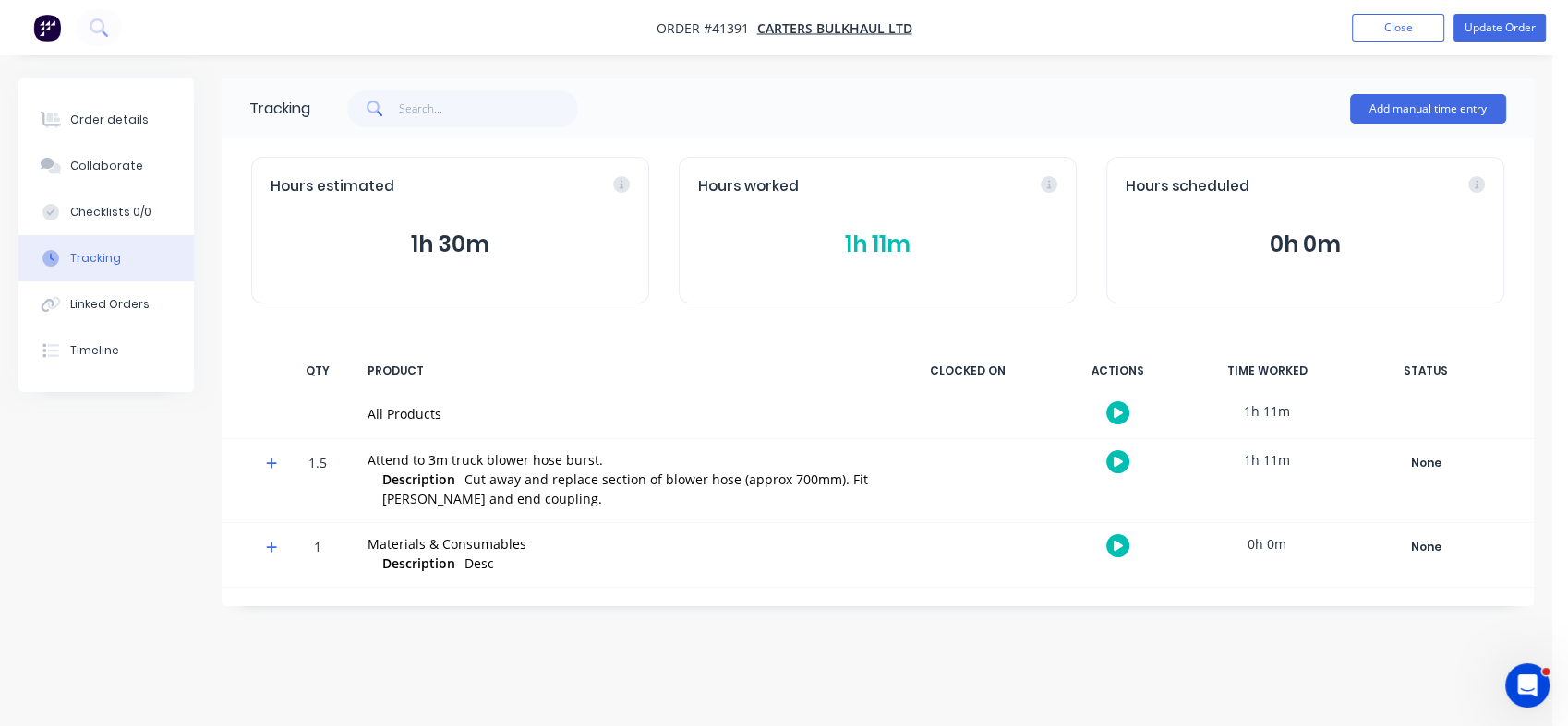
click at [88, 254] on div "Tracking" at bounding box center [95, 258] width 50 height 16
click at [115, 120] on div "Order details" at bounding box center [109, 119] width 79 height 16
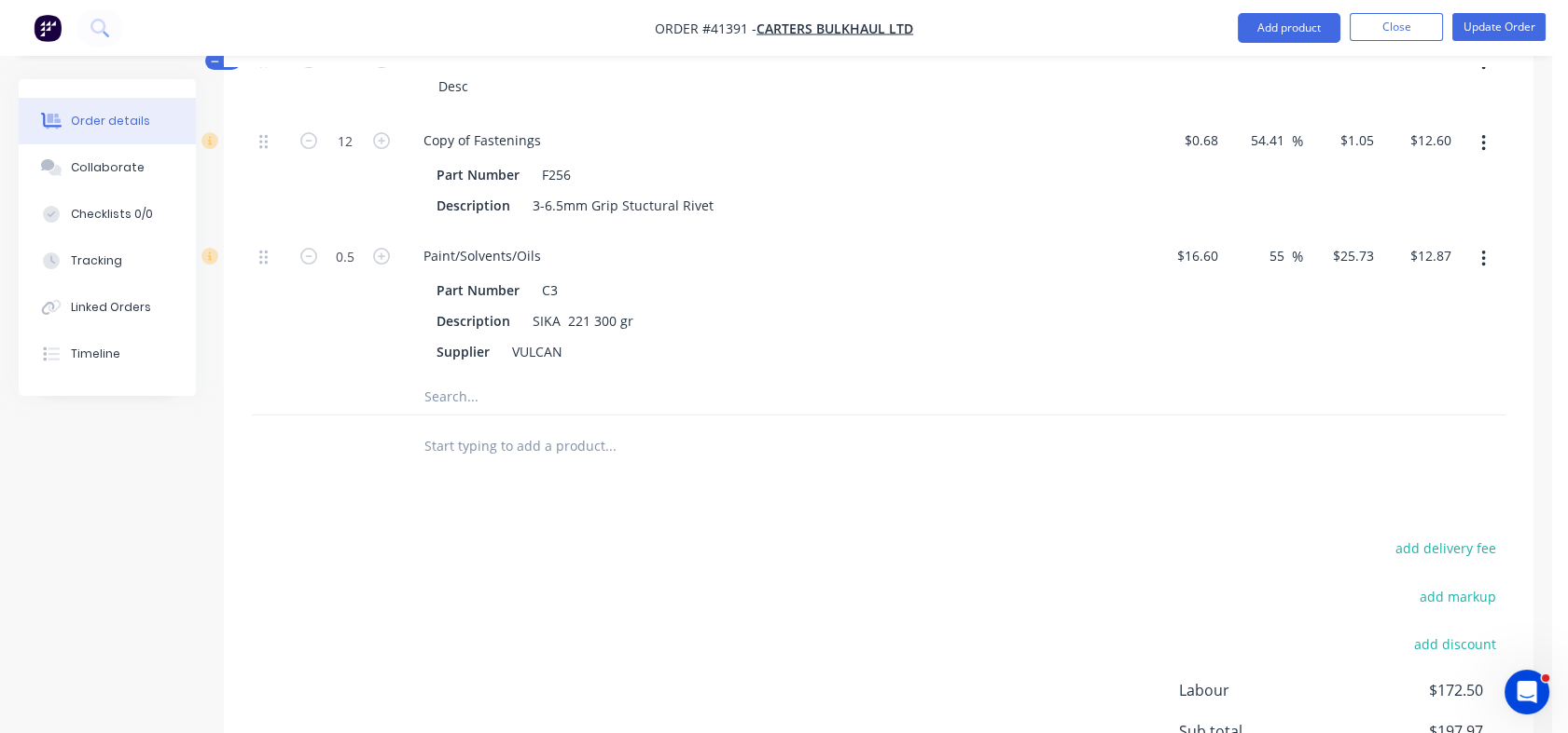
scroll to position [968, 0]
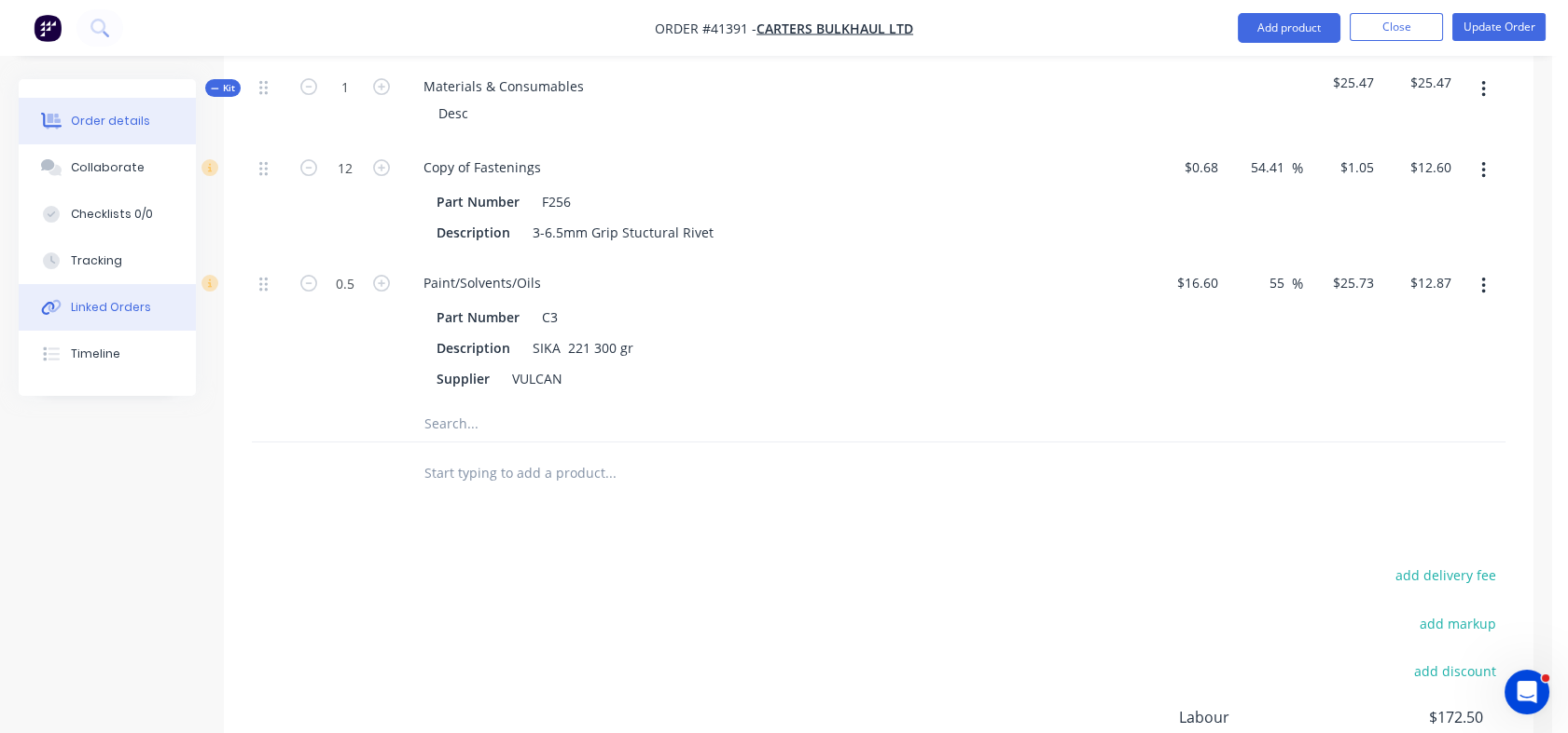
click at [110, 299] on div "Linked Orders" at bounding box center [111, 307] width 80 height 17
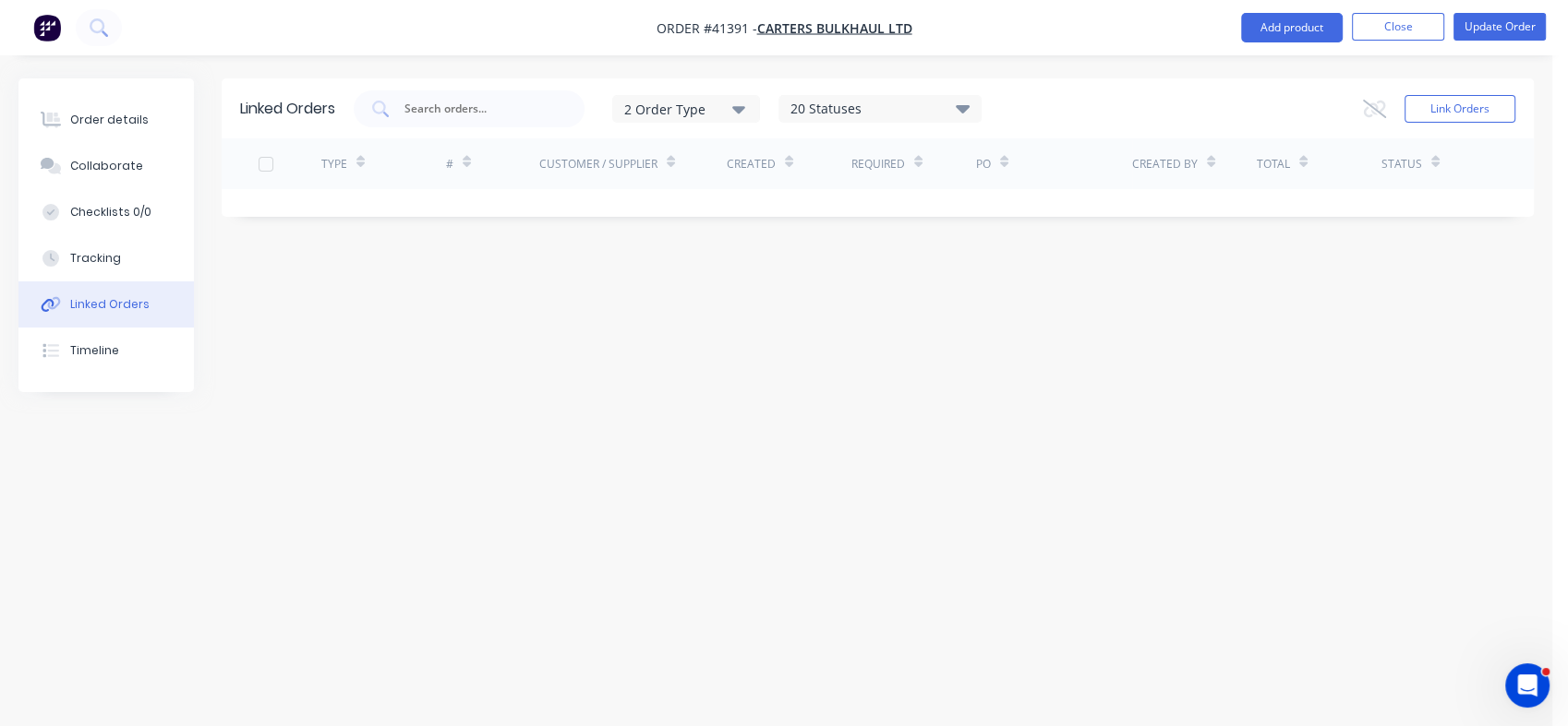
click at [443, 446] on div "Linked Orders 2 Order Type 20 Statuses Sales Order Status All Archived Draft Qu…" at bounding box center [776, 328] width 1516 height 500
click at [1404, 27] on button "Close" at bounding box center [1397, 26] width 92 height 28
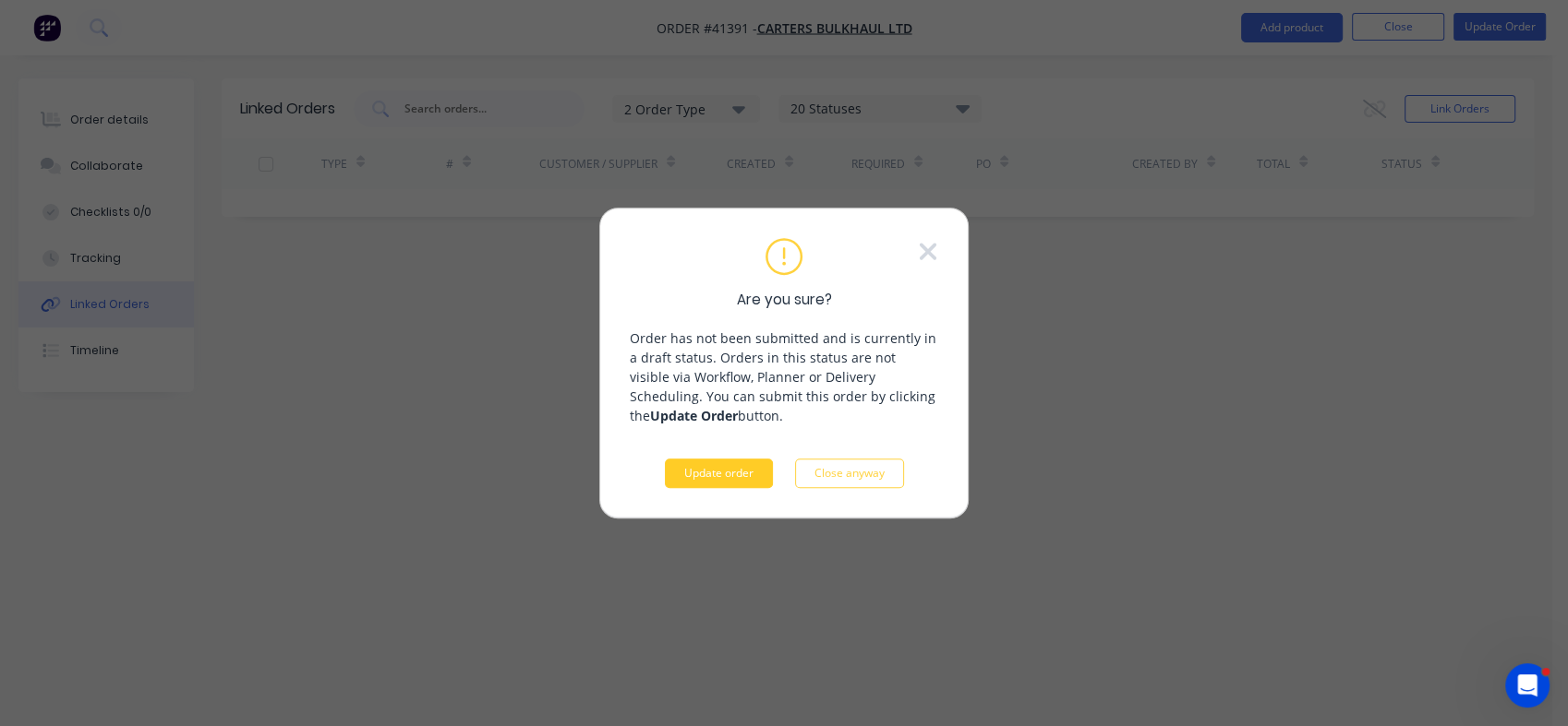
click at [716, 475] on button "Update order" at bounding box center [718, 474] width 108 height 29
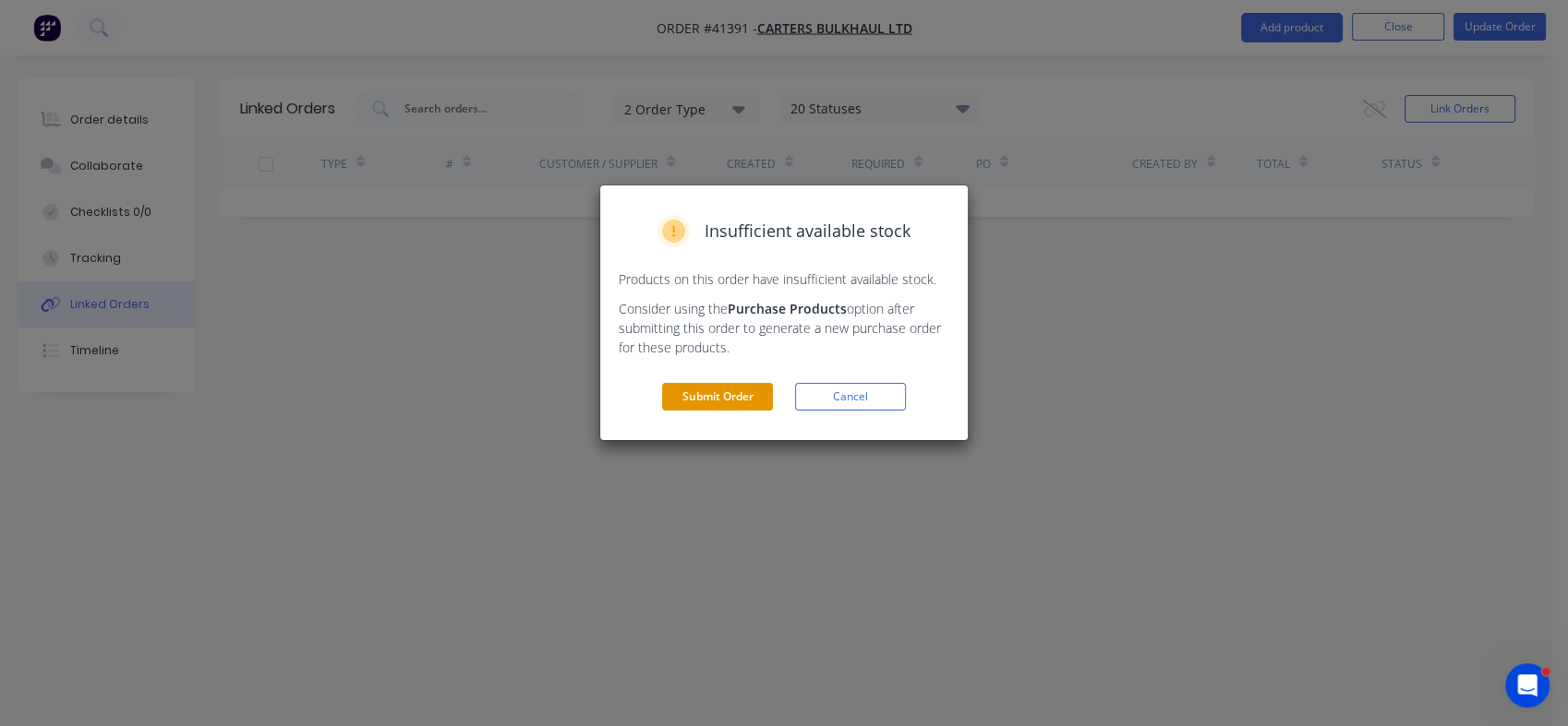
click at [674, 408] on button "Submit Order" at bounding box center [717, 397] width 111 height 28
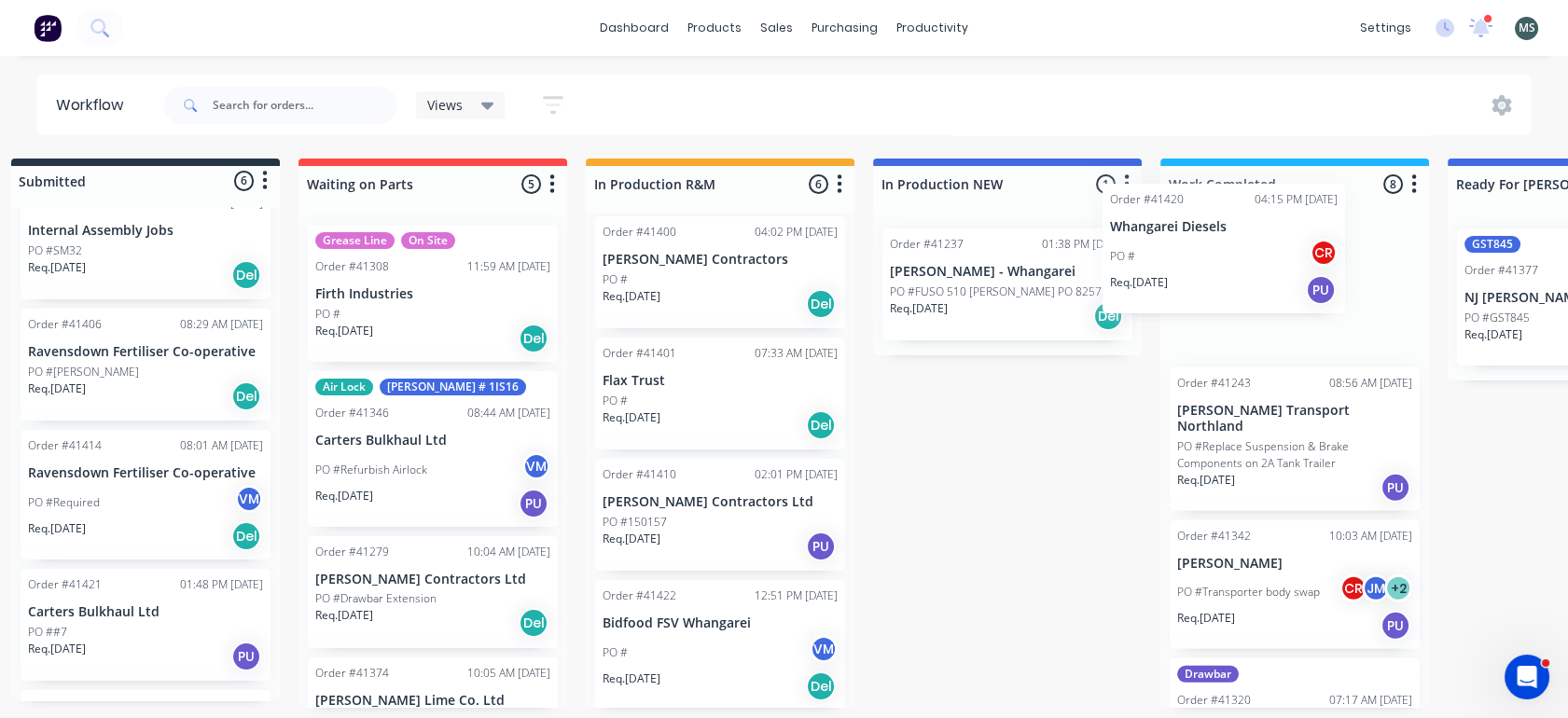
scroll to position [4, 34]
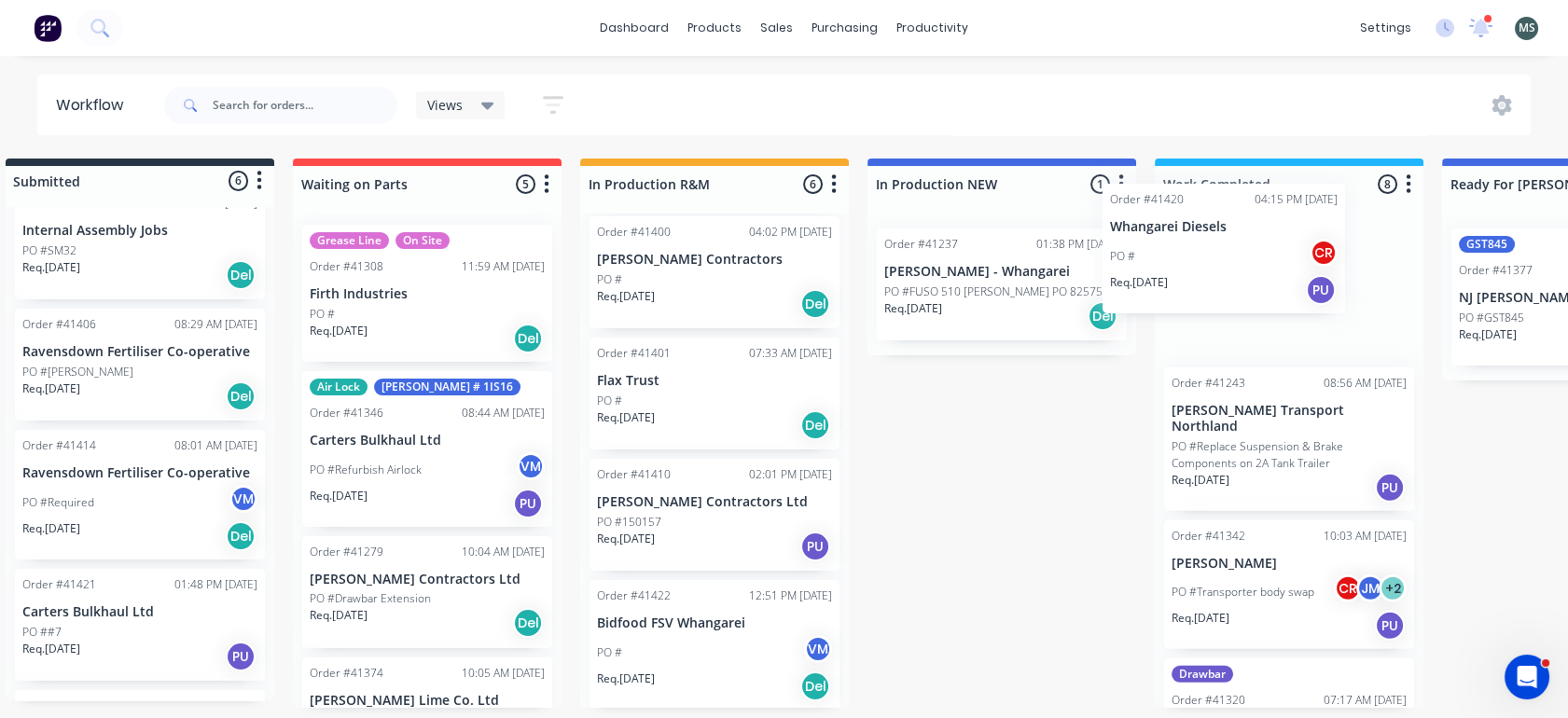
drag, startPoint x: 156, startPoint y: 666, endPoint x: 1216, endPoint y: 246, distance: 1140.2
click at [1216, 246] on div "Submitted 6 Status colour #273444 hex #273444 Save Cancel Summaries Total order…" at bounding box center [1507, 434] width 3111 height 549
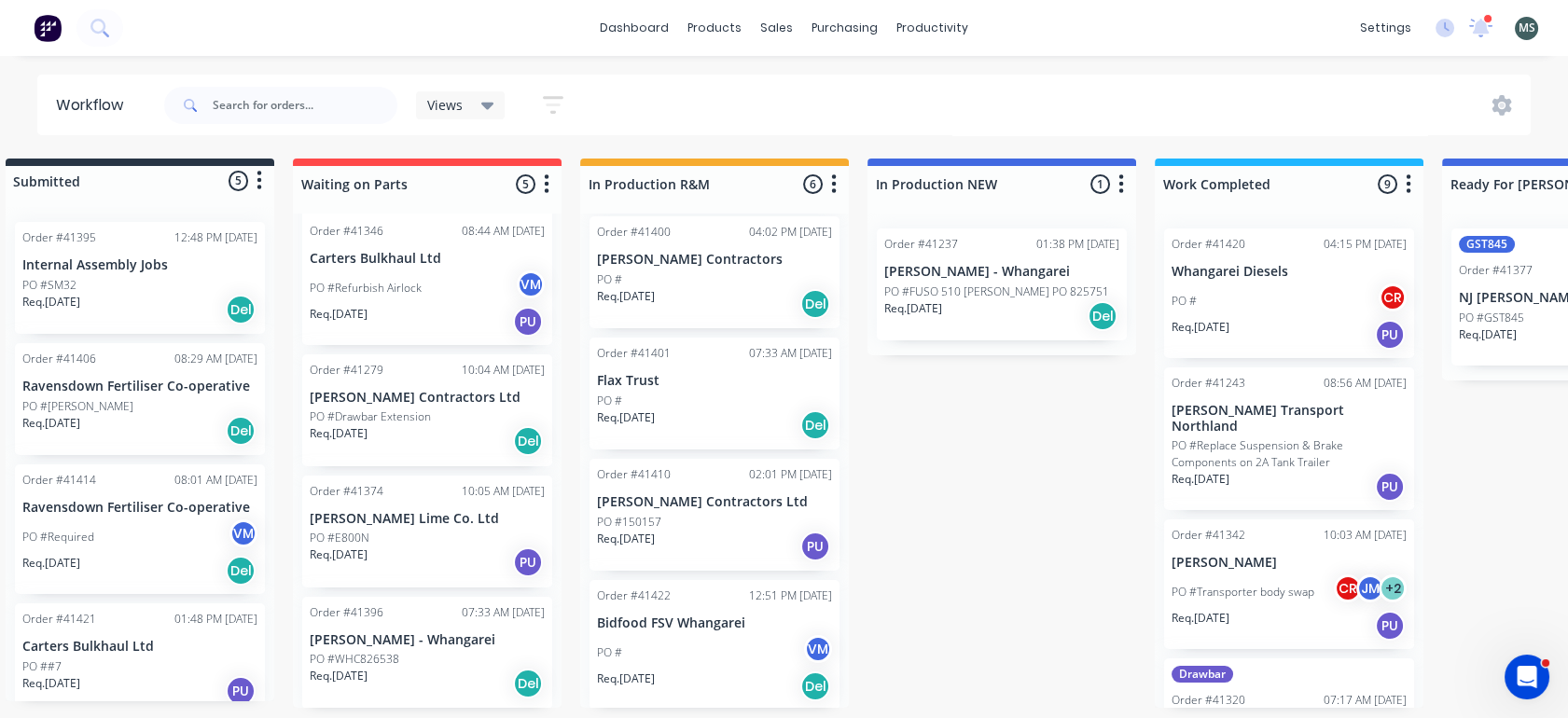
scroll to position [134, 0]
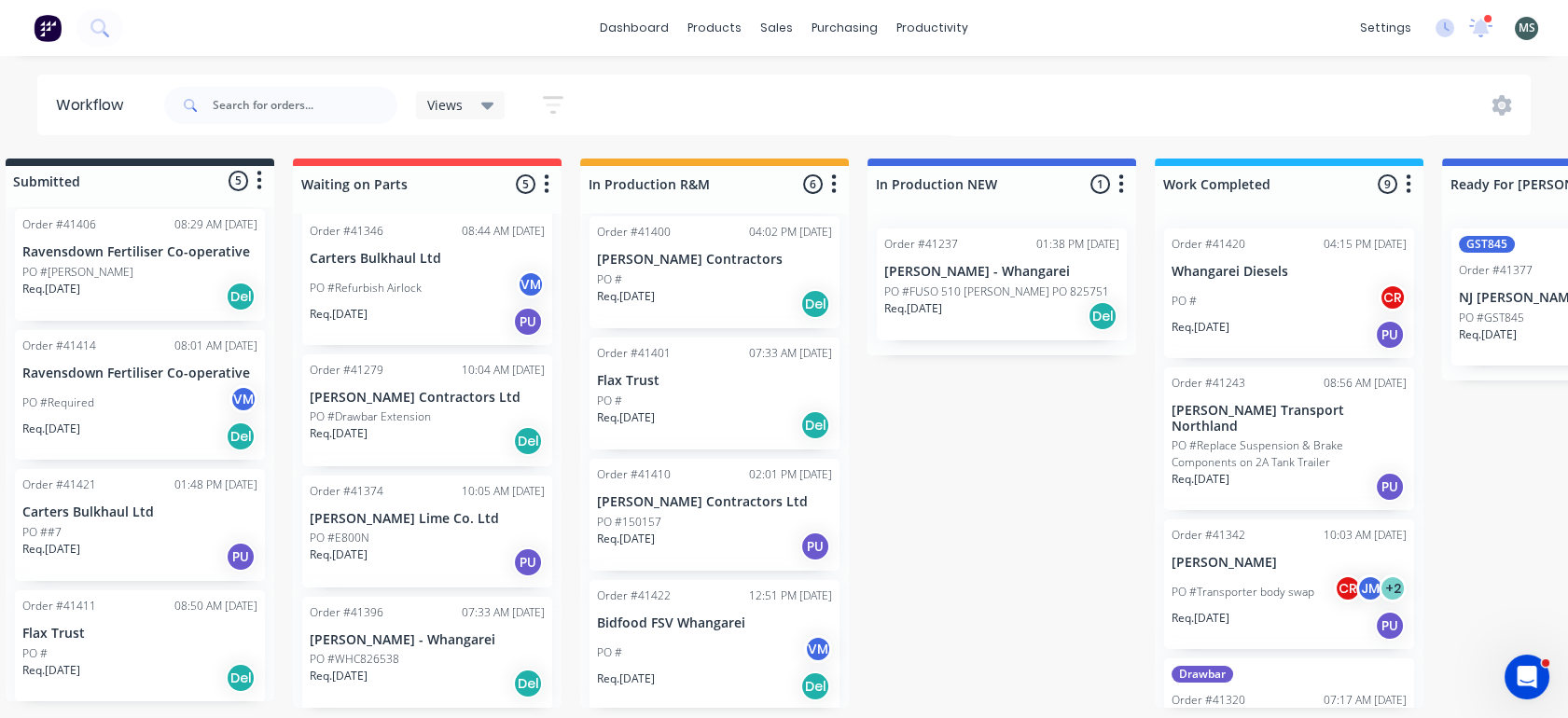
click at [164, 668] on div "Req. 11/08/25 Del" at bounding box center [140, 678] width 235 height 31
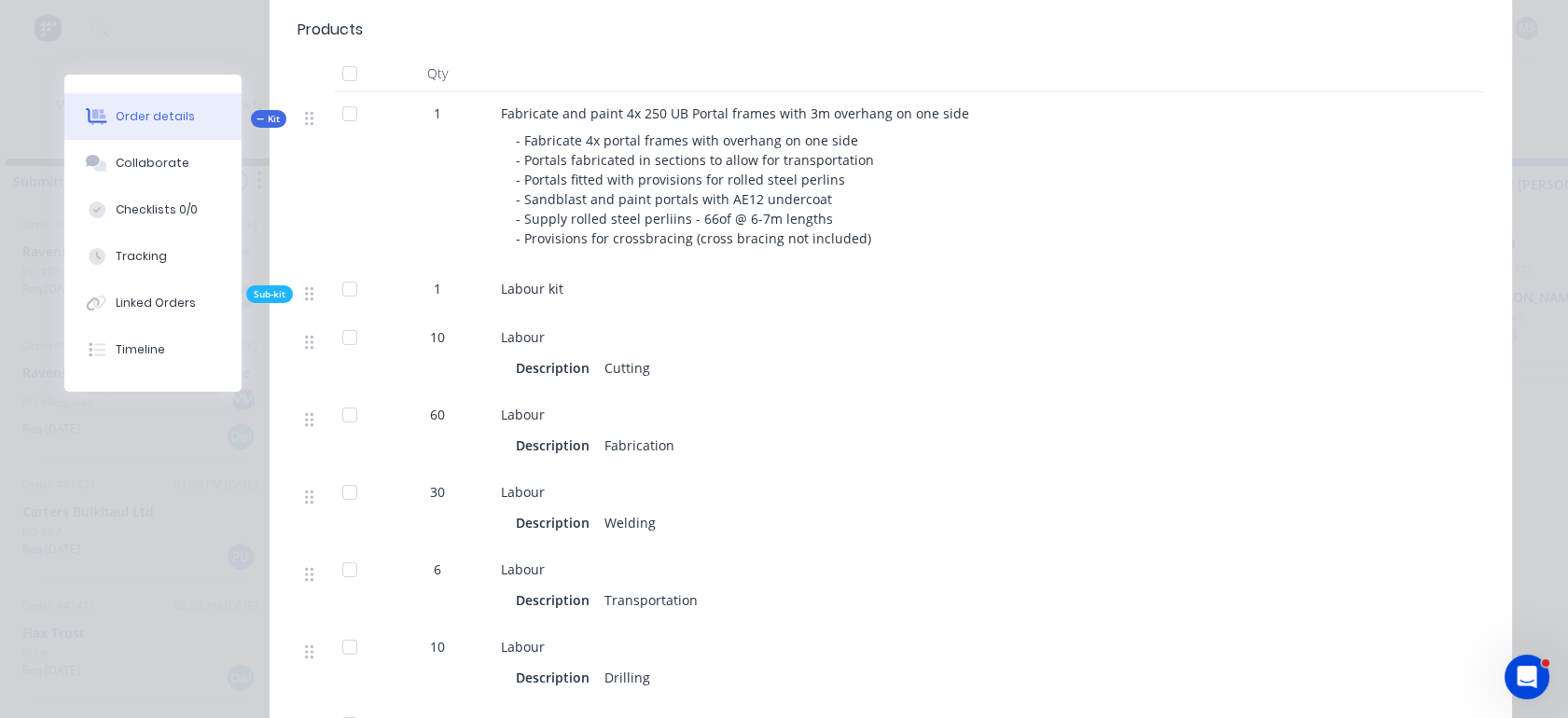
scroll to position [0, 0]
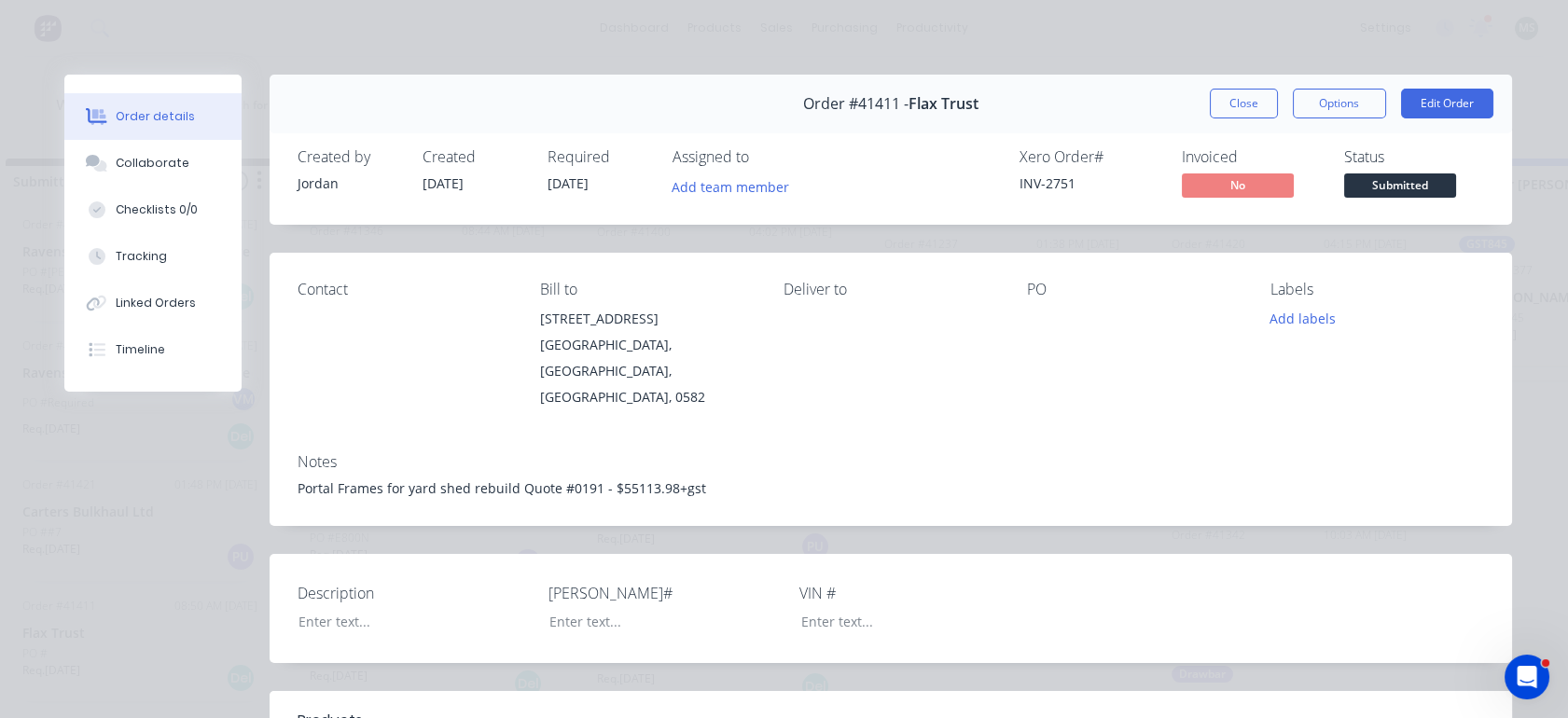
click at [655, 60] on div "Order details Collaborate Checklists 0/0 Tracking Linked Orders Timeline Order …" at bounding box center [784, 359] width 1568 height 718
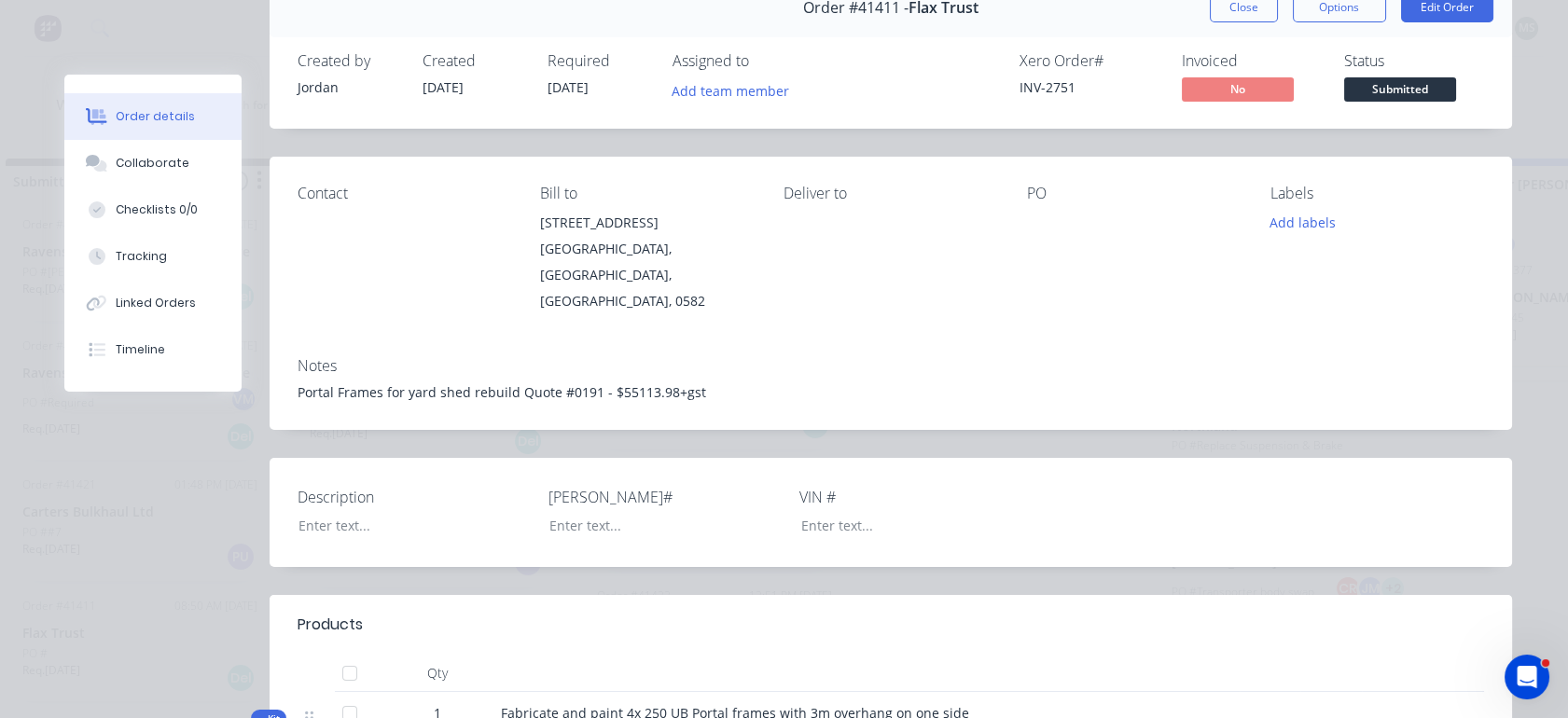
scroll to position [45, 0]
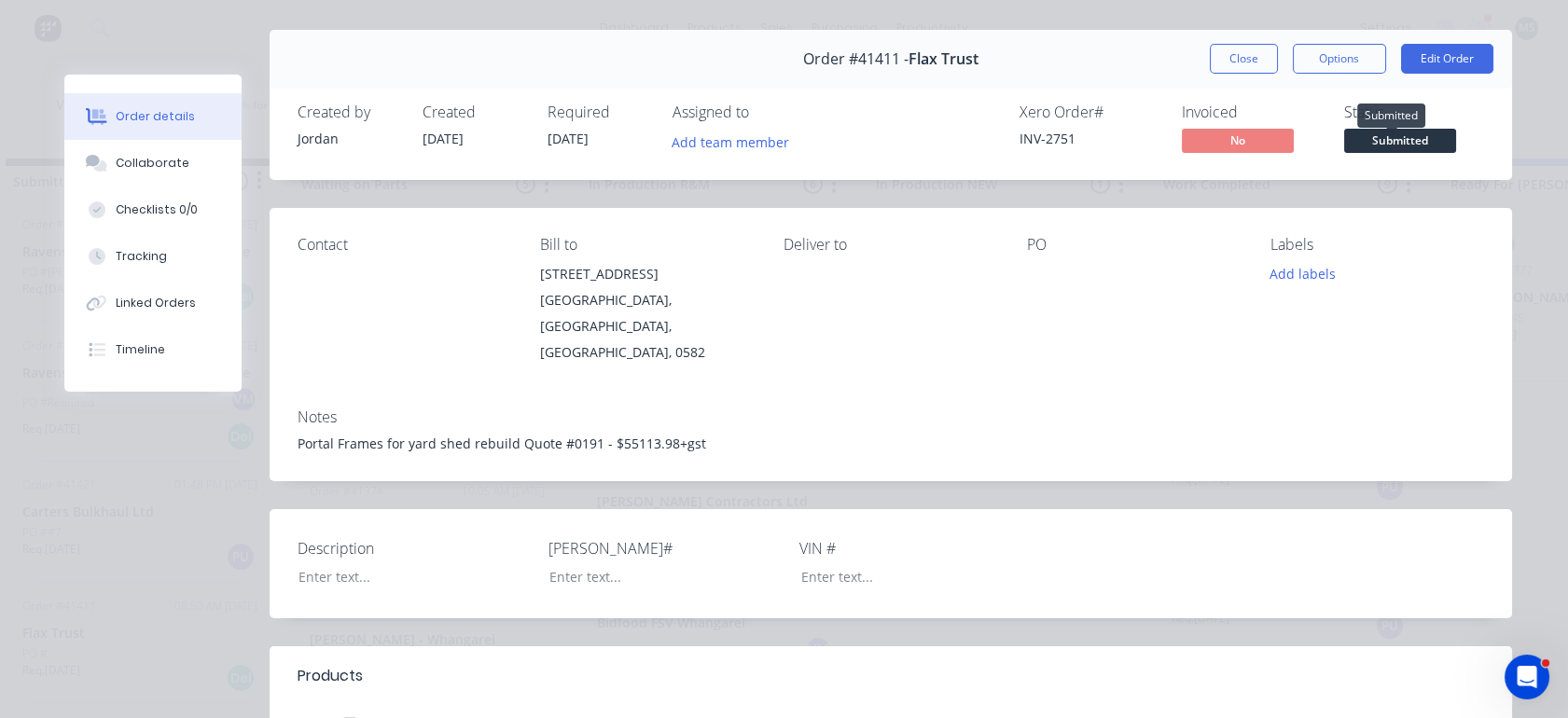
click at [1401, 135] on span "Submitted" at bounding box center [1399, 140] width 112 height 24
click at [1075, 359] on div "Contact Bill to 392 Cove Rd, RD2 Waipu, Northland, New Zealand, 0582 Deliver to…" at bounding box center [890, 300] width 1242 height 185
click at [1231, 60] on button "Close" at bounding box center [1242, 59] width 68 height 29
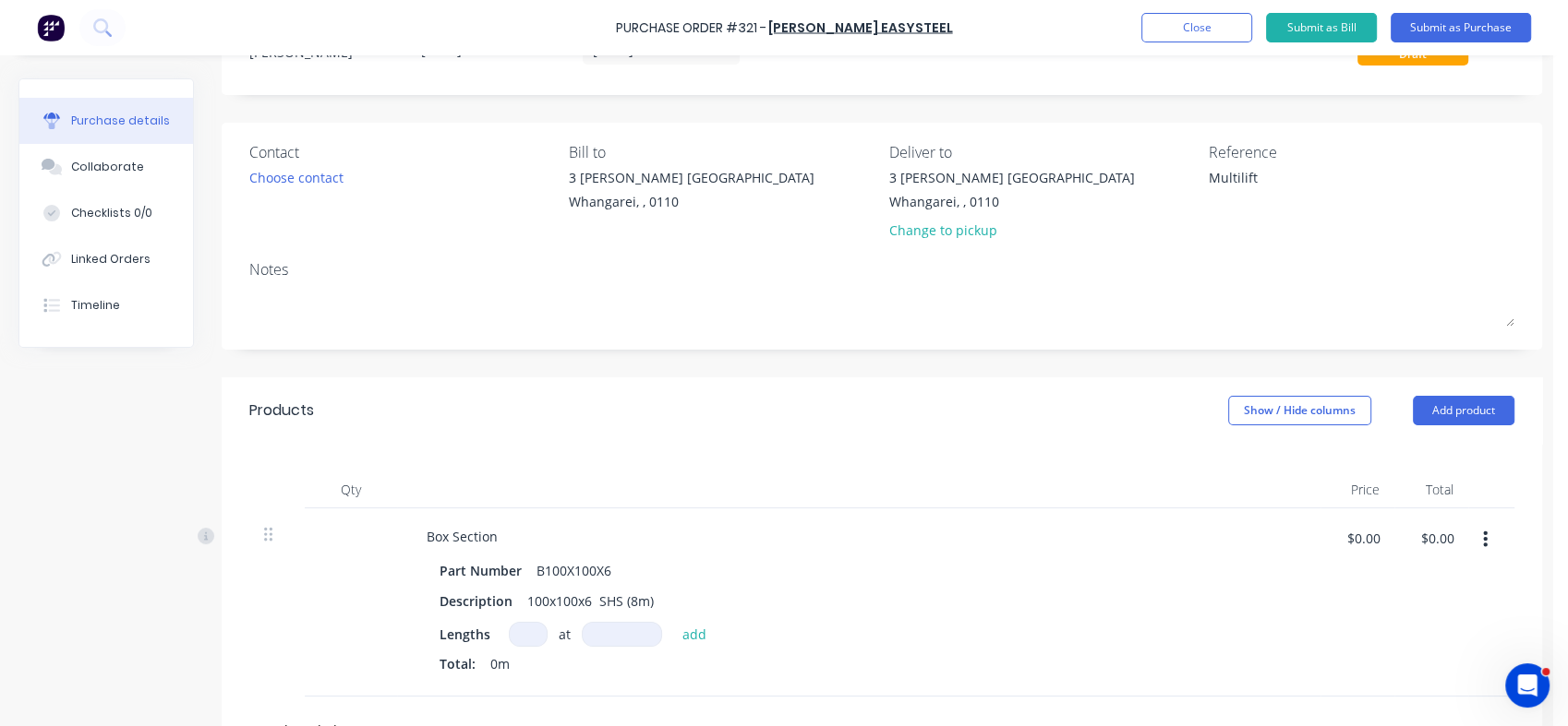
scroll to position [65, 0]
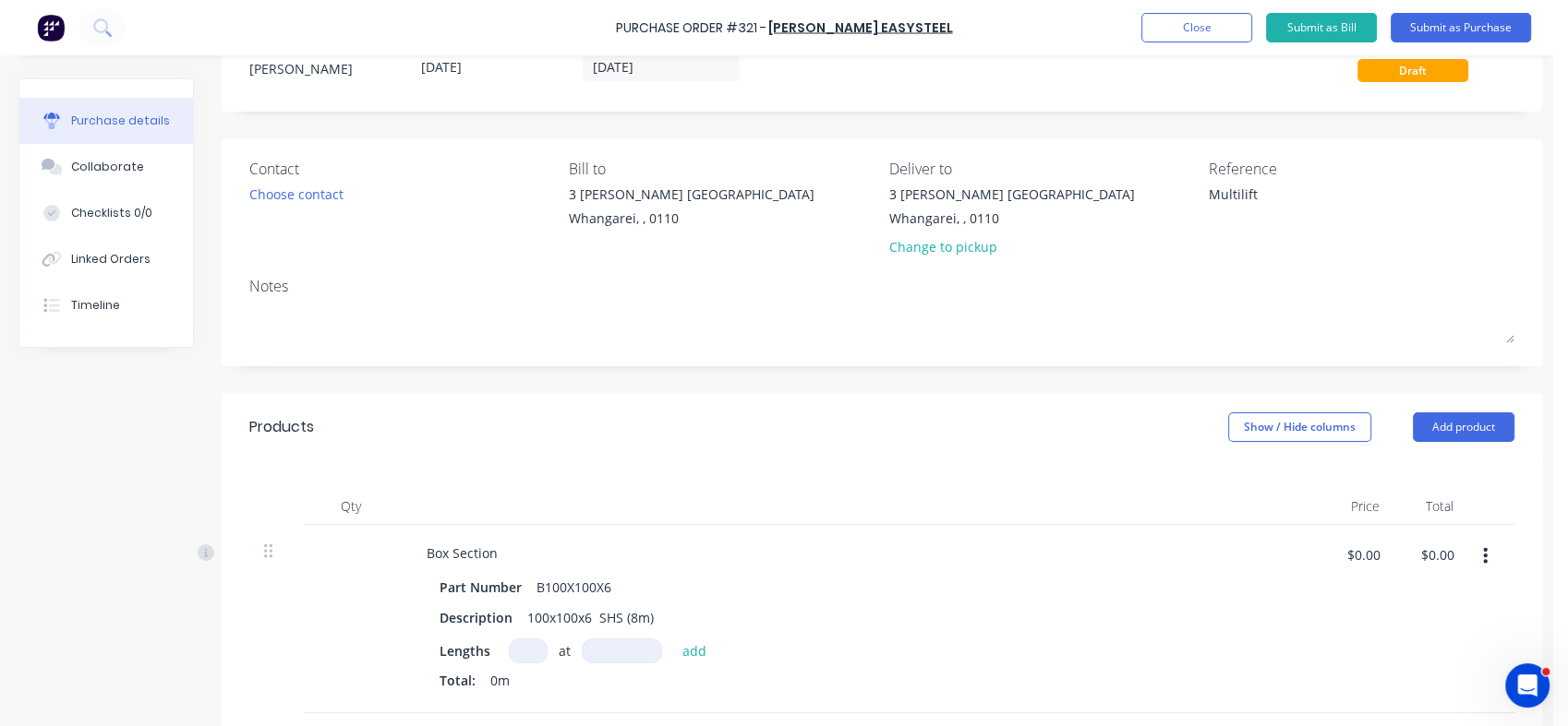
type textarea "x"
